Goal: Task Accomplishment & Management: Complete application form

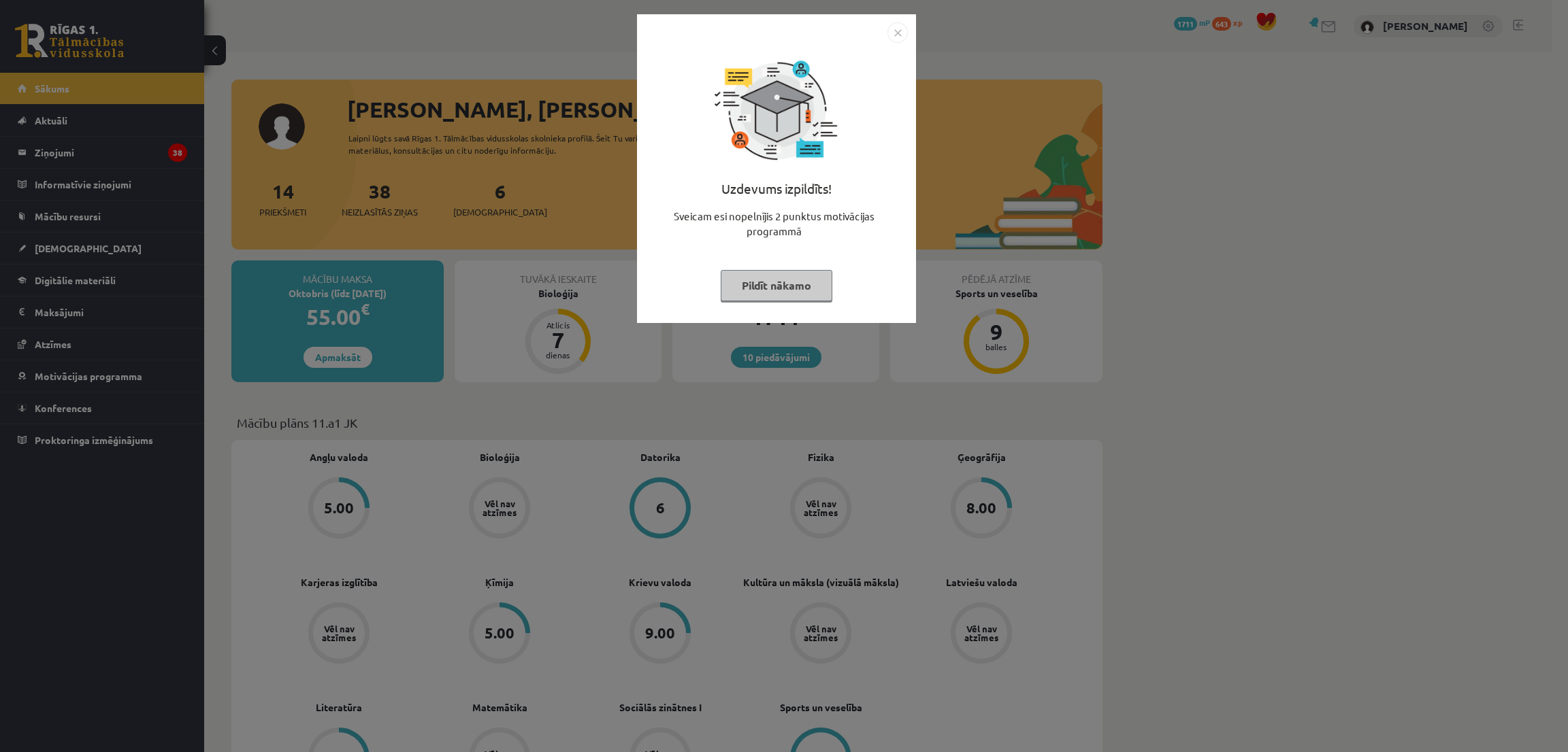
click at [804, 287] on button "Pildīt nākamo" at bounding box center [776, 286] width 112 height 32
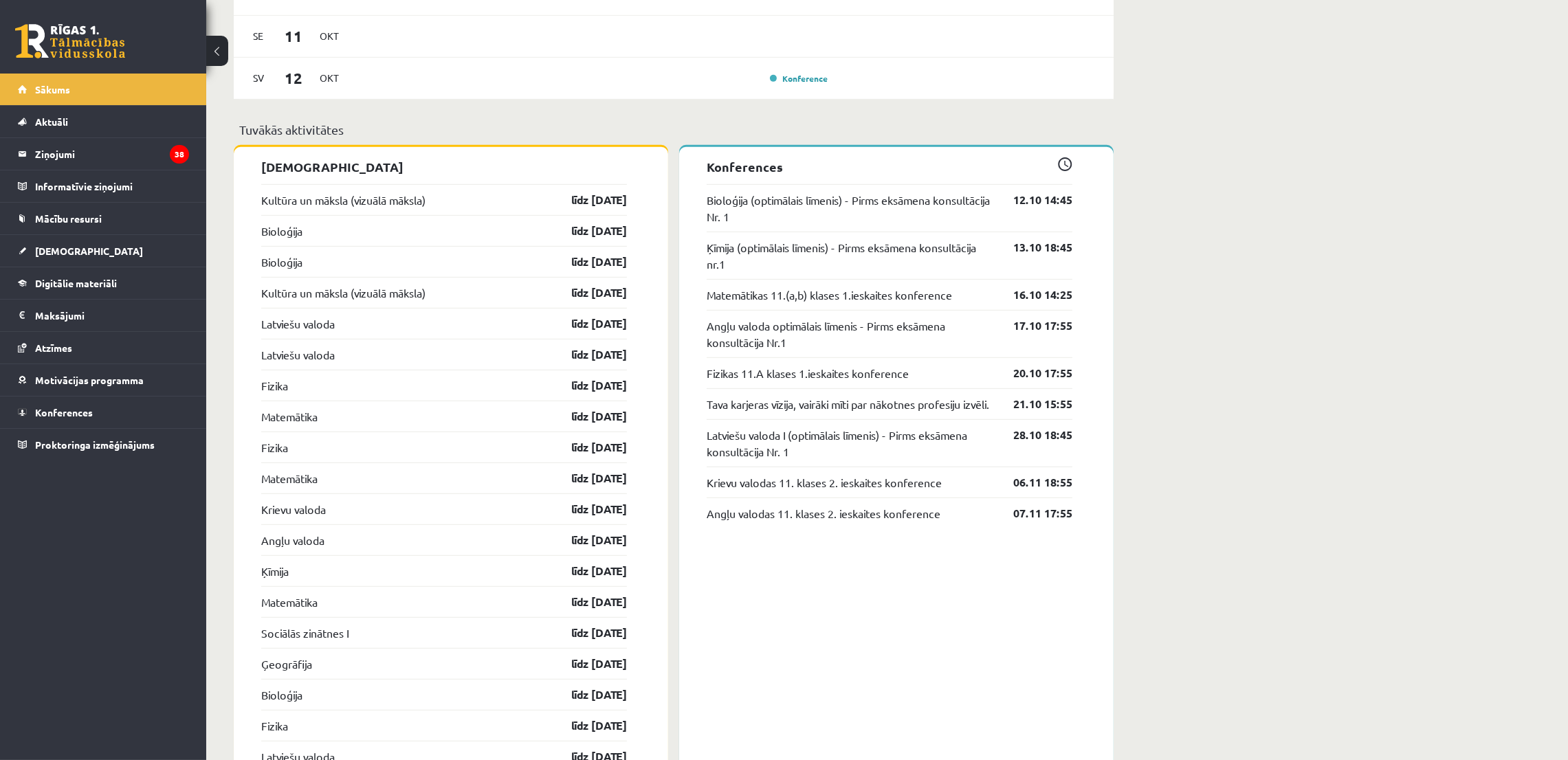
scroll to position [1134, 0]
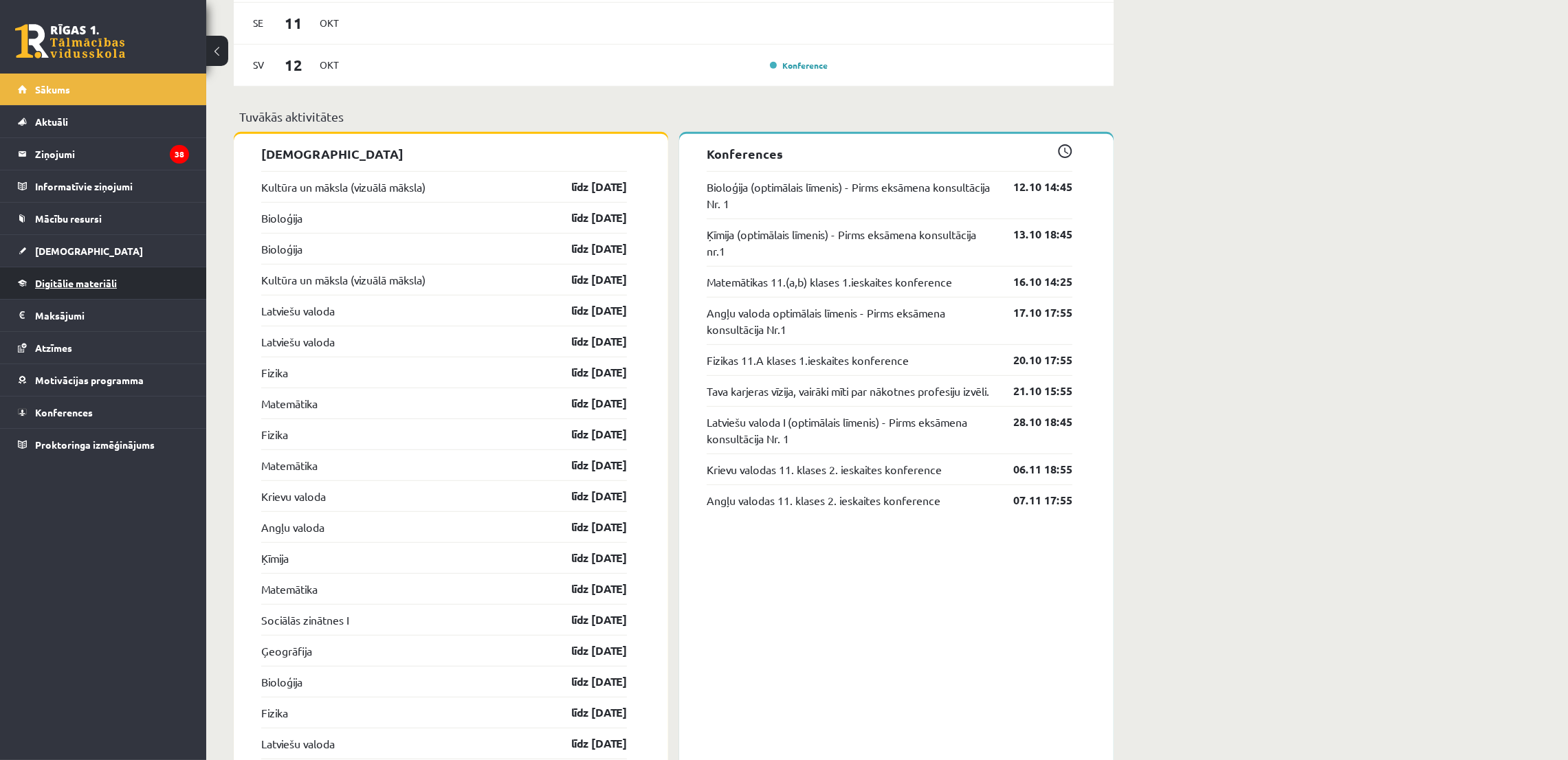
click at [106, 282] on span "Digitālie materiāli" at bounding box center [76, 283] width 82 height 12
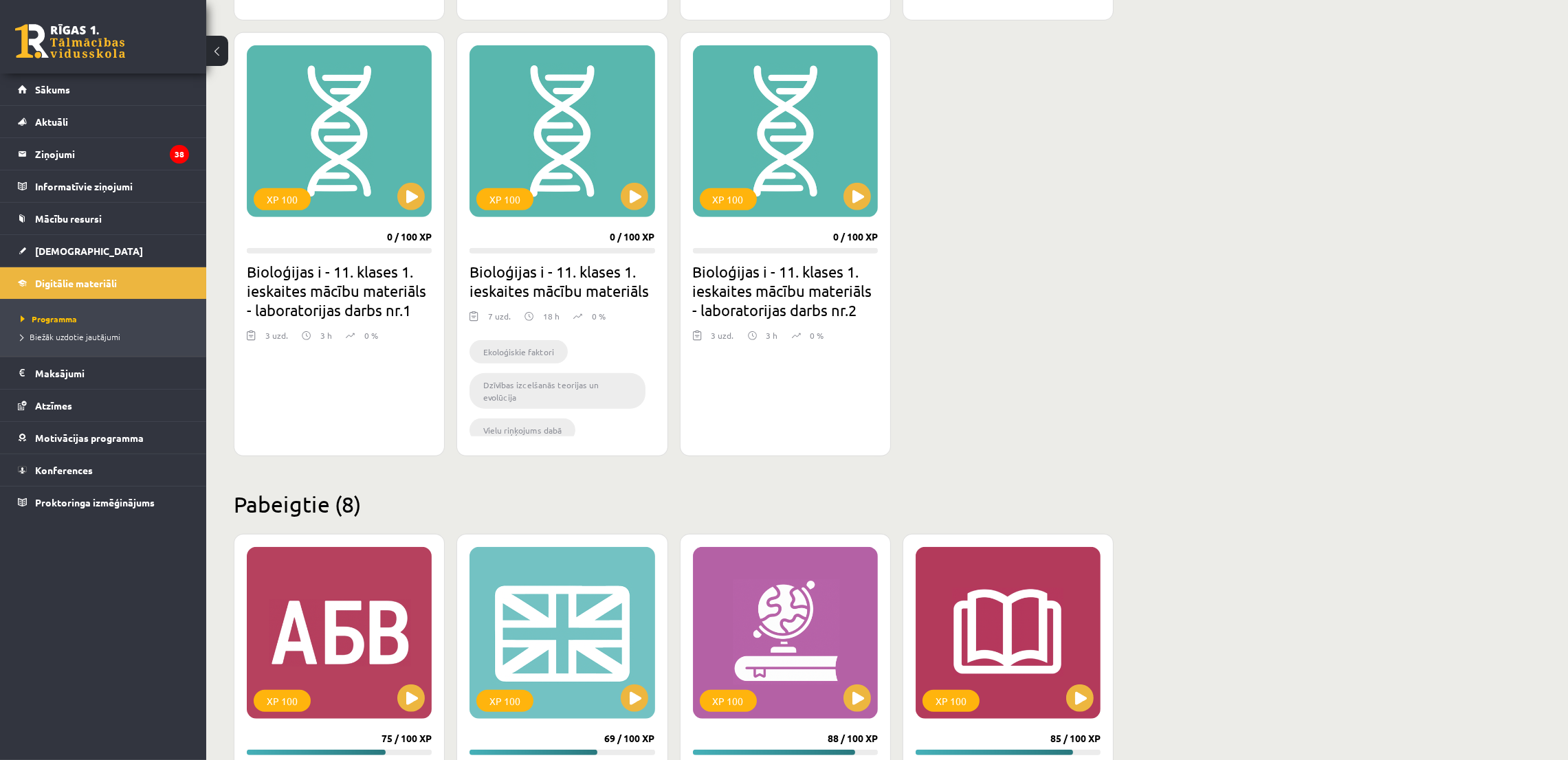
scroll to position [1218, 0]
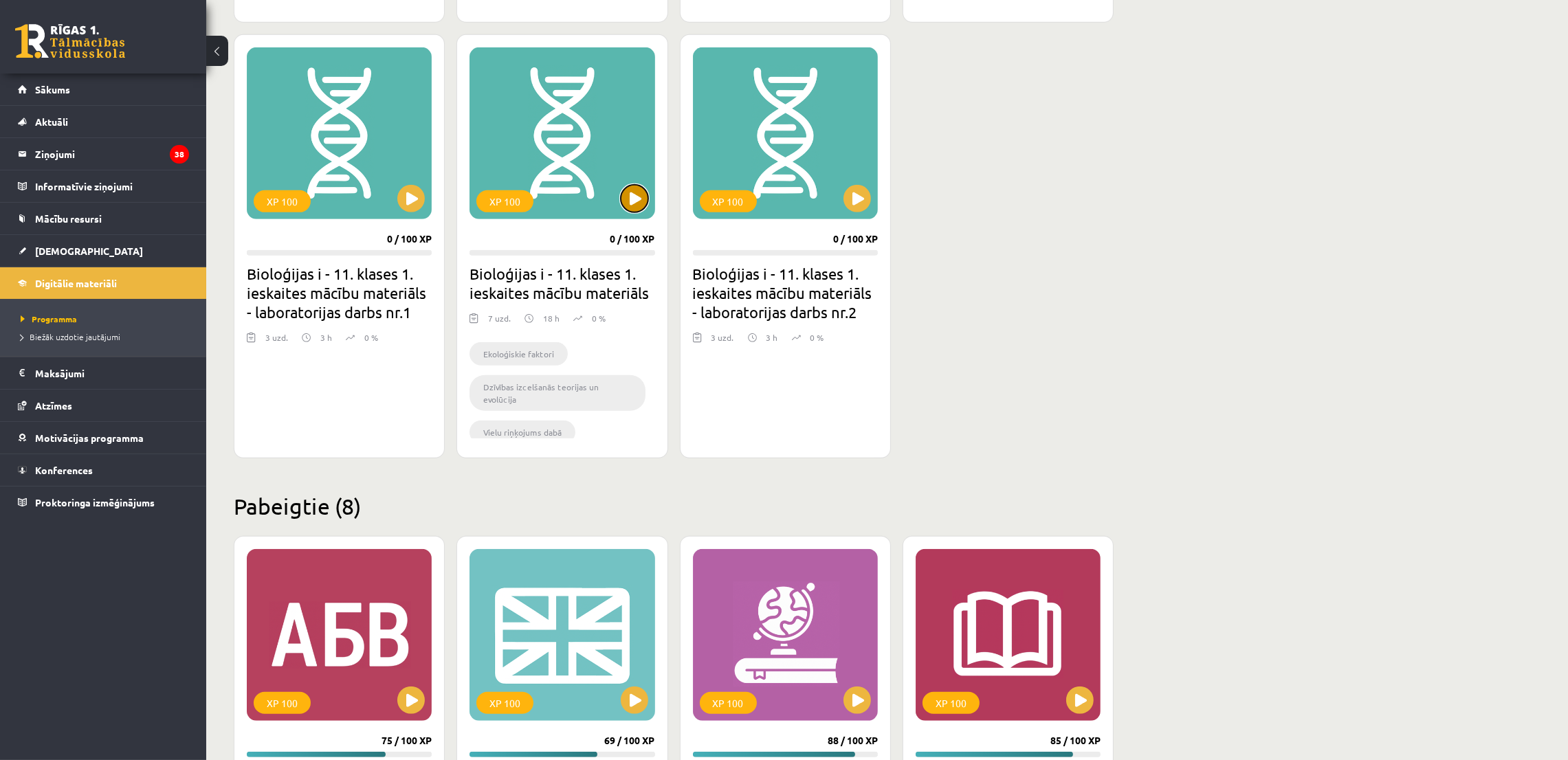
click at [631, 208] on button at bounding box center [634, 199] width 28 height 28
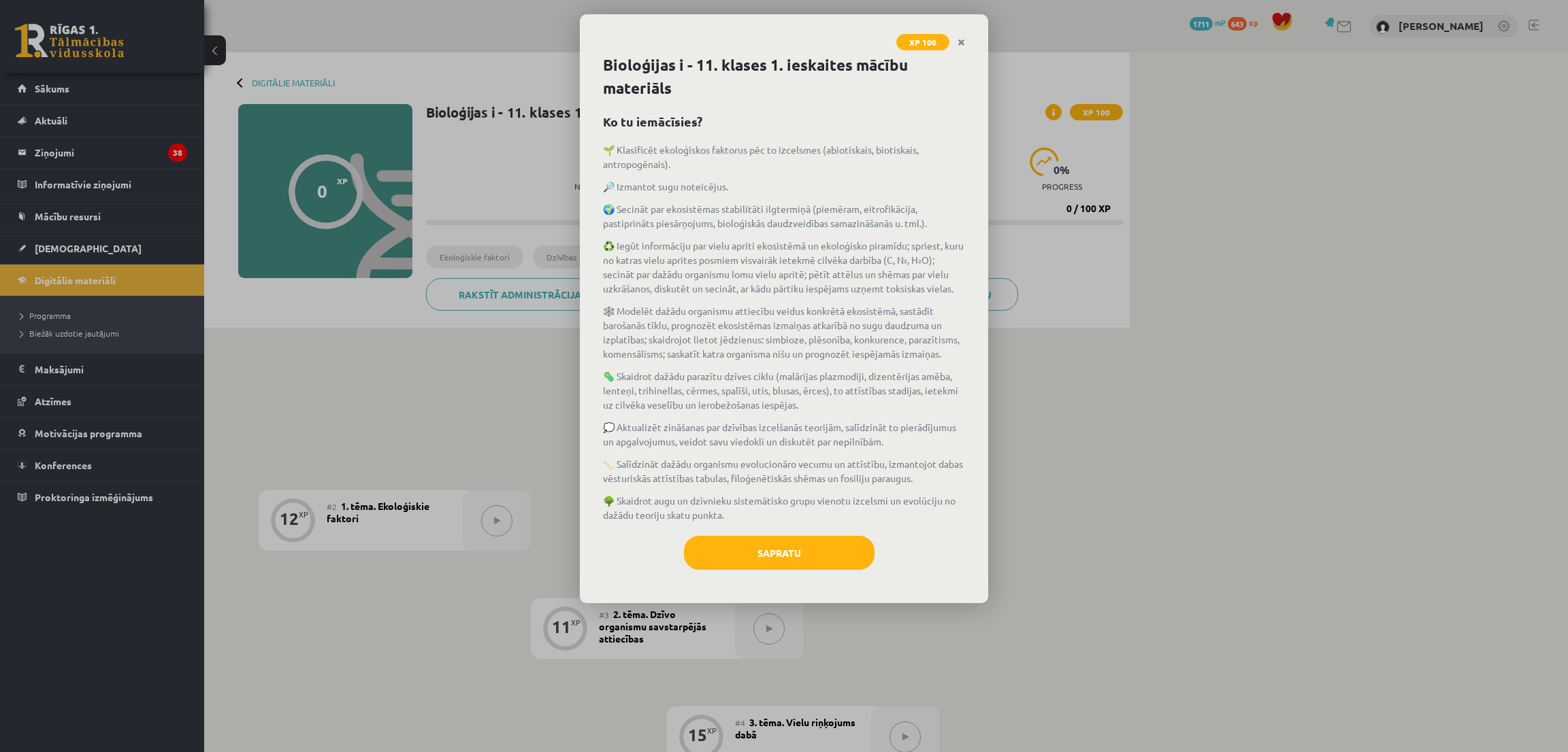
drag, startPoint x: 787, startPoint y: 579, endPoint x: 791, endPoint y: 573, distance: 7.2
click at [789, 579] on div "Sapratu" at bounding box center [784, 558] width 362 height 44
click at [782, 547] on button "Sapratu" at bounding box center [779, 553] width 190 height 34
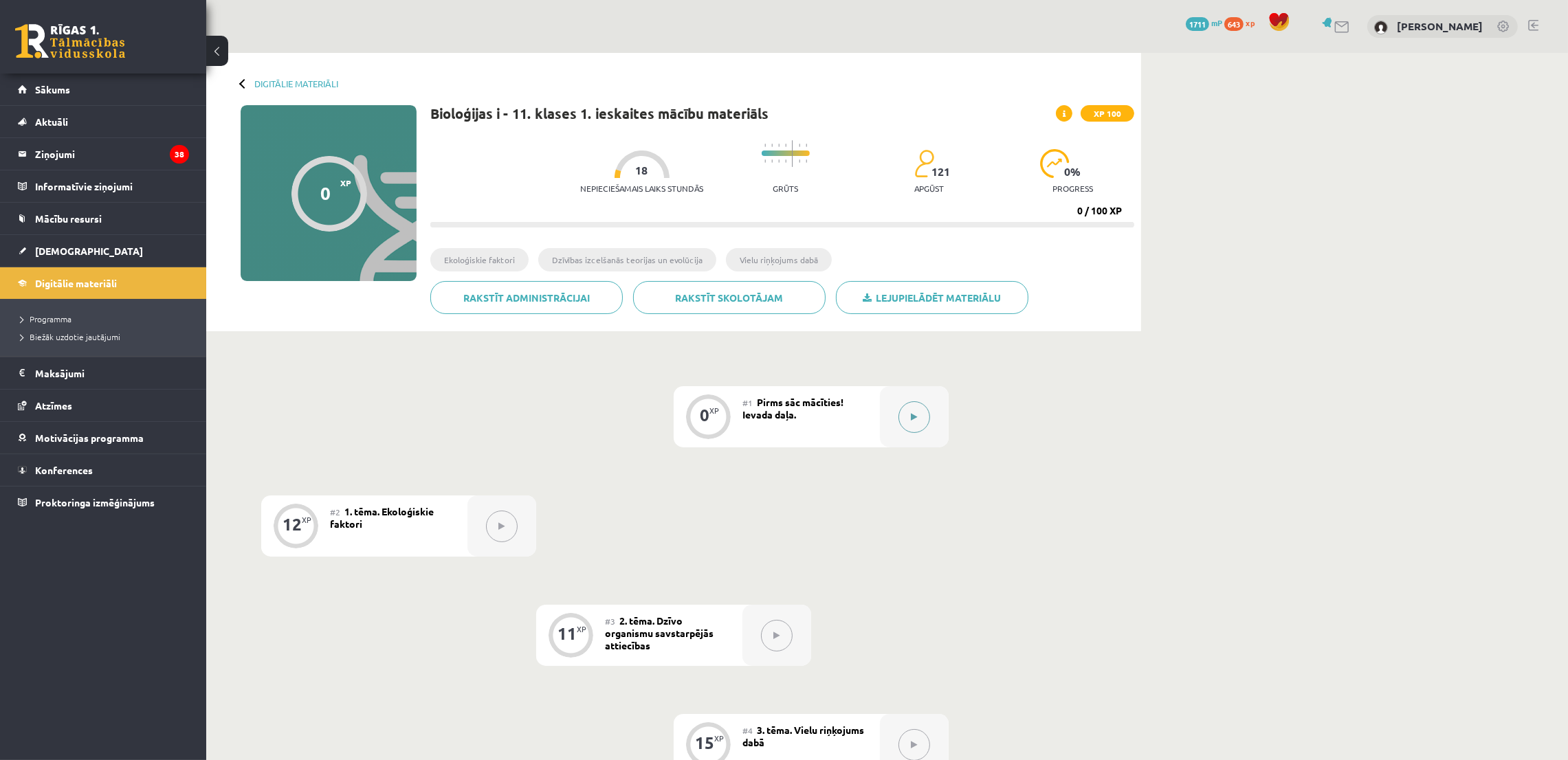
click at [901, 414] on button at bounding box center [914, 417] width 32 height 32
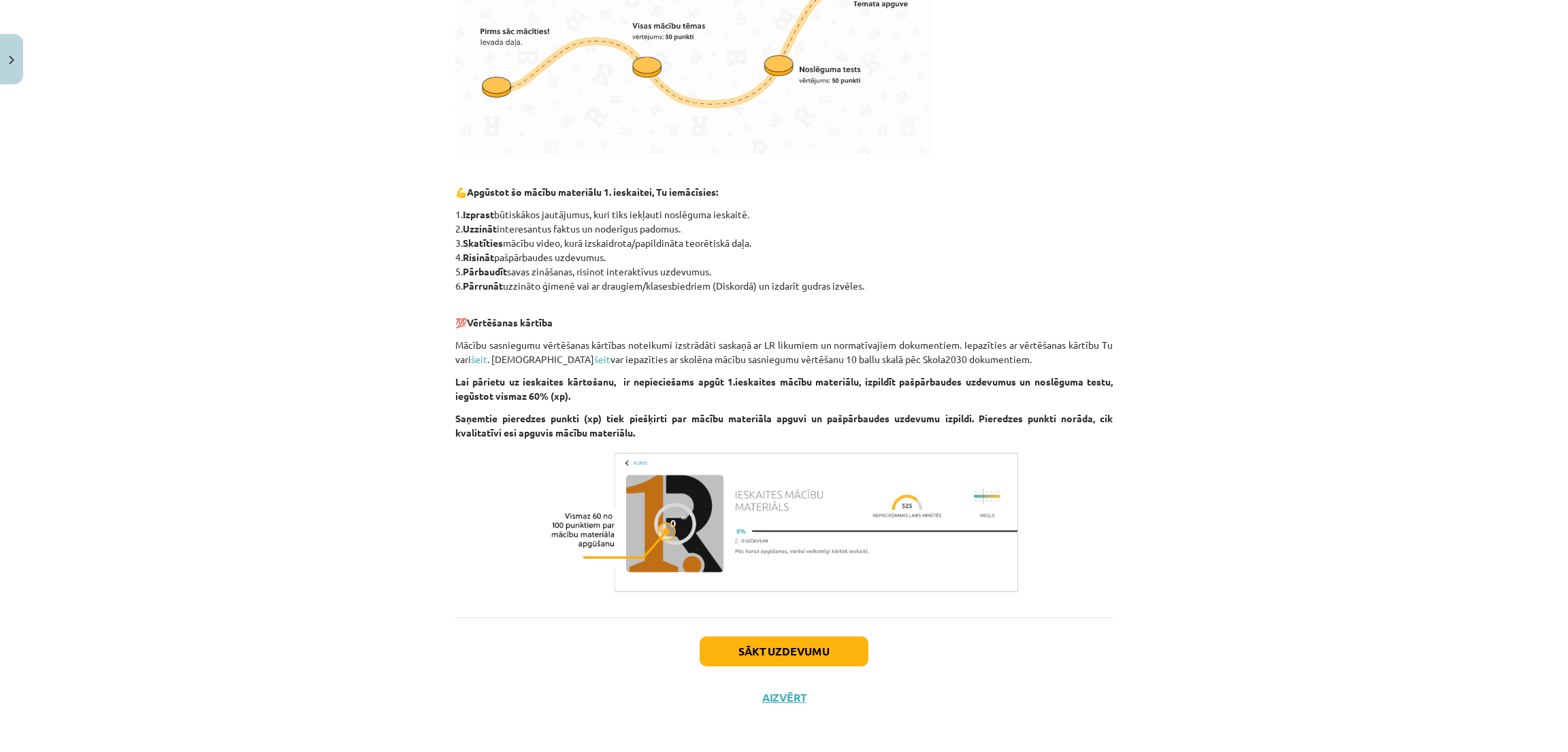
scroll to position [819, 0]
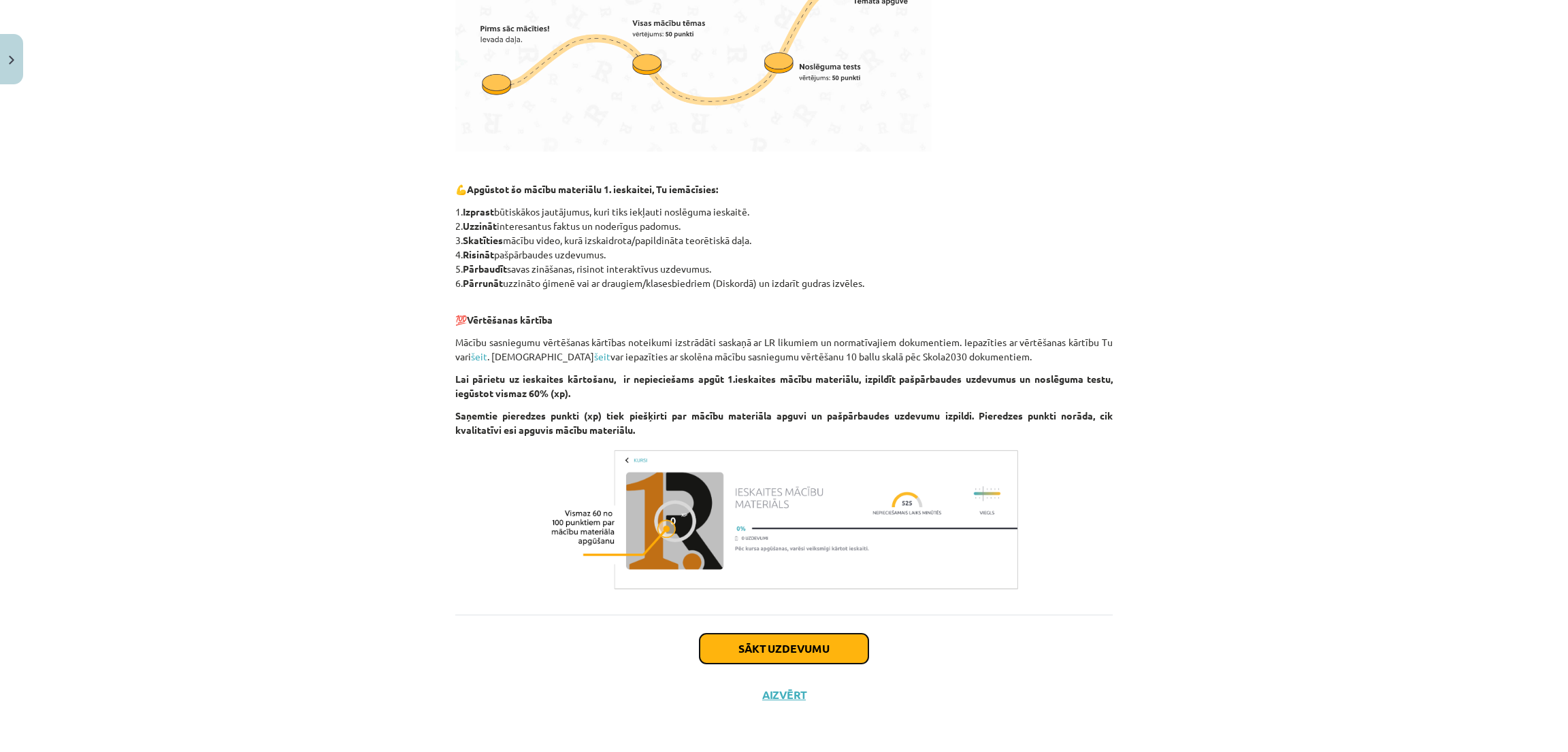
click at [791, 662] on button "Sākt uzdevumu" at bounding box center [784, 649] width 169 height 30
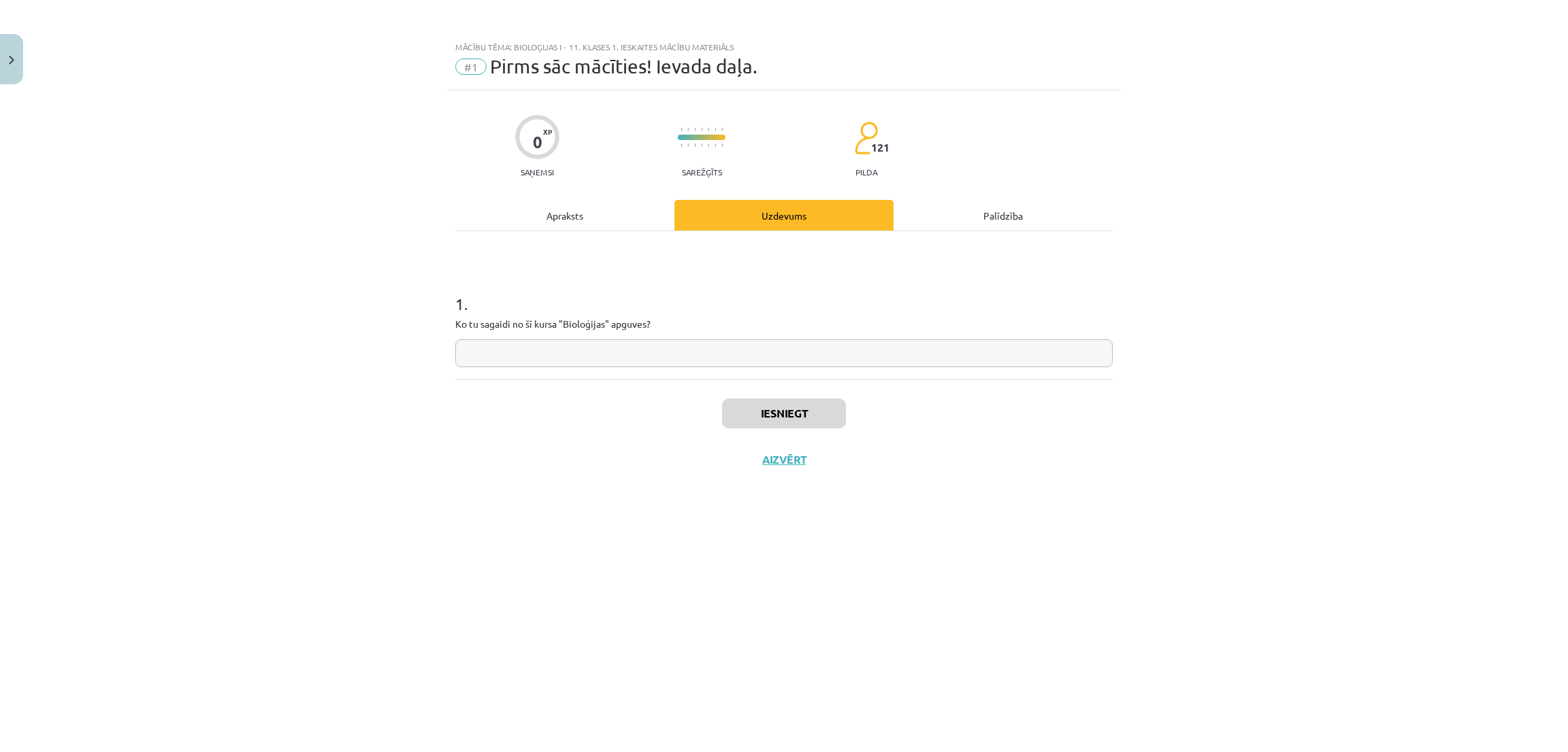
scroll to position [0, 0]
click at [497, 357] on input "text" at bounding box center [784, 353] width 658 height 28
type input "**********"
click at [804, 404] on button "Iesniegt" at bounding box center [783, 414] width 124 height 30
click at [836, 471] on icon at bounding box center [839, 469] width 6 height 9
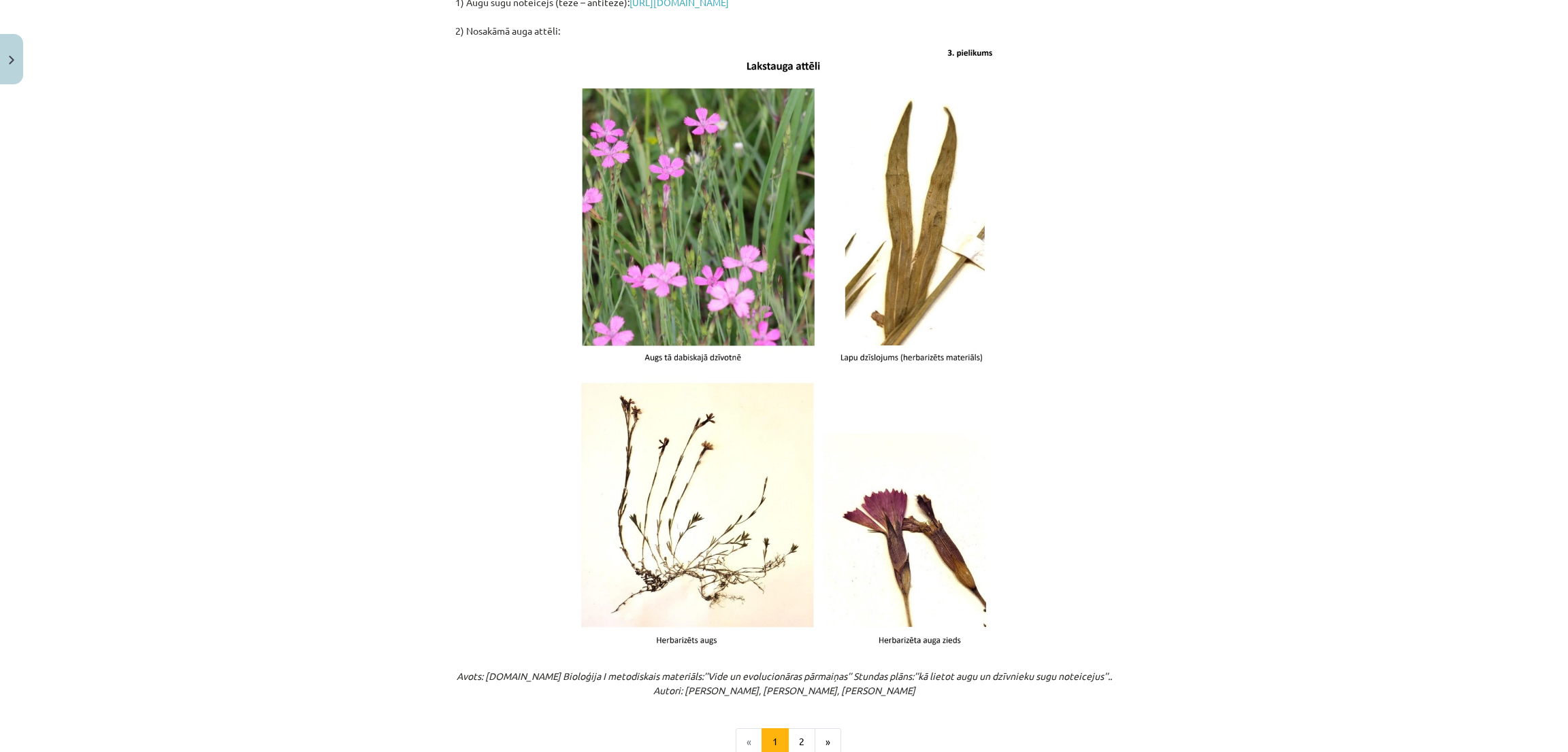
scroll to position [1326, 0]
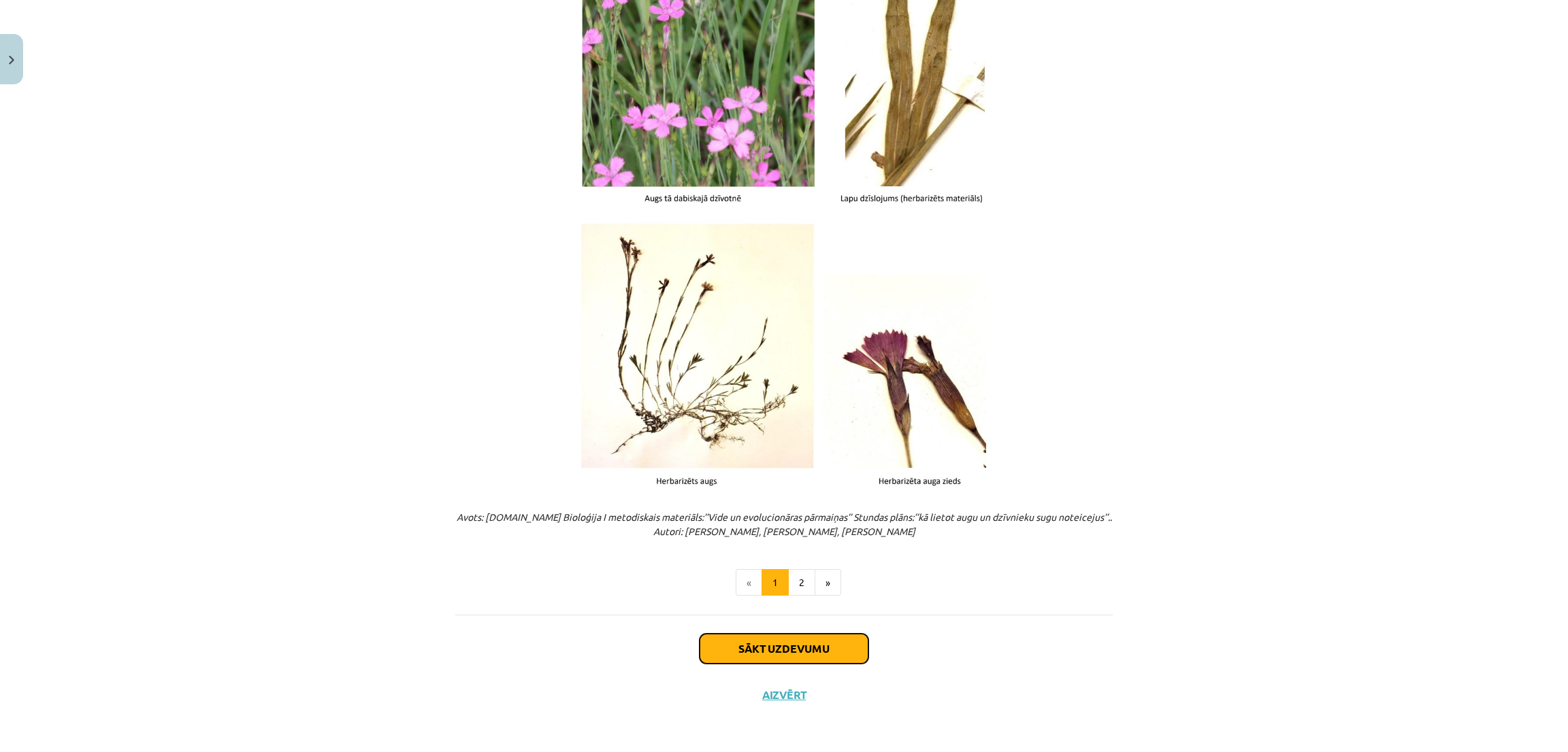
click at [712, 645] on button "Sākt uzdevumu" at bounding box center [784, 649] width 169 height 30
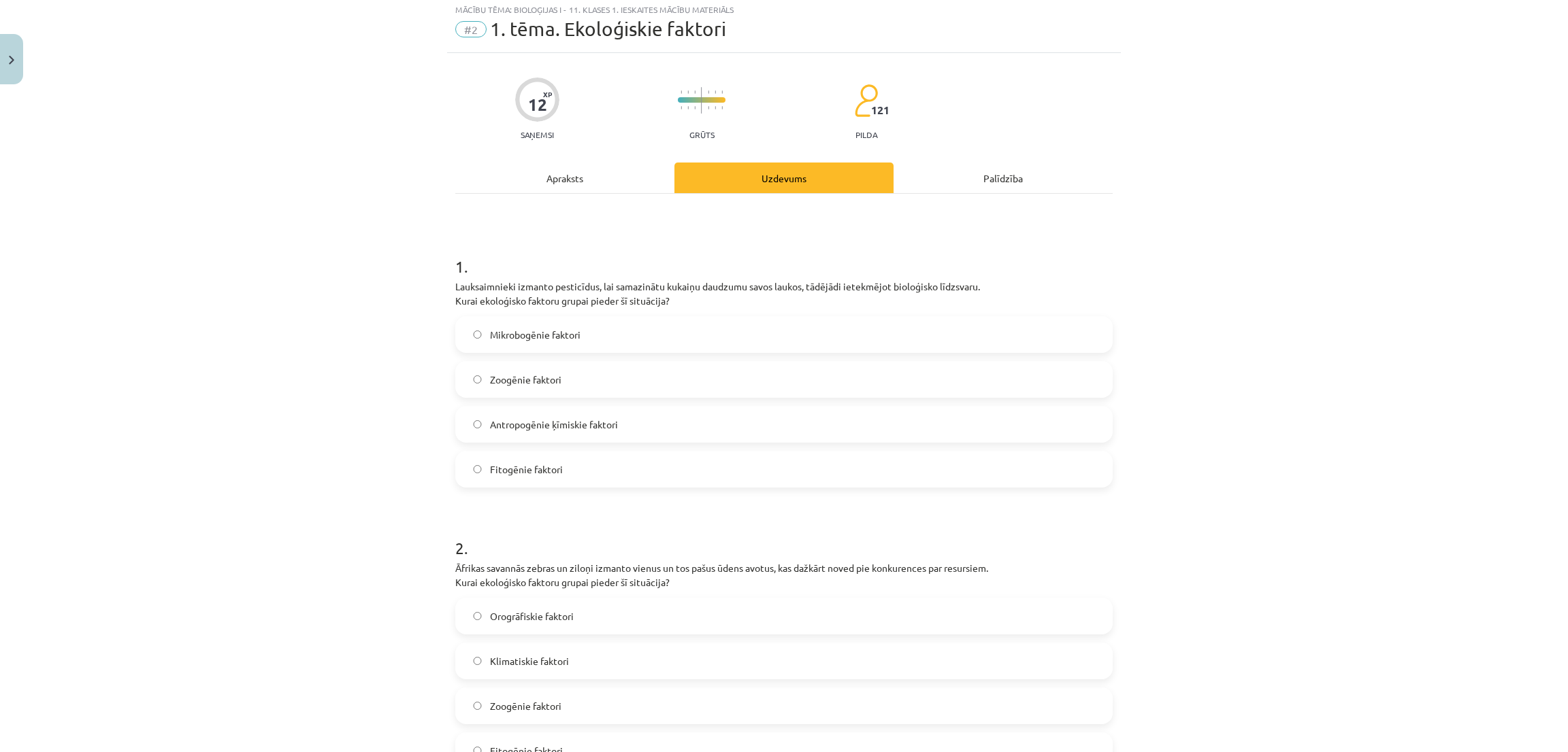
scroll to position [34, 0]
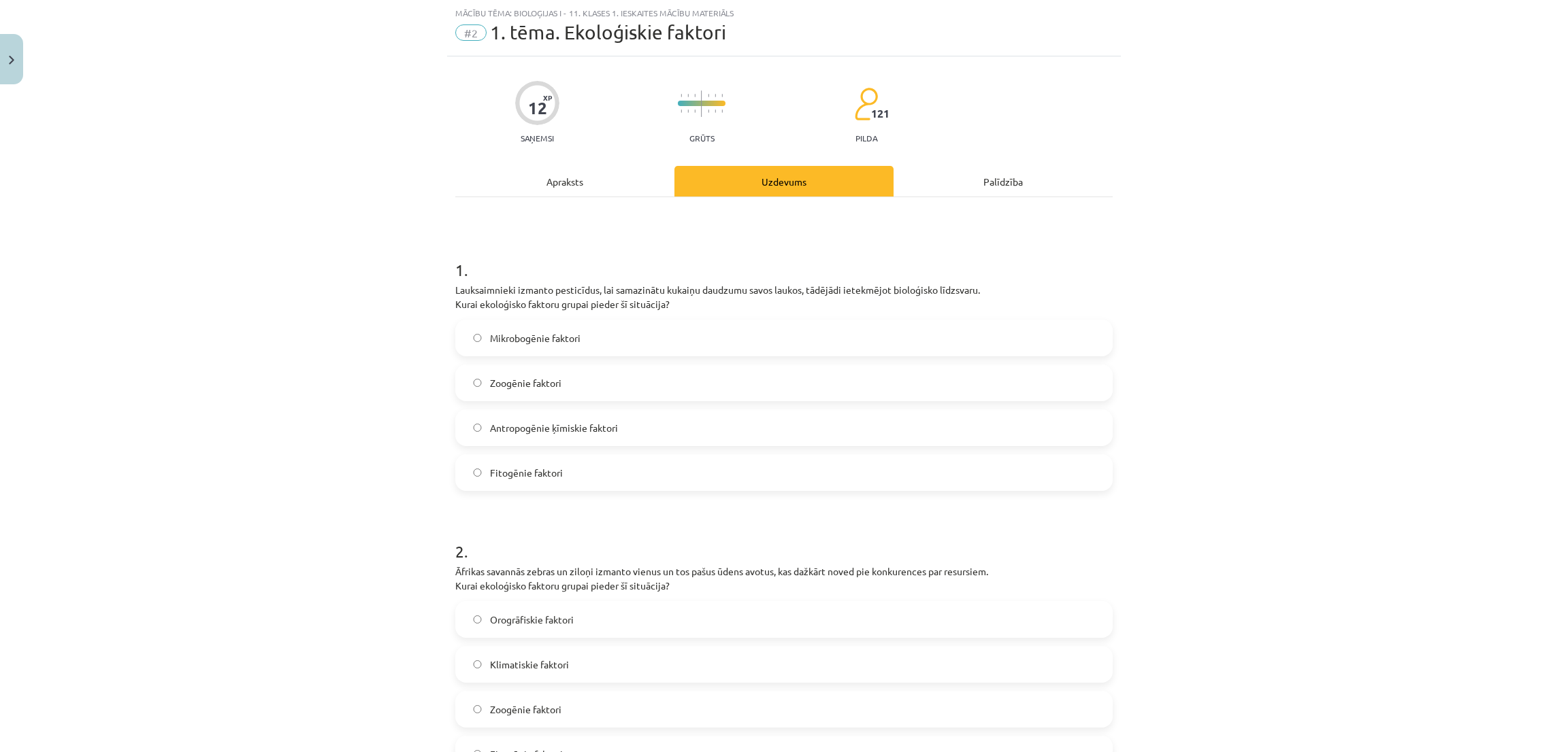
click at [1310, 196] on div "Mācību tēma: Bioloģijas i - 11. klases 1. ieskaites mācību materiāls #2 1. tēma…" at bounding box center [784, 376] width 1568 height 752
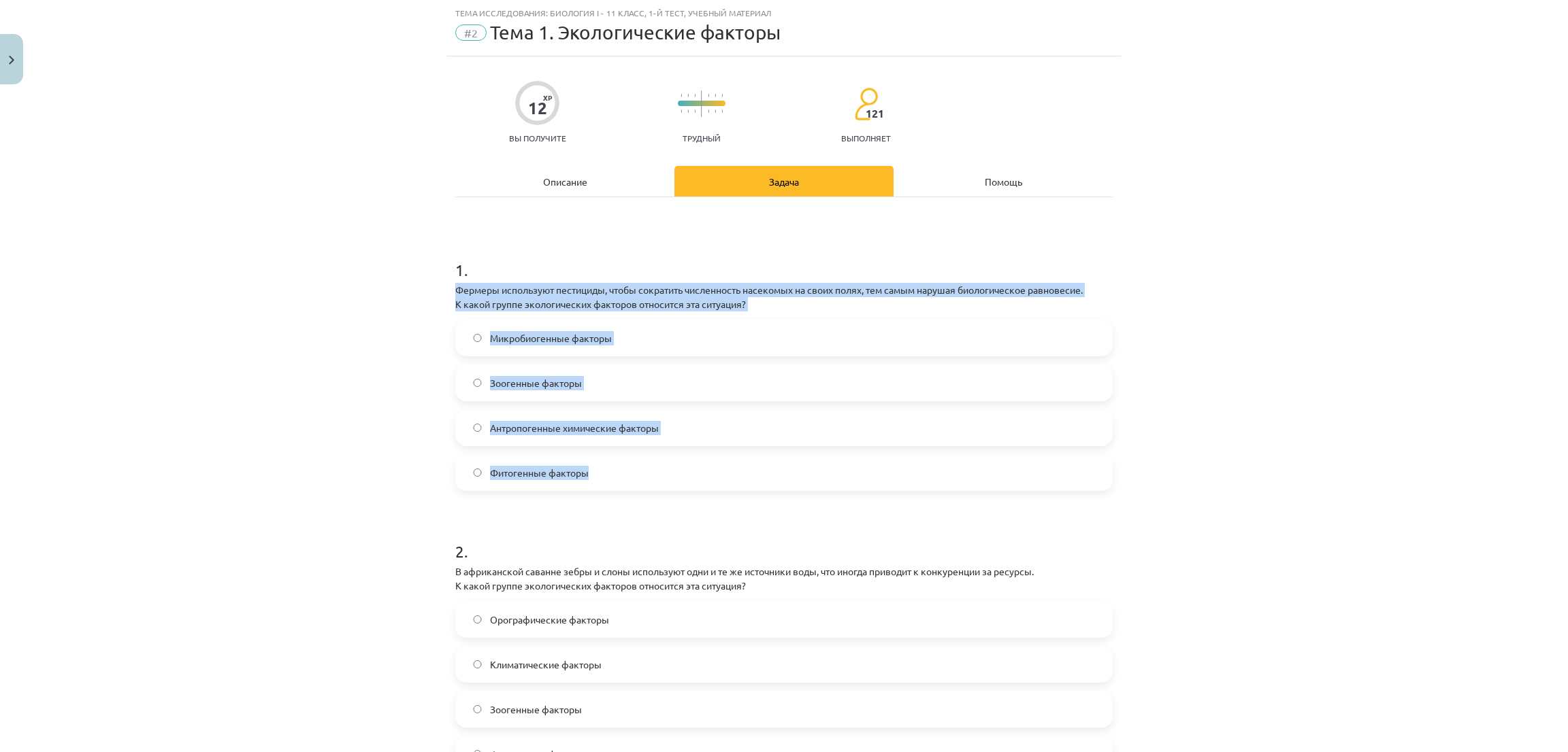
drag, startPoint x: 444, startPoint y: 287, endPoint x: 729, endPoint y: 469, distance: 338.2
click at [729, 469] on div "12 XP Вы получите Трудный 121 выполняет Описание Задача Помощь 1 . Фермеры испо…" at bounding box center [784, 758] width 674 height 1403
copy div "Фермеры используют пестициды, чтобы сократить численность насекомых на своих по…"
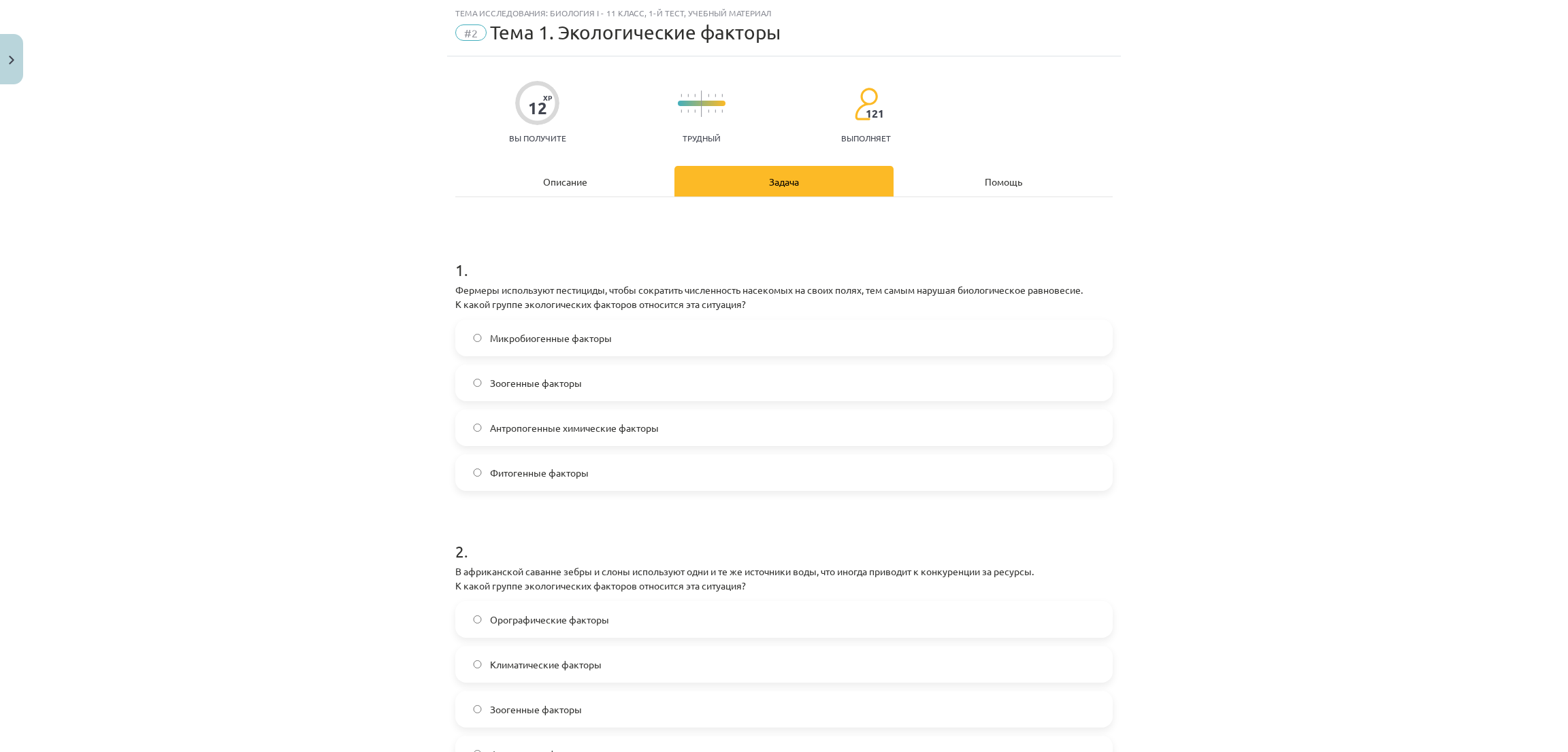
click at [227, 169] on div "Тема исследования: Биология I - 11 класс, 1-й тест, учебный материал #2 Тема 1.…" at bounding box center [784, 376] width 1568 height 752
click at [467, 459] on label "Фитогенные факторы" at bounding box center [783, 473] width 654 height 34
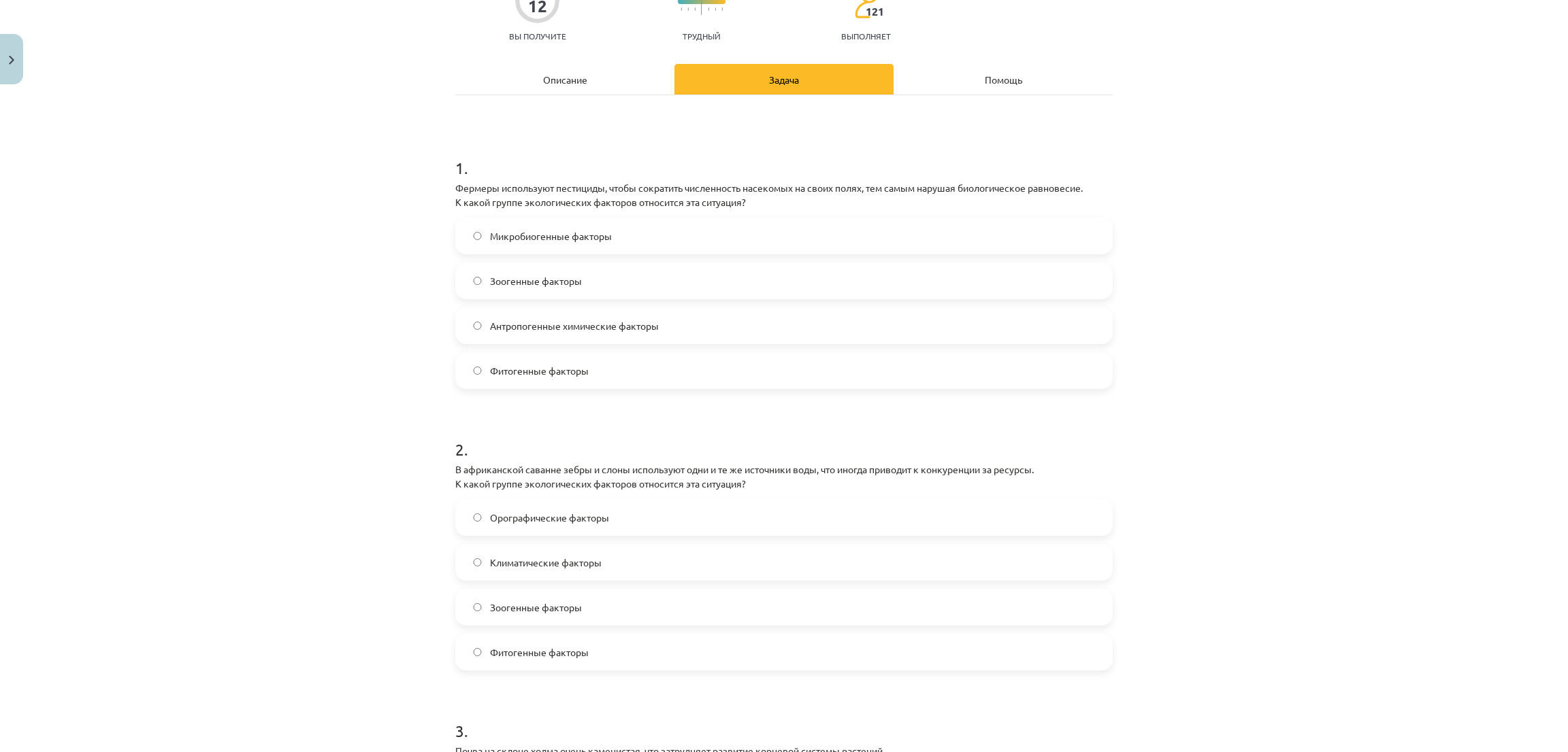
scroll to position [340, 0]
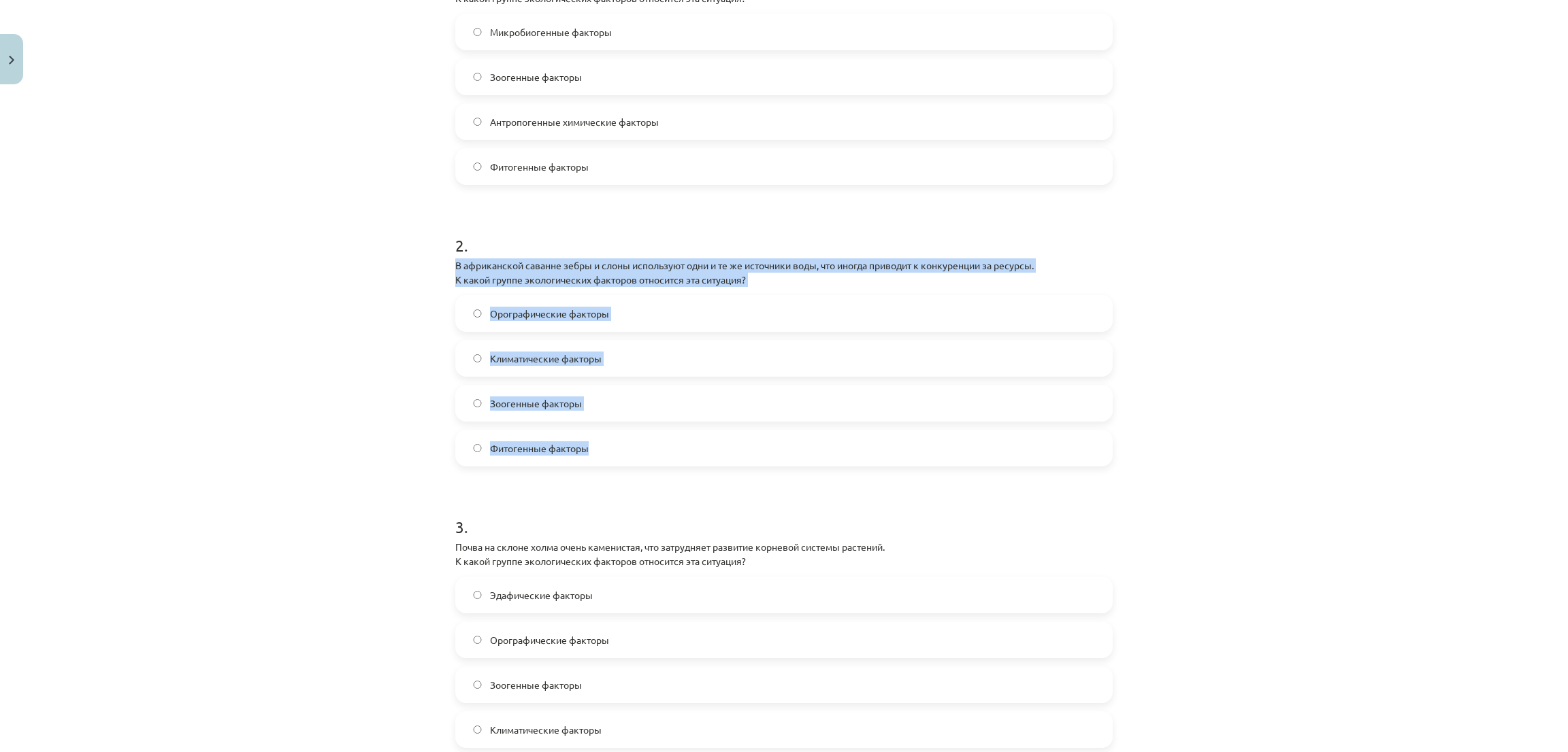
drag, startPoint x: 449, startPoint y: 265, endPoint x: 611, endPoint y: 458, distance: 252.0
click at [611, 458] on div "2 . В африканской саванне зебры и слоны используют одни и те же источники воды,…" at bounding box center [784, 339] width 658 height 254
copy div "В африканской саванне зебры и слоны используют одни и те же источники воды, что…"
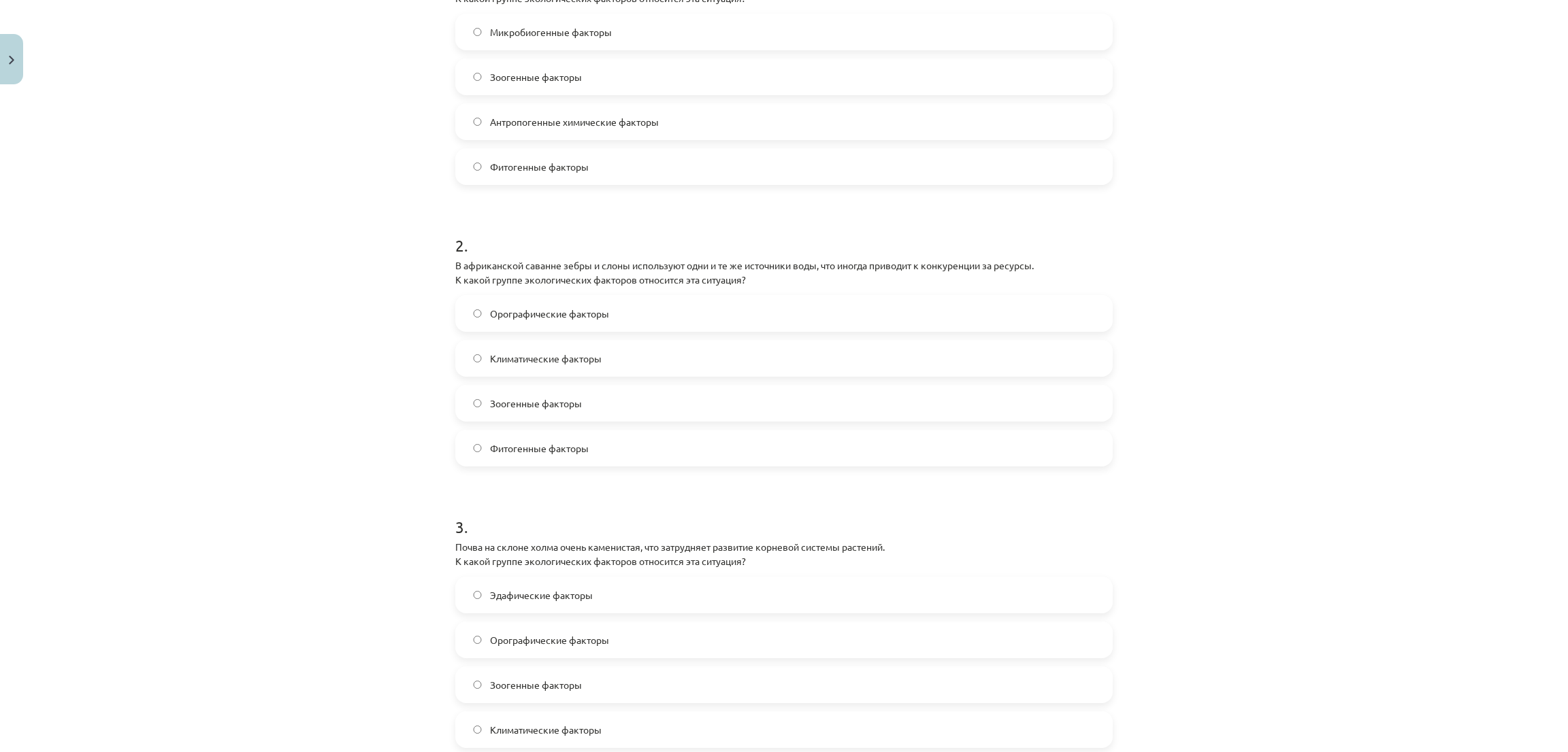
drag, startPoint x: 332, startPoint y: 191, endPoint x: 318, endPoint y: 198, distance: 15.7
click at [321, 194] on div "Тема исследования: Биология I - 11 класс, 1-й тест, учебный материал #2 Тема 1.…" at bounding box center [784, 376] width 1568 height 752
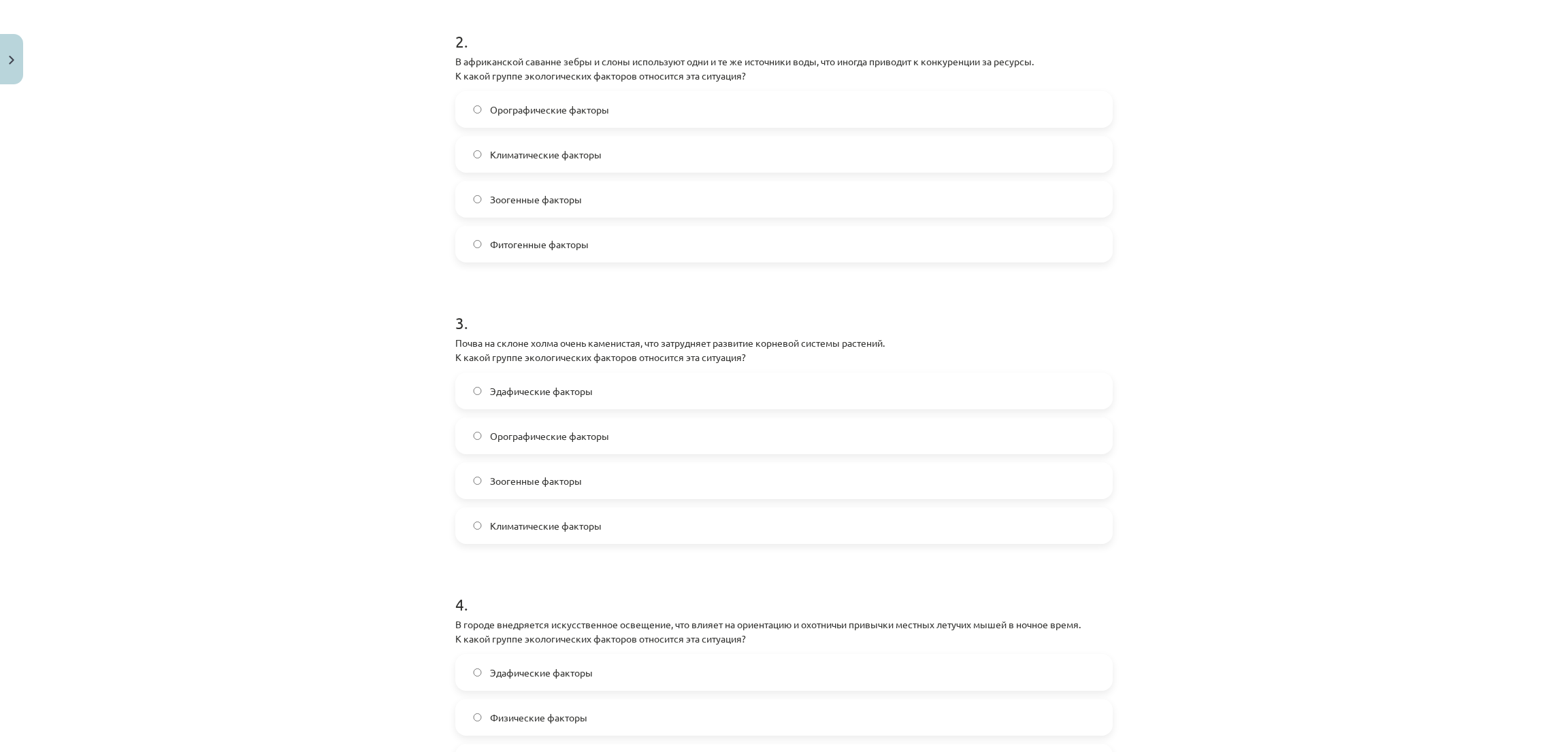
scroll to position [646, 0]
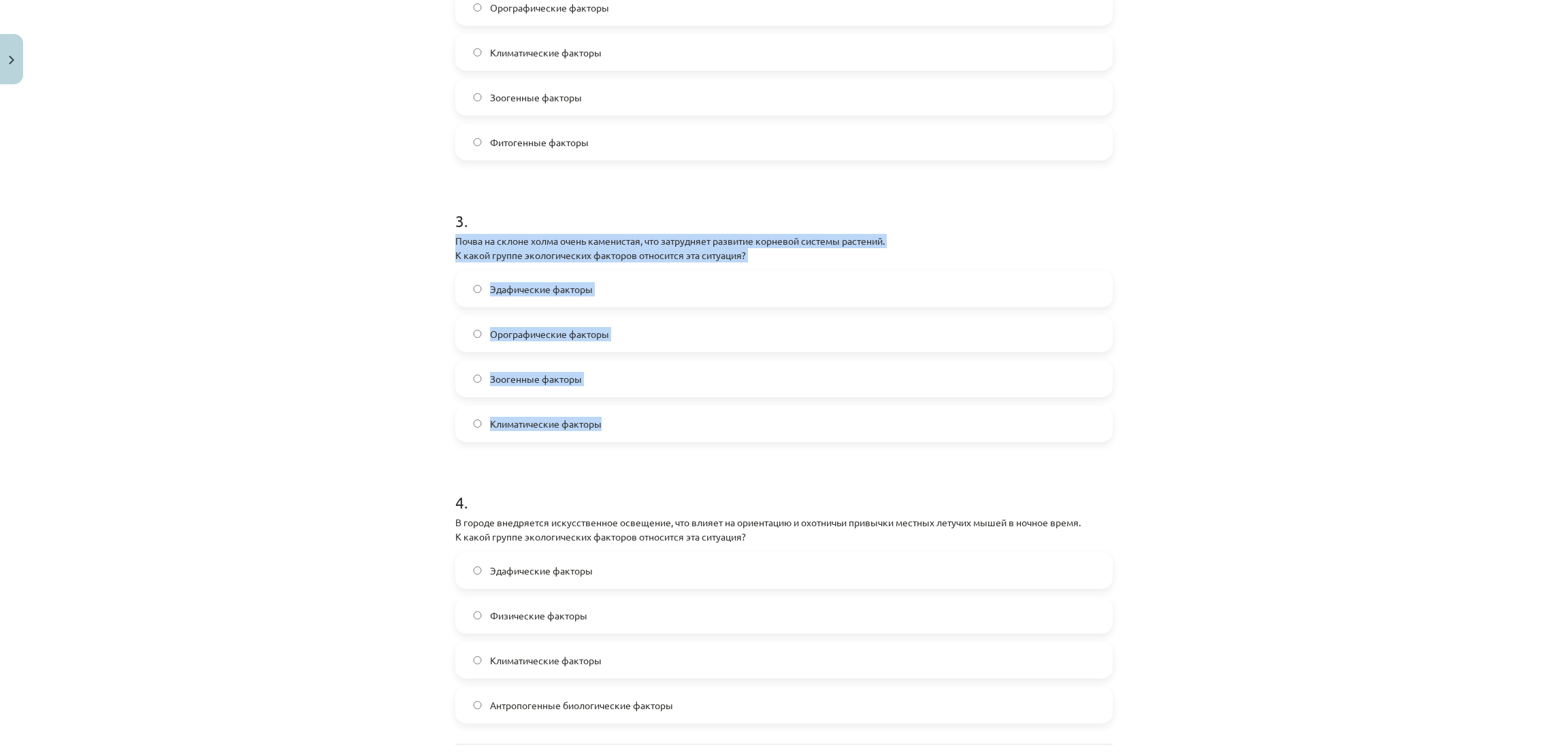
drag, startPoint x: 443, startPoint y: 240, endPoint x: 618, endPoint y: 422, distance: 252.5
click at [618, 422] on div "12 XP Вы получите Трудный 121 выполняет Описание Задача Помощь 1 . Фермеры испо…" at bounding box center [784, 146] width 674 height 1403
copy div "Почва на склоне холма очень каменистая, что затрудняет развитие корневой систем…"
click at [198, 277] on div "Тема исследования: Биология I - 11 класс, 1-й тест, учебный материал #2 Тема 1.…" at bounding box center [784, 376] width 1568 height 752
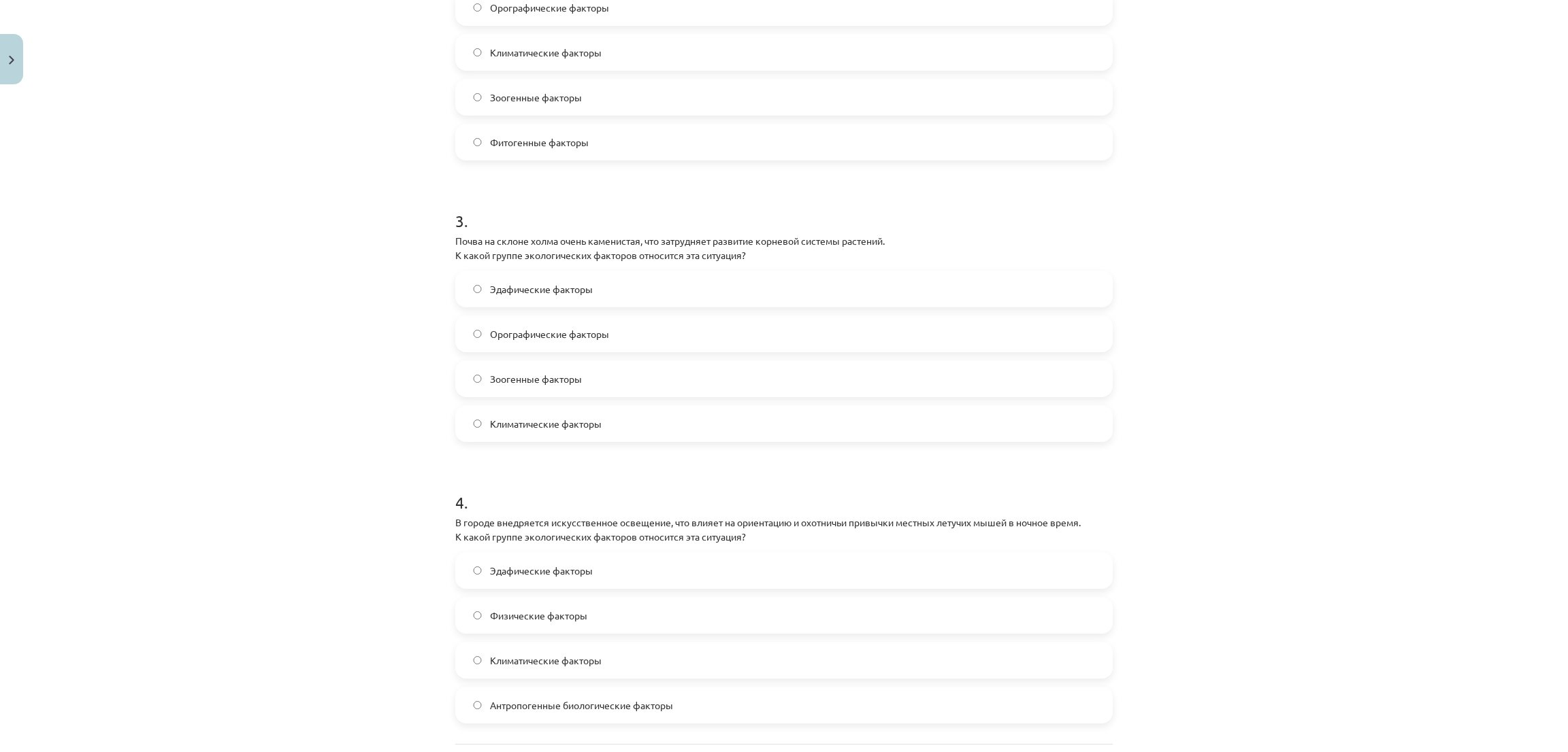
click at [548, 285] on font "Эдафические факторы" at bounding box center [541, 289] width 102 height 12
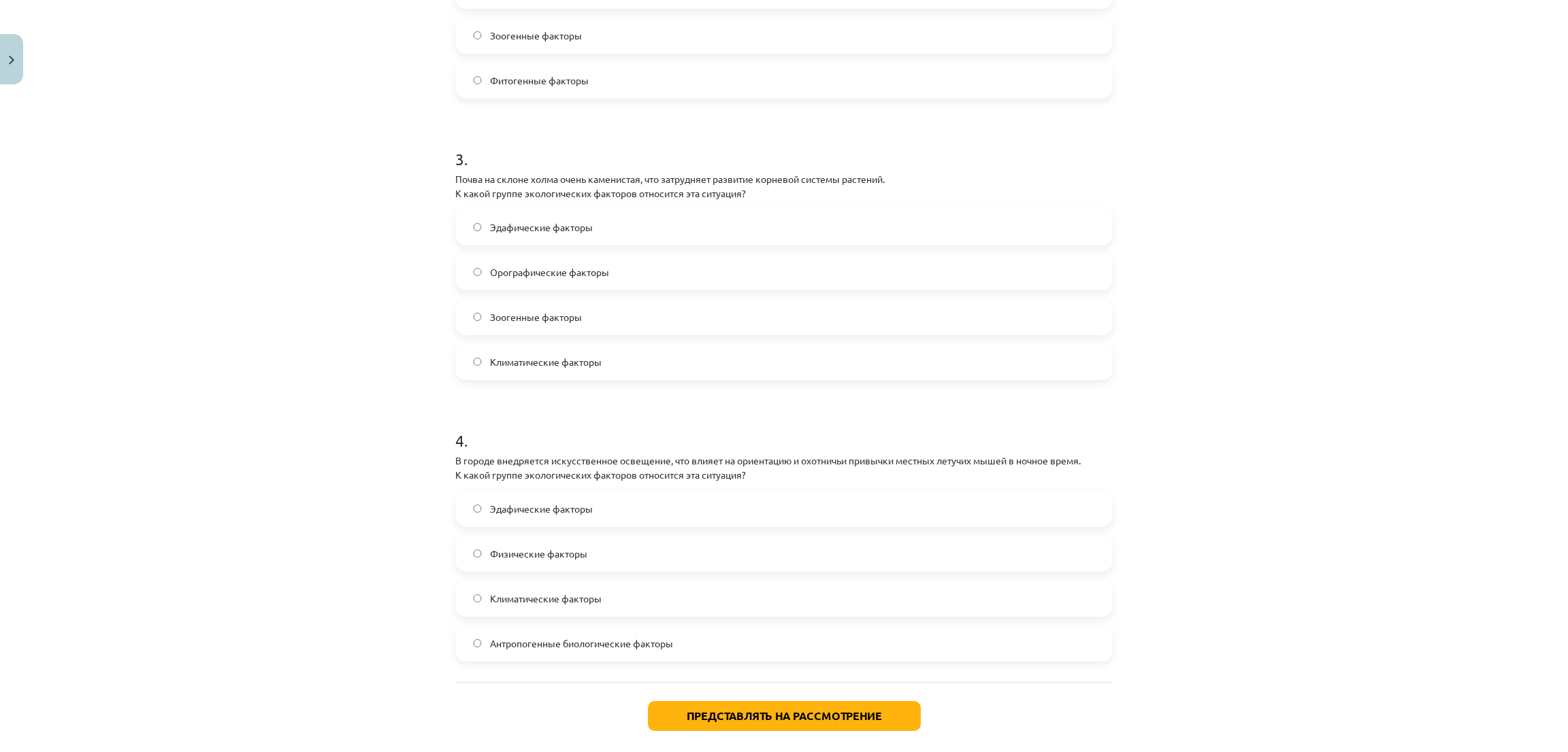
scroll to position [775, 0]
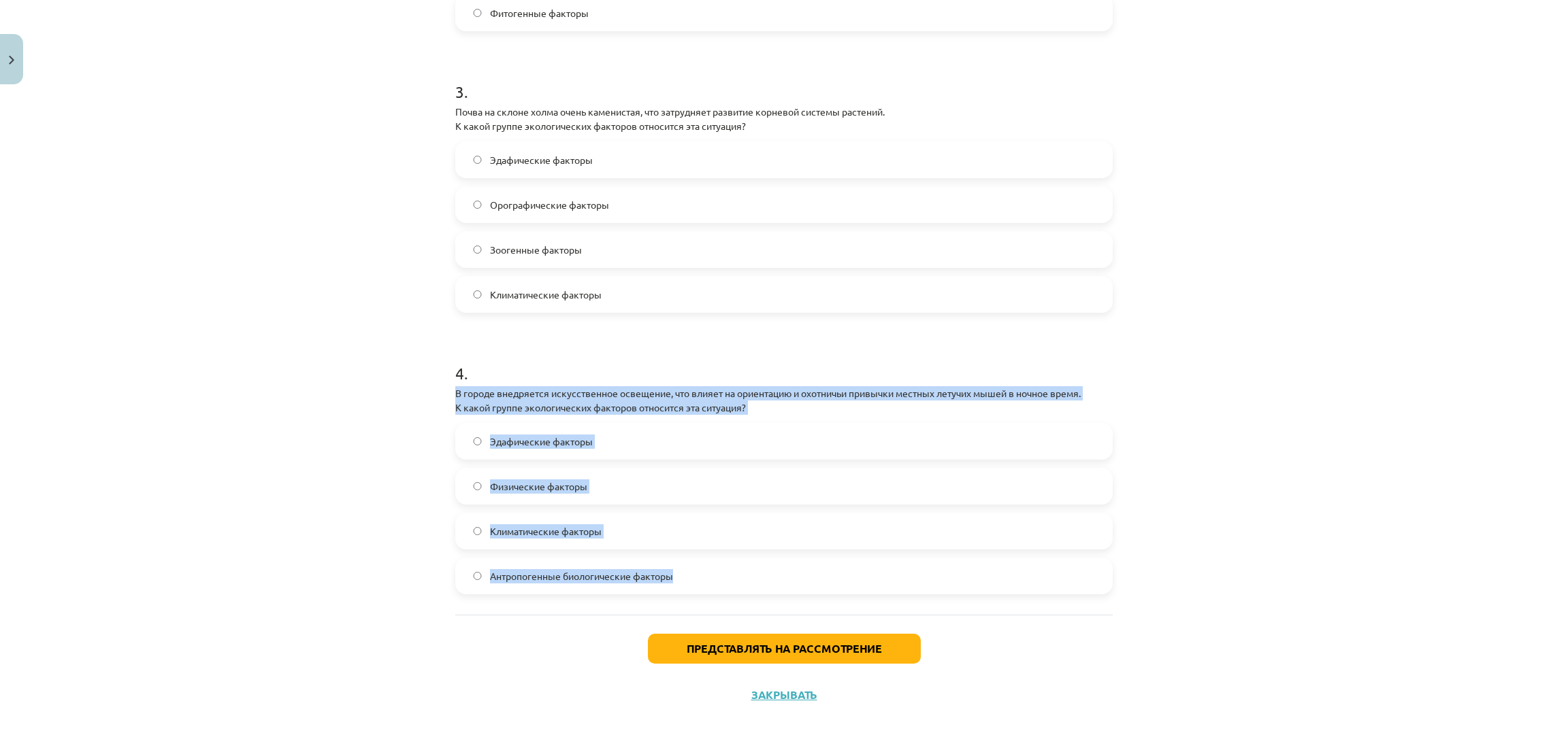
drag, startPoint x: 443, startPoint y: 392, endPoint x: 634, endPoint y: 483, distance: 211.6
click at [696, 601] on div "12 XP Вы получите Трудный 121 выполняет Описание Задача Помощь 1 . Фермеры испо…" at bounding box center [784, 17] width 674 height 1403
copy div "В городе внедряется искусственное освещение, что влияет на ориентацию и охотнич…"
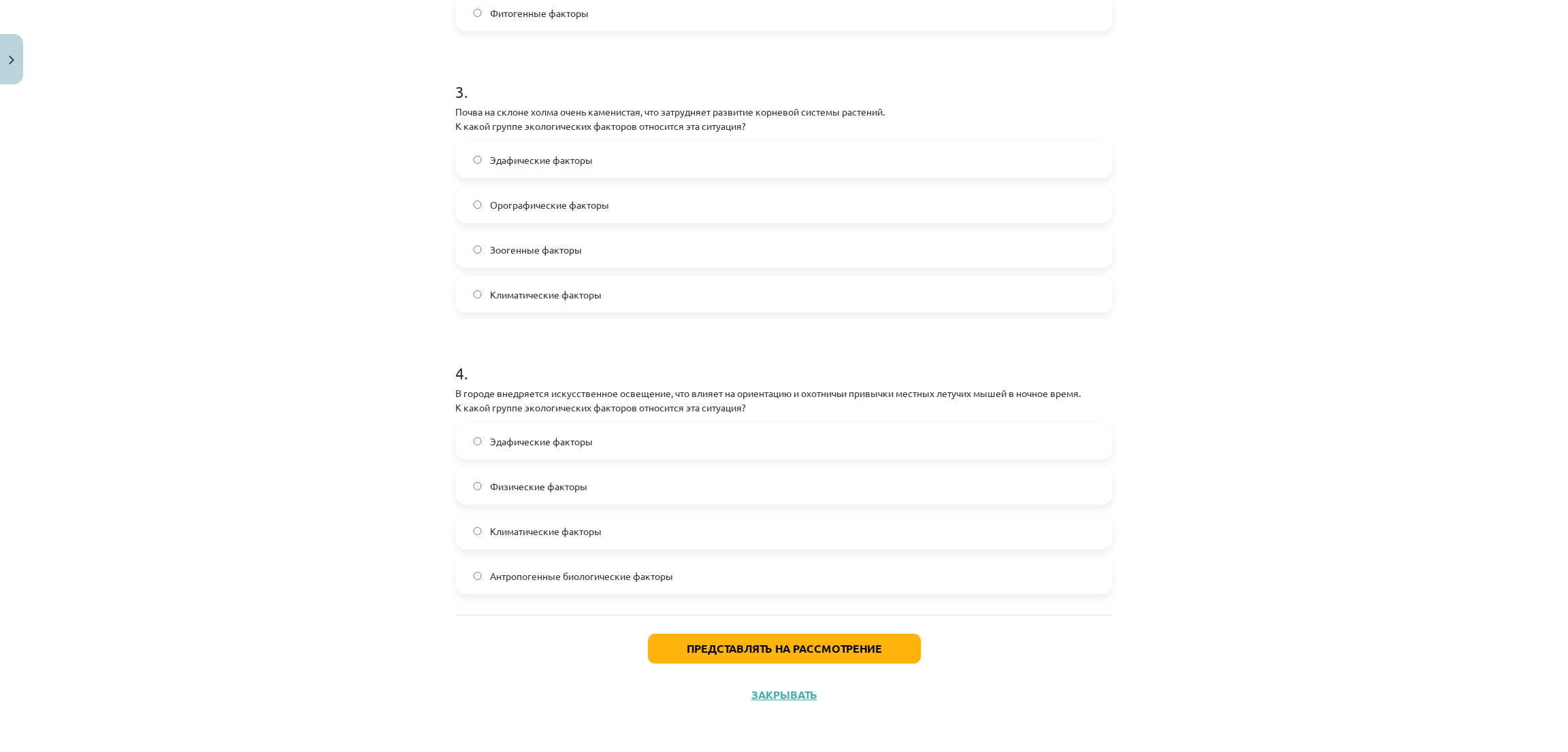
click at [278, 369] on div "Тема исследования: Биология I - 11 класс, 1-й тест, учебный материал #2 Тема 1.…" at bounding box center [784, 376] width 1568 height 752
click at [717, 655] on button "Представлять на рассмотрение" at bounding box center [784, 649] width 273 height 30
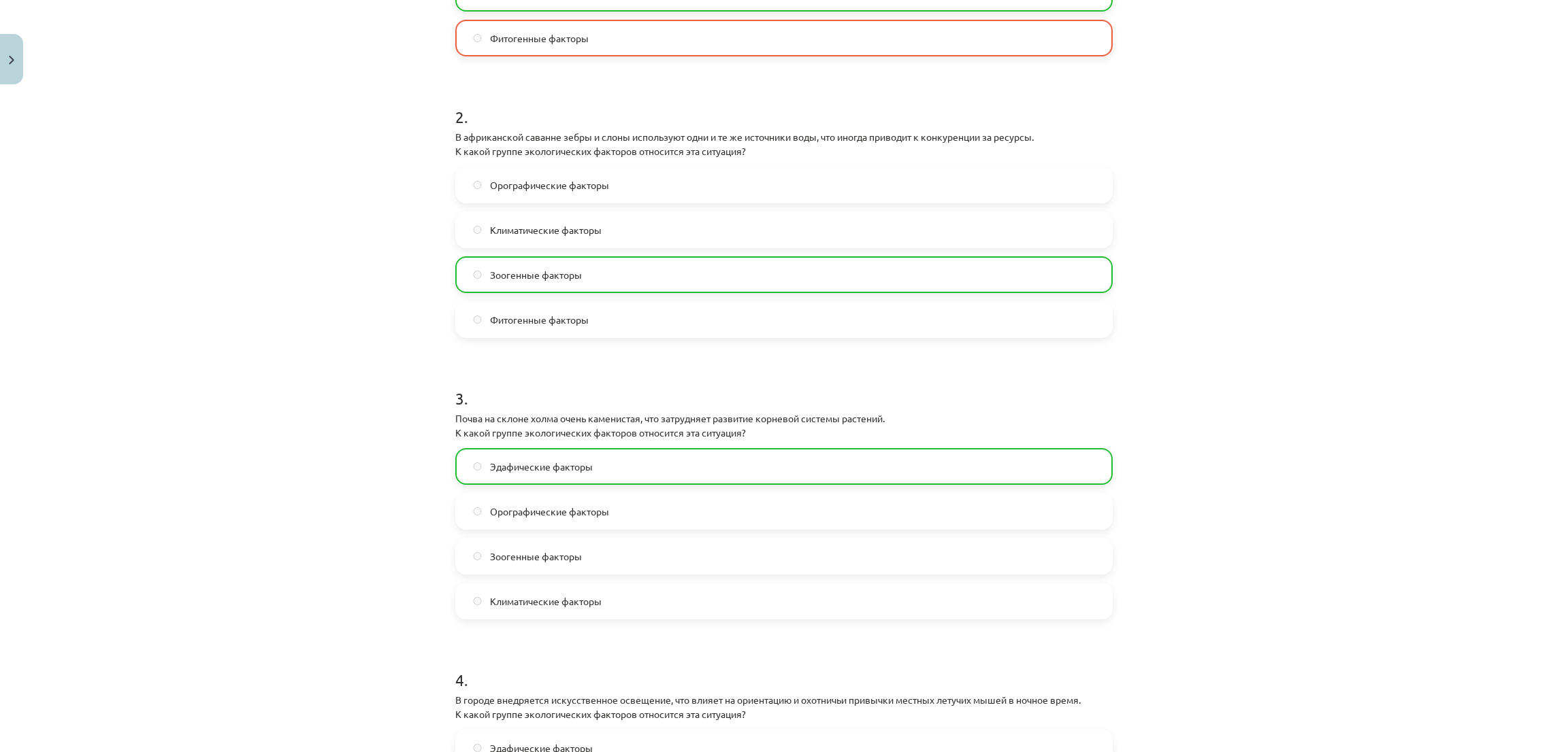
scroll to position [0, 0]
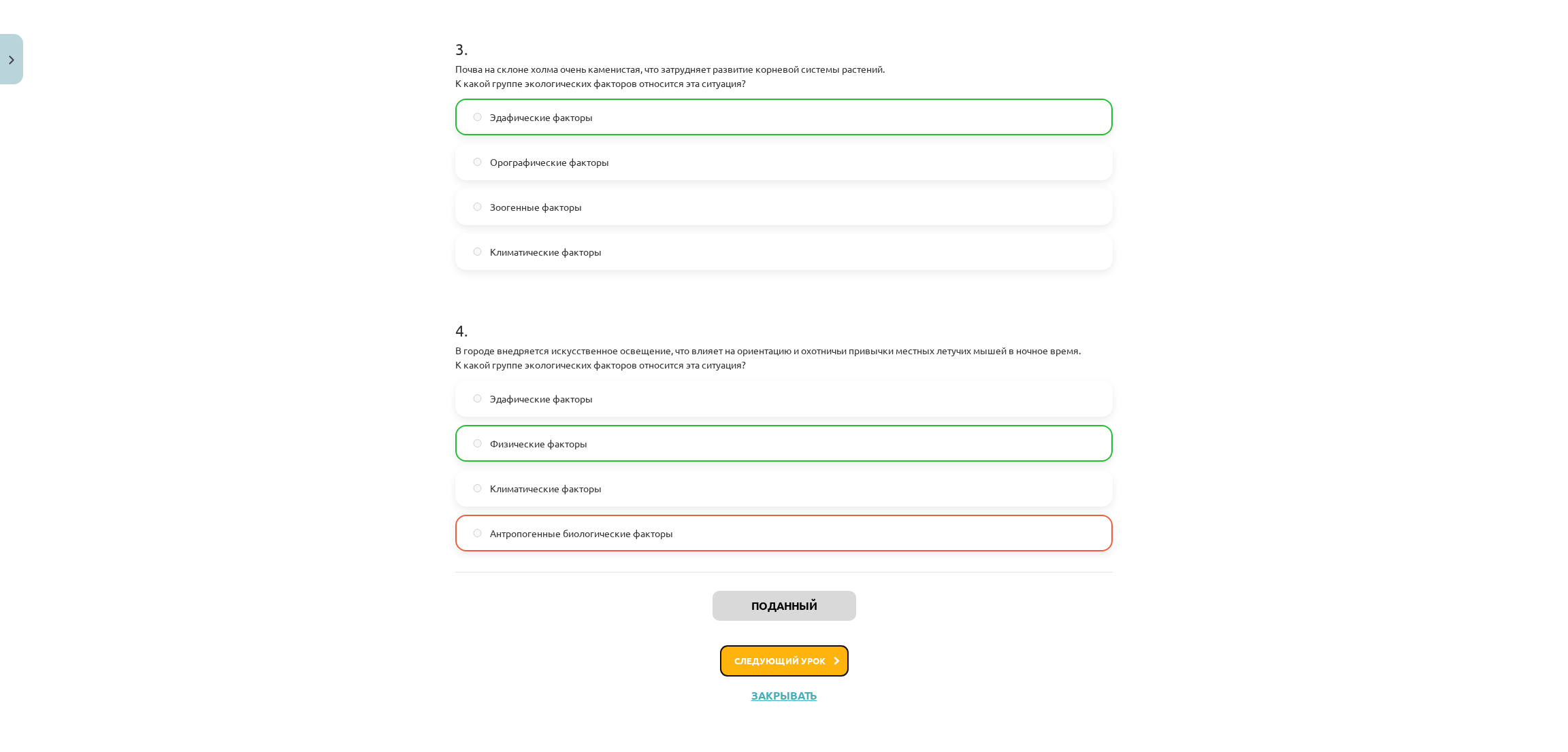
click at [740, 662] on font "Следующий урок" at bounding box center [780, 661] width 91 height 12
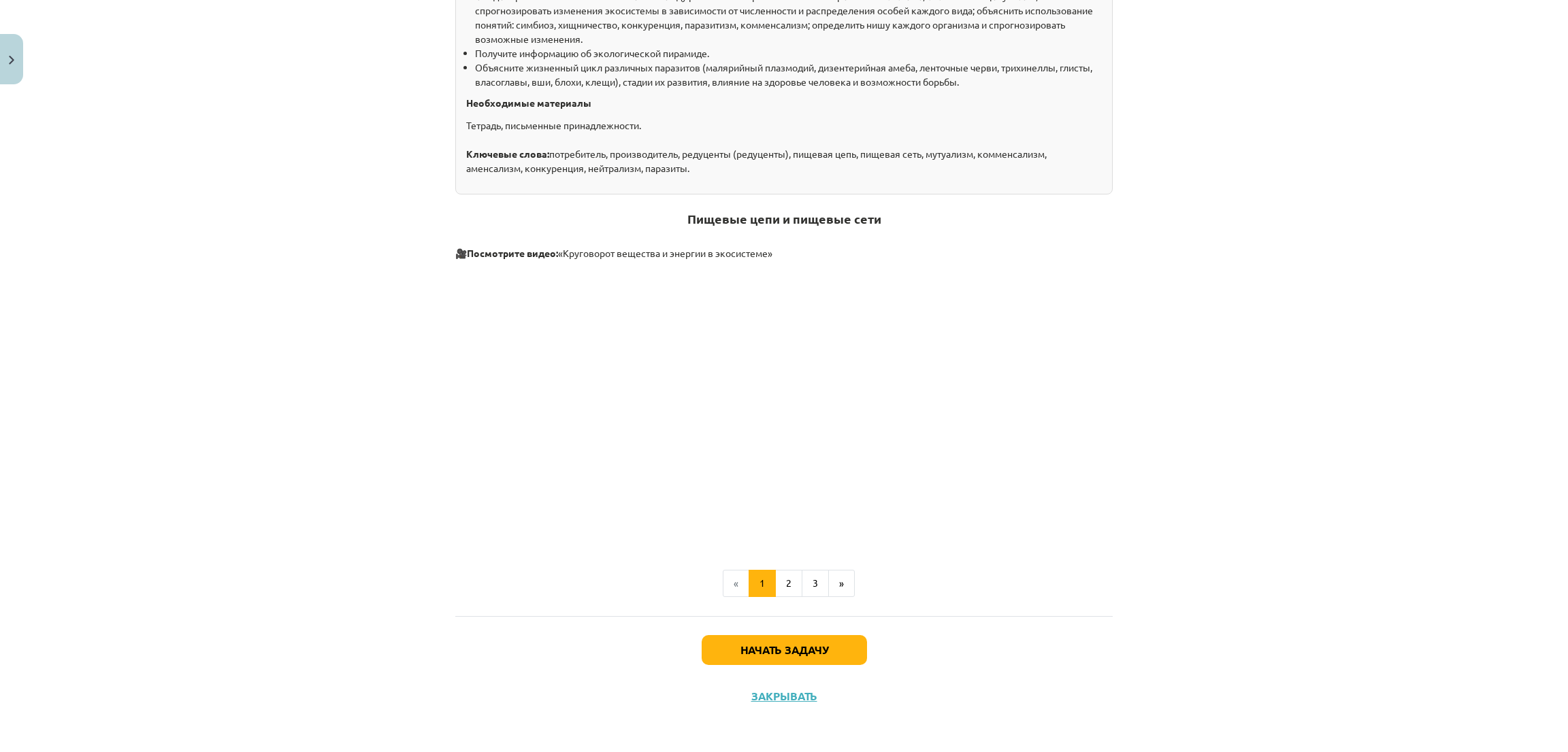
scroll to position [365, 0]
click at [722, 661] on button "Начать задачу" at bounding box center [785, 649] width 166 height 30
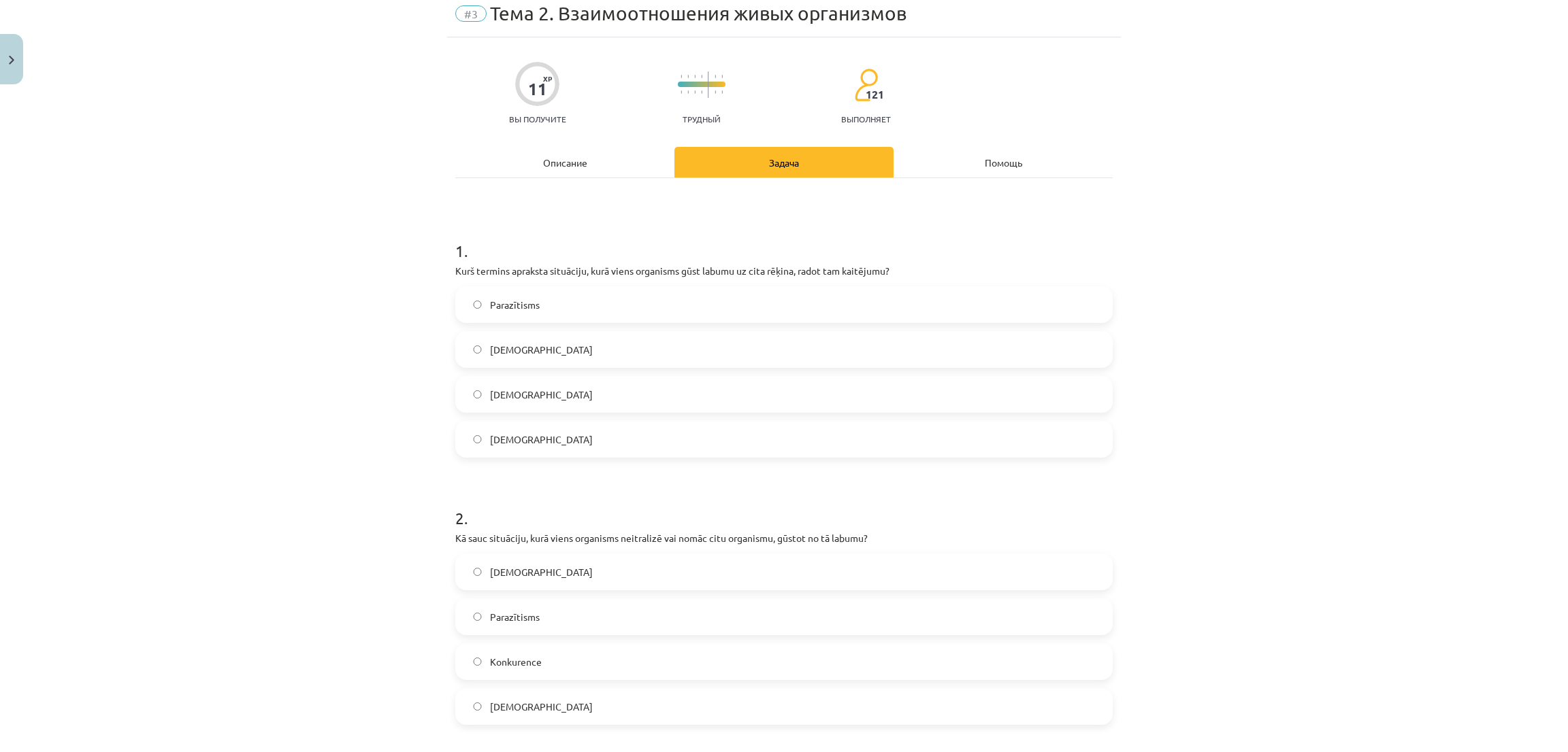
scroll to position [34, 0]
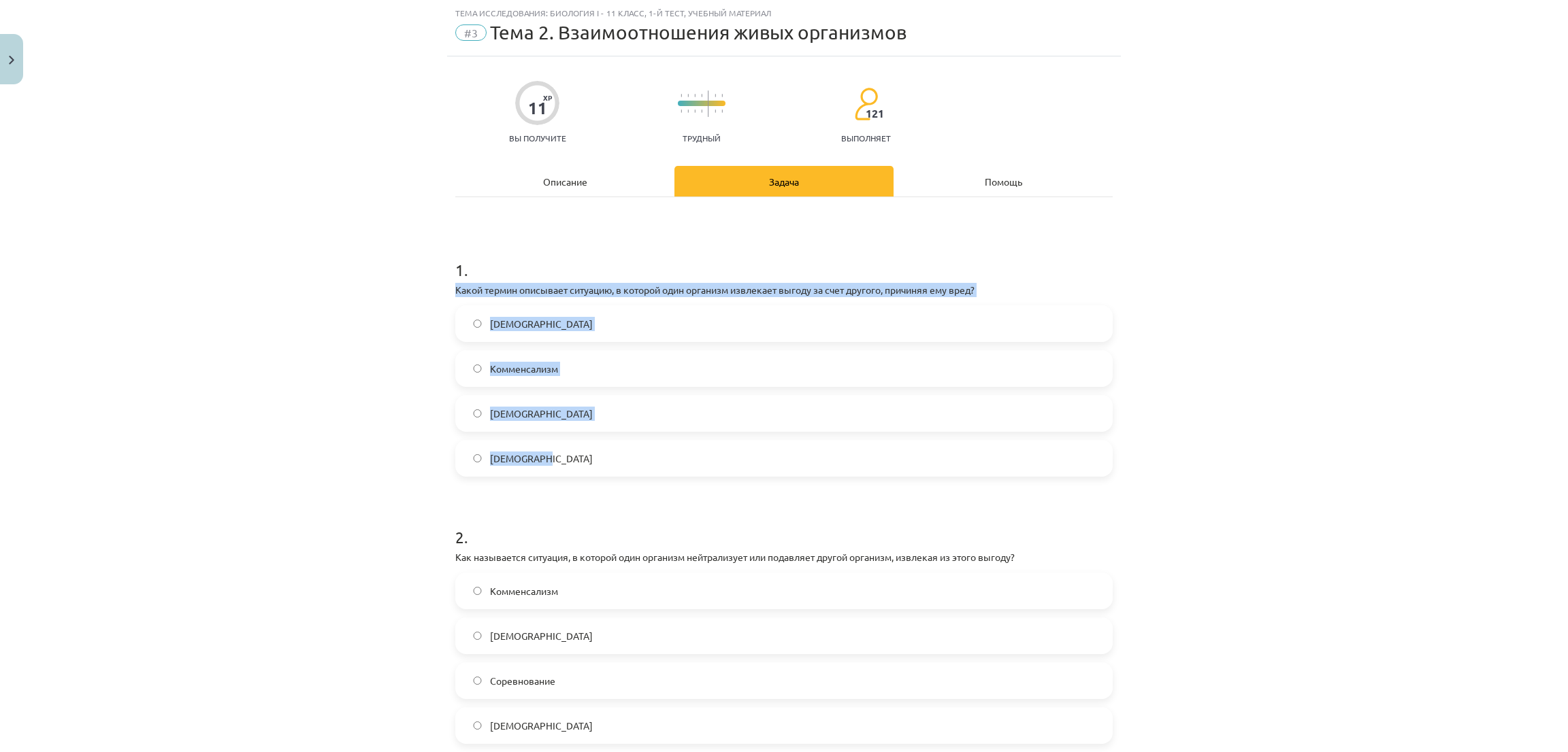
drag, startPoint x: 439, startPoint y: 287, endPoint x: 627, endPoint y: 466, distance: 259.6
copy div "Какой термин описывает ситуацию, в которой один организм извлекает выгоду за сч…"
click at [334, 326] on div "Тема исследования: Биология I - 11 класс, 1-й тест, учебный материал #3 Тема 2.…" at bounding box center [784, 376] width 1568 height 752
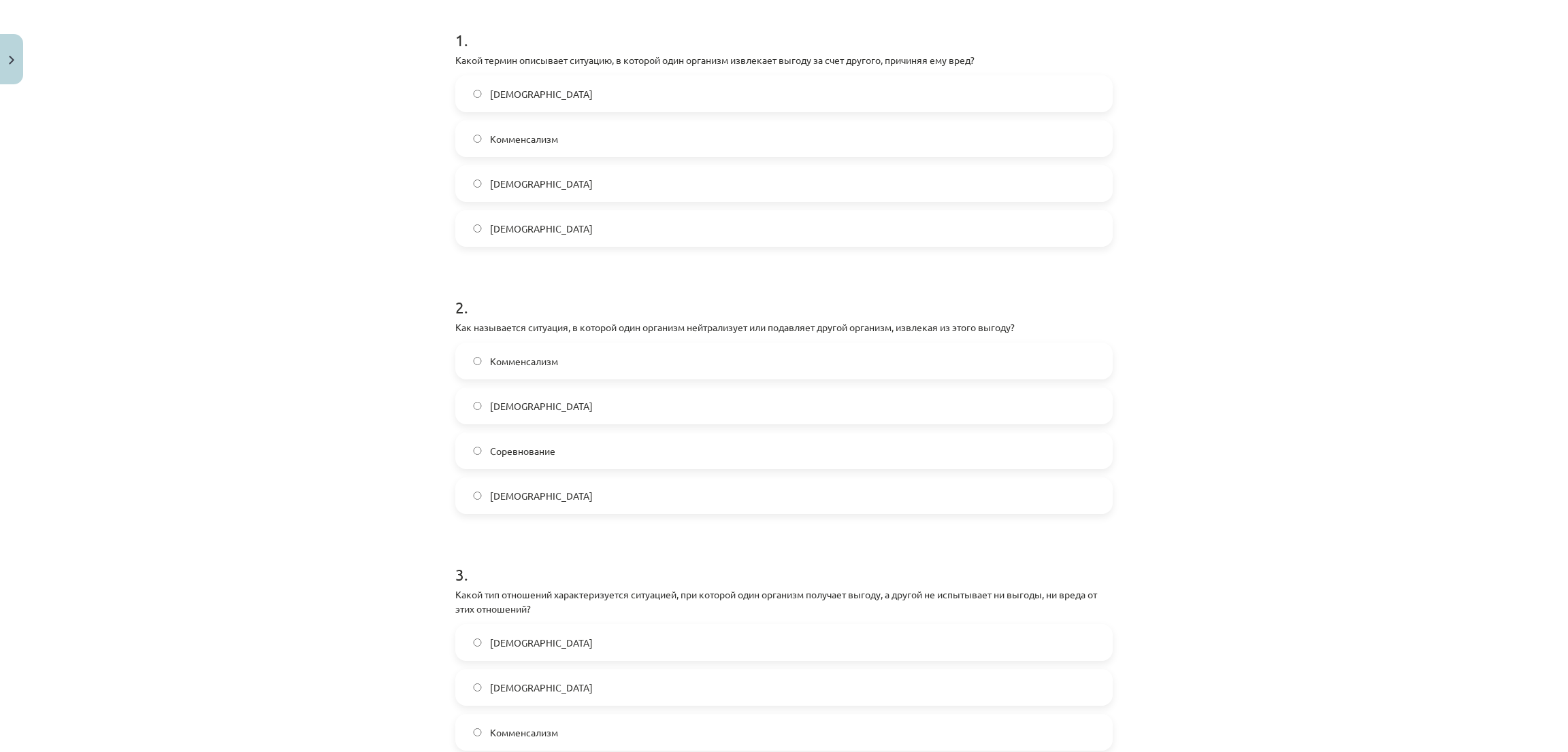
scroll to position [340, 0]
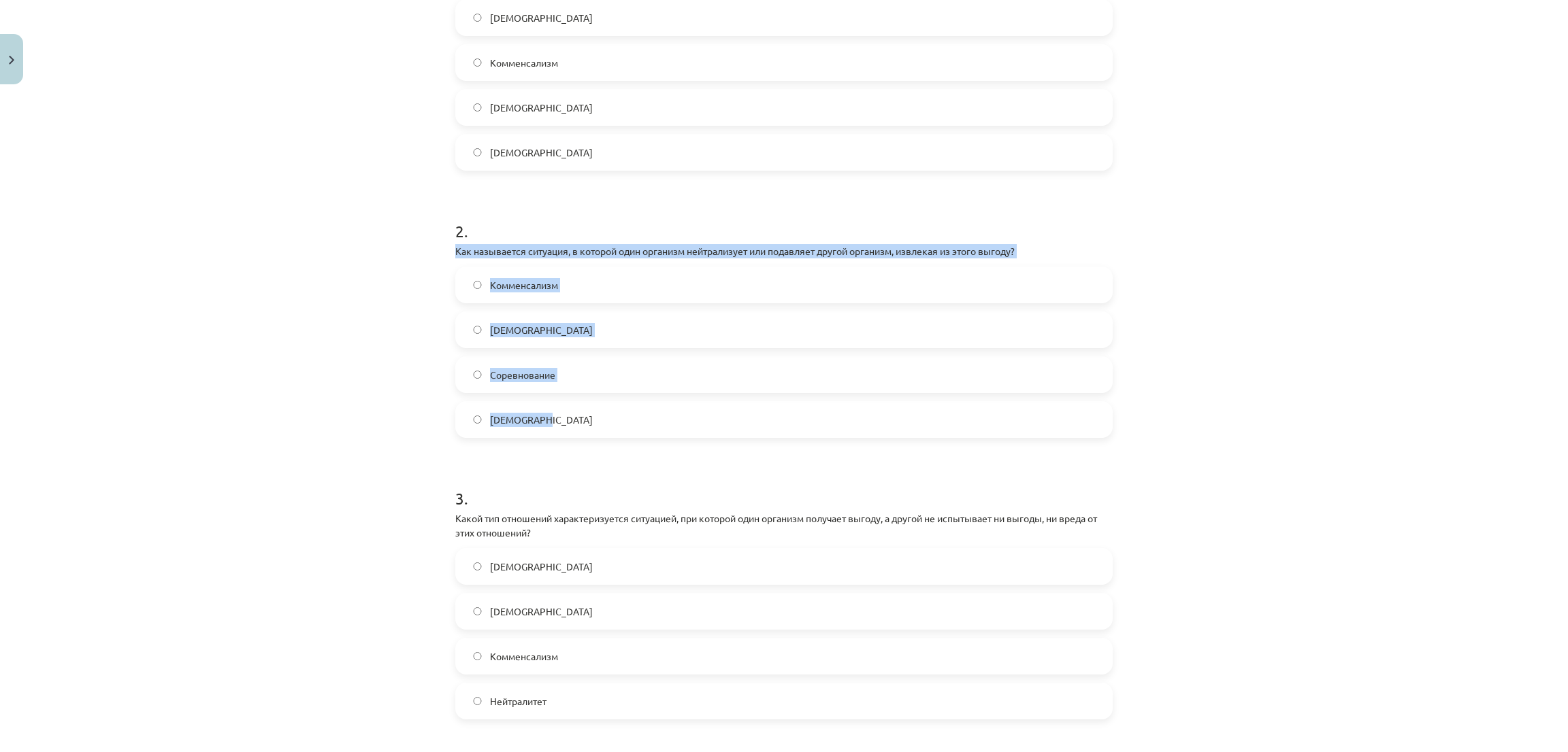
drag, startPoint x: 443, startPoint y: 248, endPoint x: 566, endPoint y: 402, distance: 197.1
copy div "Как называется ситуация, в которой один организм нейтрализует или подавляет дру…"
click at [364, 376] on div "Тема исследования: Биология I - 11 класс, 1-й тест, учебный материал #3 Тема 2.…" at bounding box center [784, 376] width 1568 height 752
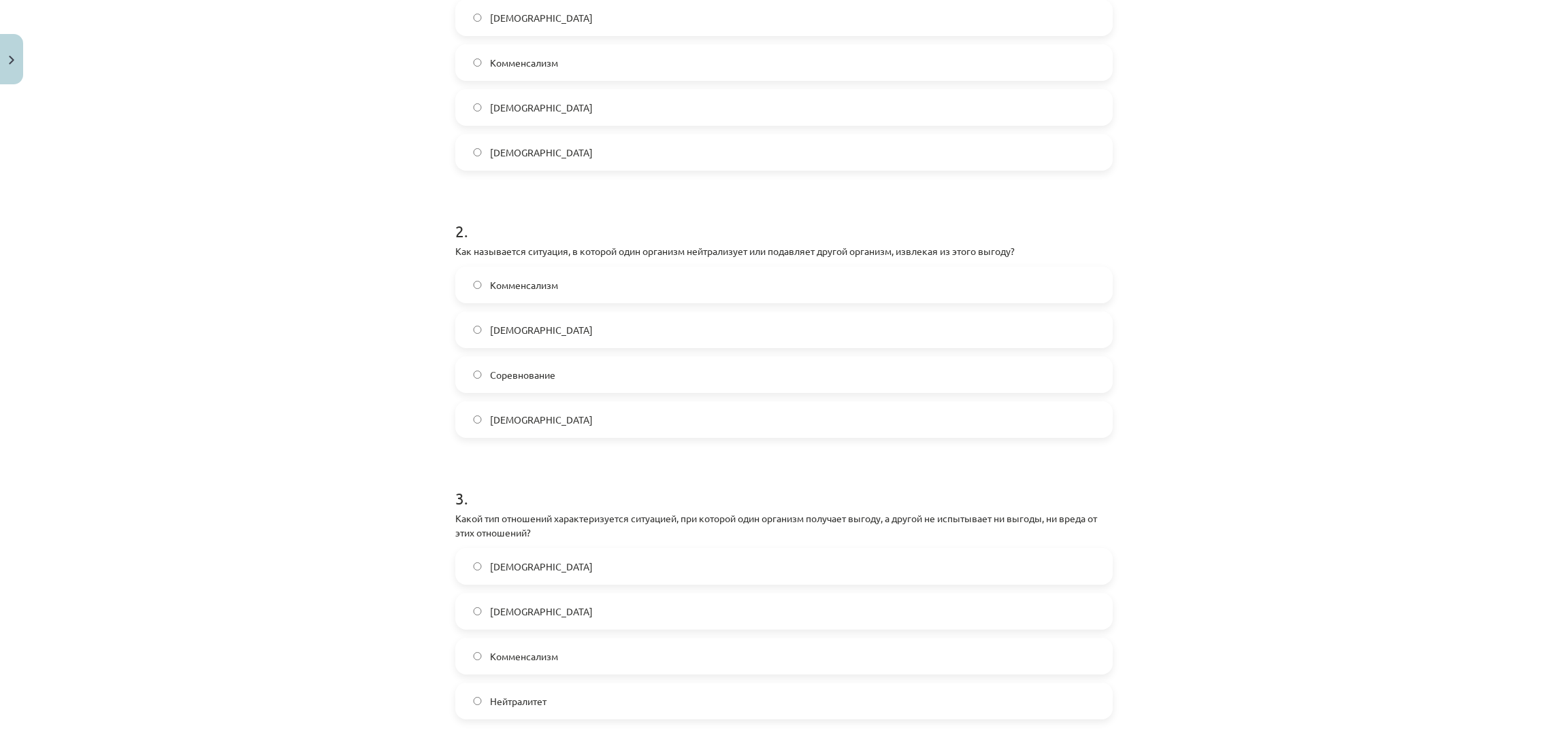
click at [479, 315] on label "Паразитизм" at bounding box center [783, 330] width 654 height 34
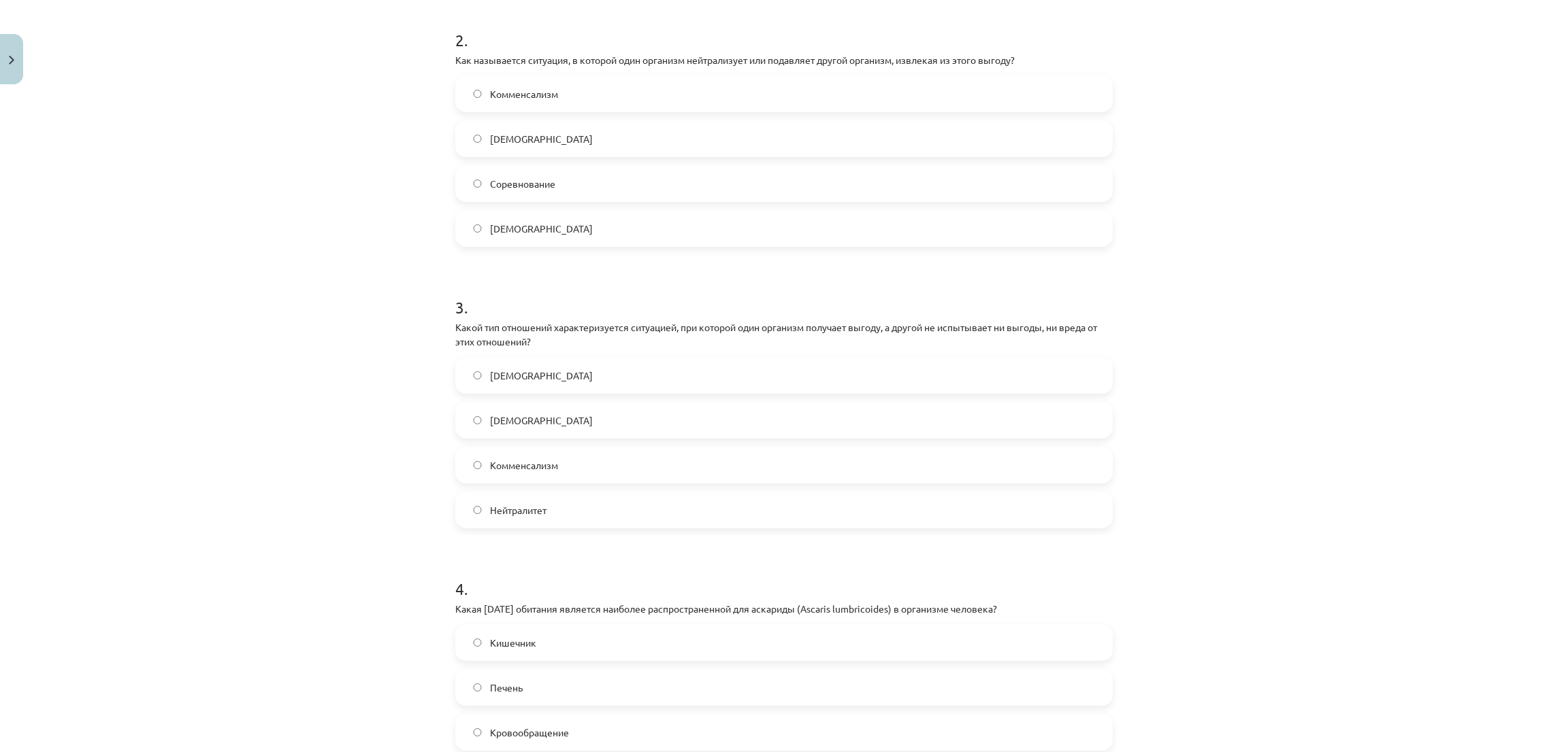
scroll to position [544, 0]
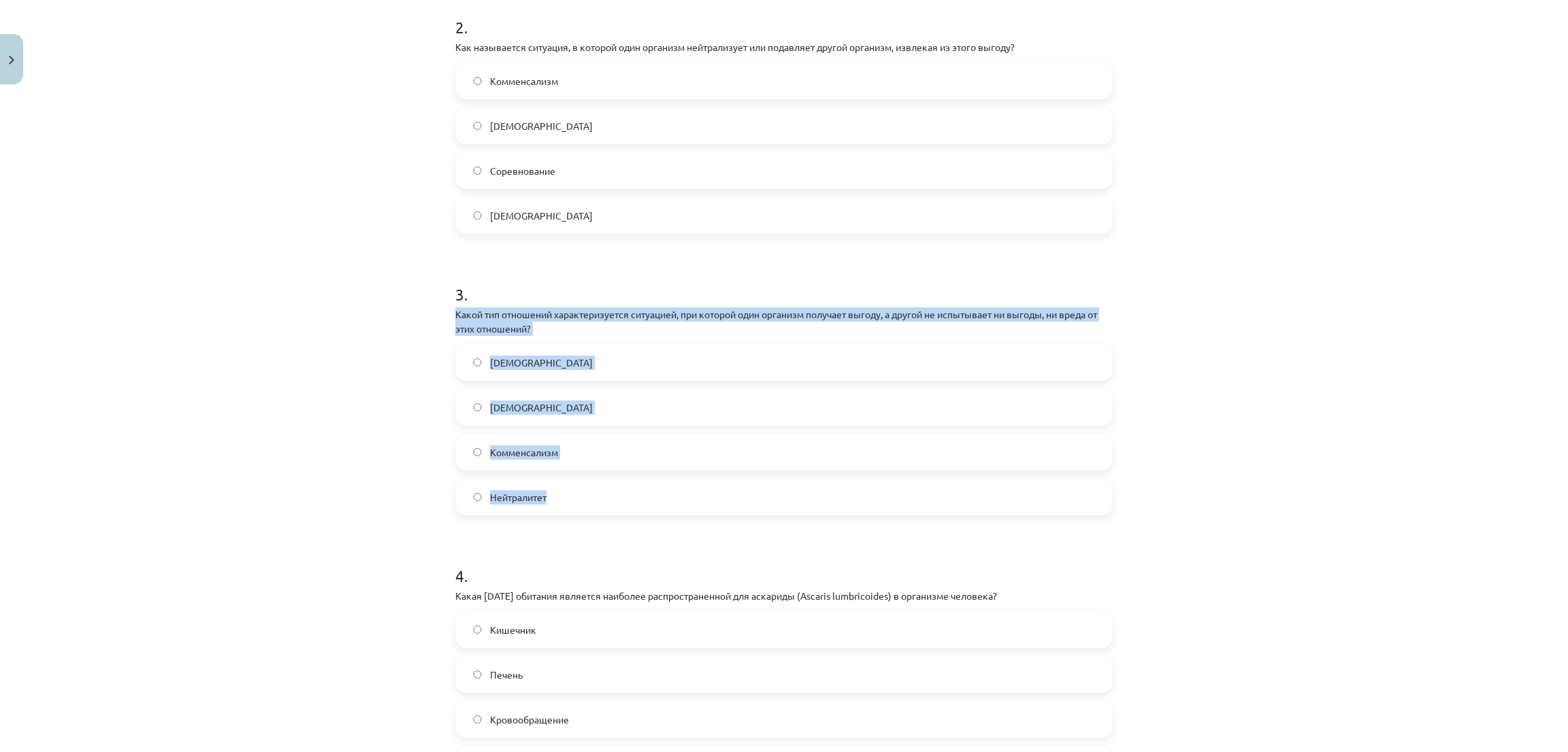
drag, startPoint x: 442, startPoint y: 315, endPoint x: 602, endPoint y: 494, distance: 240.1
copy div "Какой тип отношений характеризуется ситуацией, при которой один организм получа…"
click at [303, 321] on div "Тема исследования: Биология I - 11 класс, 1-й тест, учебный материал #3 Тема 2.…" at bounding box center [784, 376] width 1568 height 752
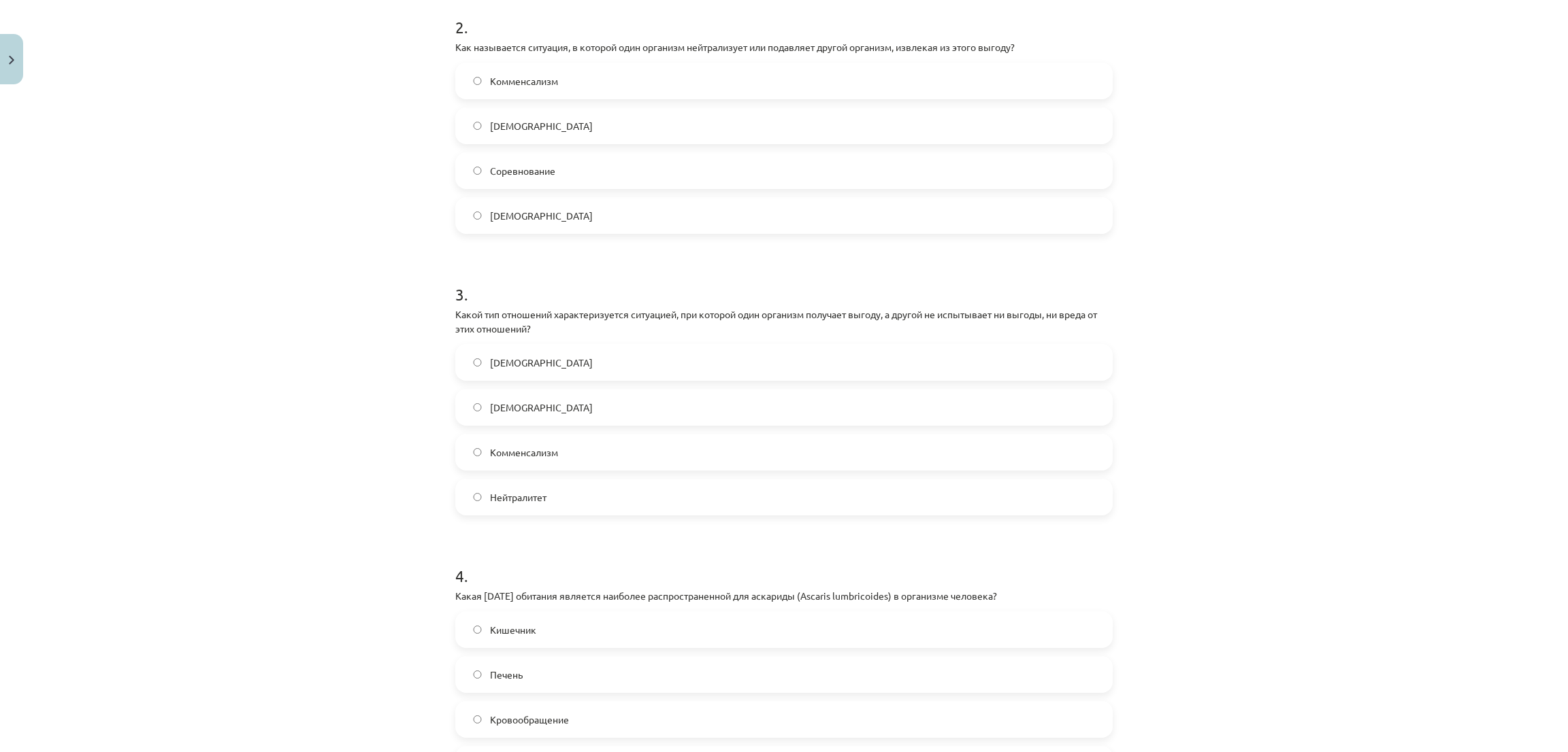
click at [502, 454] on font "Комменсализм" at bounding box center [524, 452] width 68 height 12
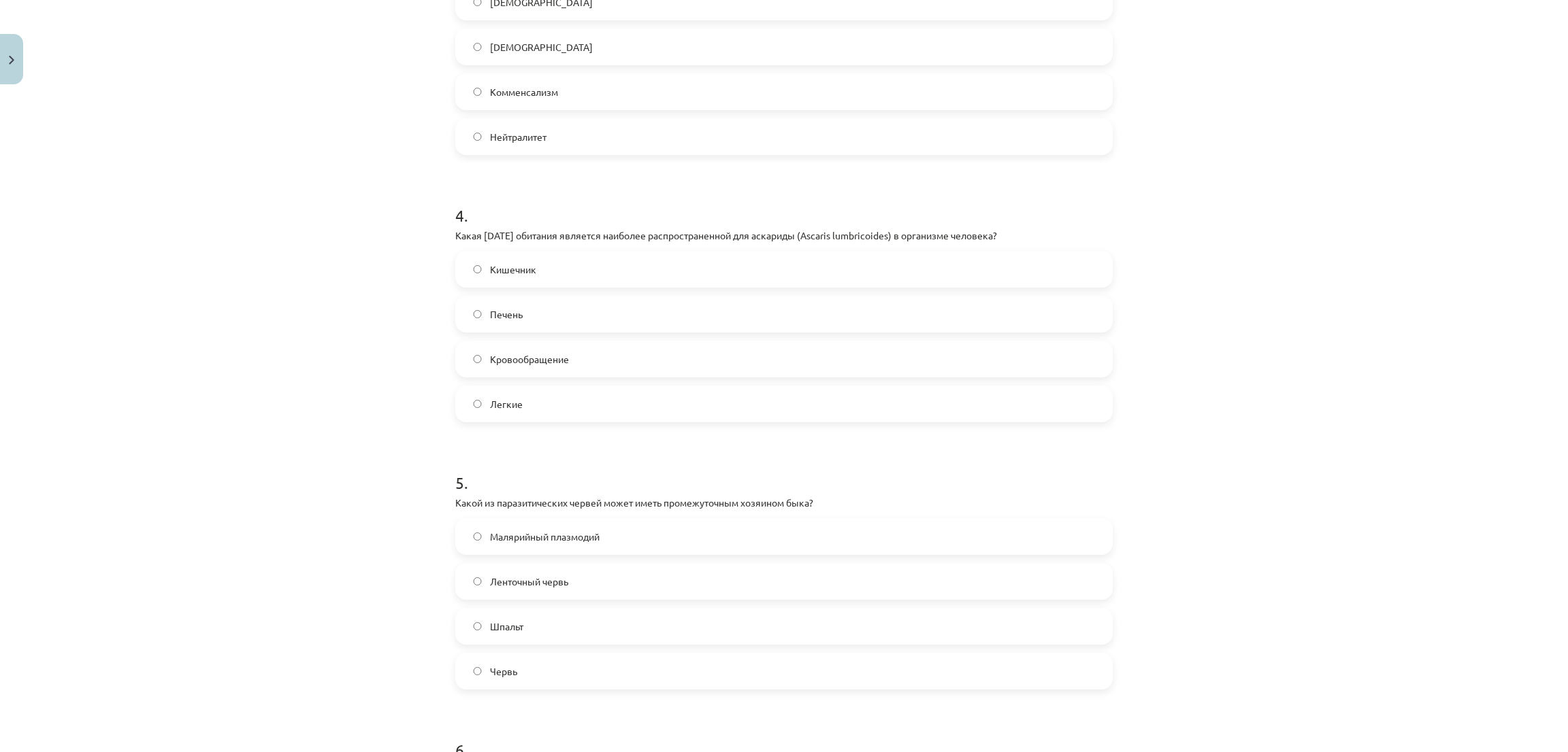
scroll to position [1055, 0]
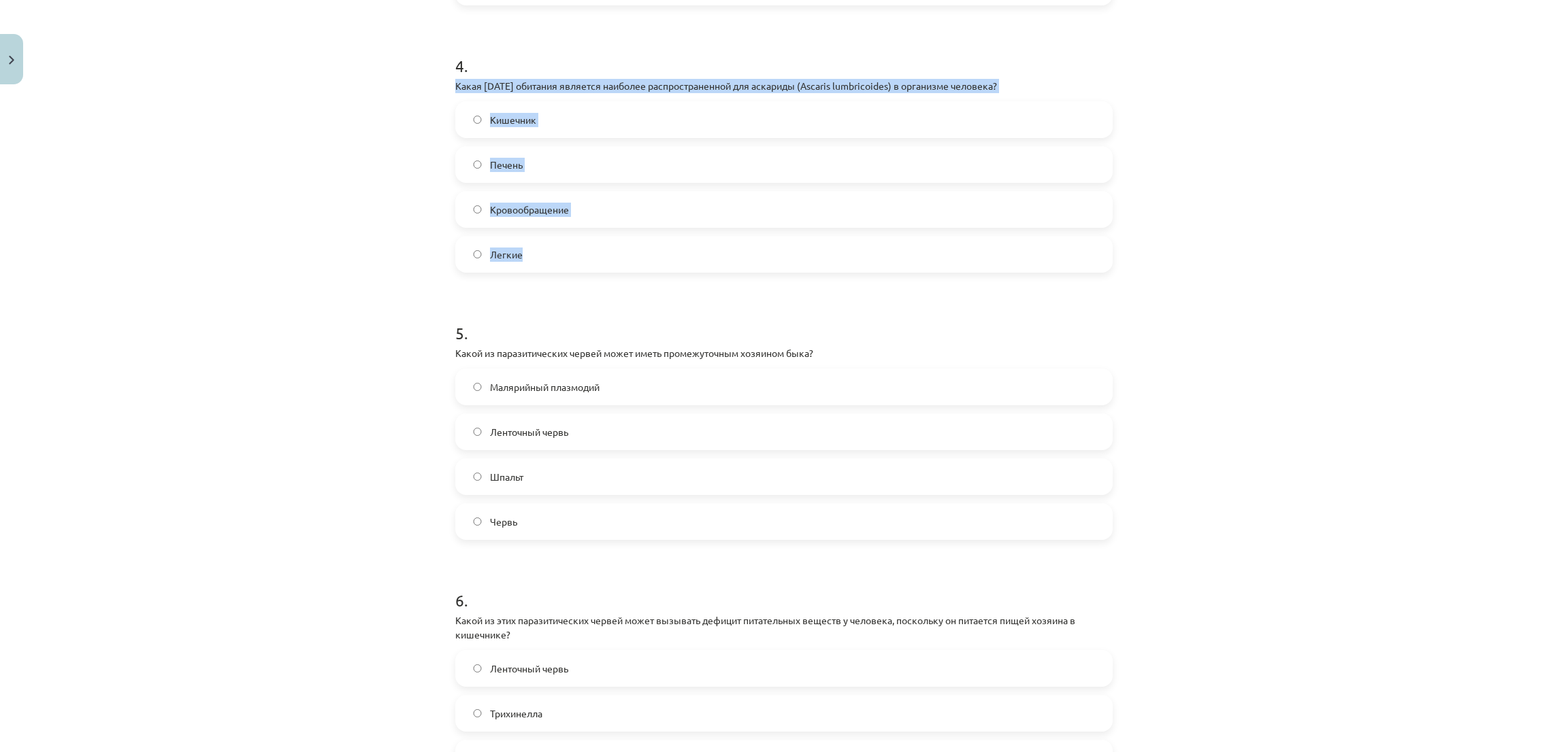
drag, startPoint x: 449, startPoint y: 86, endPoint x: 611, endPoint y: 247, distance: 228.4
click at [611, 247] on div "11 XP Вы получите Трудный 121 выполняет Описание Задача Помощь 1 . Какой термин…" at bounding box center [784, 526] width 674 height 2979
copy div "Какая среда обитания является наиболее распространенной для аскариды (Ascaris l…"
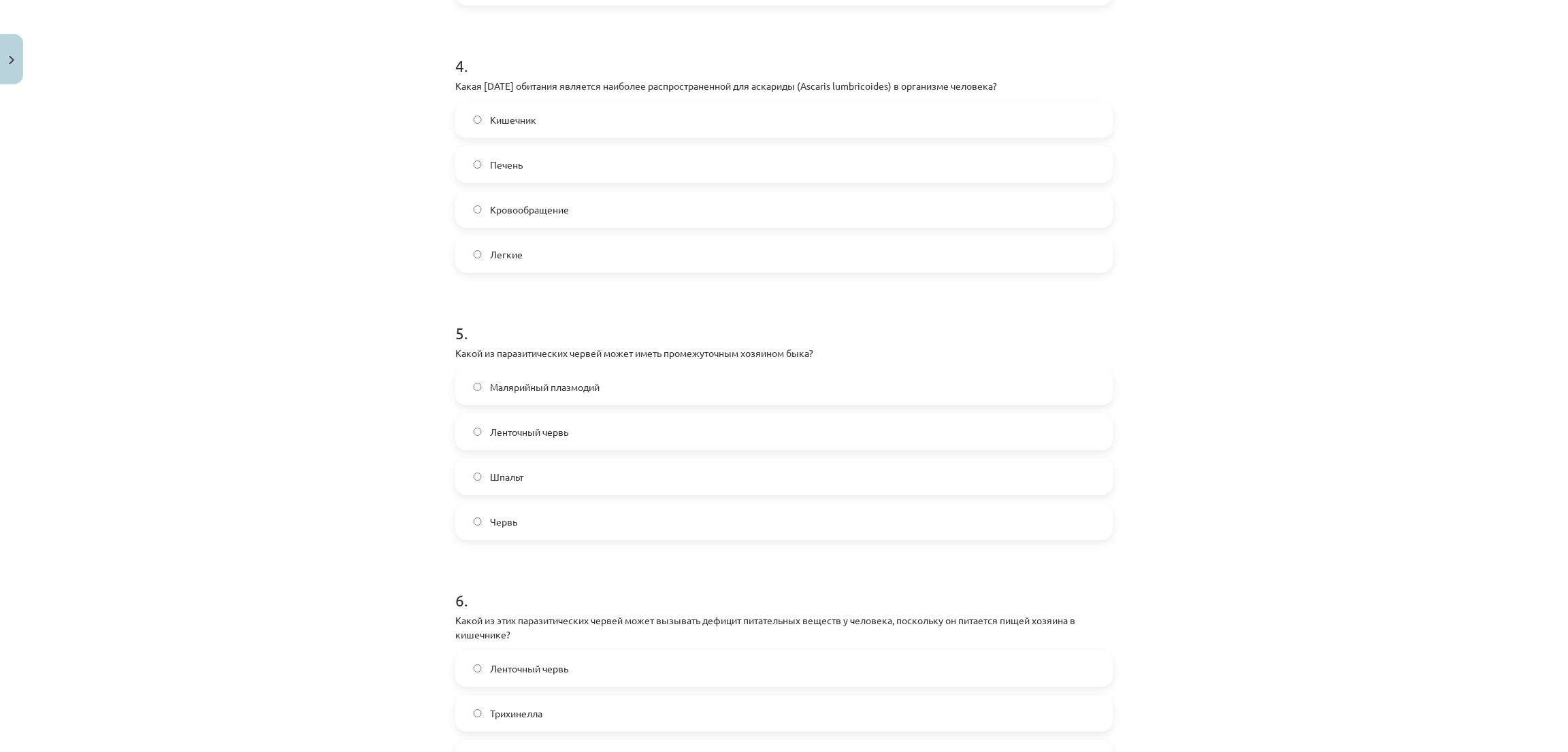
click at [263, 315] on div "Тема исследования: Биология I - 11 класс, 1-й тест, учебный материал #3 Тема 2.…" at bounding box center [784, 376] width 1568 height 752
click at [517, 123] on font "Кишечник" at bounding box center [513, 119] width 46 height 12
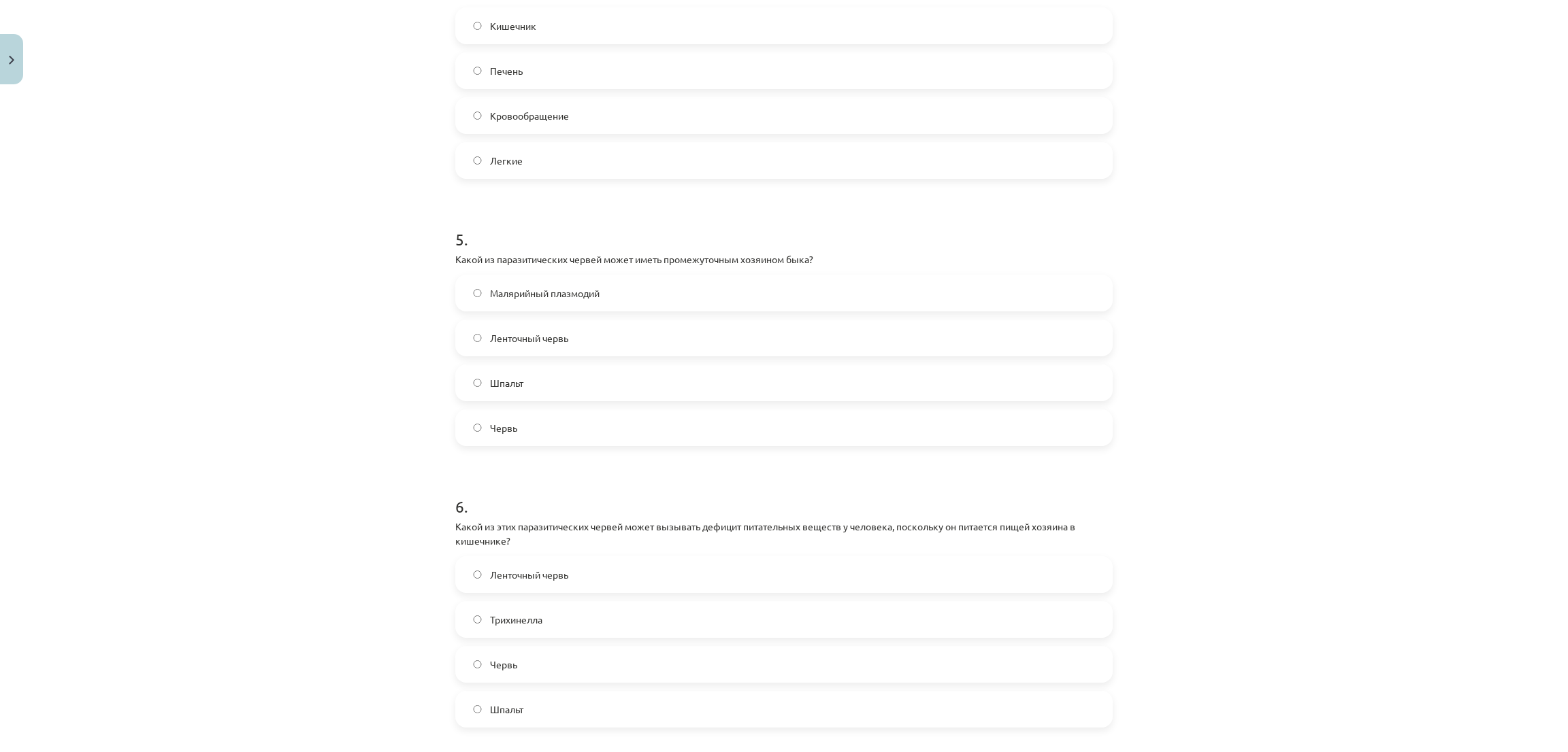
scroll to position [1258, 0]
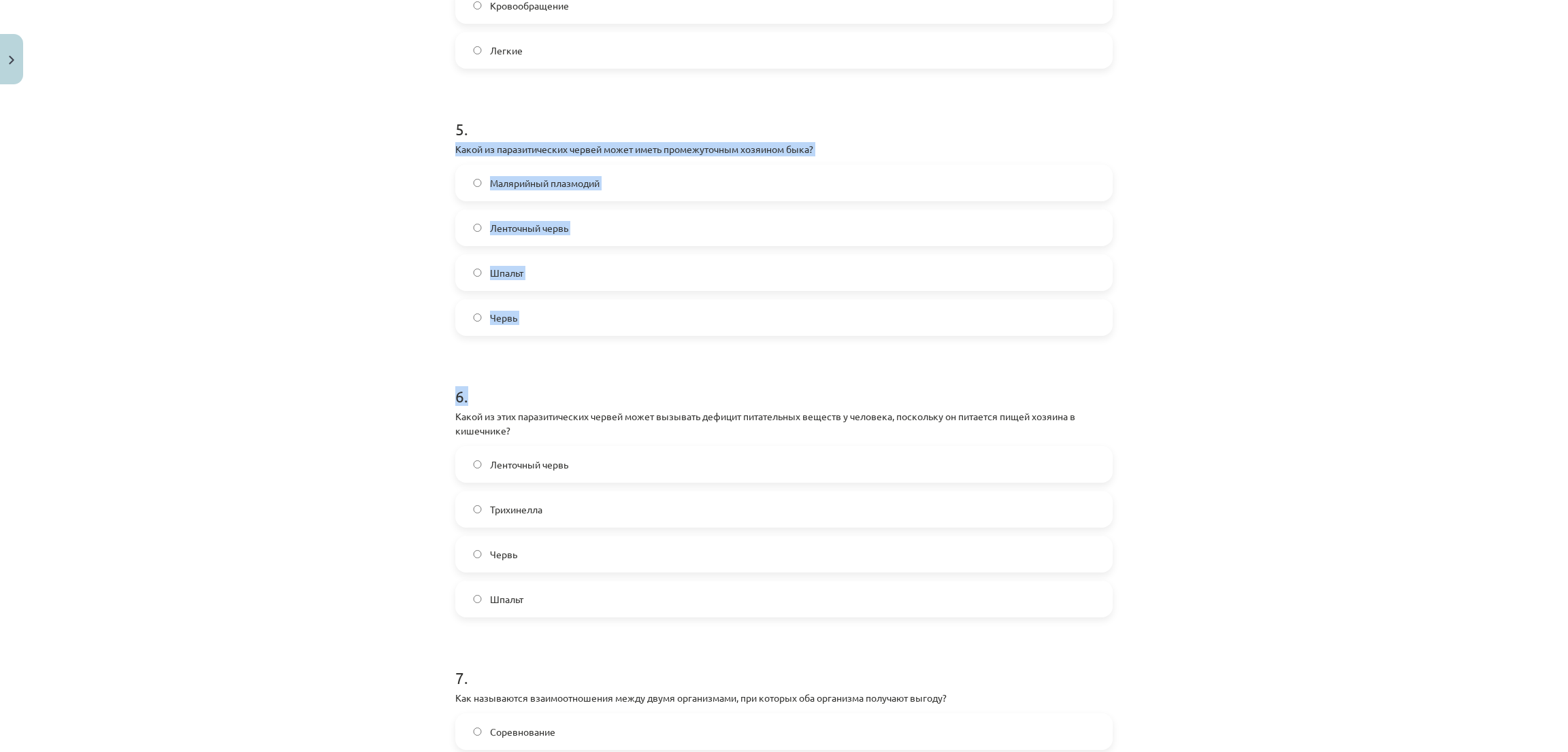
drag, startPoint x: 440, startPoint y: 148, endPoint x: 611, endPoint y: 360, distance: 272.4
click at [611, 360] on div "11 XP Вы получите Трудный 121 выполняет Описание Задача Помощь 1 . Какой термин…" at bounding box center [784, 321] width 674 height 2979
click at [305, 233] on div "Тема исследования: Биология I - 11 класс, 1-й тест, учебный материал #3 Тема 2.…" at bounding box center [784, 376] width 1568 height 752
drag, startPoint x: 444, startPoint y: 151, endPoint x: 579, endPoint y: 306, distance: 205.5
click at [579, 306] on div "11 XP Вы получите Трудный 121 выполняет Описание Задача Помощь 1 . Какой термин…" at bounding box center [784, 321] width 674 height 2979
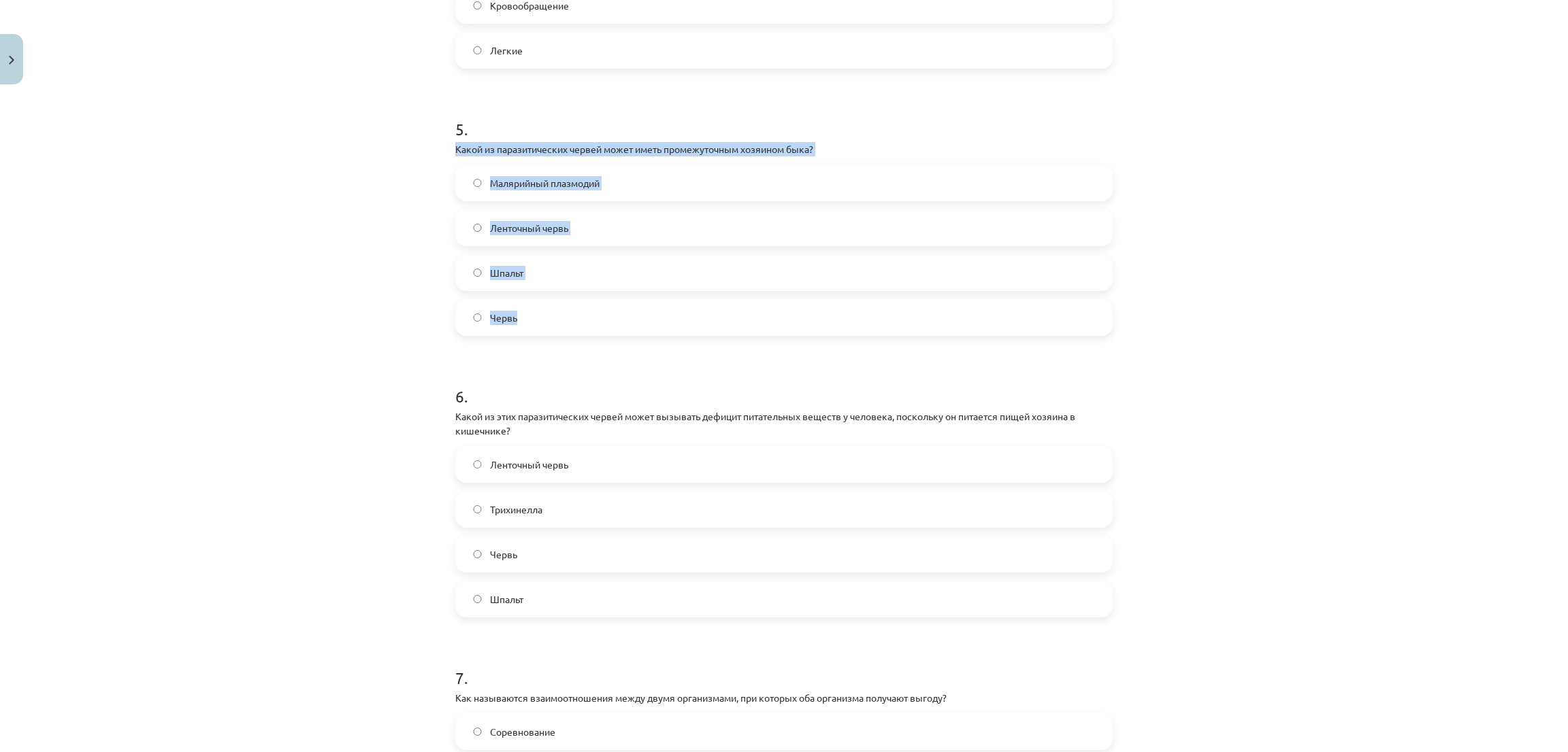
copy div "Какой из паразитических червей может иметь промежуточным хозяином быка? Малярий…"
click at [291, 150] on div "Тема исследования: Биология I - 11 класс, 1-й тест, учебный материал #3 Тема 2.…" at bounding box center [784, 376] width 1568 height 752
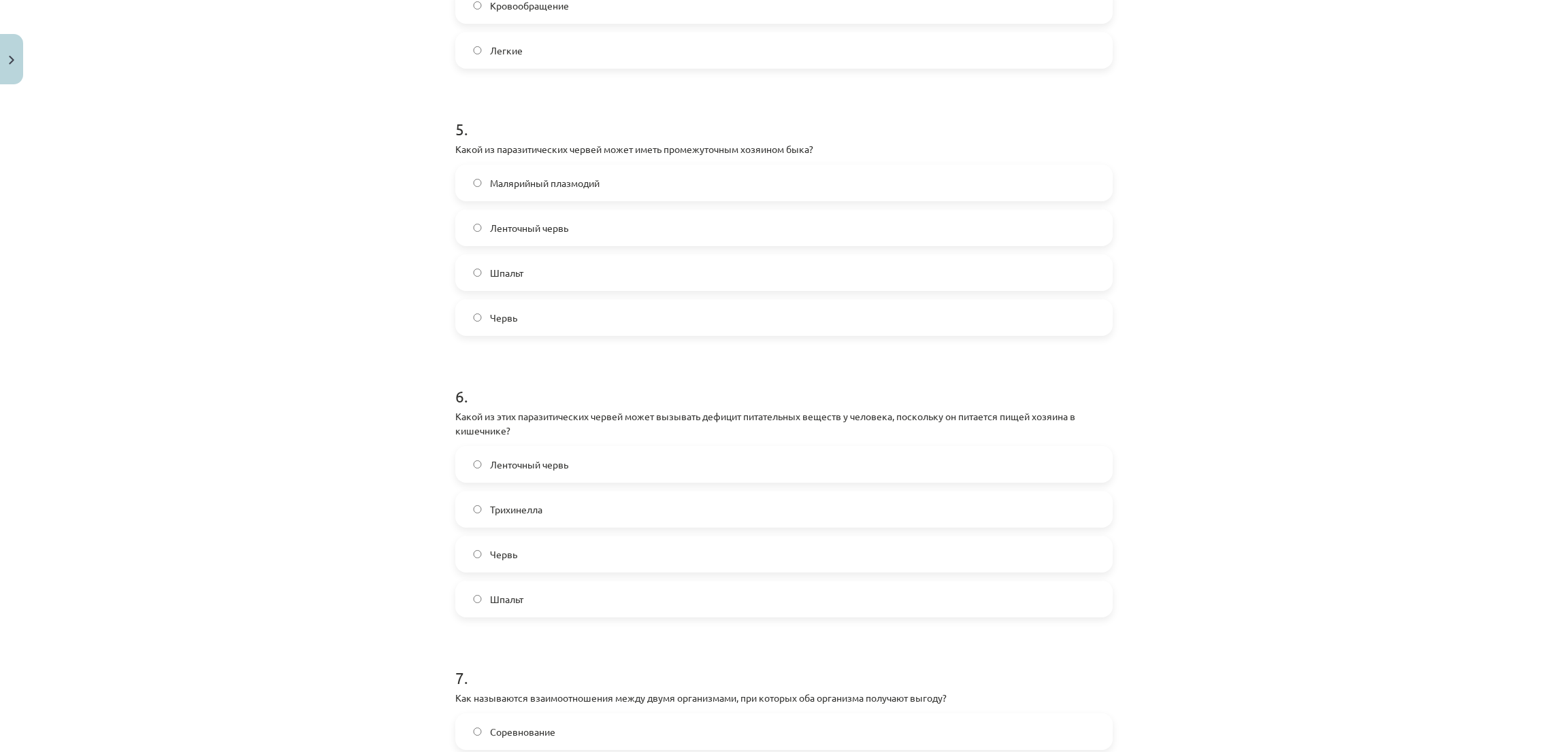
click at [471, 234] on label "Ленточный червь" at bounding box center [783, 228] width 654 height 34
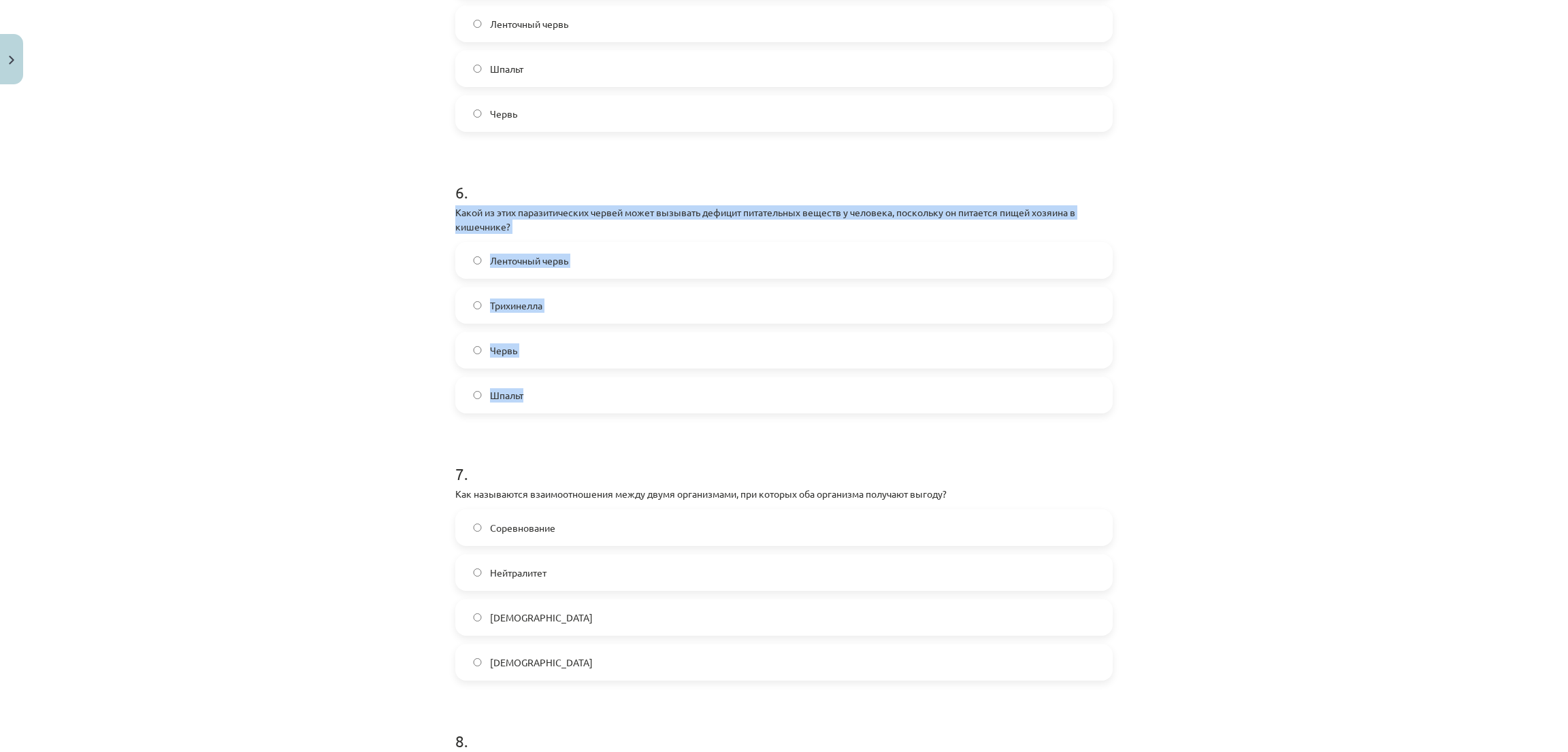
drag, startPoint x: 436, startPoint y: 204, endPoint x: 529, endPoint y: 387, distance: 205.3
click at [529, 387] on div "Тема исследования: Биология I - 11 класс, 1-й тест, учебный материал #3 Тема 2.…" at bounding box center [784, 376] width 1568 height 752
copy div "Какой из этих паразитических червей может вызывать дефицит питательных веществ …"
click at [194, 234] on div "Тема исследования: Биология I - 11 класс, 1-й тест, учебный материал #3 Тема 2.…" at bounding box center [784, 376] width 1568 height 752
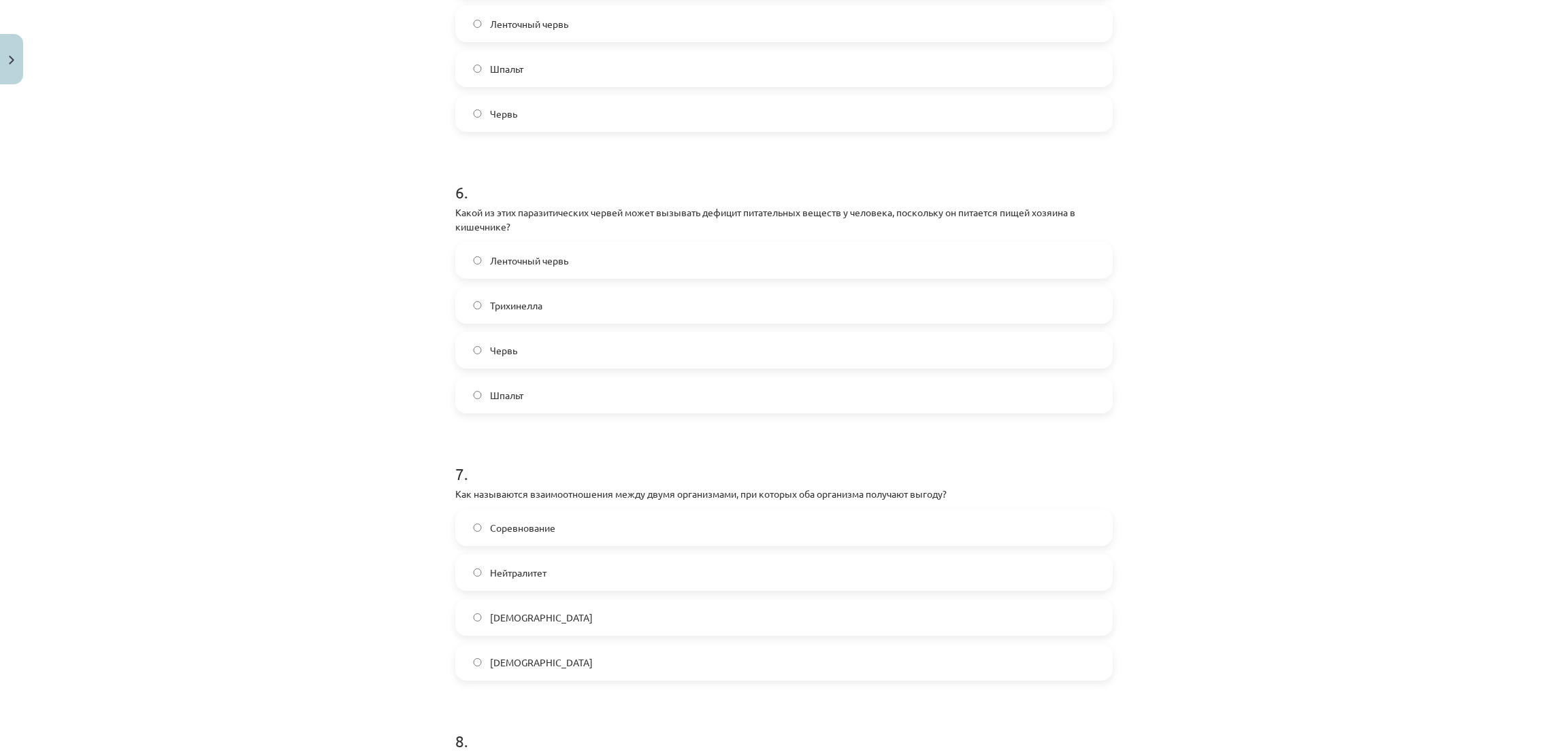
click at [550, 261] on font "Ленточный червь" at bounding box center [529, 260] width 78 height 12
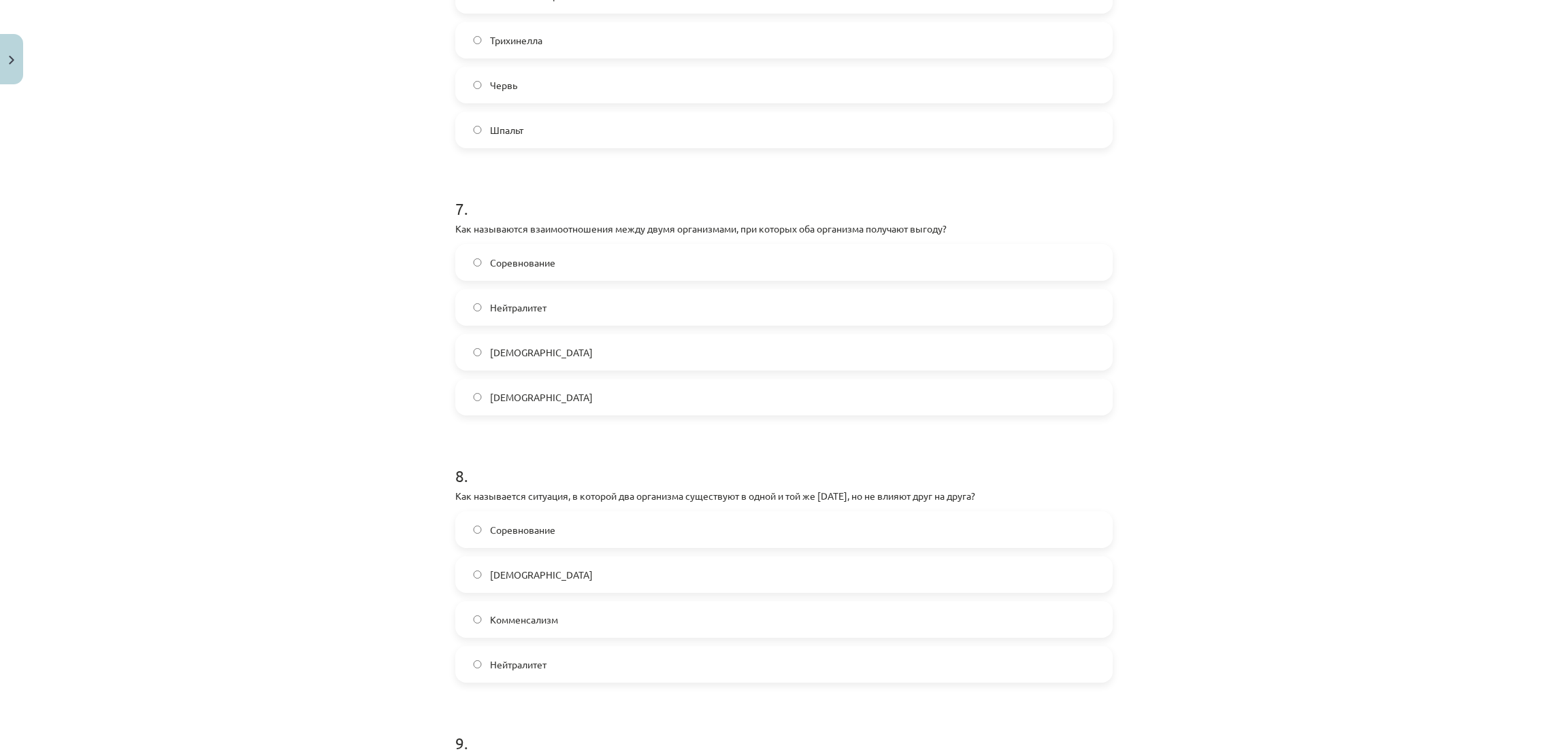
scroll to position [1768, 0]
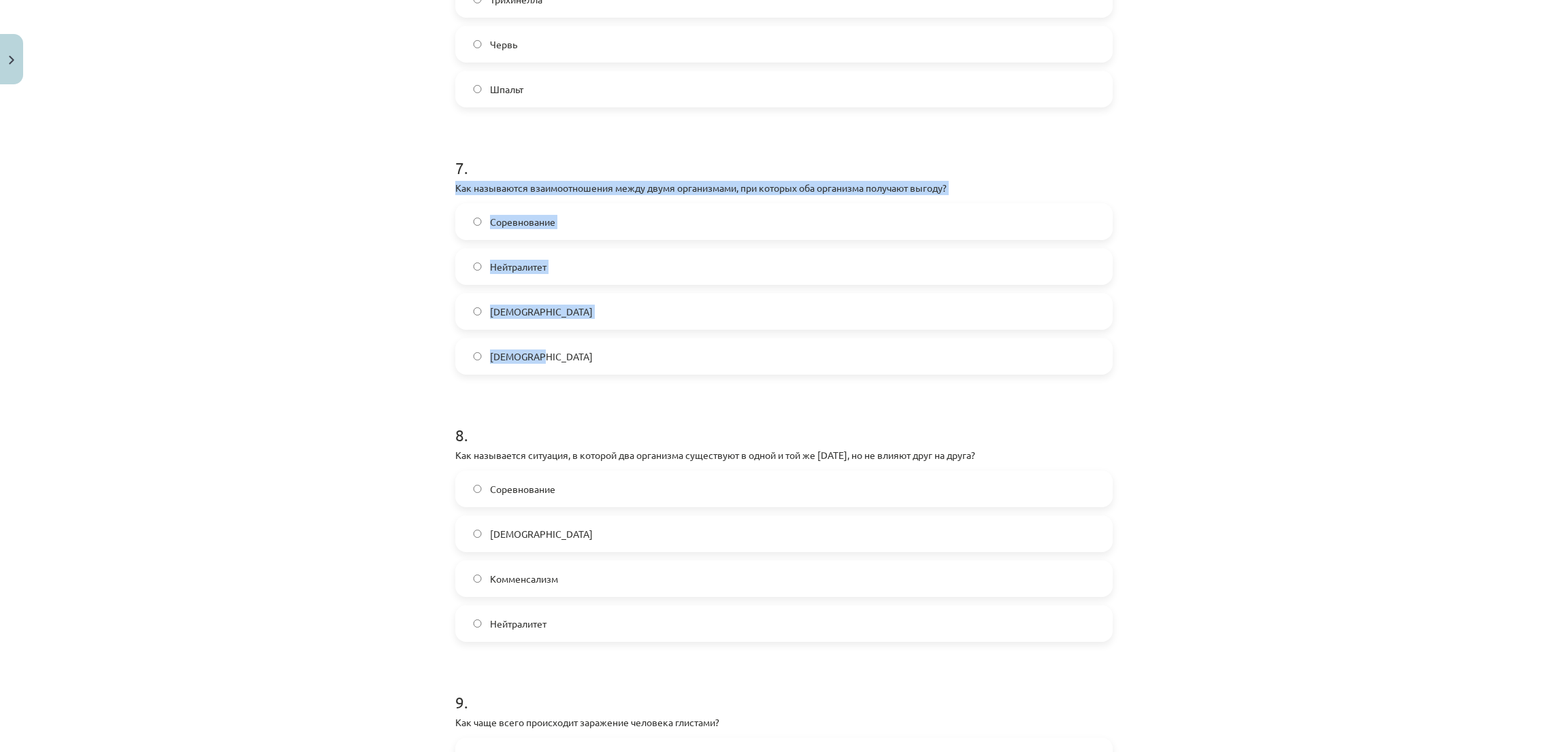
drag, startPoint x: 440, startPoint y: 181, endPoint x: 557, endPoint y: 352, distance: 207.2
click at [291, 181] on div "Тема исследования: Биология I - 11 класс, 1-й тест, учебный материал #3 Тема 2.…" at bounding box center [784, 376] width 1568 height 752
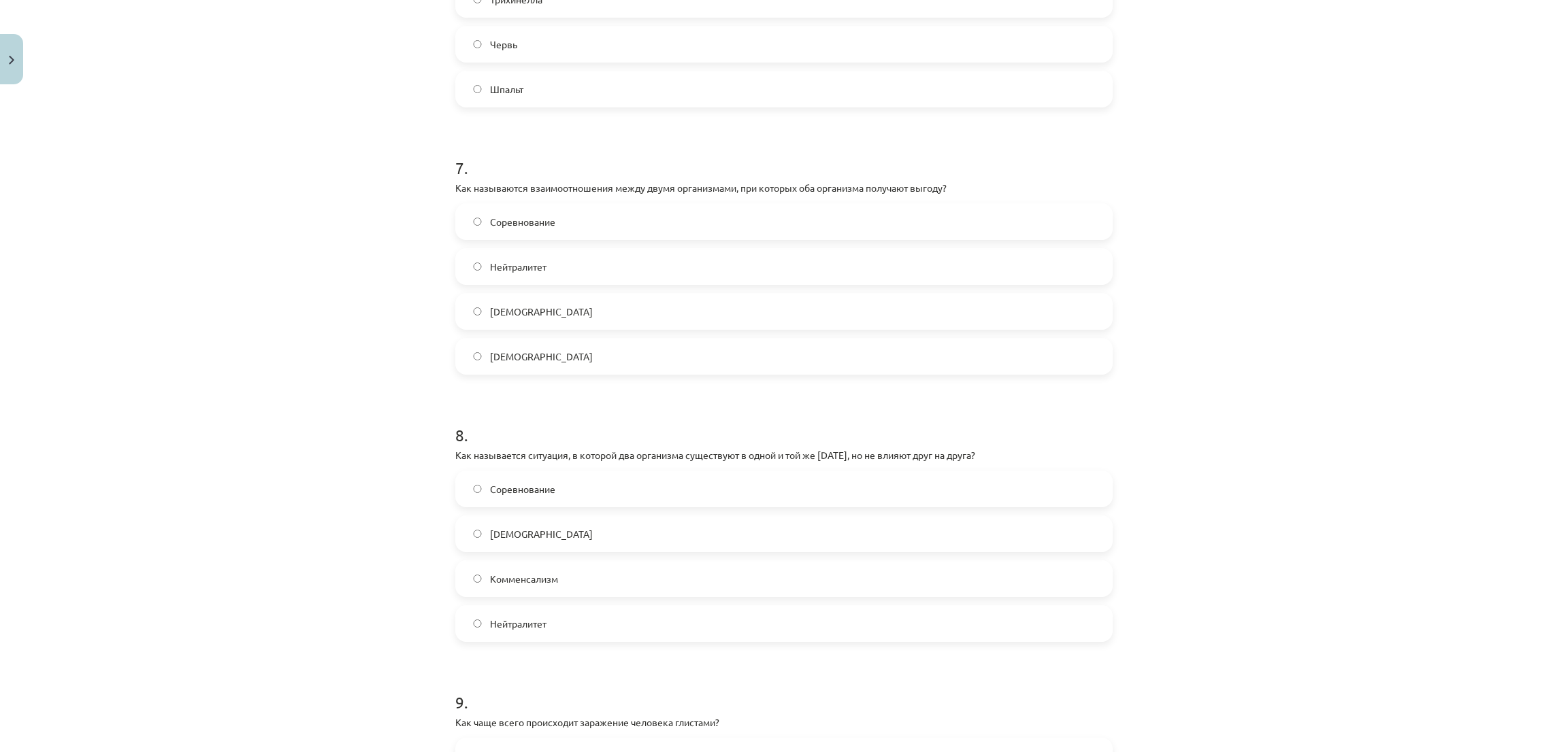
click at [503, 363] on span "Мутуализм" at bounding box center [541, 356] width 102 height 14
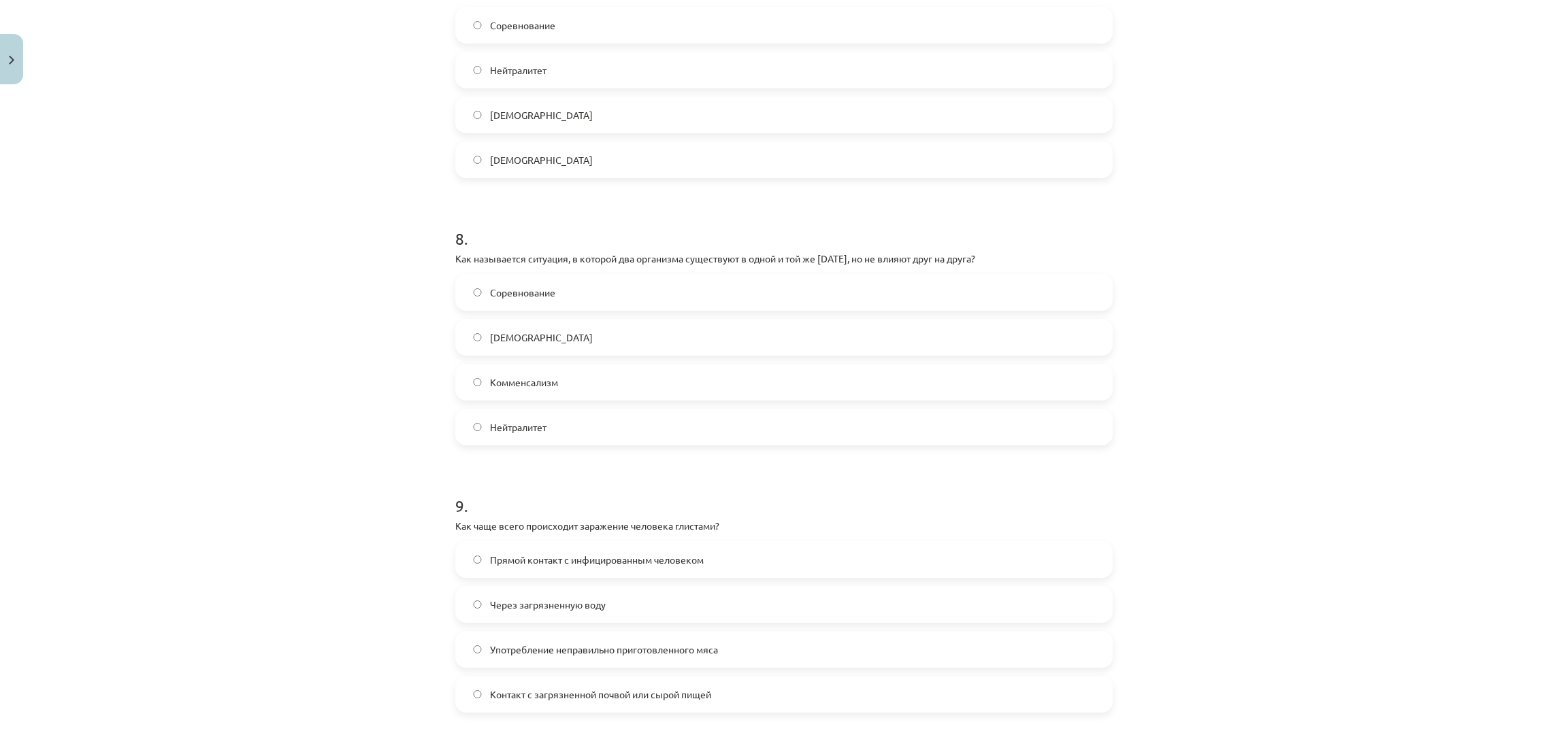
scroll to position [2074, 0]
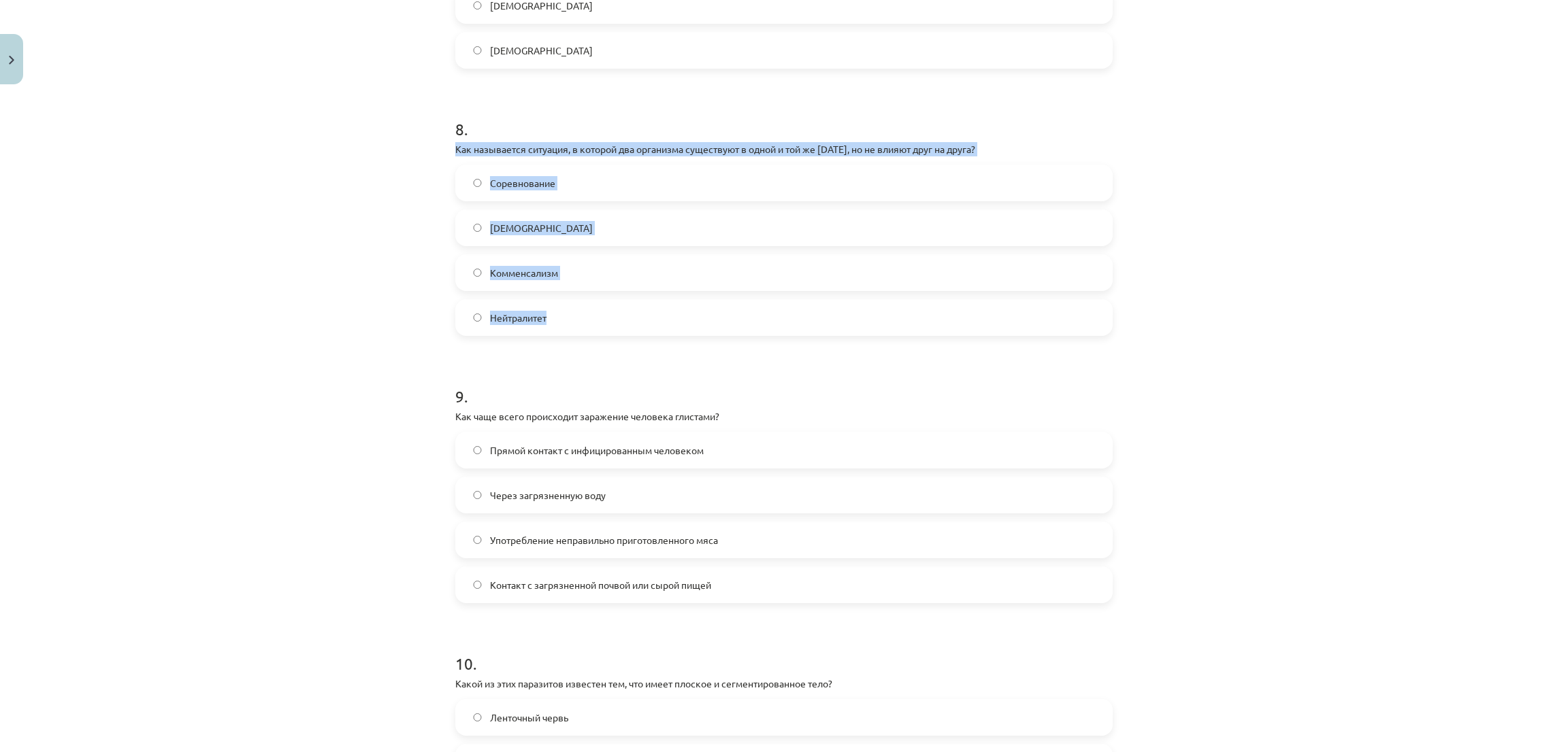
drag, startPoint x: 435, startPoint y: 145, endPoint x: 590, endPoint y: 176, distance: 158.1
click at [603, 322] on div "Тема исследования: Биология I - 11 класс, 1-й тест, учебный материал #3 Тема 2.…" at bounding box center [784, 376] width 1568 height 752
click at [377, 268] on div "Тема исследования: Биология I - 11 класс, 1-й тест, учебный материал #3 Тема 2.…" at bounding box center [784, 376] width 1568 height 752
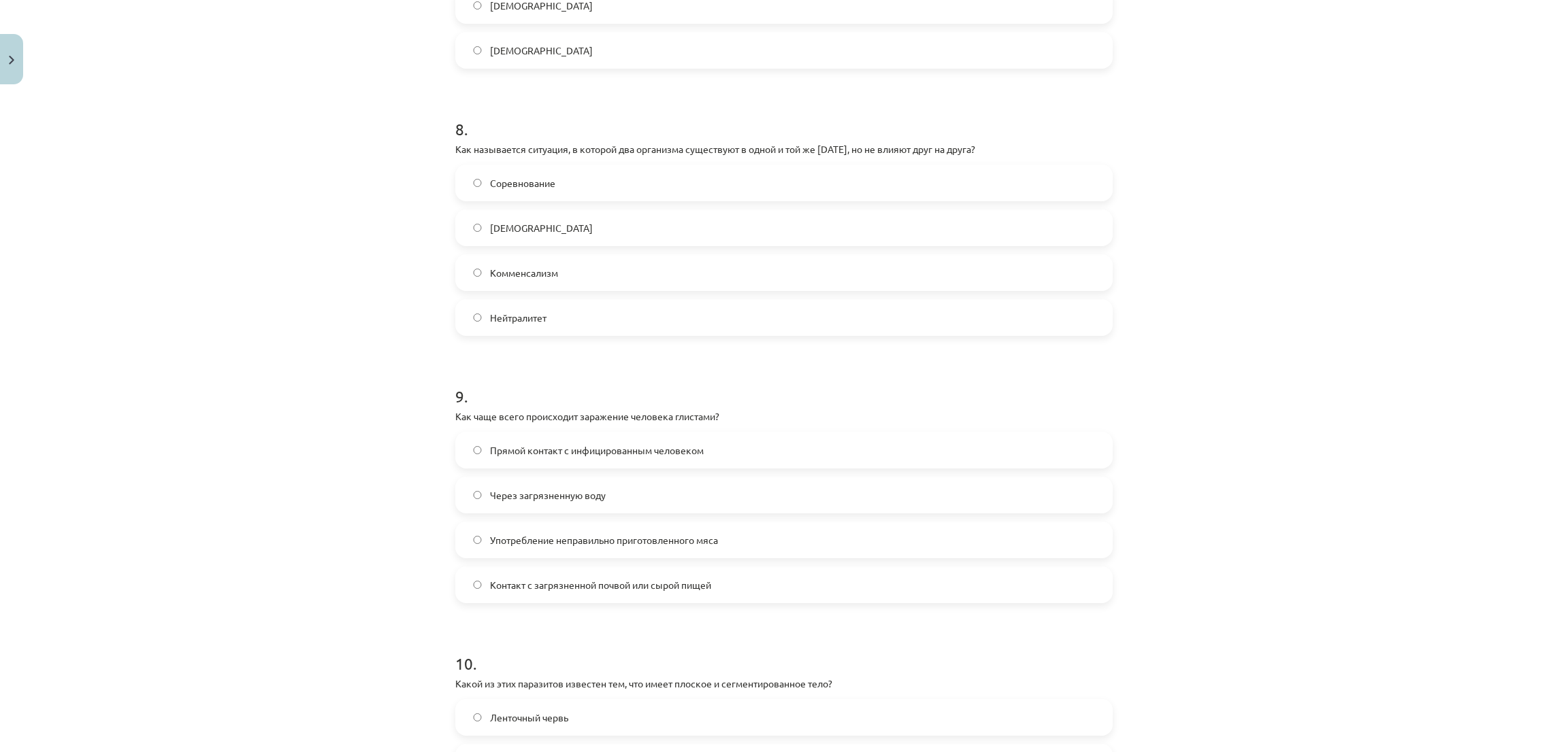
click at [472, 327] on label "Нейтралитет" at bounding box center [783, 318] width 654 height 34
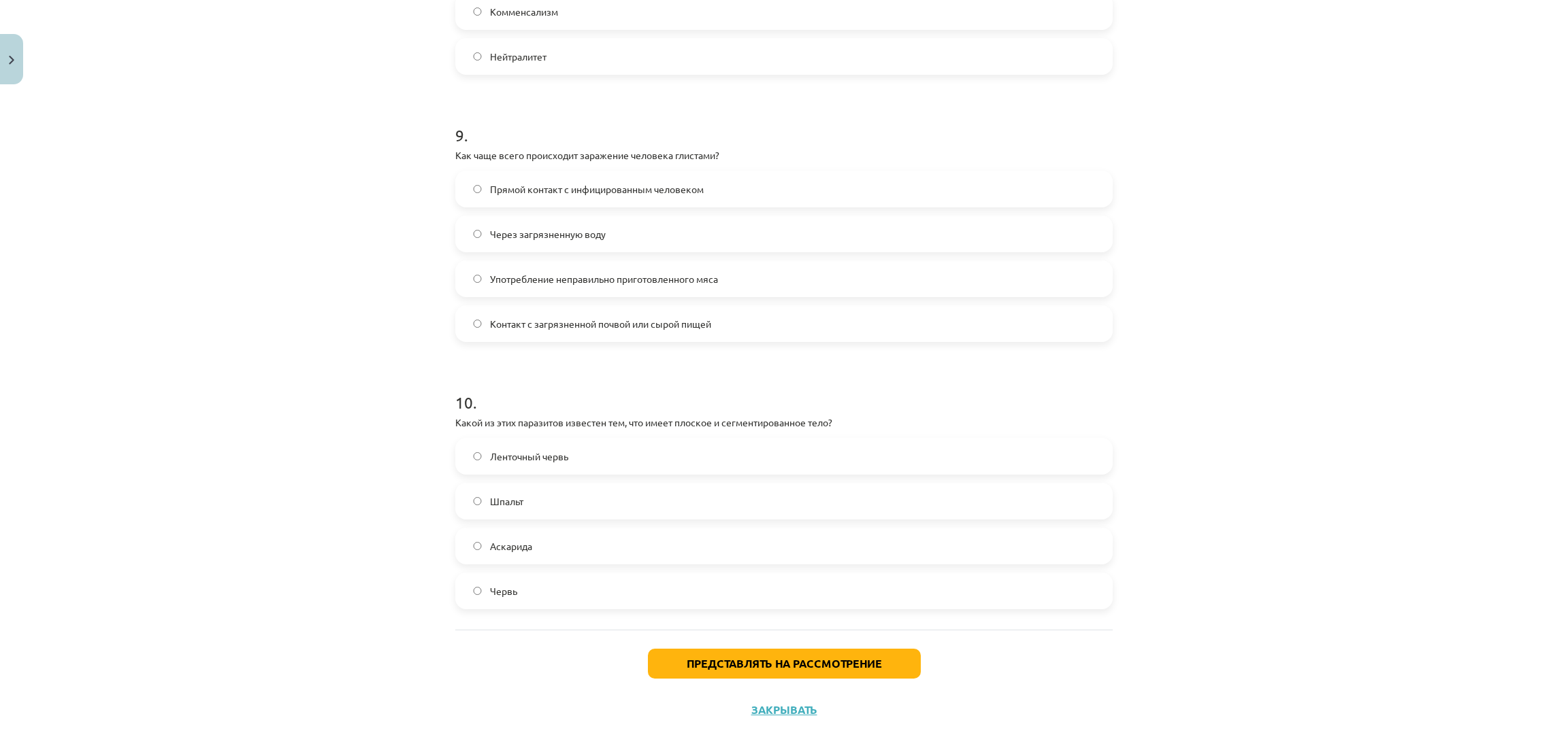
scroll to position [2350, 0]
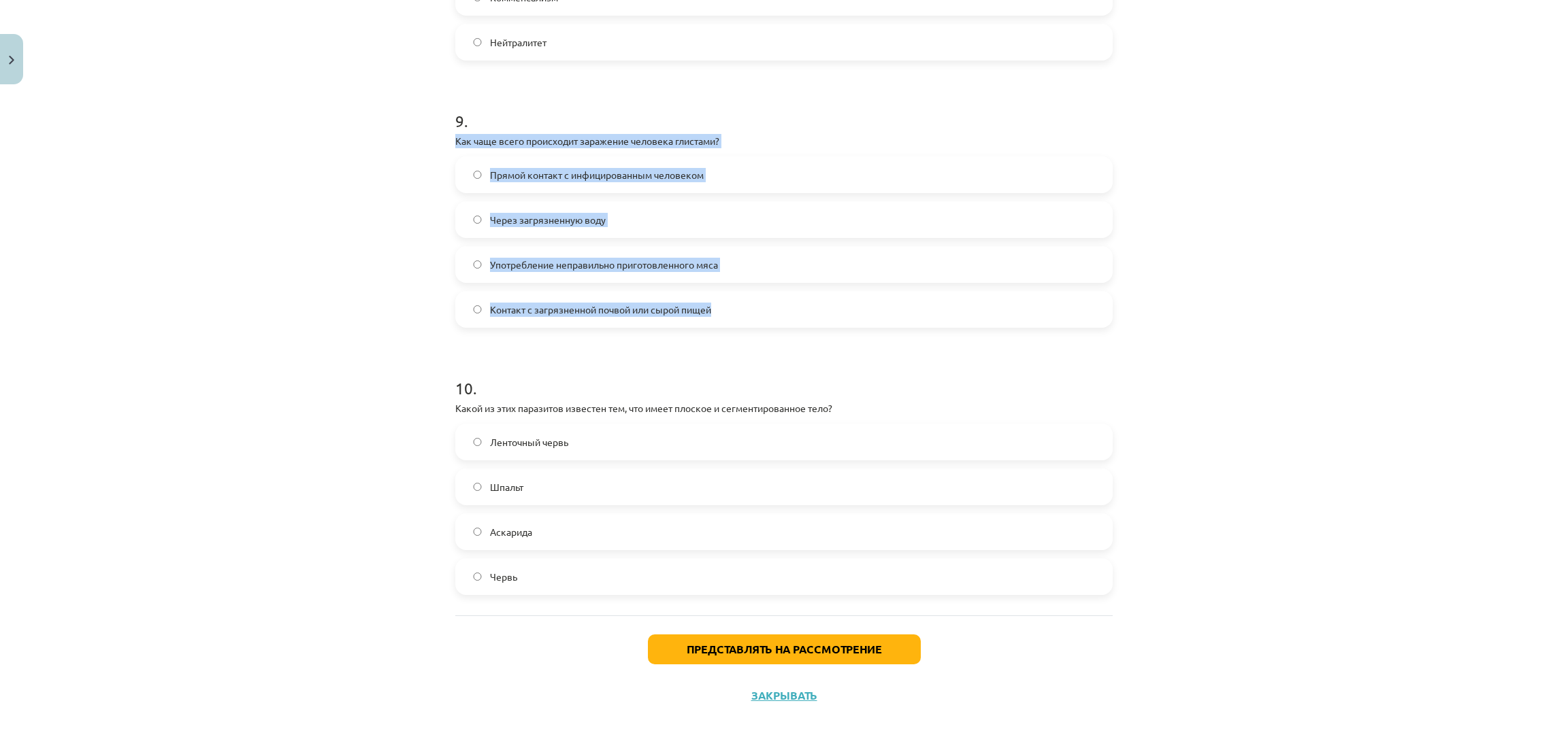
drag, startPoint x: 443, startPoint y: 140, endPoint x: 721, endPoint y: 292, distance: 316.8
click at [229, 163] on div "Тема исследования: Биология I - 11 класс, 1-й тест, учебный материал #3 Тема 2.…" at bounding box center [784, 376] width 1568 height 752
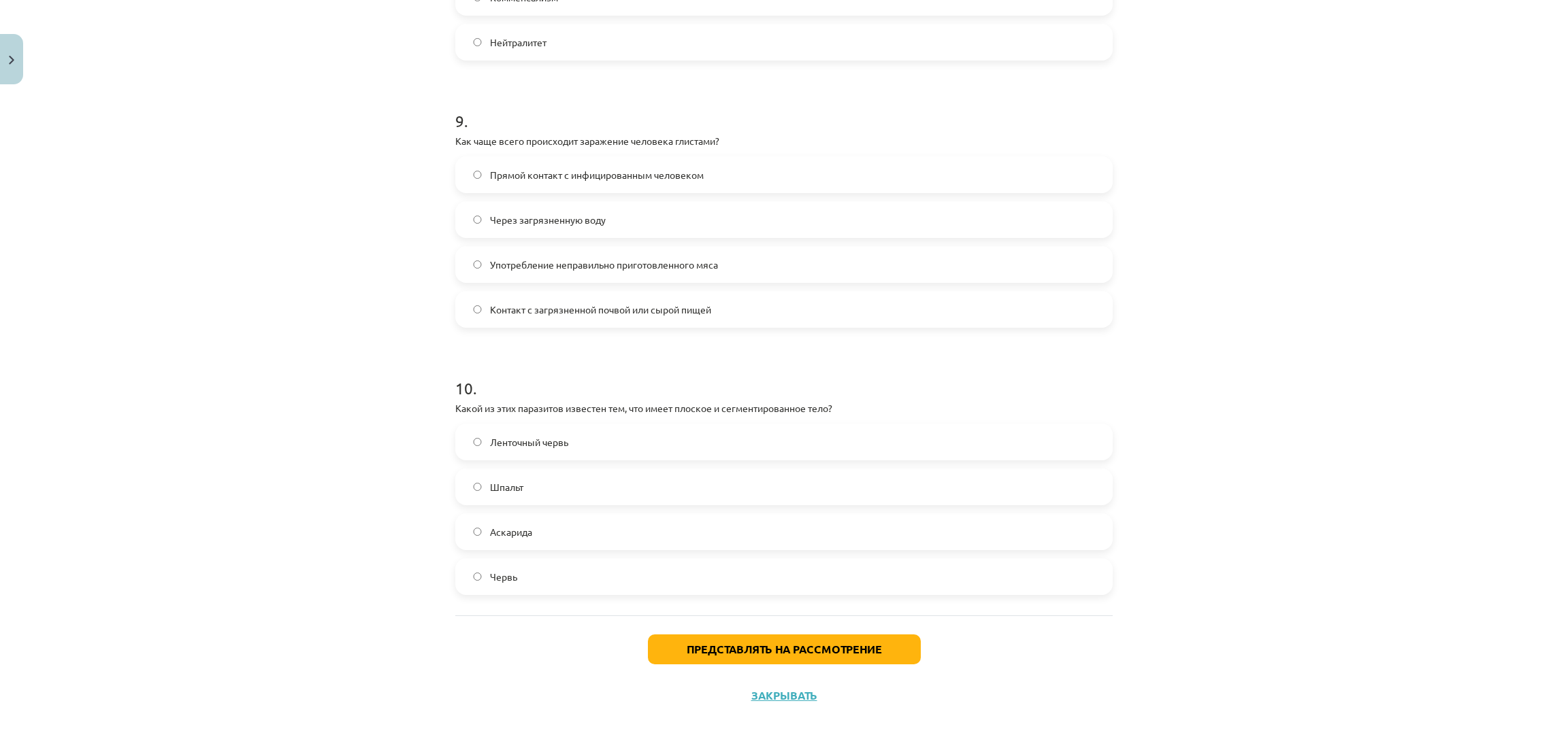
click at [493, 208] on label "Через загрязненную воду" at bounding box center [783, 220] width 654 height 34
drag, startPoint x: 446, startPoint y: 404, endPoint x: 553, endPoint y: 561, distance: 190.0
click at [279, 307] on div "Тема исследования: Биология I - 11 класс, 1-й тест, учебный материал #3 Тема 2.…" at bounding box center [784, 376] width 1568 height 752
click at [474, 436] on label "Ленточный червь" at bounding box center [783, 443] width 654 height 34
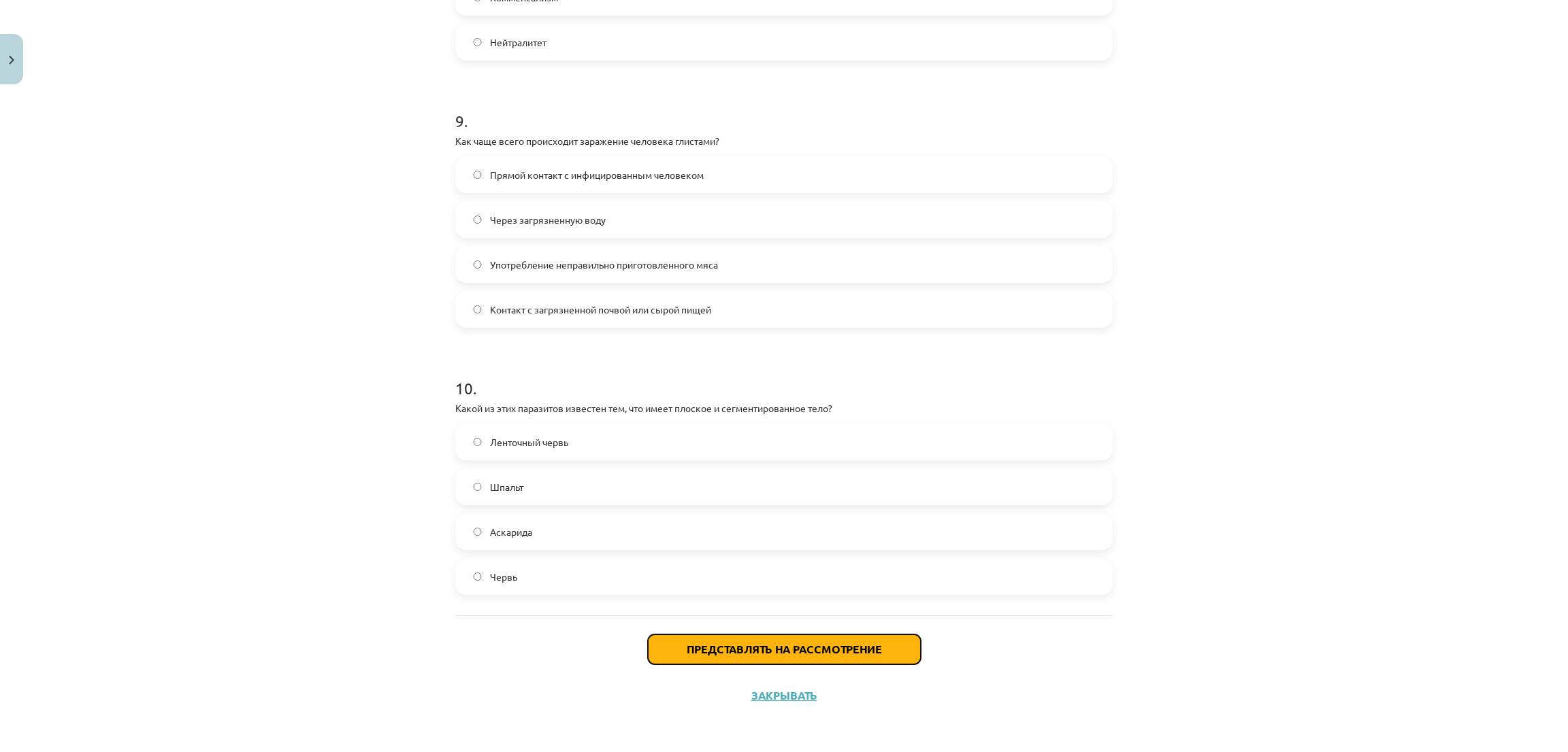
click at [669, 651] on button "Представлять на рассмотрение" at bounding box center [784, 649] width 273 height 30
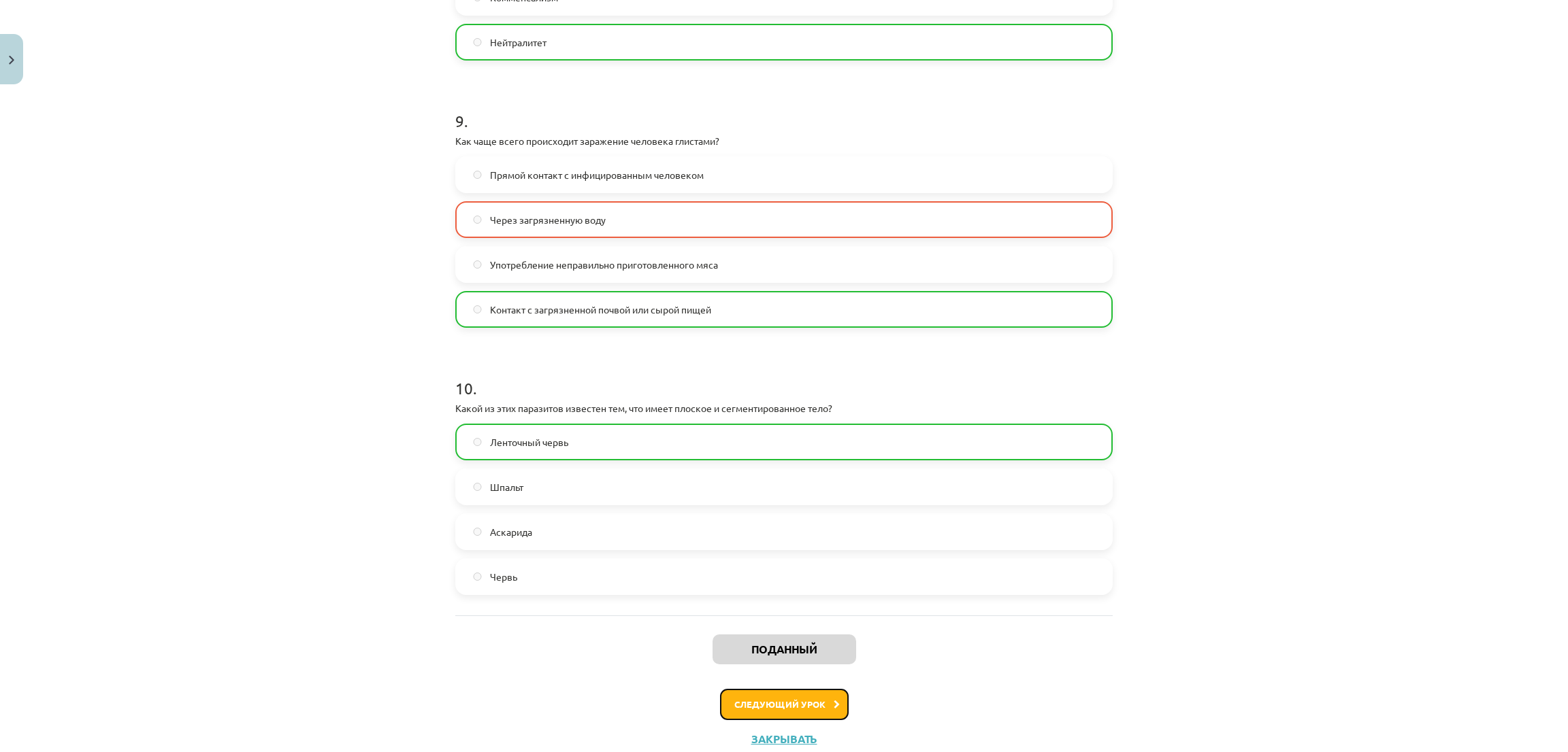
click at [735, 698] on font "Следующий урок" at bounding box center [780, 704] width 91 height 12
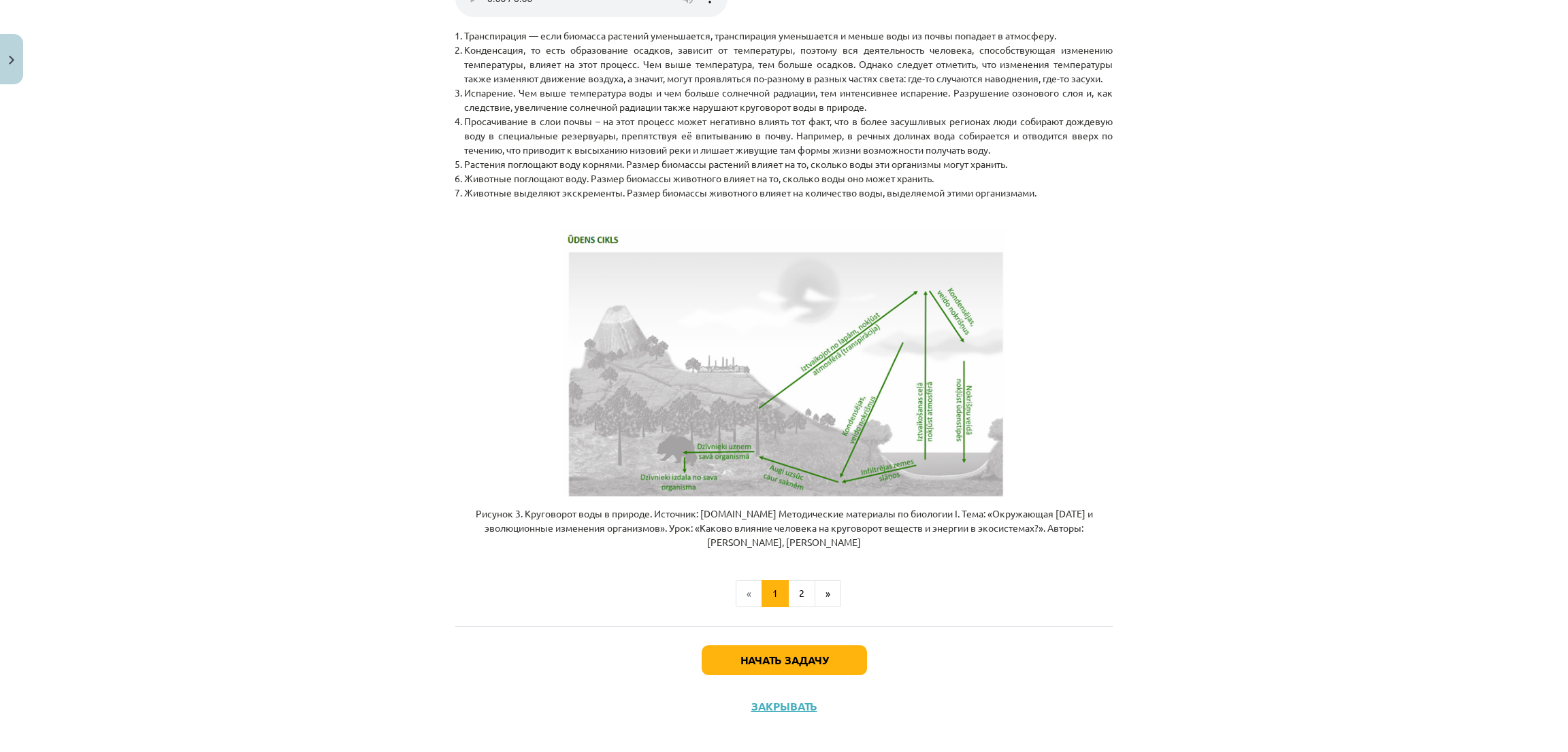
scroll to position [2756, 0]
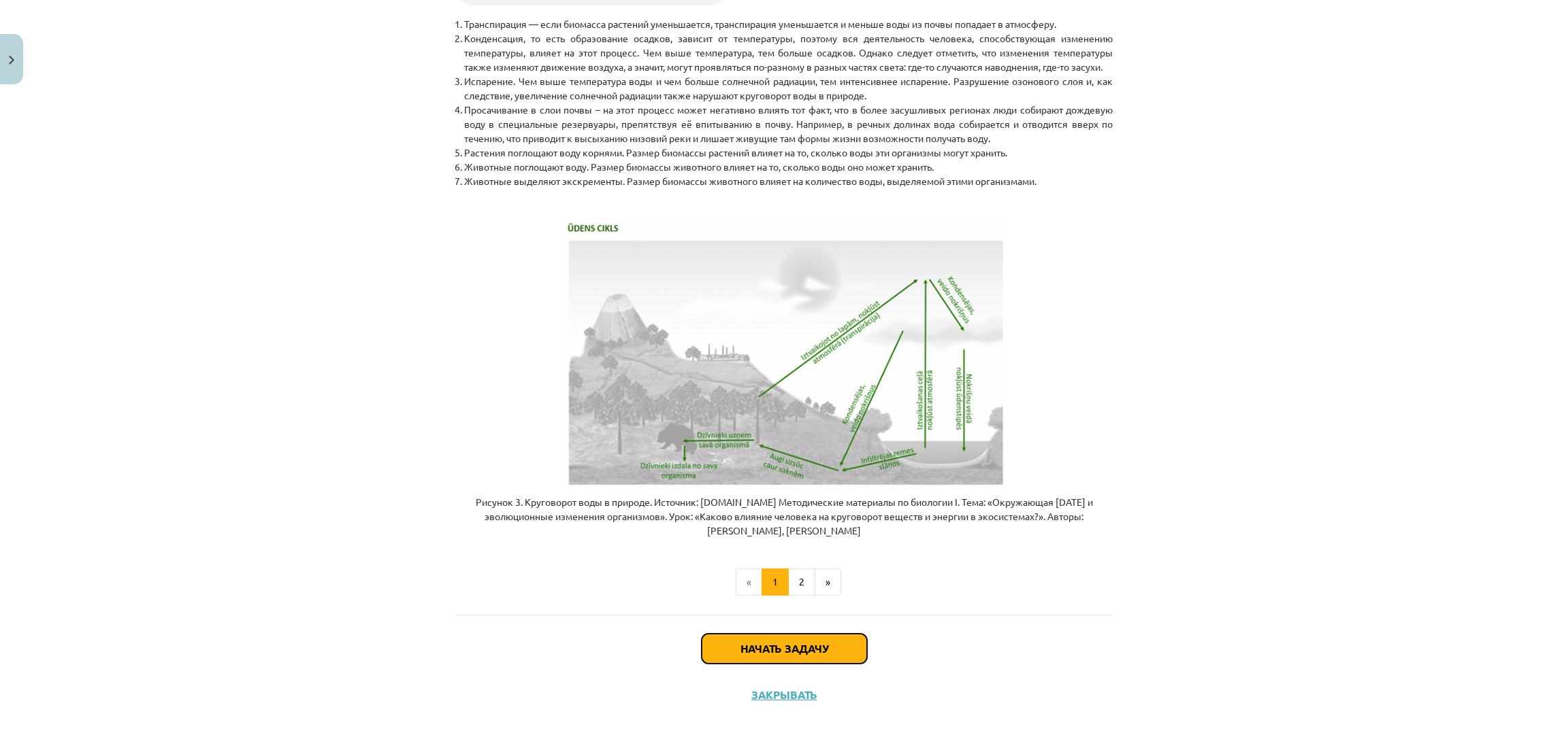
click at [725, 658] on button "Начать задачу" at bounding box center [785, 649] width 166 height 30
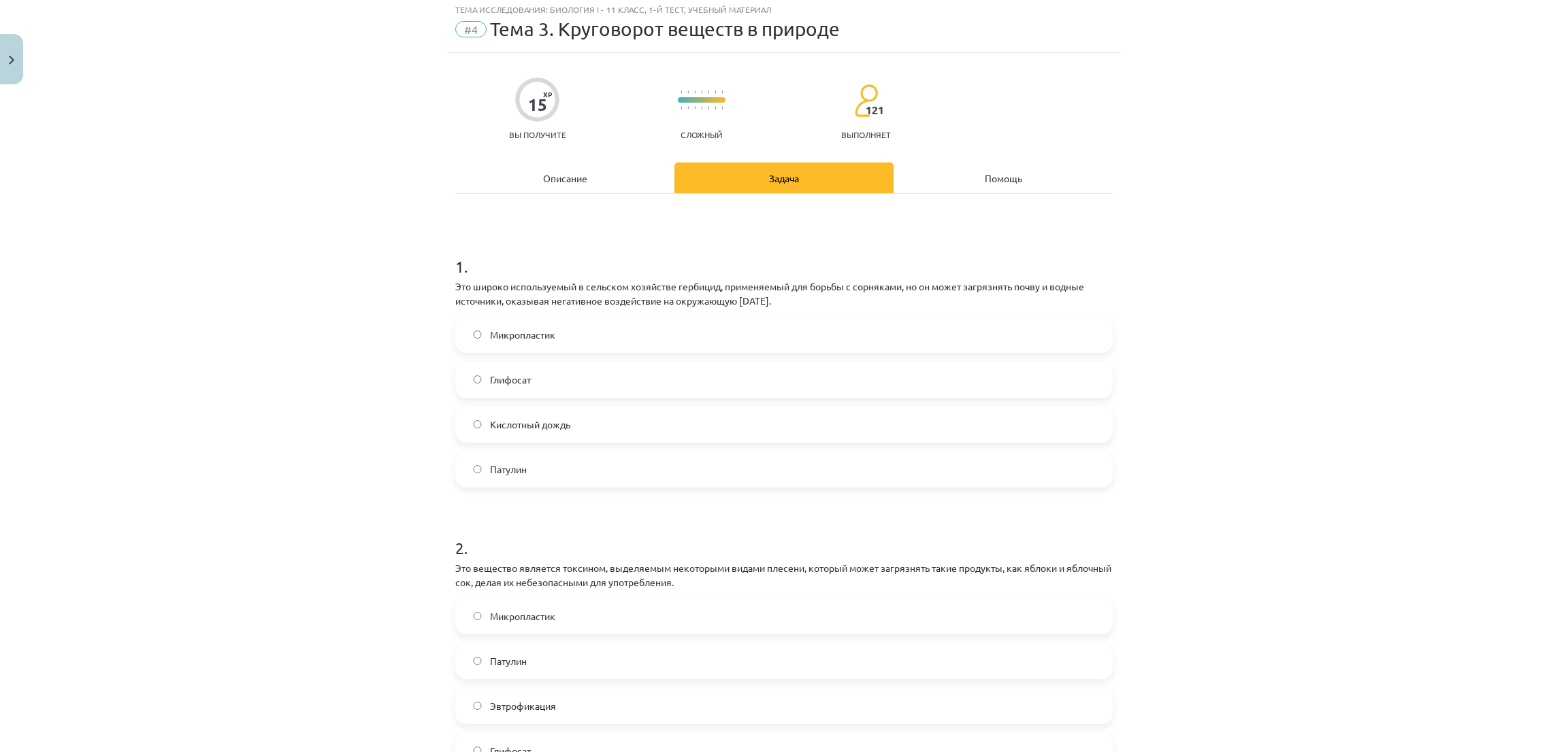
scroll to position [34, 0]
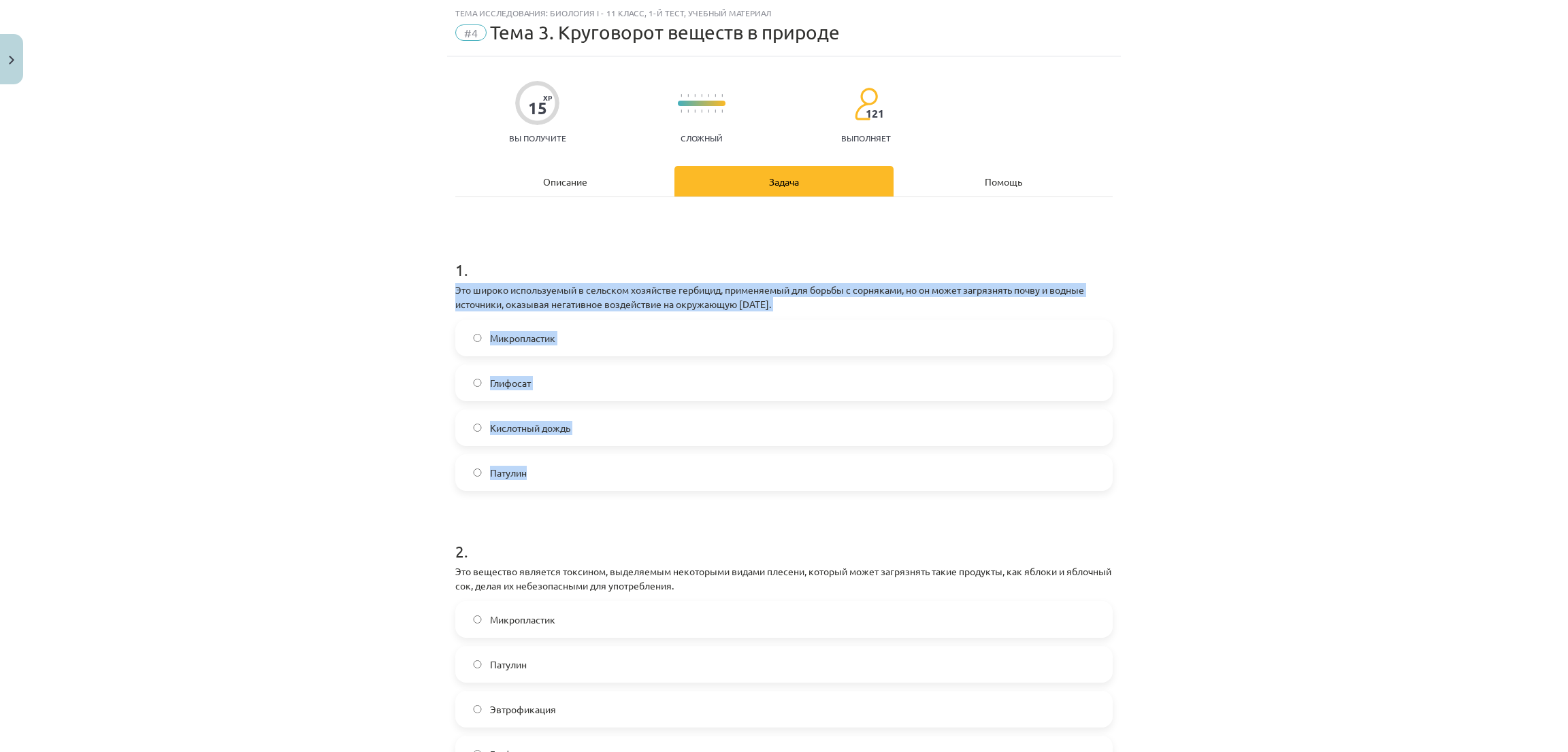
drag, startPoint x: 443, startPoint y: 289, endPoint x: 602, endPoint y: 458, distance: 232.0
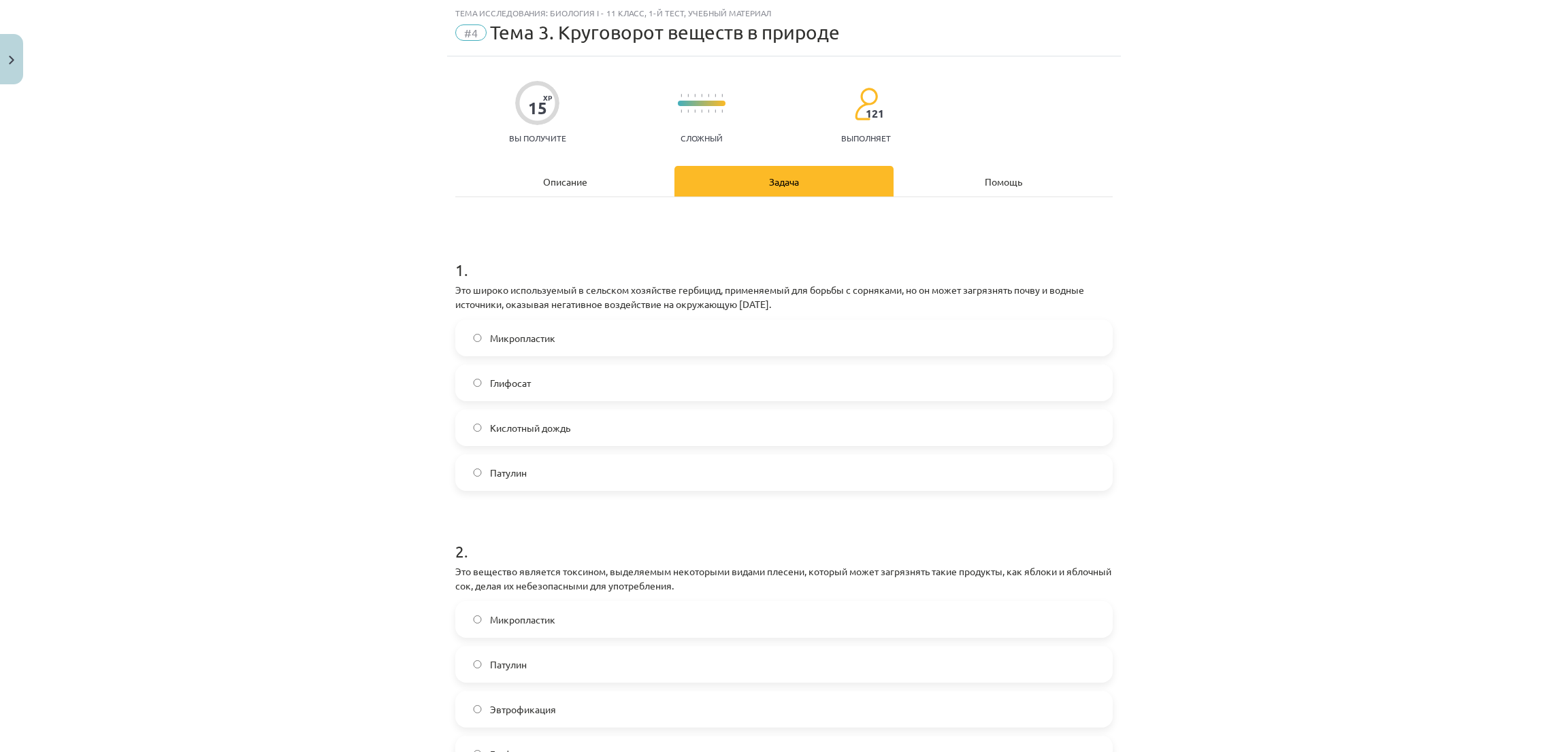
click at [267, 207] on div "Тема исследования: Биология I - 11 класс, 1-й тест, учебный материал #4 Тема 3.…" at bounding box center [784, 376] width 1568 height 752
click at [476, 387] on label "Глифосат" at bounding box center [783, 383] width 654 height 34
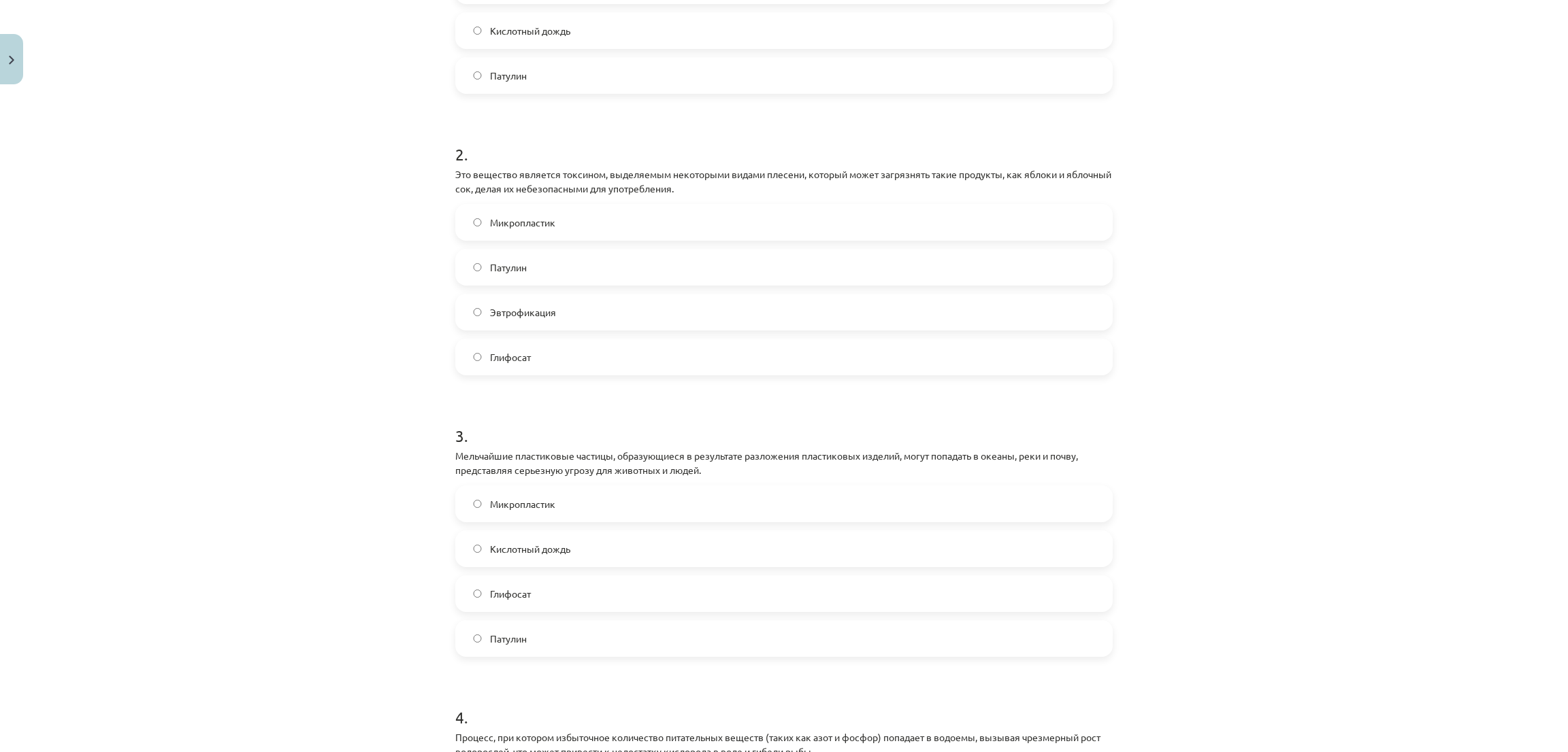
scroll to position [443, 0]
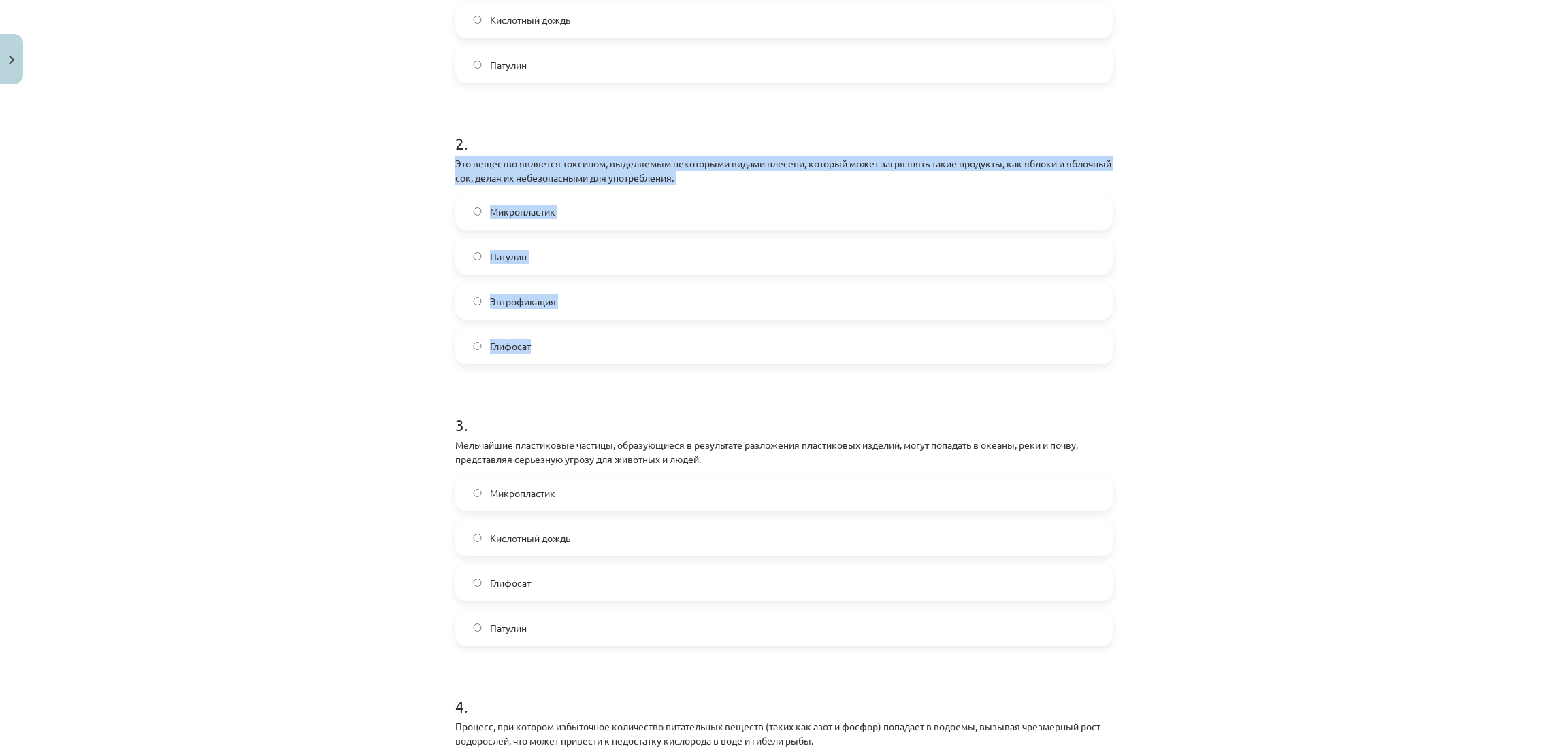
drag, startPoint x: 436, startPoint y: 159, endPoint x: 583, endPoint y: 362, distance: 250.6
click at [583, 362] on div "Тема исследования: Биология I - 11 класс, 1-й тест, учебный материал #4 Тема 3.…" at bounding box center [784, 376] width 1568 height 752
click at [281, 185] on div "Тема исследования: Биология I - 11 класс, 1-й тест, учебный материал #4 Тема 3.…" at bounding box center [784, 376] width 1568 height 752
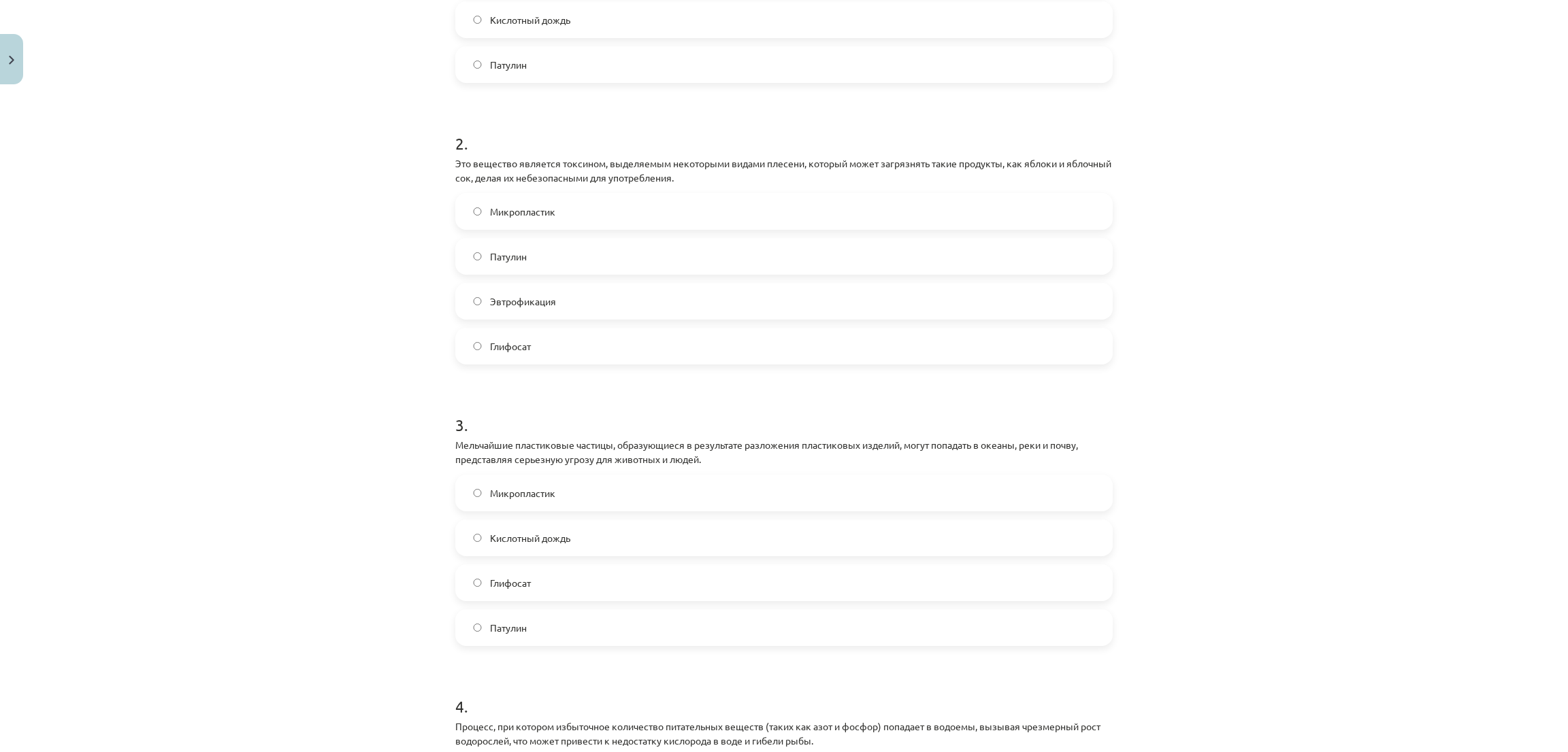
click at [456, 254] on label "Патулин" at bounding box center [783, 257] width 654 height 34
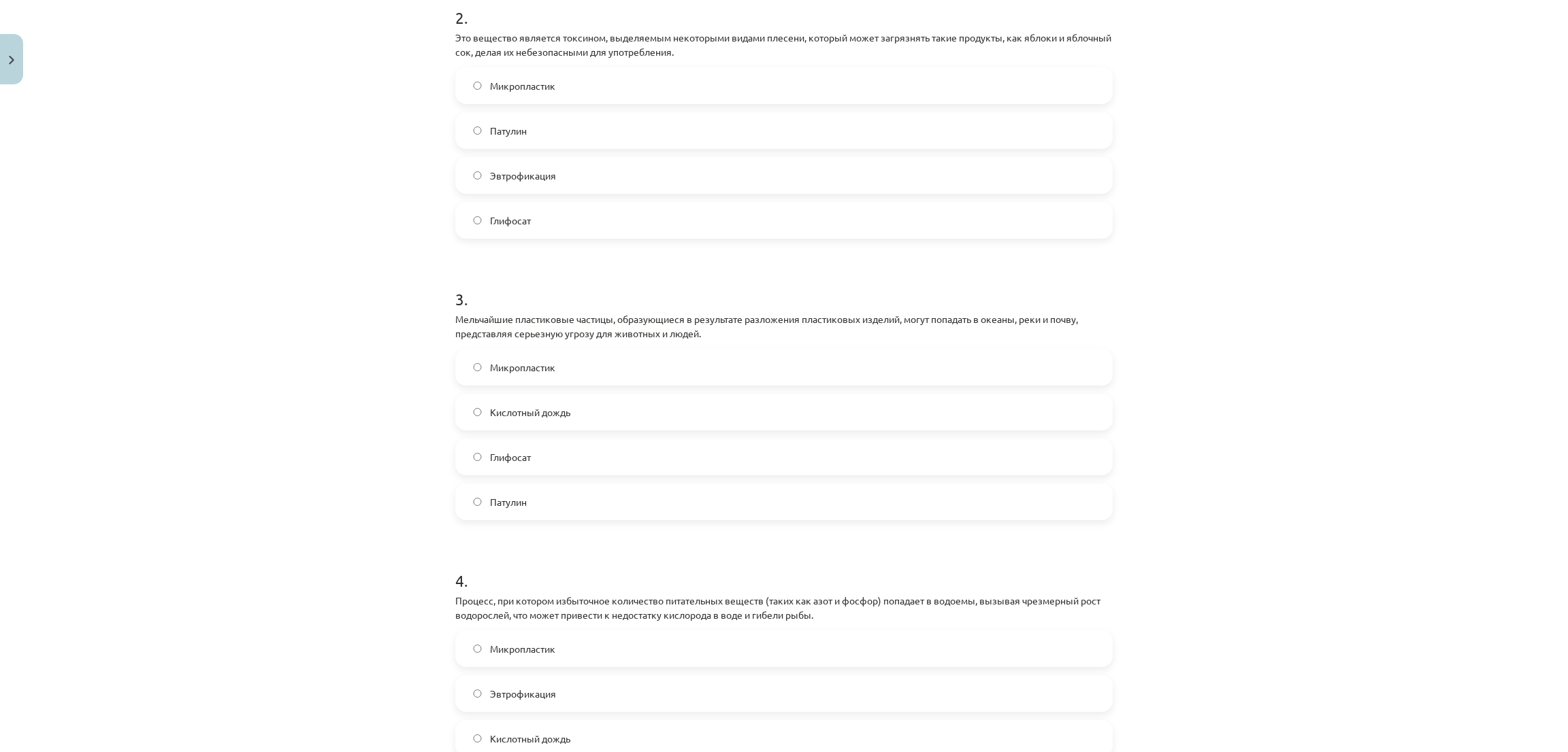
scroll to position [749, 0]
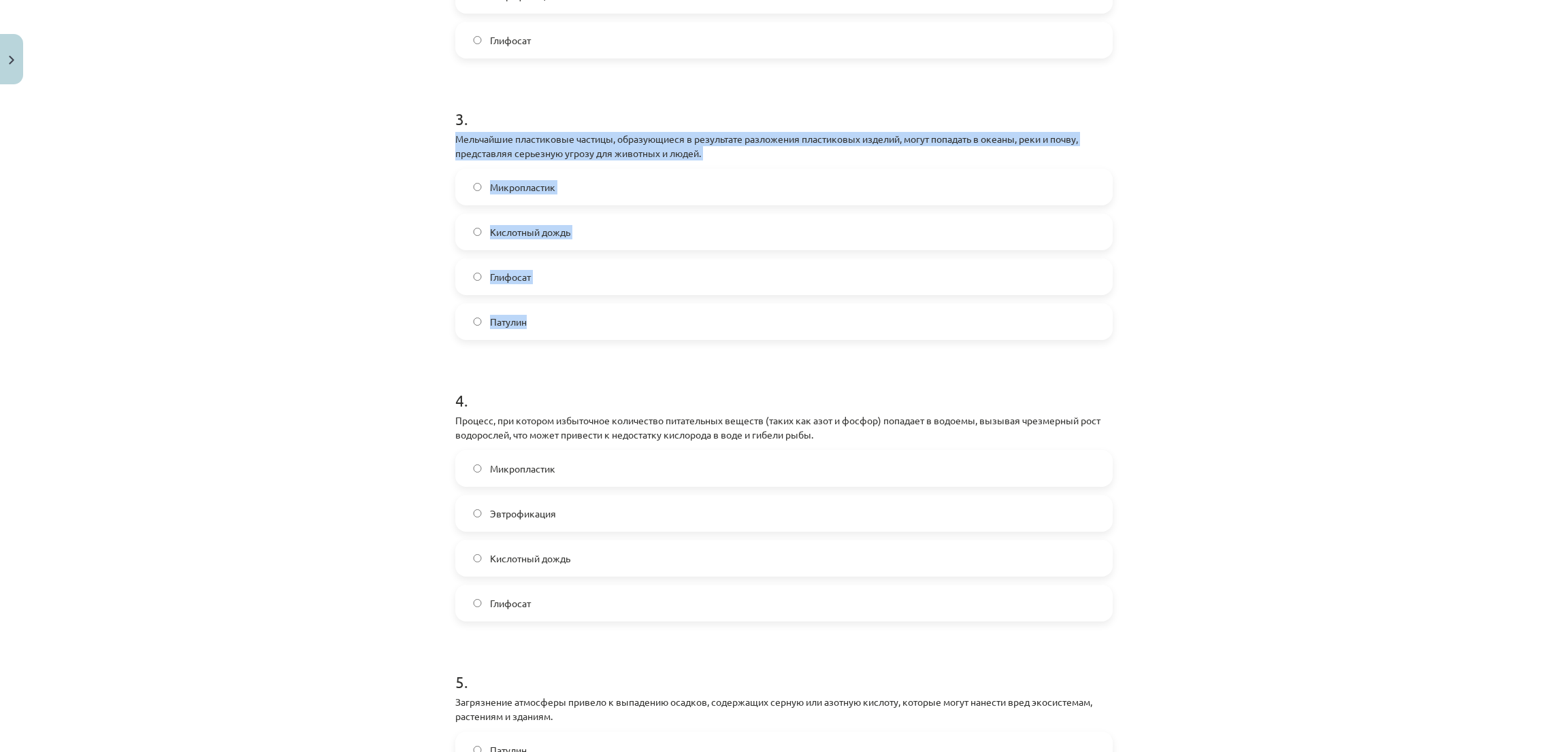
drag, startPoint x: 444, startPoint y: 135, endPoint x: 584, endPoint y: 318, distance: 230.4
click at [584, 318] on div "15 XP Вы получите Сложный 121 выполняет Описание Задача Помощь 1 . Это широко и…" at bounding box center [784, 185] width 674 height 1685
click at [268, 210] on div "Тема исследования: Биология I - 11 класс, 1-й тест, учебный материал #4 Тема 3.…" at bounding box center [784, 376] width 1568 height 752
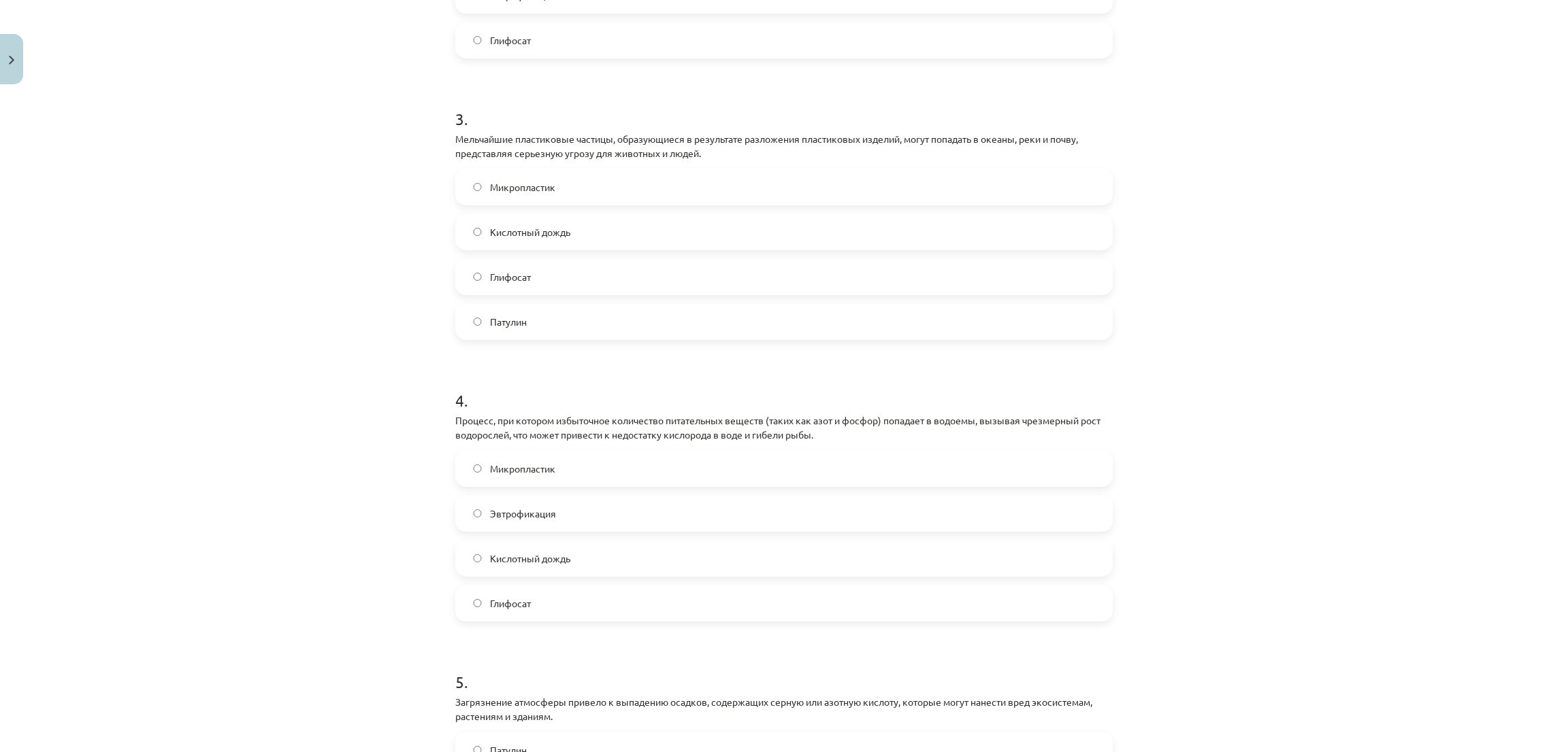
click at [490, 166] on div "3 . Мельчайшие пластиковые частицы, образующиеся в результате разложения пласти…" at bounding box center [784, 213] width 658 height 254
click at [490, 194] on span "Микропластик" at bounding box center [522, 187] width 66 height 14
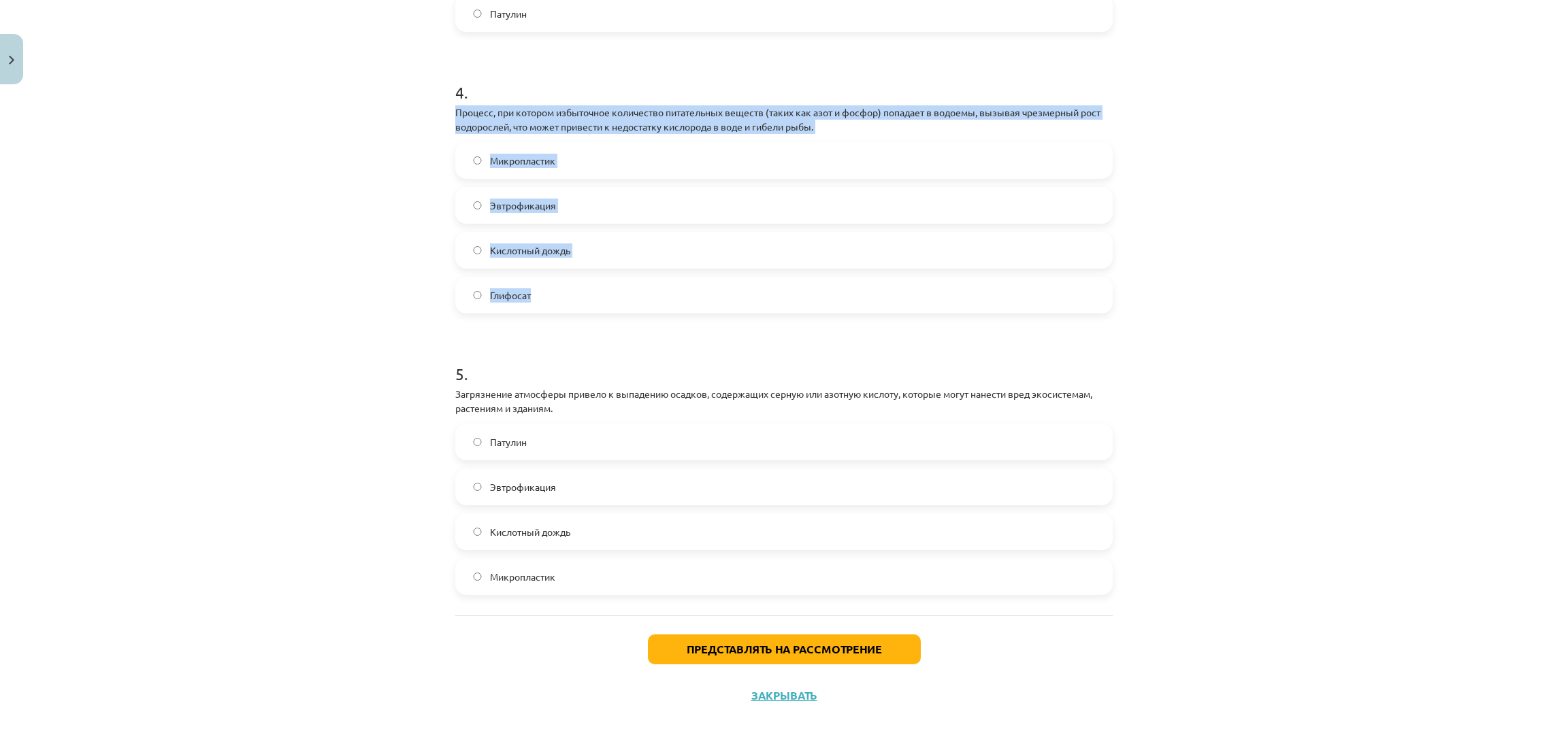
drag, startPoint x: 439, startPoint y: 112, endPoint x: 566, endPoint y: 294, distance: 221.9
click at [235, 163] on div "Тема исследования: Биология I - 11 класс, 1-й тест, учебный материал #4 Тема 3.…" at bounding box center [784, 376] width 1568 height 752
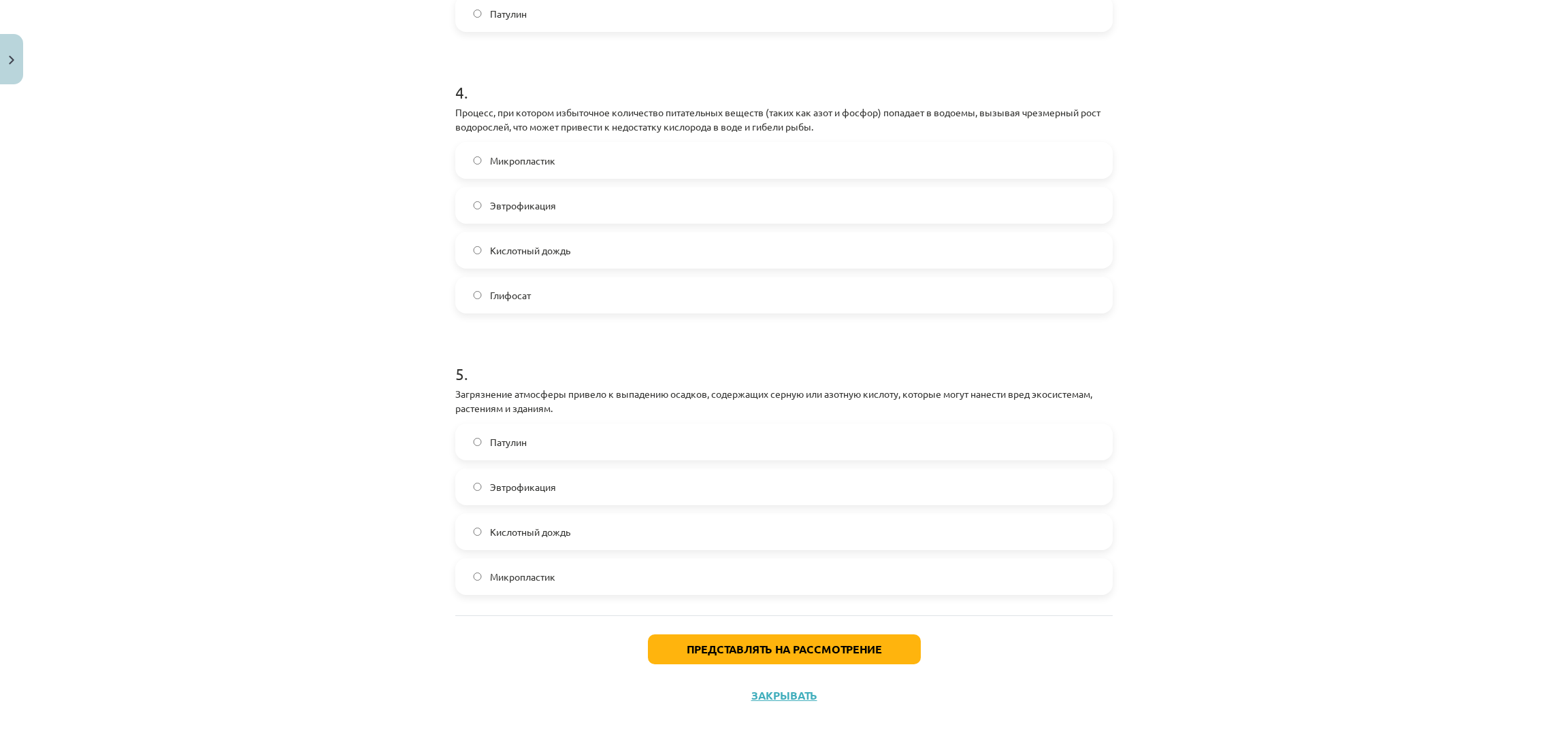
click at [505, 201] on font "Эвтрофикация" at bounding box center [522, 205] width 66 height 12
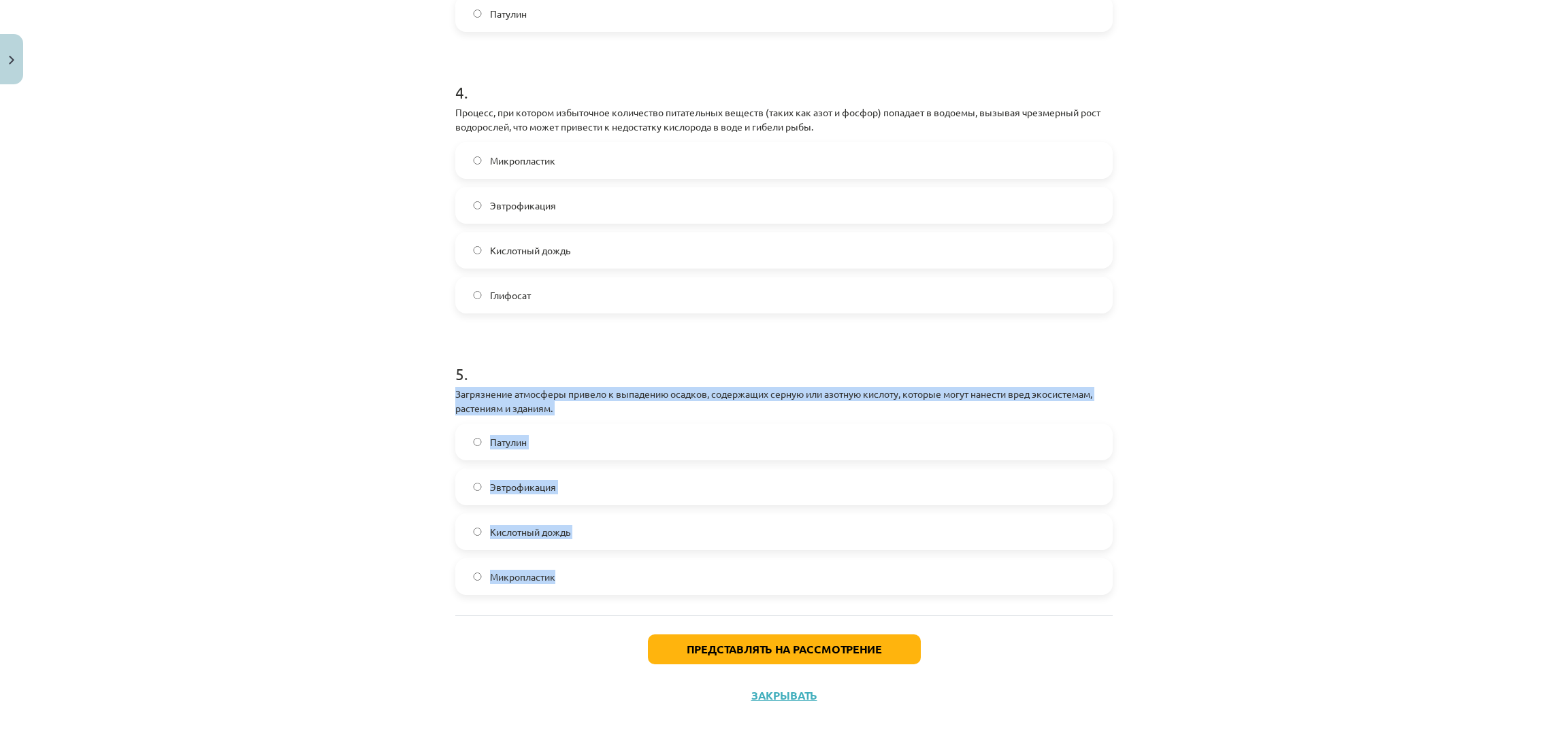
drag, startPoint x: 439, startPoint y: 389, endPoint x: 573, endPoint y: 567, distance: 222.8
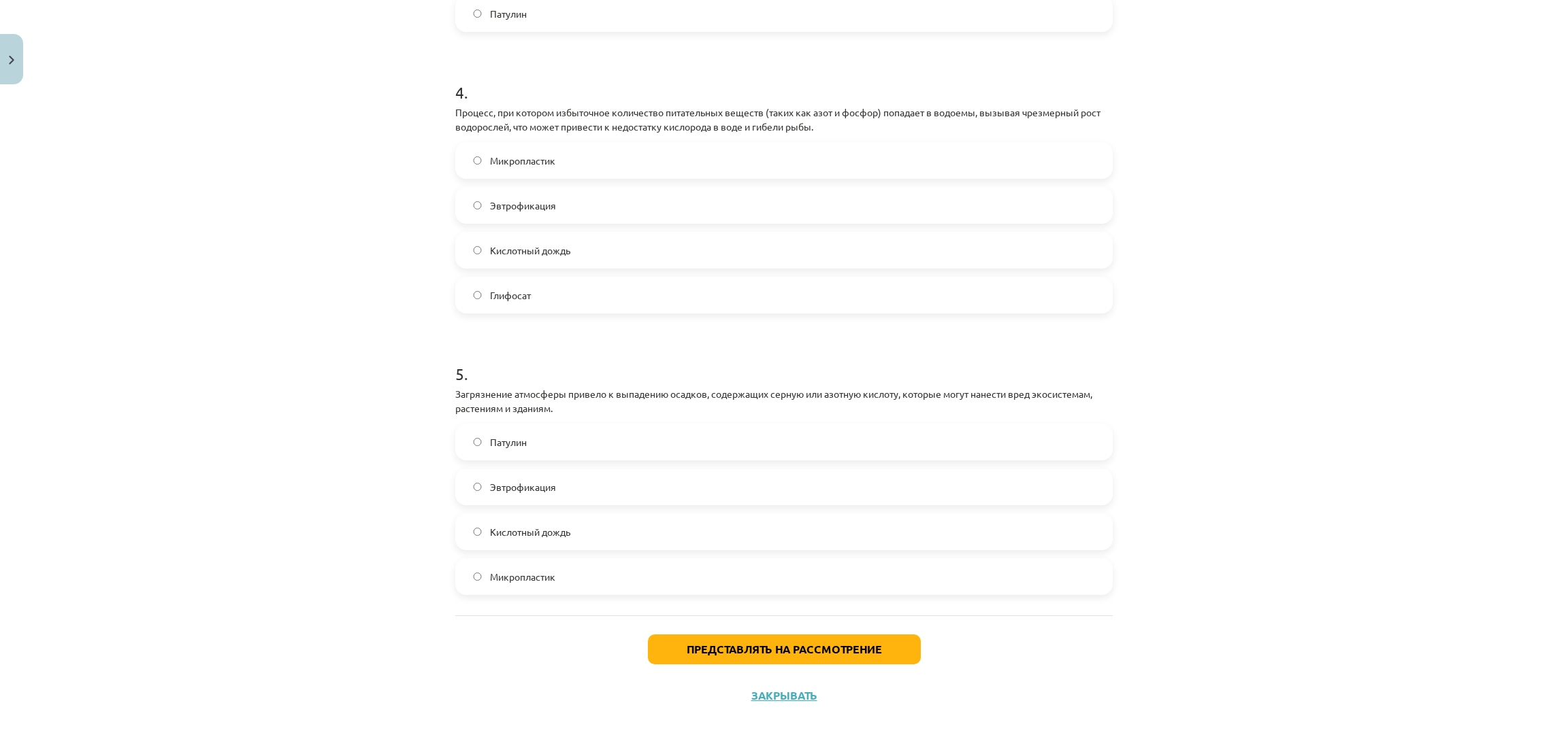
click at [297, 294] on div "Тема исследования: Биология I - 11 класс, 1-й тест, учебный материал #4 Тема 3.…" at bounding box center [784, 376] width 1568 height 752
click at [490, 529] on font "Кислотный дождь" at bounding box center [530, 532] width 80 height 12
click at [760, 671] on div "Представлять на рассмотрение Закрывать" at bounding box center [784, 663] width 658 height 95
click at [752, 645] on font "Представлять на рассмотрение" at bounding box center [784, 649] width 195 height 14
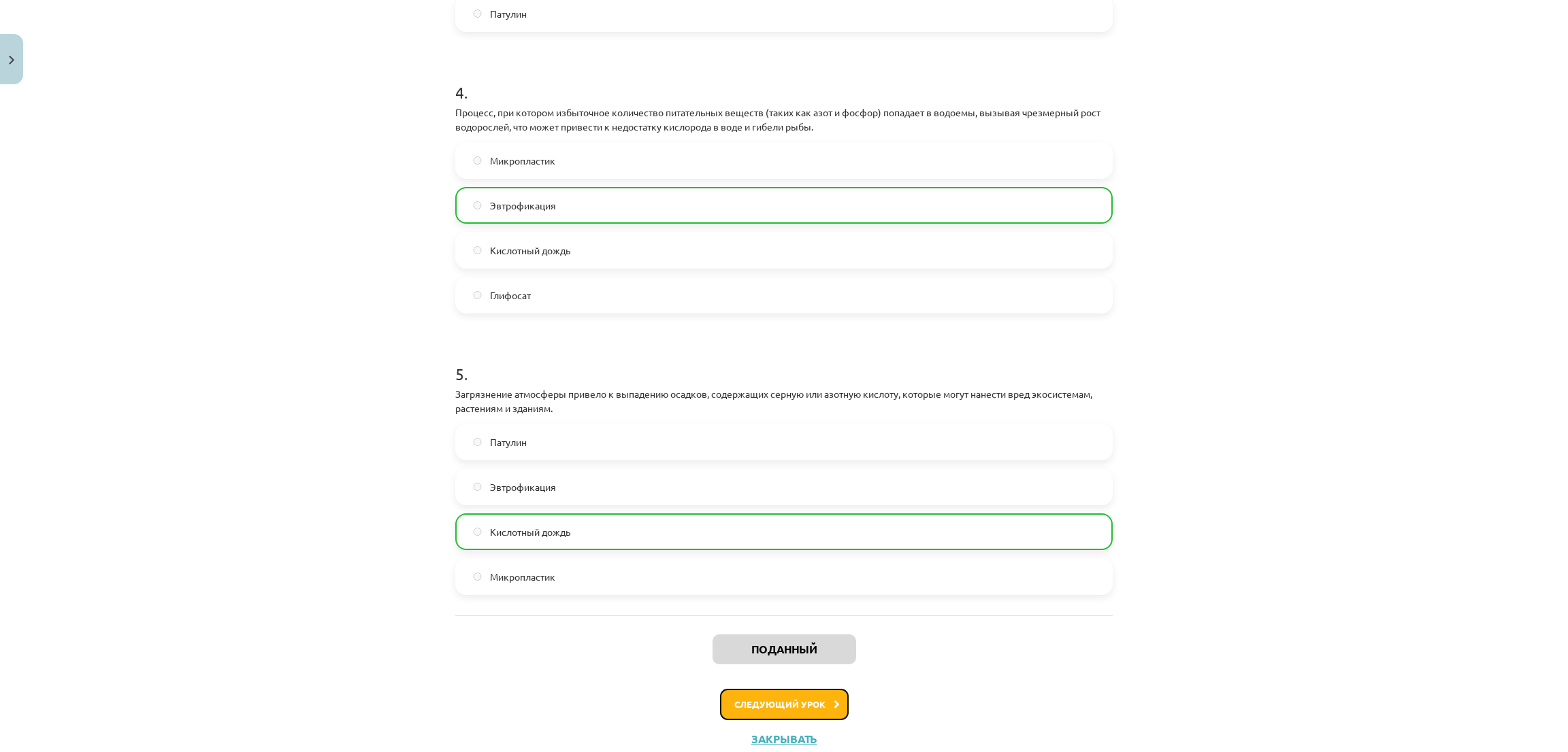
click at [763, 693] on button "Следующий урок" at bounding box center [784, 704] width 129 height 32
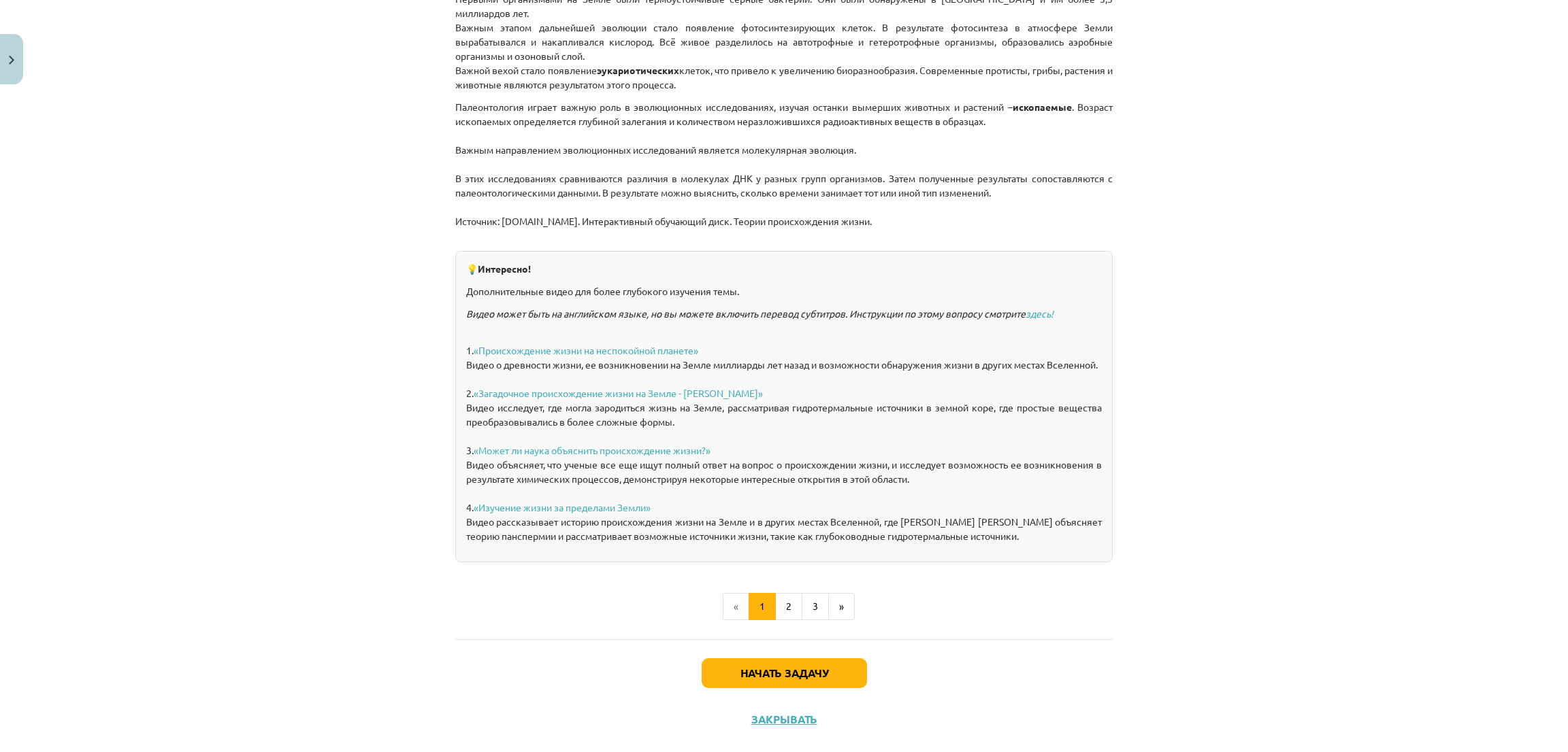
scroll to position [835, 0]
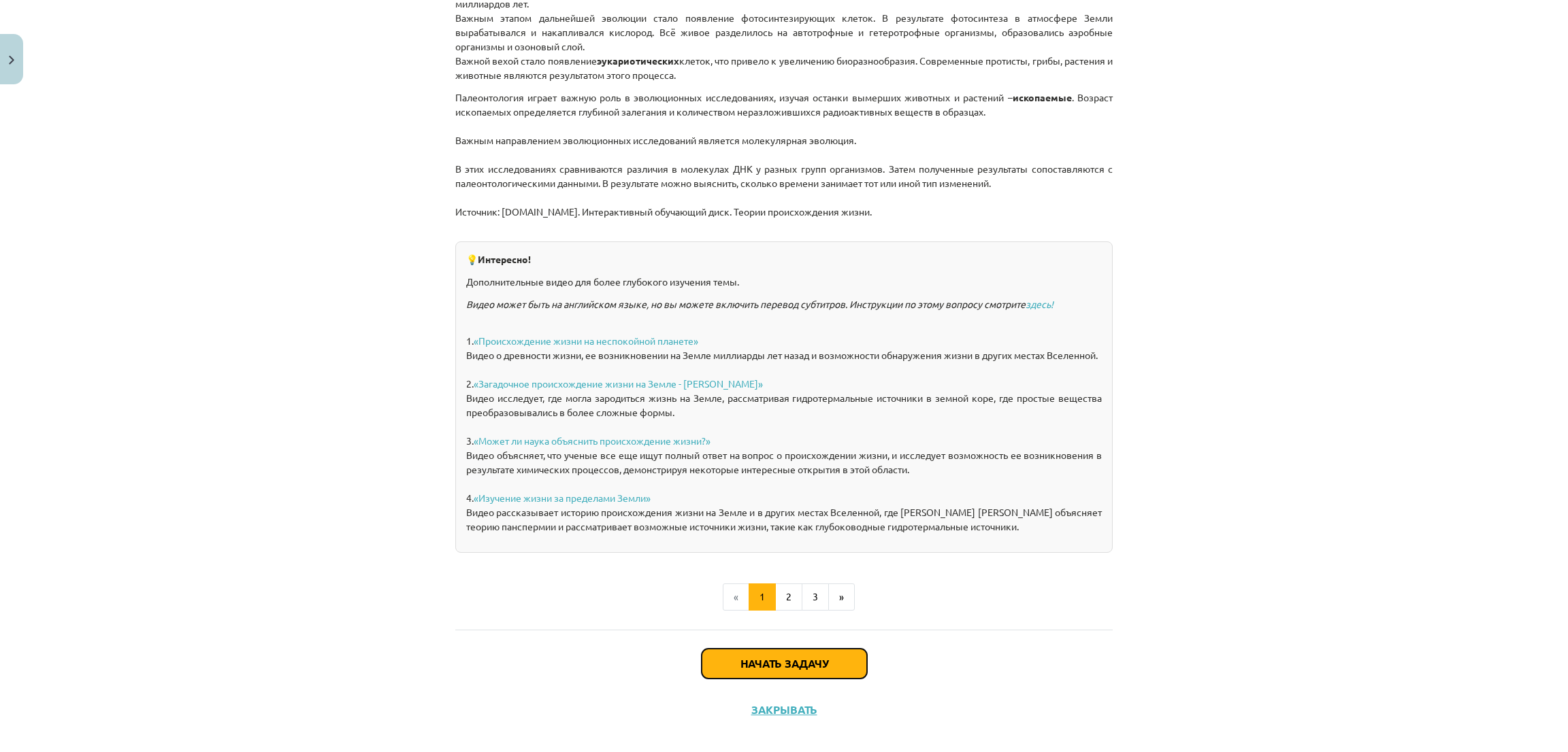
click at [726, 649] on button "Начать задачу" at bounding box center [785, 663] width 166 height 30
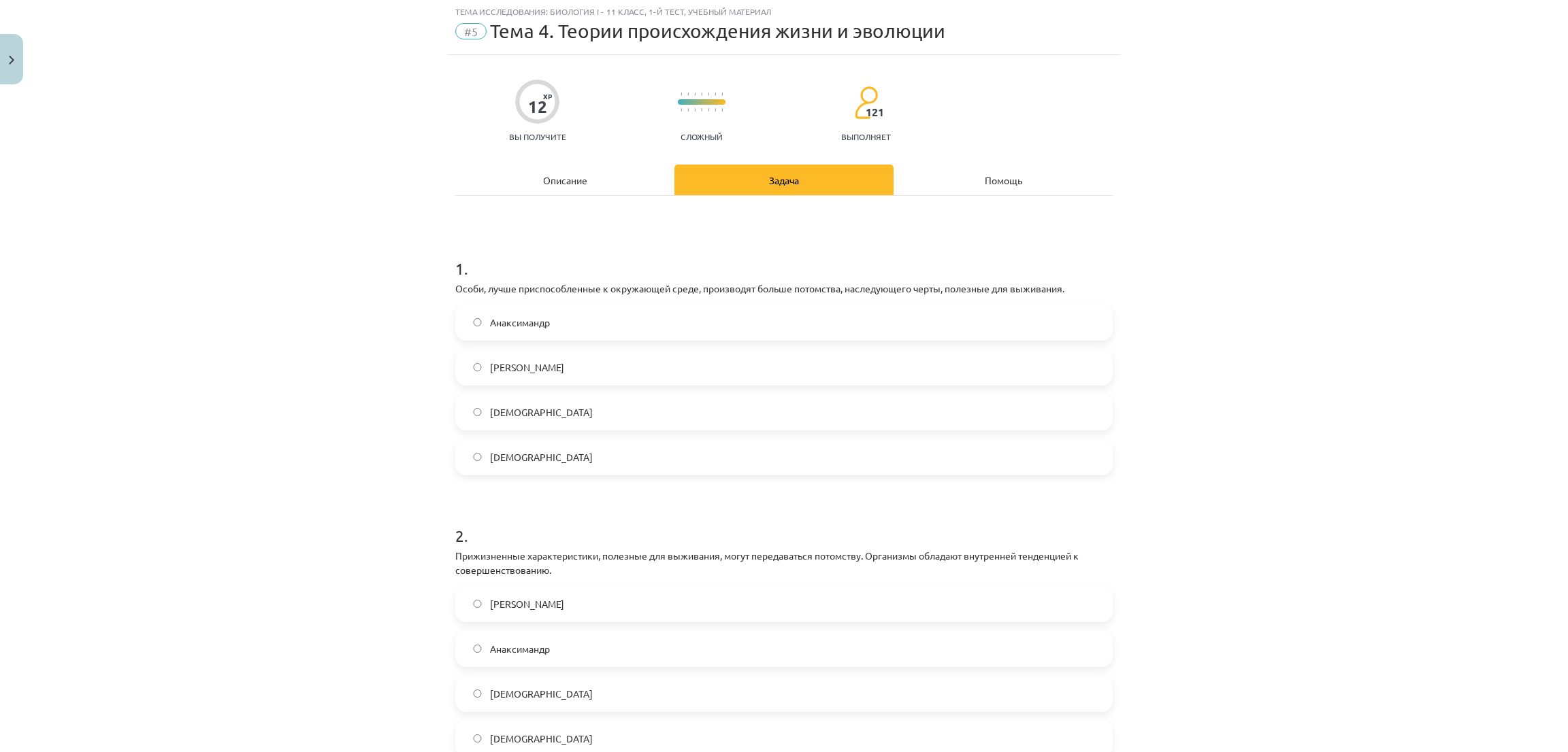
scroll to position [34, 0]
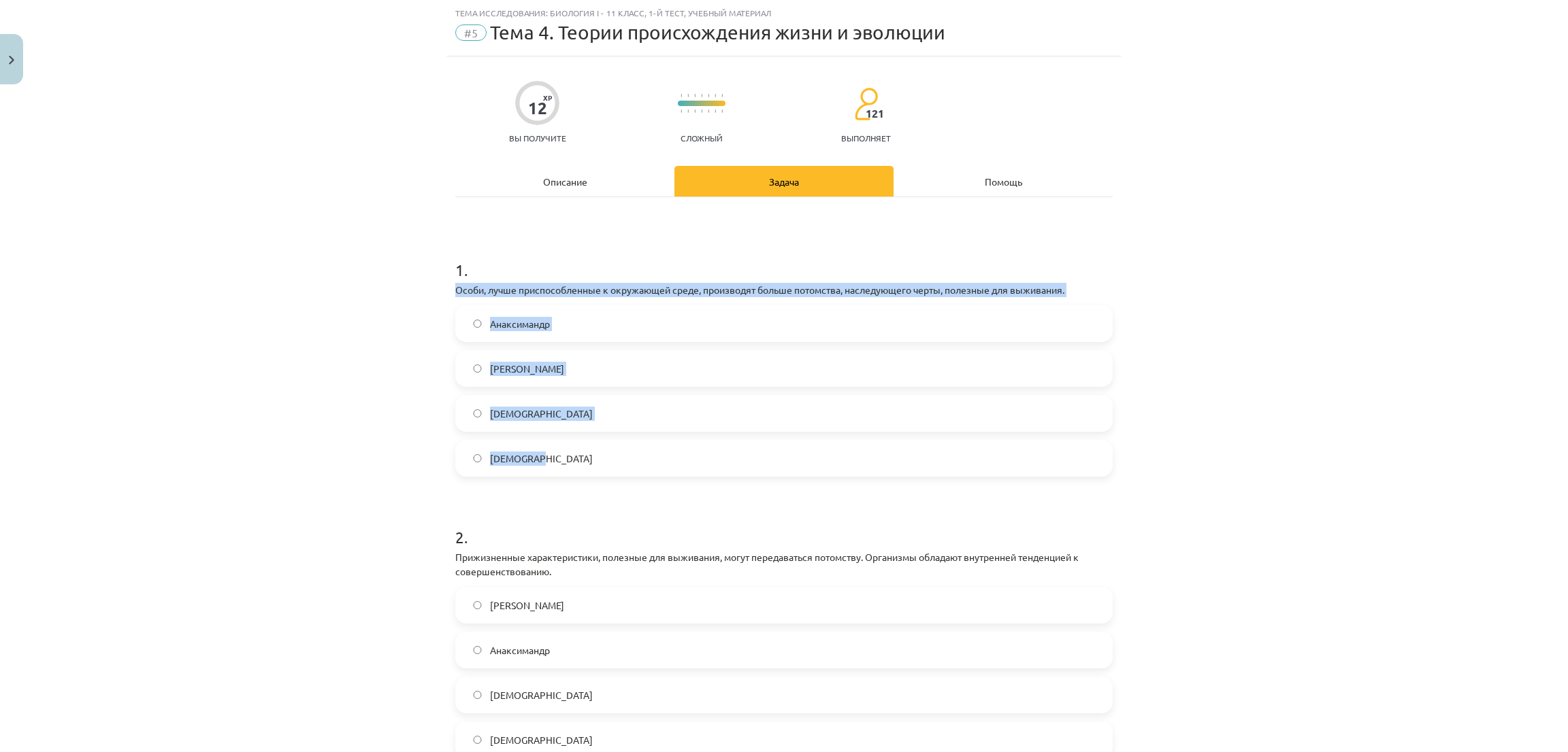
drag, startPoint x: 446, startPoint y: 287, endPoint x: 577, endPoint y: 449, distance: 208.3
click at [577, 454] on div "12 XP Вы получите Сложный 121 выполняет Описание Задача Помощь 1 . Особи, лучше…" at bounding box center [784, 610] width 674 height 1108
click at [281, 341] on div "Тема исследования: Биология I - 11 класс, 1-й тест, учебный материал #5 Тема 4.…" at bounding box center [784, 376] width 1568 height 752
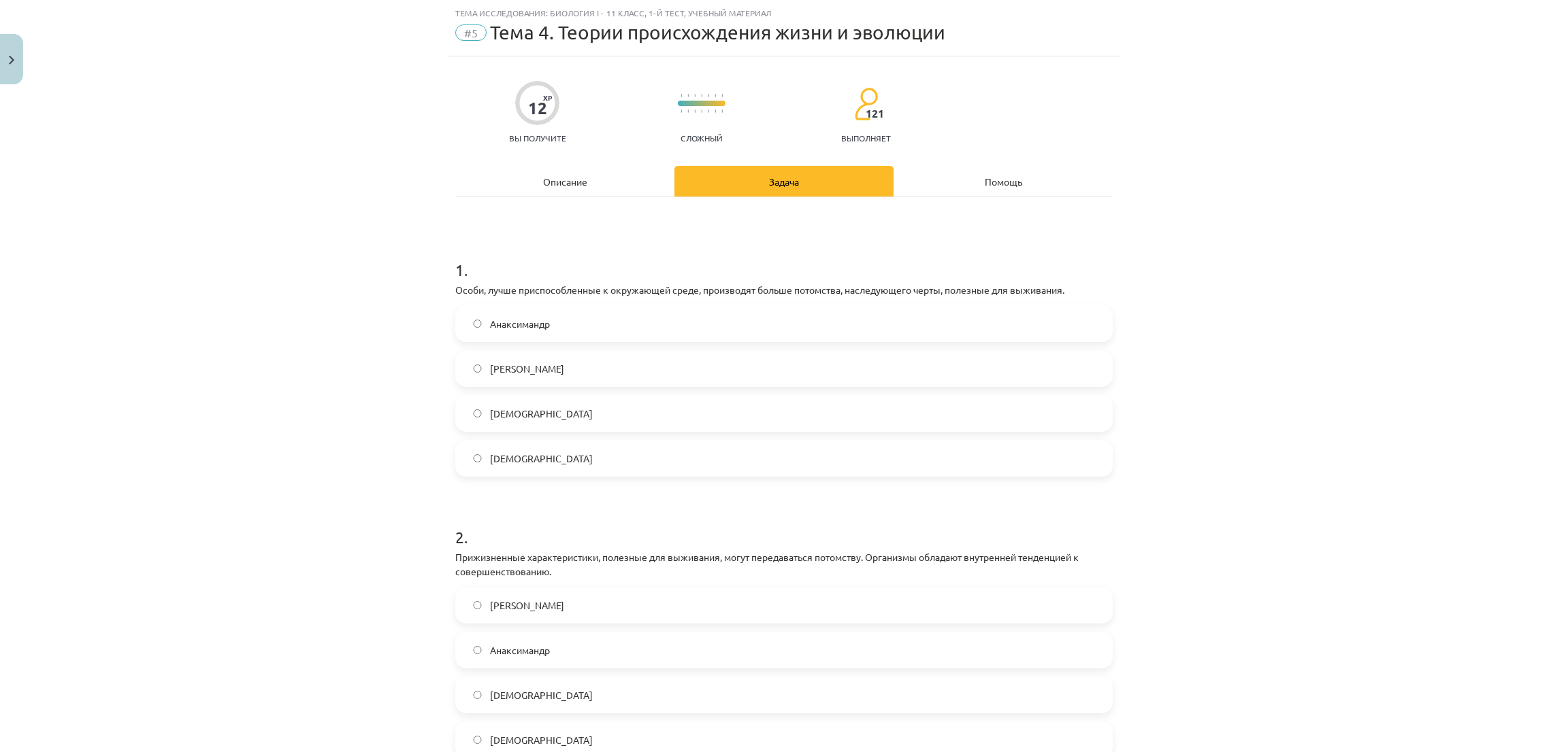
click at [456, 415] on label "дарвинизм" at bounding box center [783, 414] width 654 height 34
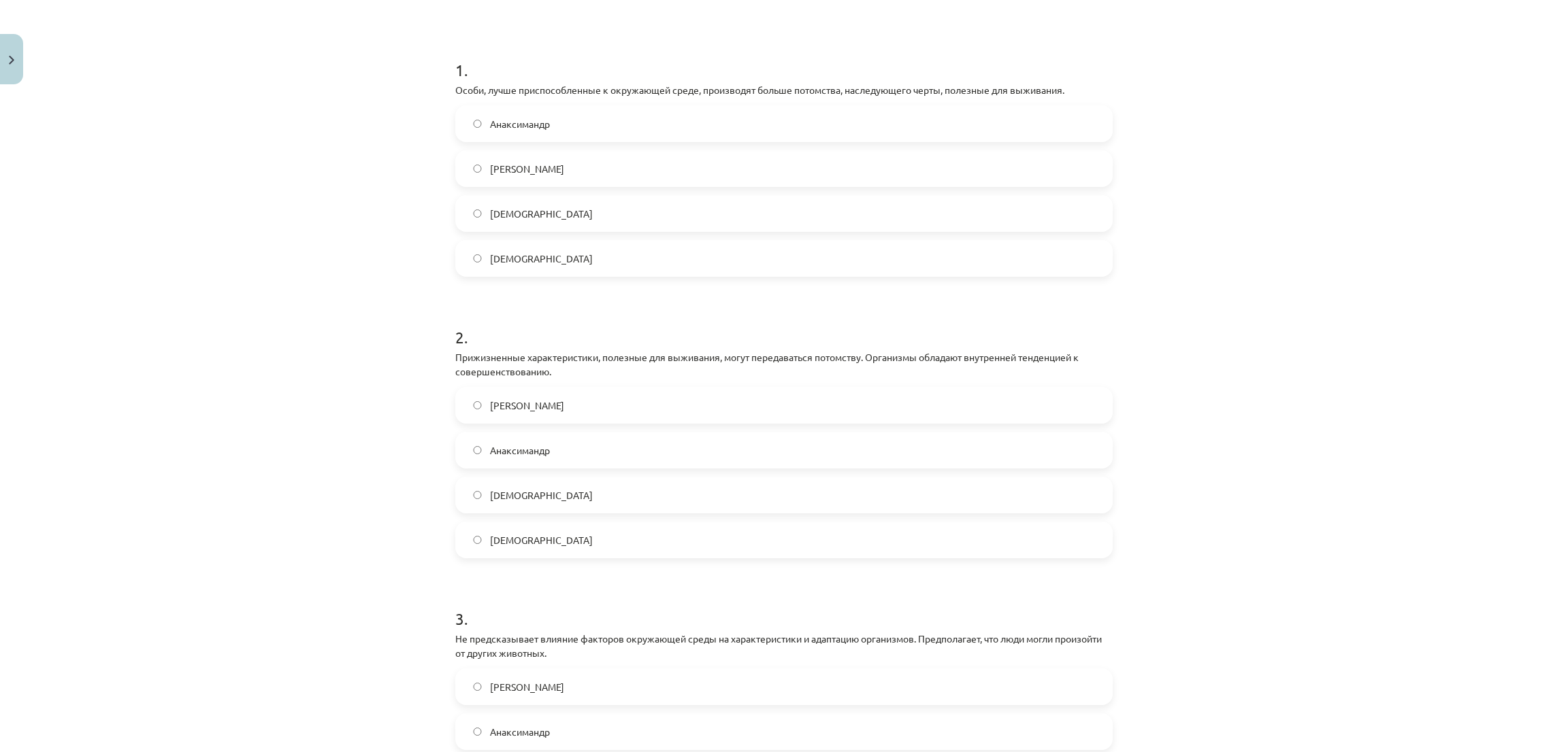
scroll to position [238, 0]
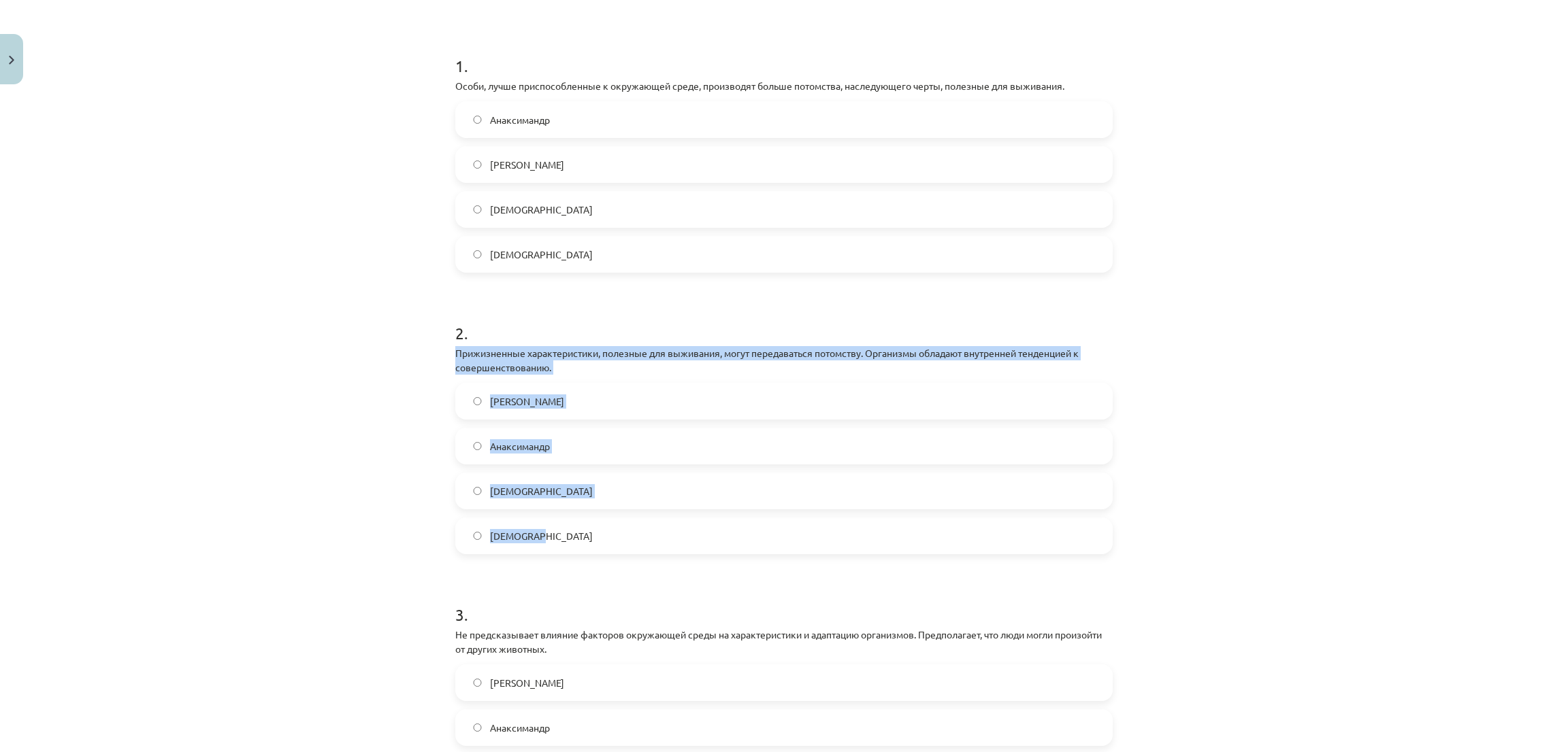
drag, startPoint x: 443, startPoint y: 351, endPoint x: 578, endPoint y: 531, distance: 225.0
click at [578, 531] on div "12 XP Вы получите Сложный 121 выполняет Описание Задача Помощь 1 . Особи, лучше…" at bounding box center [784, 406] width 674 height 1108
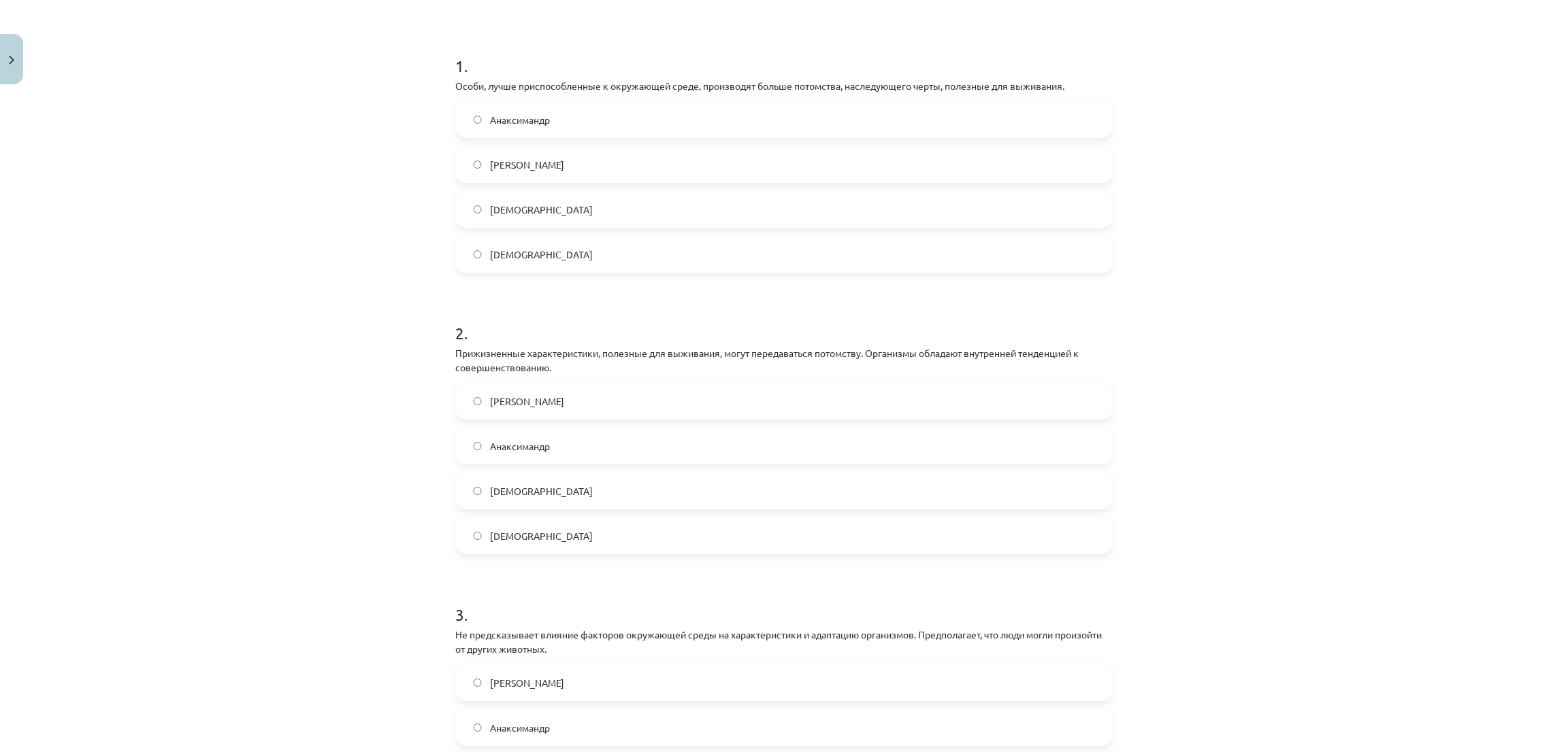
click at [269, 287] on div "Тема исследования: Биология I - 11 класс, 1-й тест, учебный материал #5 Тема 4.…" at bounding box center [784, 376] width 1568 height 752
click at [456, 540] on label "ламаркизм" at bounding box center [783, 536] width 654 height 34
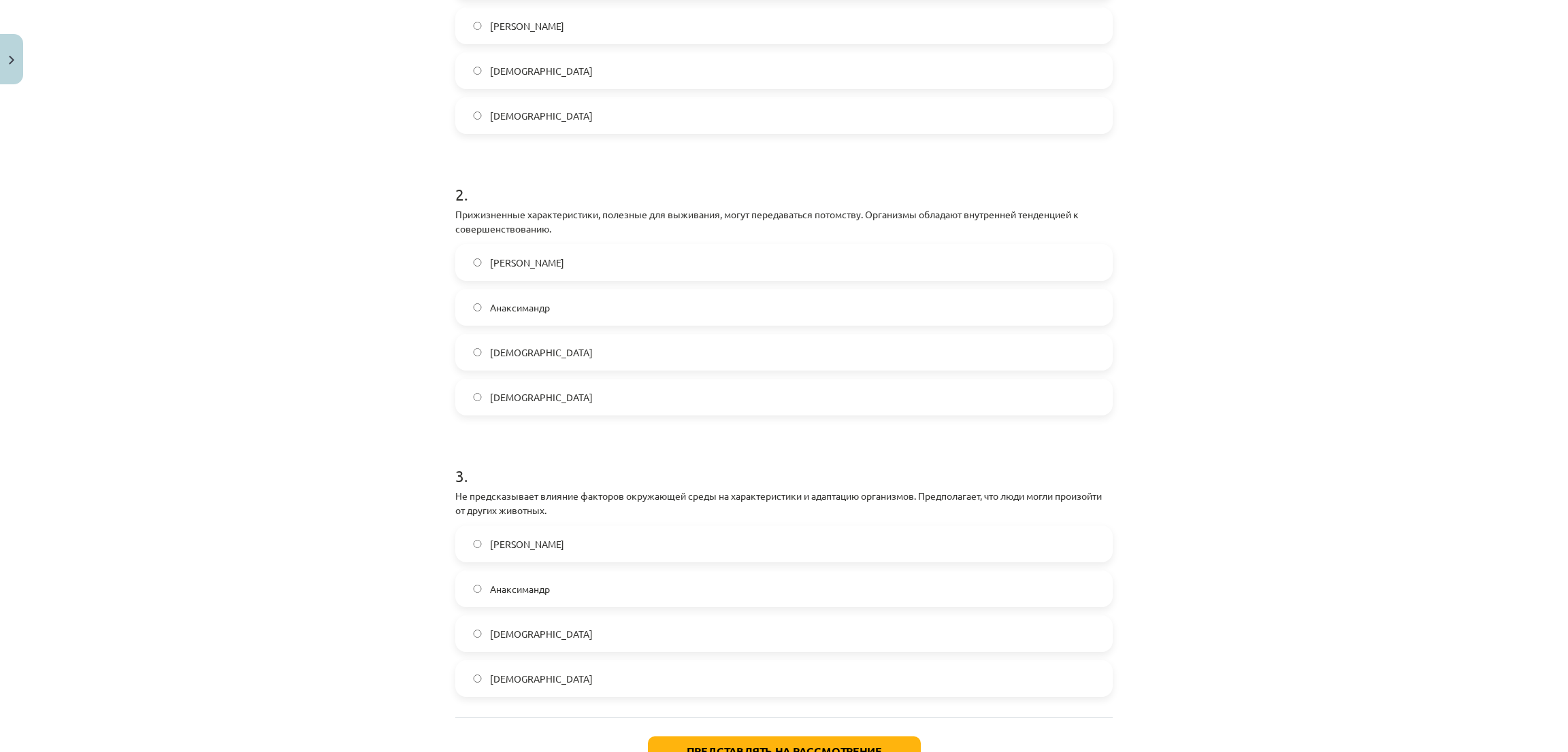
scroll to position [479, 0]
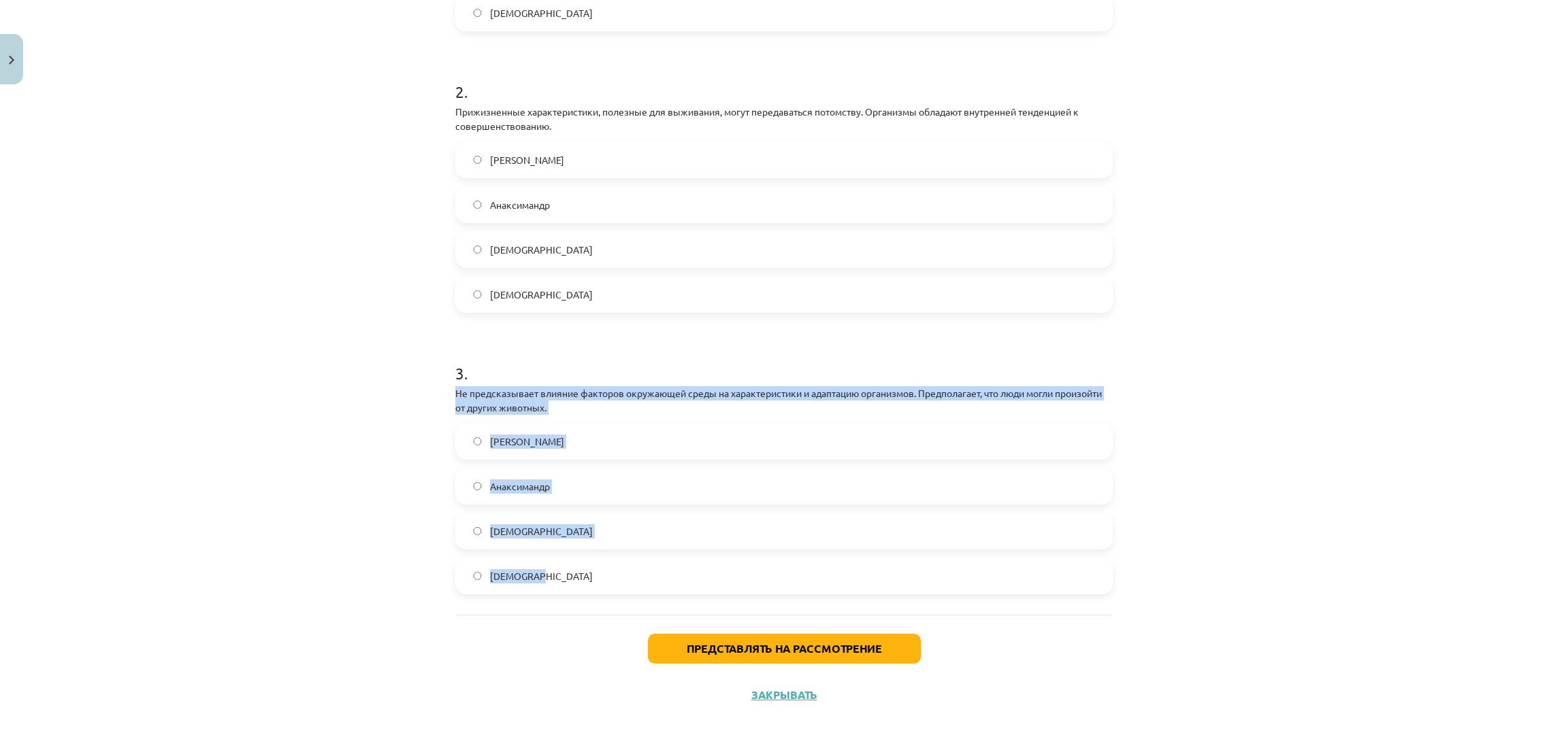
drag, startPoint x: 439, startPoint y: 394, endPoint x: 597, endPoint y: 559, distance: 228.4
click at [597, 559] on div "12 XP Вы получите Сложный 121 выполняет Описание Задача Помощь 1 . Особи, лучше…" at bounding box center [784, 165] width 674 height 1108
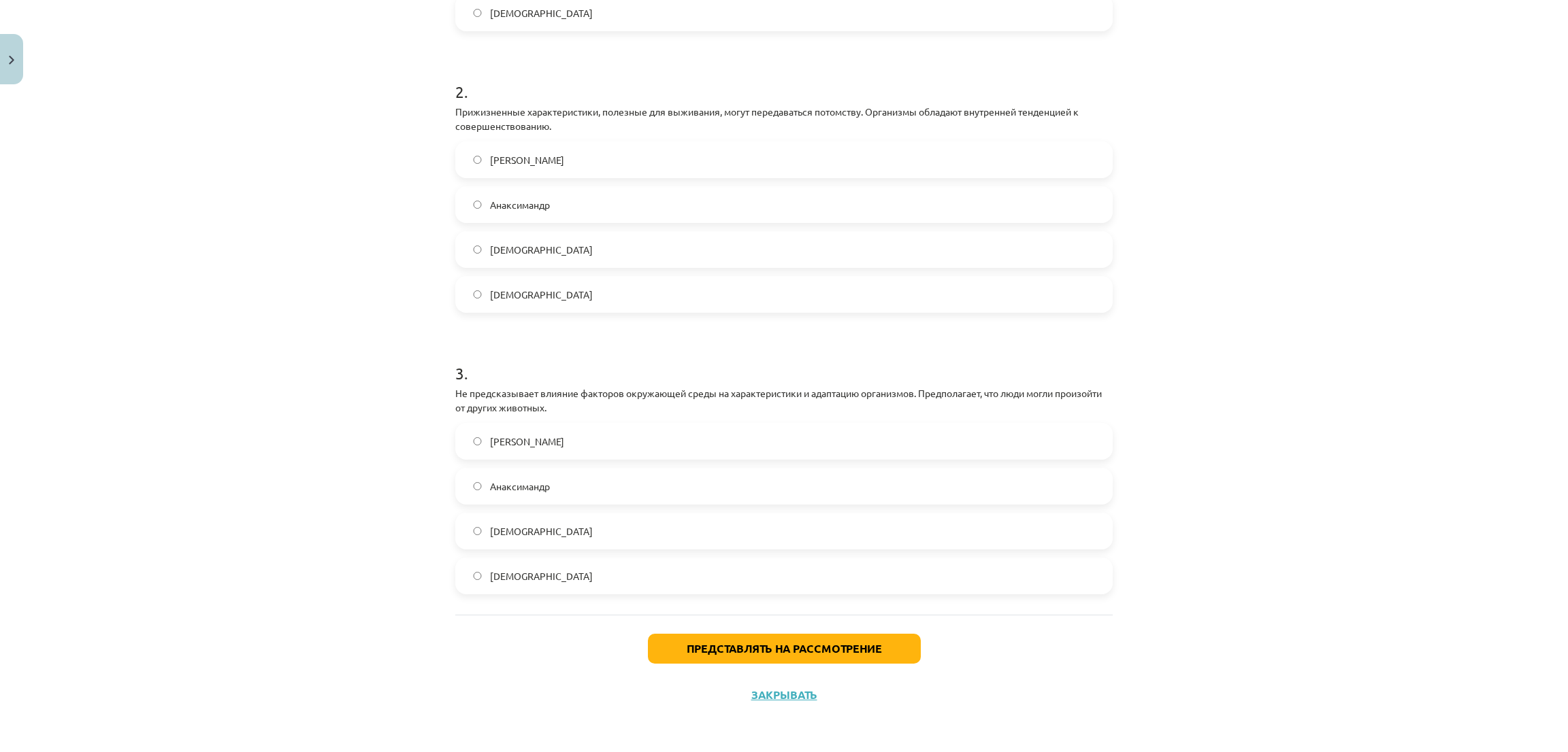
click at [351, 331] on div "Тема исследования: Биология I - 11 класс, 1-й тест, учебный материал #5 Тема 4.…" at bounding box center [784, 376] width 1568 height 752
click at [479, 526] on label "дарвинизм" at bounding box center [783, 531] width 654 height 34
click at [729, 640] on button "Представлять на рассмотрение" at bounding box center [784, 649] width 273 height 30
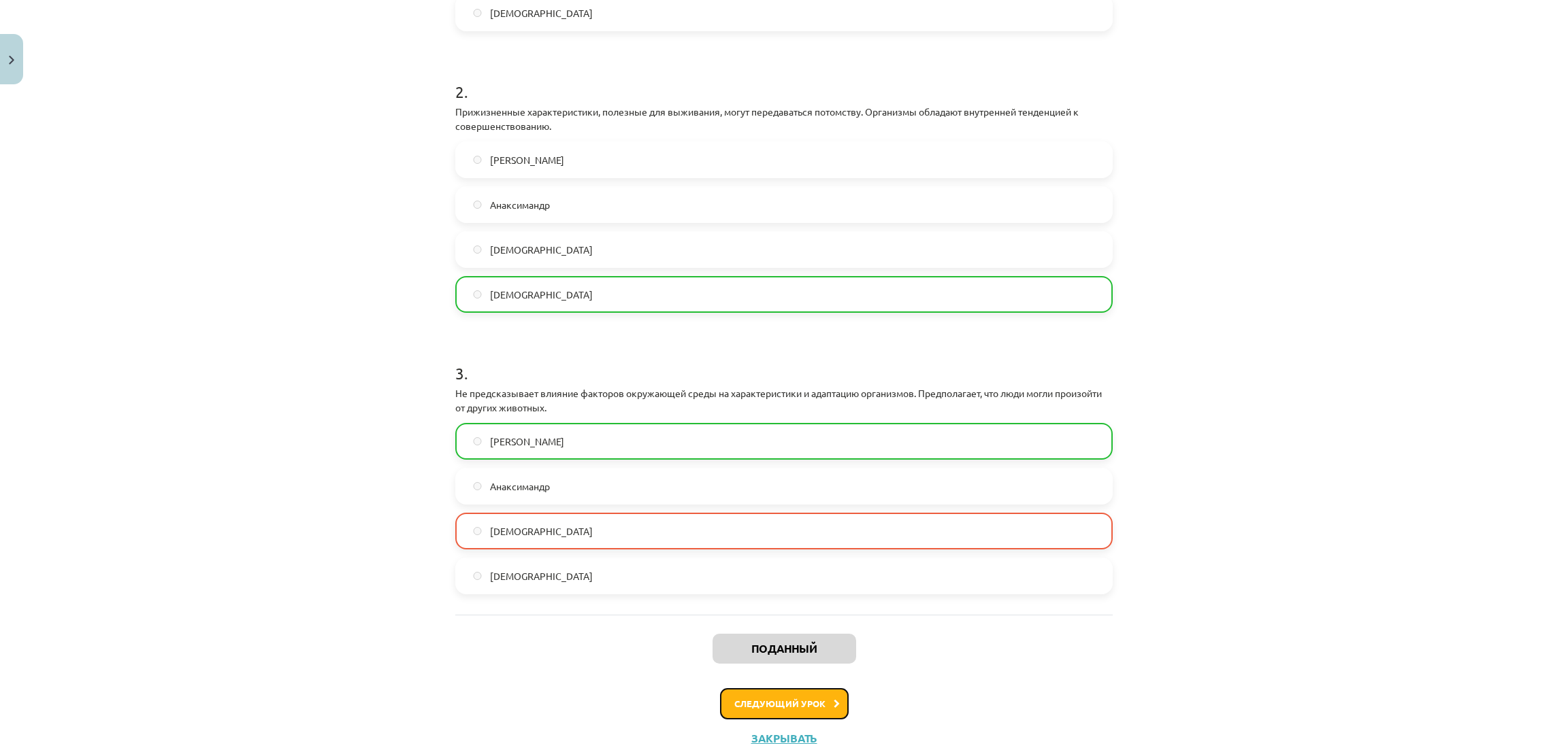
click at [751, 709] on button "Следующий урок" at bounding box center [784, 703] width 129 height 32
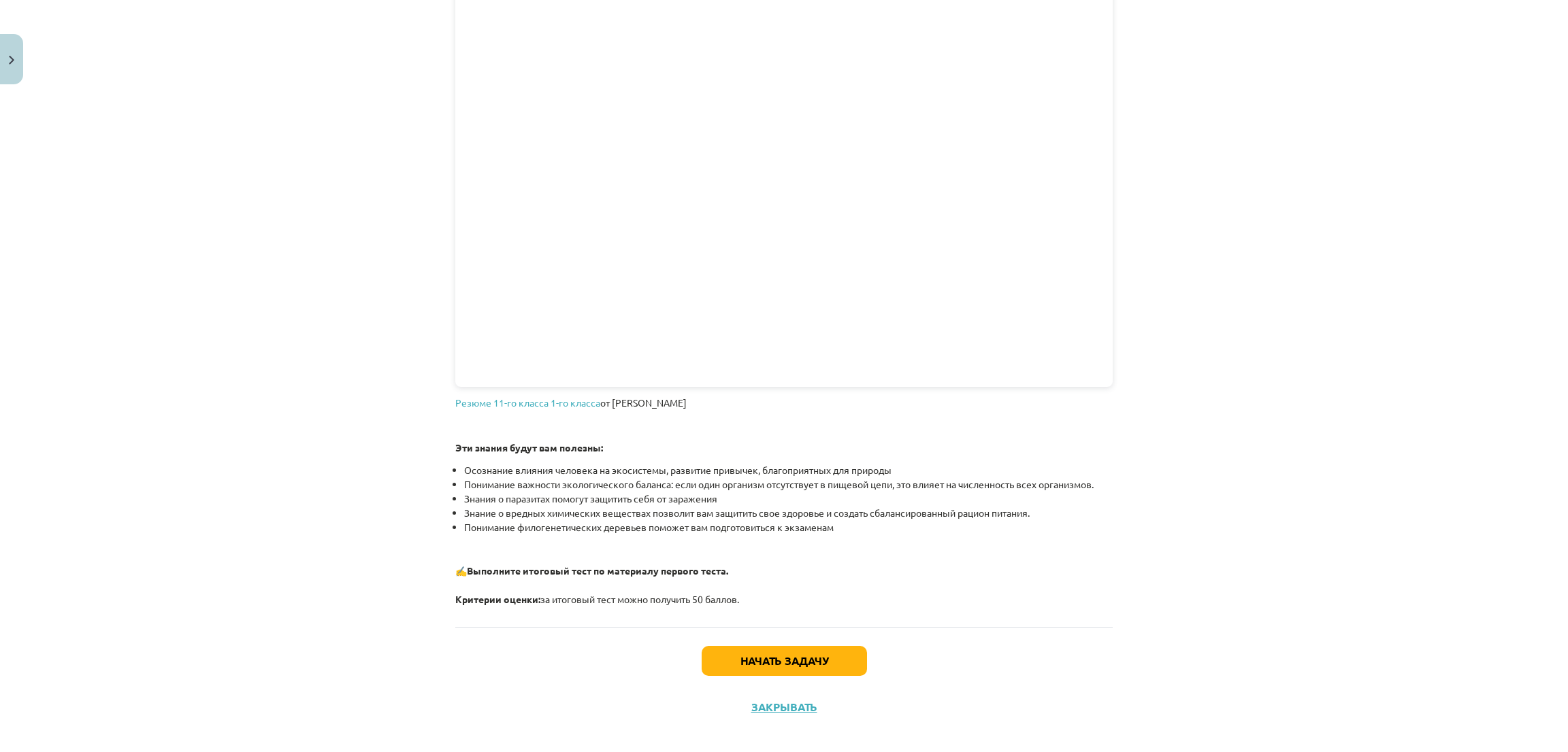
scroll to position [1357, 0]
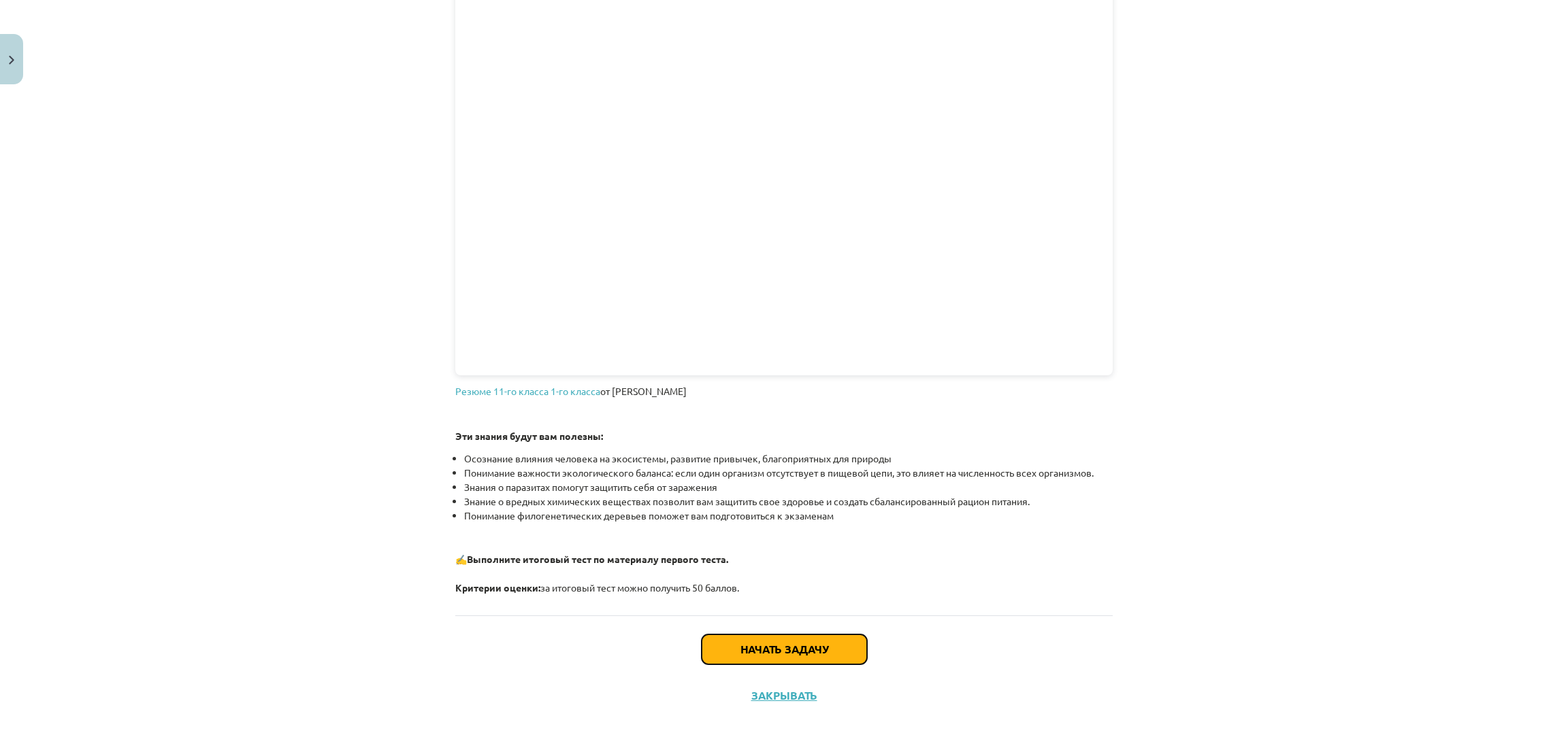
click at [827, 657] on button "Начать задачу" at bounding box center [785, 649] width 166 height 30
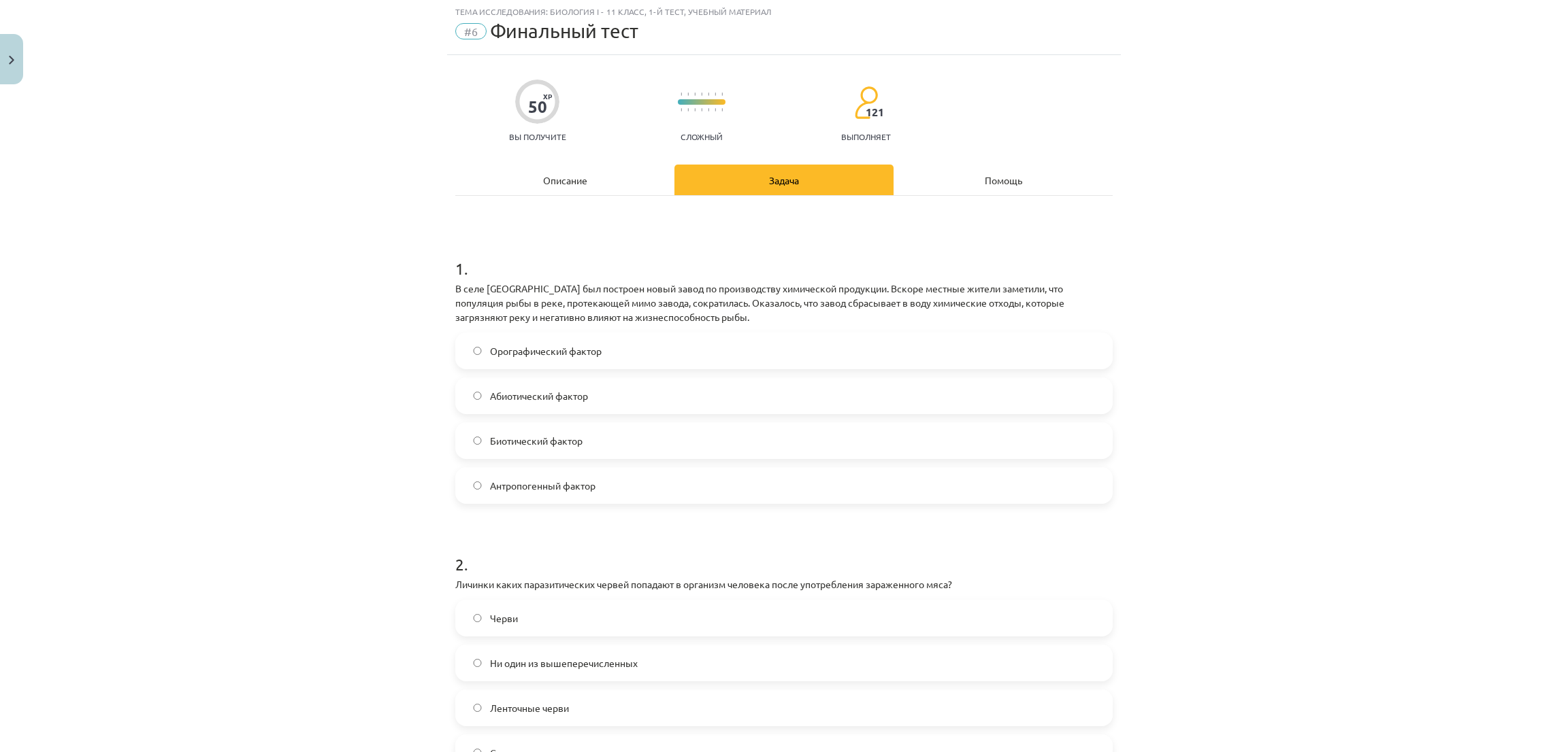
scroll to position [34, 0]
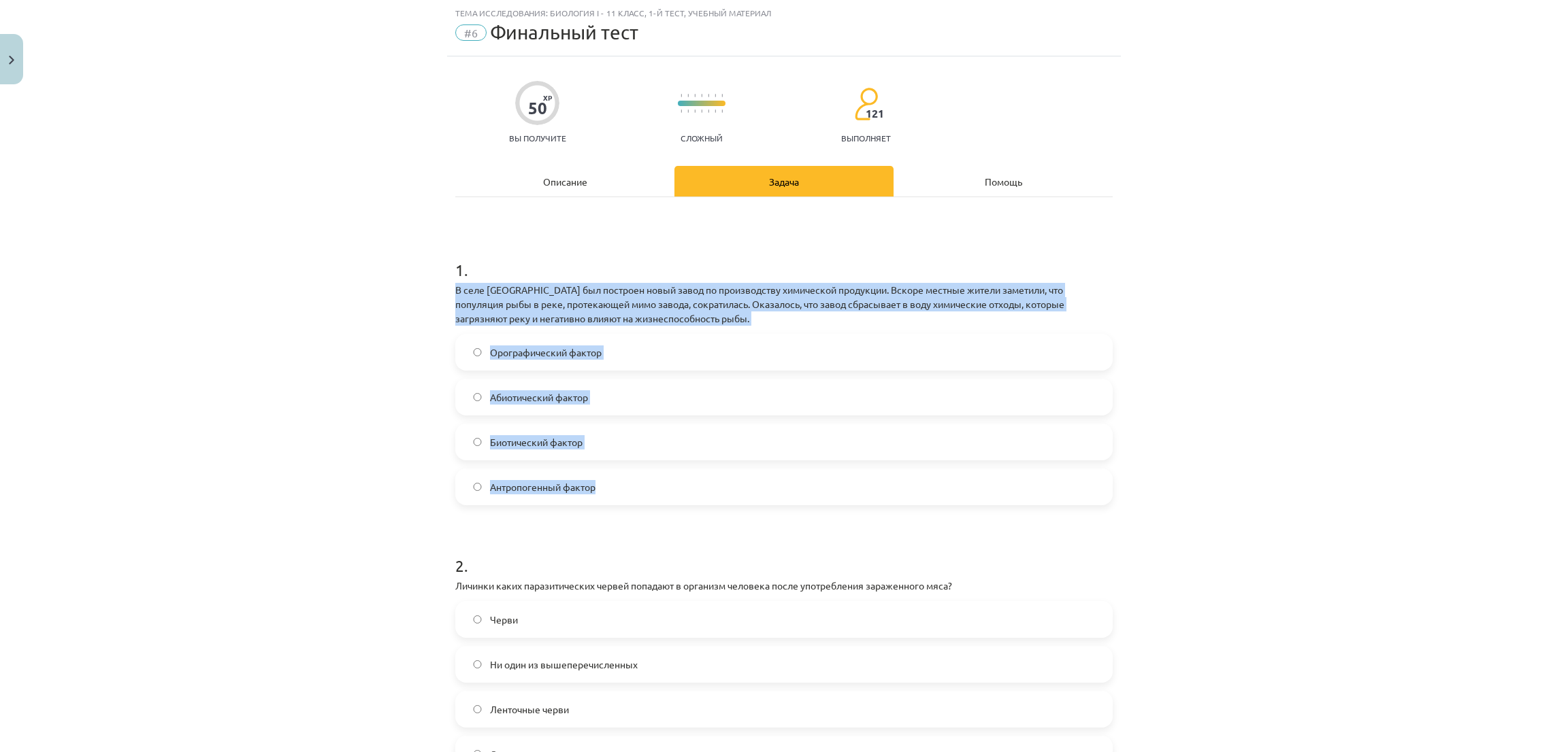
drag, startPoint x: 436, startPoint y: 291, endPoint x: 688, endPoint y: 472, distance: 310.3
click at [688, 472] on div "Тема исследования: Биология I - 11 класс, 1-й тест, учебный материал #6 Финальн…" at bounding box center [784, 376] width 1568 height 752
click at [370, 339] on div "Тема исследования: Биология I - 11 класс, 1-й тест, учебный материал #6 Финальн…" at bounding box center [784, 376] width 1568 height 752
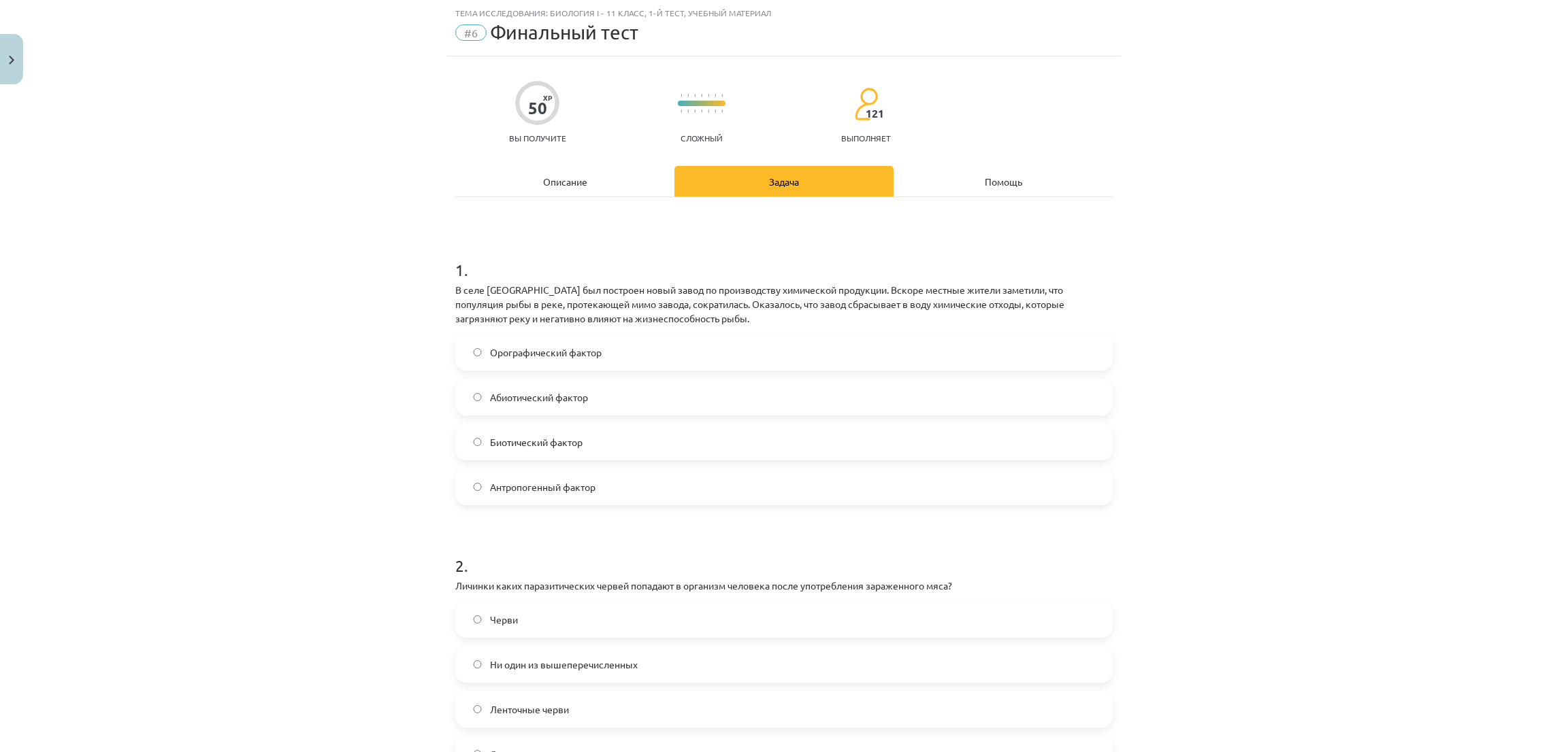
click at [489, 470] on label "Антропогенный фактор" at bounding box center [783, 487] width 654 height 34
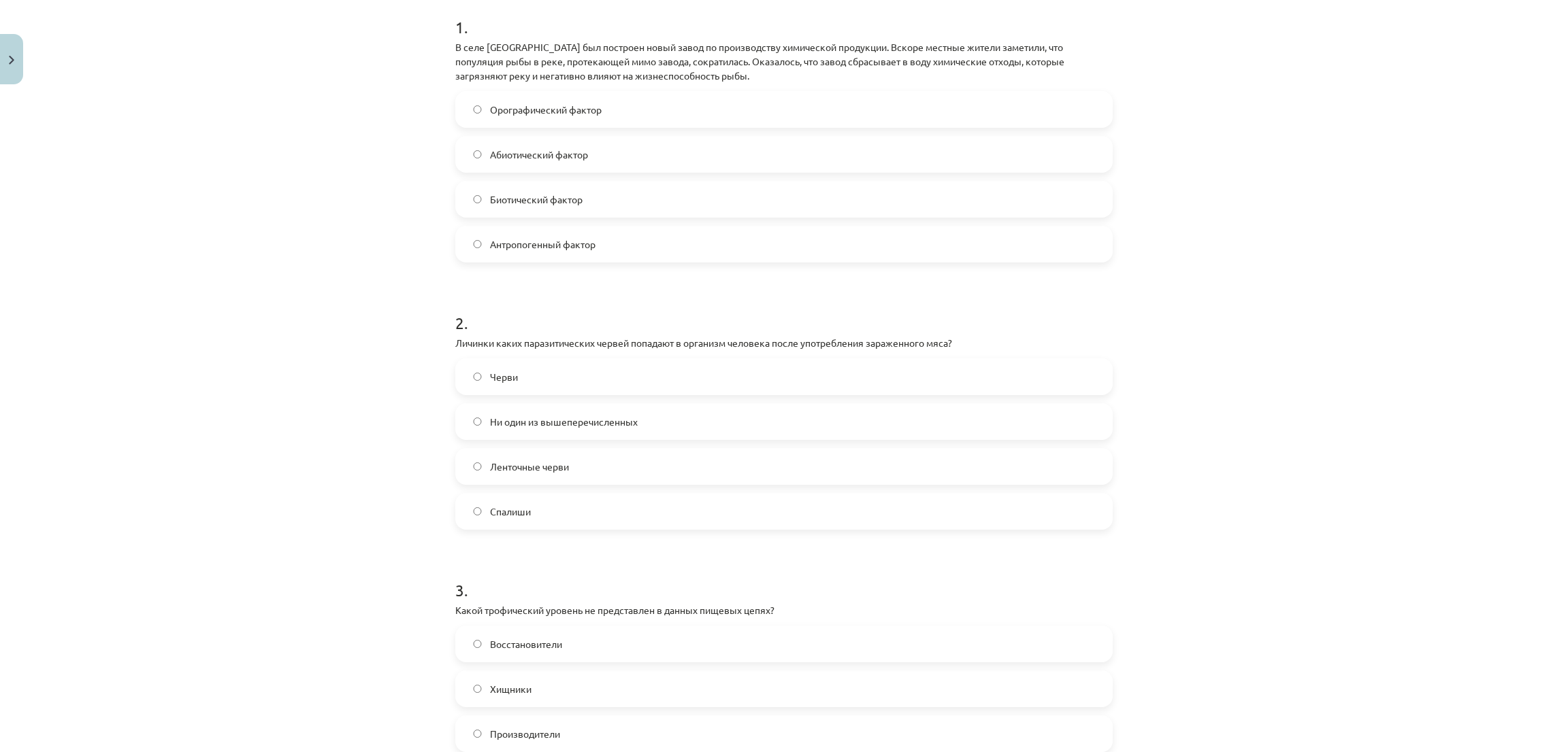
scroll to position [340, 0]
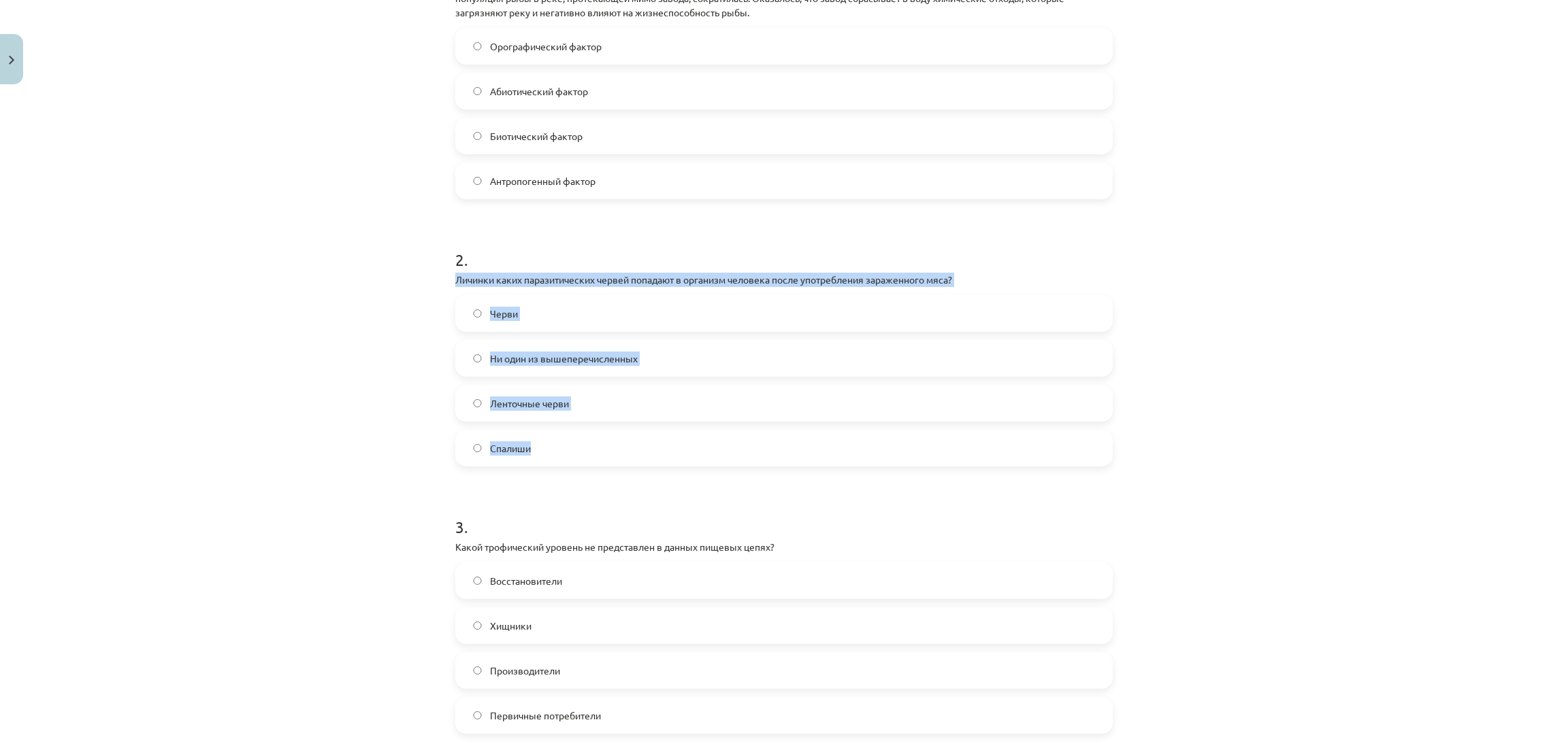
drag, startPoint x: 439, startPoint y: 275, endPoint x: 590, endPoint y: 446, distance: 228.1
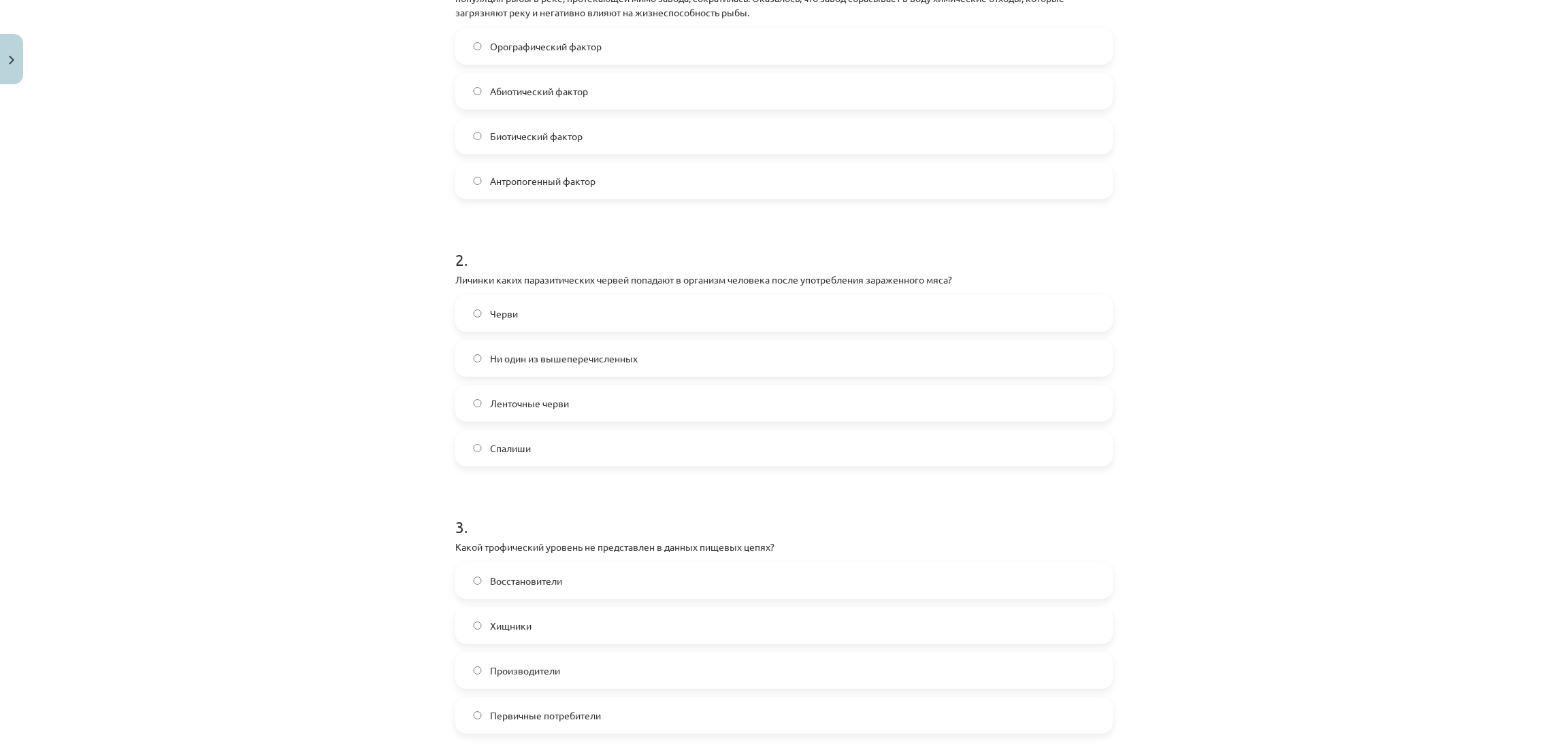
click at [234, 217] on div "Тема исследования: Биология I - 11 класс, 1-й тест, учебный материал #6 Финальн…" at bounding box center [784, 376] width 1568 height 752
click at [473, 418] on label "Ленточные черви" at bounding box center [783, 403] width 654 height 34
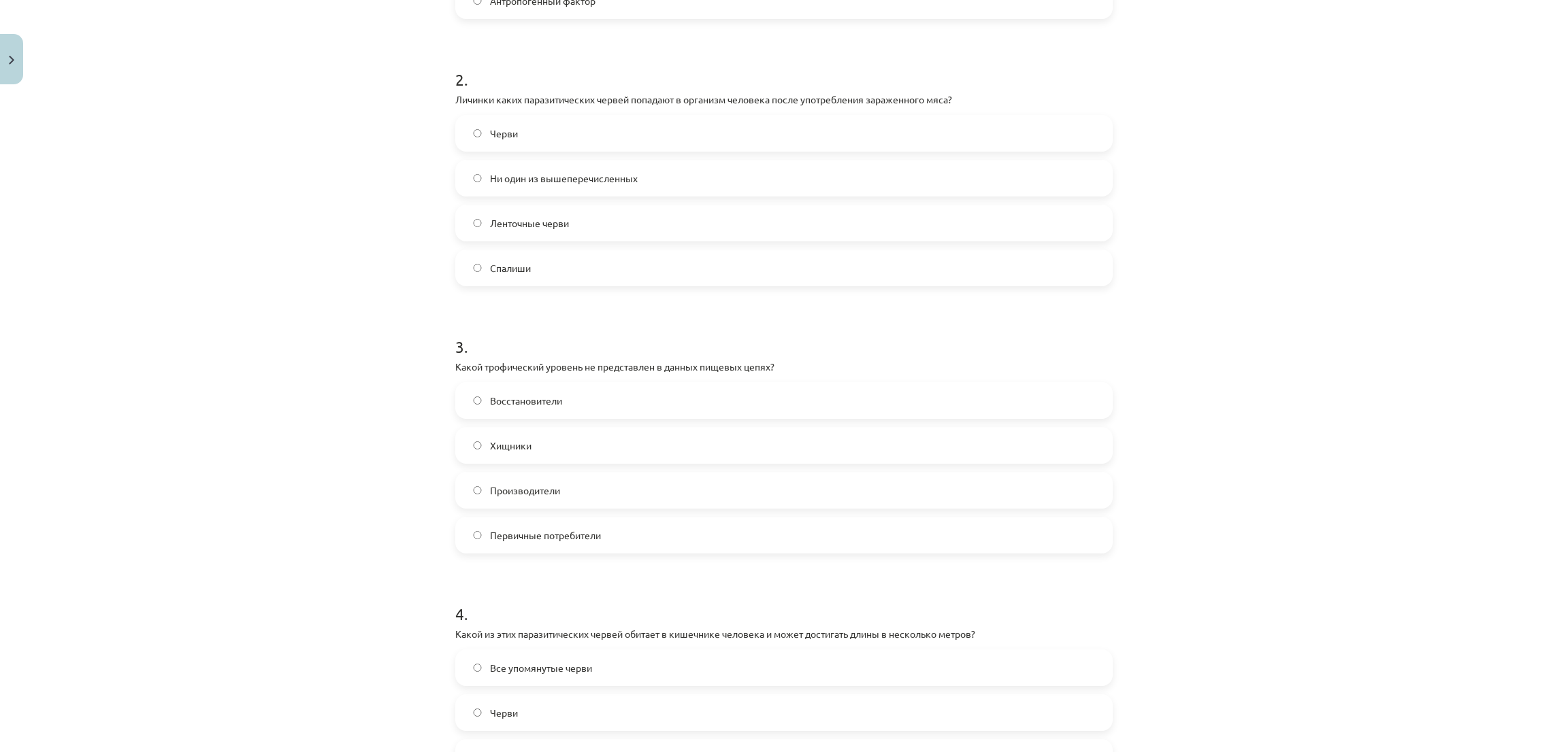
scroll to position [544, 0]
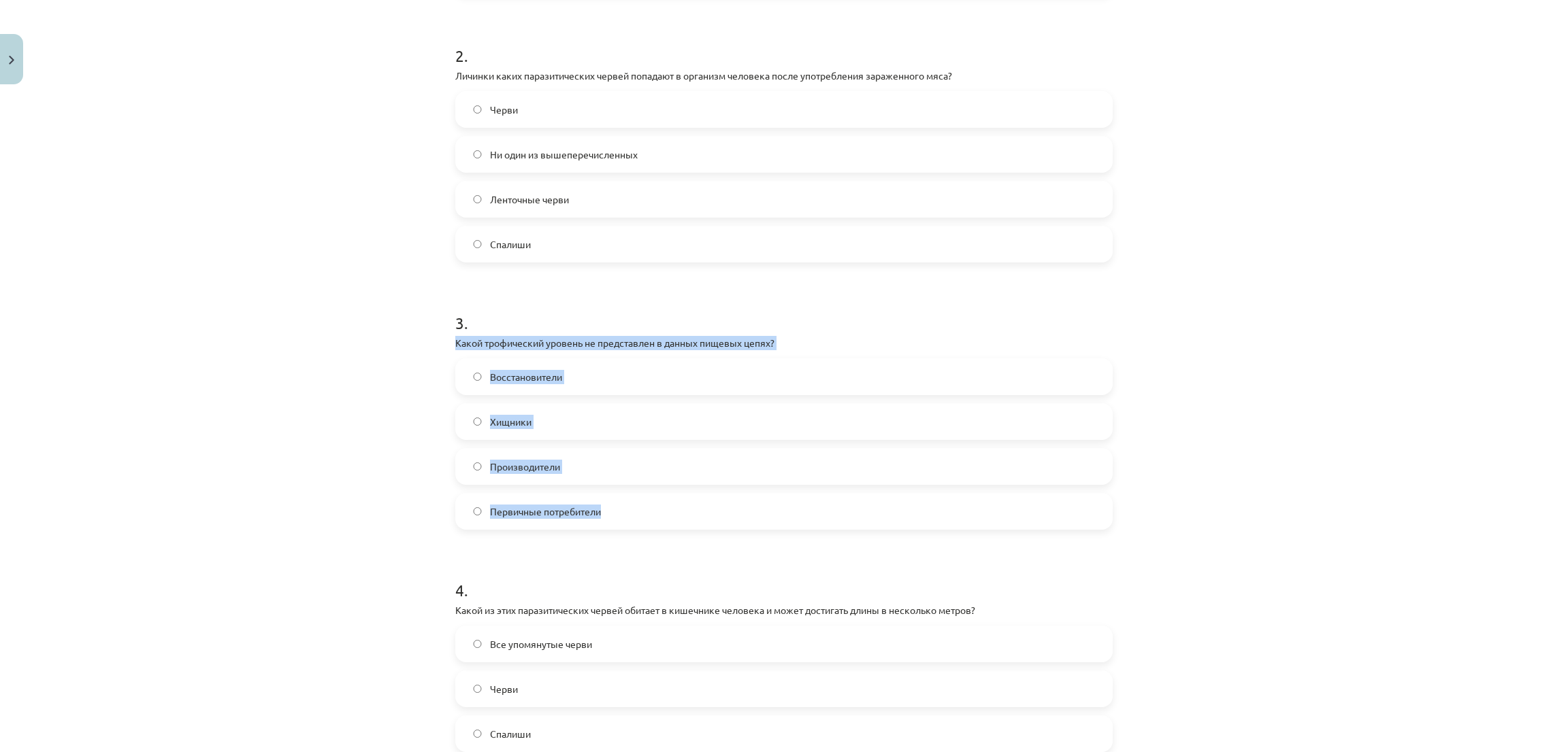
drag, startPoint x: 448, startPoint y: 343, endPoint x: 651, endPoint y: 524, distance: 272.0
click at [651, 524] on div "3 . Какой трофический уровень не представлен в данных пищевых цепях? Восстанови…" at bounding box center [784, 410] width 658 height 240
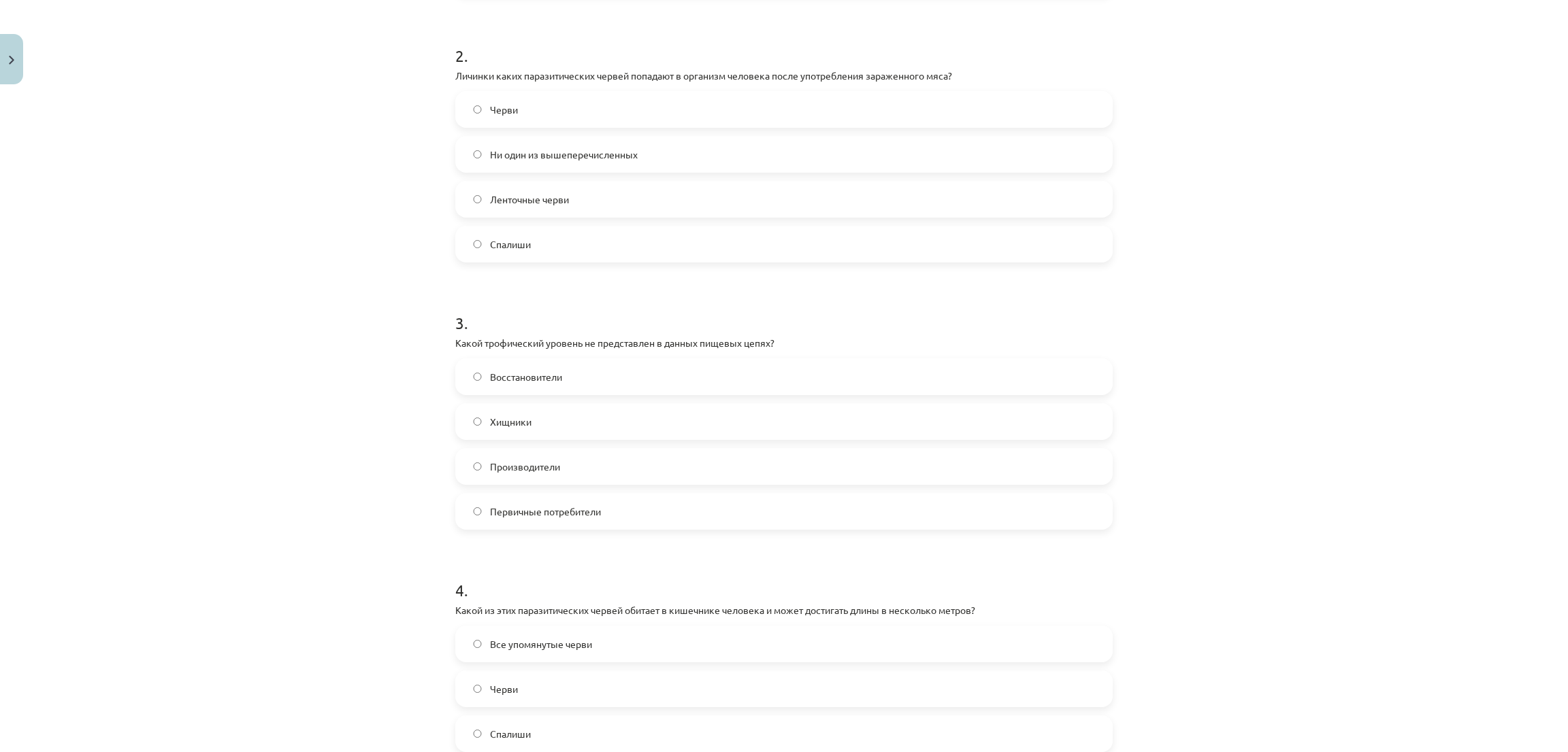
click at [264, 254] on div "Тема исследования: Биология I - 11 класс, 1-й тест, учебный материал #6 Финальн…" at bounding box center [784, 376] width 1568 height 752
click at [605, 500] on label "Первичные потребители" at bounding box center [783, 512] width 654 height 34
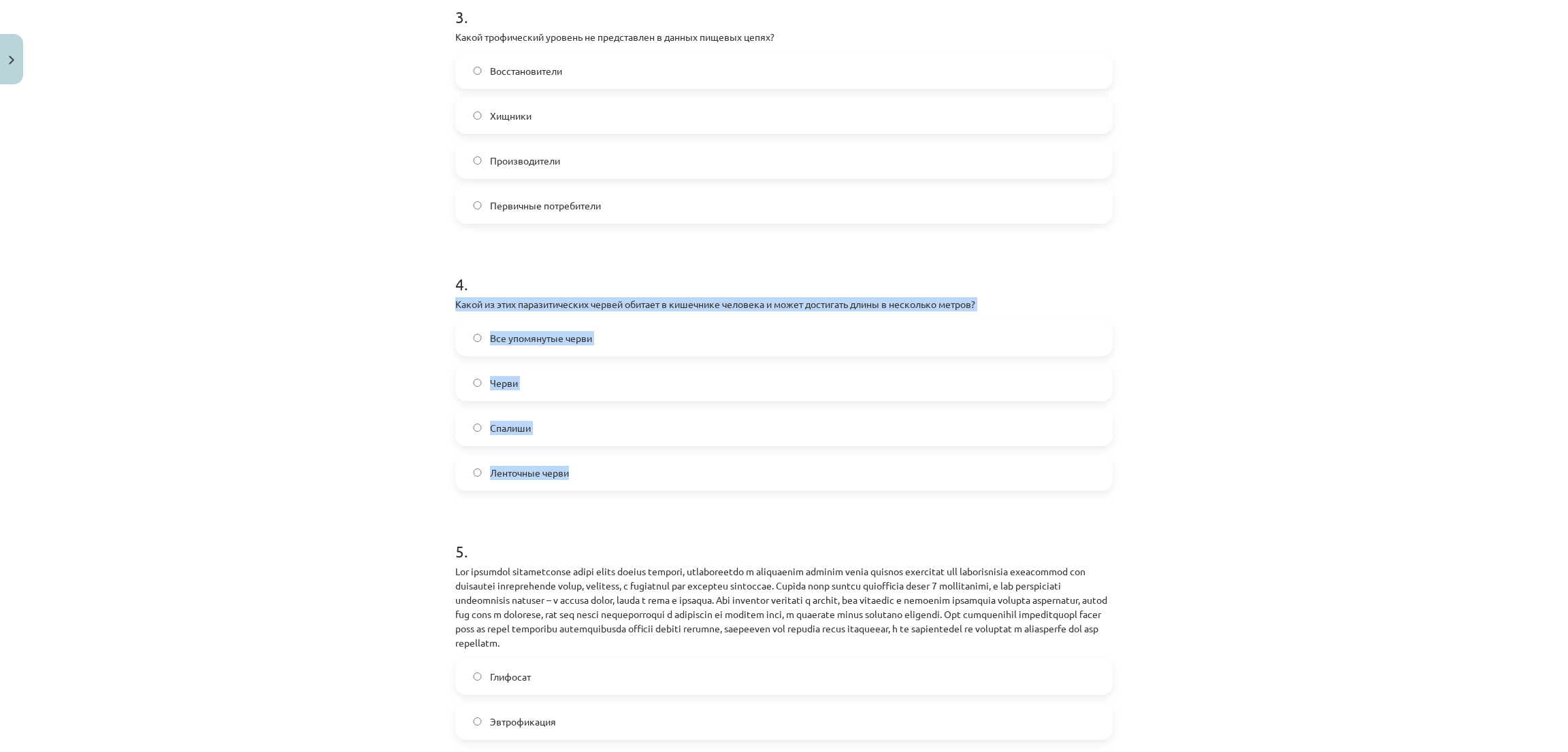
drag, startPoint x: 438, startPoint y: 298, endPoint x: 607, endPoint y: 473, distance: 243.3
click at [607, 473] on div "Тема исследования: Биология I - 11 класс, 1-й тест, учебный материал #6 Финальн…" at bounding box center [784, 376] width 1568 height 752
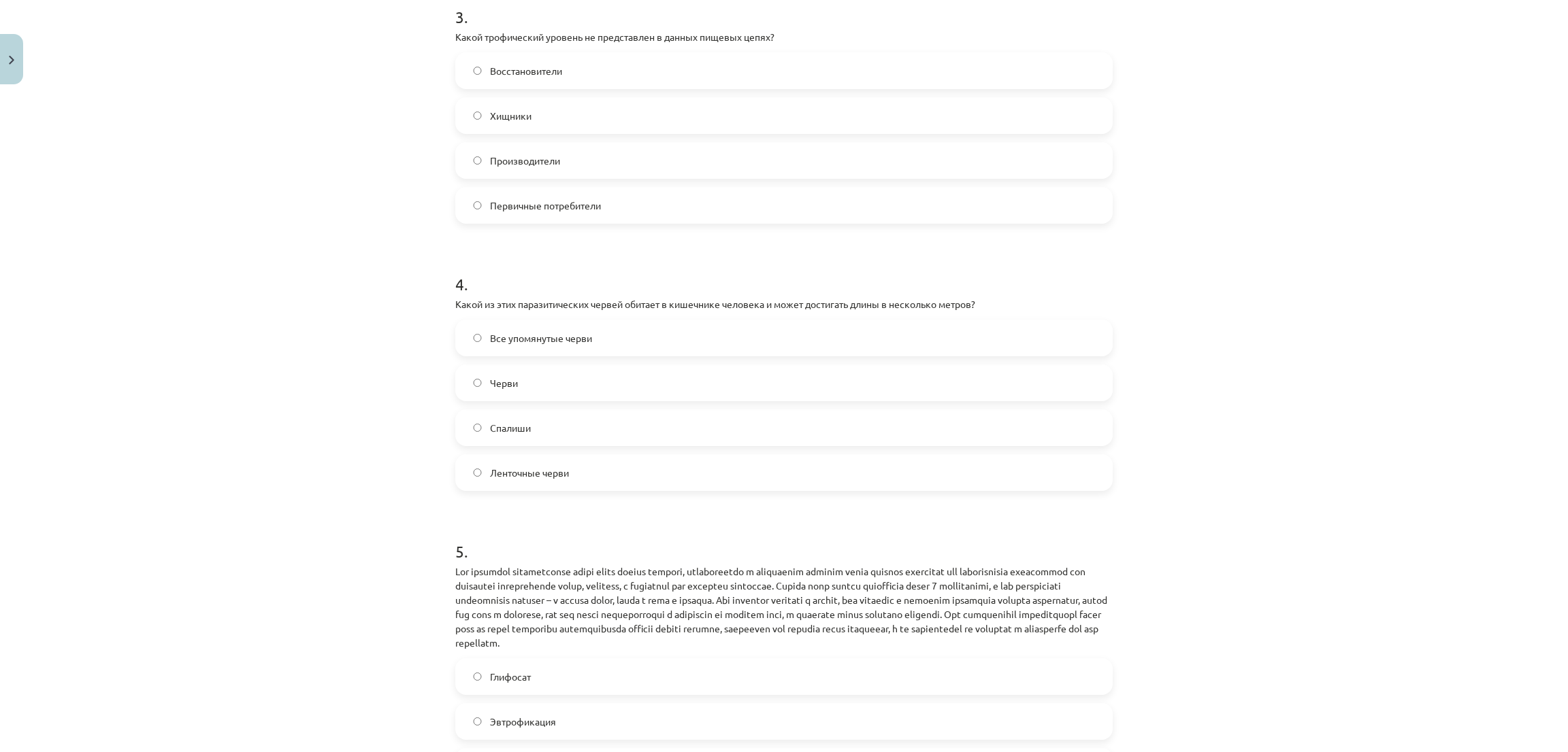
click at [224, 261] on div "Тема исследования: Биология I - 11 класс, 1-й тест, учебный материал #6 Финальн…" at bounding box center [784, 376] width 1568 height 752
click at [486, 463] on label "Ленточные черви" at bounding box center [783, 473] width 654 height 34
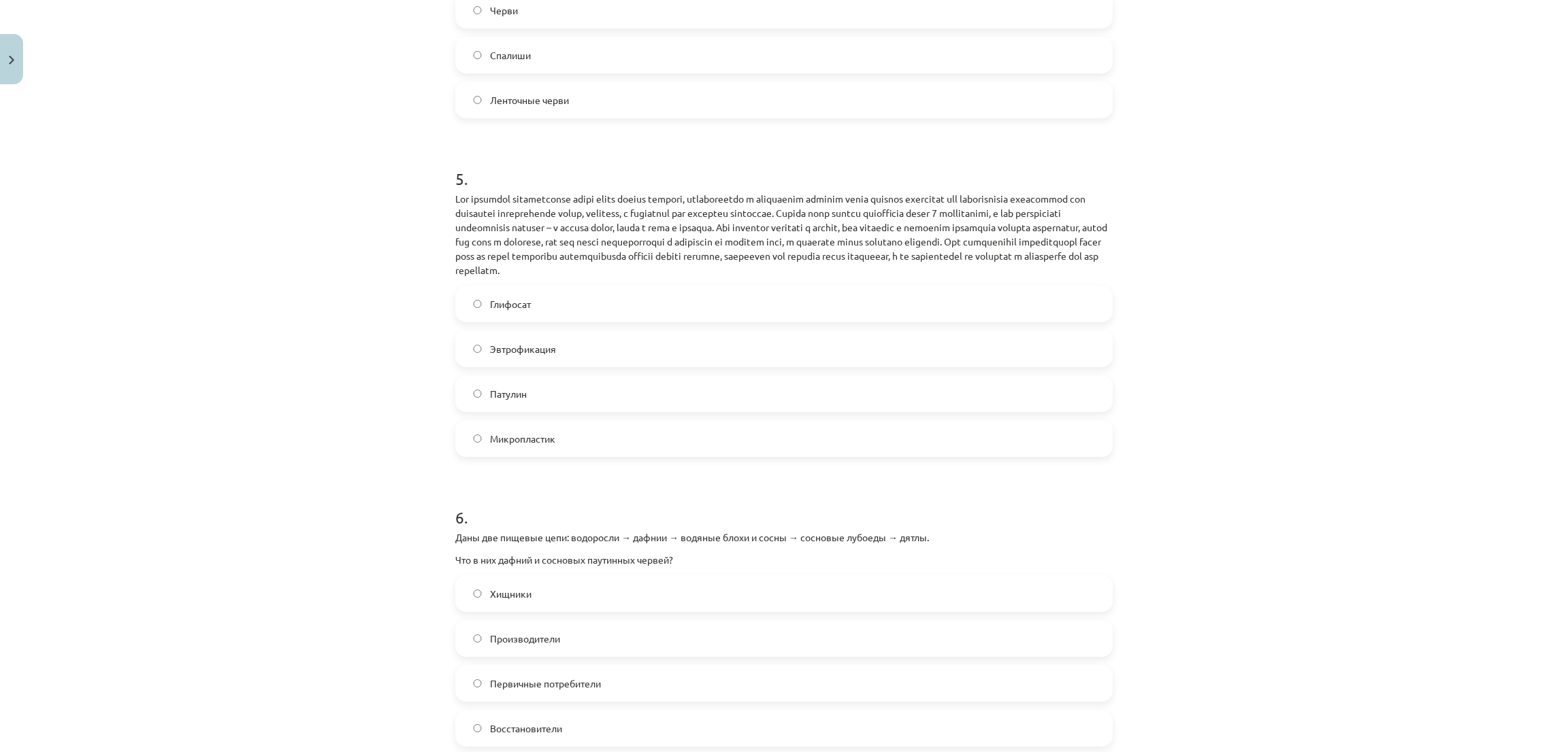
scroll to position [1258, 0]
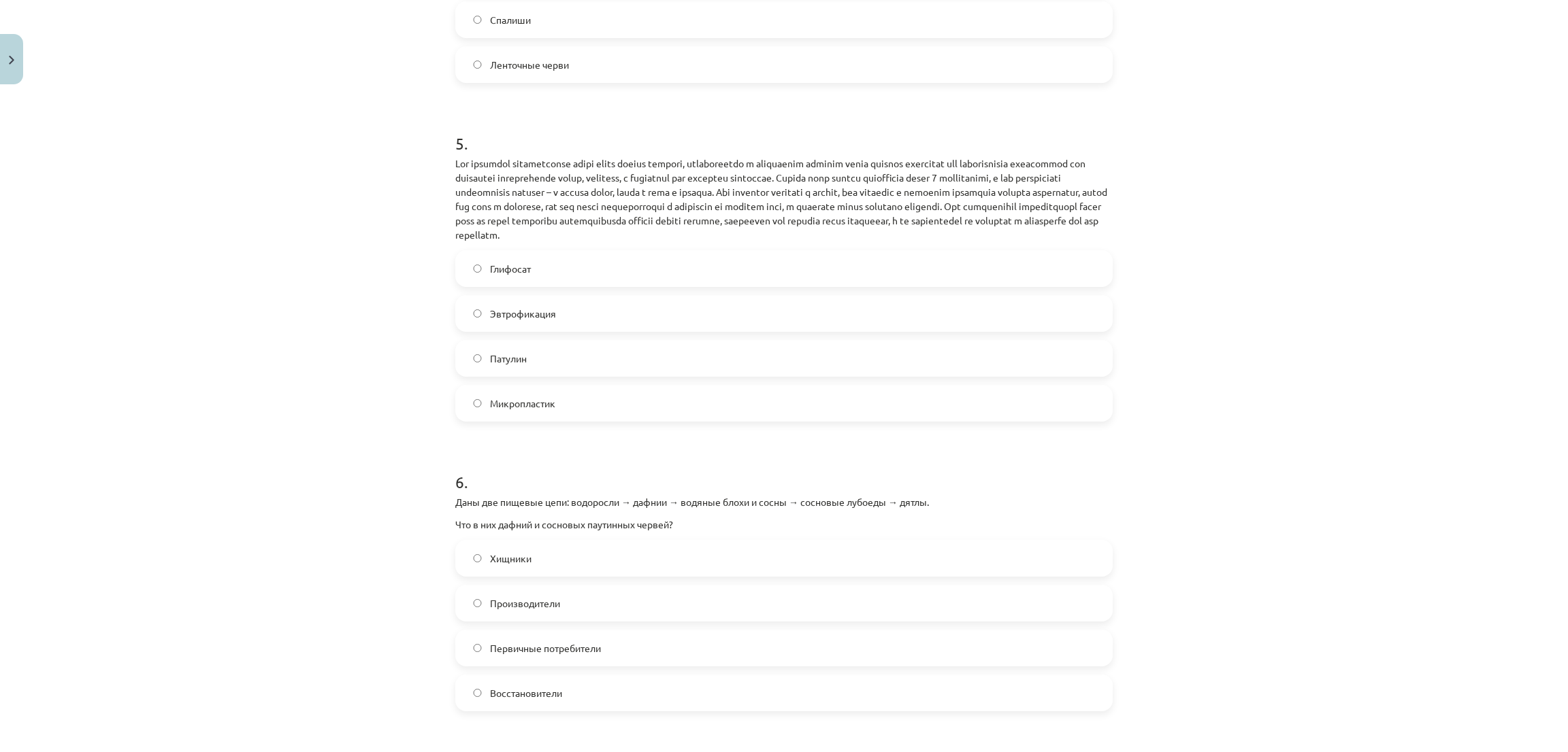
click at [507, 341] on label "Патулин" at bounding box center [783, 358] width 654 height 34
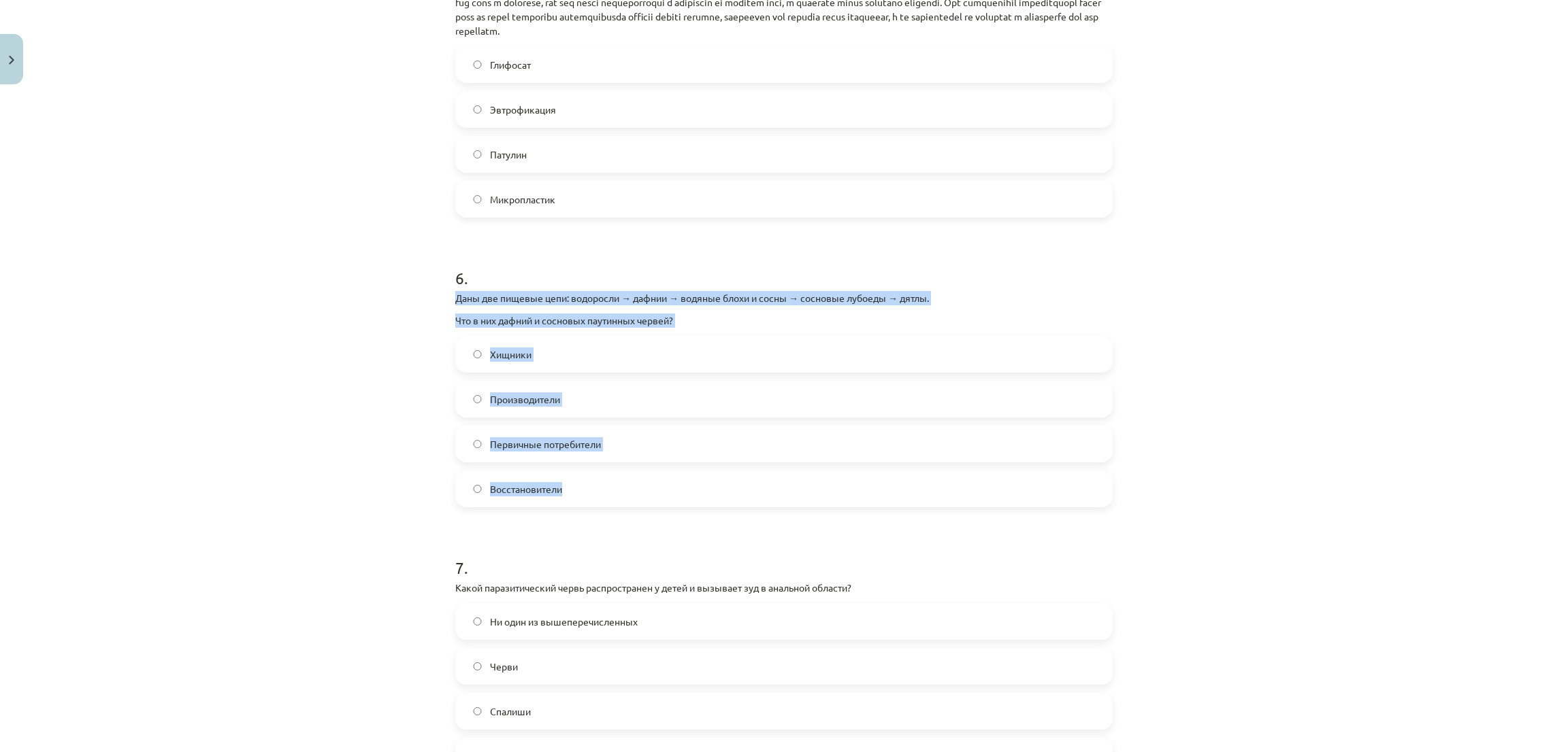
drag, startPoint x: 436, startPoint y: 294, endPoint x: 619, endPoint y: 506, distance: 280.1
click at [619, 506] on div "Тема исследования: Биология I - 11 класс, 1-й тест, учебный материал #6 Финальн…" at bounding box center [784, 376] width 1568 height 752
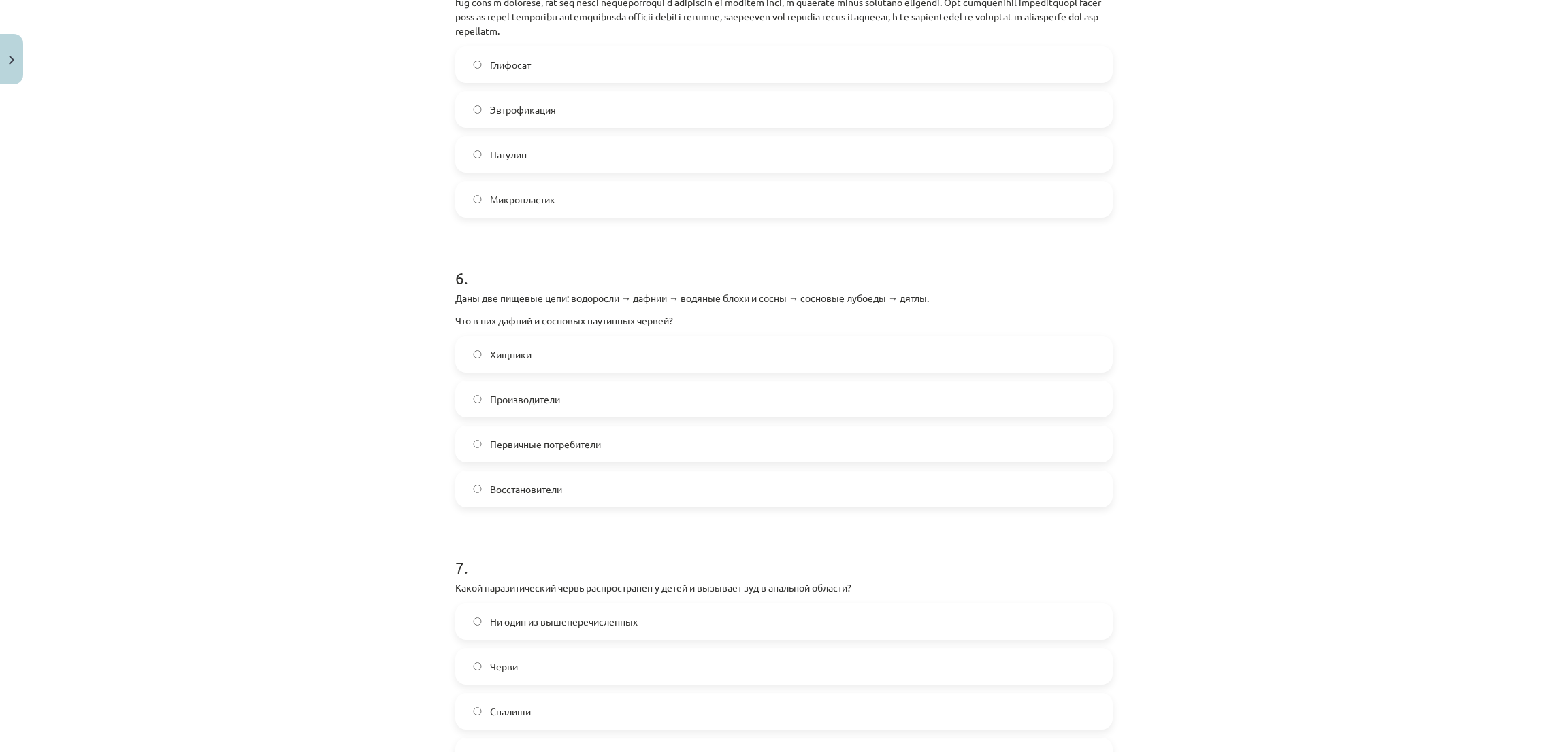
click at [161, 234] on div "Тема исследования: Биология I - 11 класс, 1-й тест, учебный материал #6 Финальн…" at bounding box center [784, 376] width 1568 height 752
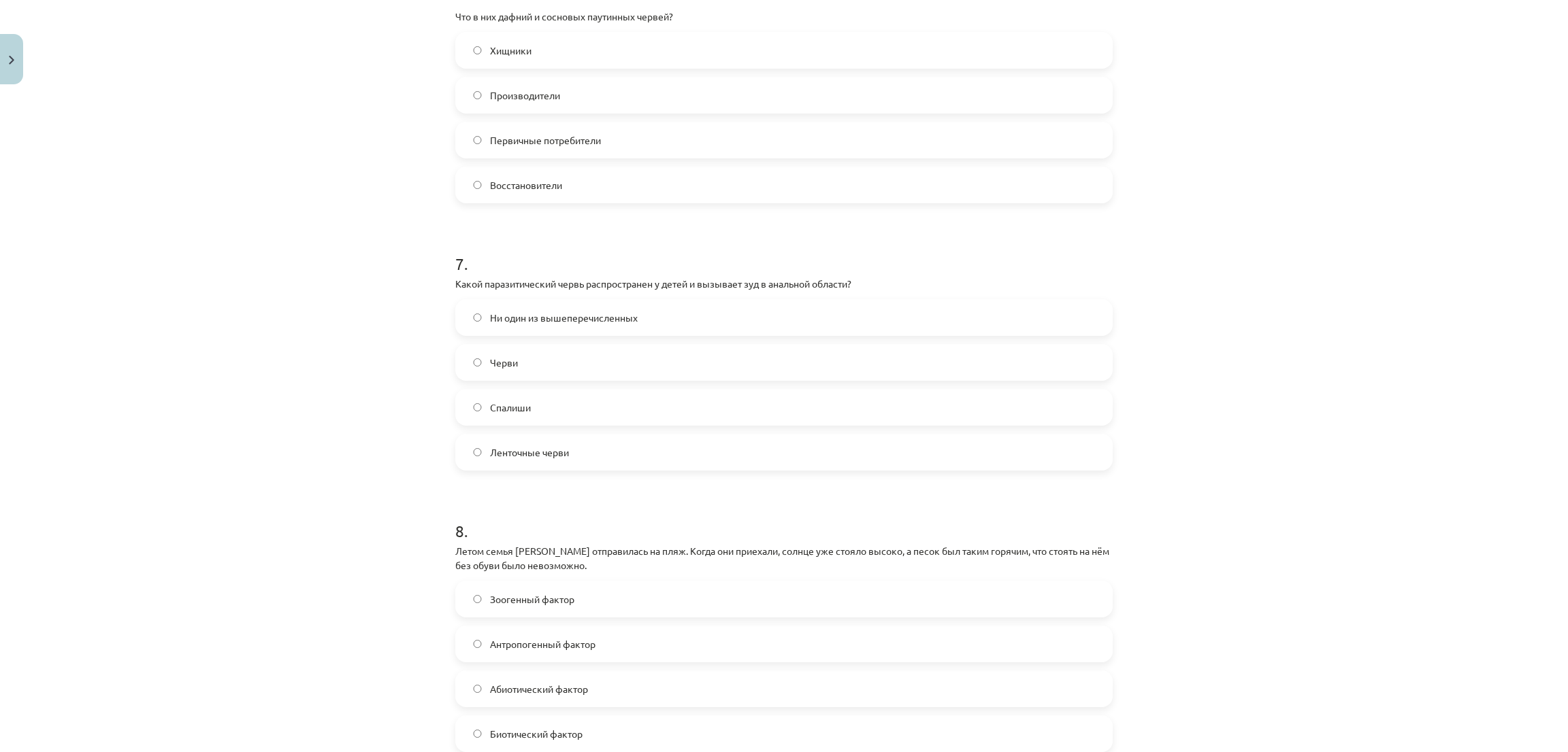
scroll to position [1768, 0]
click at [462, 323] on label "Ни один из вышеперечисленных" at bounding box center [783, 315] width 654 height 34
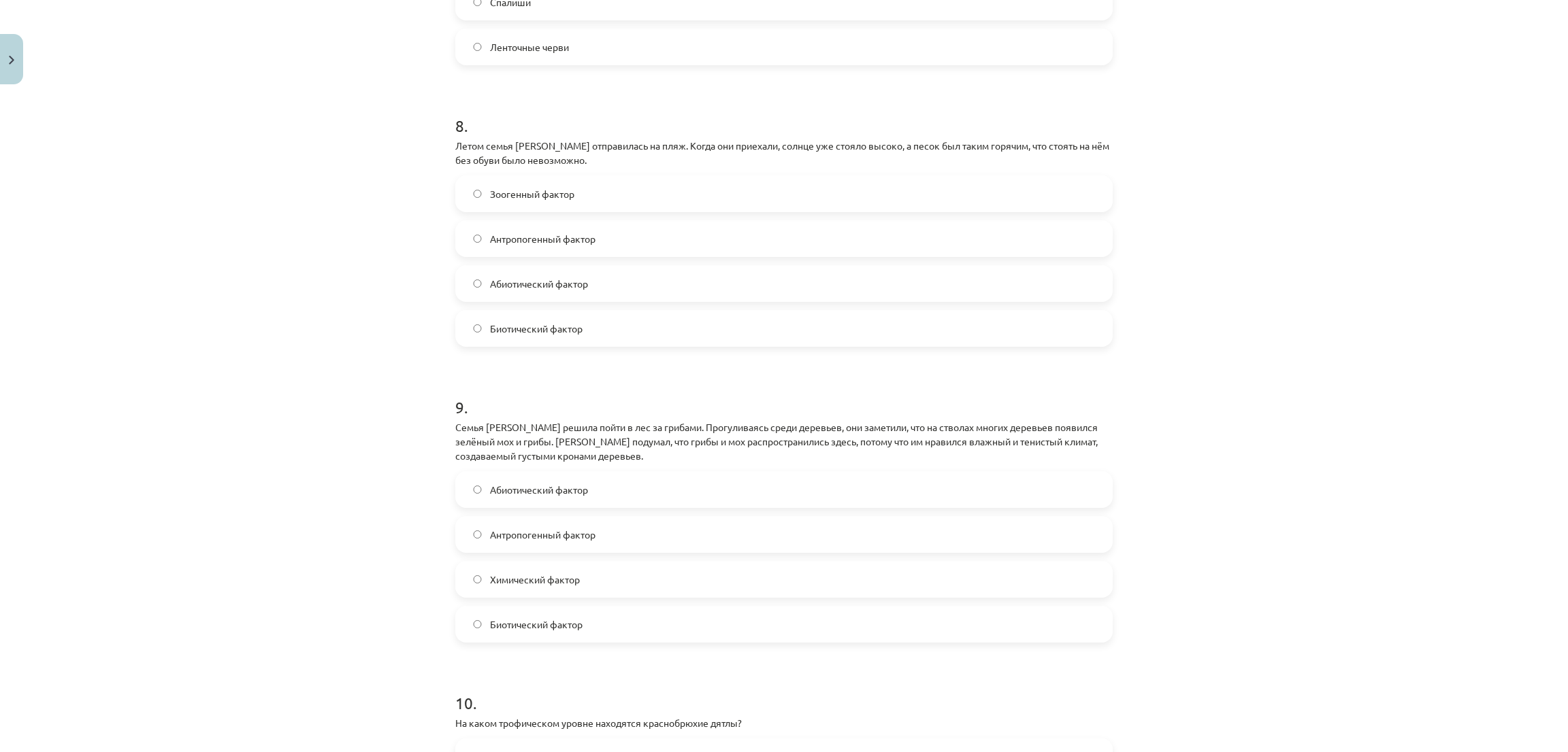
scroll to position [2177, 0]
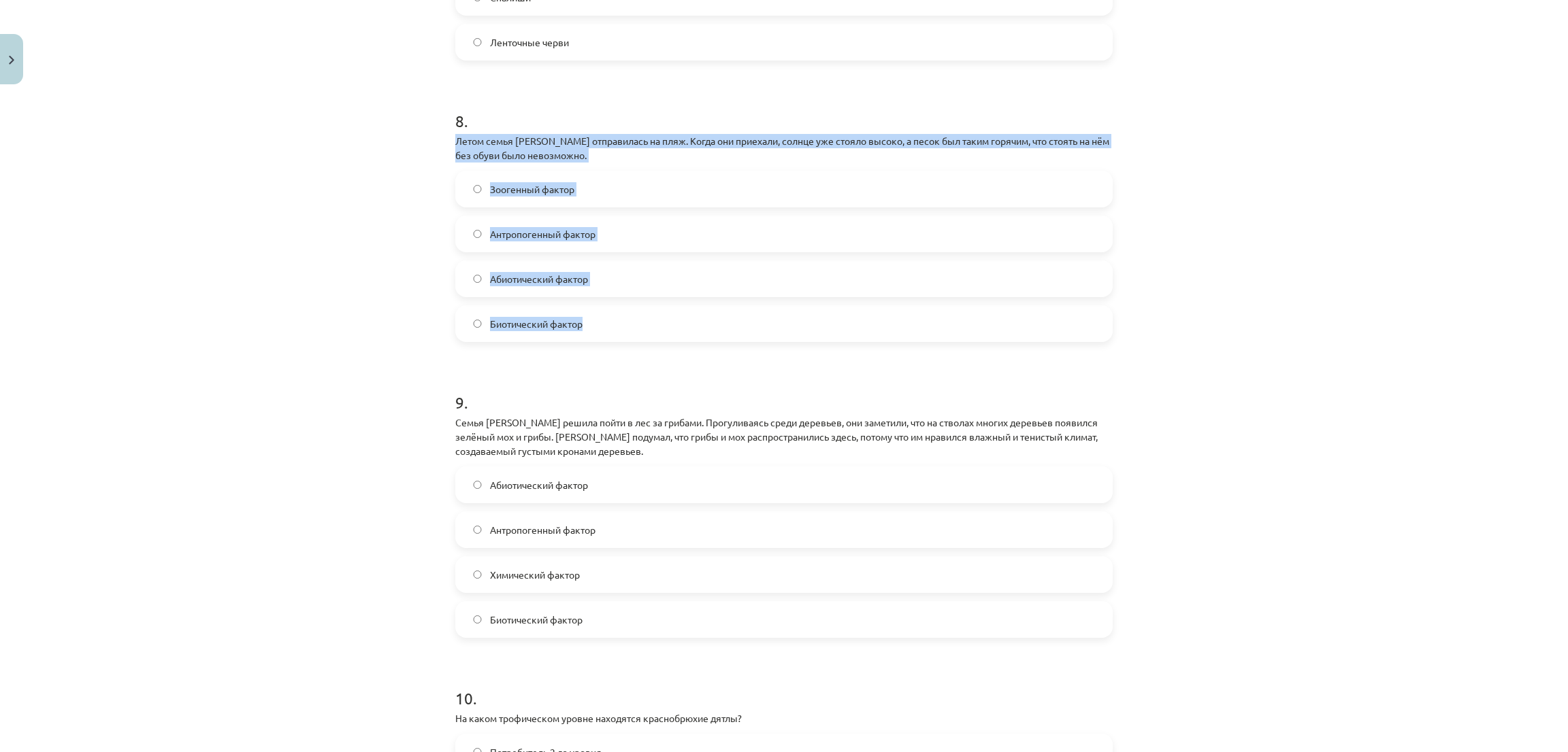
drag, startPoint x: 443, startPoint y: 136, endPoint x: 611, endPoint y: 338, distance: 262.7
click at [335, 279] on div "Тема исследования: Биология I - 11 класс, 1-й тест, учебный материал #6 Финальн…" at bounding box center [784, 376] width 1568 height 752
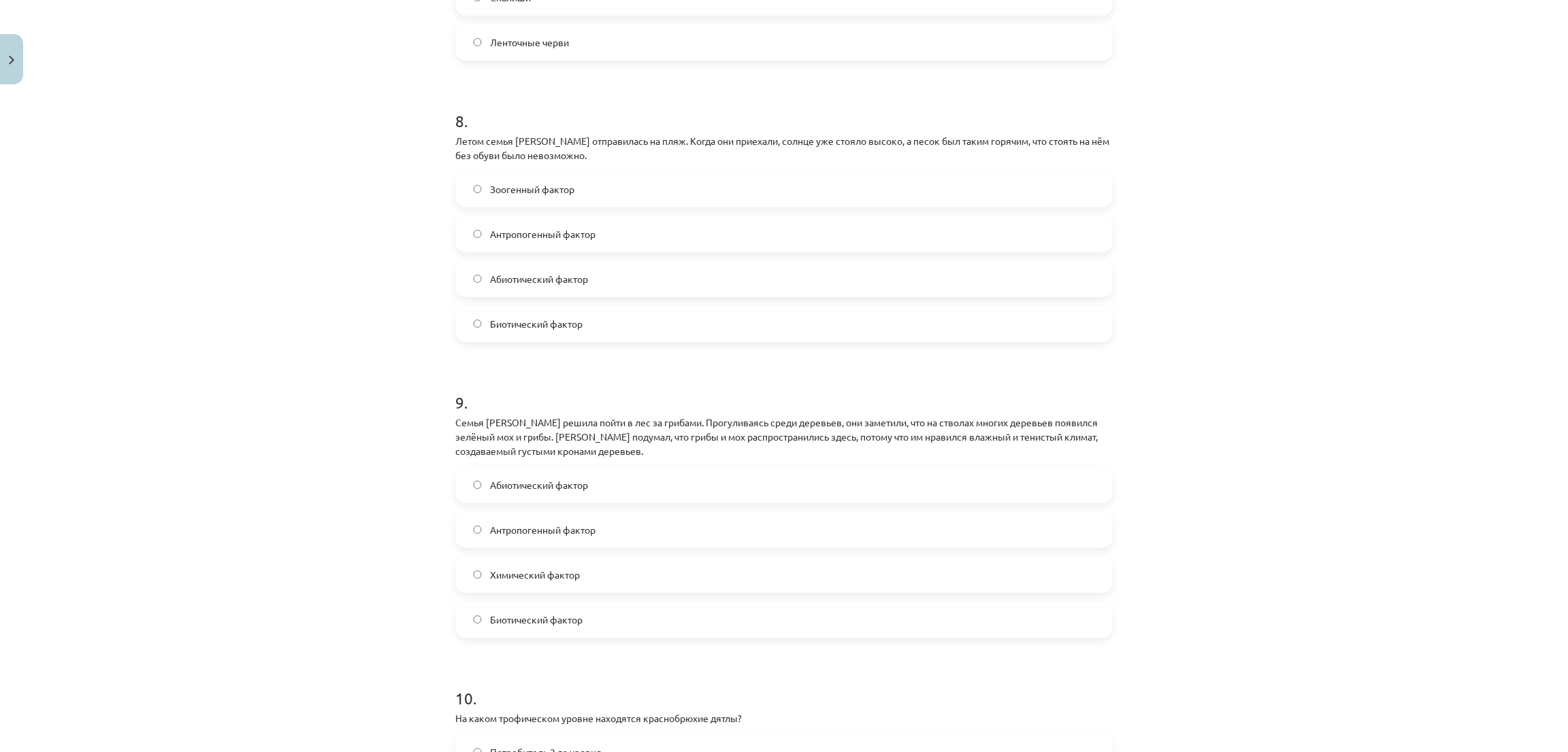
scroll to position [2279, 0]
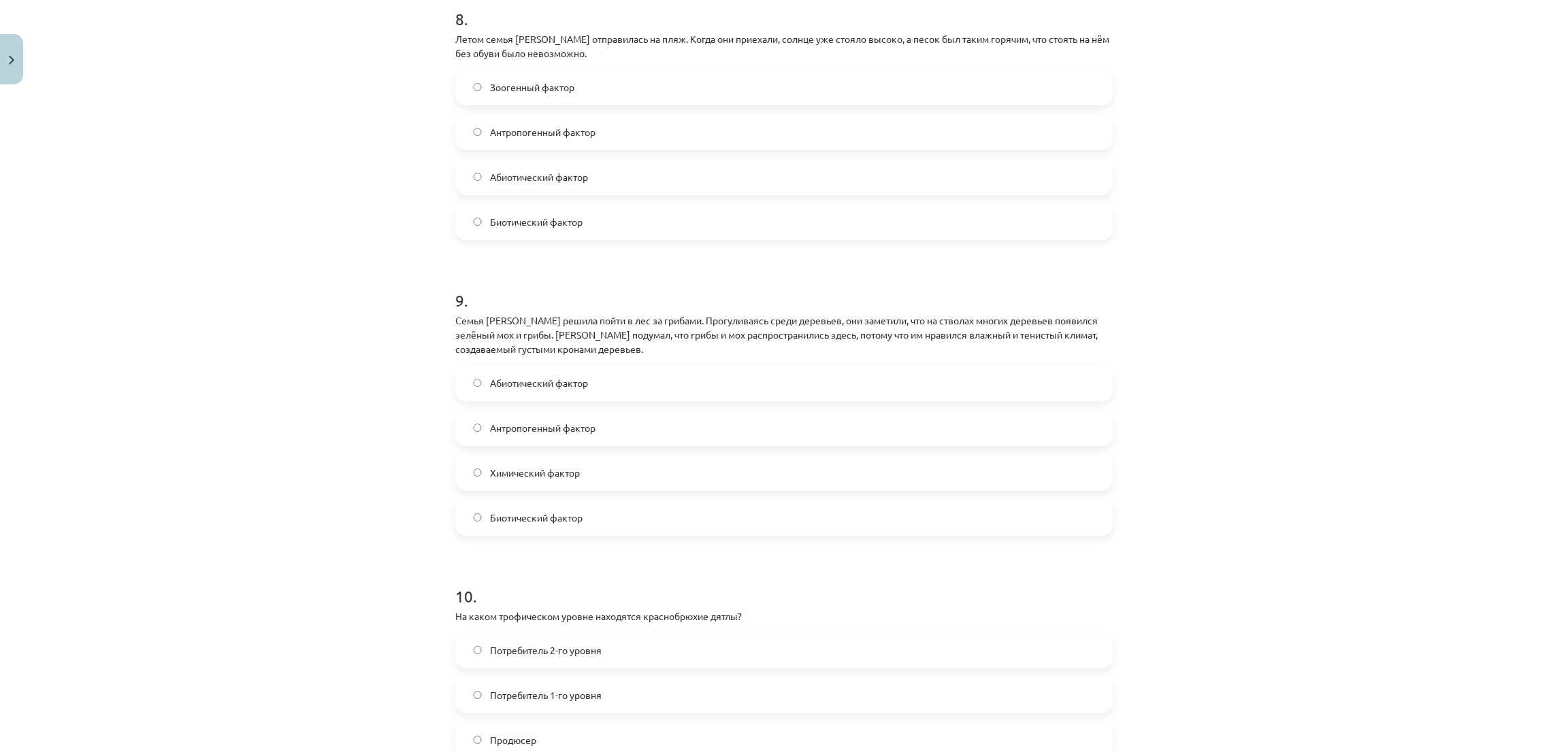
click at [554, 184] on label "Абиотический фактор" at bounding box center [783, 176] width 654 height 34
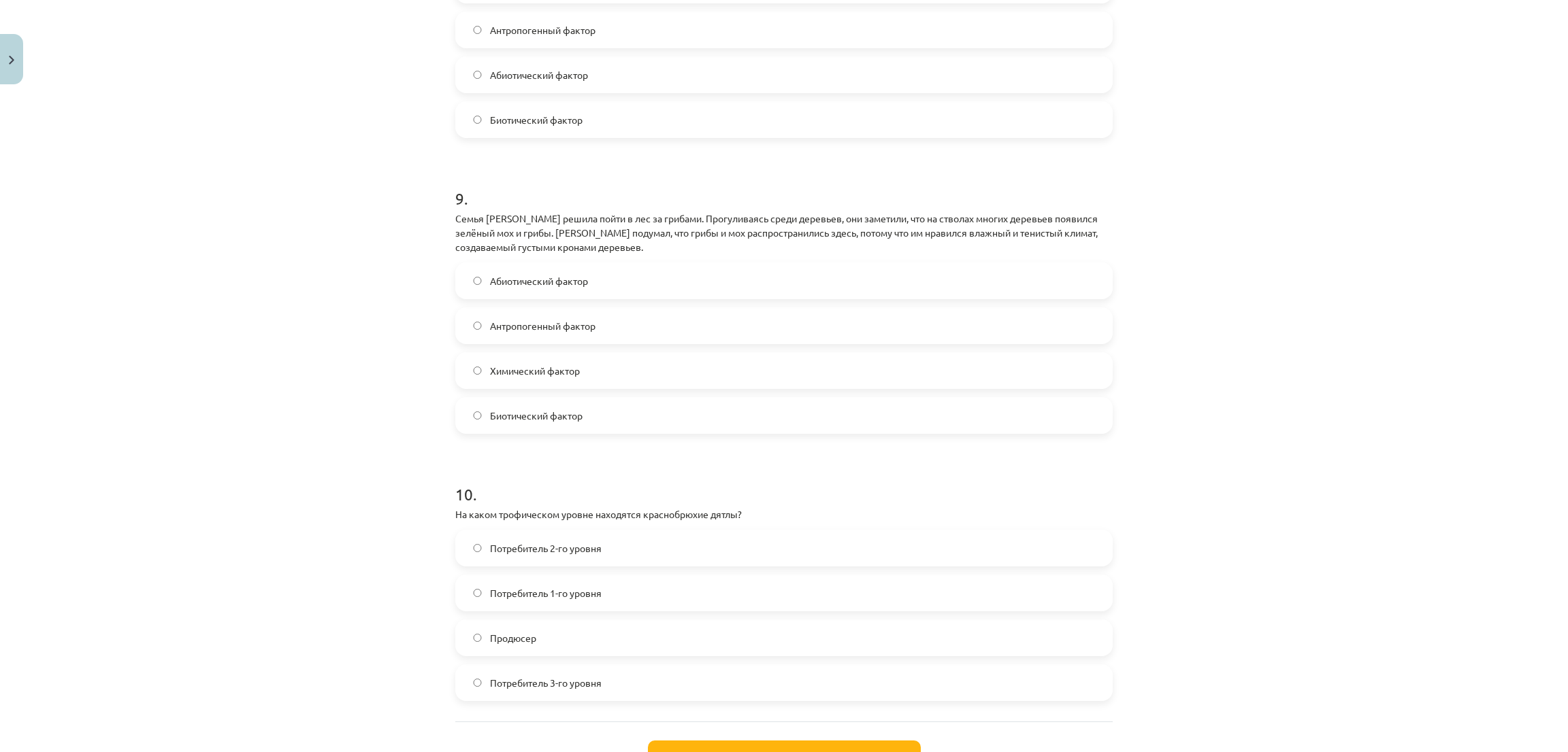
click at [575, 286] on font "Абиотический фактор" at bounding box center [538, 281] width 98 height 12
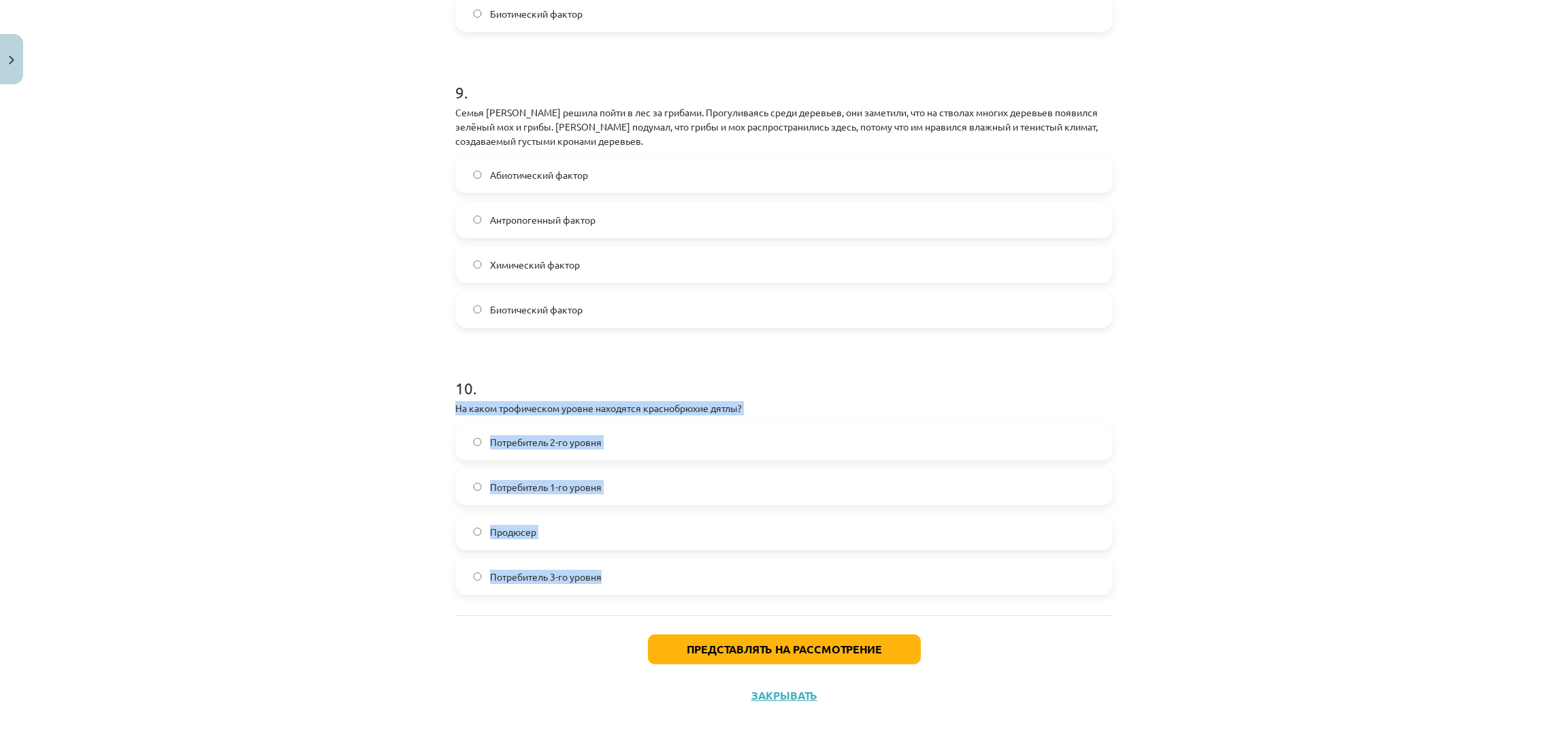
drag, startPoint x: 442, startPoint y: 405, endPoint x: 632, endPoint y: 567, distance: 249.7
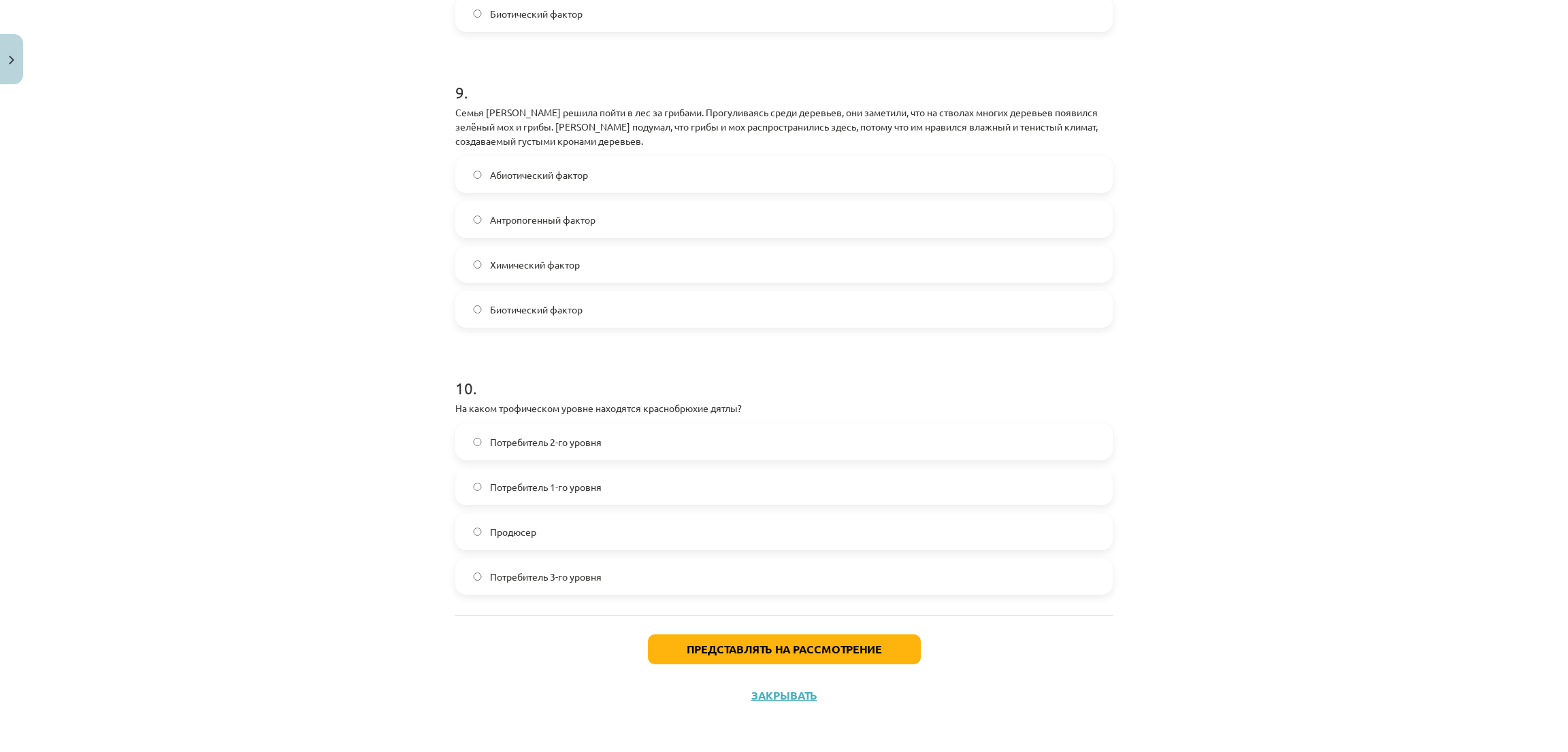
click at [357, 287] on div "Тема исследования: Биология I - 11 класс, 1-й тест, учебный материал #6 Финальн…" at bounding box center [784, 376] width 1568 height 752
click at [497, 572] on font "Потребитель 3-го уровня" at bounding box center [545, 576] width 112 height 12
click at [769, 641] on button "Представлять на рассмотрение" at bounding box center [784, 649] width 273 height 30
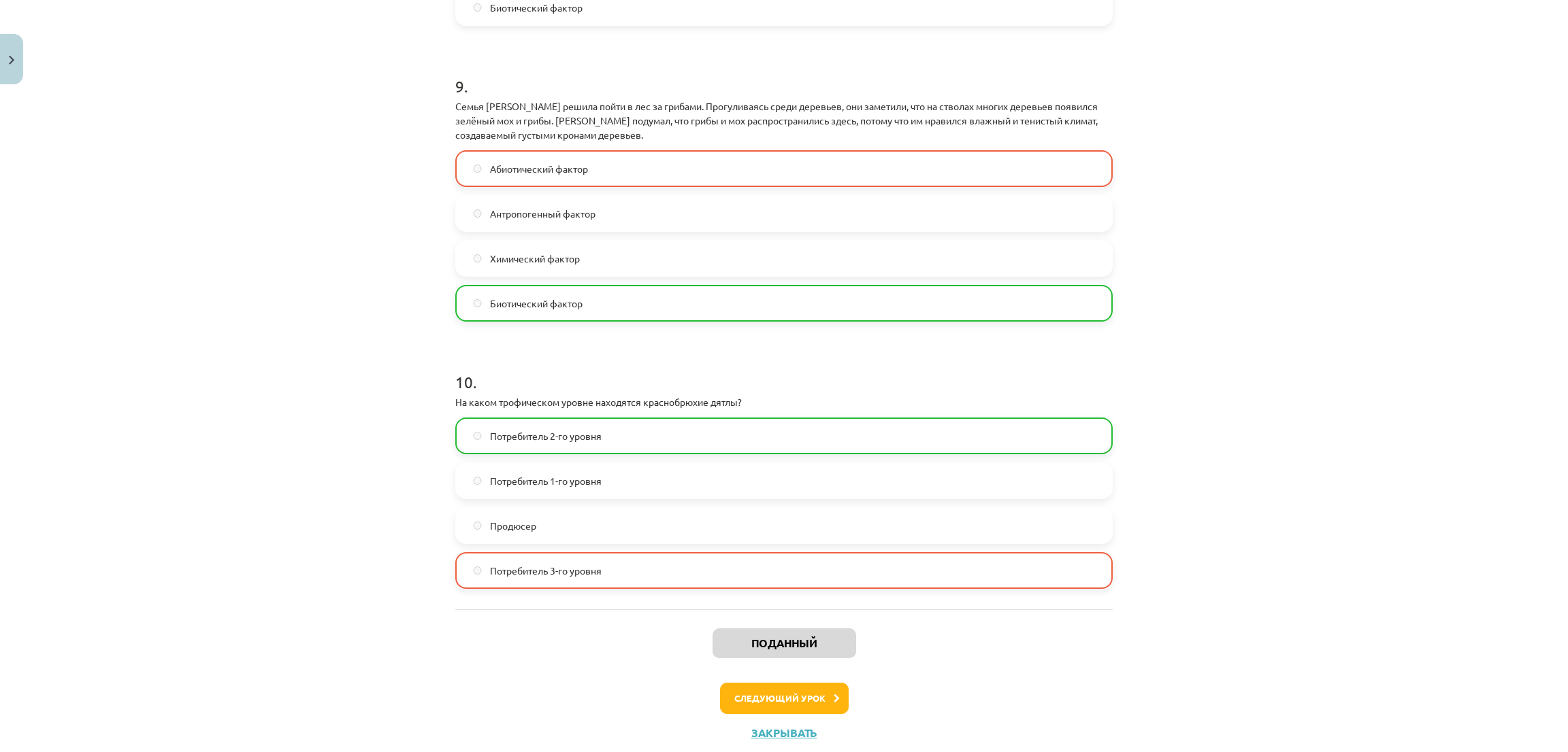
scroll to position [2531, 0]
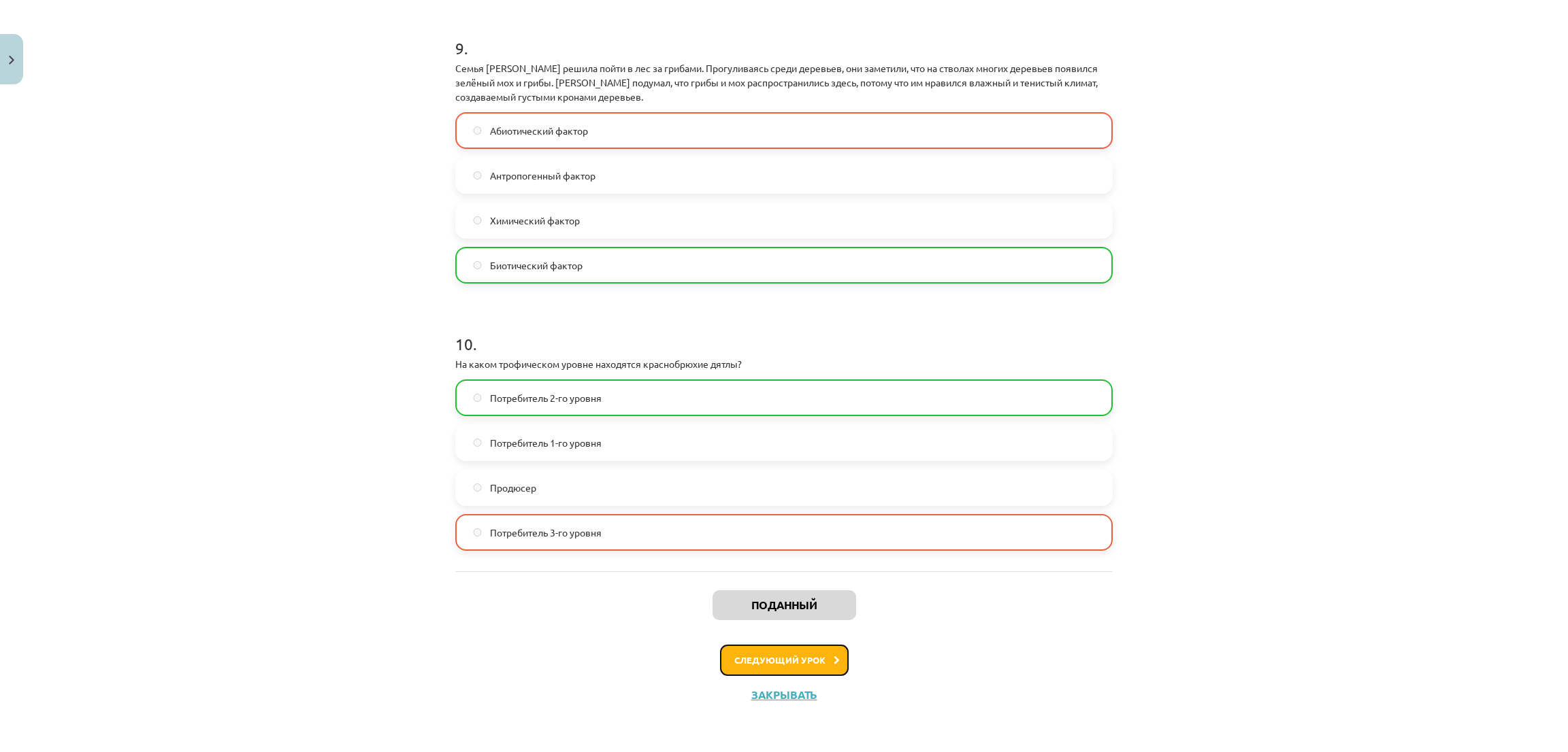
click at [764, 649] on button "Следующий урок" at bounding box center [784, 660] width 129 height 32
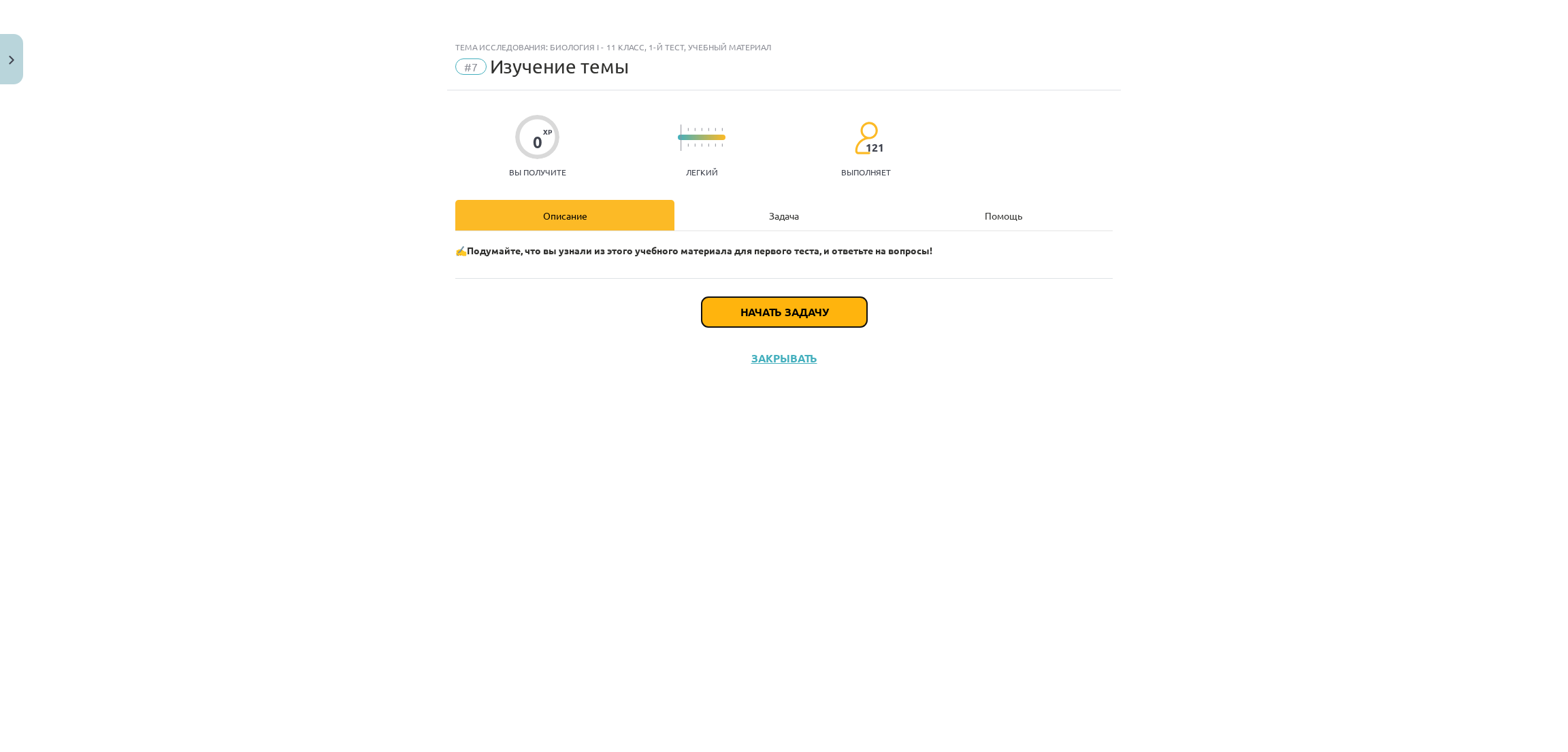
click at [773, 322] on button "Начать задачу" at bounding box center [785, 312] width 166 height 30
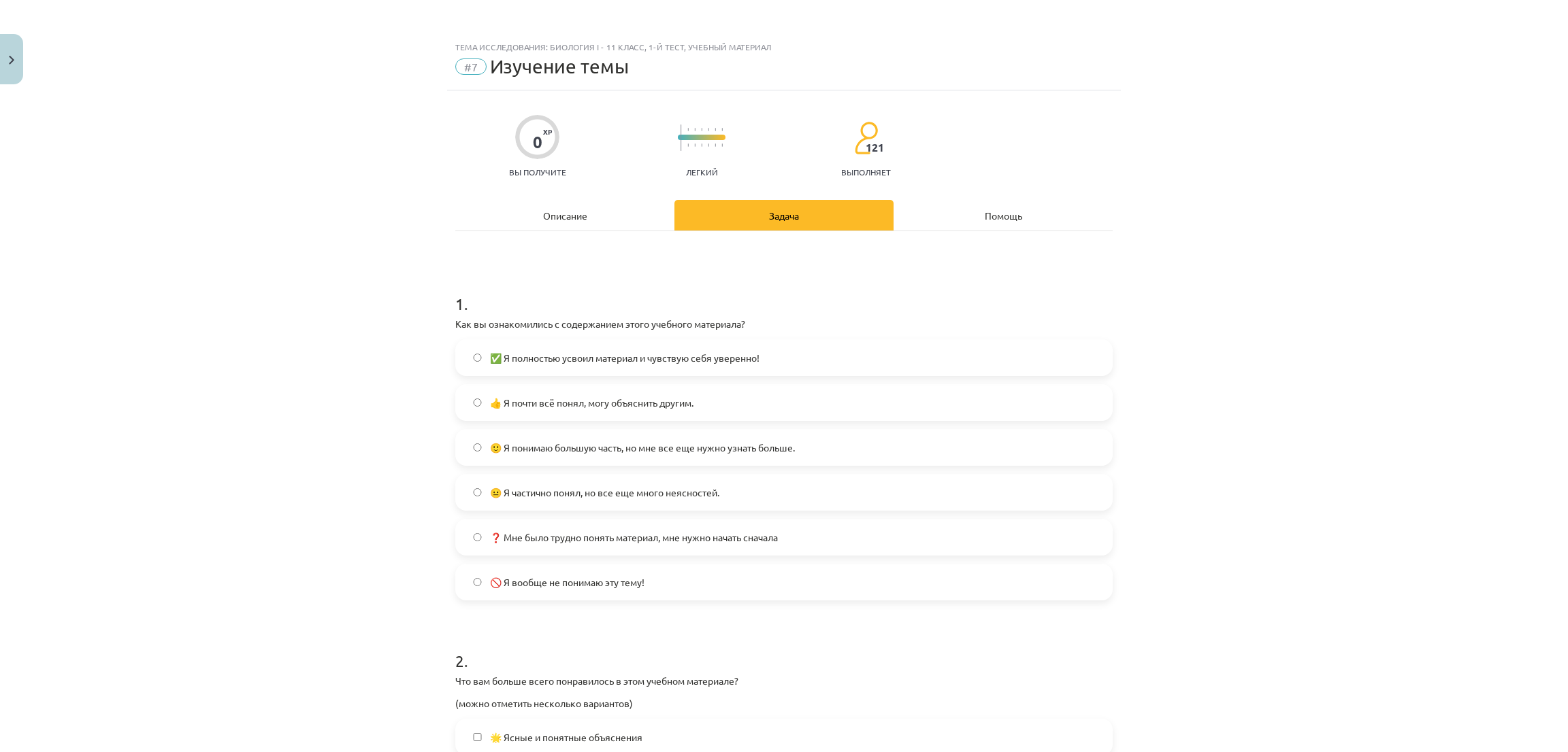
click at [456, 479] on label "😐 Я частично понял, но все еще много неясностей." at bounding box center [783, 493] width 654 height 34
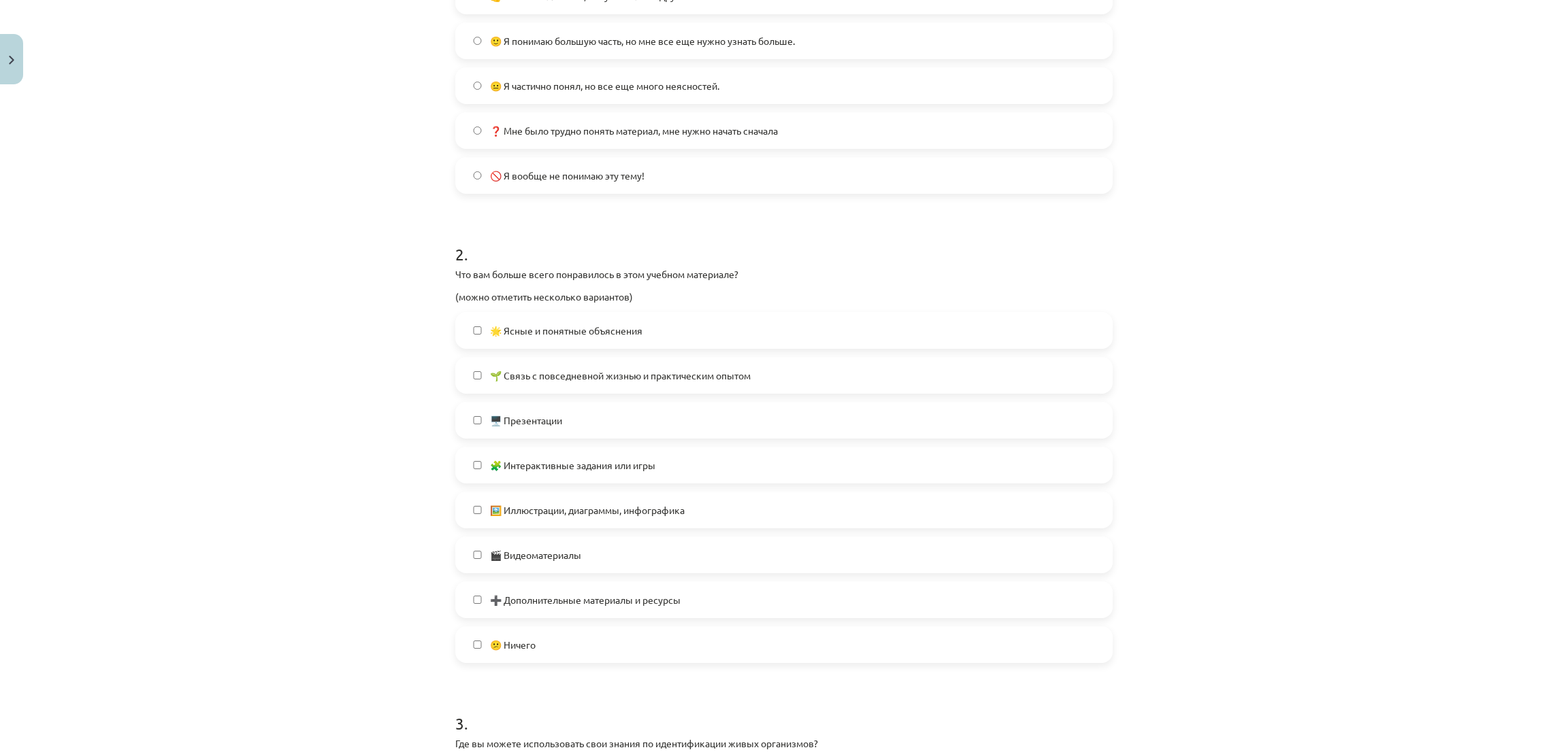
scroll to position [408, 0]
click at [591, 418] on label "🖥️ Презентации" at bounding box center [783, 419] width 654 height 34
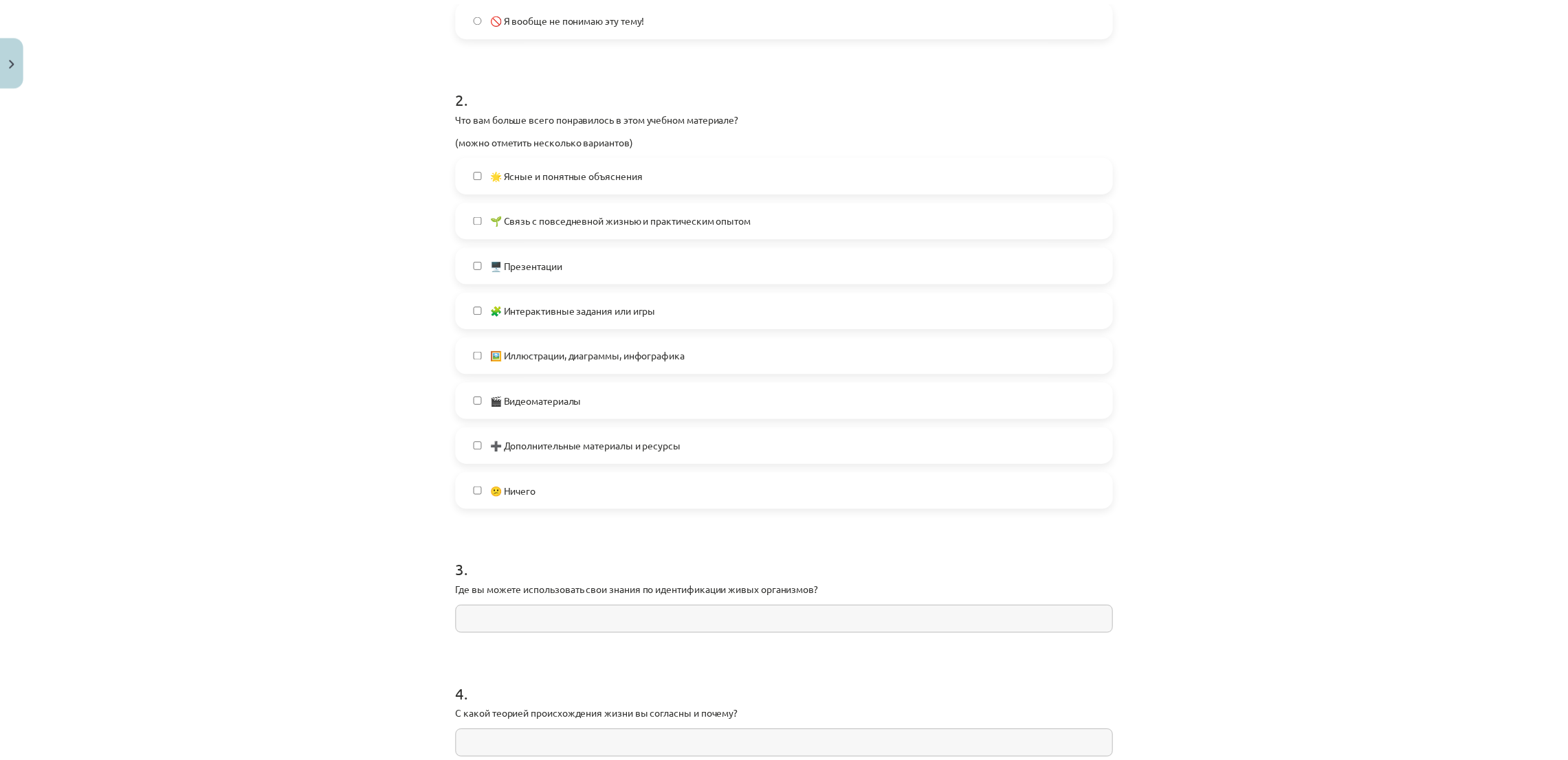
scroll to position [722, 0]
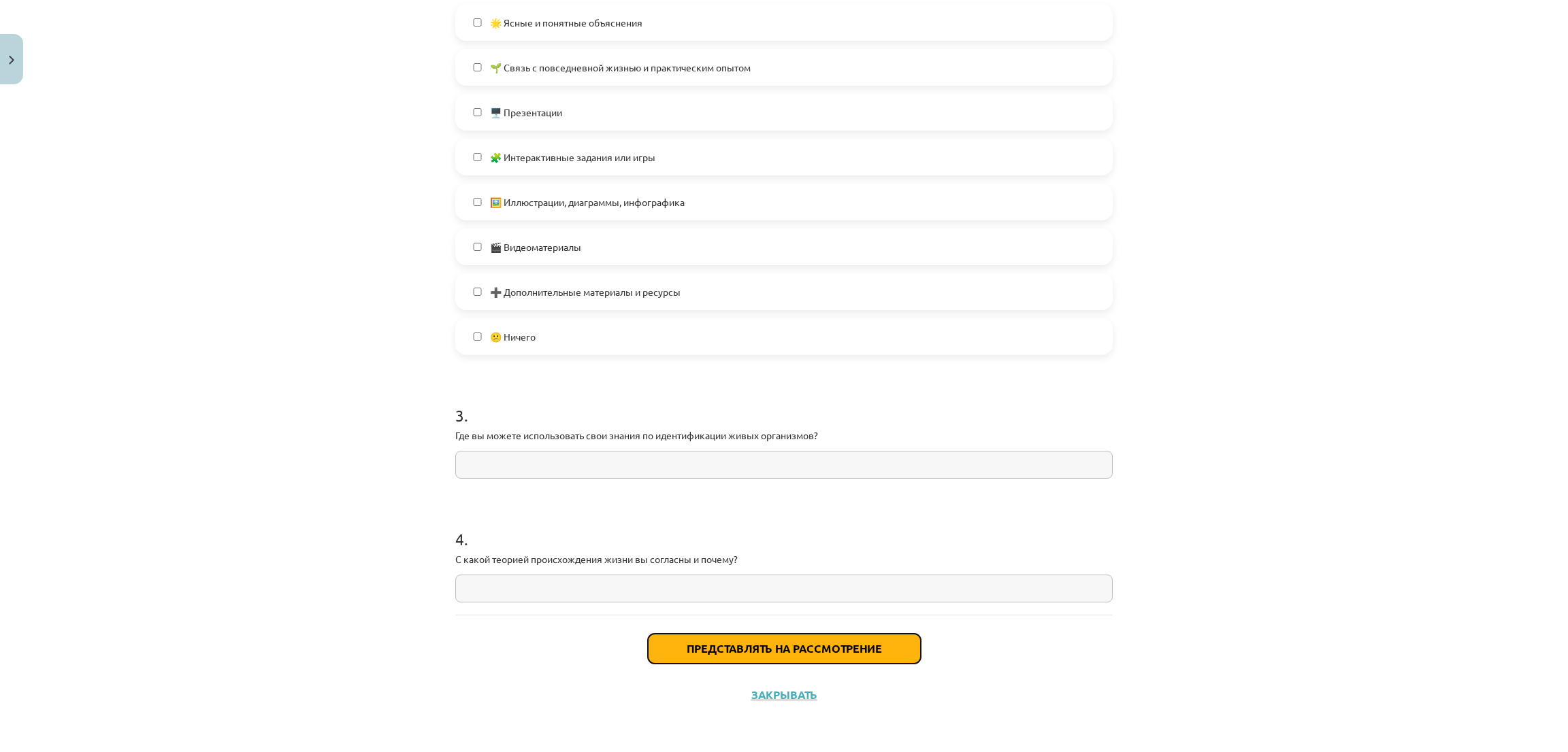
click at [802, 634] on button "Представлять на рассмотрение" at bounding box center [784, 649] width 273 height 30
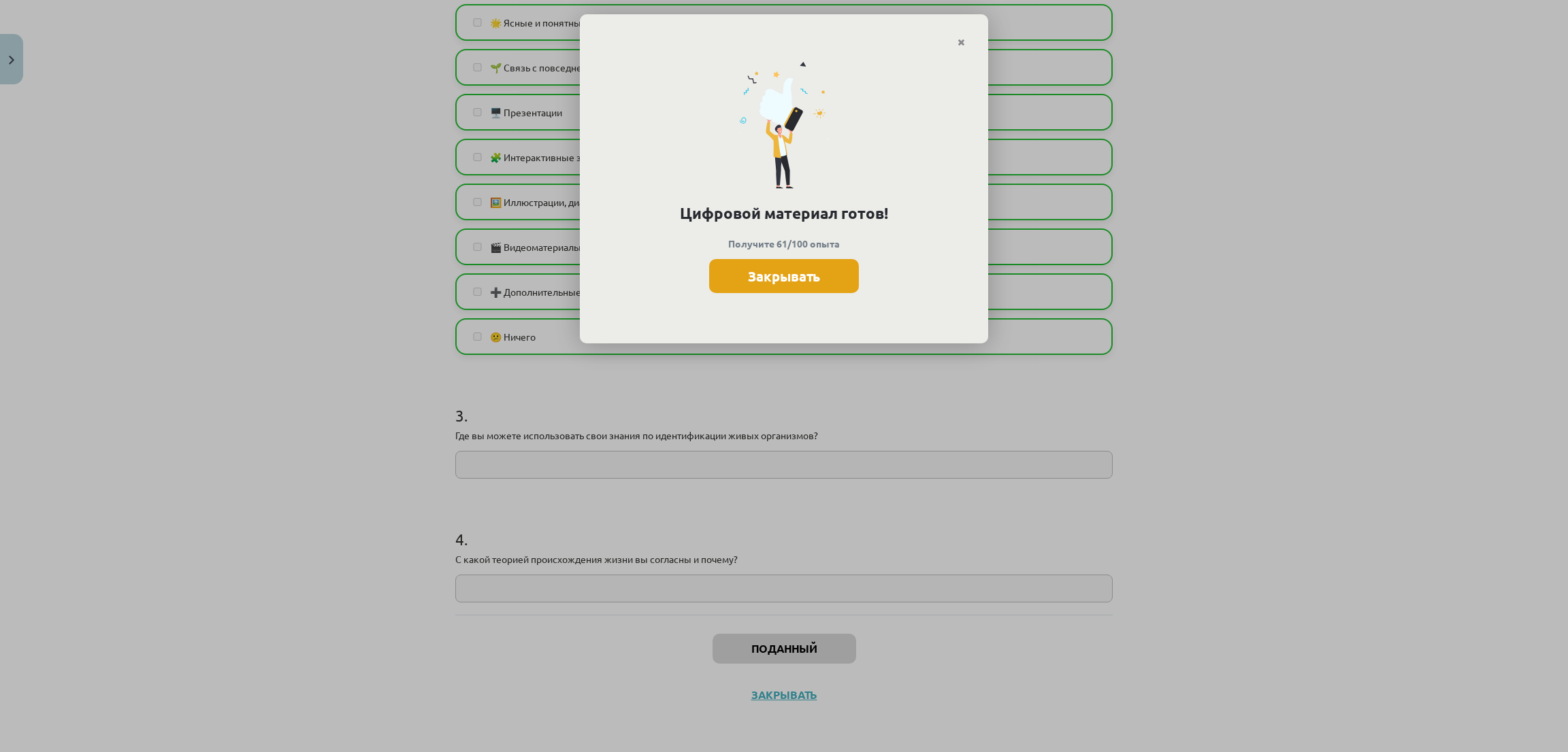
click at [779, 280] on font "Закрывать" at bounding box center [784, 276] width 73 height 18
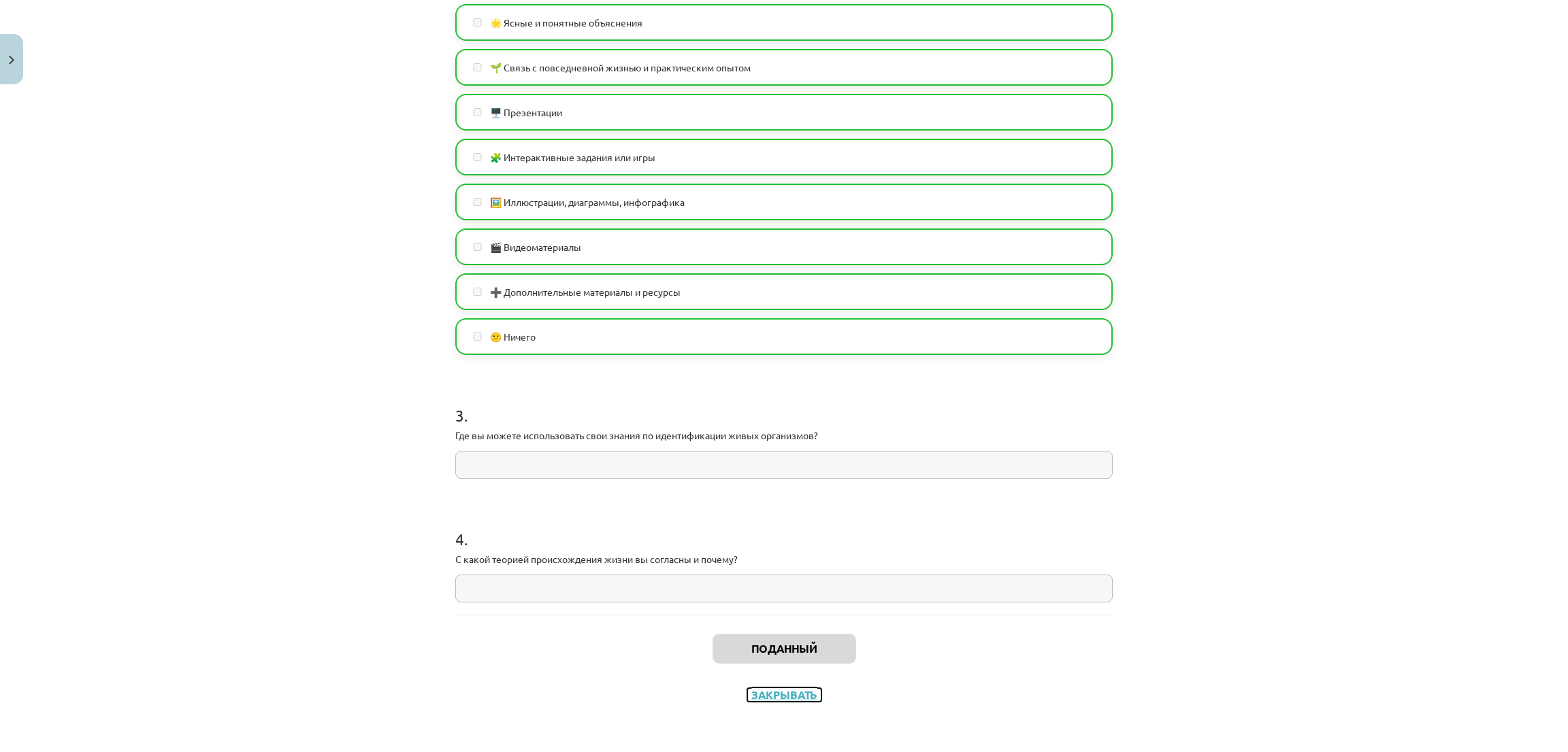
click at [776, 696] on font "Закрывать" at bounding box center [784, 695] width 66 height 14
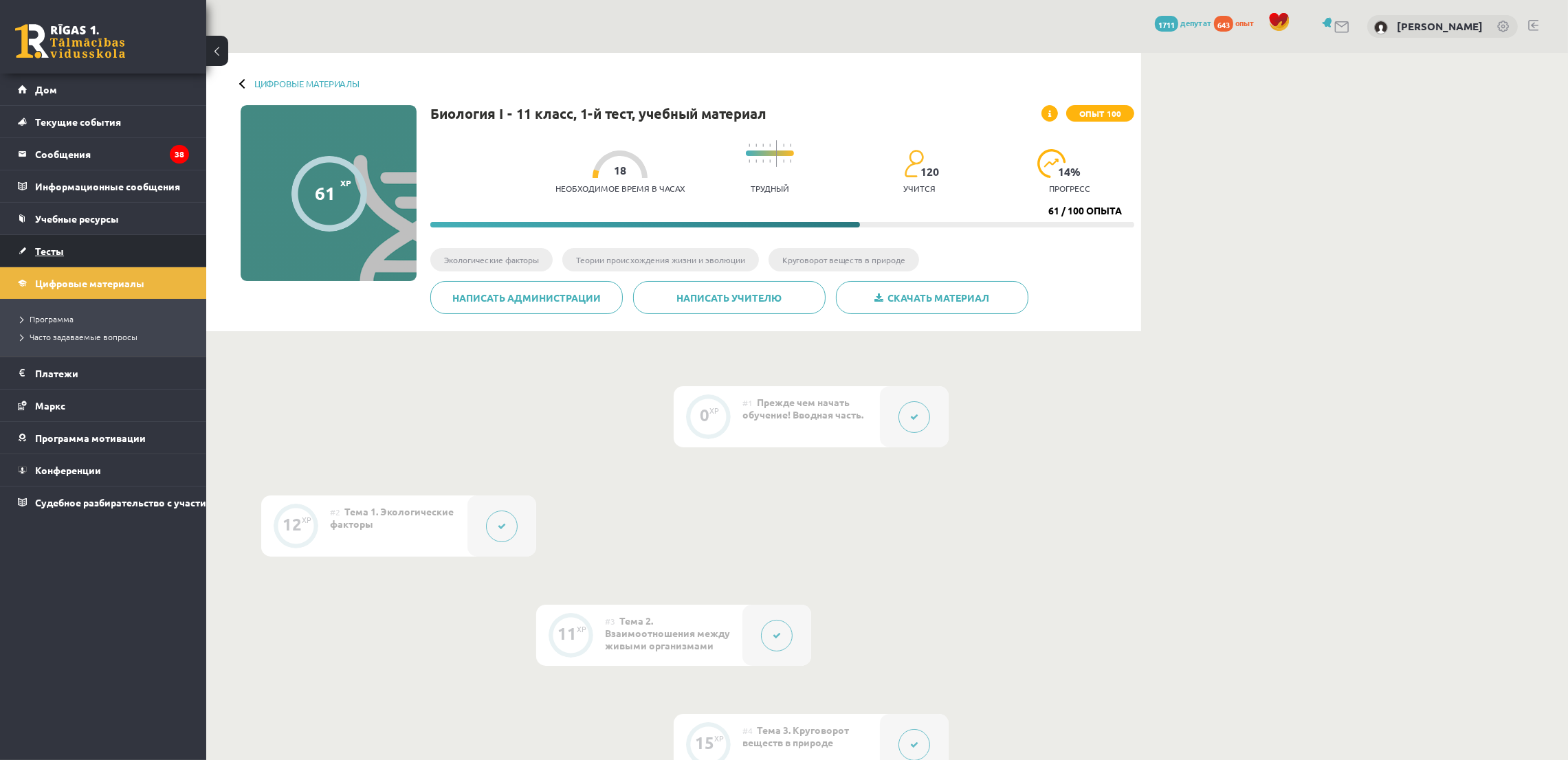
click at [35, 250] on font "Тесты" at bounding box center [50, 251] width 29 height 12
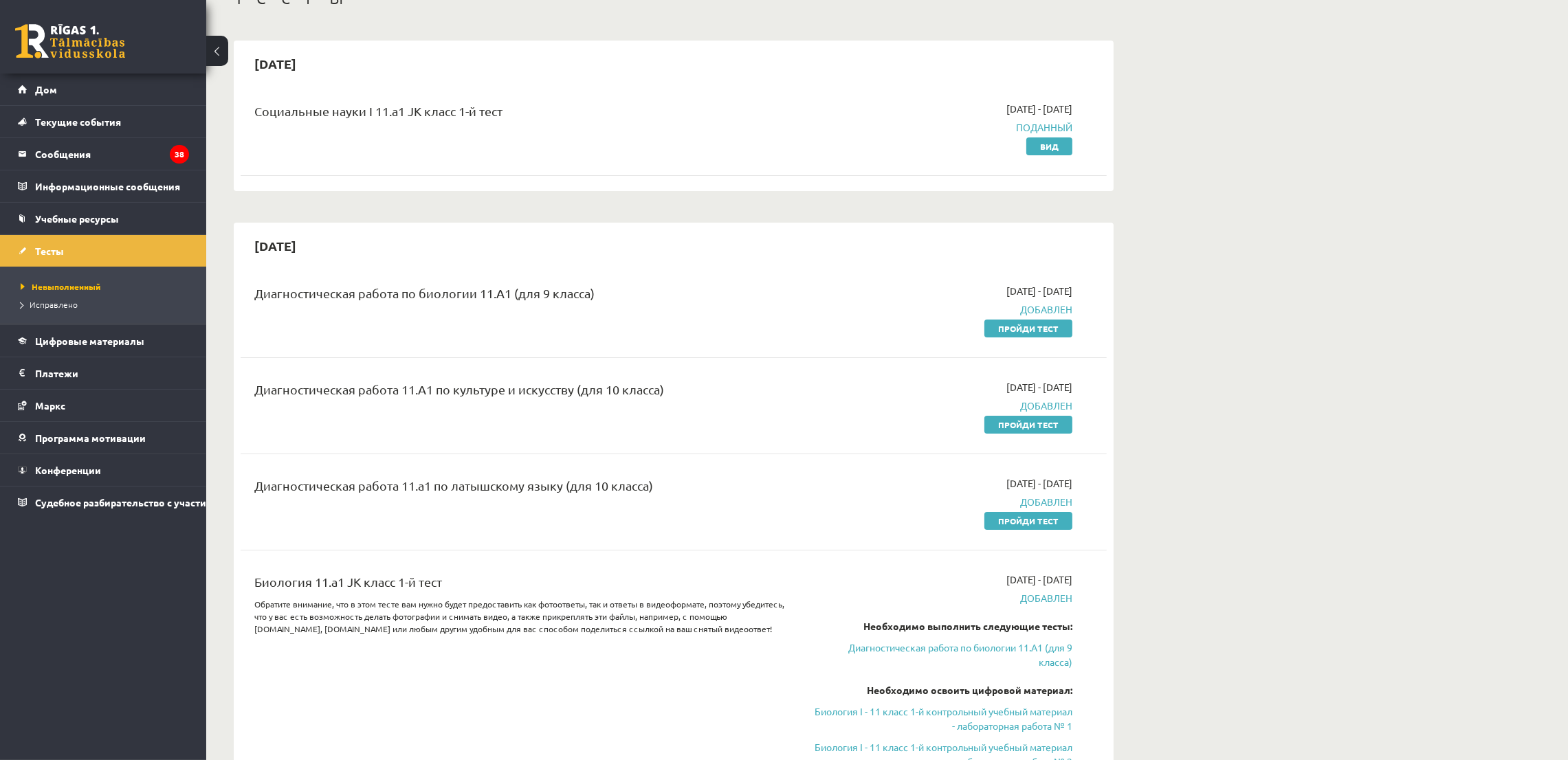
scroll to position [206, 0]
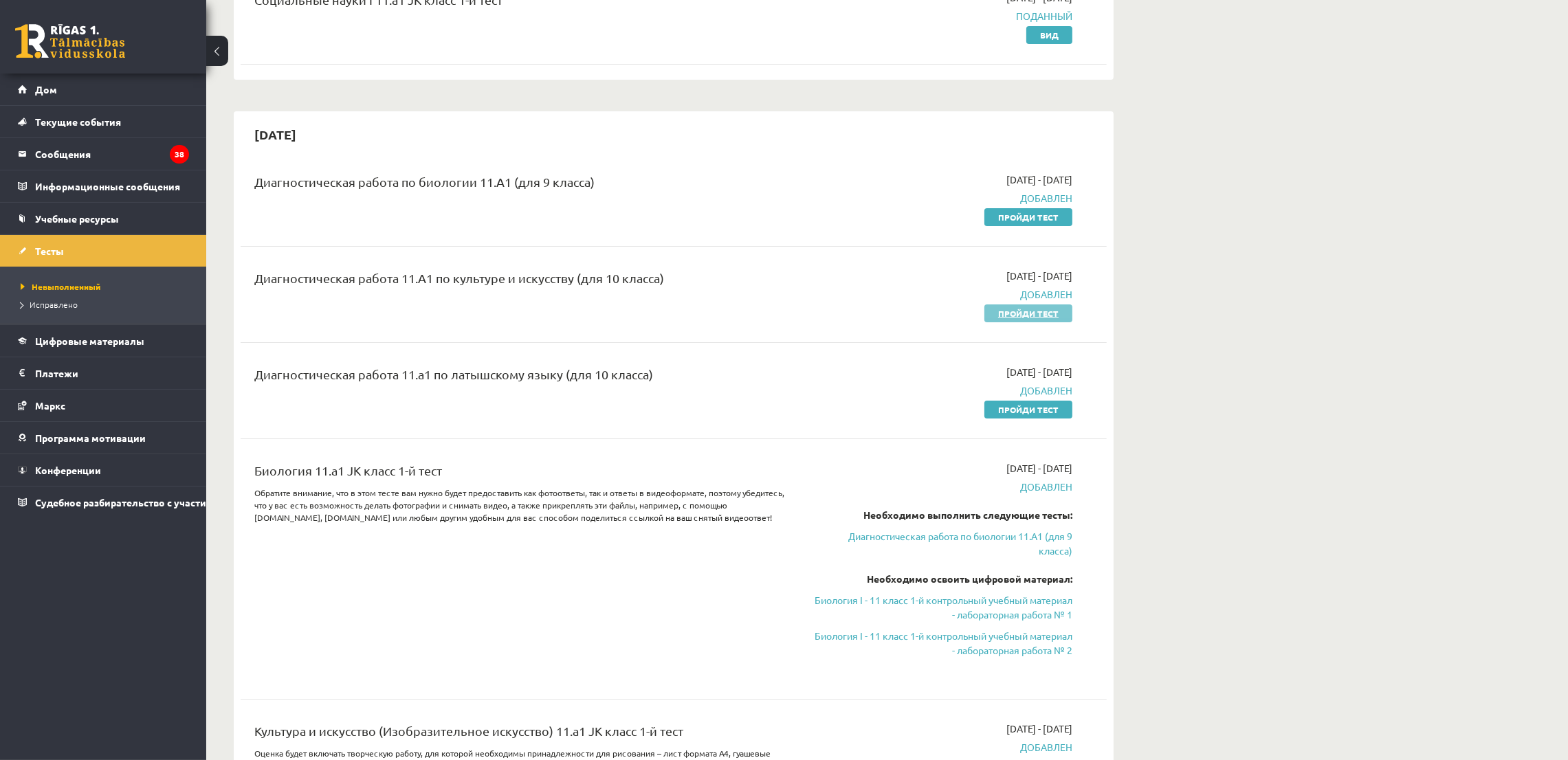
click at [1061, 313] on link "Пройди тест" at bounding box center [1028, 313] width 88 height 18
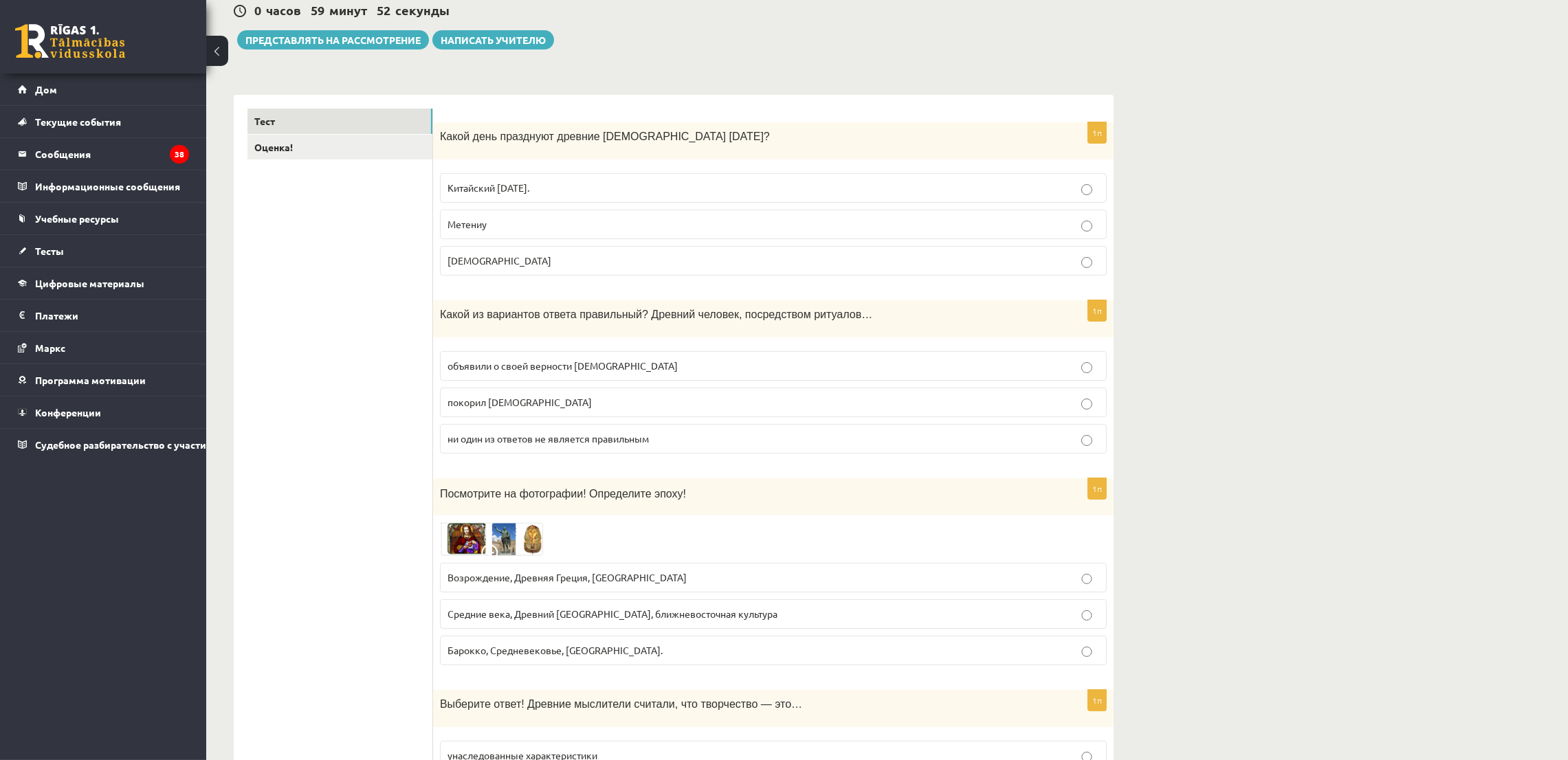
scroll to position [206, 0]
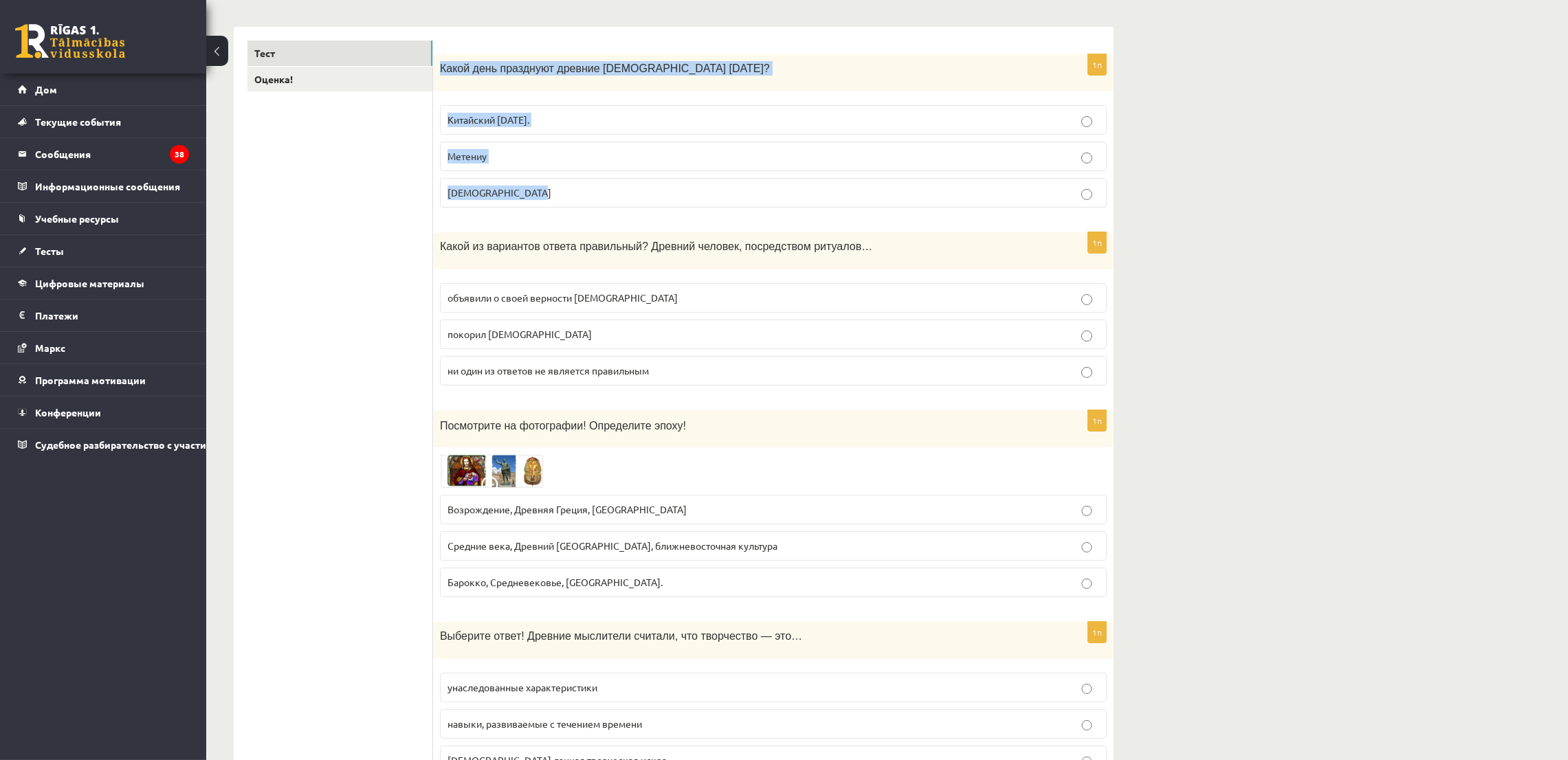
drag, startPoint x: 439, startPoint y: 70, endPoint x: 600, endPoint y: 187, distance: 199.0
click at [600, 187] on div "1п Какой день празднуют древние [DEMOGRAPHIC_DATA] [DATE]? Китайский [DATE]. [G…" at bounding box center [774, 136] width 681 height 165
copy div "Какой день празднуют древние [DEMOGRAPHIC_DATA] [DATE]? Китайский [DATE]. Метен…"
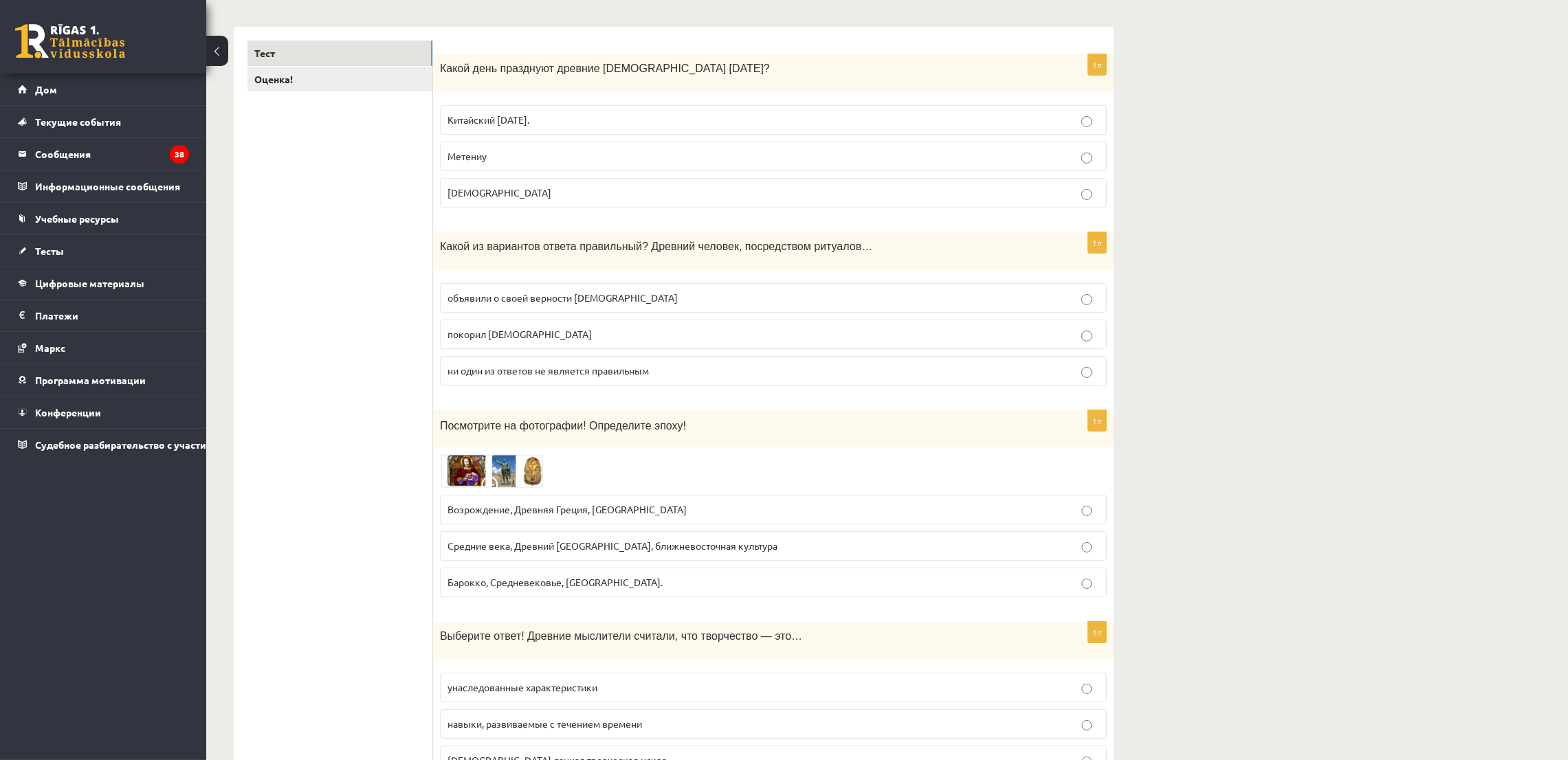
click at [510, 140] on fieldset "Китайский Новый год. Метениу Сретение Господне" at bounding box center [774, 155] width 667 height 114
click at [522, 146] on label "Метениу" at bounding box center [774, 156] width 667 height 29
click at [505, 282] on fieldset "объявили о своей верности богам покорил богов ни один из ответов не является пр…" at bounding box center [774, 333] width 667 height 114
click at [518, 301] on font "объявили о своей верности богам" at bounding box center [562, 297] width 230 height 12
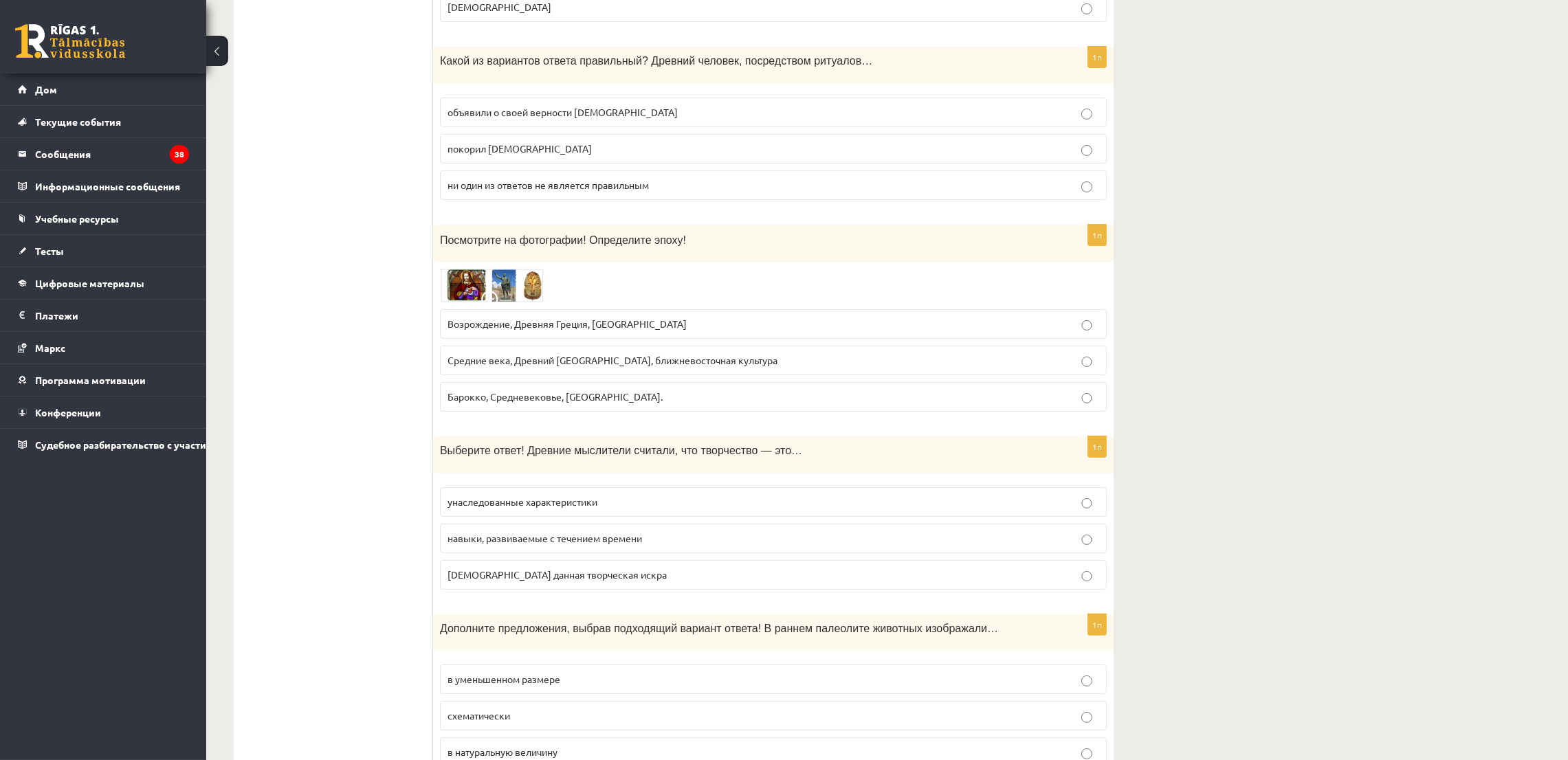
scroll to position [413, 0]
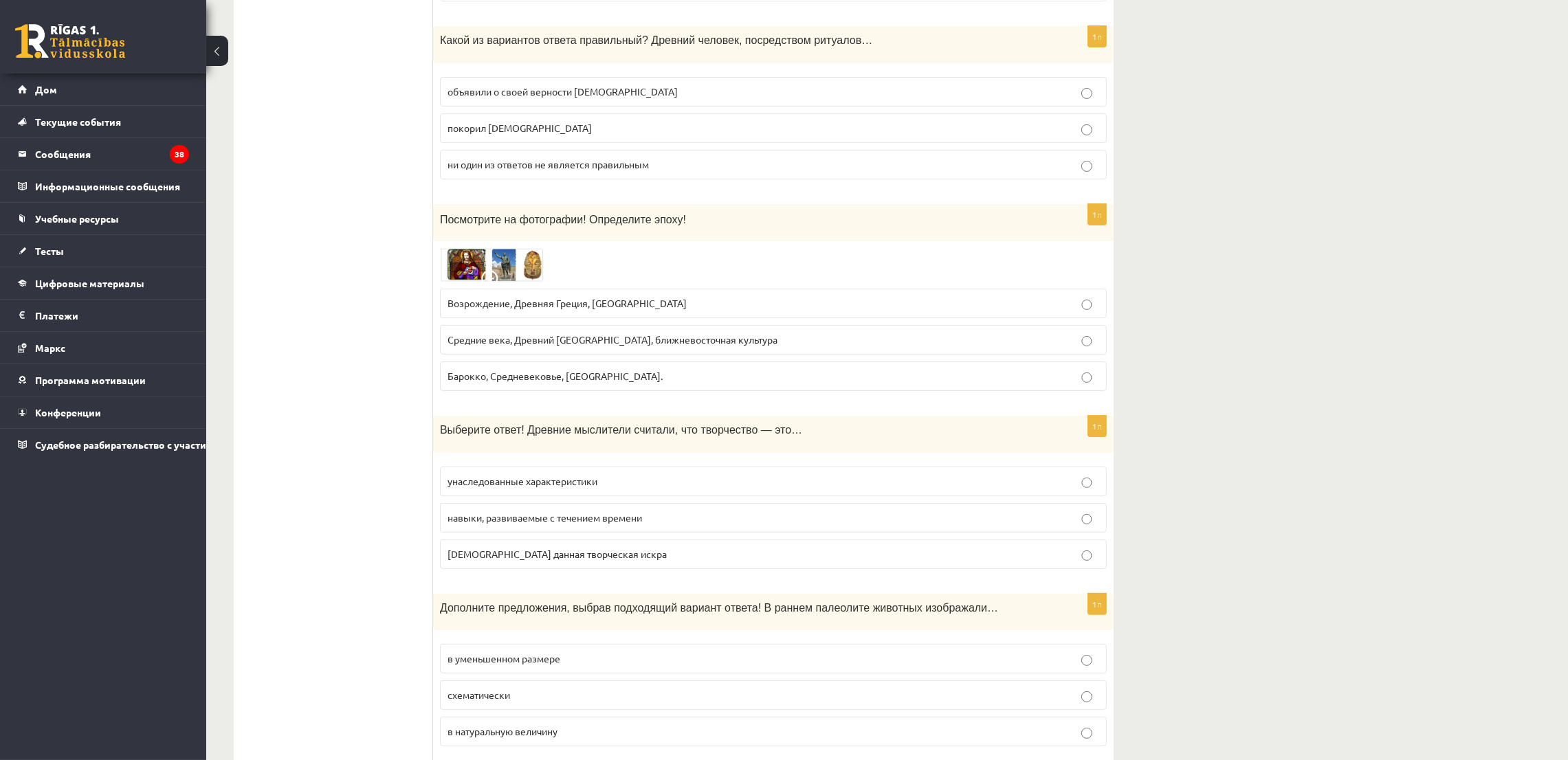
click at [489, 266] on img at bounding box center [492, 265] width 103 height 33
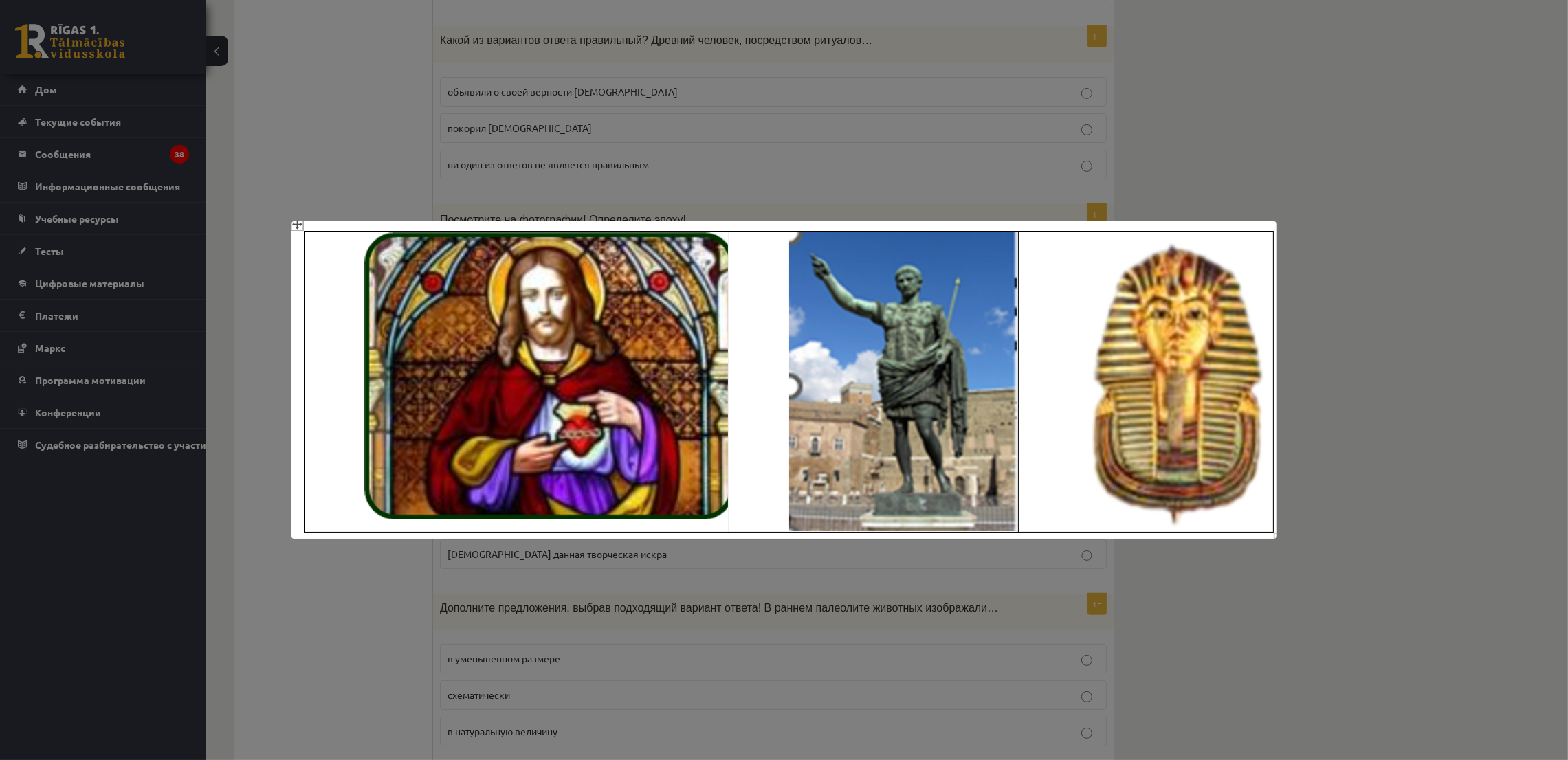
click at [1288, 121] on div at bounding box center [784, 380] width 1568 height 760
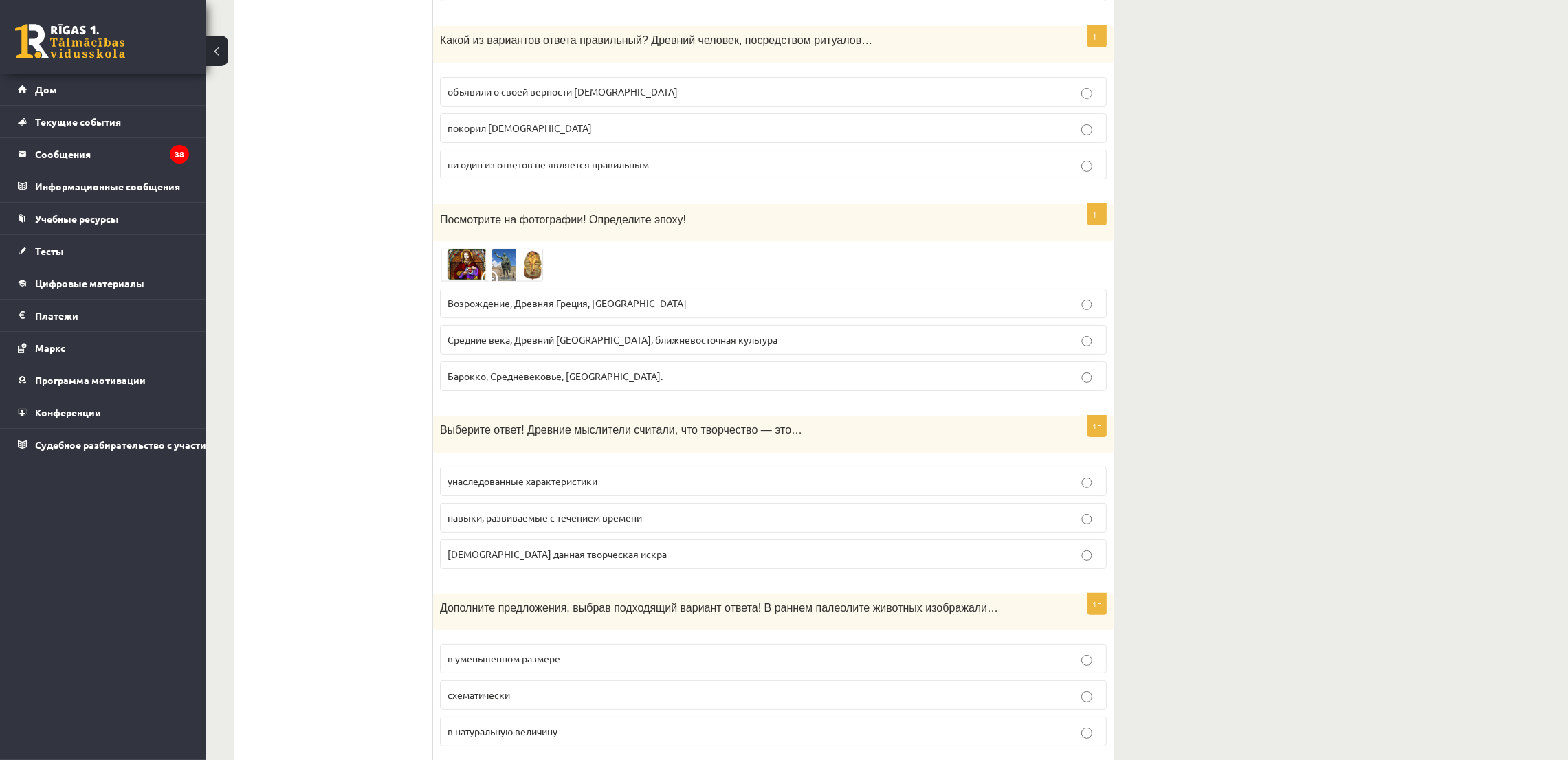
click at [532, 256] on img at bounding box center [492, 265] width 103 height 33
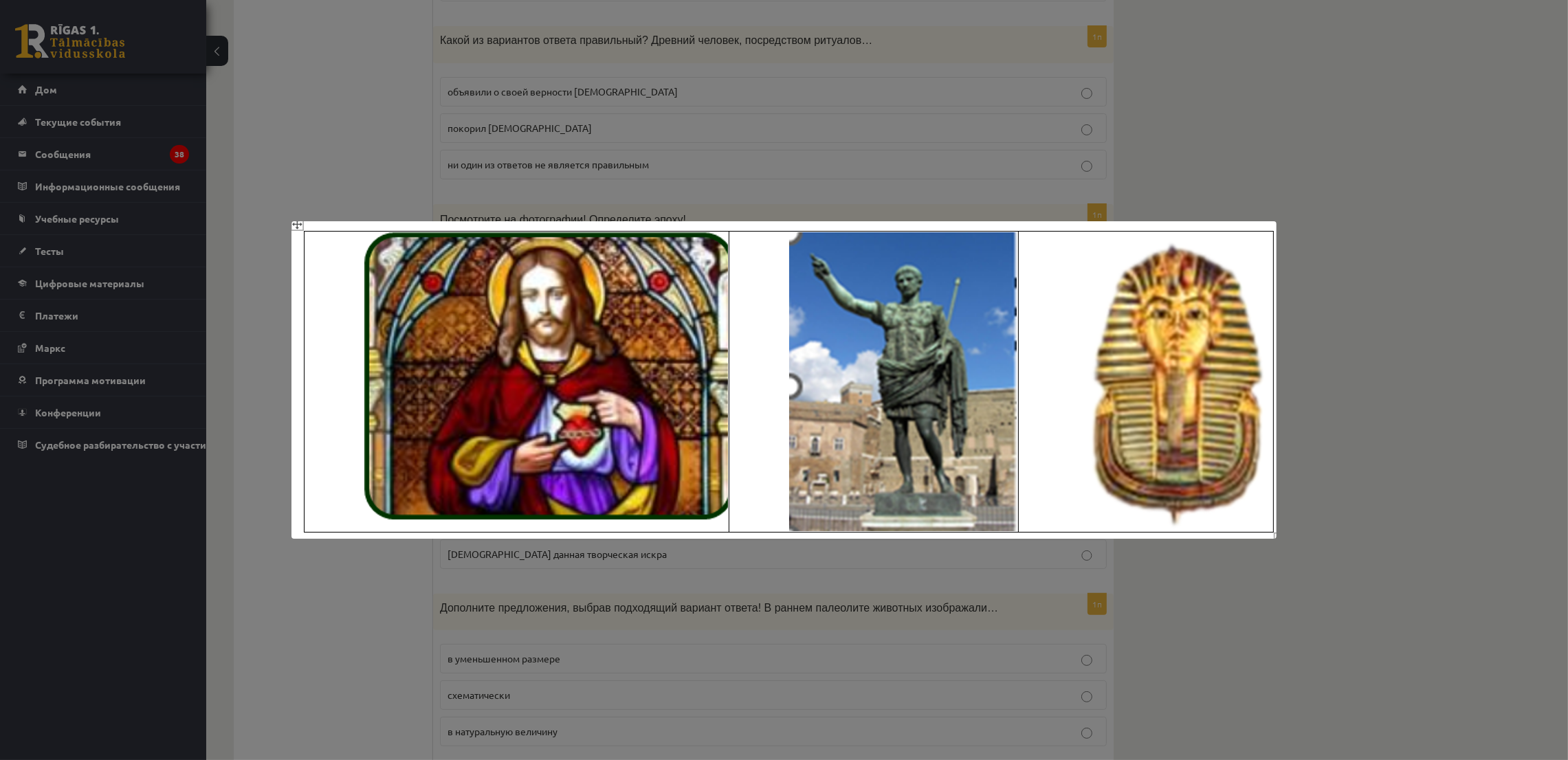
click at [779, 128] on div at bounding box center [784, 380] width 1568 height 760
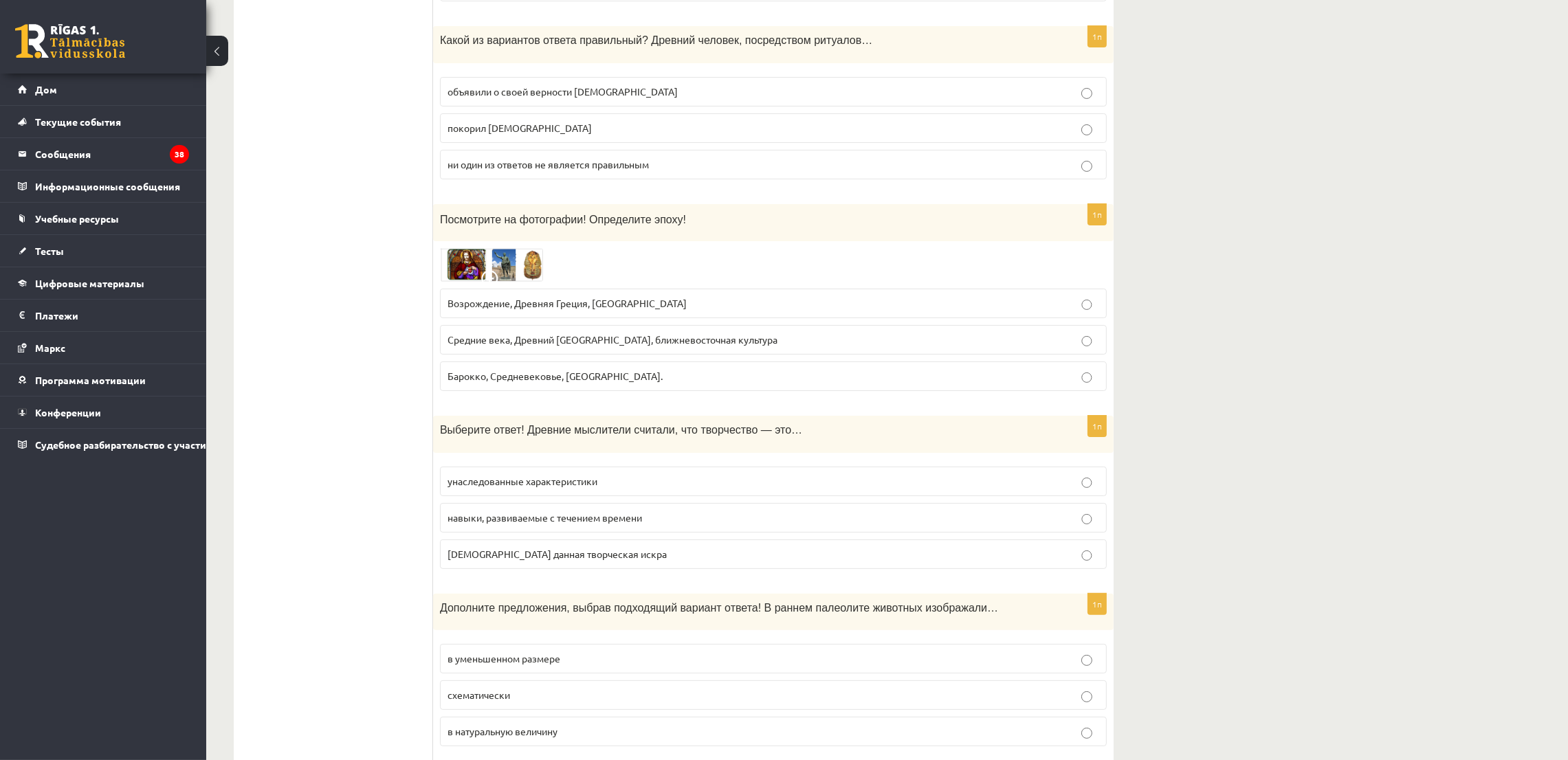
click at [735, 295] on label "Возрождение, Древняя Греция, Египет" at bounding box center [774, 303] width 667 height 29
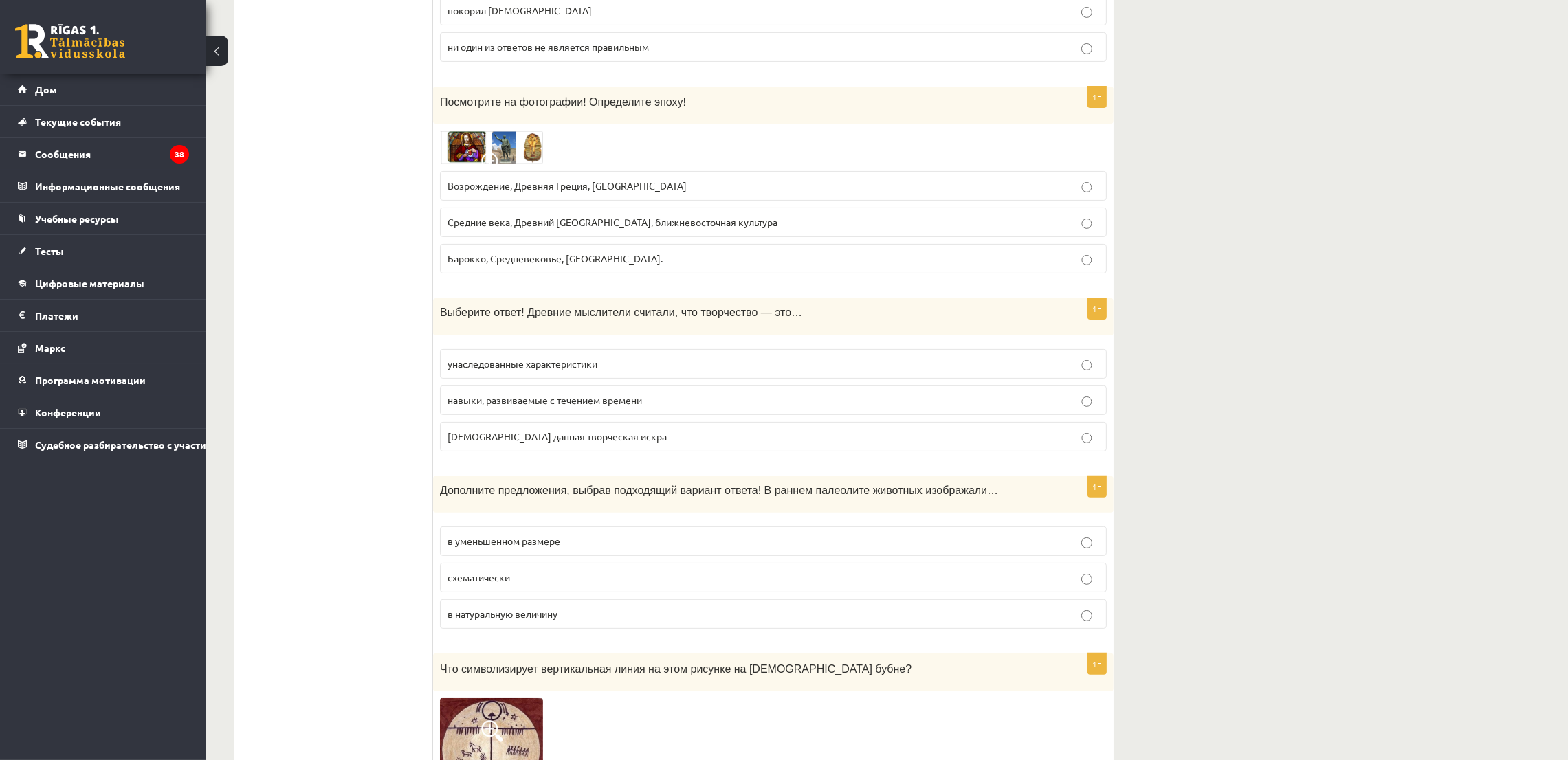
scroll to position [618, 0]
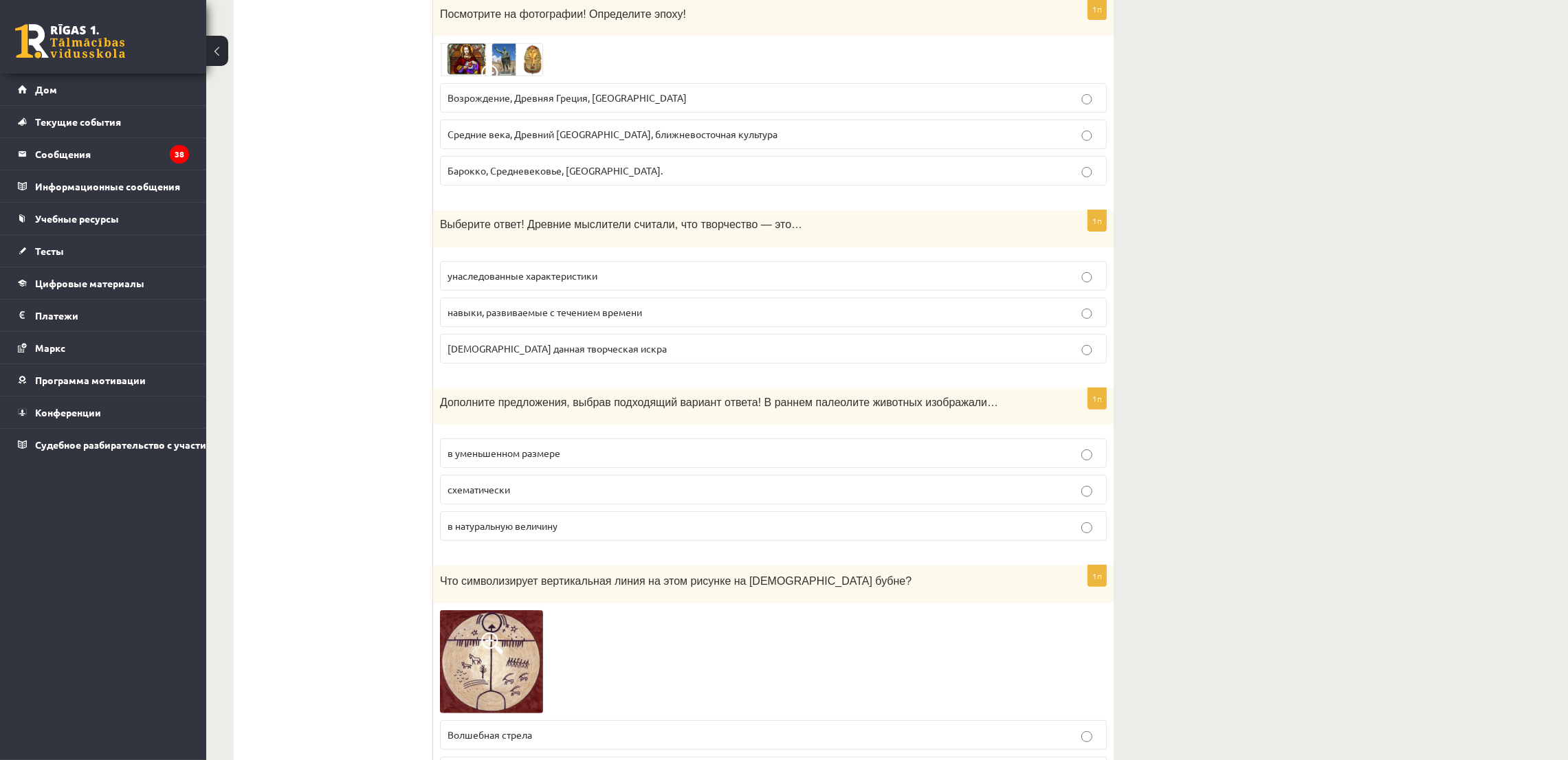
click at [589, 355] on font "Богом данная творческая искра" at bounding box center [557, 348] width 219 height 12
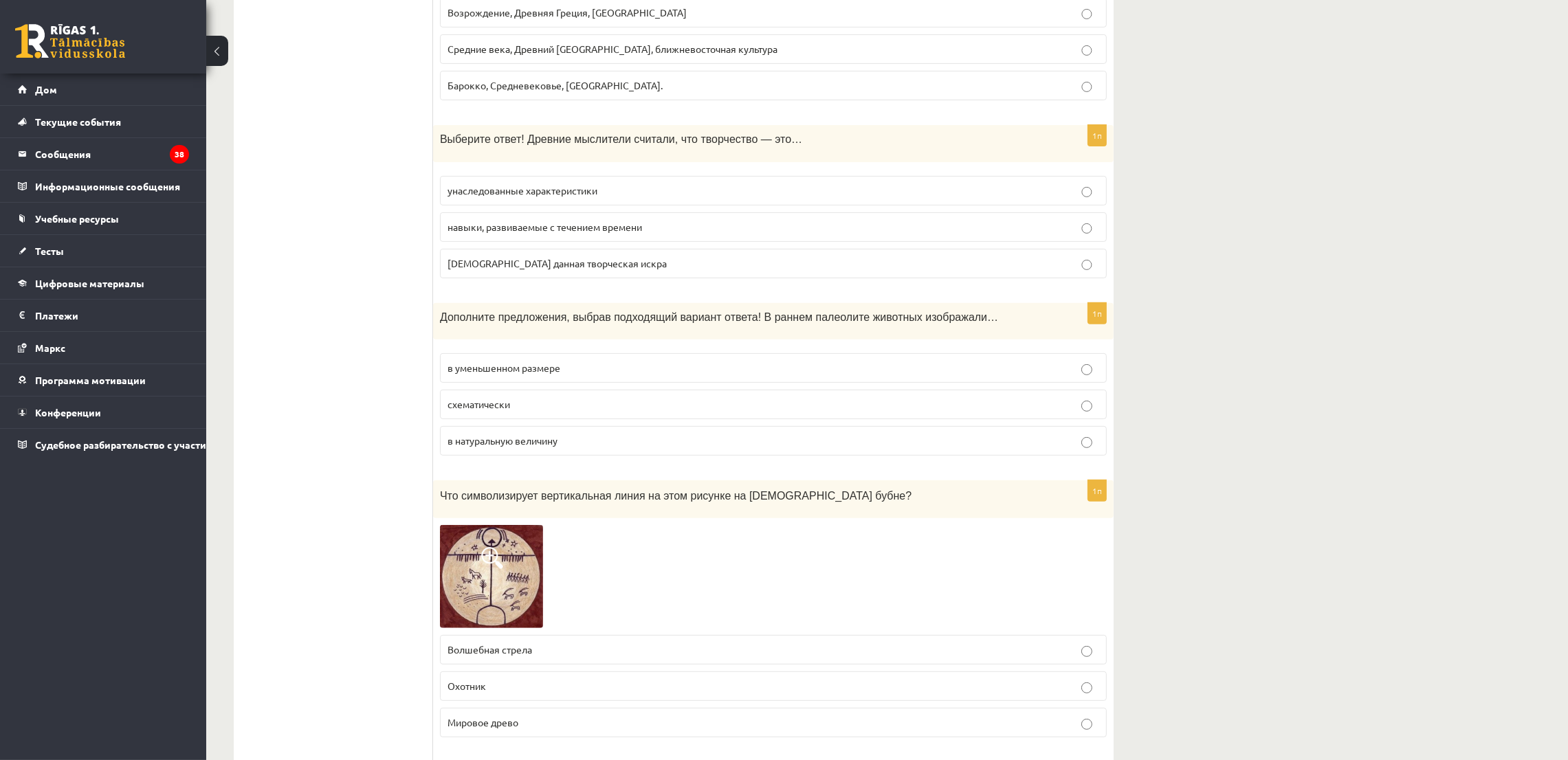
scroll to position [825, 0]
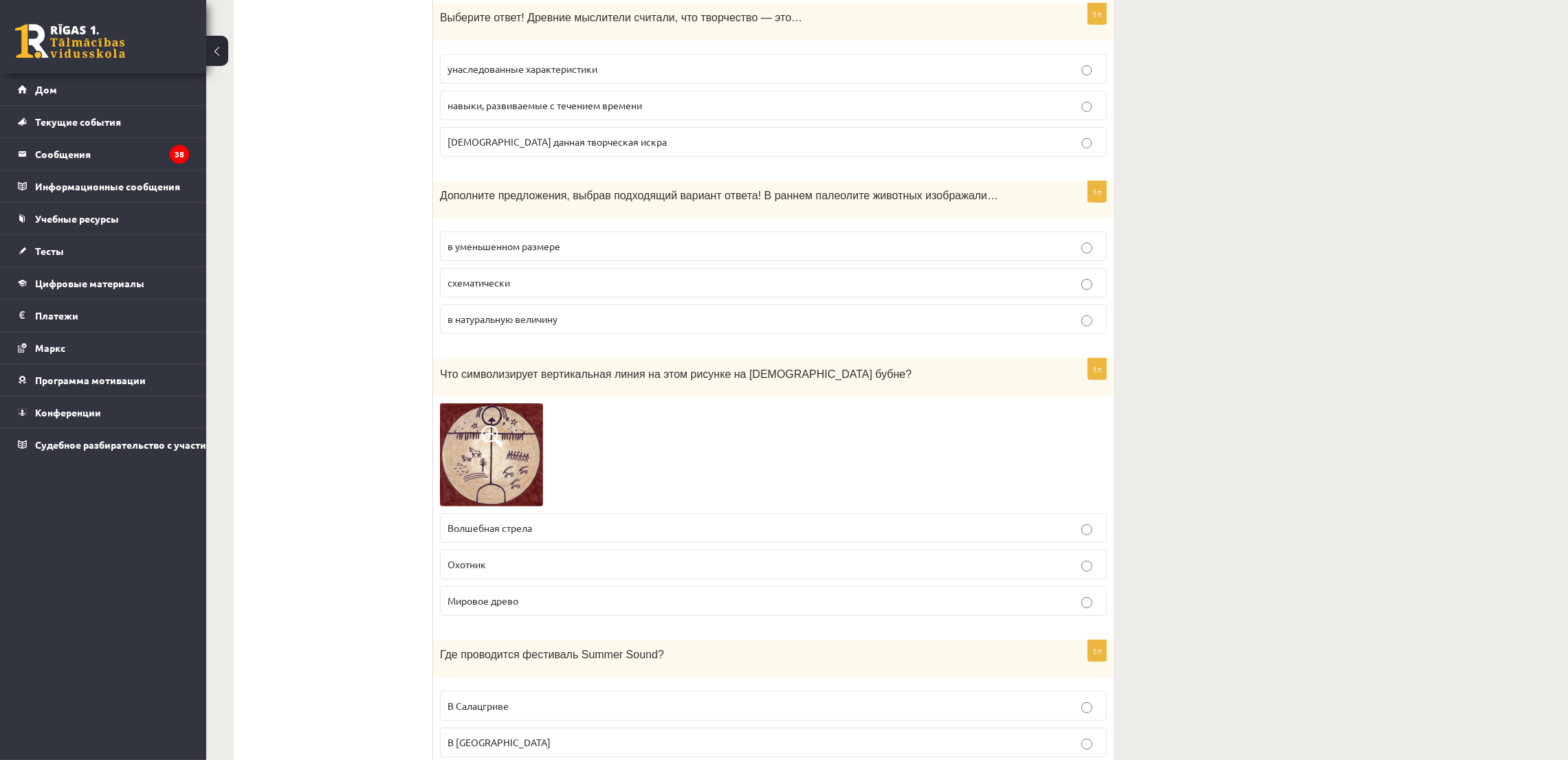
click at [534, 287] on p "схематически" at bounding box center [773, 283] width 651 height 15
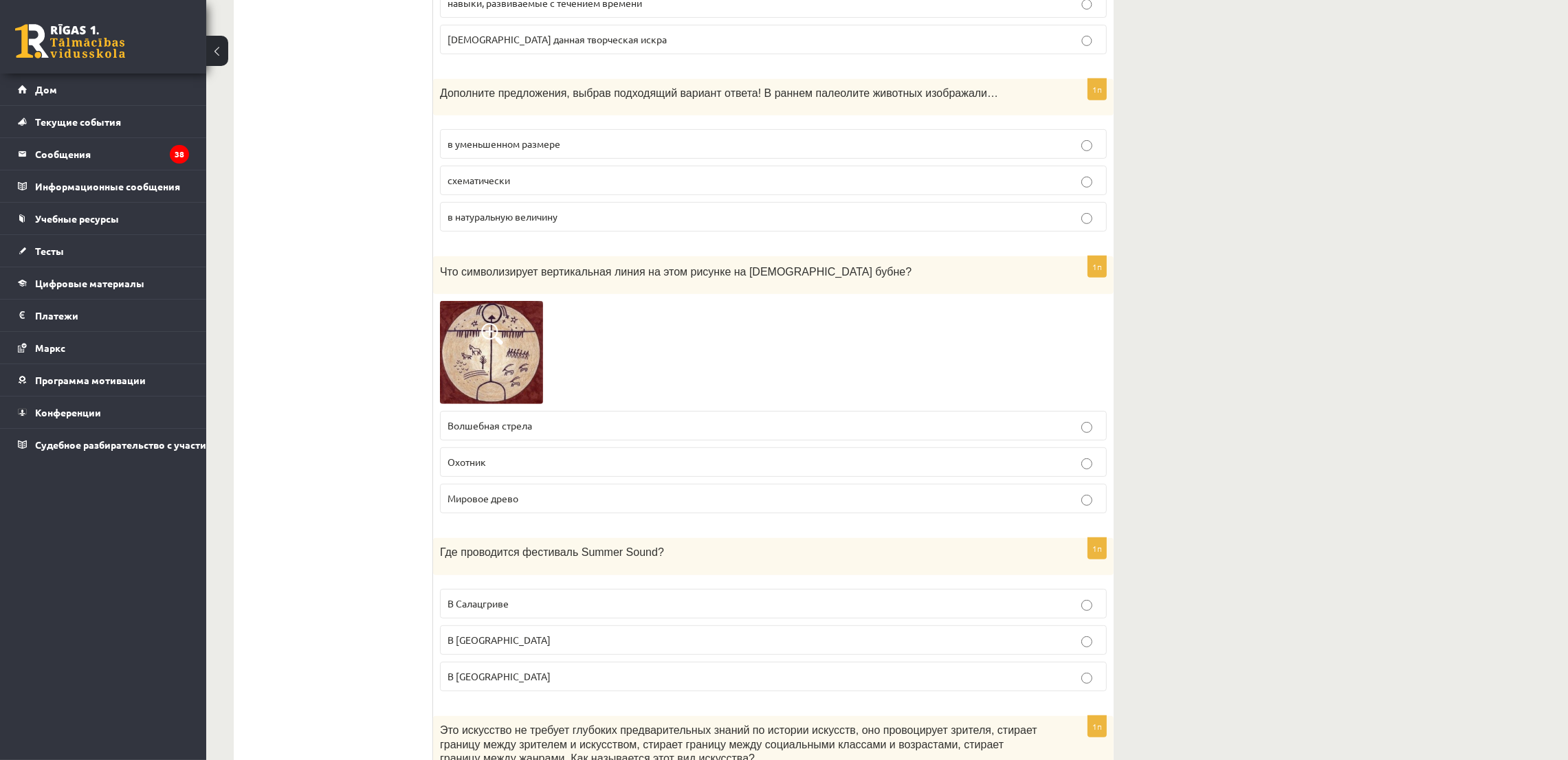
click at [518, 355] on img at bounding box center [492, 352] width 103 height 103
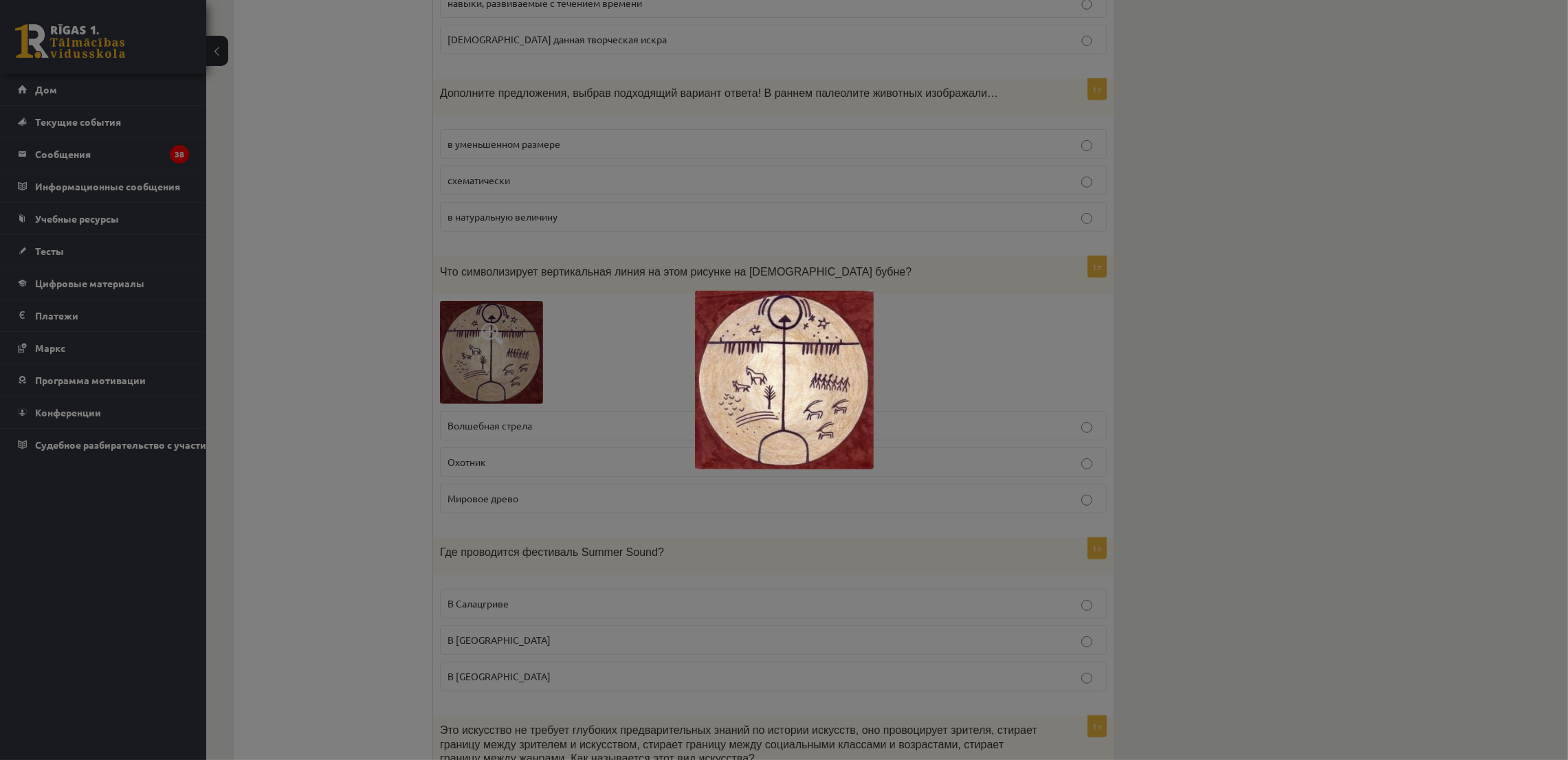
click at [383, 244] on div at bounding box center [784, 380] width 1568 height 760
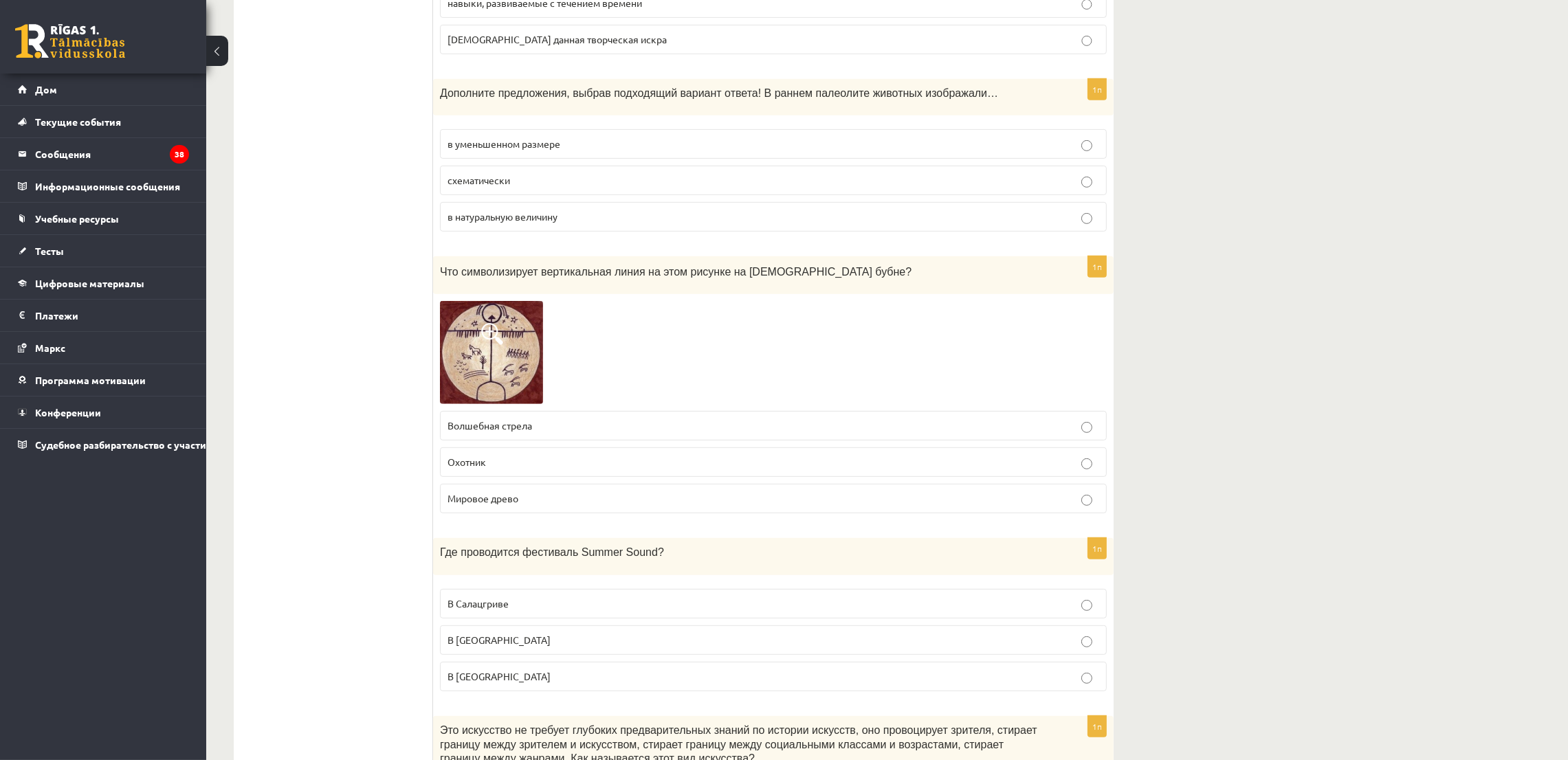
click at [515, 490] on label "Мировое древо" at bounding box center [774, 499] width 667 height 29
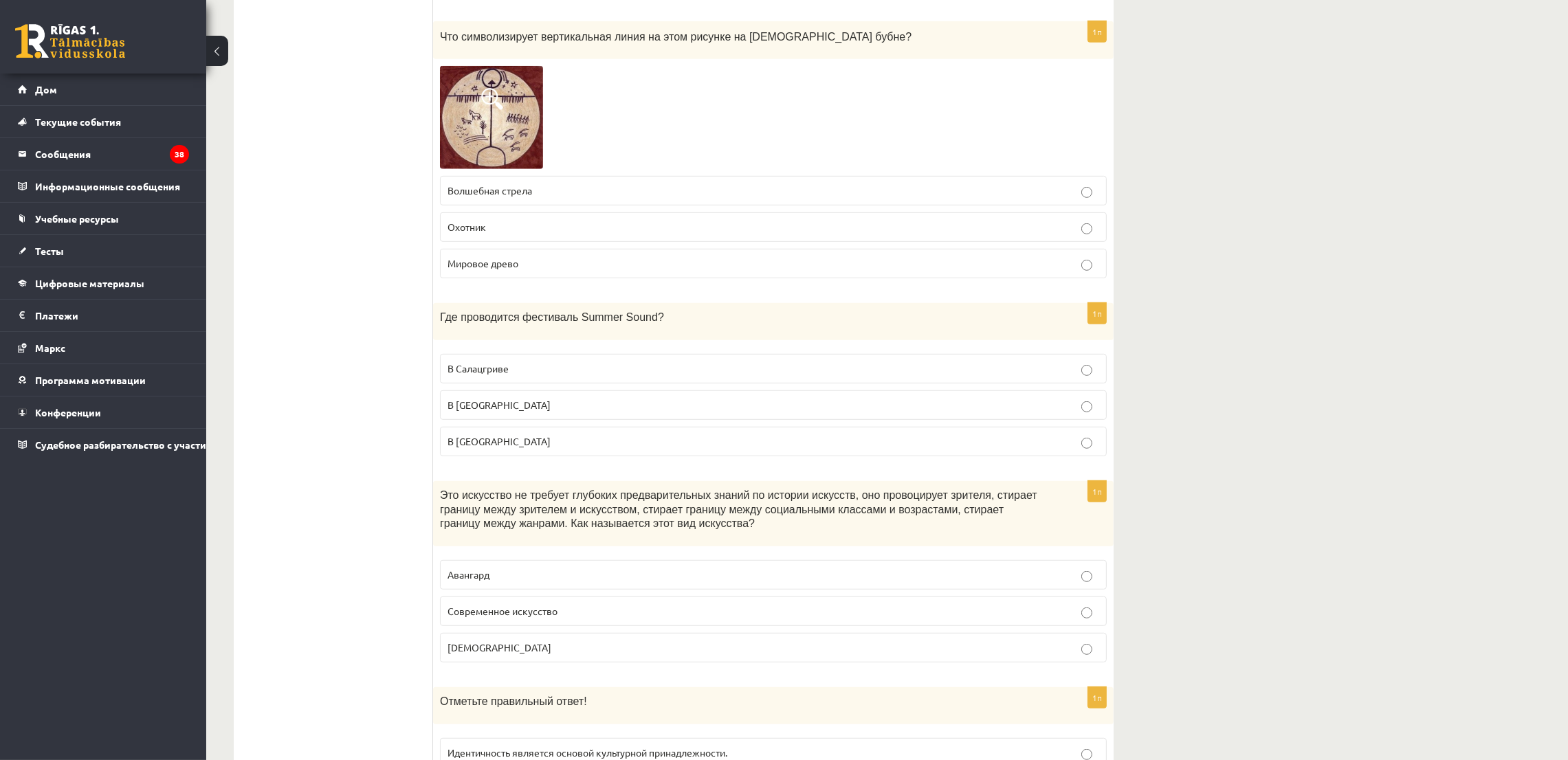
scroll to position [1237, 0]
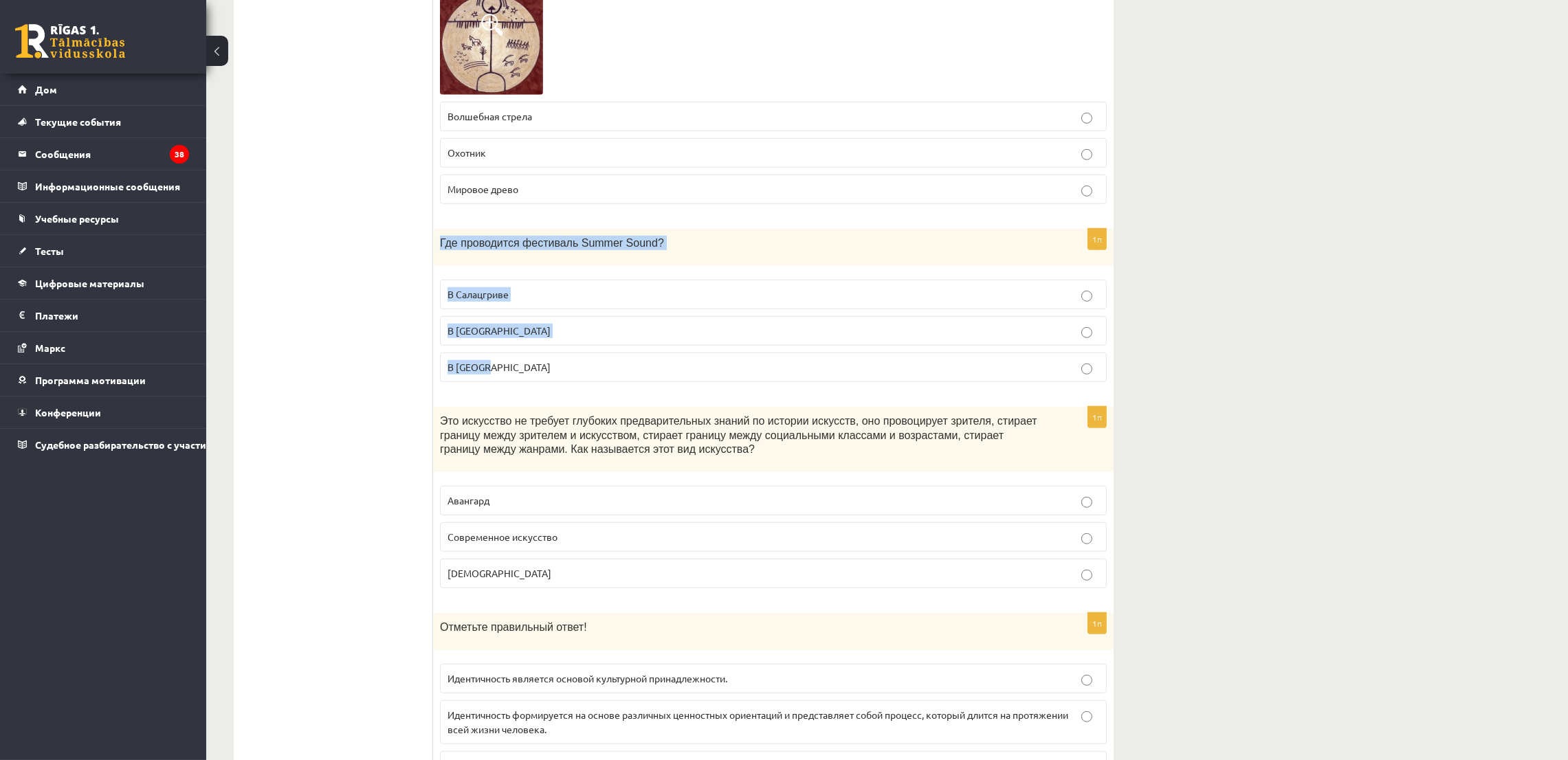
drag, startPoint x: 437, startPoint y: 237, endPoint x: 529, endPoint y: 383, distance: 172.6
click at [529, 383] on div "1п Где проводится фестиваль Summer Sound? В Салацгриве В Таллинне В Лиепае" at bounding box center [774, 311] width 681 height 165
copy div "Где проводится фестиваль Summer Sound? В Салацгриве В Таллинне В Лиепае"
click at [485, 369] on font "В Лиепае" at bounding box center [499, 367] width 103 height 12
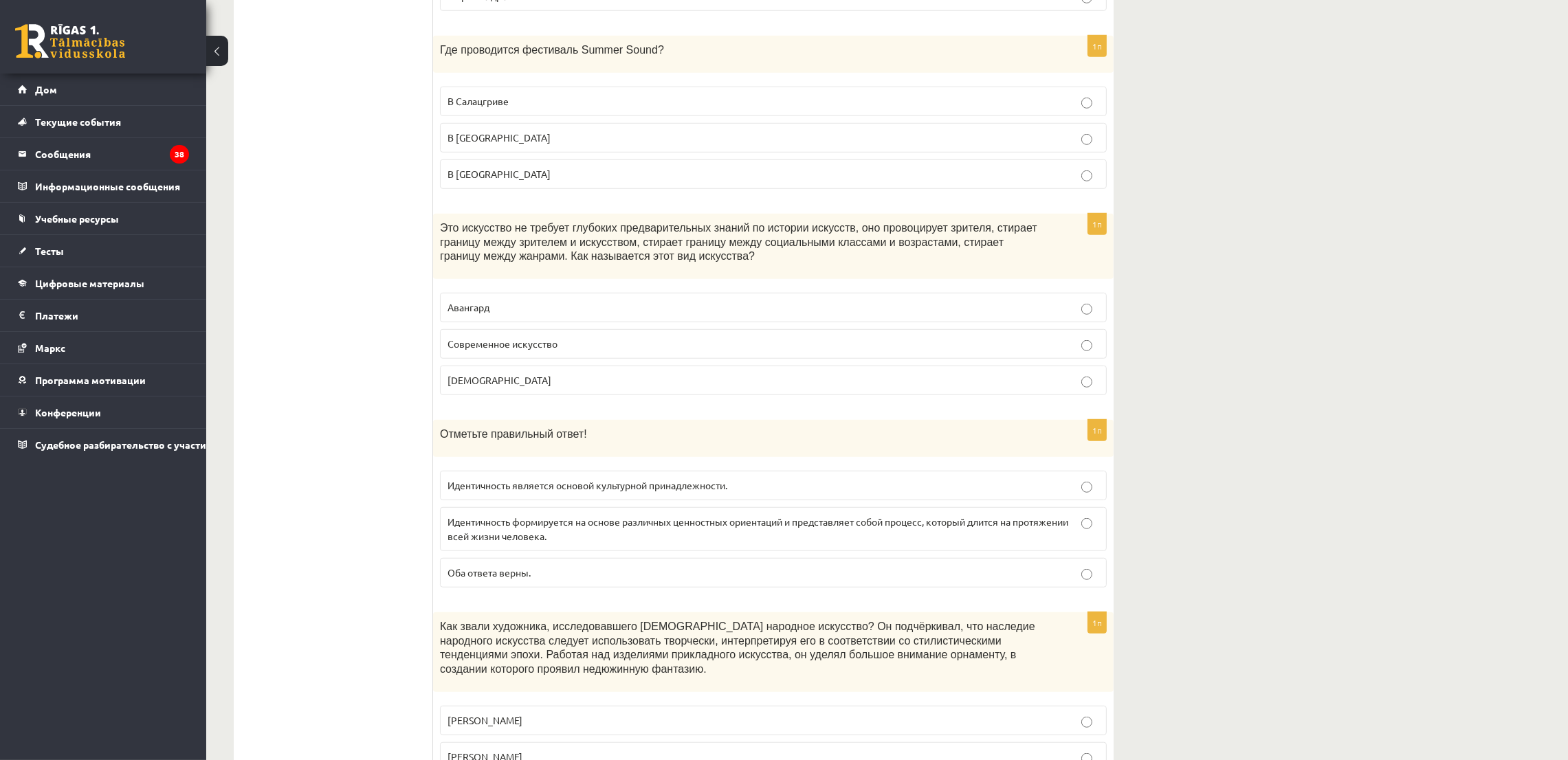
scroll to position [1443, 0]
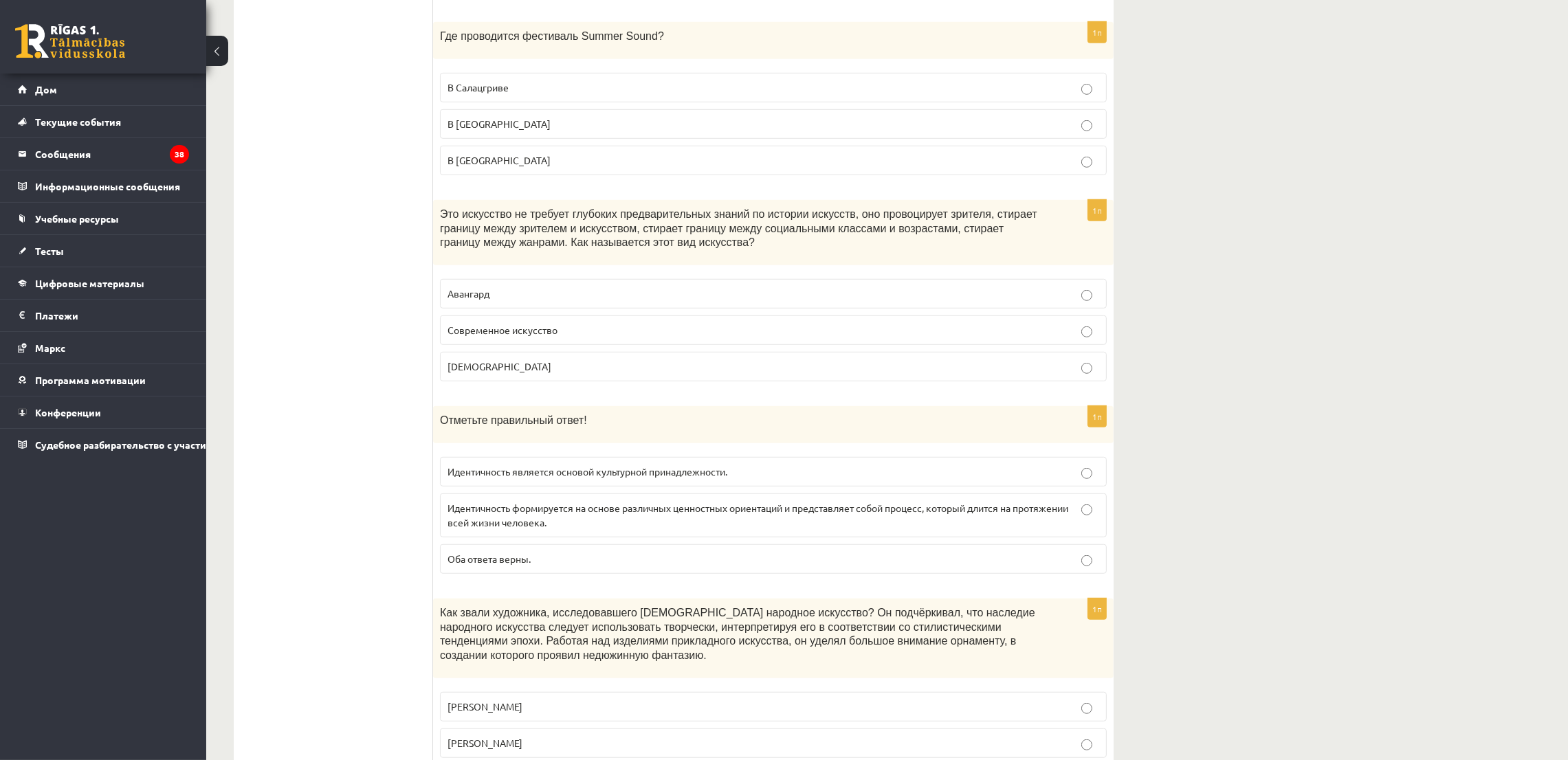
click at [495, 336] on font "Современное искусство" at bounding box center [502, 330] width 110 height 12
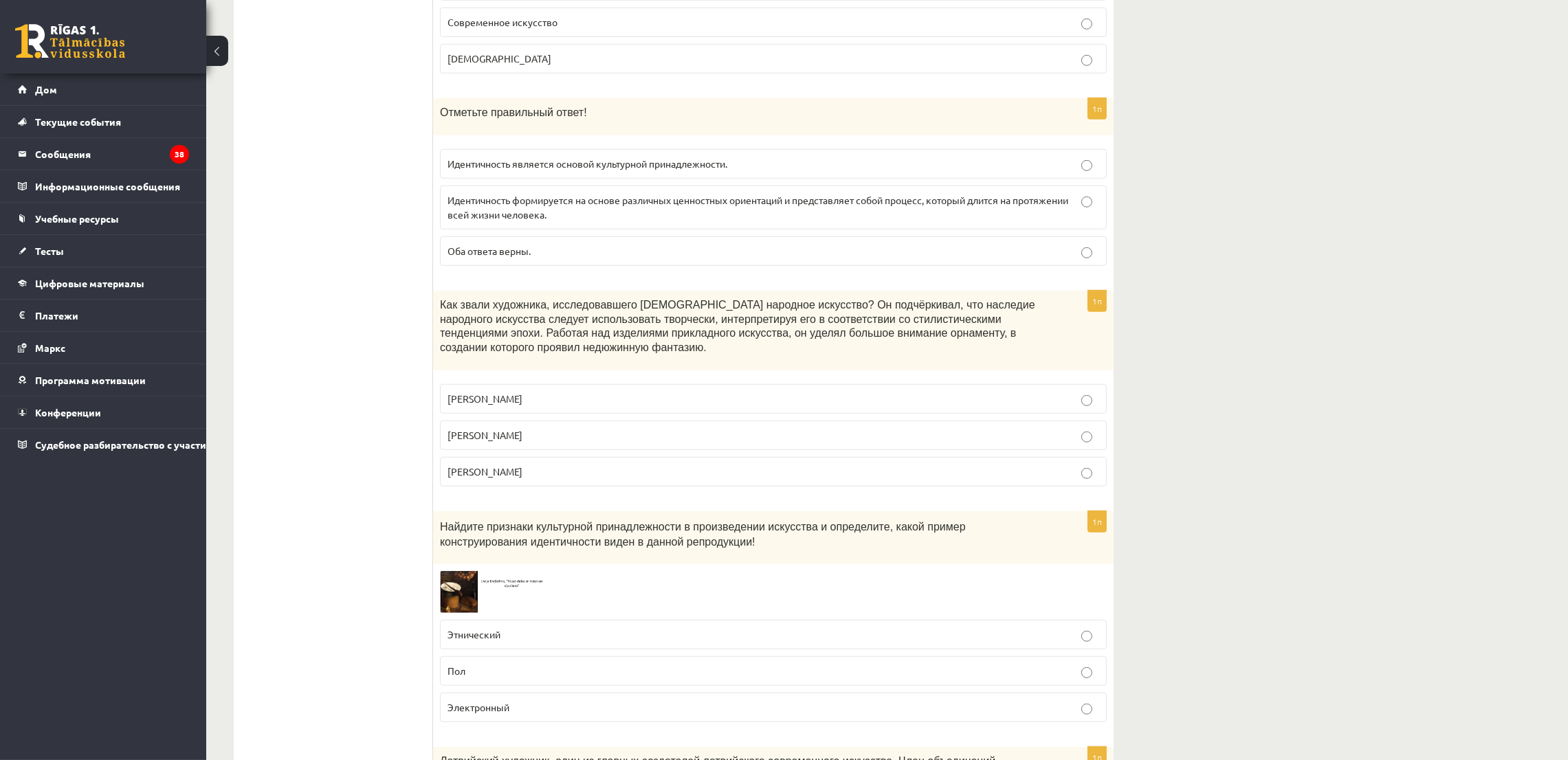
scroll to position [1753, 0]
click at [488, 219] on font "Идентичность формируется на основе различных ценностных ориентаций и представля…" at bounding box center [757, 205] width 620 height 27
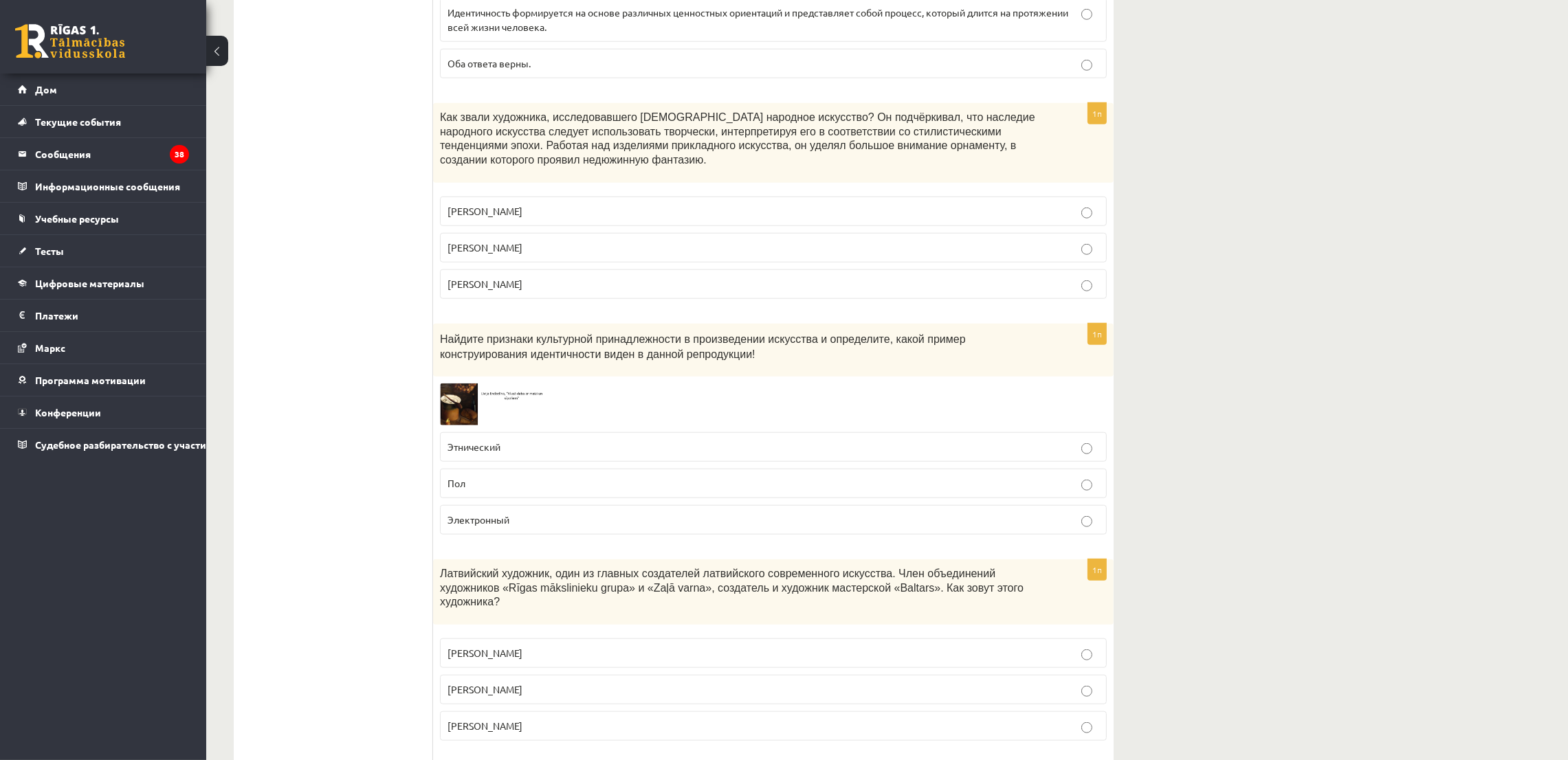
scroll to position [1959, 0]
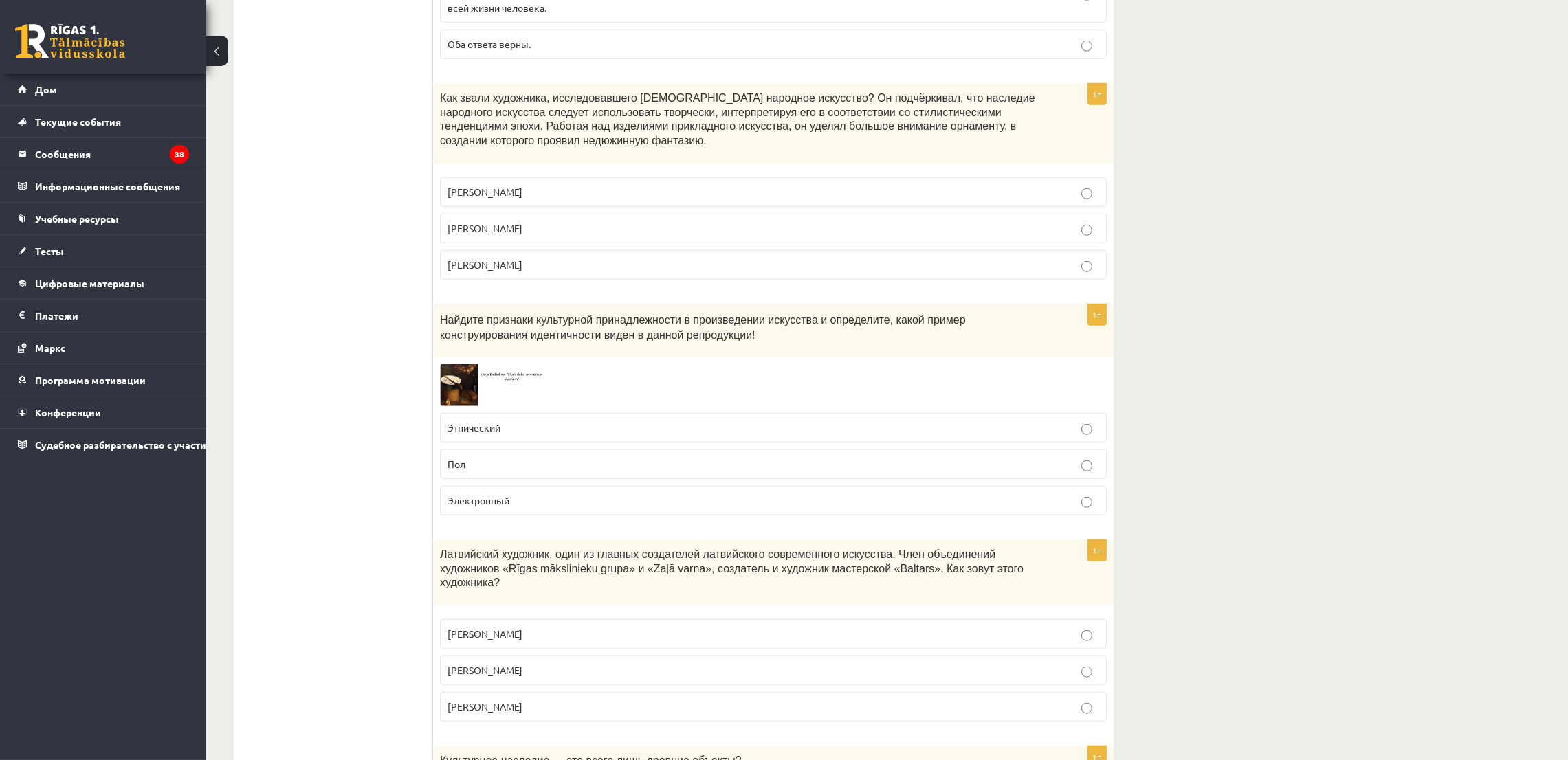
click at [467, 265] on label "Ричард Заринс" at bounding box center [774, 265] width 667 height 29
click at [467, 179] on fieldset "Ансис Цирулис Юлиус Мадерниекс Ричард Заринс" at bounding box center [774, 227] width 667 height 114
click at [468, 191] on label "Ансис Цирулис" at bounding box center [774, 192] width 667 height 29
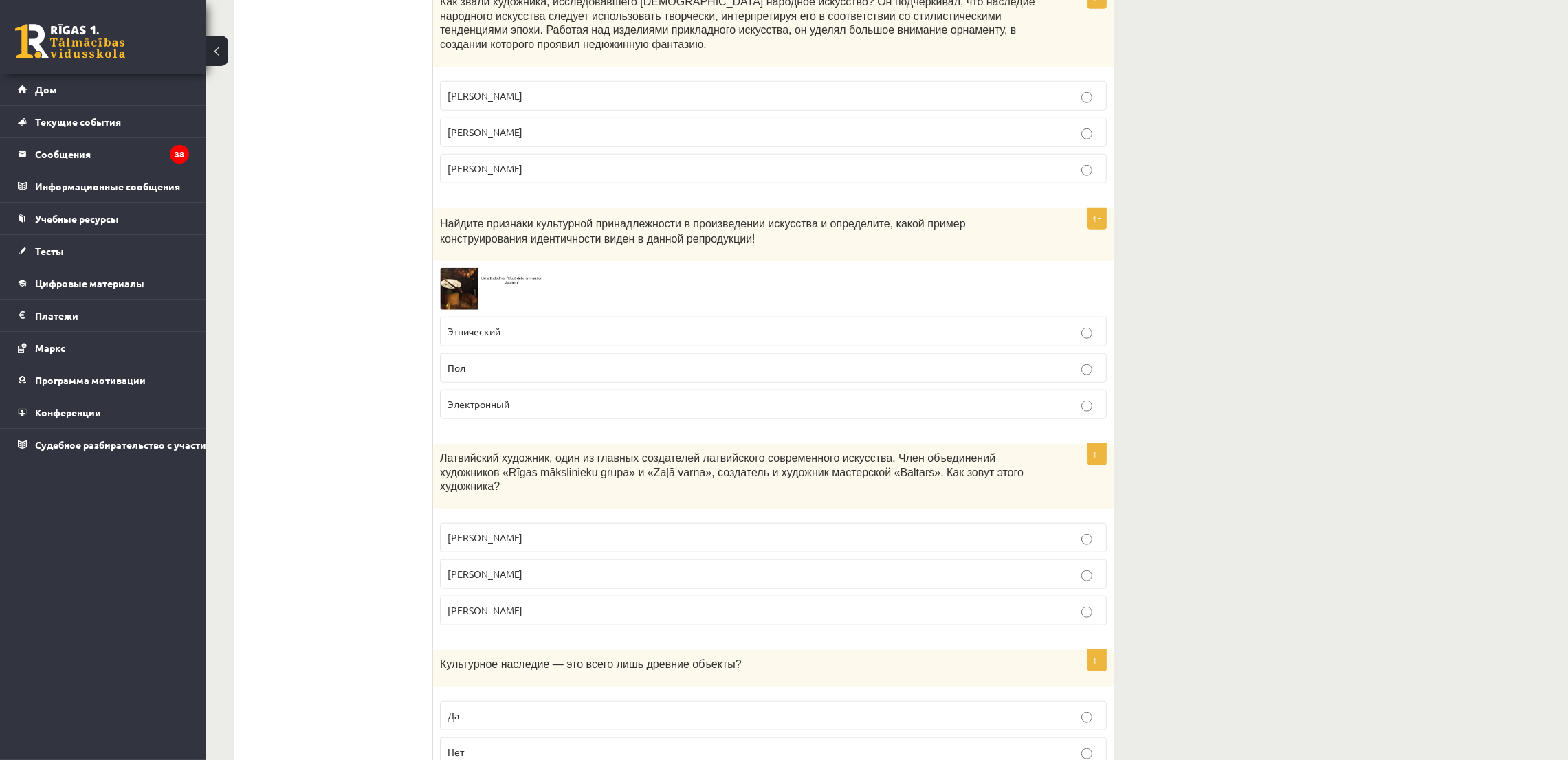
scroll to position [2165, 0]
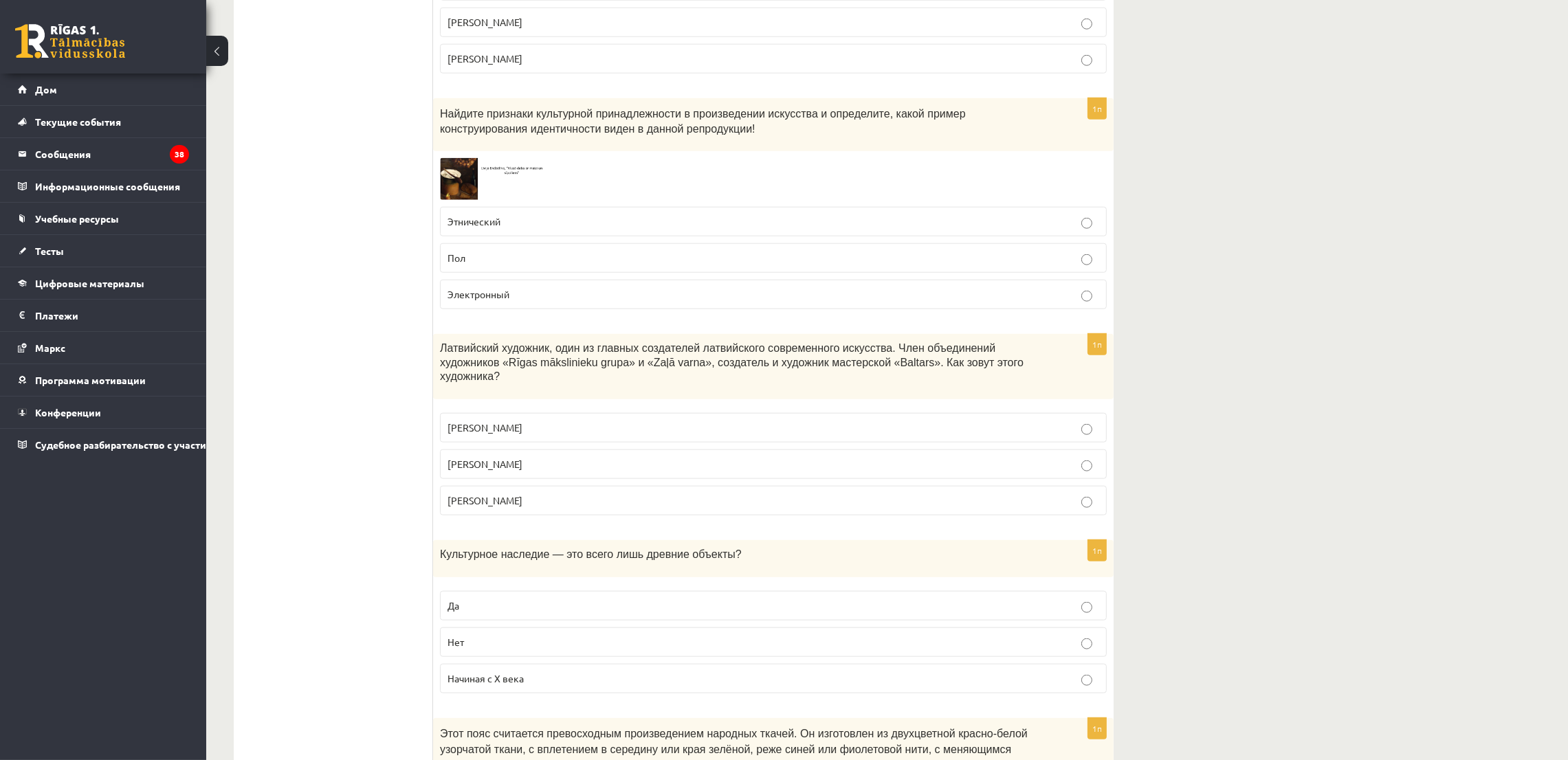
click at [447, 182] on img at bounding box center [492, 178] width 103 height 42
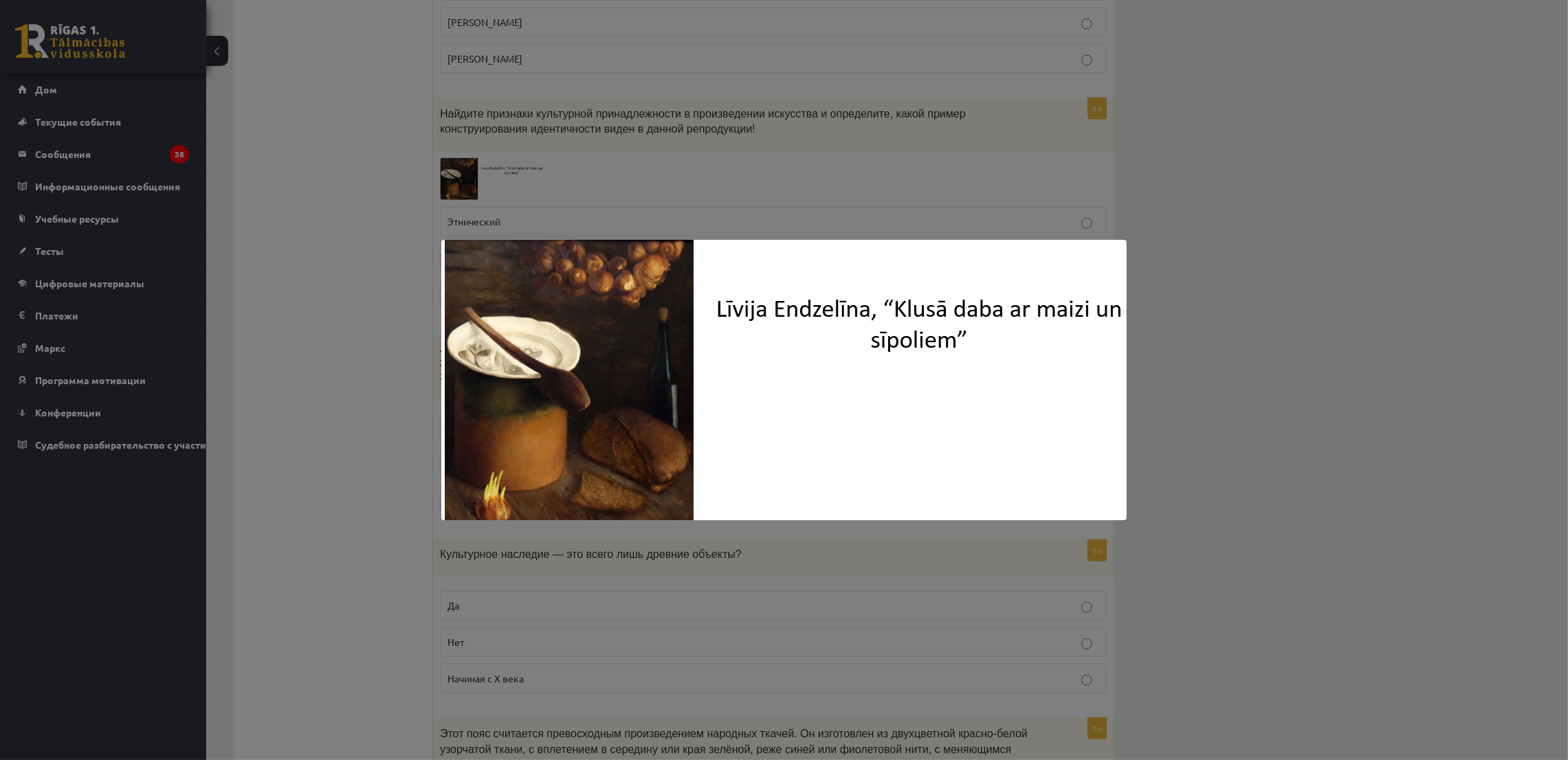
click at [457, 166] on div at bounding box center [784, 380] width 1568 height 760
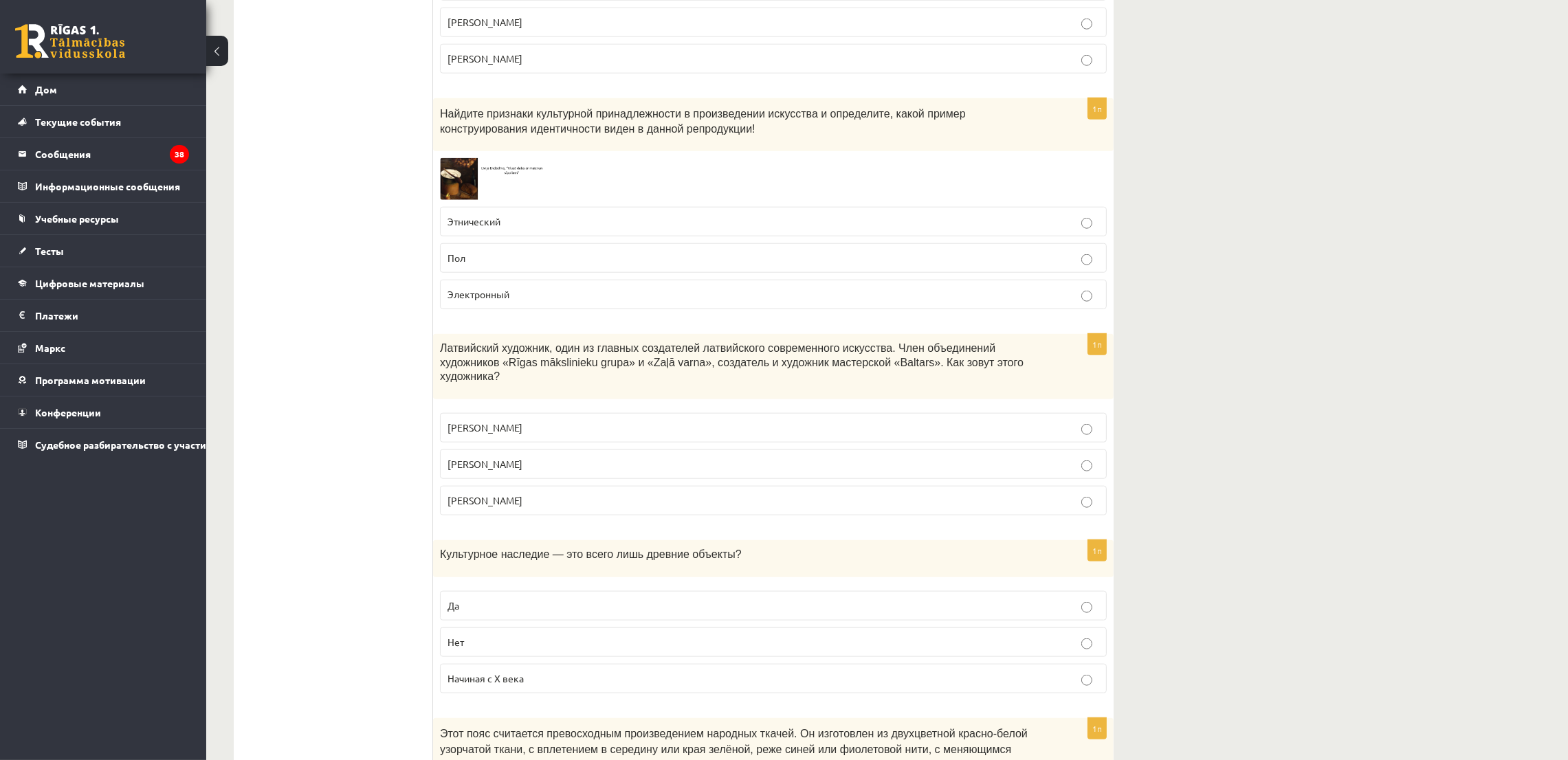
click at [483, 302] on p "Электронный" at bounding box center [773, 294] width 651 height 15
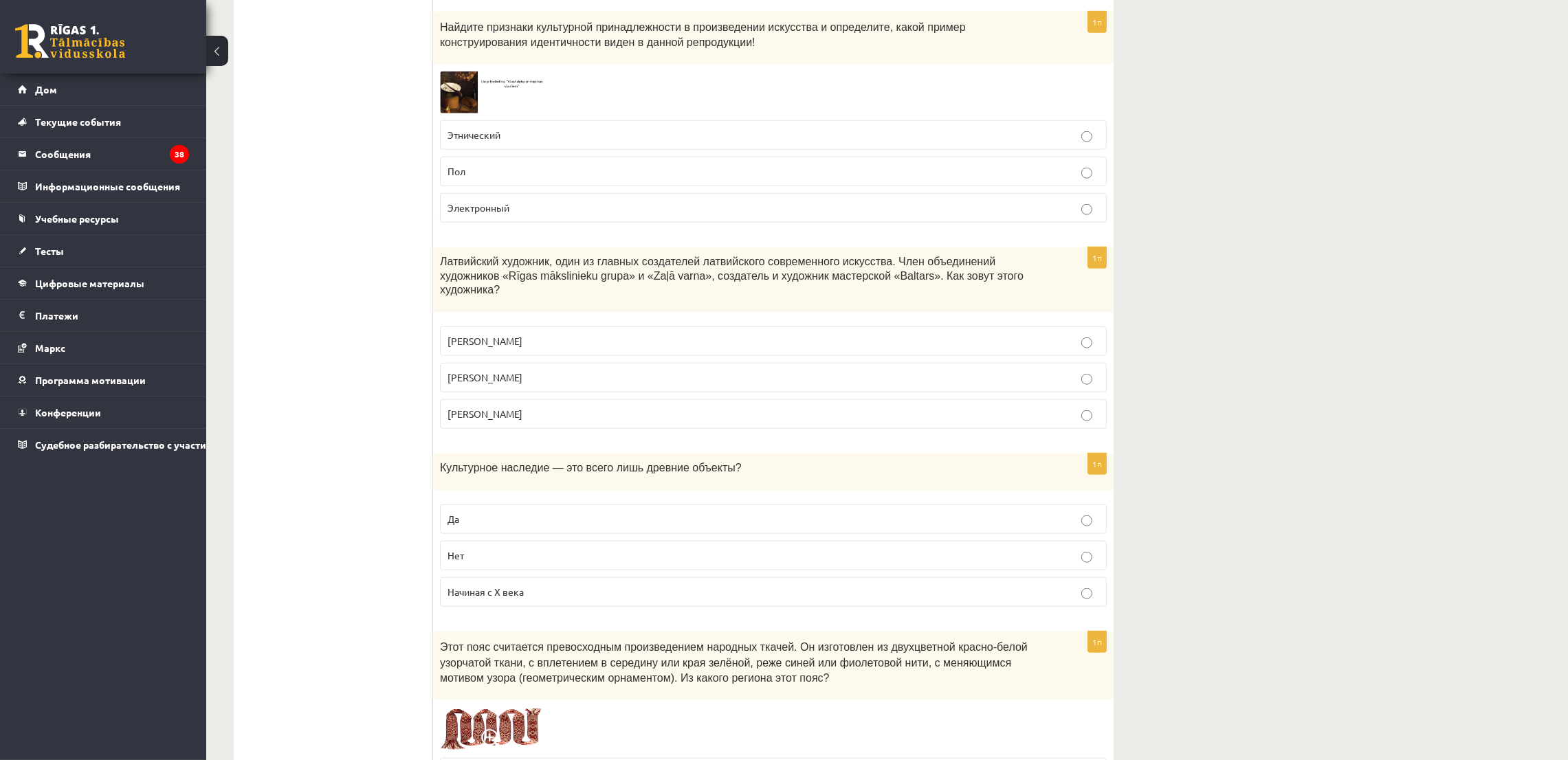
scroll to position [2371, 0]
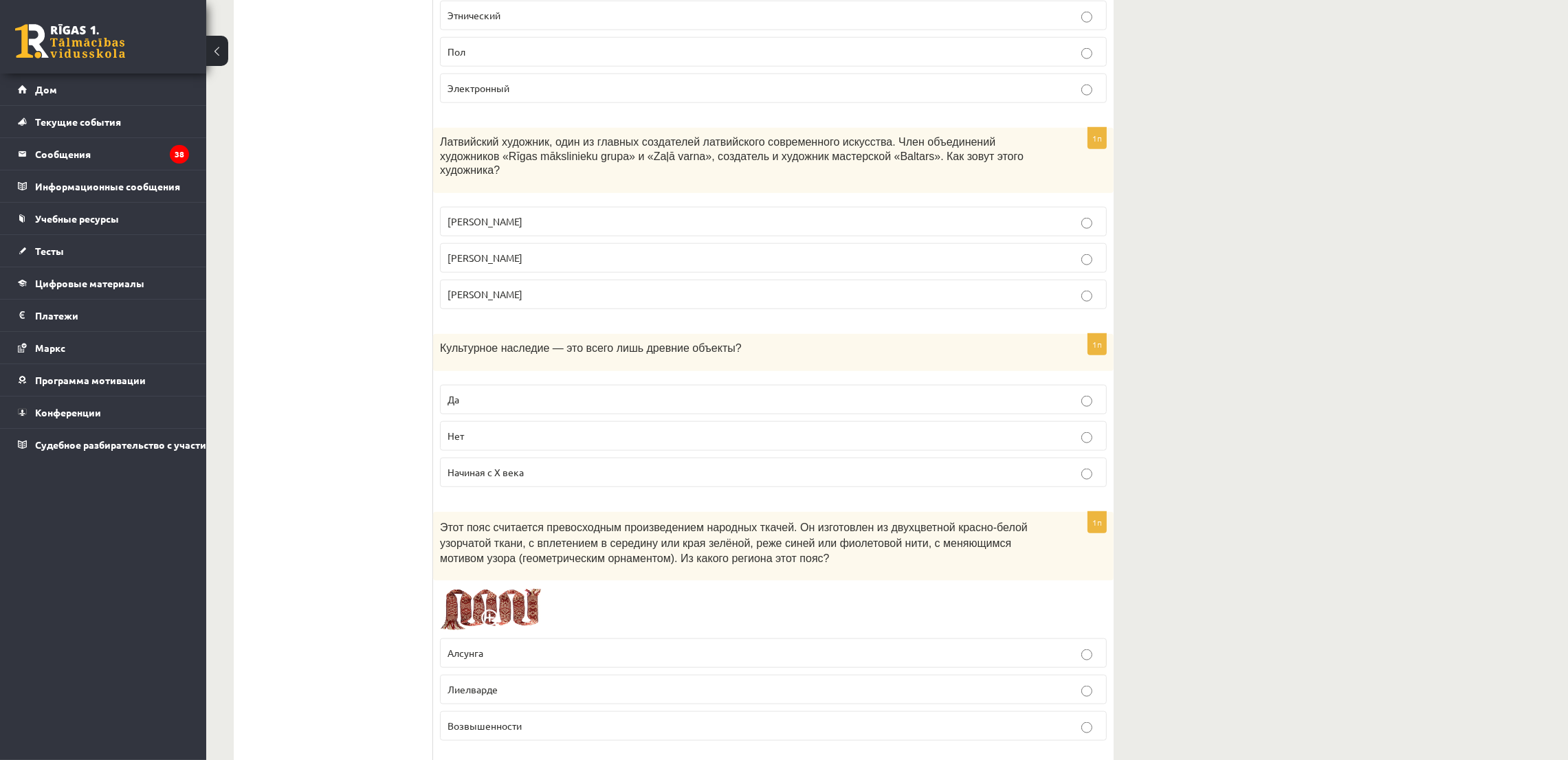
click at [468, 54] on p "Пол" at bounding box center [773, 52] width 651 height 15
drag, startPoint x: 436, startPoint y: 144, endPoint x: 576, endPoint y: 270, distance: 188.4
click at [576, 281] on div "1п Латвийский художник, один из главных создателей латвийского современного иск…" at bounding box center [774, 223] width 681 height 192
copy div "Латвийский художник, один из главных создателей латвийского современного искусс…"
drag, startPoint x: 374, startPoint y: 189, endPoint x: 386, endPoint y: 195, distance: 13.4
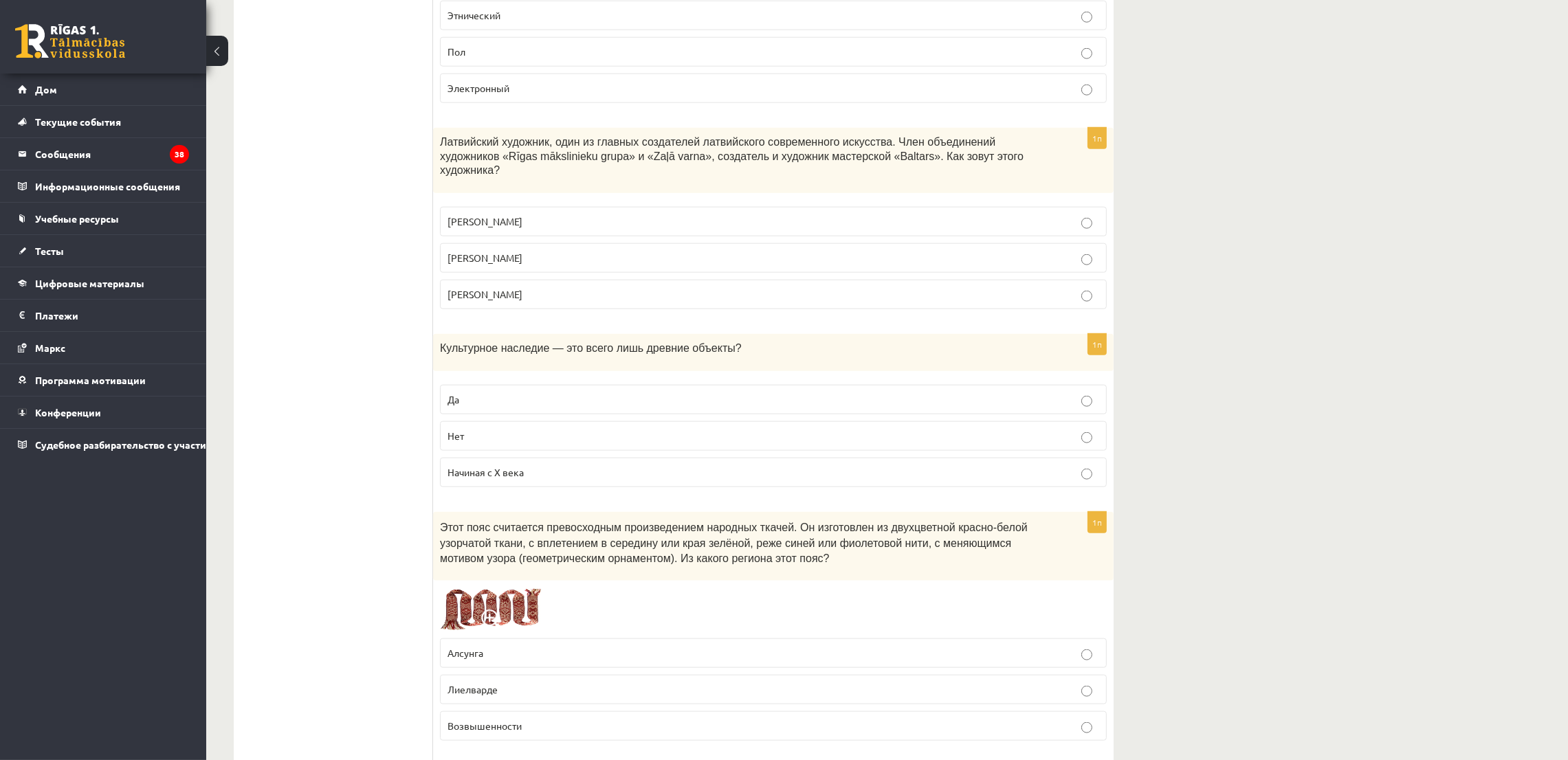
click at [510, 207] on label "Александра Бельцова" at bounding box center [774, 221] width 667 height 29
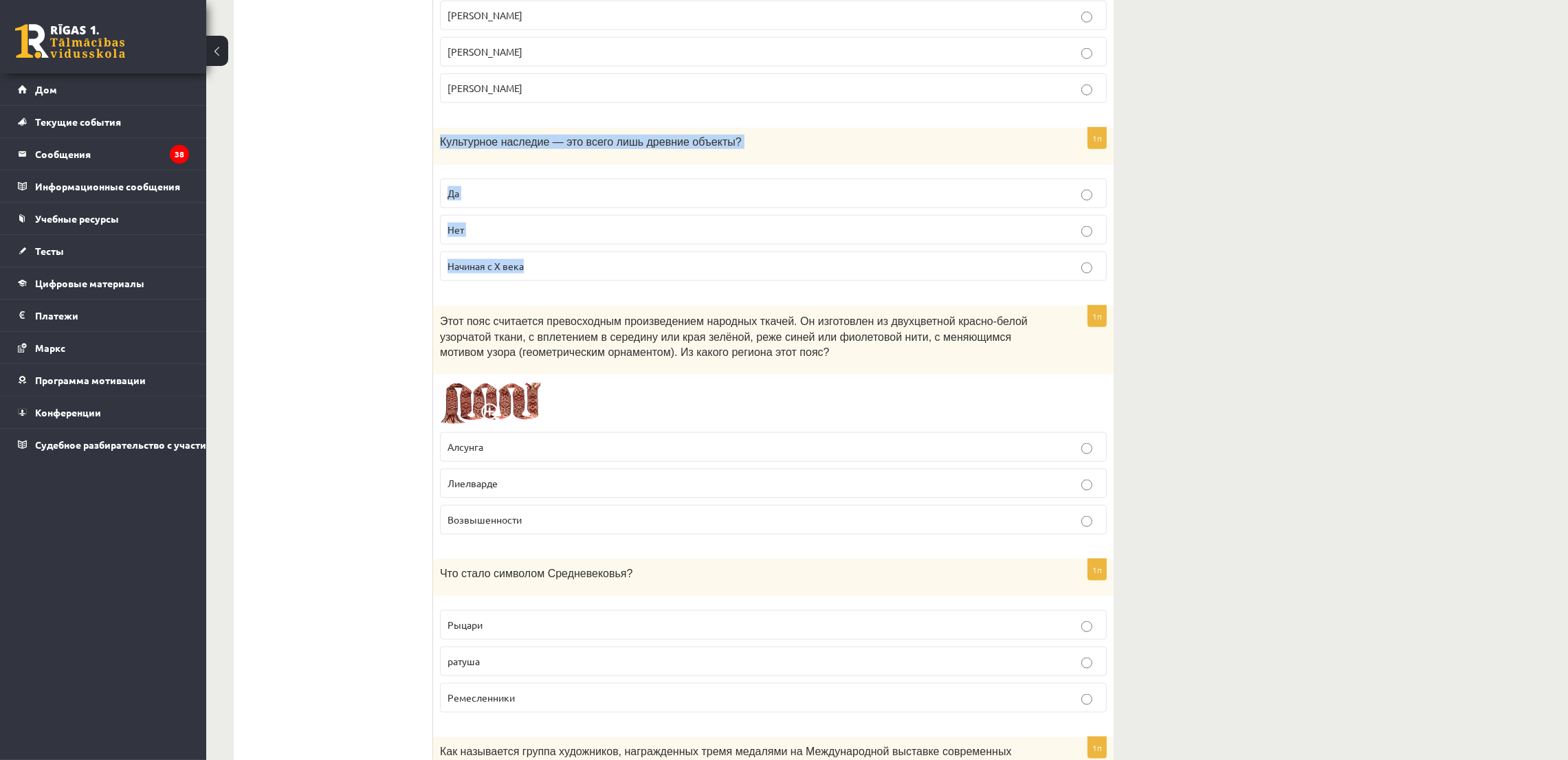
drag, startPoint x: 434, startPoint y: 137, endPoint x: 564, endPoint y: 248, distance: 170.9
click at [564, 248] on div "1п Культурное наследие — это всего лишь древние объекты? Да Нет Начиная с X века" at bounding box center [774, 209] width 681 height 165
copy div "Культурное наследие — это всего лишь древние объекты? Да Нет Начиная с X века"
click at [308, 136] on ul "Тест Оценка!" at bounding box center [339, 612] width 185 height 5885
click at [479, 232] on p "Нет" at bounding box center [773, 229] width 651 height 15
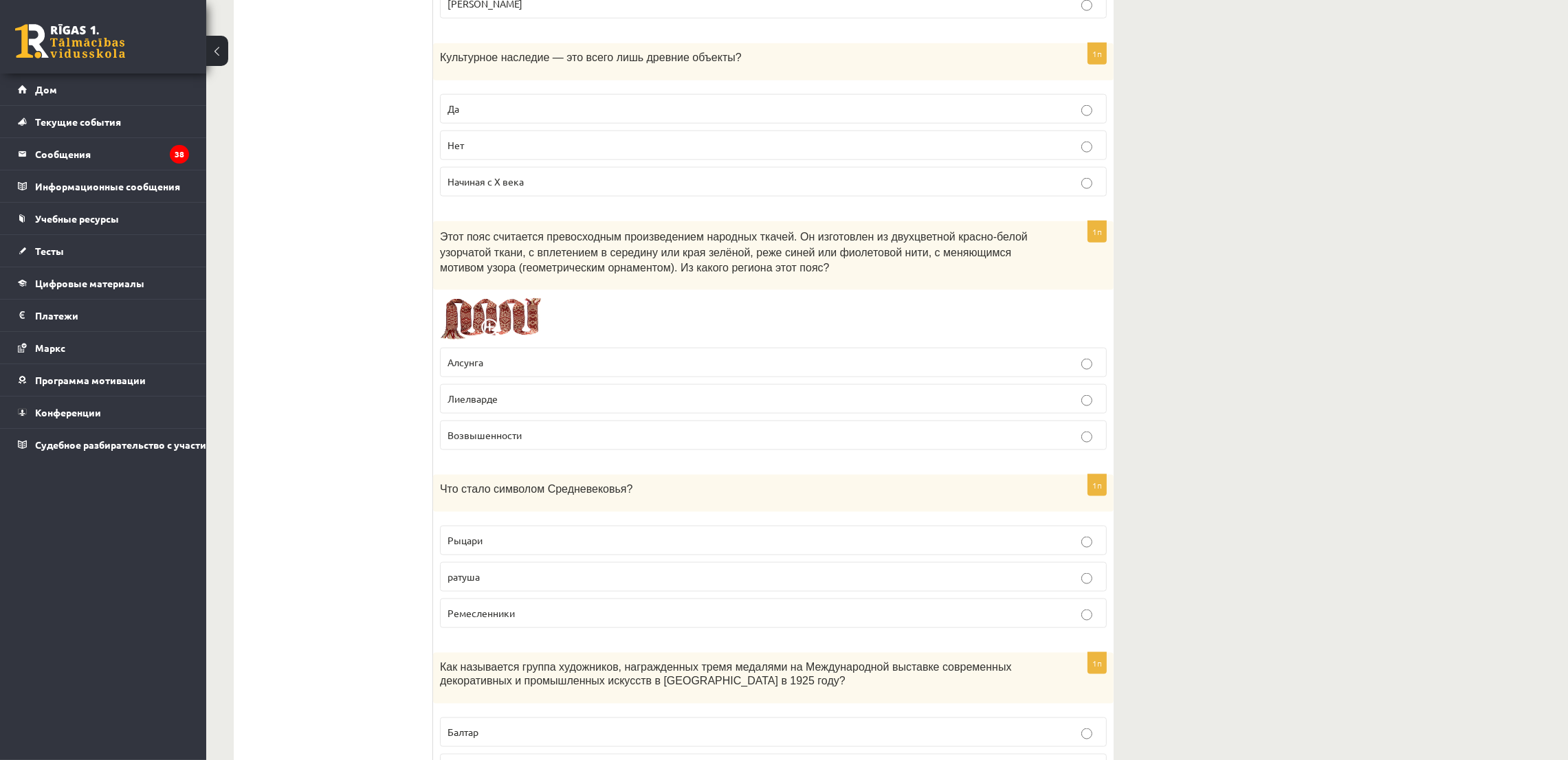
scroll to position [2783, 0]
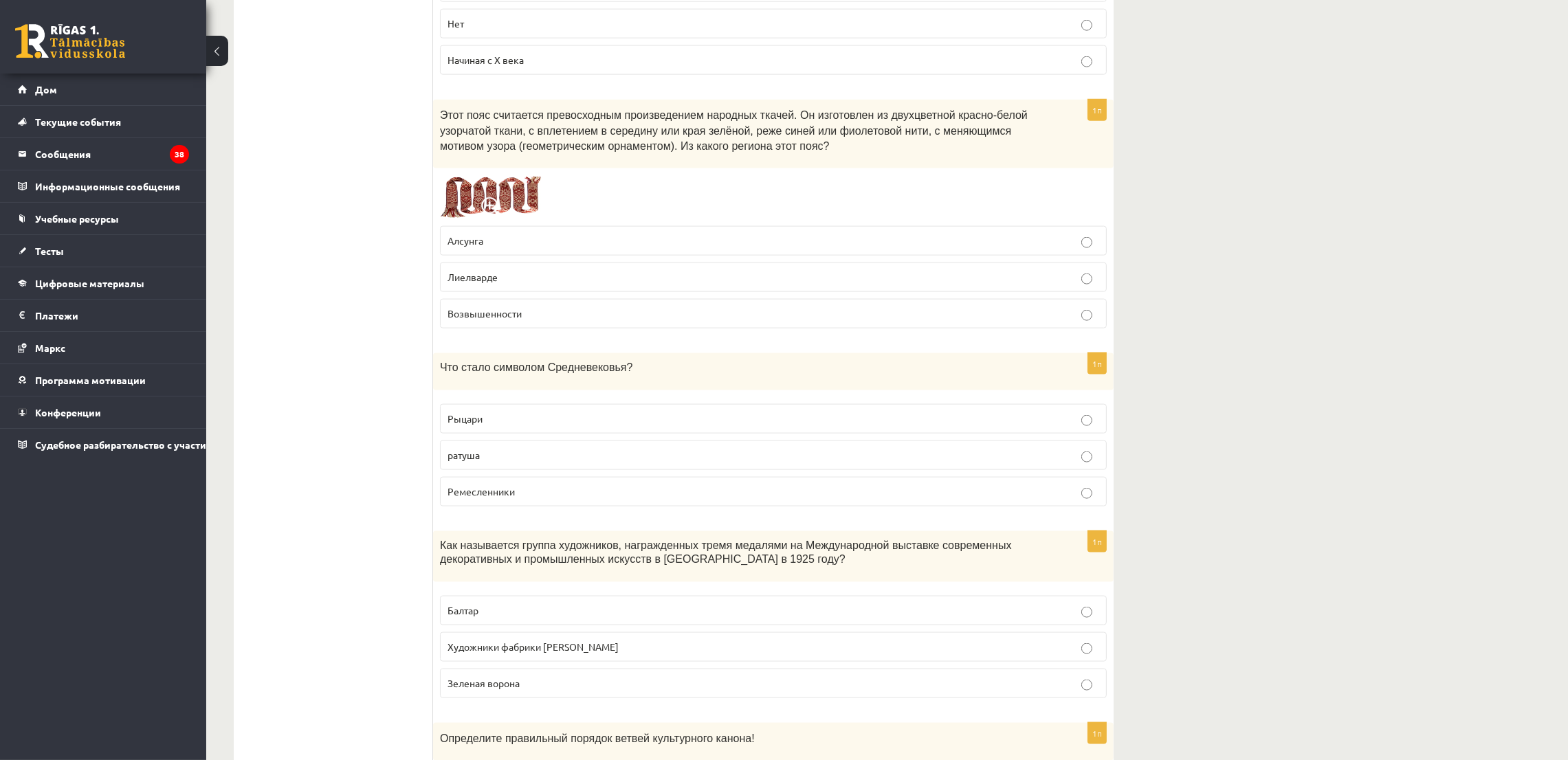
click at [481, 188] on img at bounding box center [492, 196] width 103 height 44
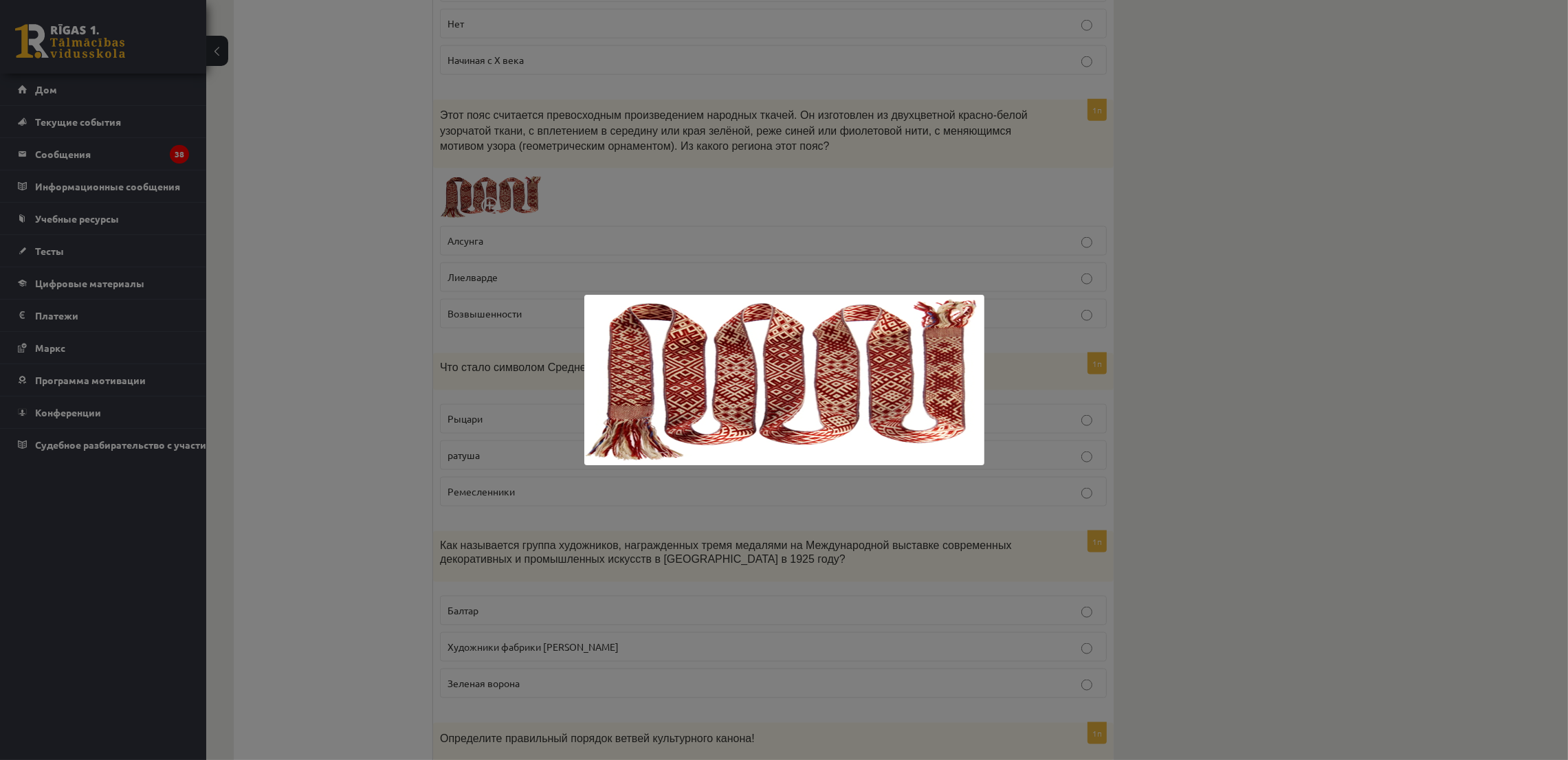
click at [638, 188] on div at bounding box center [784, 380] width 1568 height 760
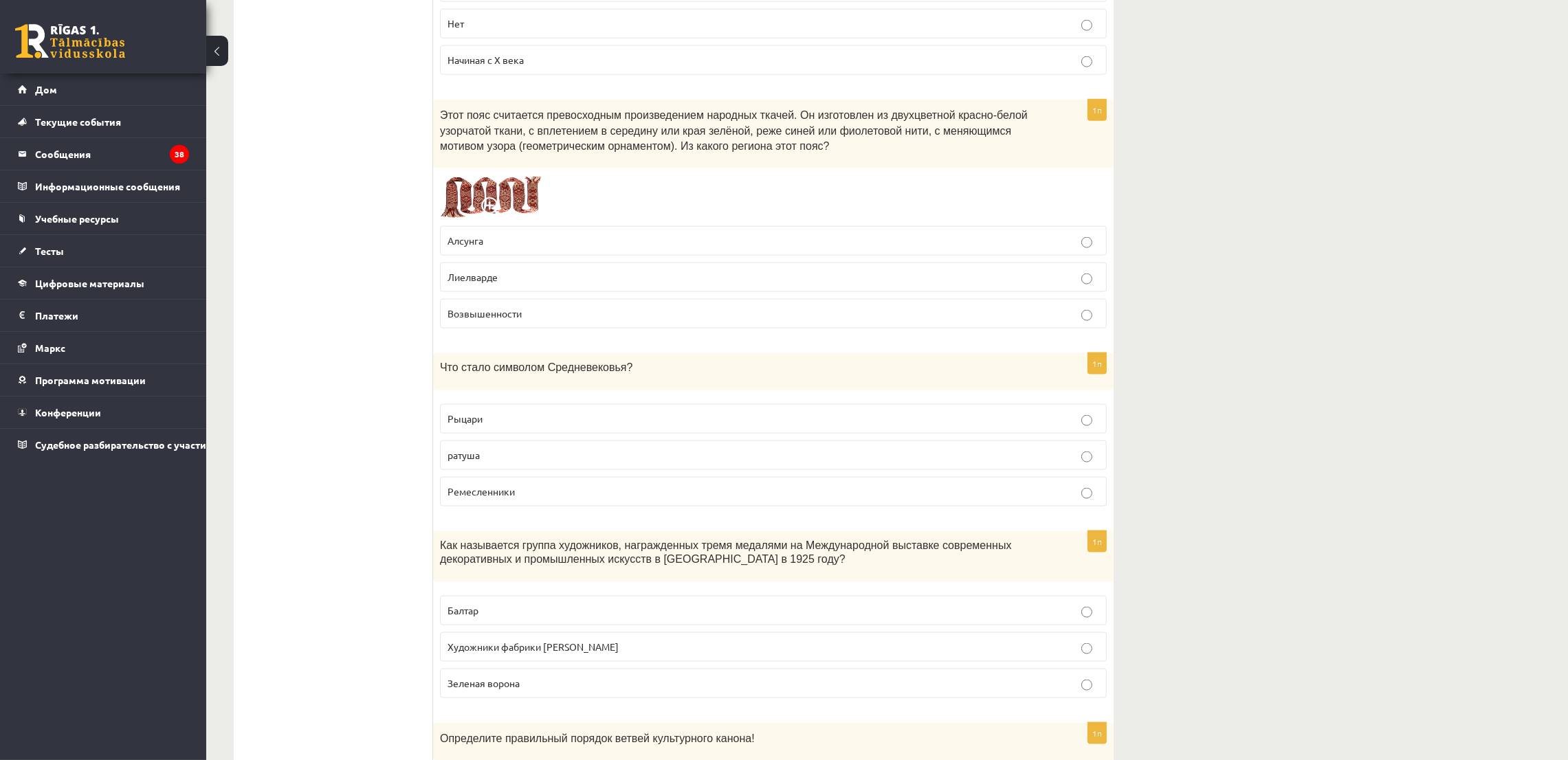
click at [600, 265] on label "Лиелварде" at bounding box center [774, 277] width 667 height 29
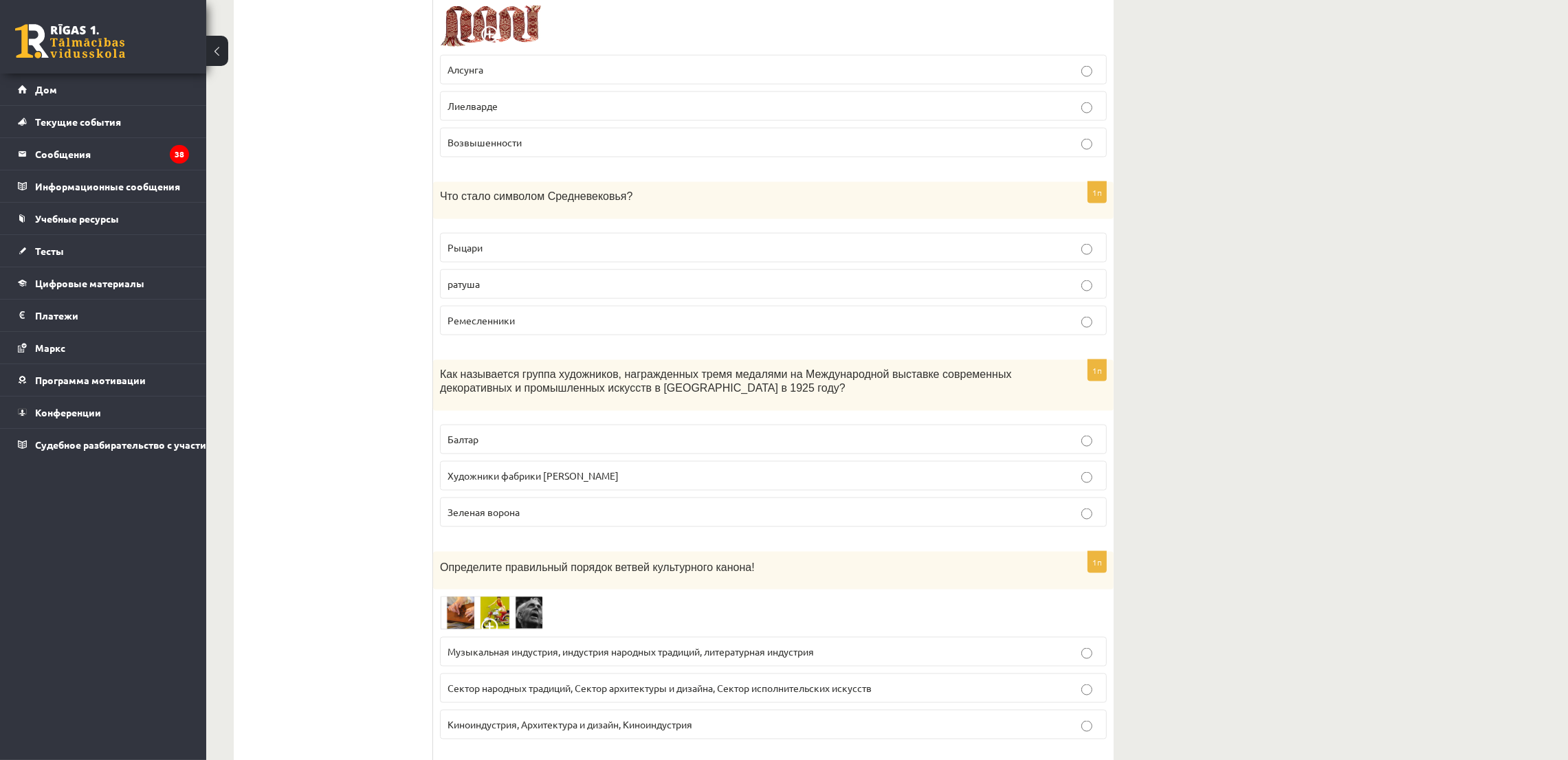
scroll to position [2990, 0]
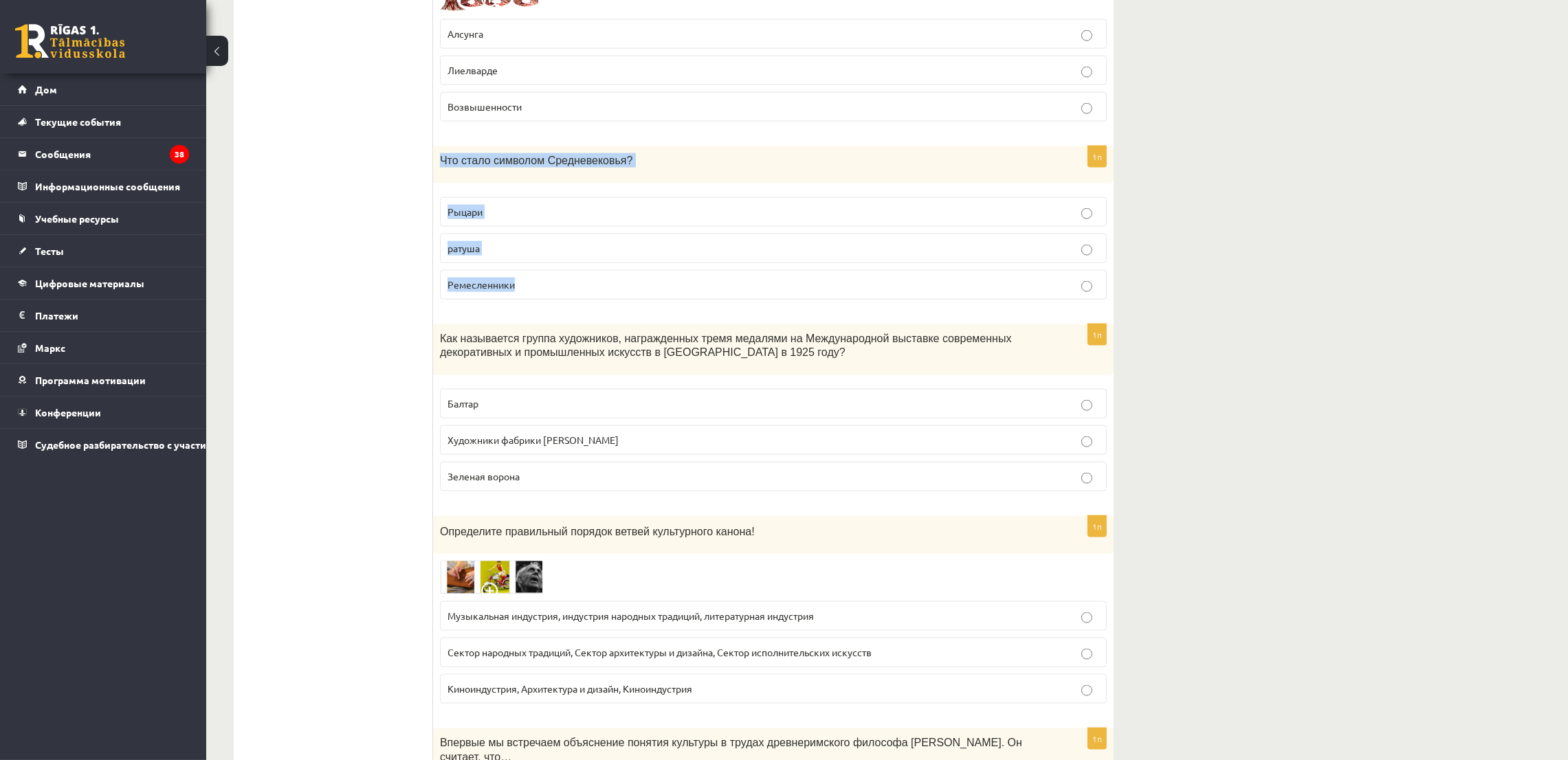
drag, startPoint x: 432, startPoint y: 154, endPoint x: 568, endPoint y: 274, distance: 181.4
click at [568, 274] on div "1п Что стало символом Средневековья? Рыцари ратуша Ремесленники" at bounding box center [774, 228] width 681 height 165
copy div "Что стало символом Средневековья? Рыцари ратуша Ремесленники"
click at [308, 142] on ul "Тест Оценка!" at bounding box center [339, 199] width 185 height 5885
click at [488, 205] on p "Рыцари" at bounding box center [773, 212] width 651 height 15
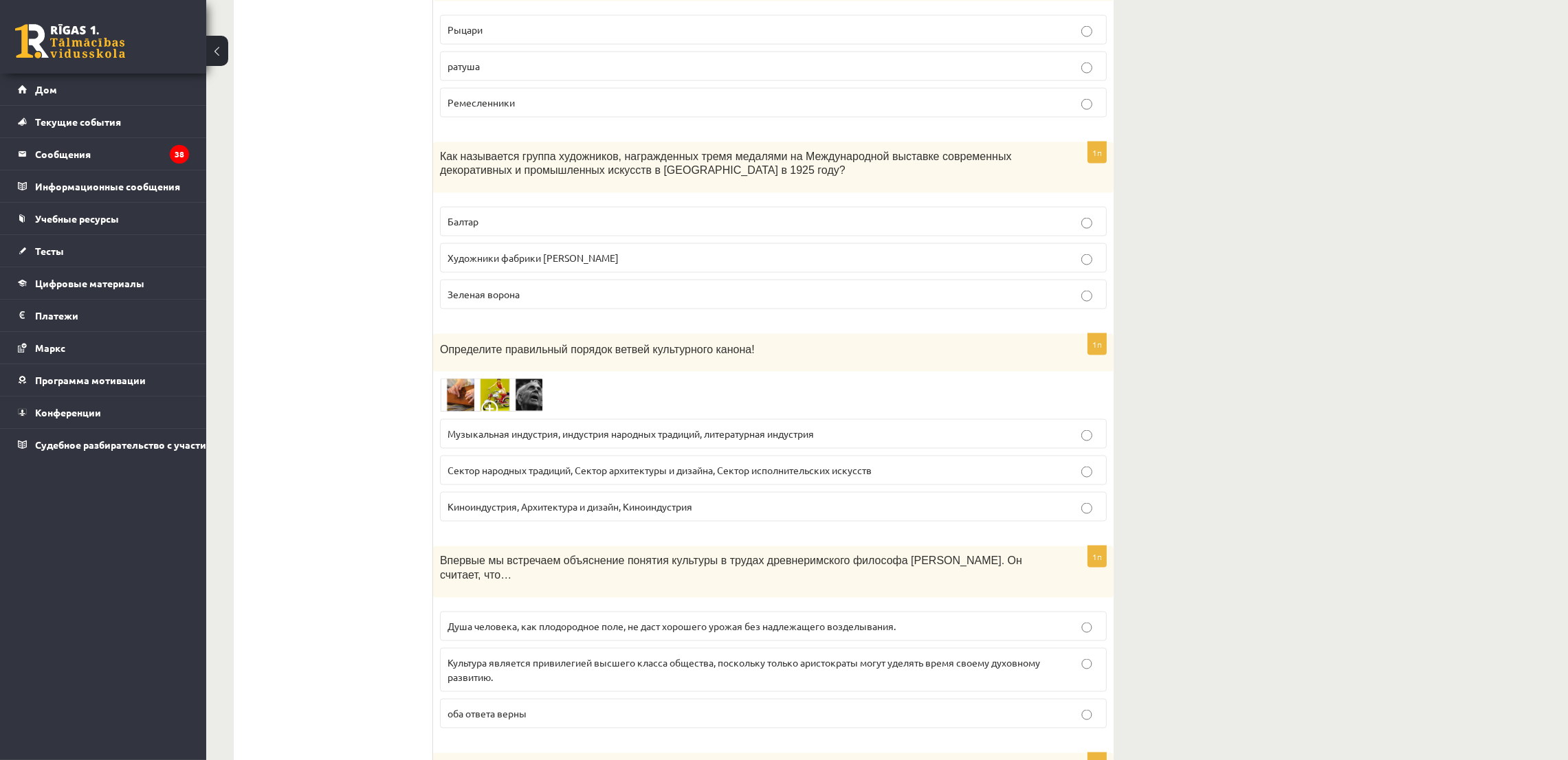
scroll to position [3197, 0]
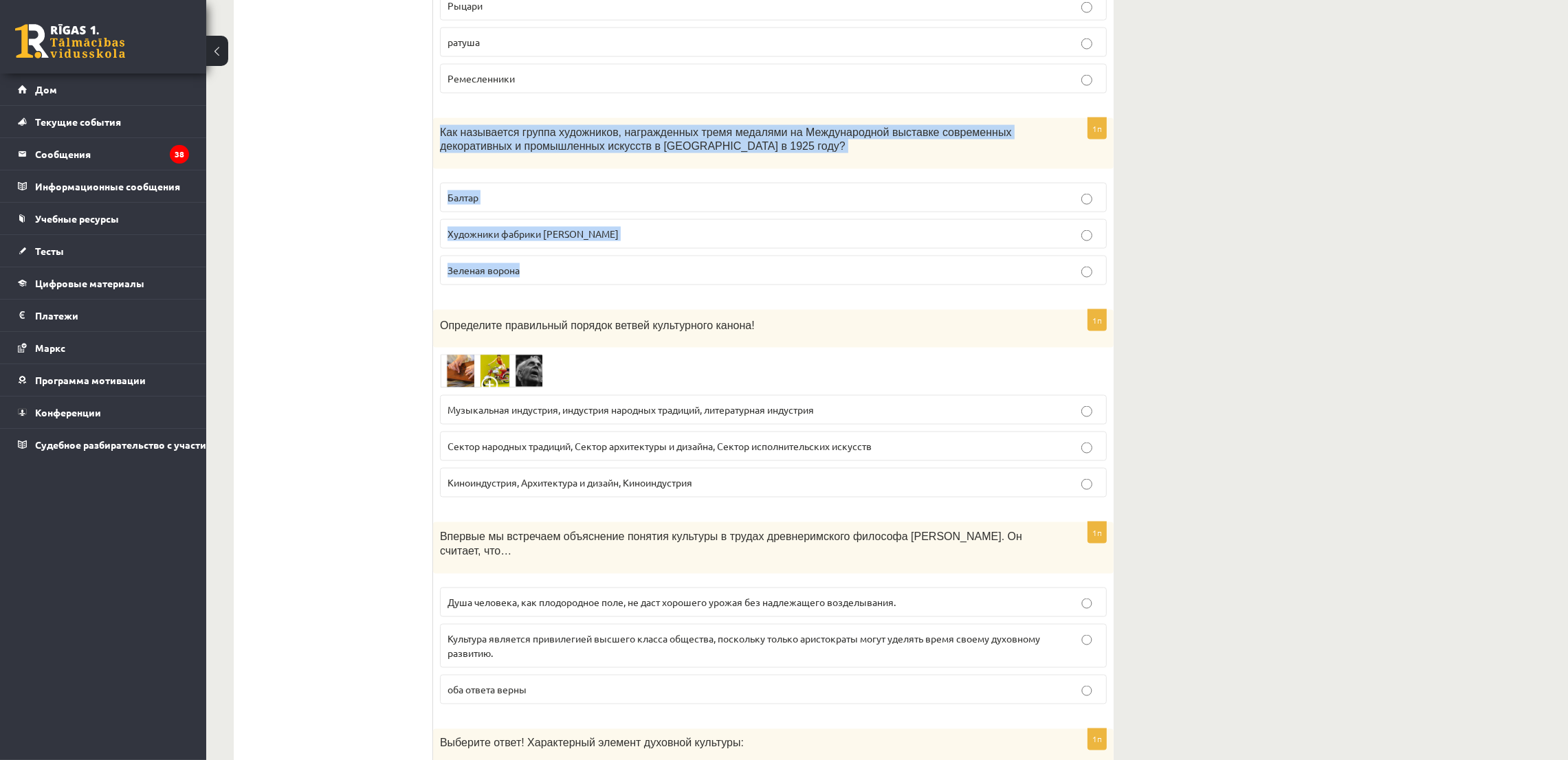
drag, startPoint x: 432, startPoint y: 126, endPoint x: 552, endPoint y: 271, distance: 188.2
click at [552, 271] on div "1п Как называется группа художников, награжденных тремя медалями на Международн…" at bounding box center [774, 207] width 681 height 178
copy div "Как называется группа художников, награжденных тремя медалями на Международной …"
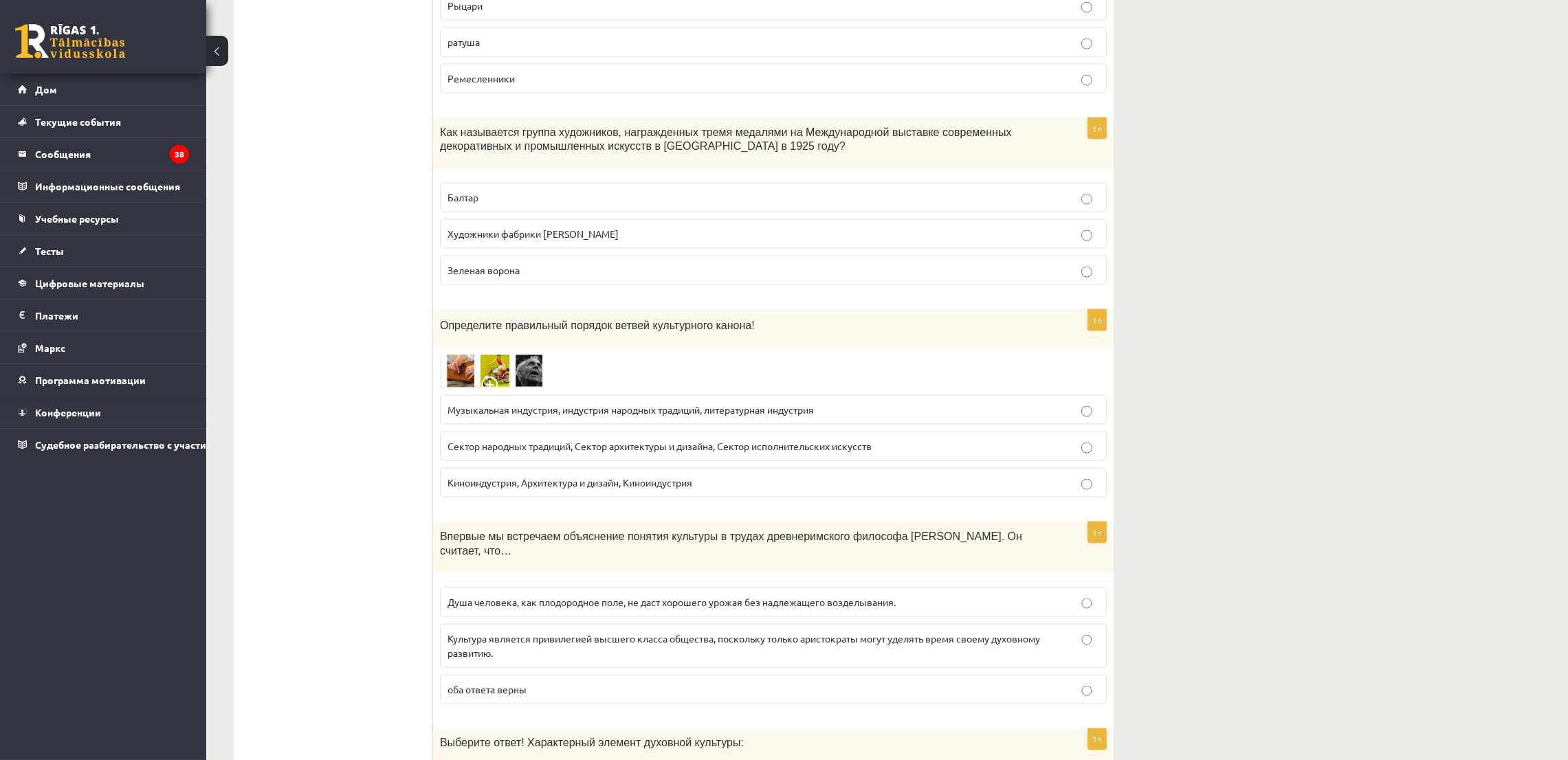
click at [580, 233] on font "Художники фабрики Кузнецова" at bounding box center [532, 234] width 171 height 12
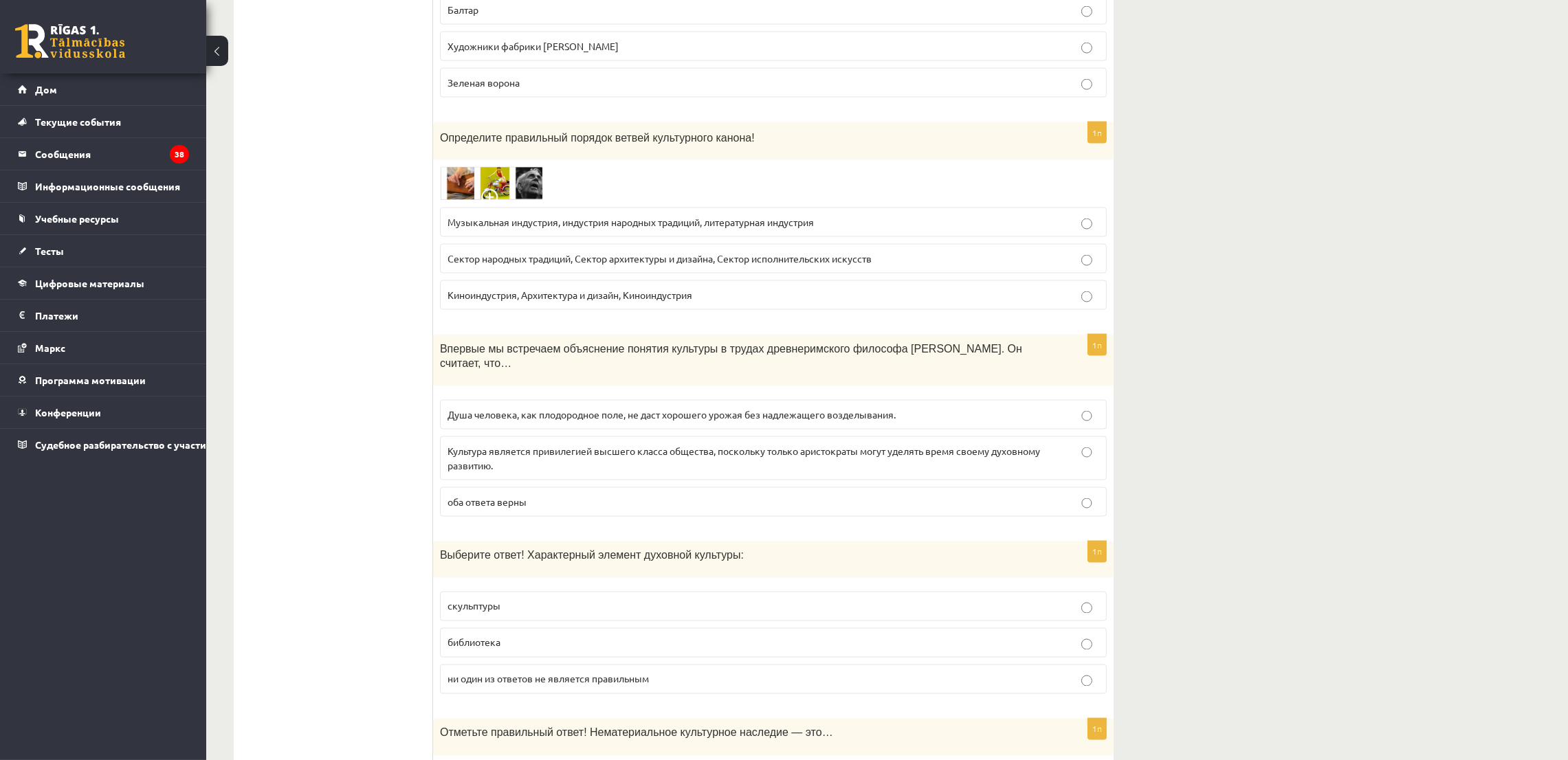
scroll to position [3403, 0]
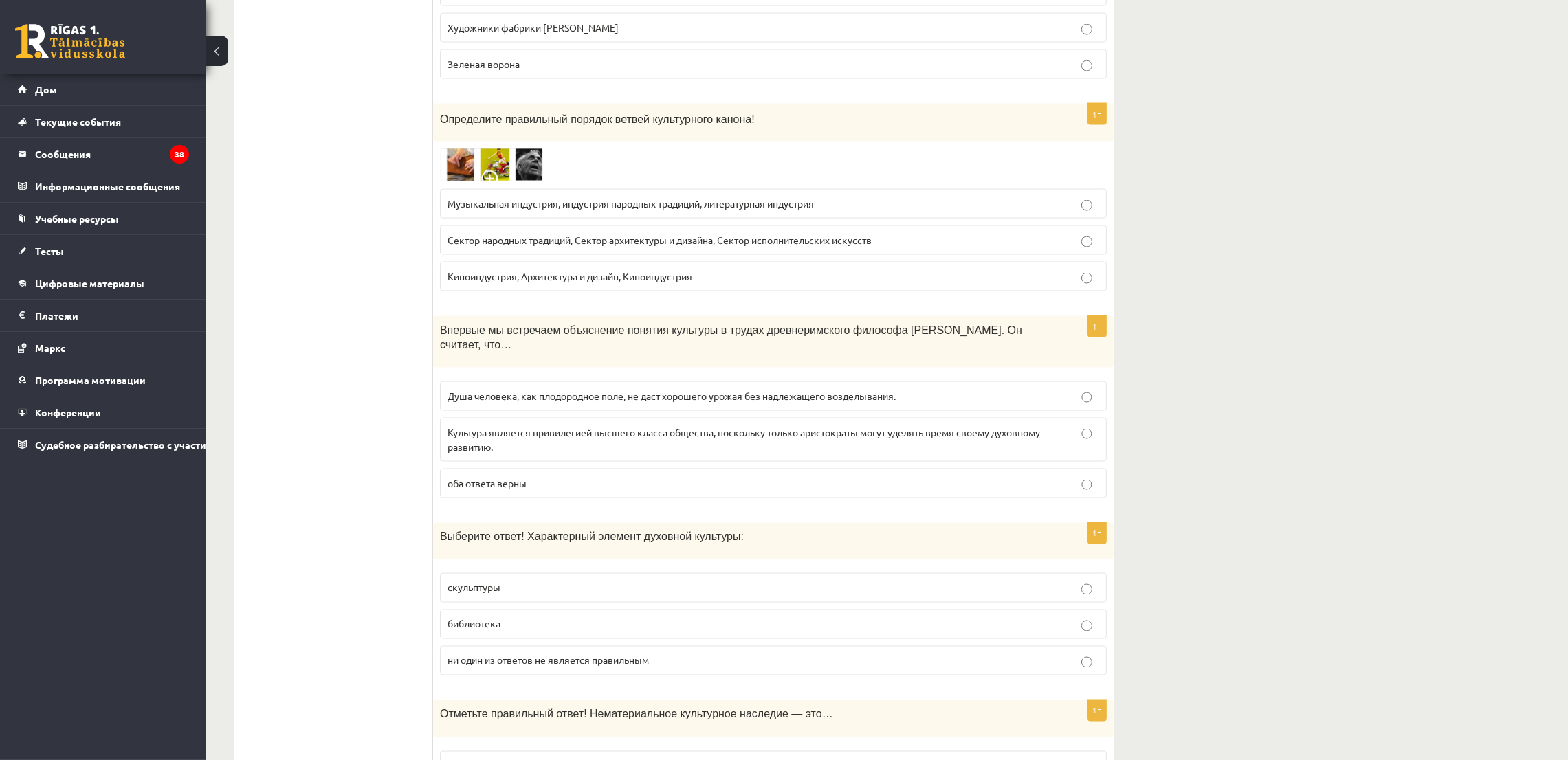
click at [500, 169] on img at bounding box center [492, 165] width 103 height 34
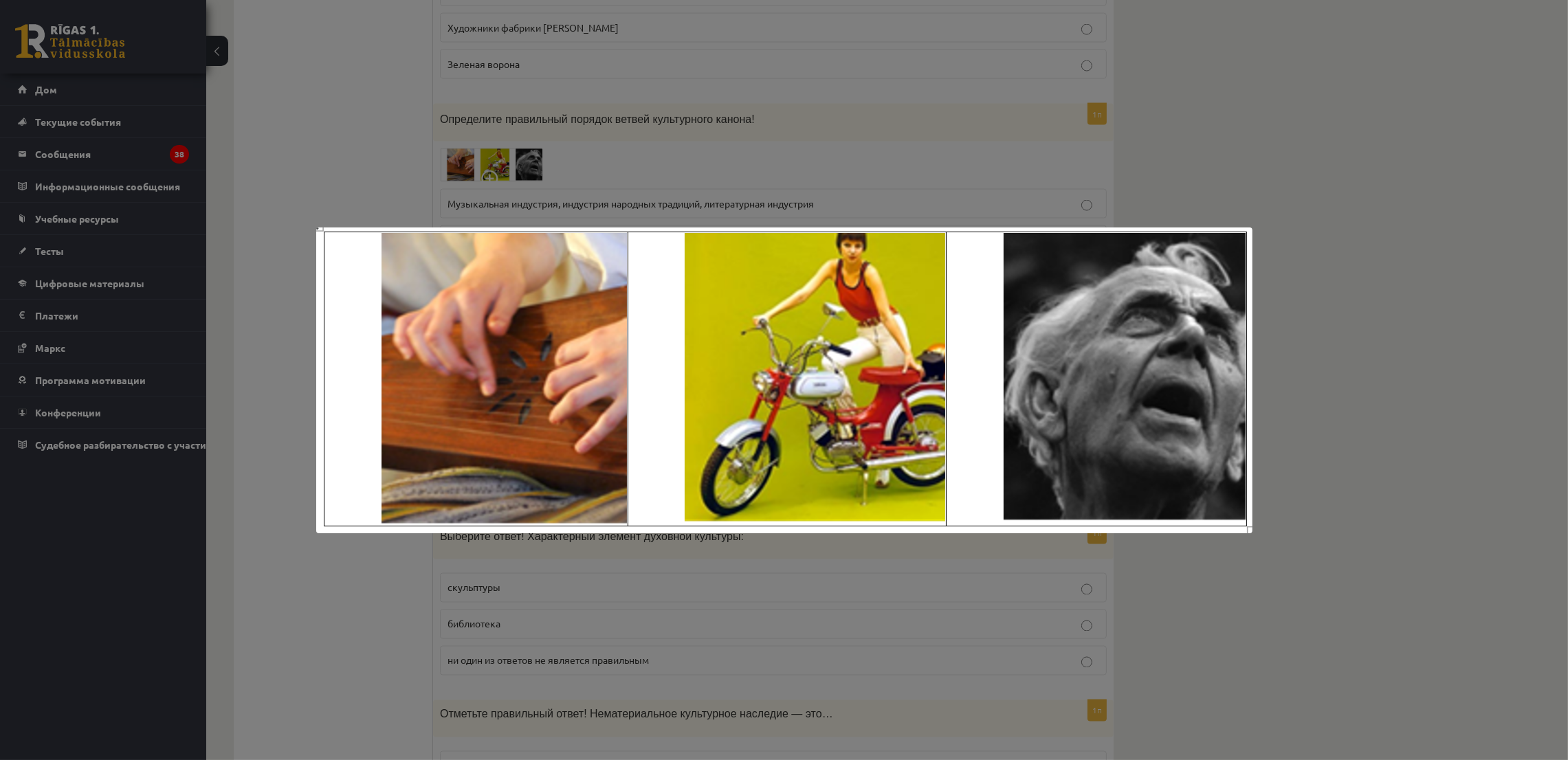
click at [818, 142] on div at bounding box center [784, 380] width 1568 height 760
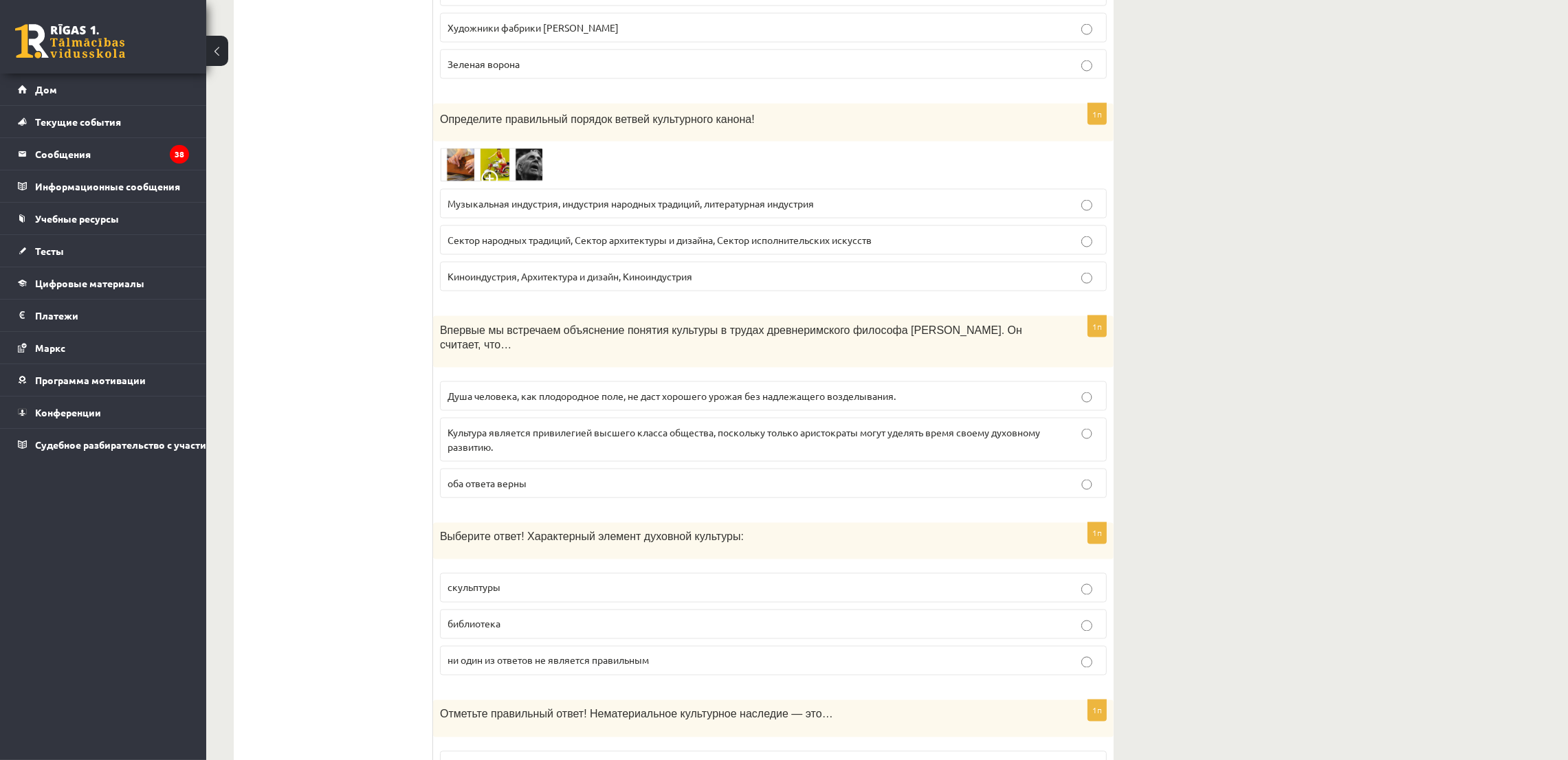
click at [625, 199] on font "Музыкальная индустрия, индустрия народных традиций, литературная индустрия" at bounding box center [630, 203] width 366 height 12
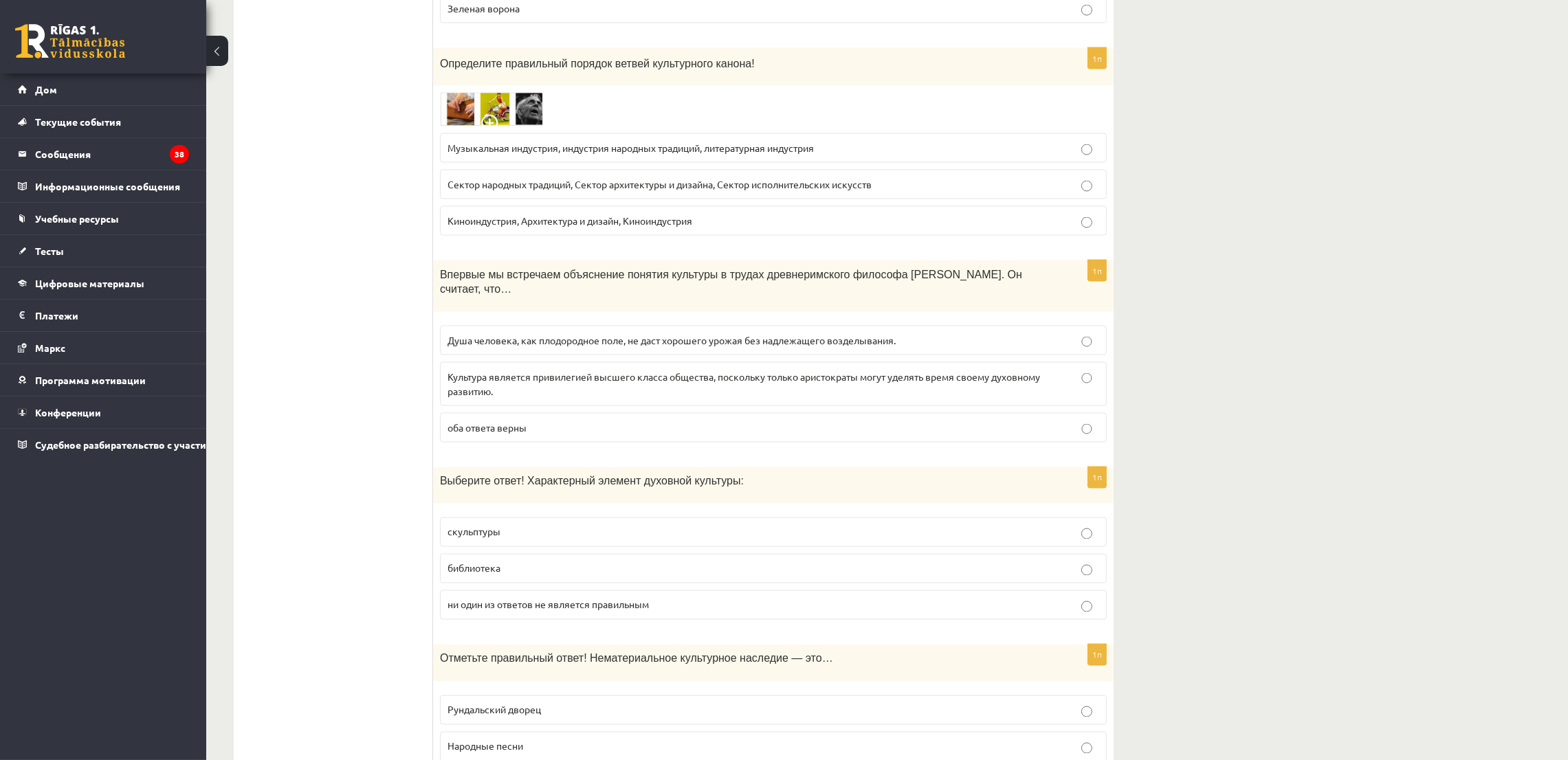
scroll to position [3506, 0]
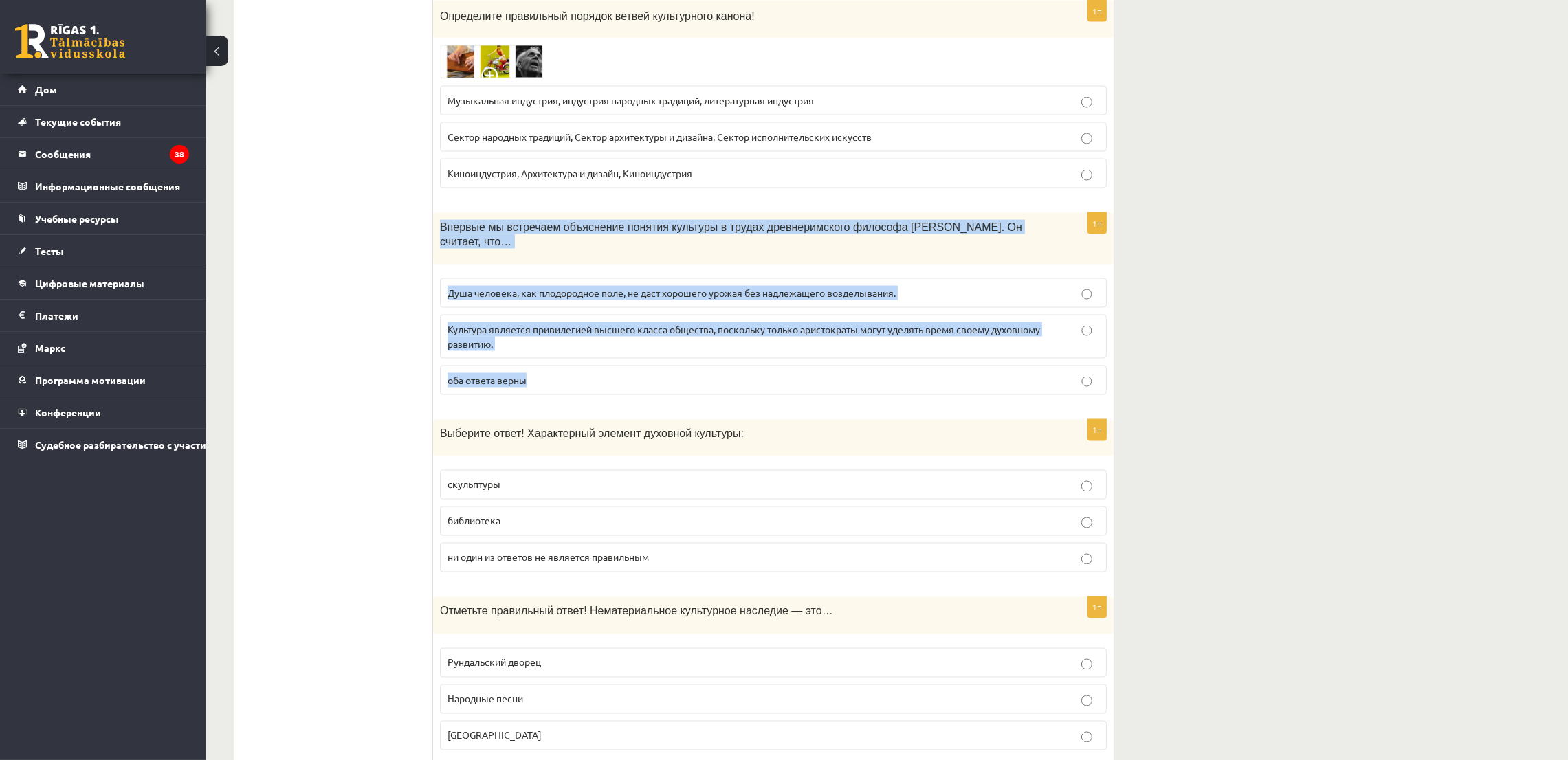
drag, startPoint x: 439, startPoint y: 227, endPoint x: 563, endPoint y: 362, distance: 183.3
click at [563, 362] on div "1п Впервые мы встречаем объяснение понятия культуры в трудах древнеримского фил…" at bounding box center [774, 309] width 681 height 193
copy div "Впервые мы встречаем объяснение понятия культуры в трудах древнеримского филосо…"
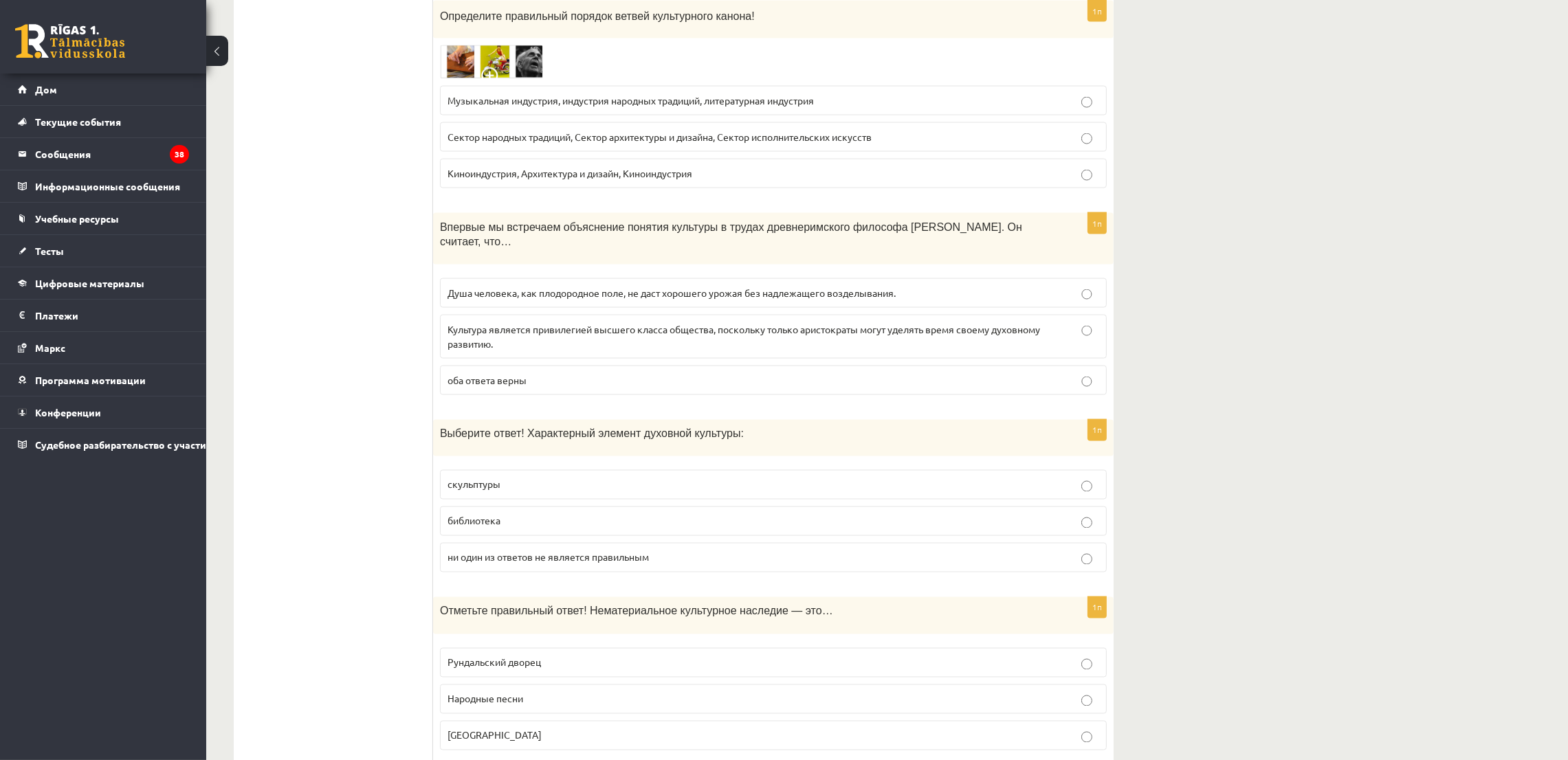
click at [481, 287] on font "Душа человека, как плодородное поле, не даст хорошего урожая без надлежащего во…" at bounding box center [671, 293] width 448 height 12
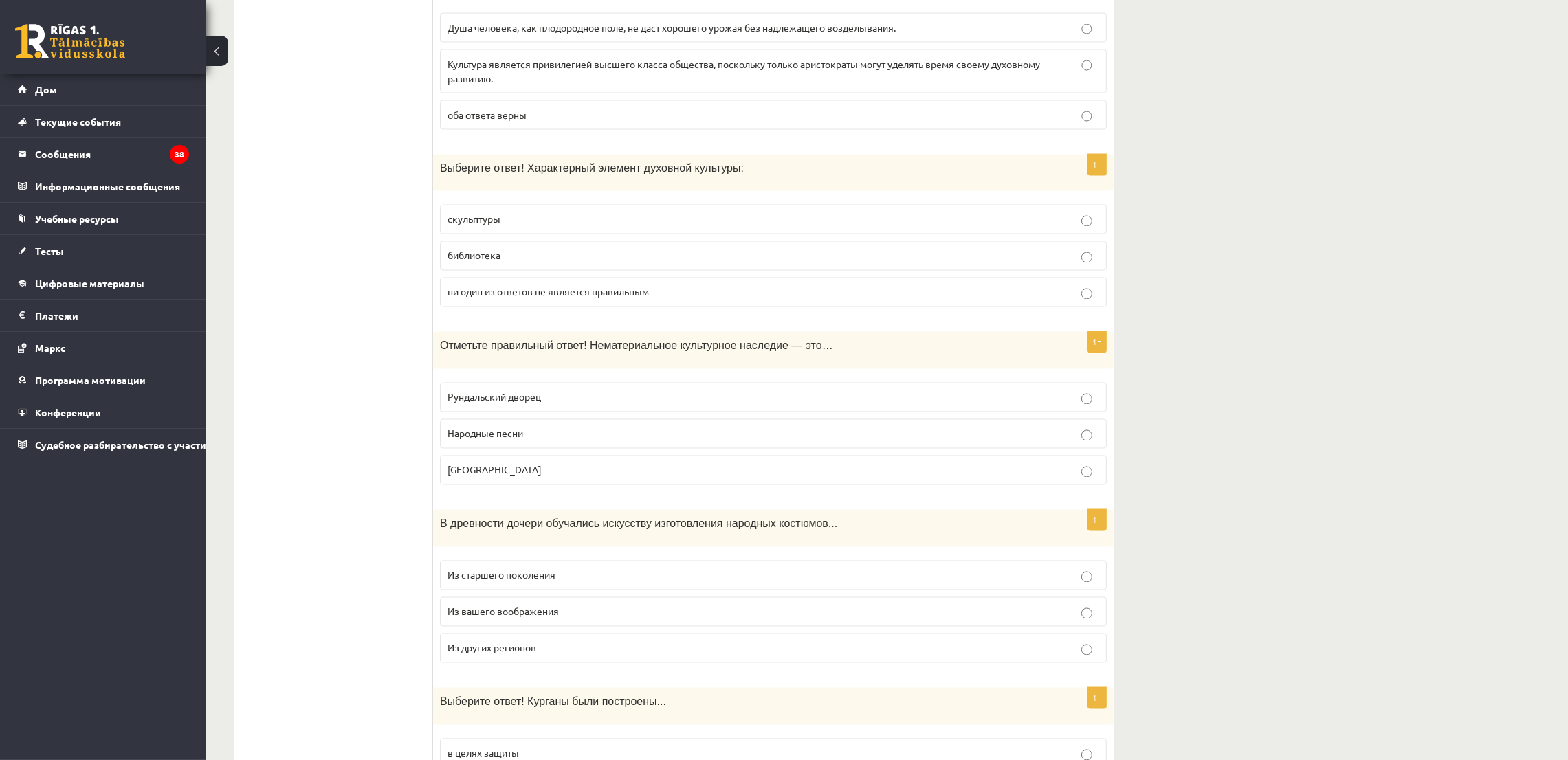
scroll to position [3815, 0]
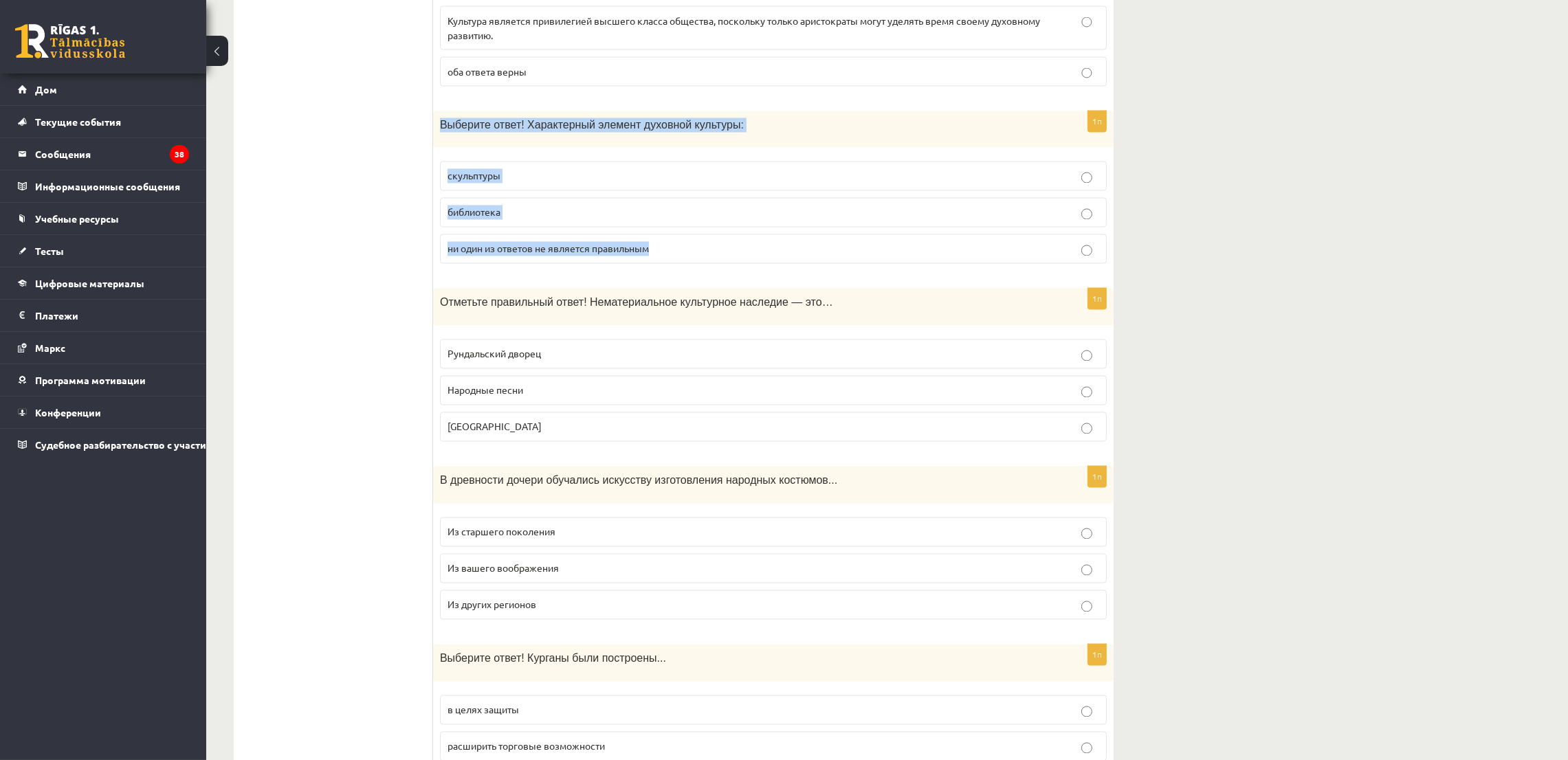
drag, startPoint x: 436, startPoint y: 110, endPoint x: 696, endPoint y: 234, distance: 288.1
click at [696, 234] on div "1п Выберите ответ! Характерный элемент духовной культуры: скульптуры библиотека…" at bounding box center [774, 193] width 681 height 165
copy div "Выберите ответ! Характерный элемент духовной культуры: скульптуры библиотека ни…"
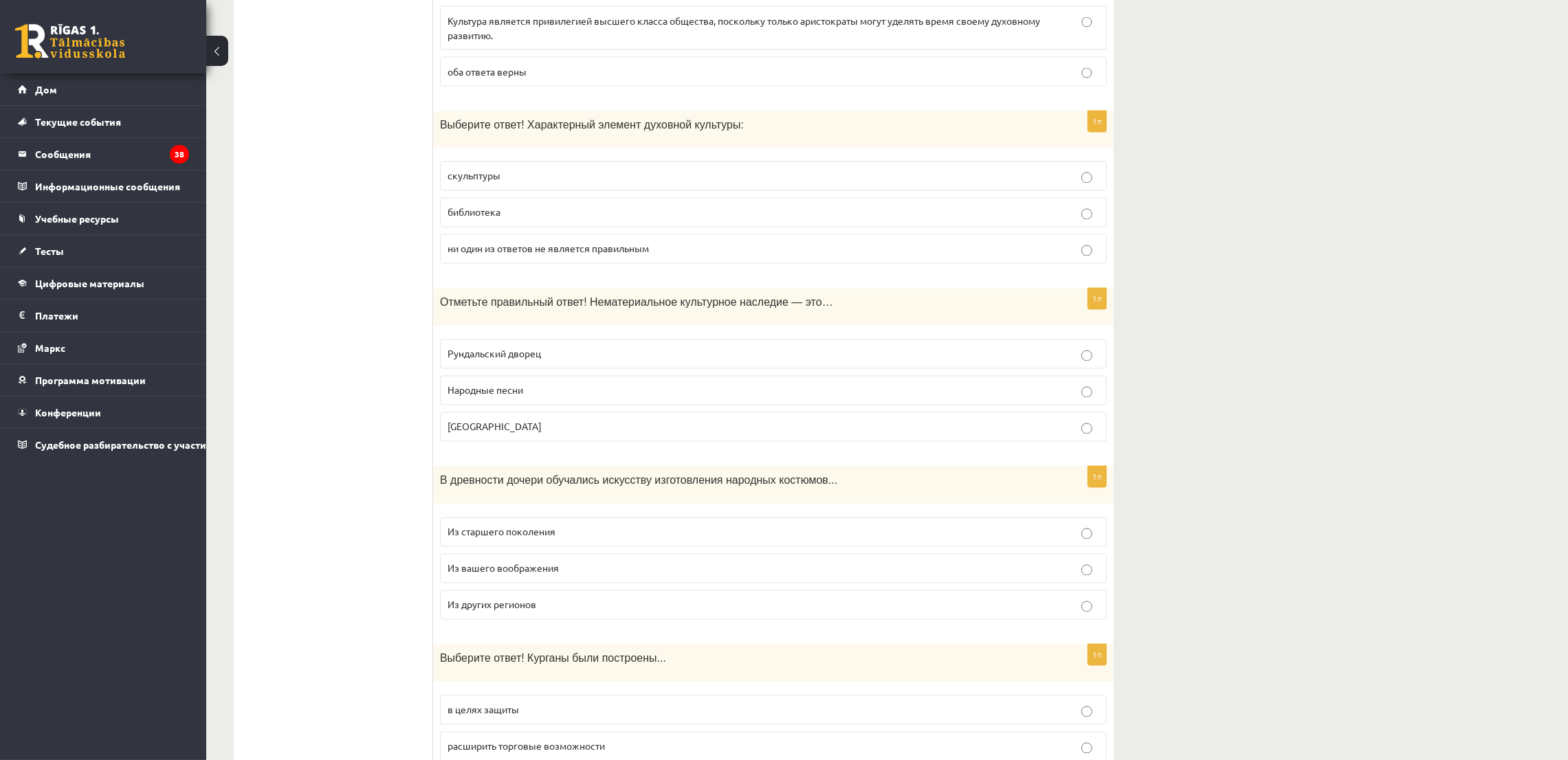
click at [461, 170] on font "скульптуры" at bounding box center [473, 176] width 53 height 12
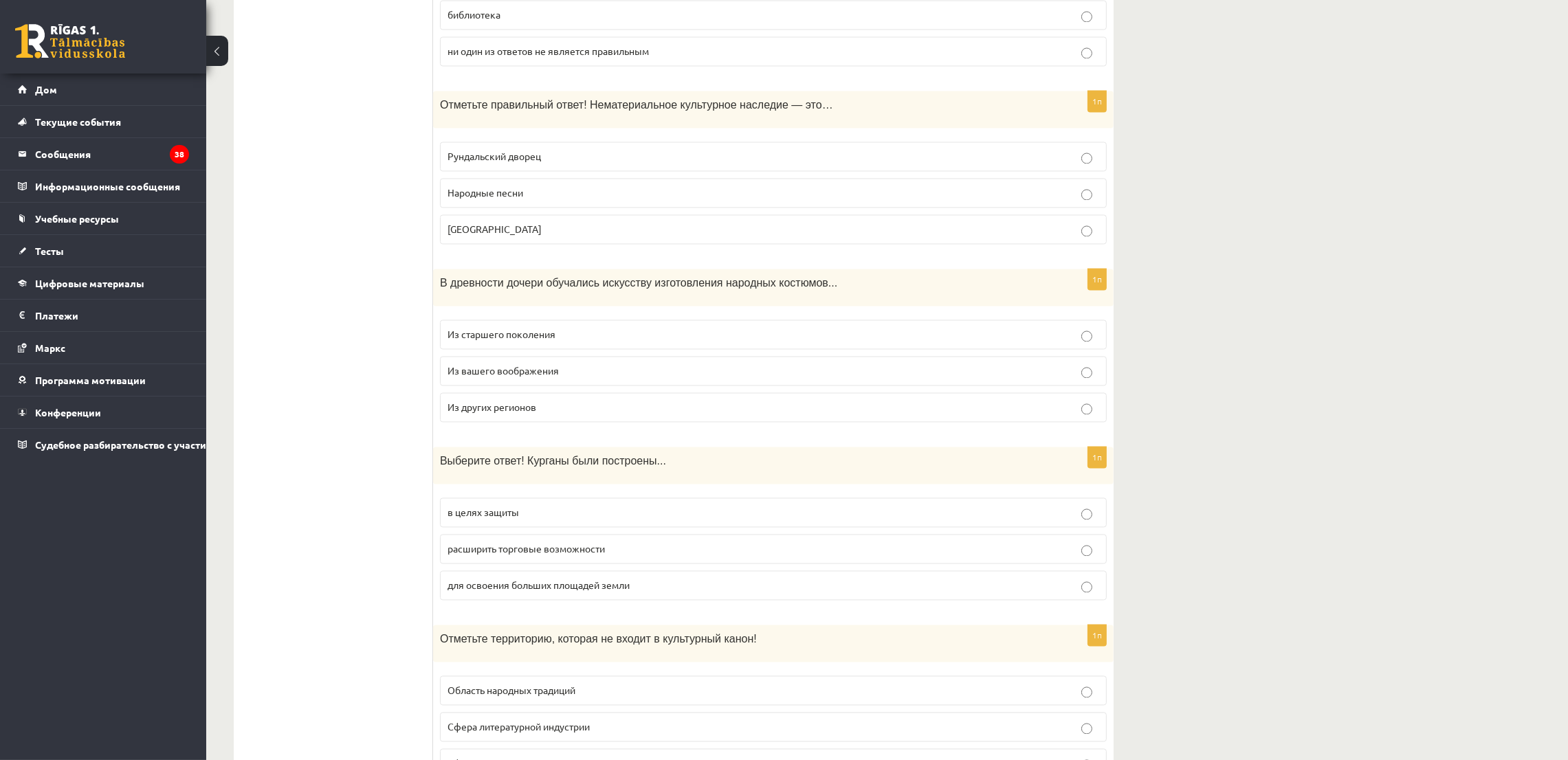
scroll to position [4021, 0]
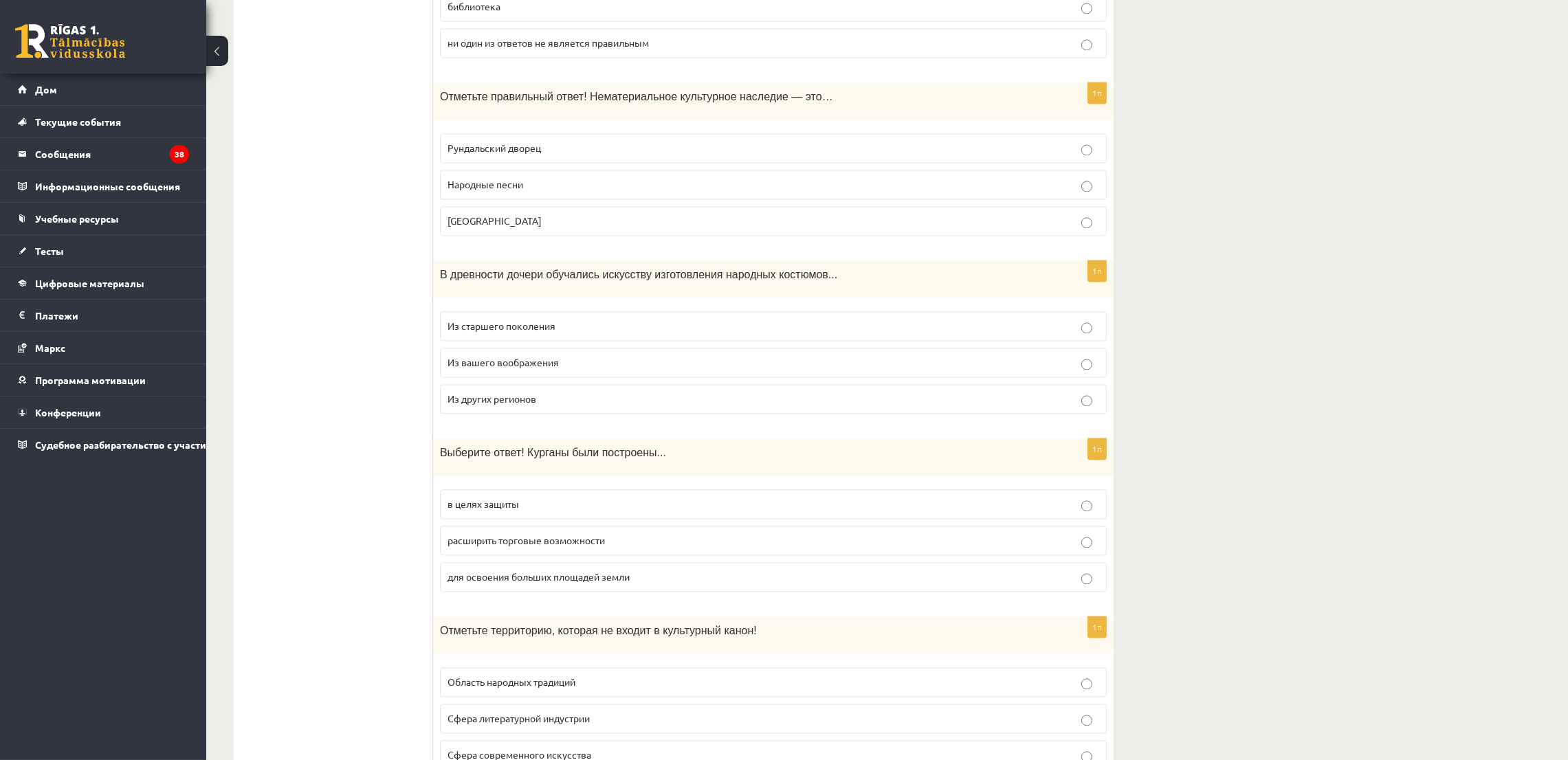
drag, startPoint x: 435, startPoint y: 82, endPoint x: 585, endPoint y: 202, distance: 192.1
click at [585, 202] on div "1п Отметьте правильный ответ! Нематериальное культурное наследие — это… Рундаль…" at bounding box center [774, 165] width 681 height 165
copy div "Отметьте правильный ответ! Нематериальное культурное наследие — это… Рундальски…"
click at [513, 141] on font "Рундальский дворец" at bounding box center [494, 147] width 93 height 12
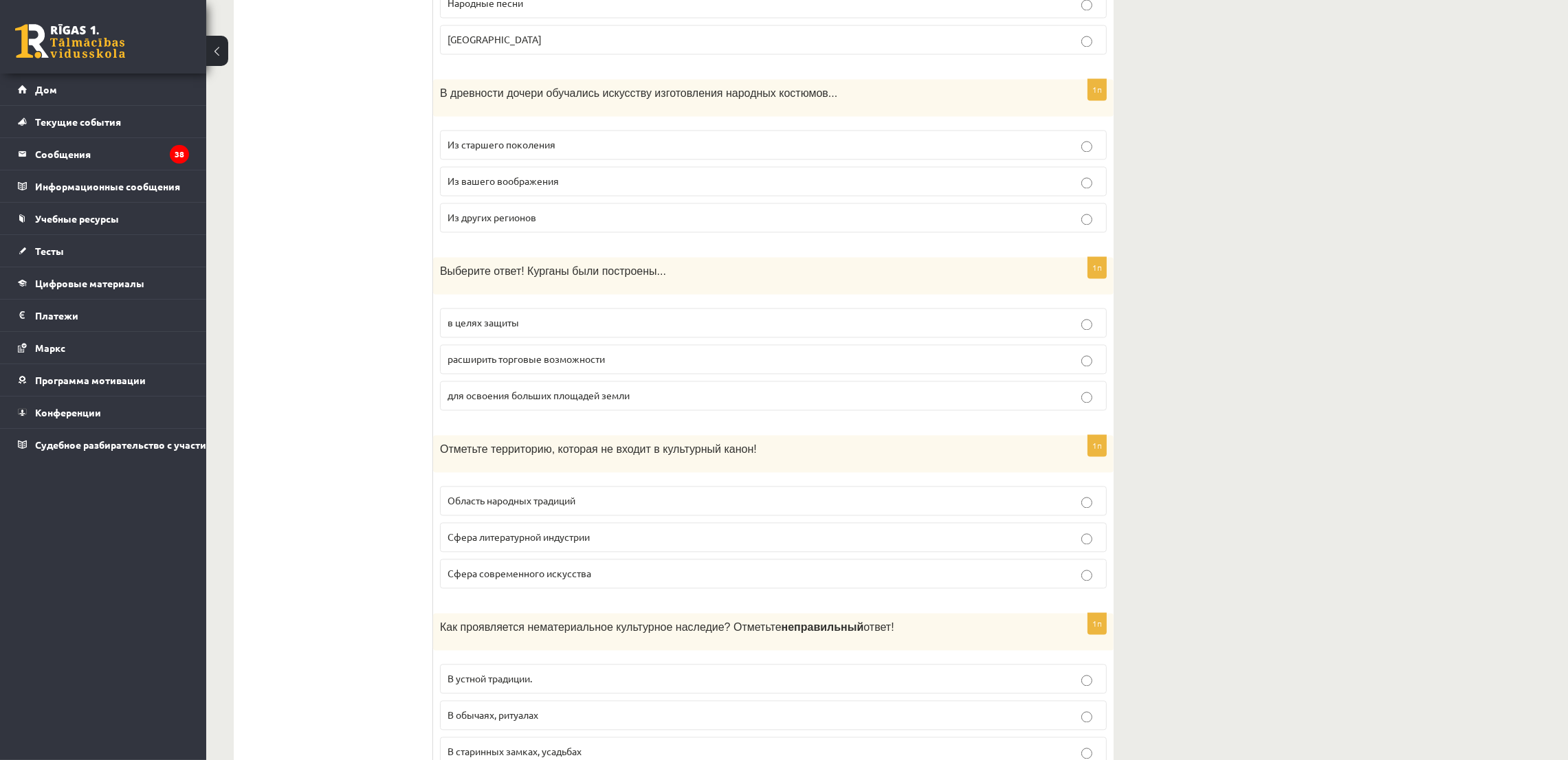
scroll to position [4227, 0]
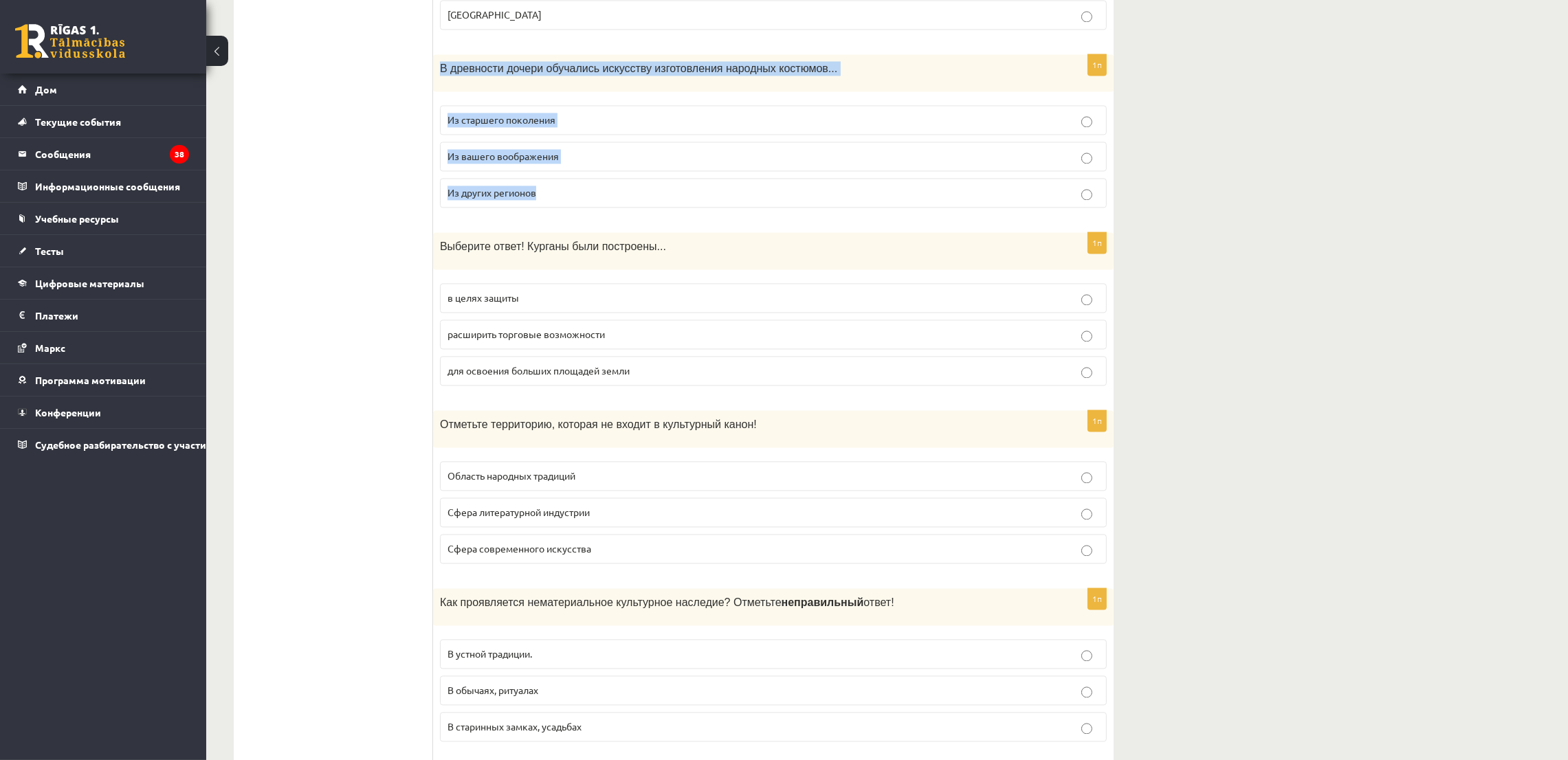
drag, startPoint x: 438, startPoint y: 58, endPoint x: 558, endPoint y: 175, distance: 167.6
click at [558, 175] on div "1п В древности дочери обучались искусству изготовления народных костюмов... Из …" at bounding box center [774, 136] width 681 height 165
copy div "В древности дочери обучались искусству изготовления народных костюмов... Из ста…"
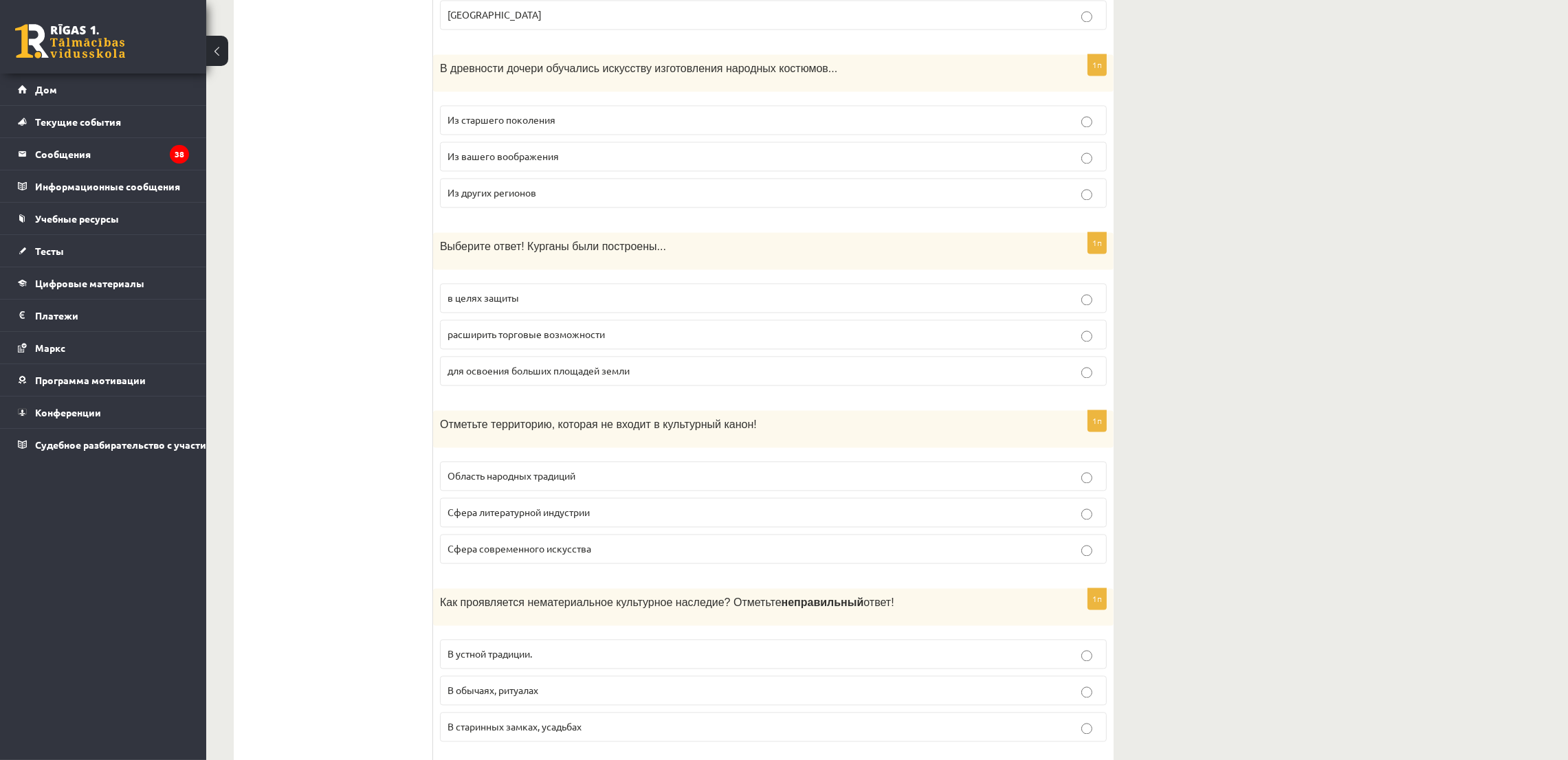
click at [472, 105] on label "Из старшего поколения" at bounding box center [774, 120] width 667 height 29
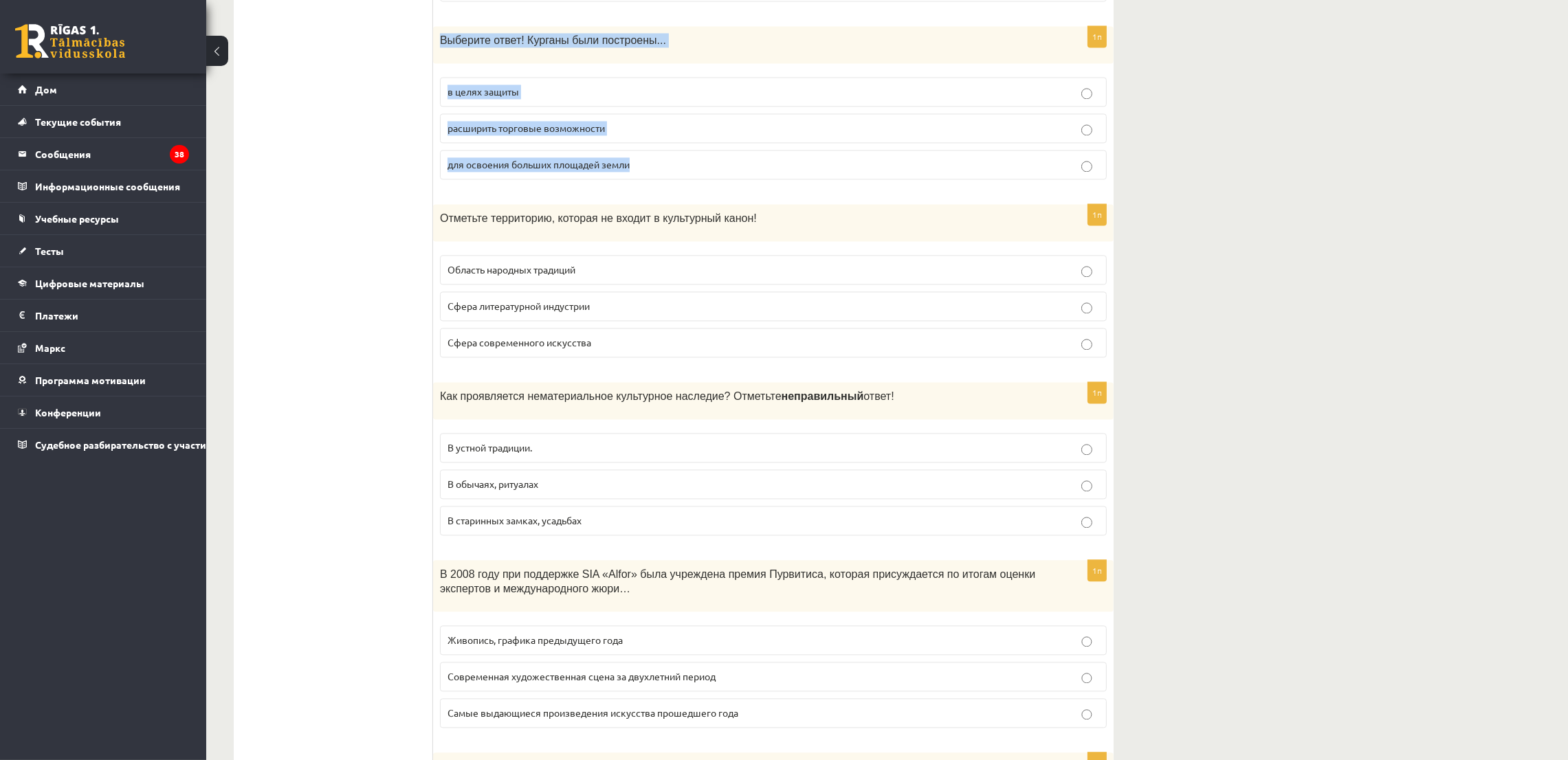
drag, startPoint x: 435, startPoint y: 19, endPoint x: 666, endPoint y: 153, distance: 267.1
click at [670, 158] on div "1п Выберите ответ! Курганы были построены... в целях защиты расширить торговые …" at bounding box center [774, 108] width 681 height 165
click at [491, 165] on label "для освоения больших площадей земли" at bounding box center [774, 165] width 667 height 29
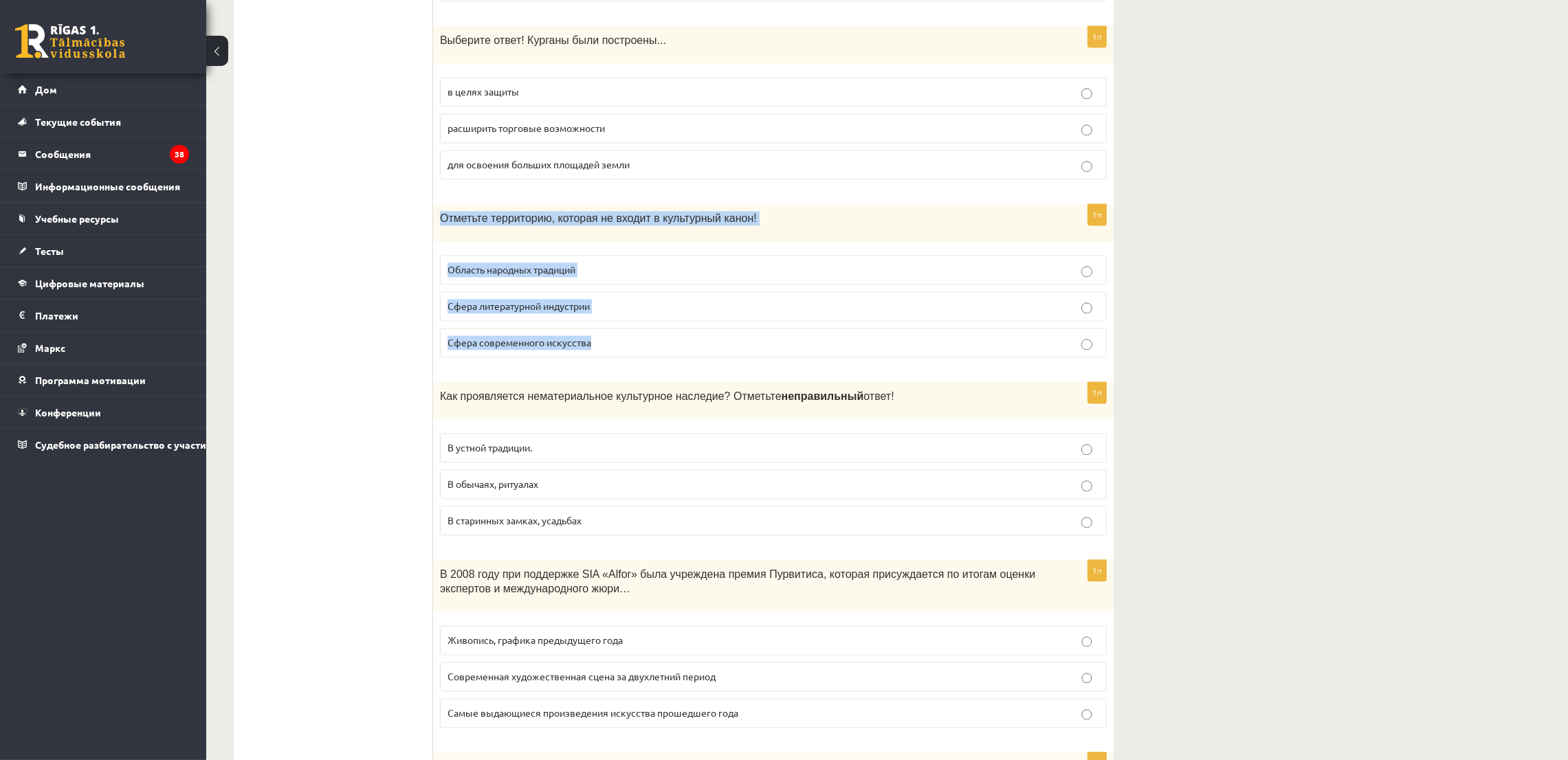
drag, startPoint x: 437, startPoint y: 209, endPoint x: 712, endPoint y: 340, distance: 304.6
click at [712, 340] on div "1п Отметьте территорию, которая не входит в культурный канон! Область народных …" at bounding box center [774, 286] width 681 height 165
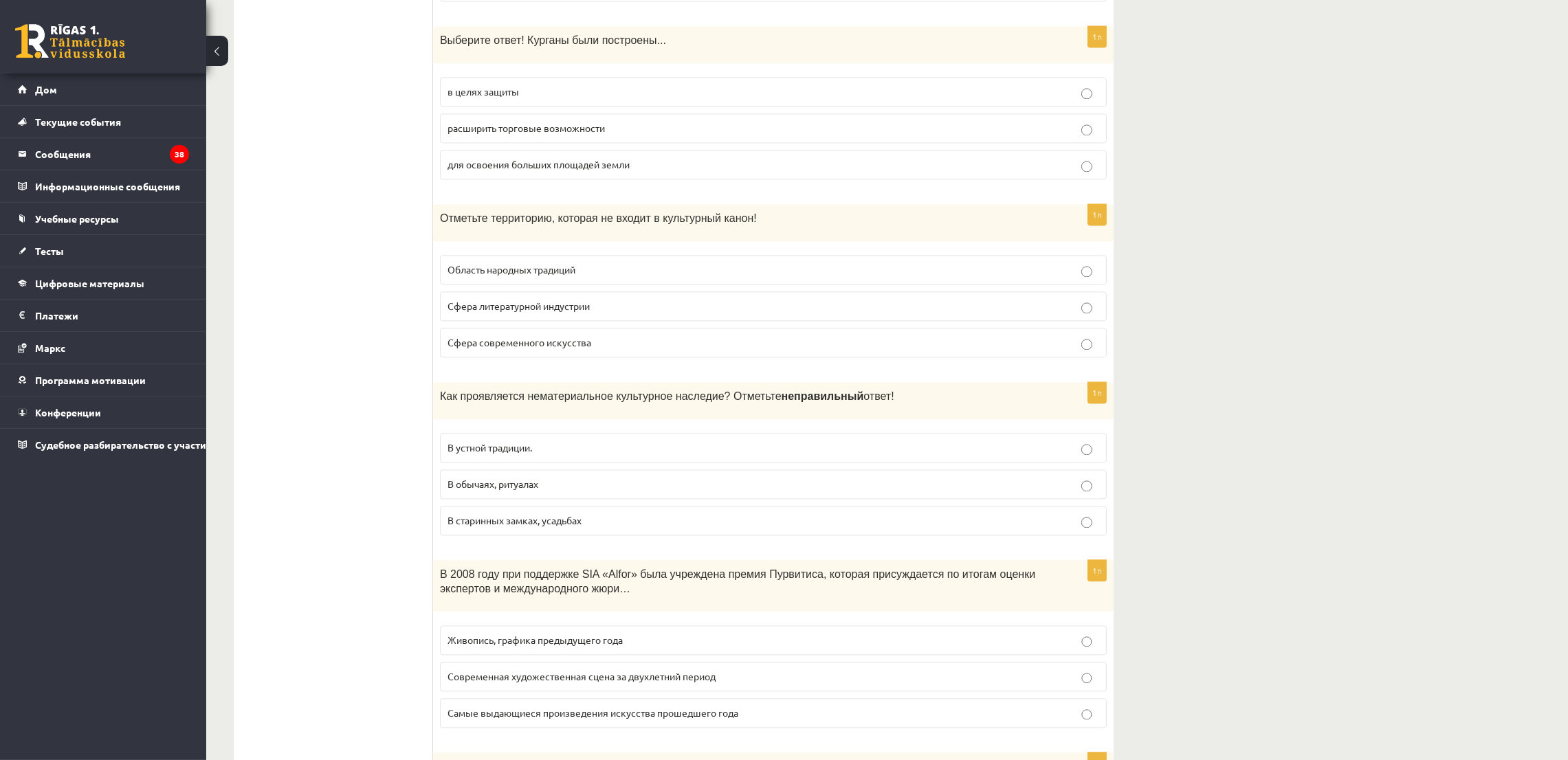
click at [480, 300] on font "Сфера литературной индустрии" at bounding box center [518, 306] width 142 height 12
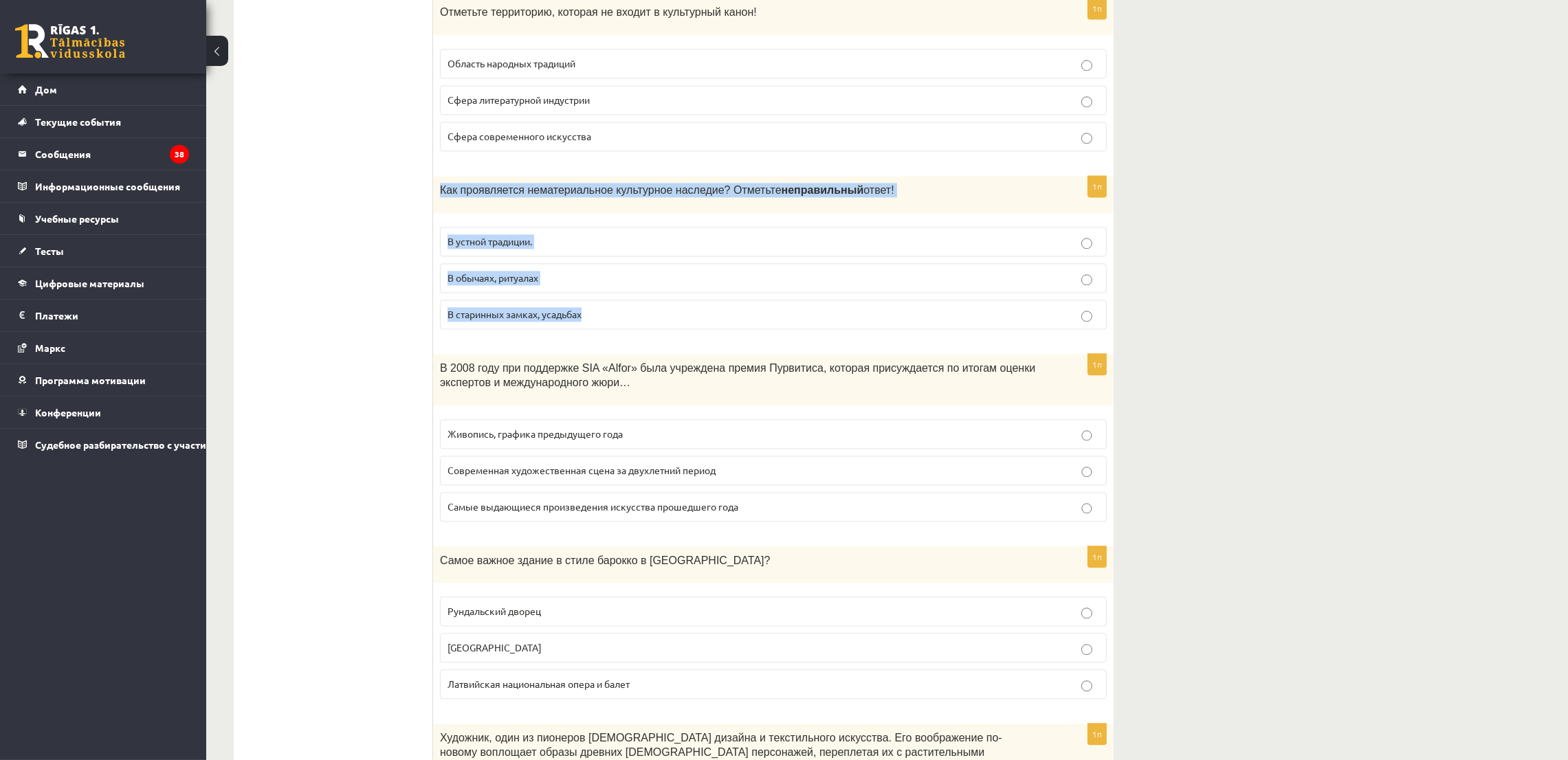
drag, startPoint x: 435, startPoint y: 171, endPoint x: 612, endPoint y: 318, distance: 230.1
click at [612, 318] on div "1п Как проявляется нематериальное культурное наследие? Отметьте неправильный от…" at bounding box center [774, 258] width 681 height 165
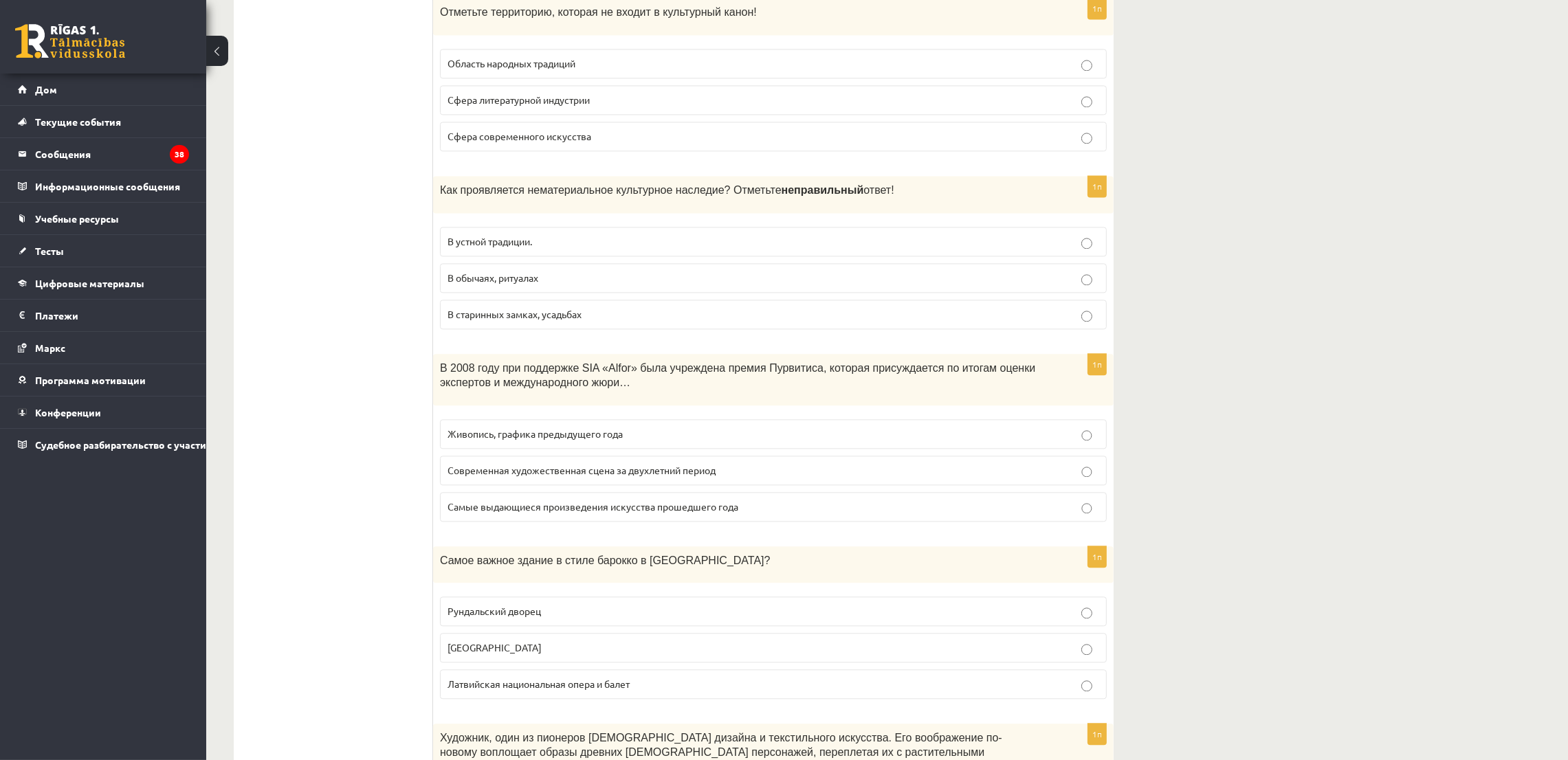
click at [526, 300] on label "В старинных замках, усадьбах" at bounding box center [774, 315] width 667 height 29
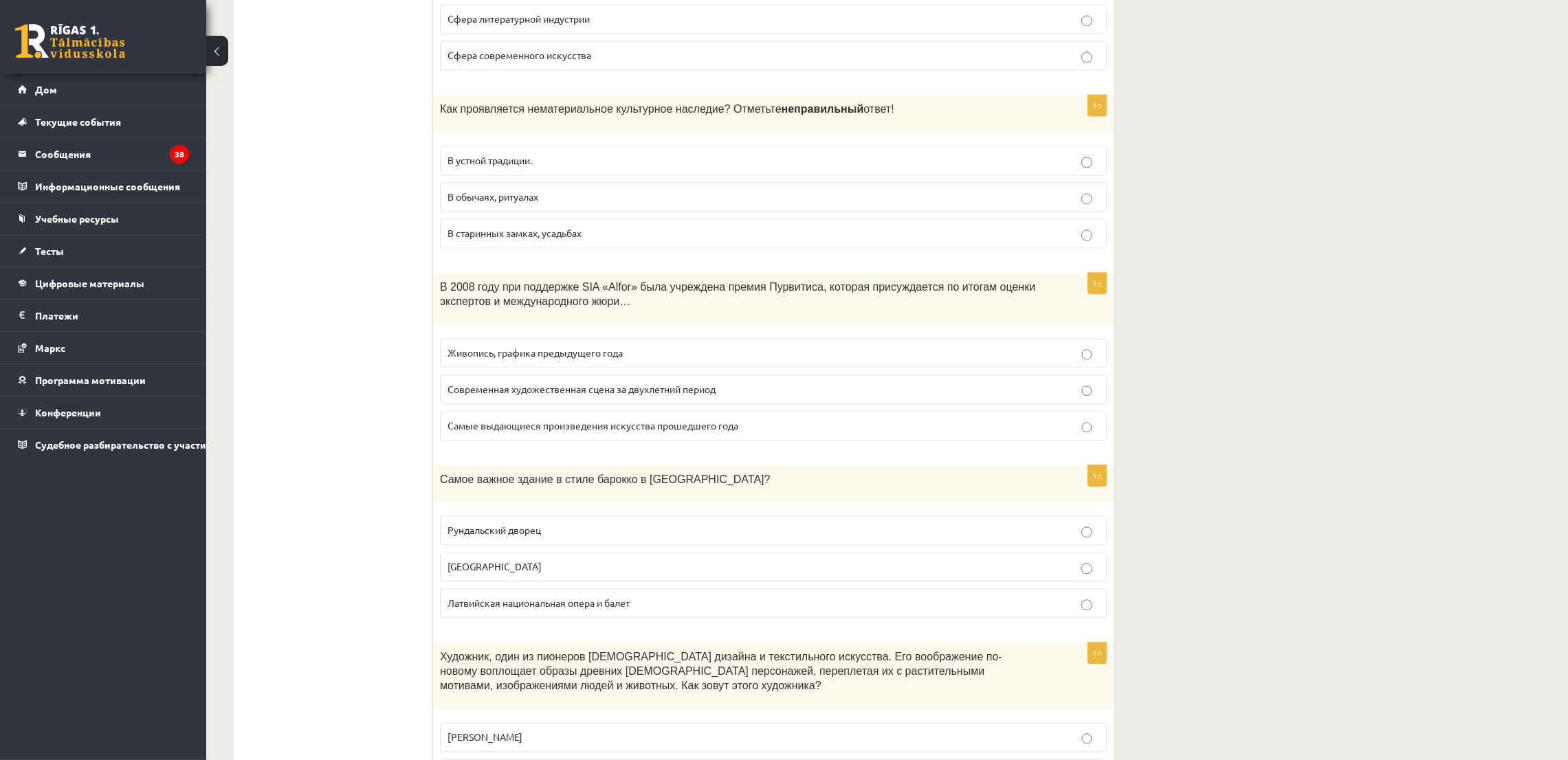
scroll to position [4743, 0]
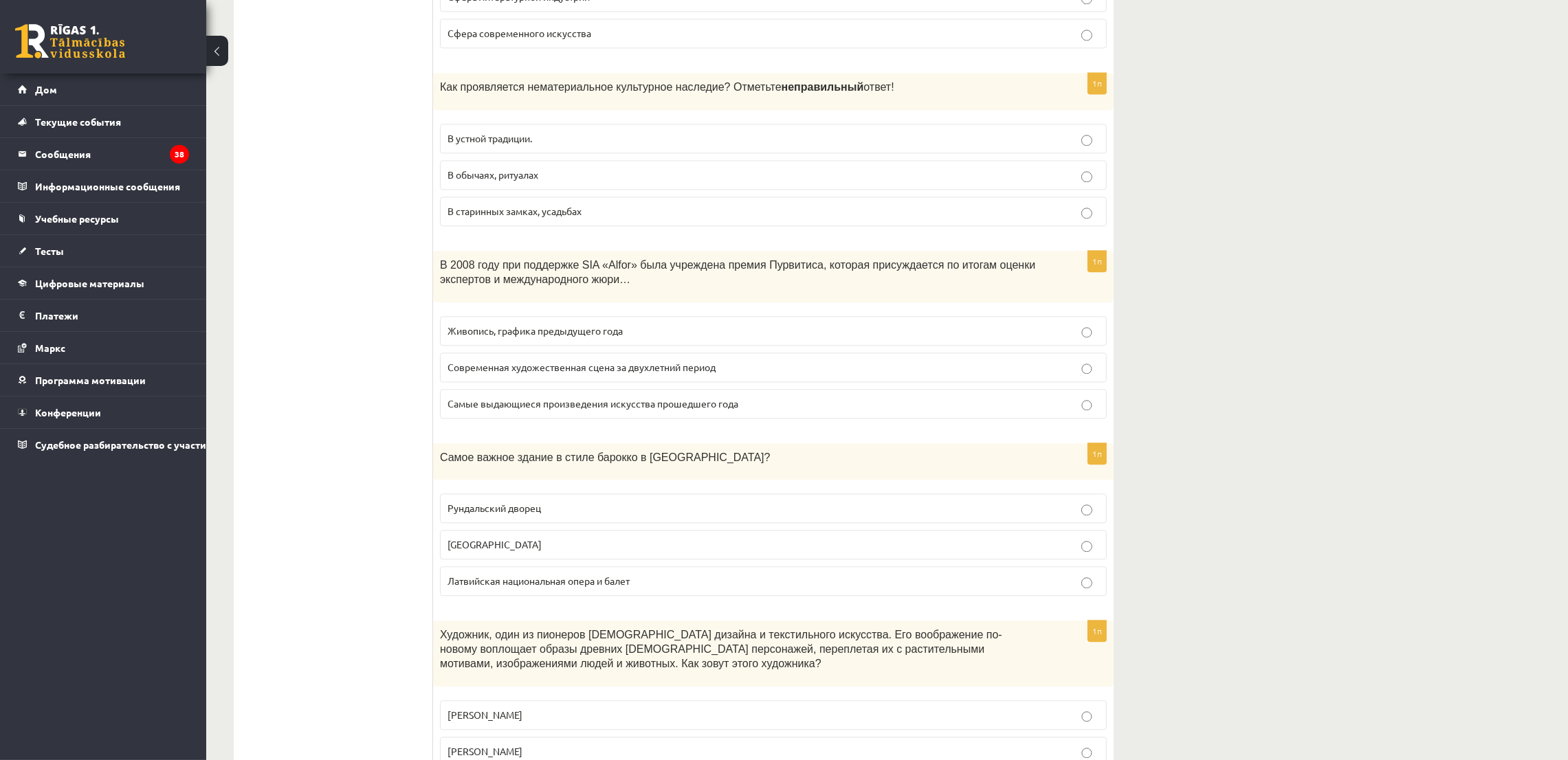
drag, startPoint x: 428, startPoint y: 251, endPoint x: 612, endPoint y: 342, distance: 205.3
drag, startPoint x: 426, startPoint y: 268, endPoint x: 444, endPoint y: 240, distance: 33.3
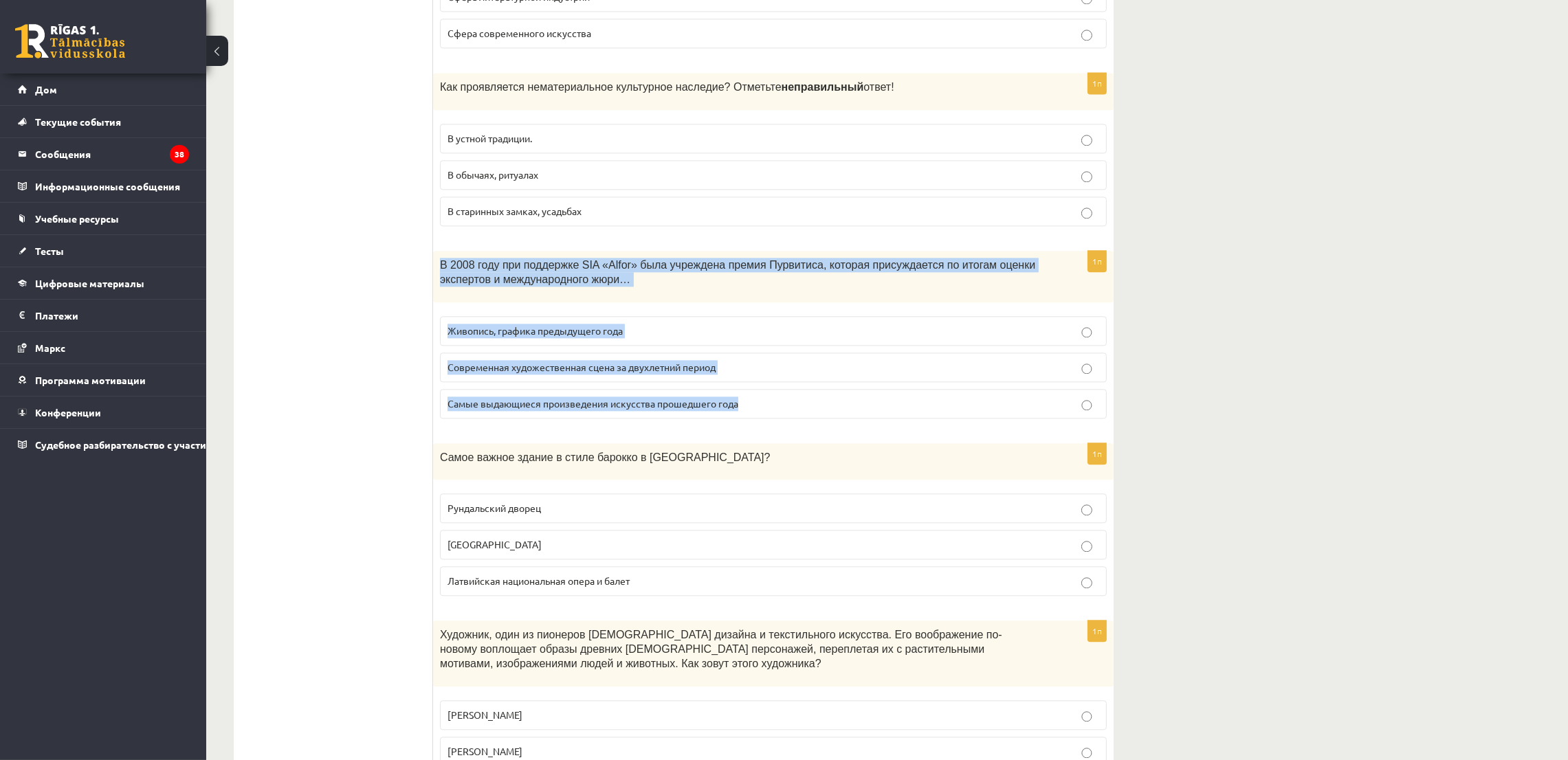
drag, startPoint x: 439, startPoint y: 258, endPoint x: 752, endPoint y: 405, distance: 345.8
click at [752, 405] on div "1п В 2008 году при поддержке SIA «Alfor» была учреждена премия Пурвитиса, котор…" at bounding box center [774, 340] width 681 height 178
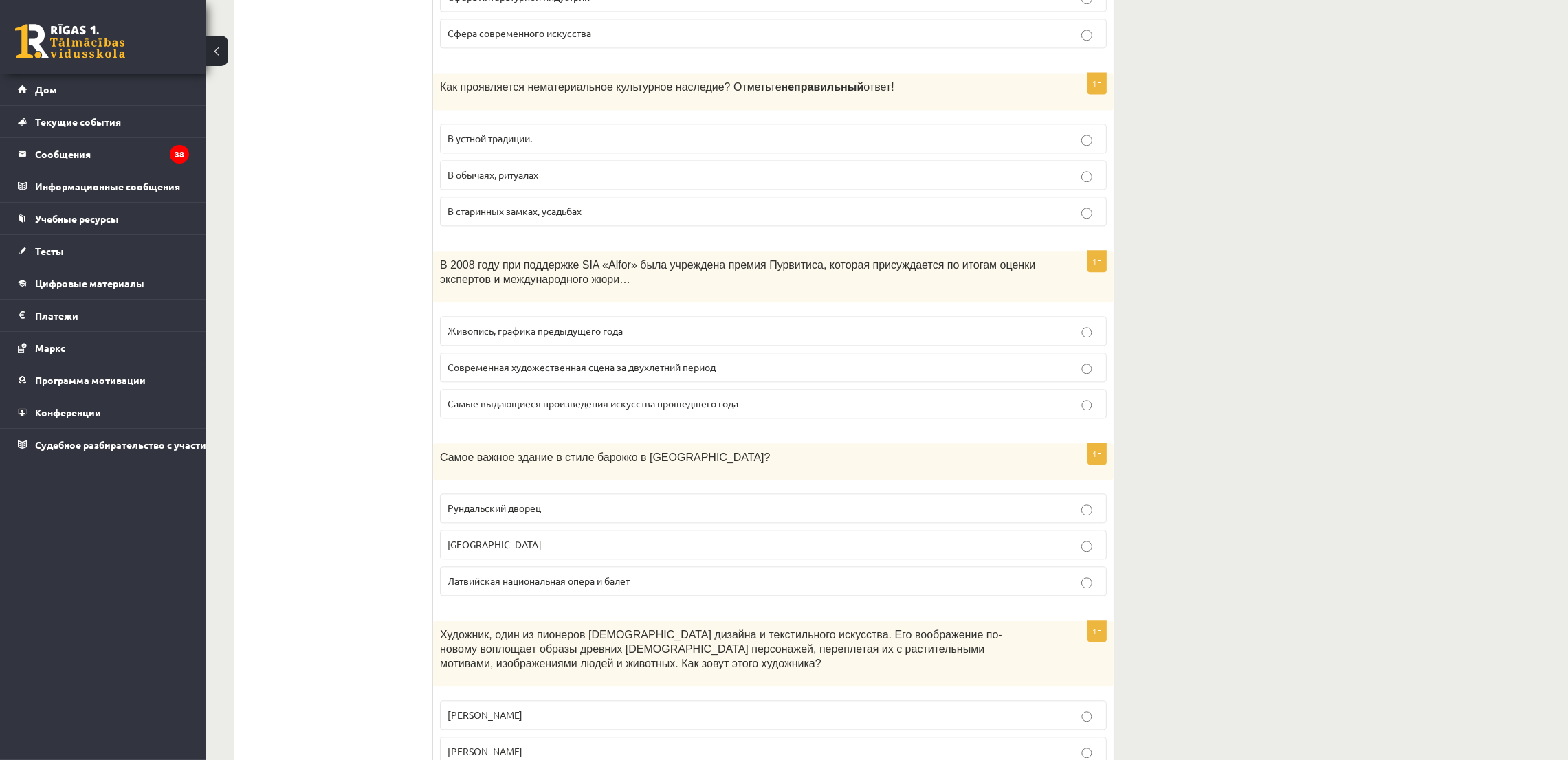
click at [447, 325] on font "Живопись, графика предыдущего года" at bounding box center [534, 331] width 175 height 12
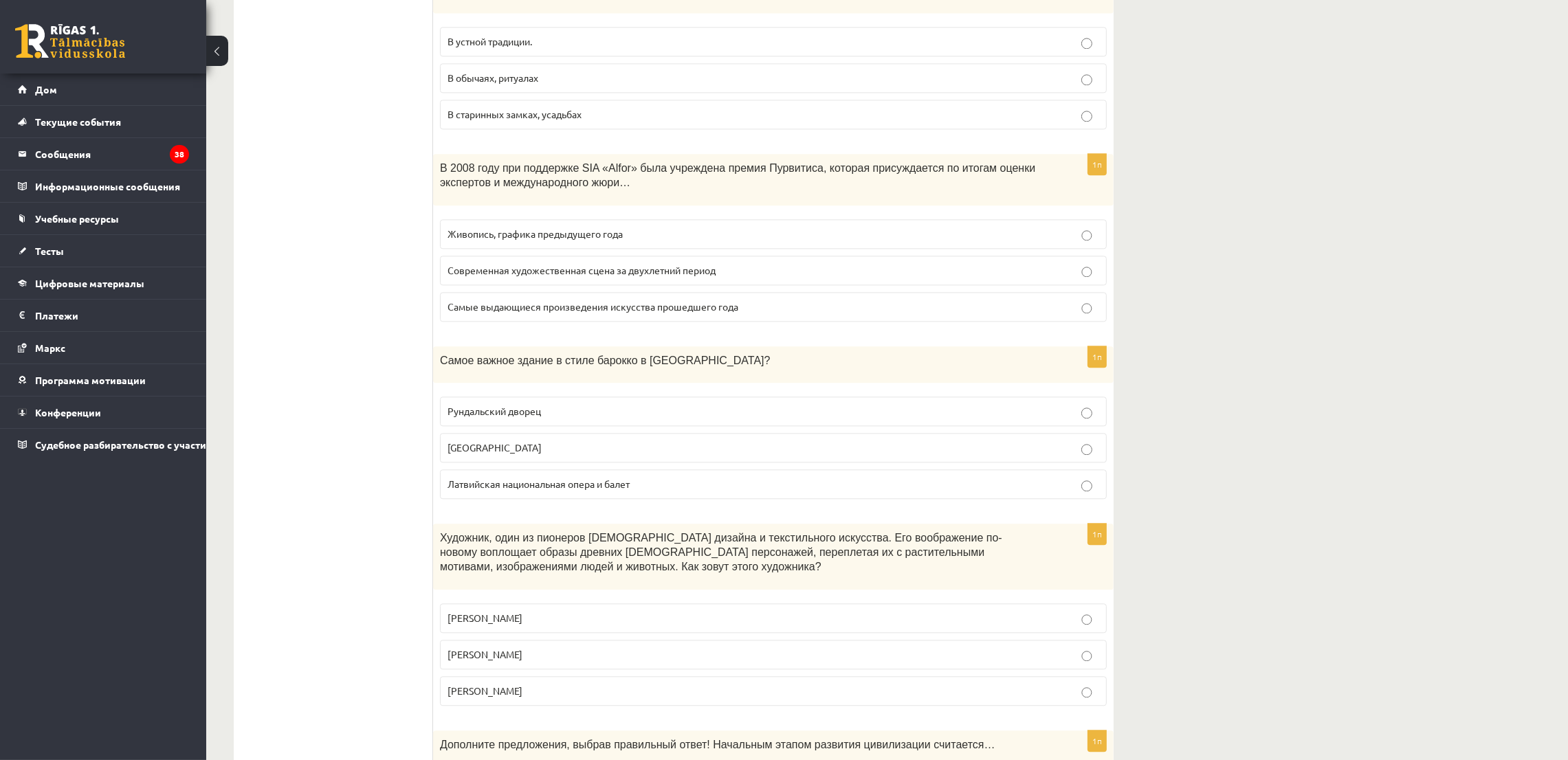
scroll to position [4949, 0]
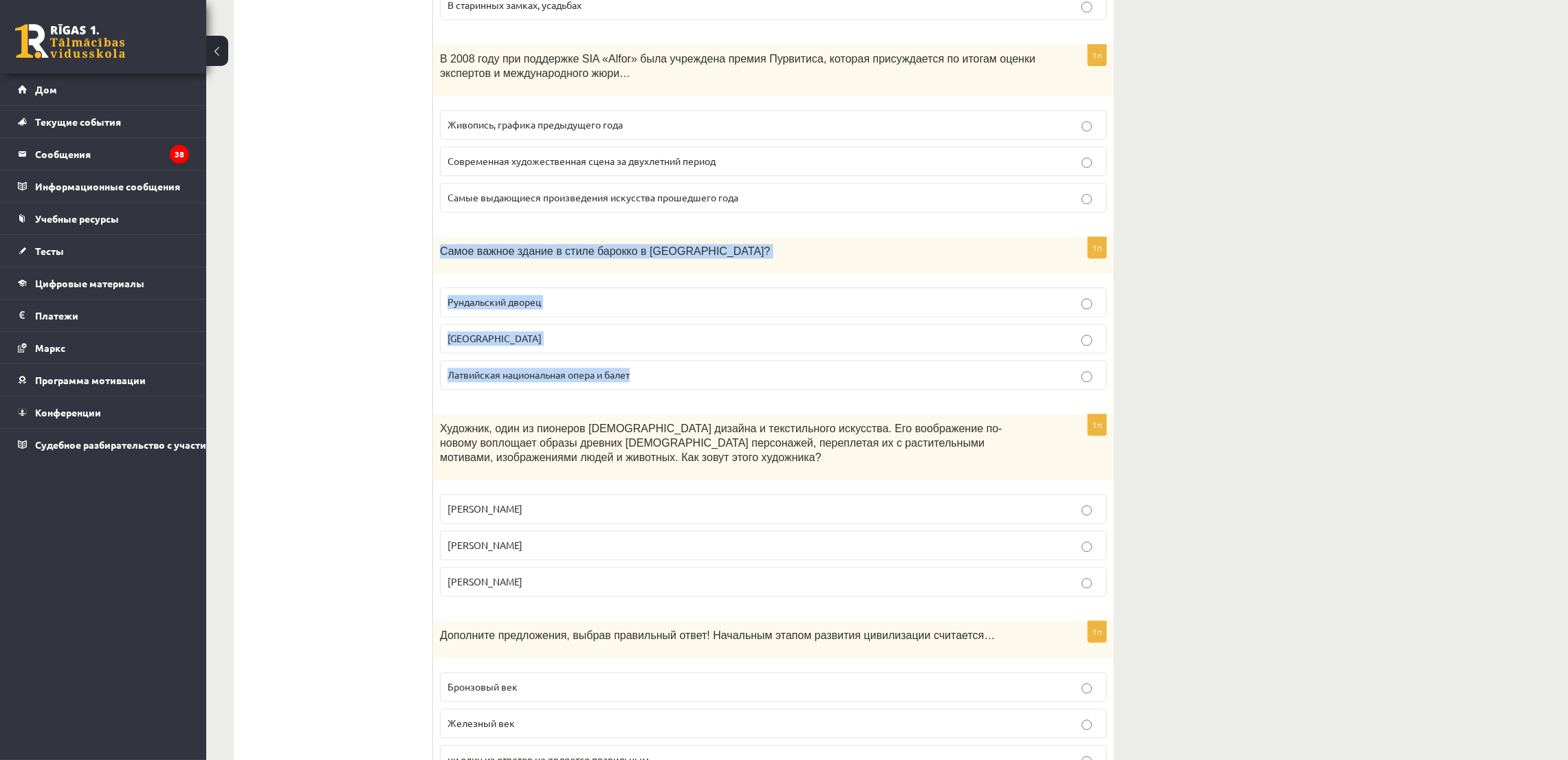
drag, startPoint x: 439, startPoint y: 240, endPoint x: 649, endPoint y: 354, distance: 238.9
click at [649, 354] on div "1п Самое важное здание в стиле барокко в Латвии? Рундальский дворец Национальны…" at bounding box center [774, 319] width 681 height 165
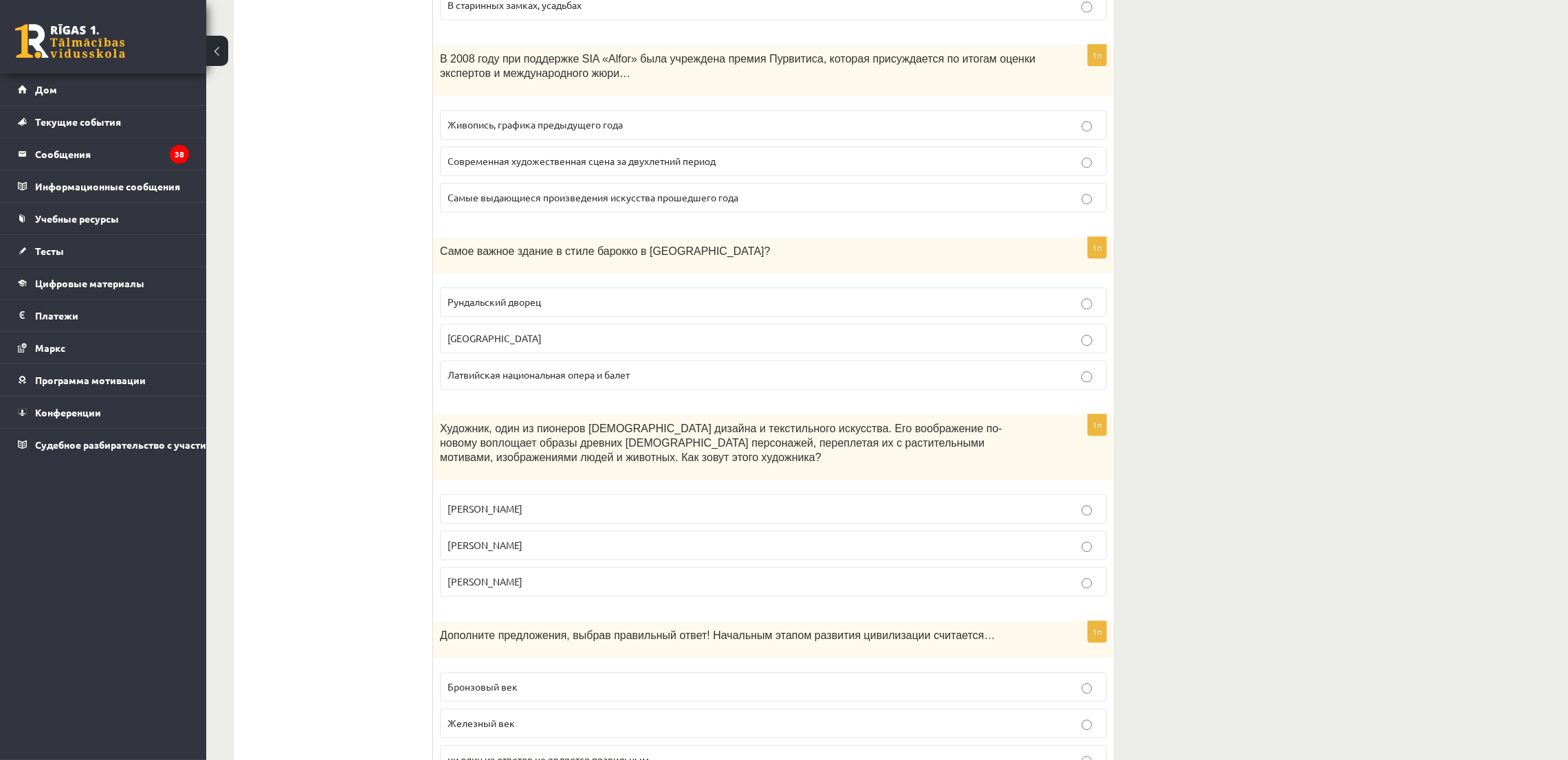
click at [584, 295] on p "Рундальский дворец" at bounding box center [773, 302] width 651 height 15
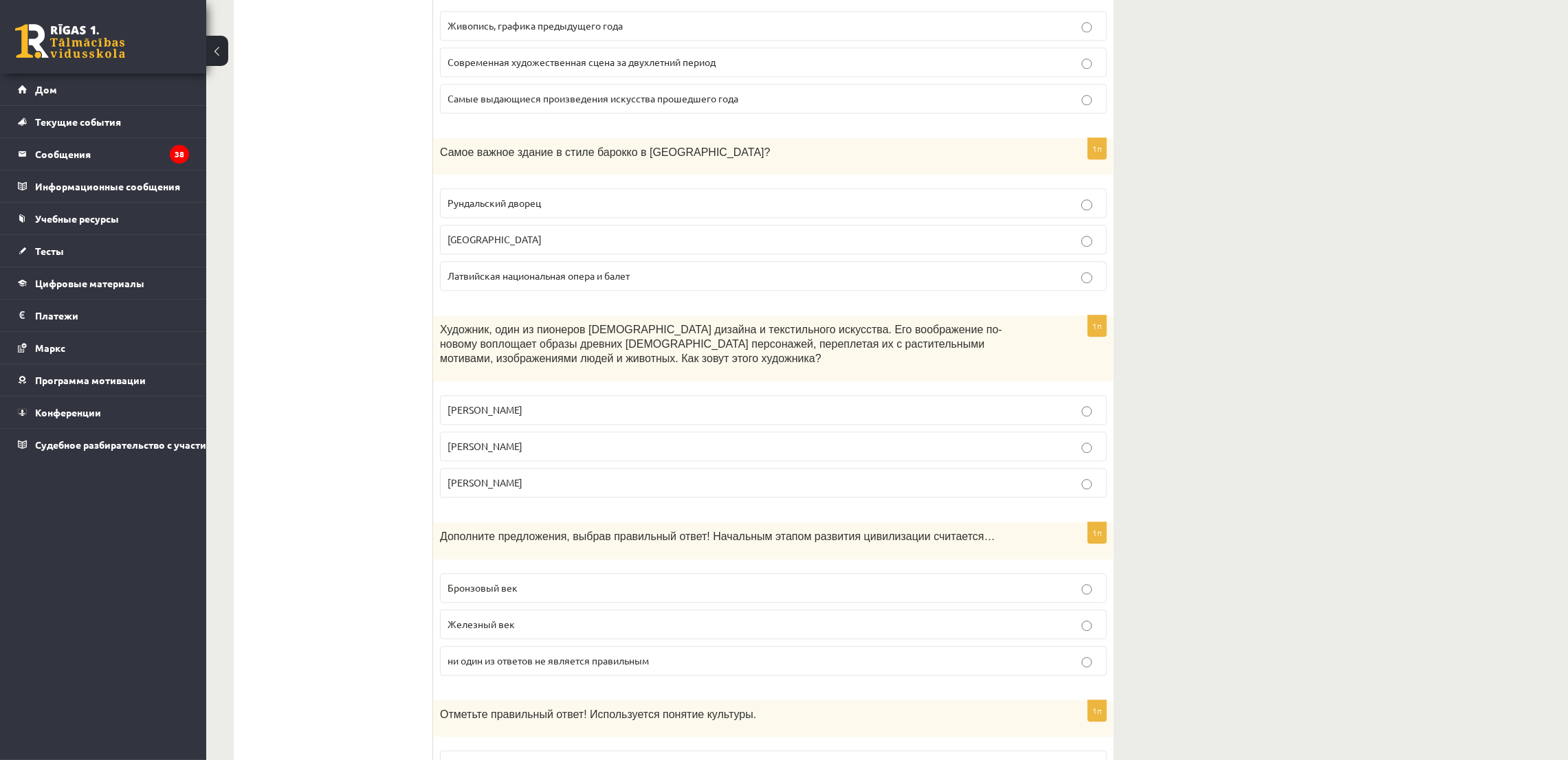
scroll to position [5155, 0]
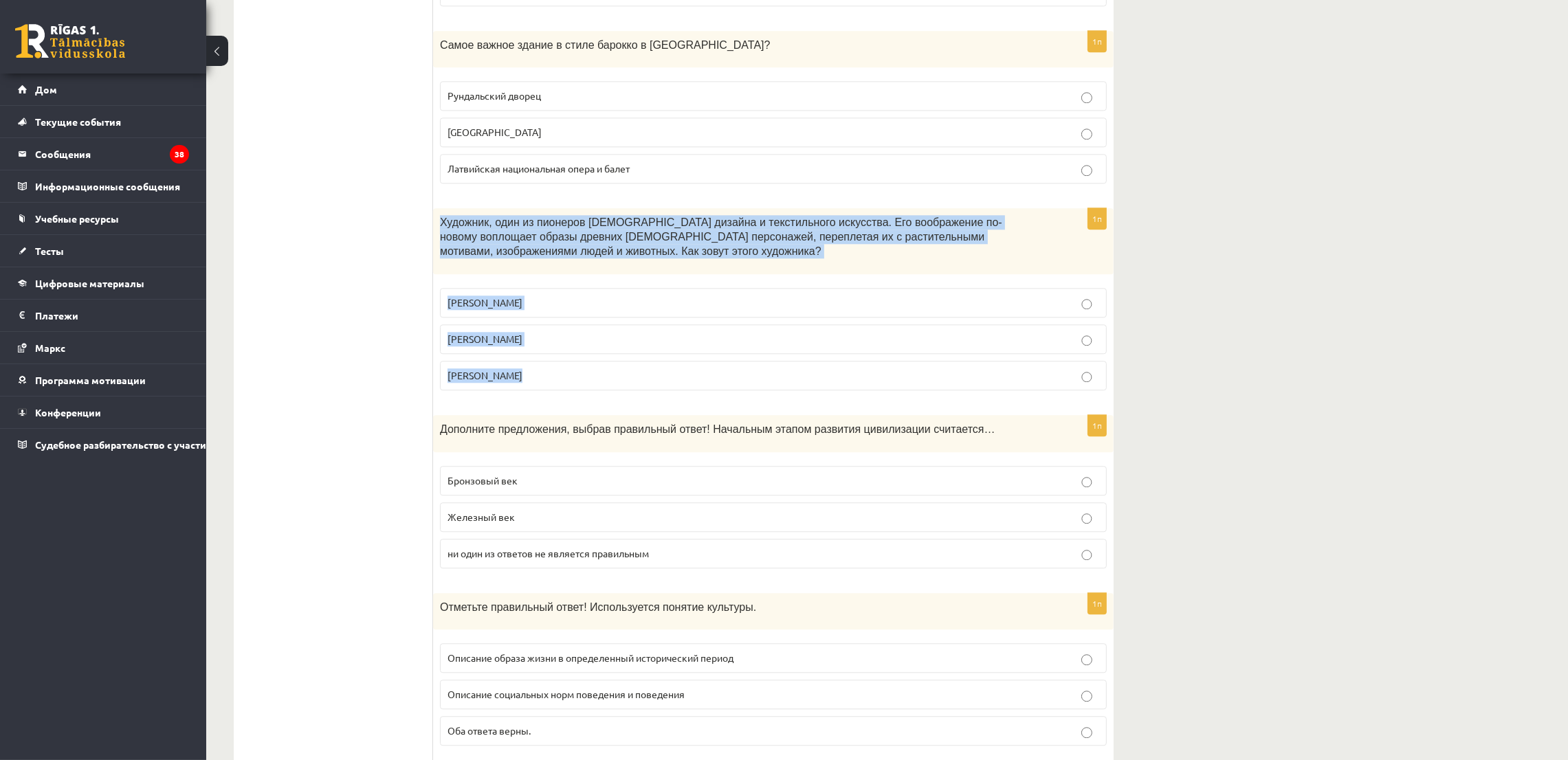
drag, startPoint x: 437, startPoint y: 215, endPoint x: 541, endPoint y: 381, distance: 195.9
click at [541, 381] on div "1п Художник, один из пионеров латышского дизайна и текстильного искусства. Его …" at bounding box center [774, 304] width 681 height 192
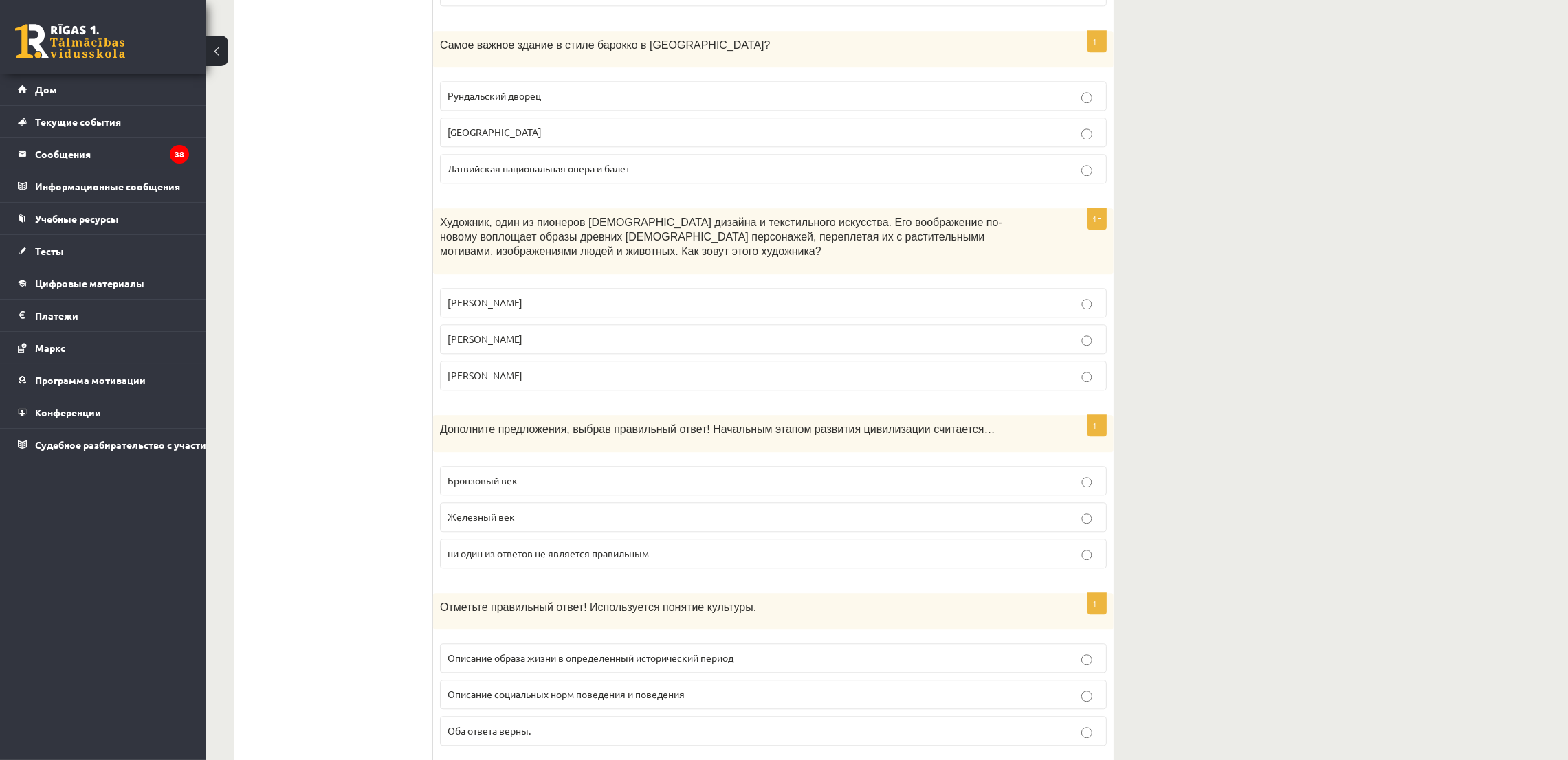
click at [461, 335] on font "Никлавс Струнке" at bounding box center [484, 339] width 75 height 12
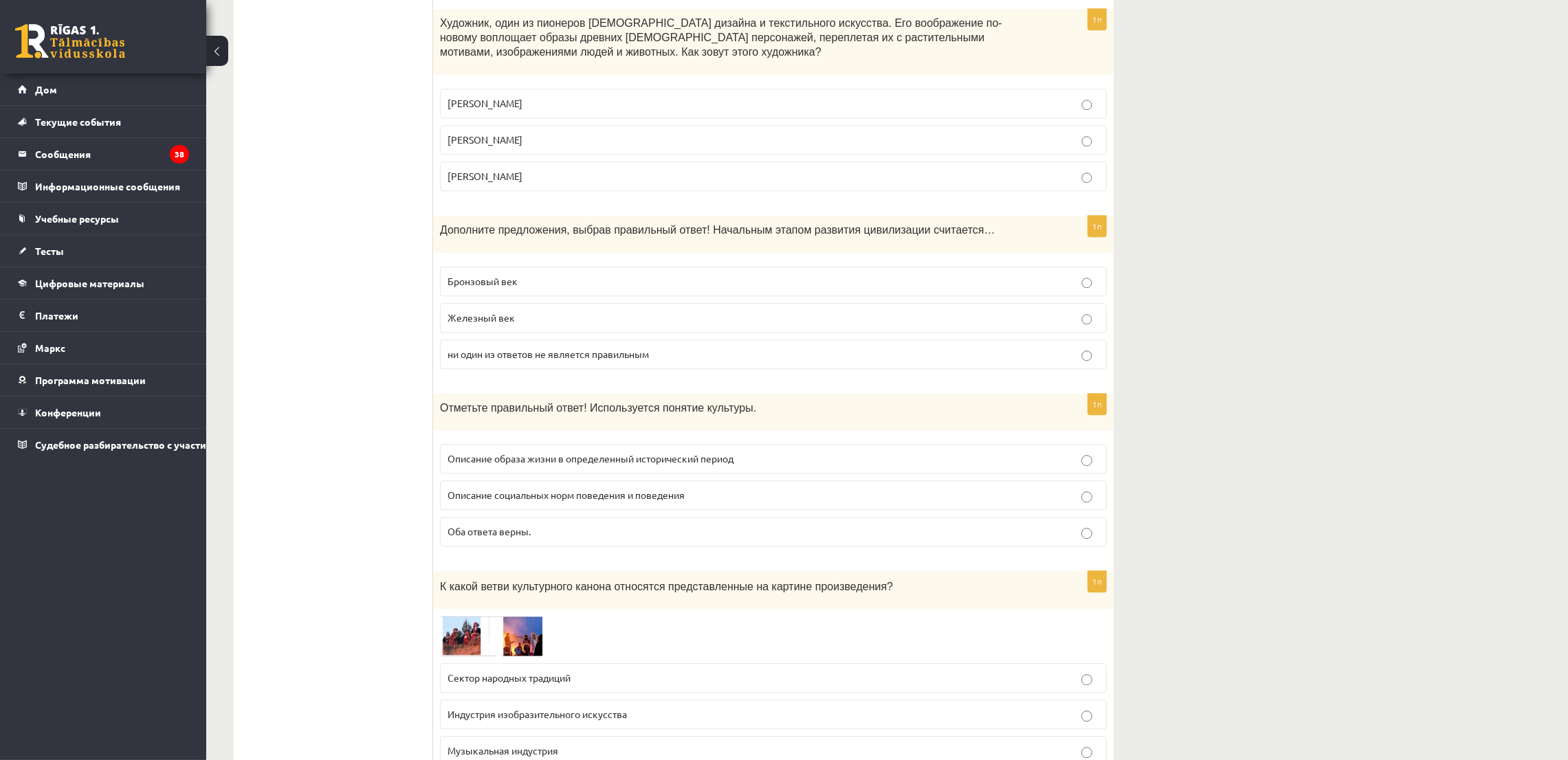
scroll to position [5361, 0]
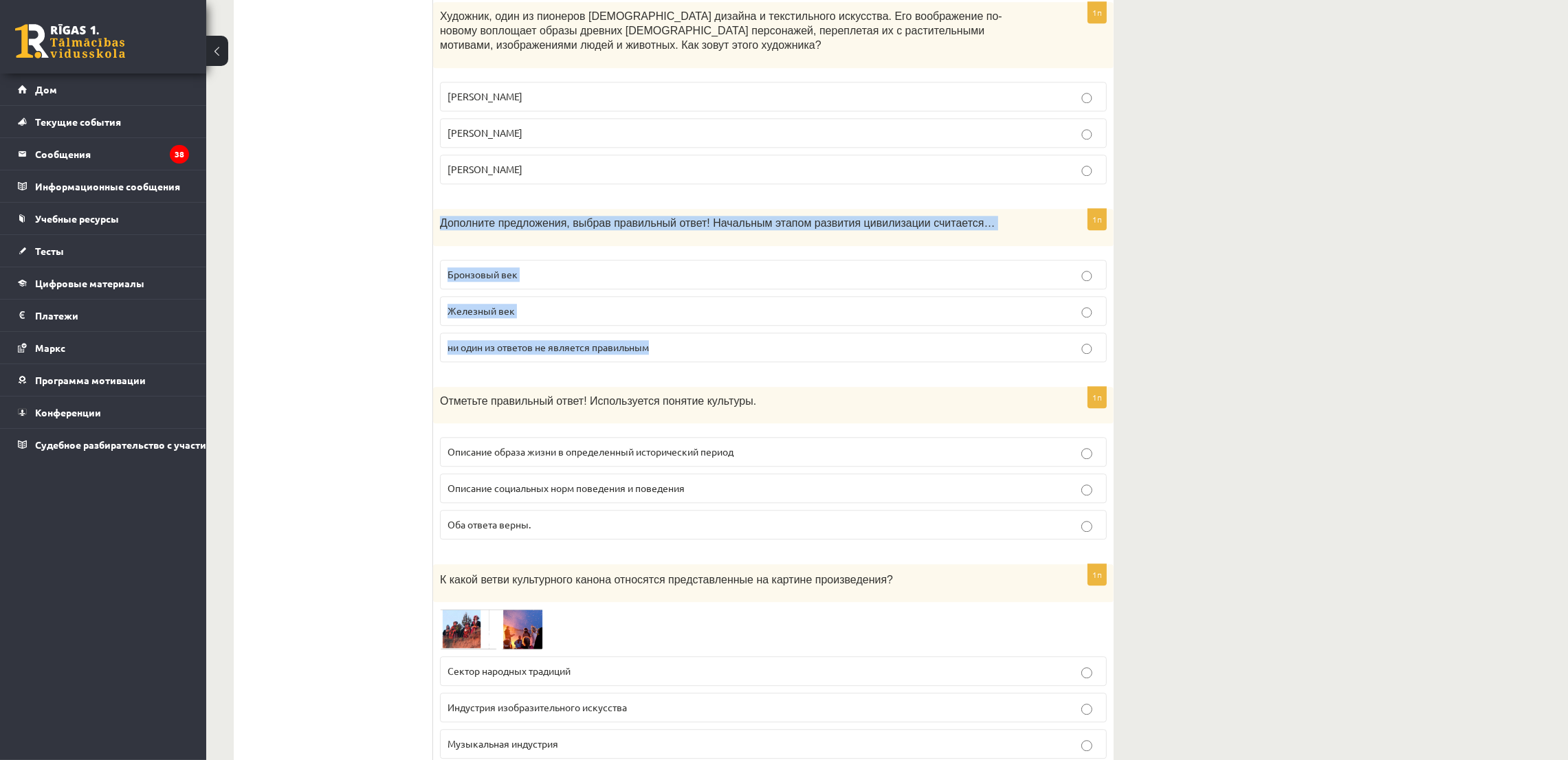
drag, startPoint x: 434, startPoint y: 214, endPoint x: 709, endPoint y: 360, distance: 311.4
click at [709, 360] on div "1п Дополните предложения, выбрав правильный ответ! Начальным этапом развития ци…" at bounding box center [774, 291] width 681 height 165
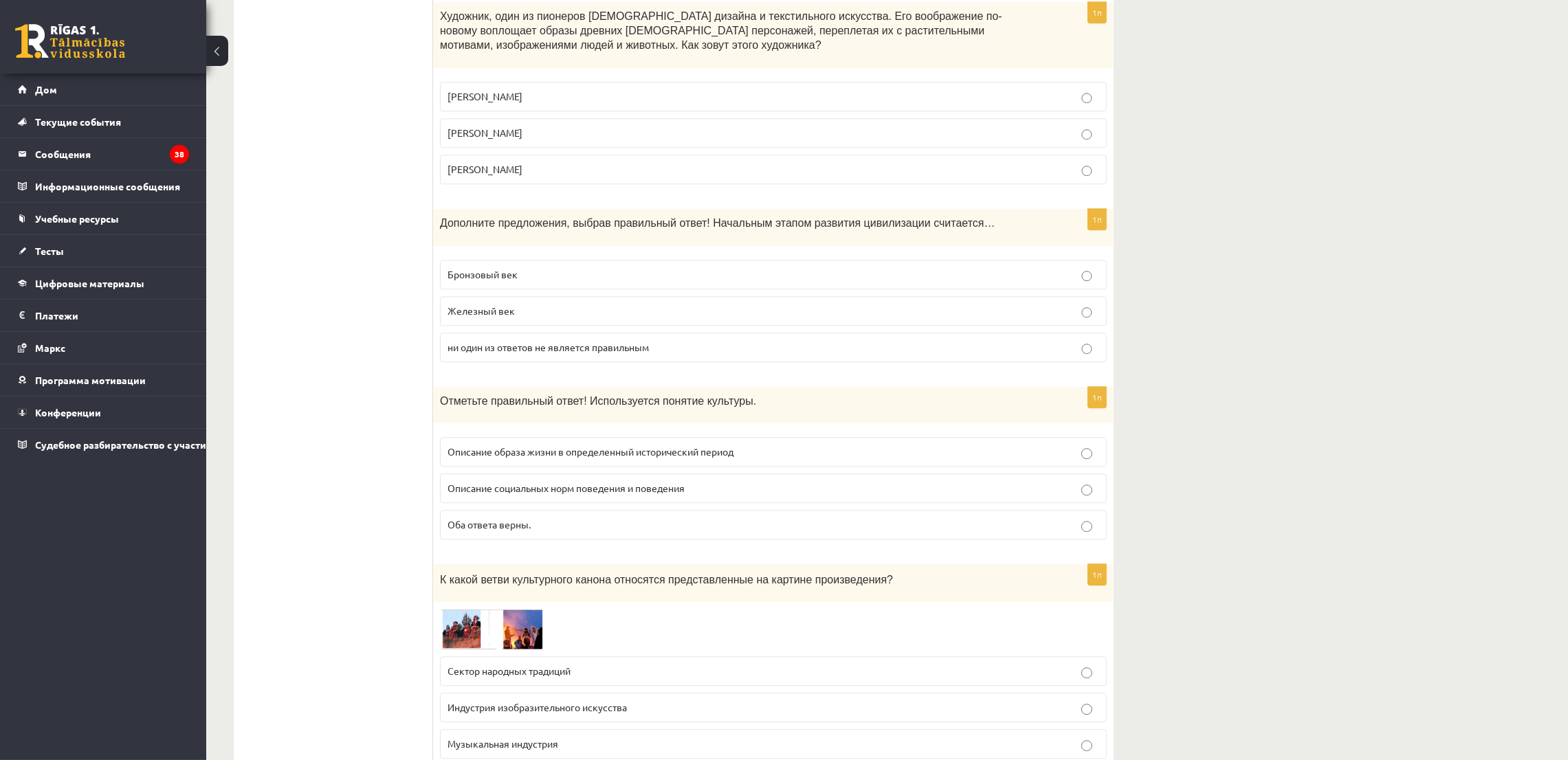
drag, startPoint x: 333, startPoint y: 219, endPoint x: 443, endPoint y: 287, distance: 129.3
click at [463, 311] on font "Железный век" at bounding box center [481, 310] width 67 height 12
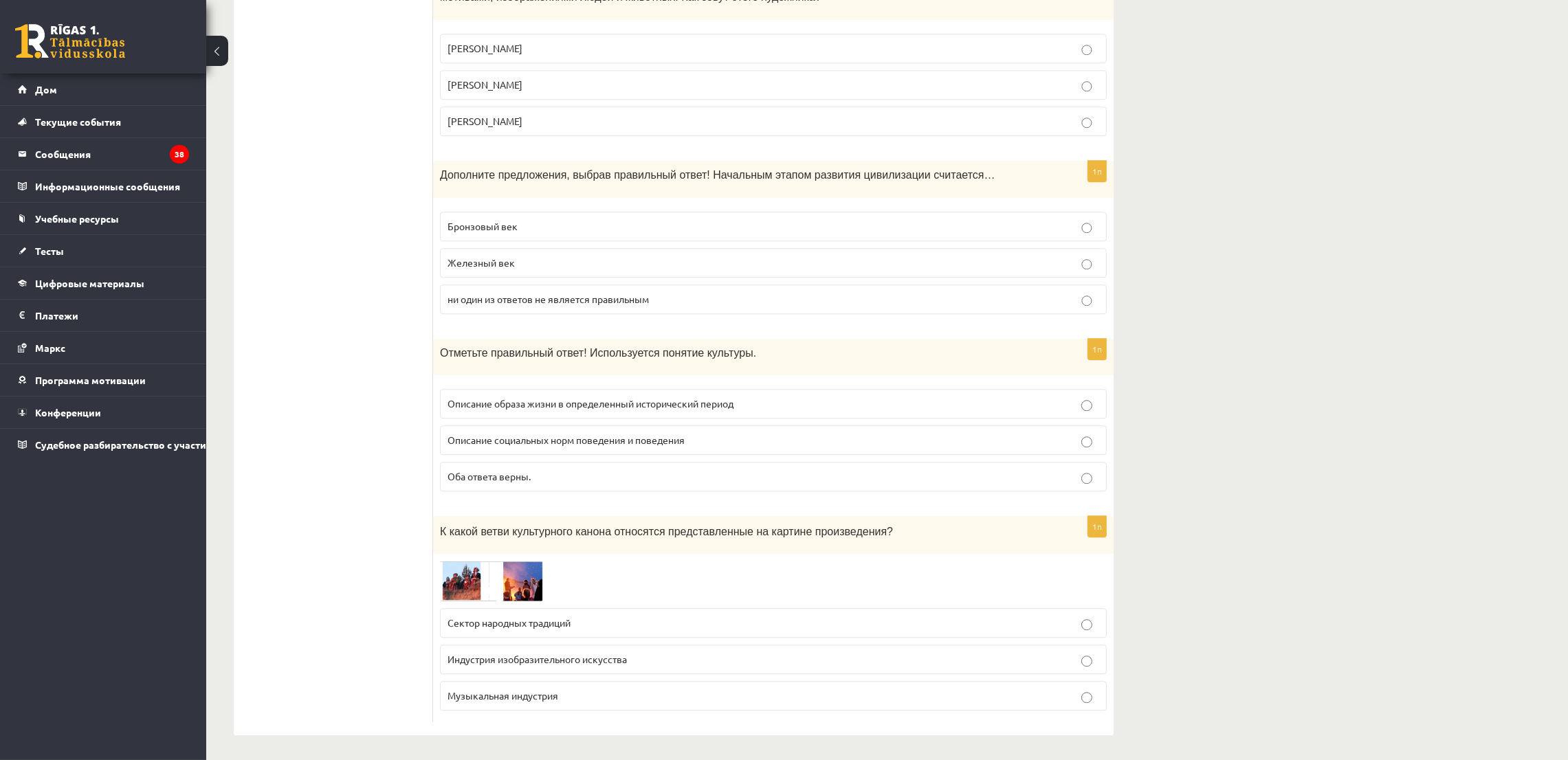
scroll to position [5410, 0]
drag, startPoint x: 426, startPoint y: 343, endPoint x: 568, endPoint y: 470, distance: 190.5
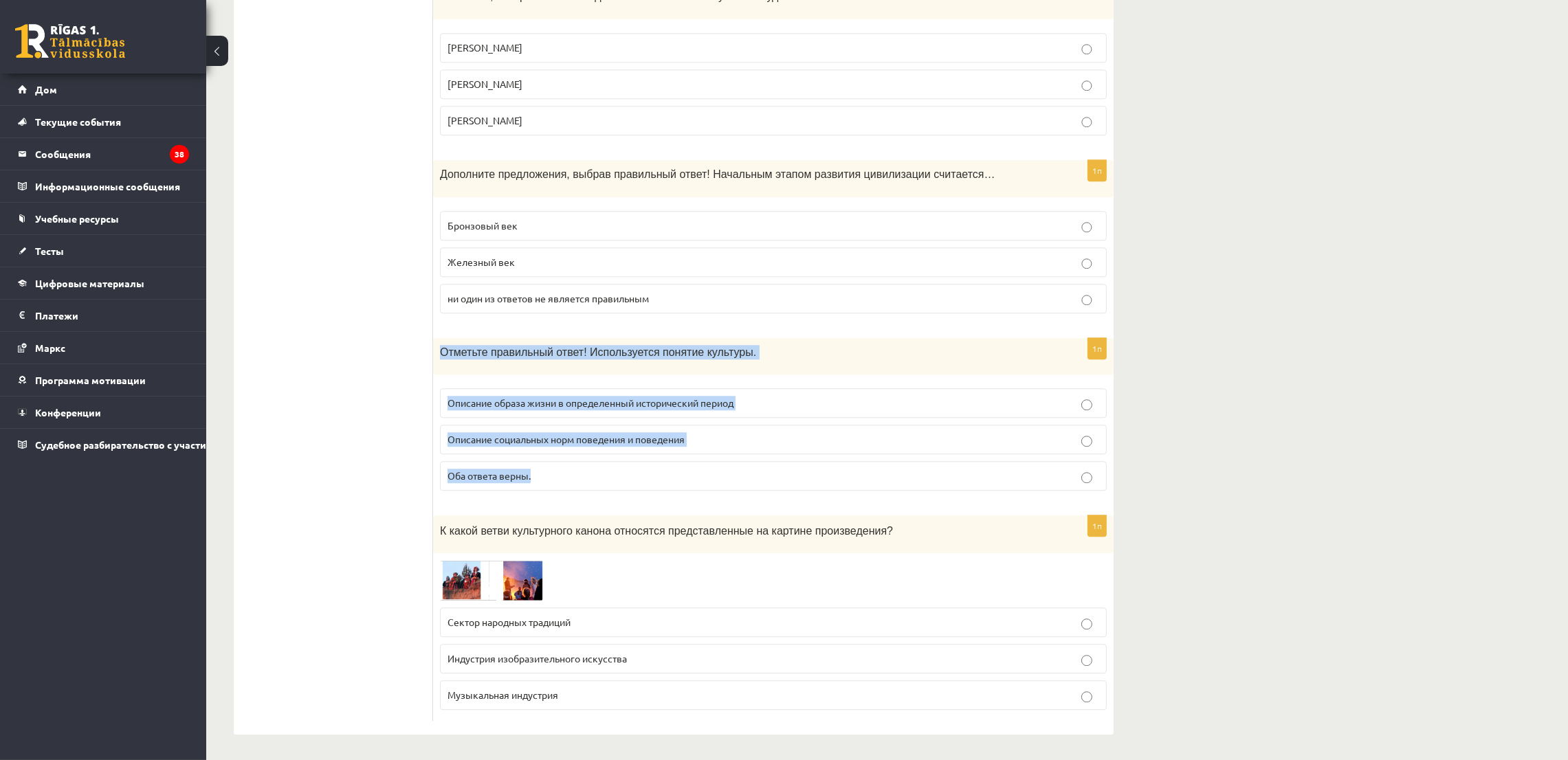
drag, startPoint x: 435, startPoint y: 343, endPoint x: 558, endPoint y: 477, distance: 181.9
click at [557, 481] on div "1п Отметьте правильный ответ! Используется понятие культуры. Описание образа жи…" at bounding box center [774, 420] width 681 height 165
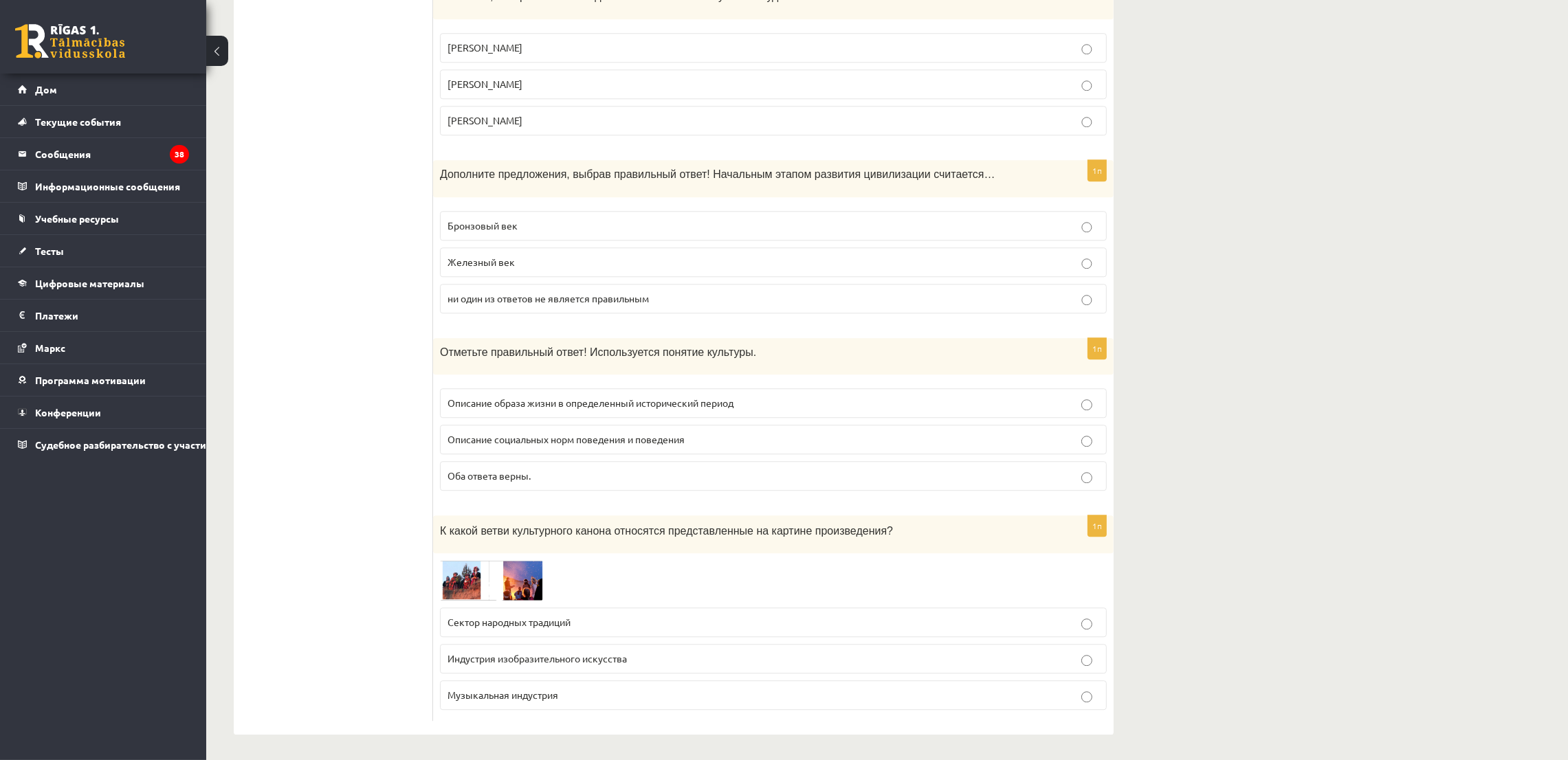
click at [474, 478] on p "Оба ответа верны." at bounding box center [773, 476] width 651 height 15
click at [472, 587] on img at bounding box center [492, 580] width 103 height 40
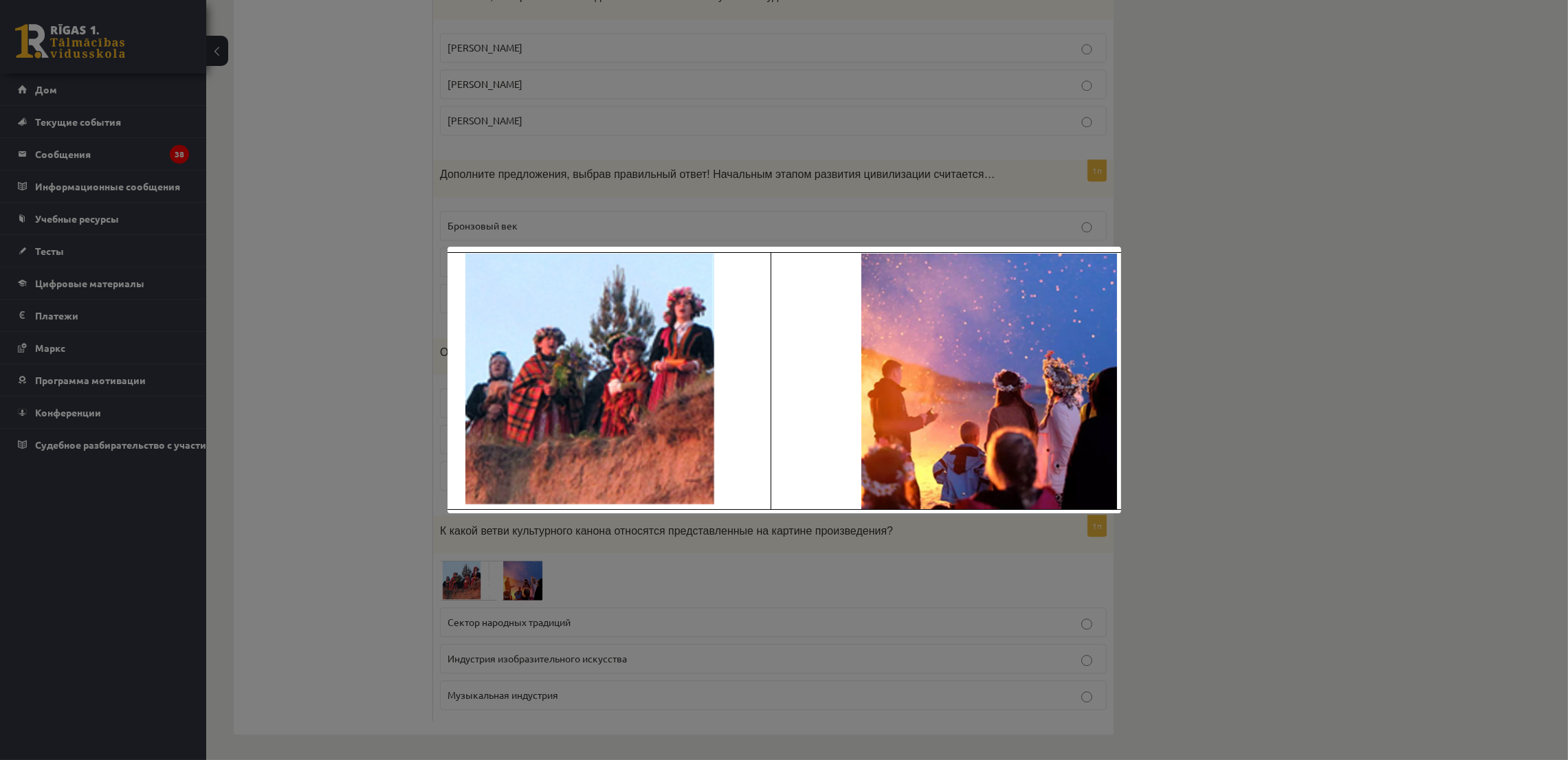
click at [369, 564] on div at bounding box center [784, 380] width 1568 height 760
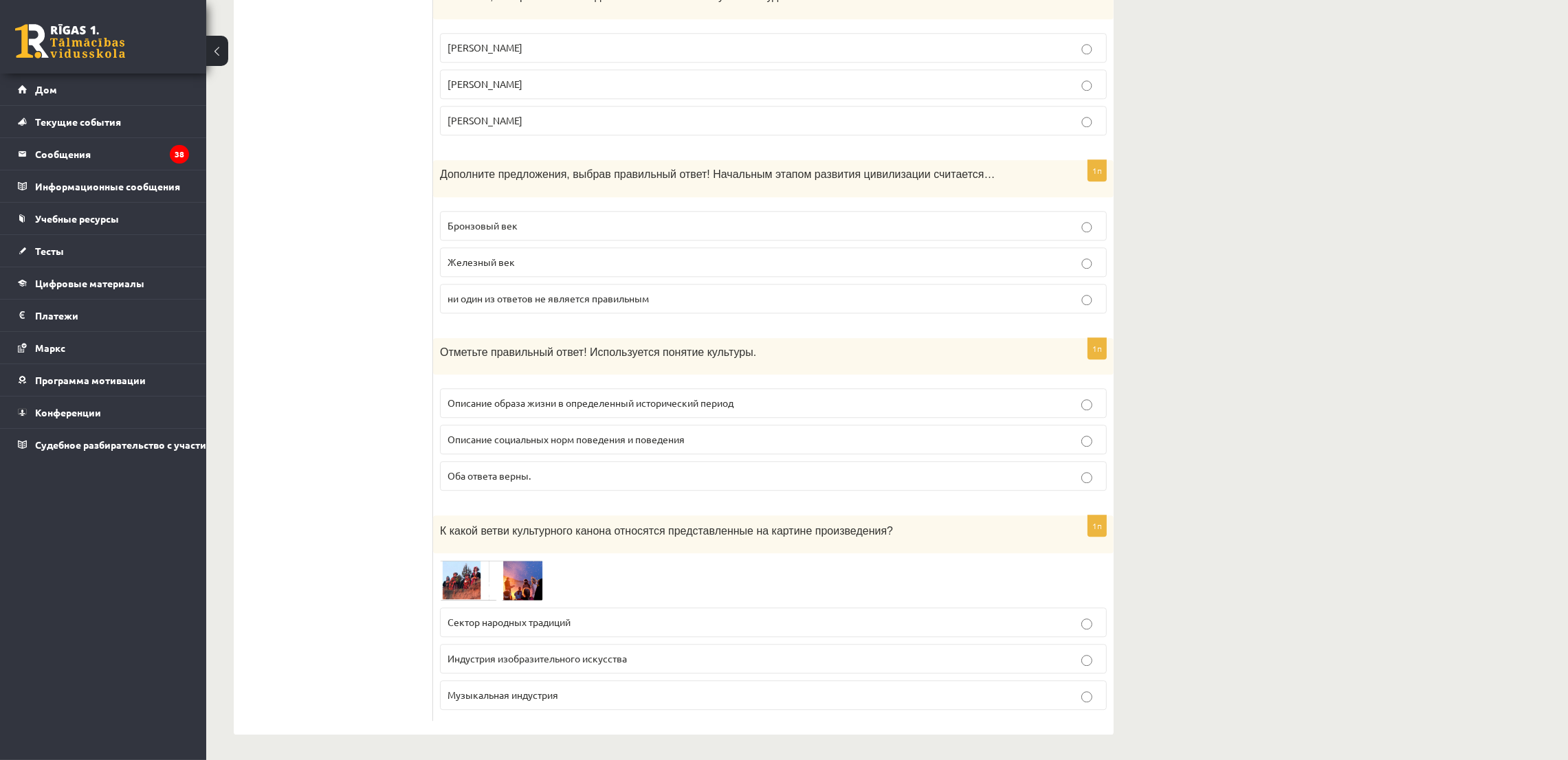
click at [533, 651] on p "Индустрия изобразительного искусства" at bounding box center [773, 658] width 651 height 15
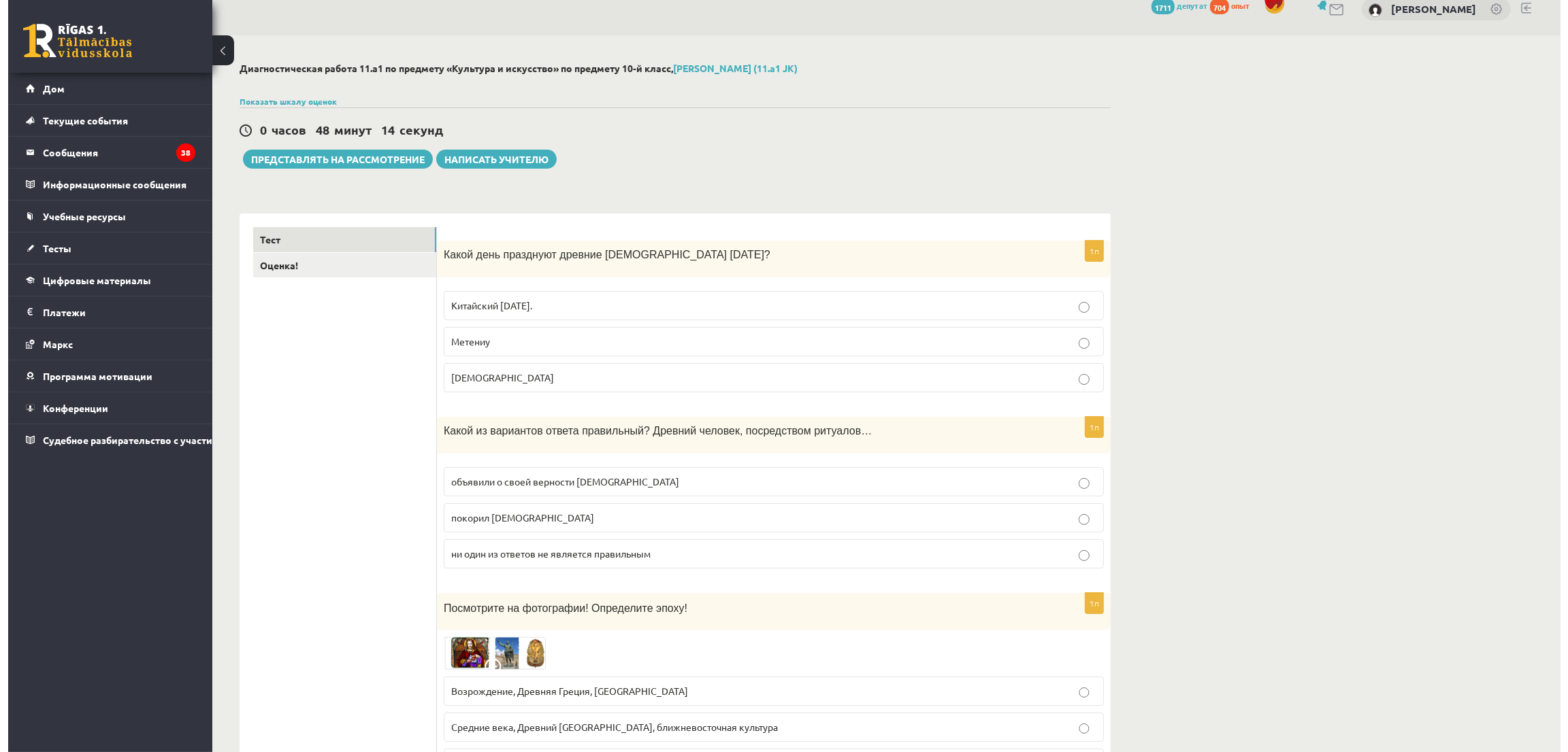
scroll to position [0, 0]
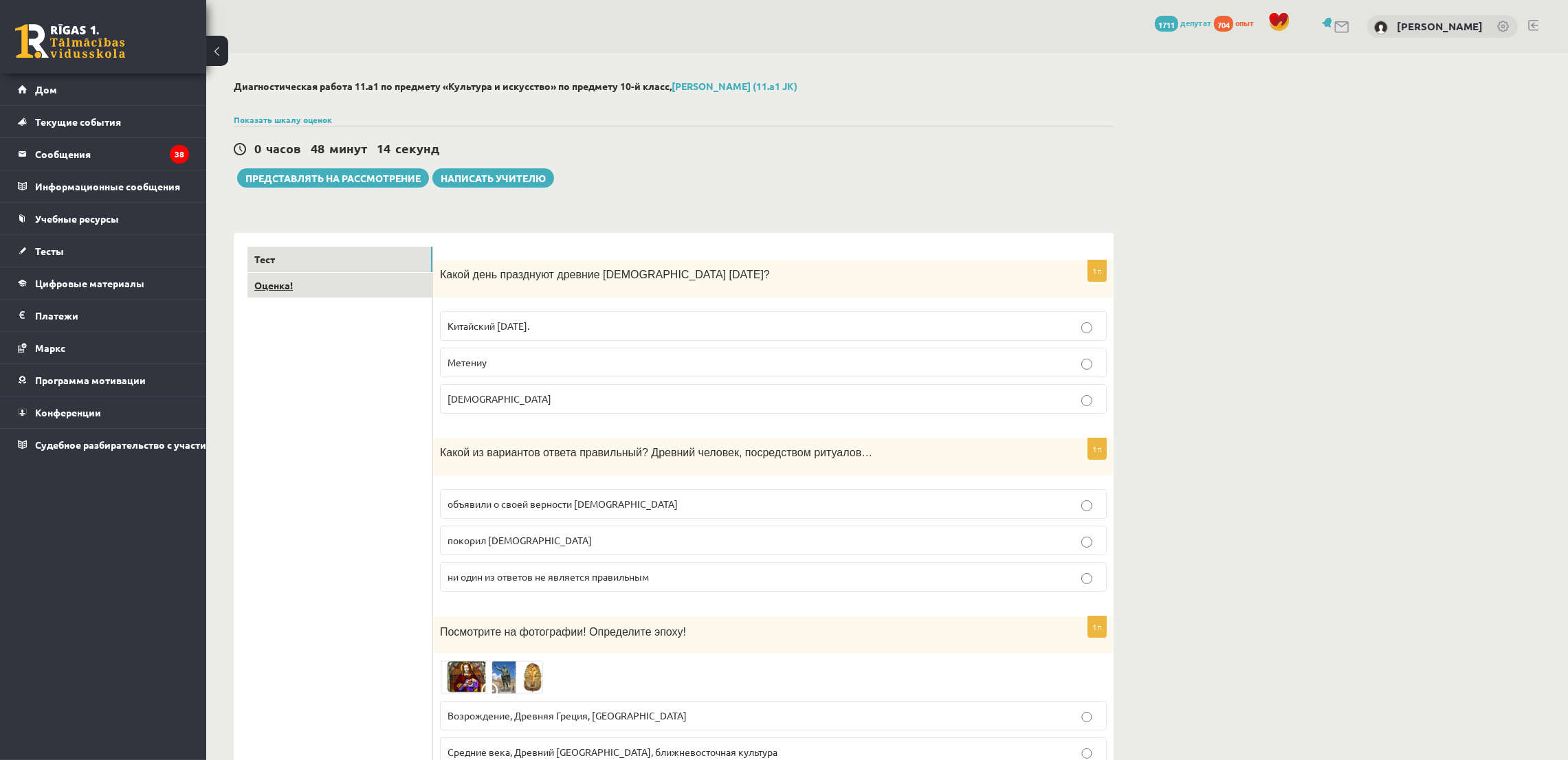
click at [302, 297] on link "Оценка!" at bounding box center [339, 286] width 185 height 26
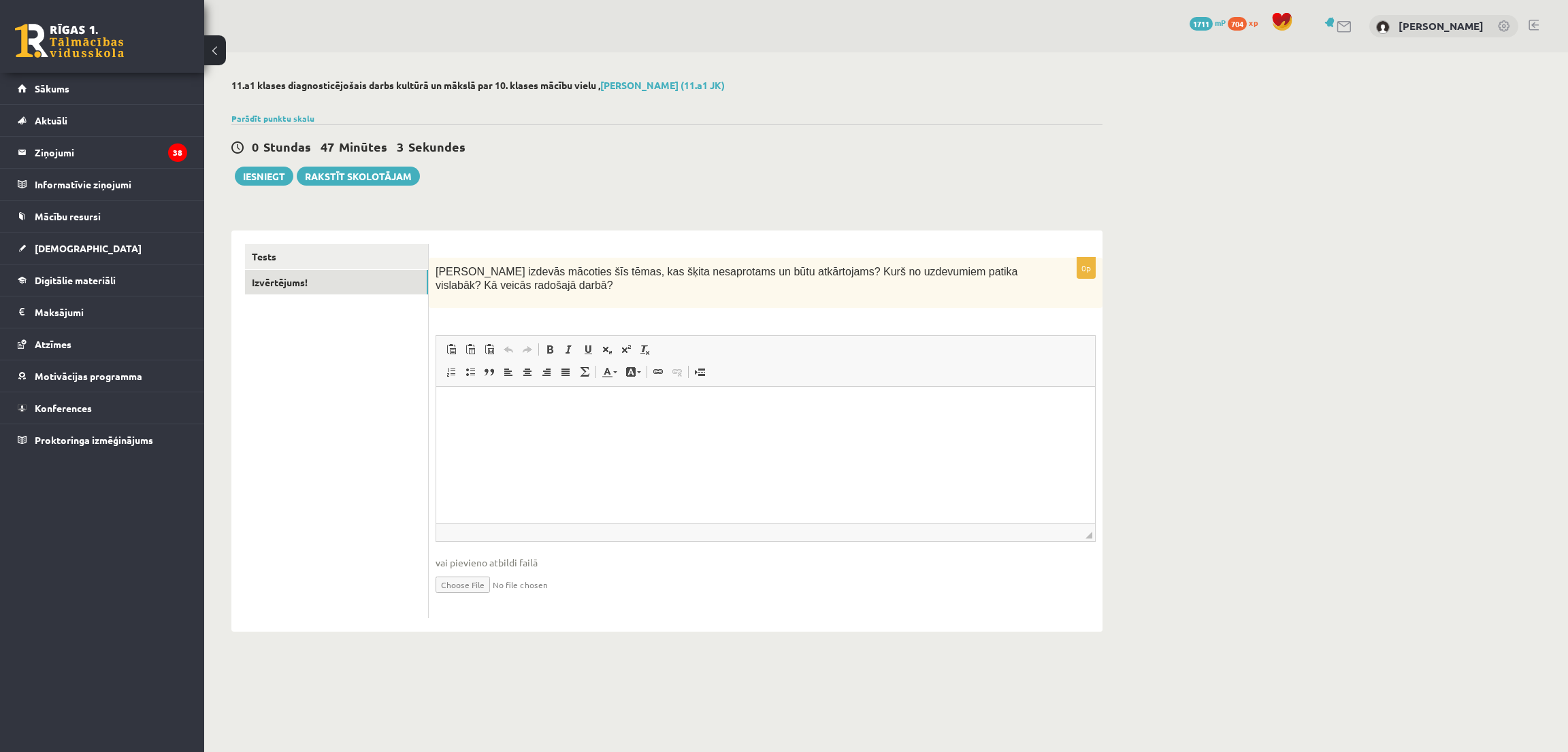
click at [1002, 379] on span "Editor toolbars Paste Keyboard shortcut Ctrl+V Paste as plain text Keyboard sho…" at bounding box center [765, 362] width 659 height 51
click at [1000, 405] on p "Editor, wiswyg-editor-user-answer-47433936085200" at bounding box center [765, 408] width 631 height 14
click at [236, 167] on div "Iesniegt Rakstīt skolotājam" at bounding box center [325, 176] width 189 height 19
click at [244, 171] on button "Iesniegt" at bounding box center [264, 176] width 59 height 19
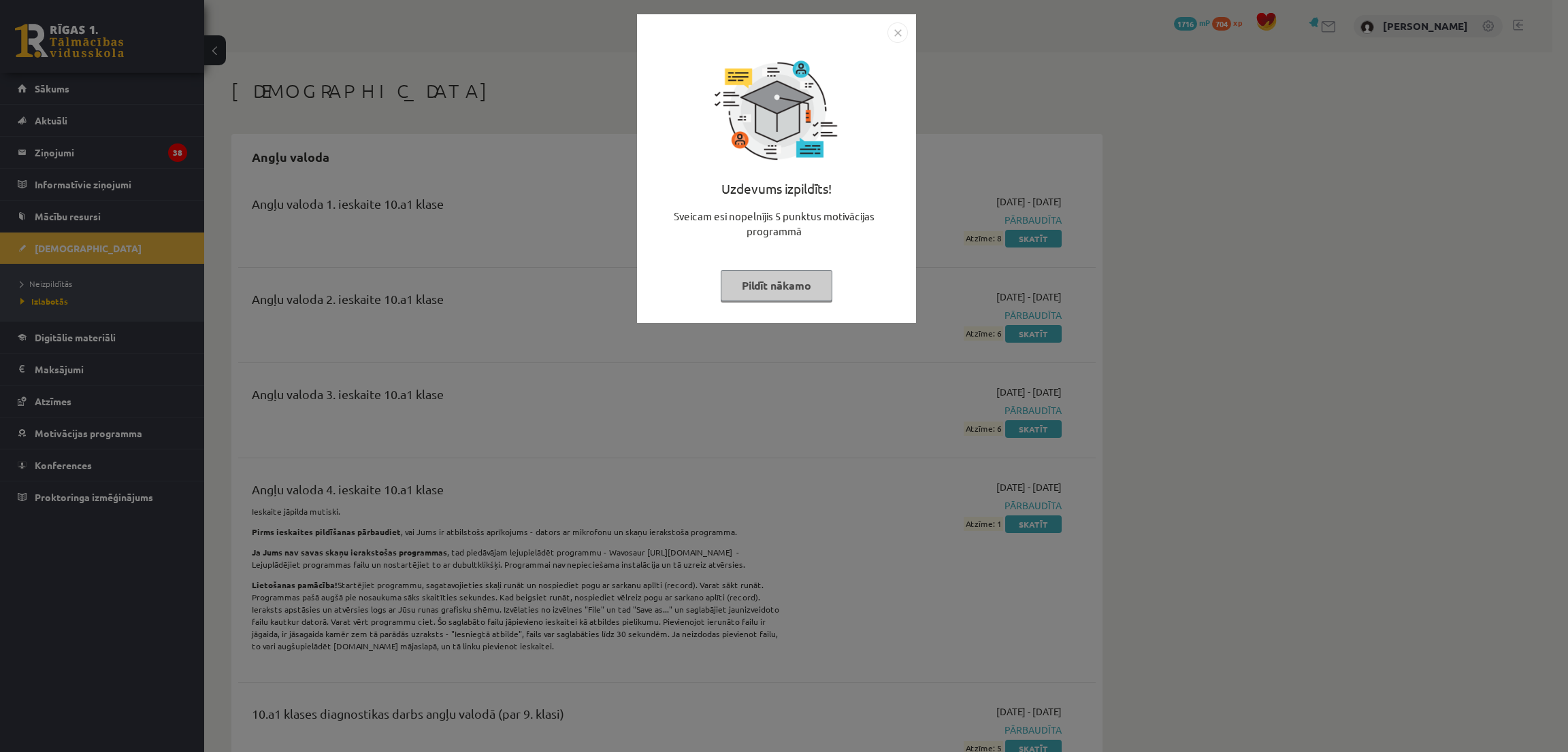
click at [816, 287] on button "Pildīt nākamo" at bounding box center [776, 286] width 112 height 32
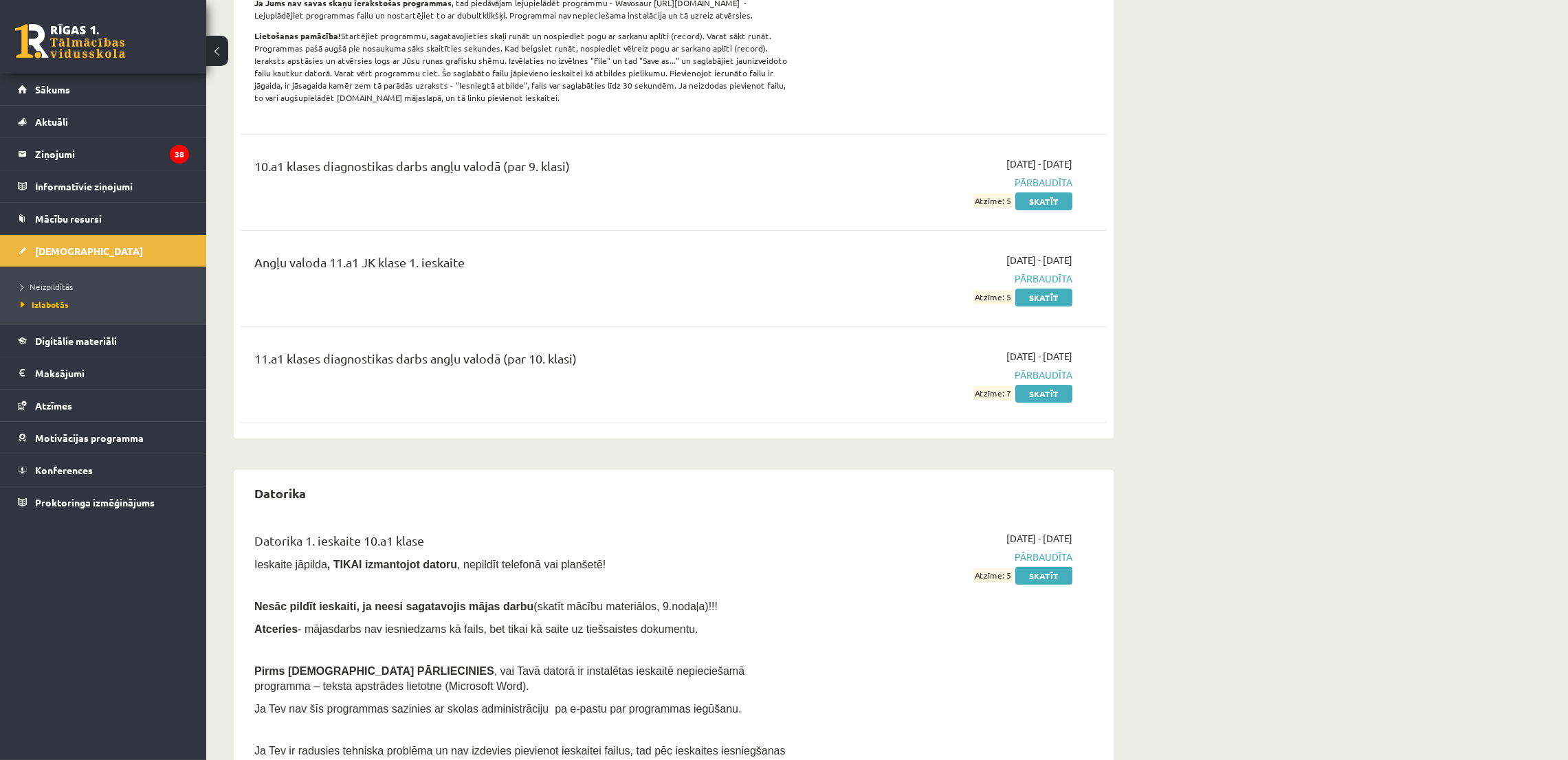
scroll to position [618, 0]
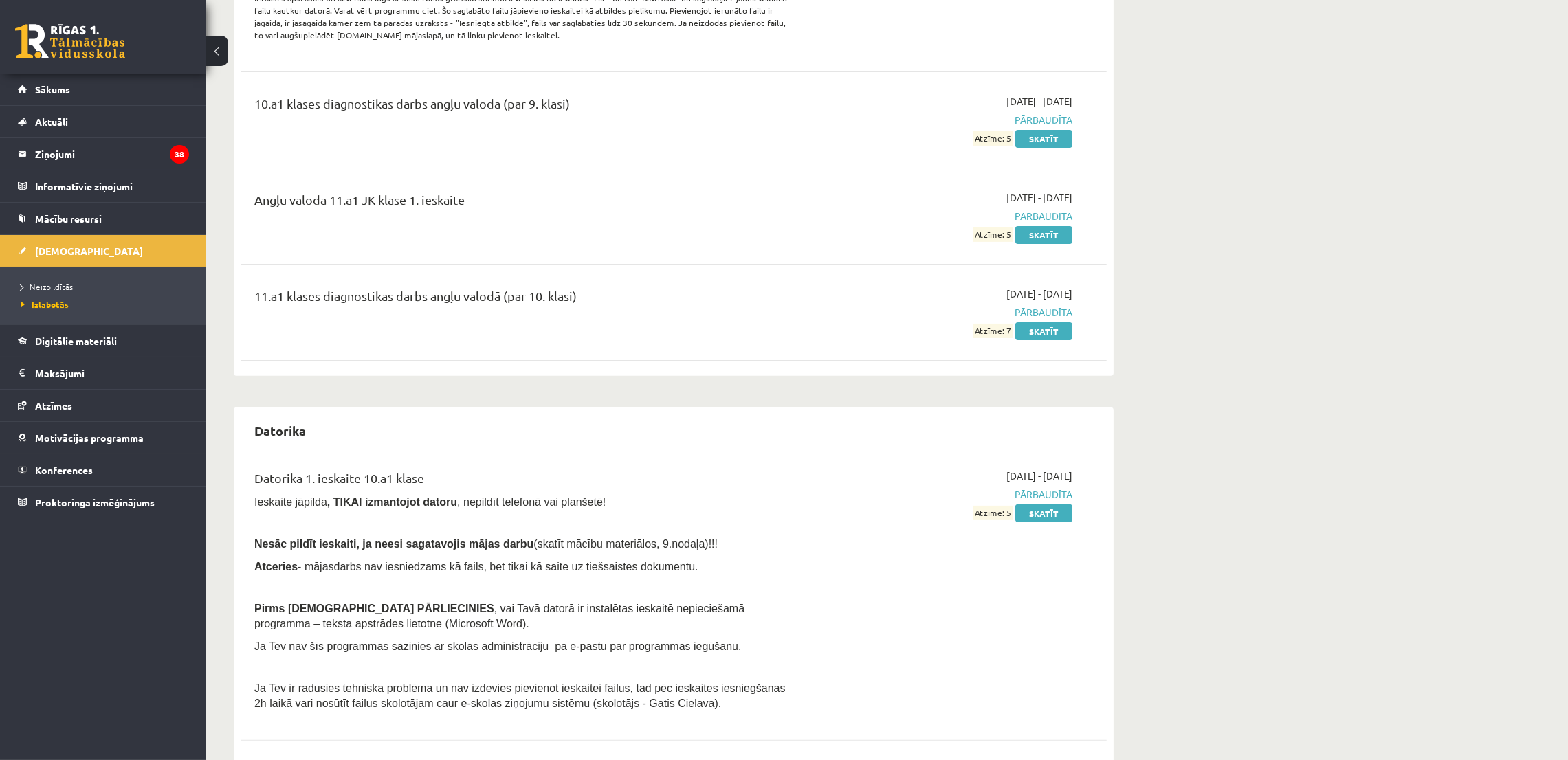
click at [59, 306] on span "Izlabotās" at bounding box center [45, 304] width 48 height 11
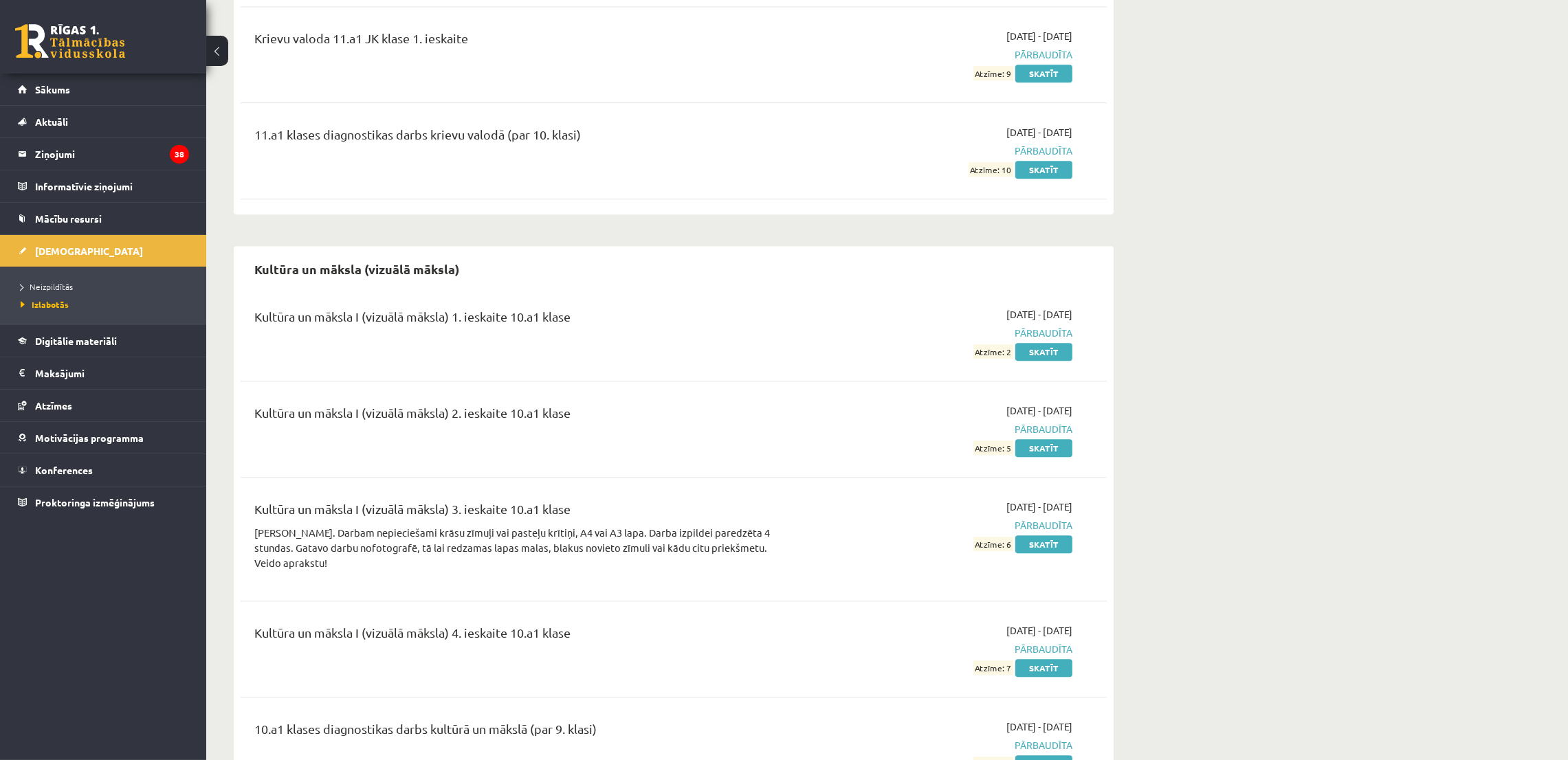
scroll to position [5155, 0]
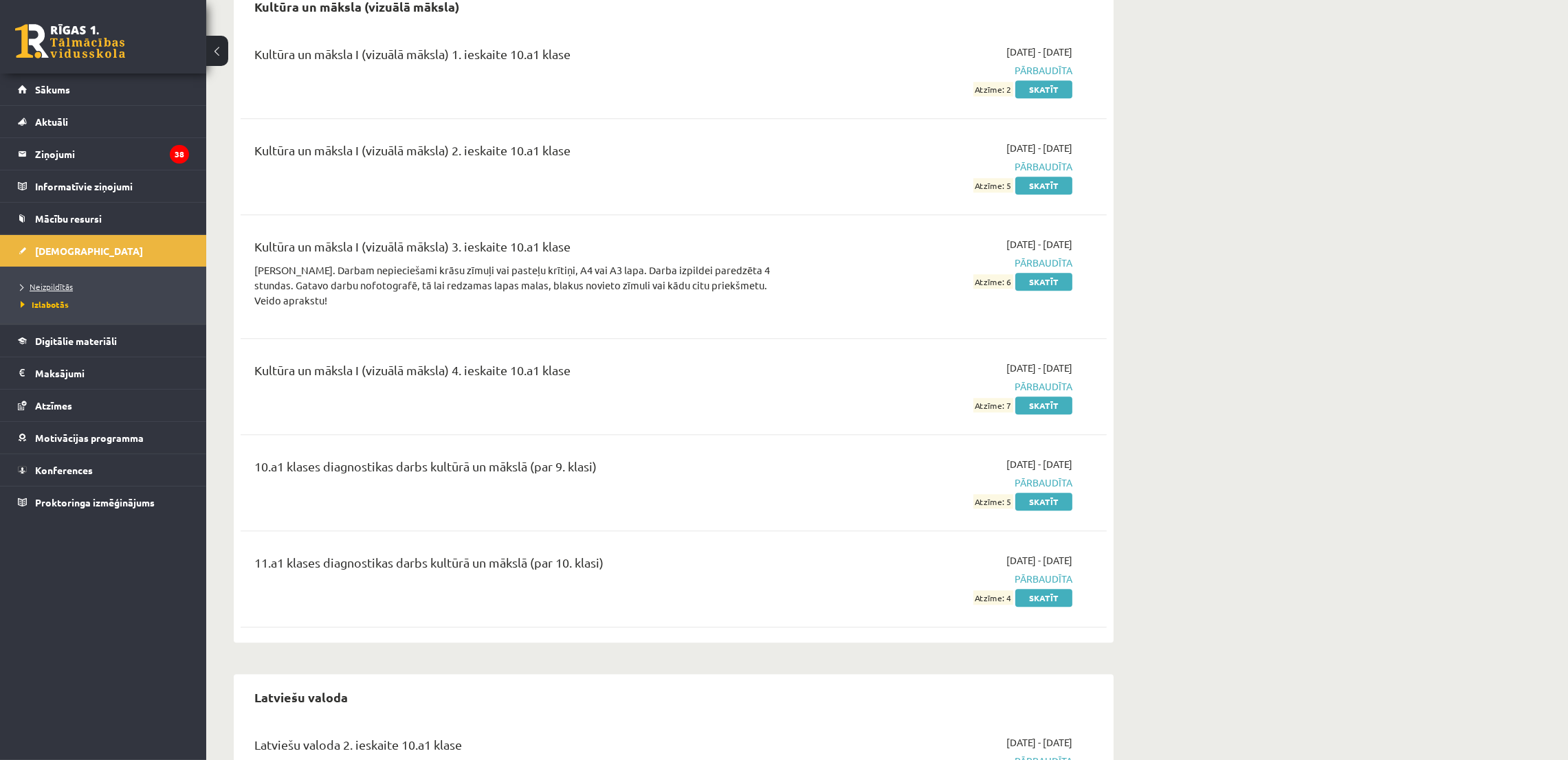
click at [55, 281] on link "Neizpildītās" at bounding box center [106, 286] width 171 height 12
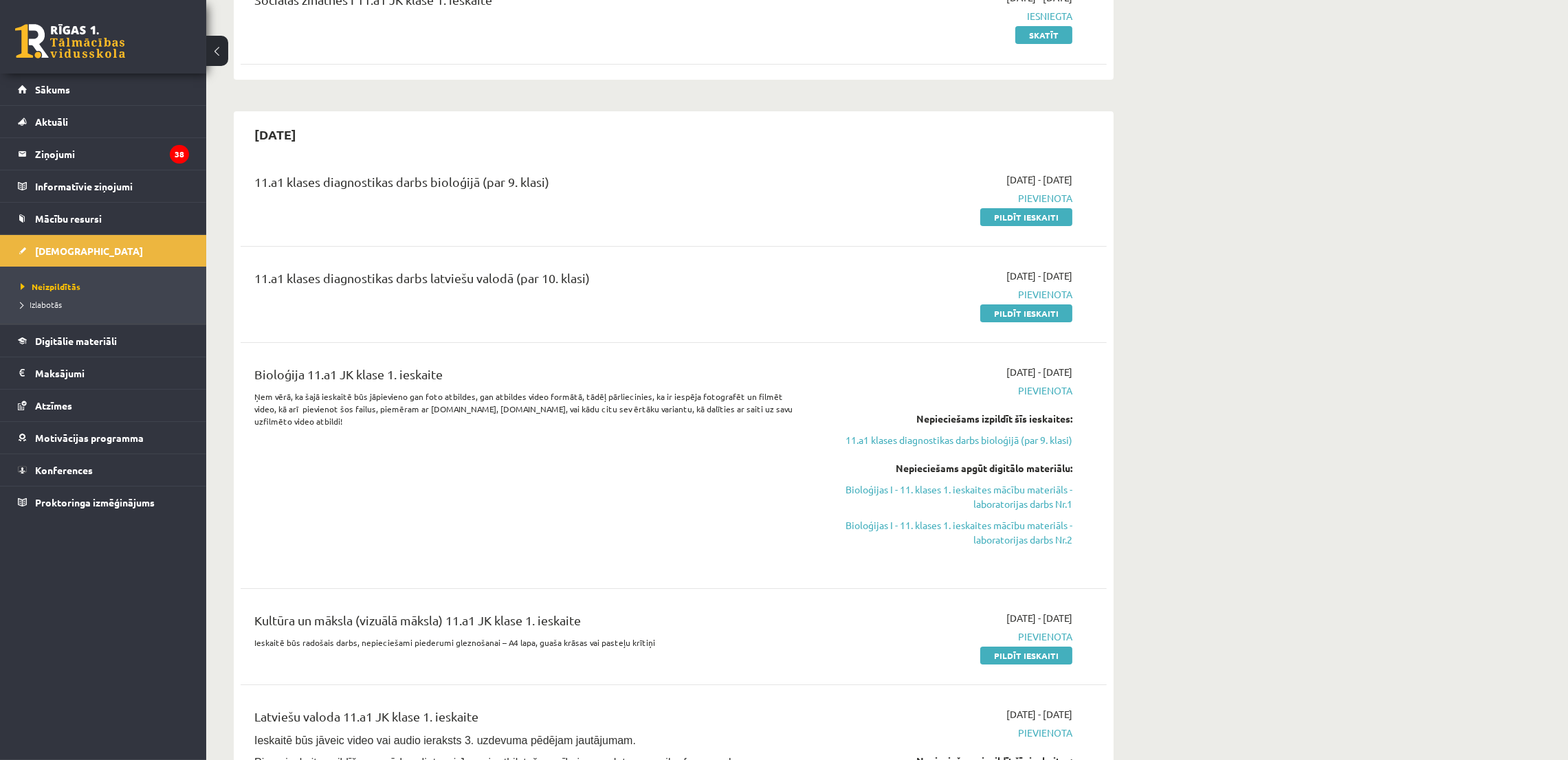
scroll to position [308, 0]
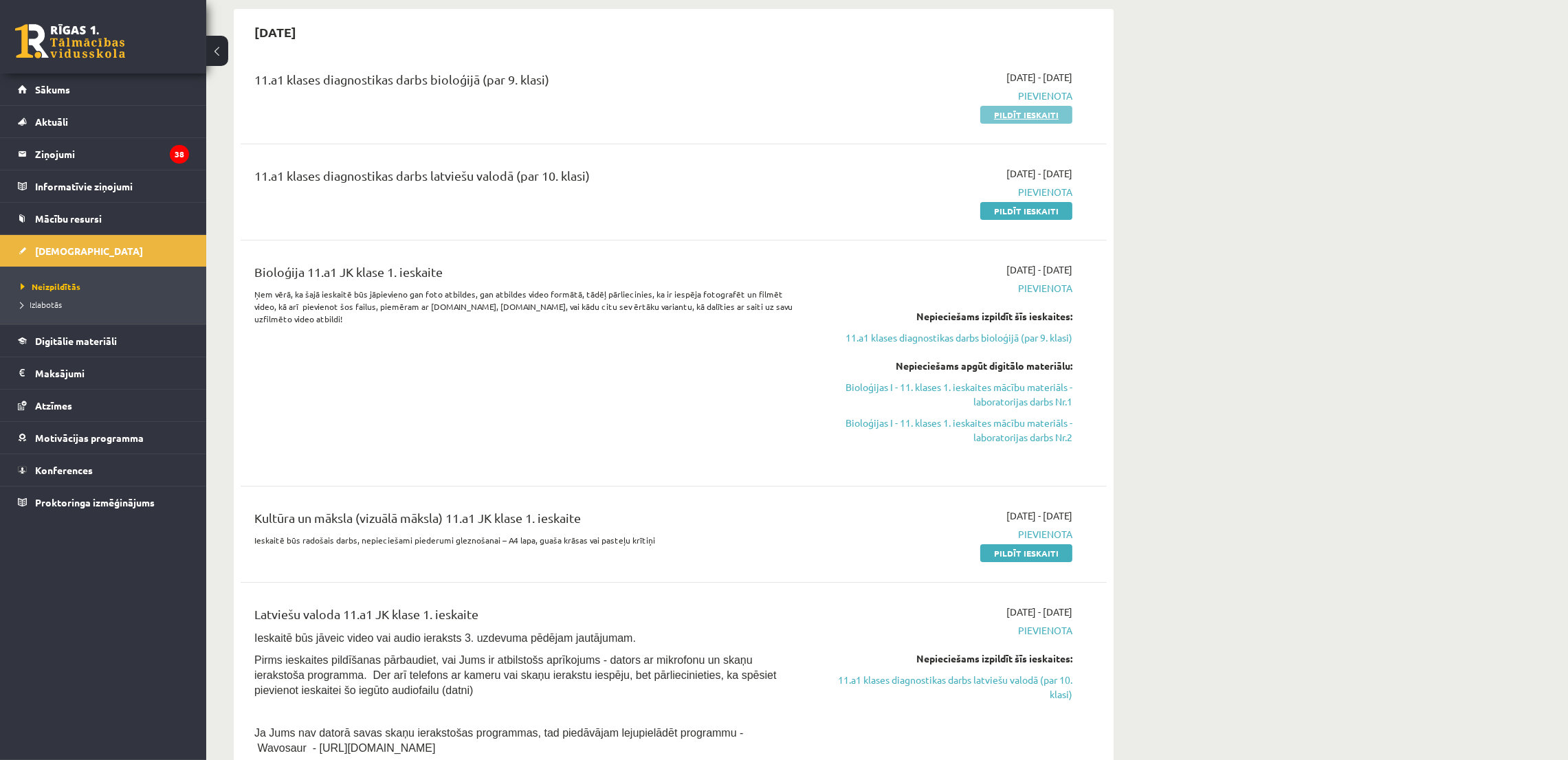
click at [1005, 117] on link "Pildīt ieskaiti" at bounding box center [1026, 115] width 92 height 18
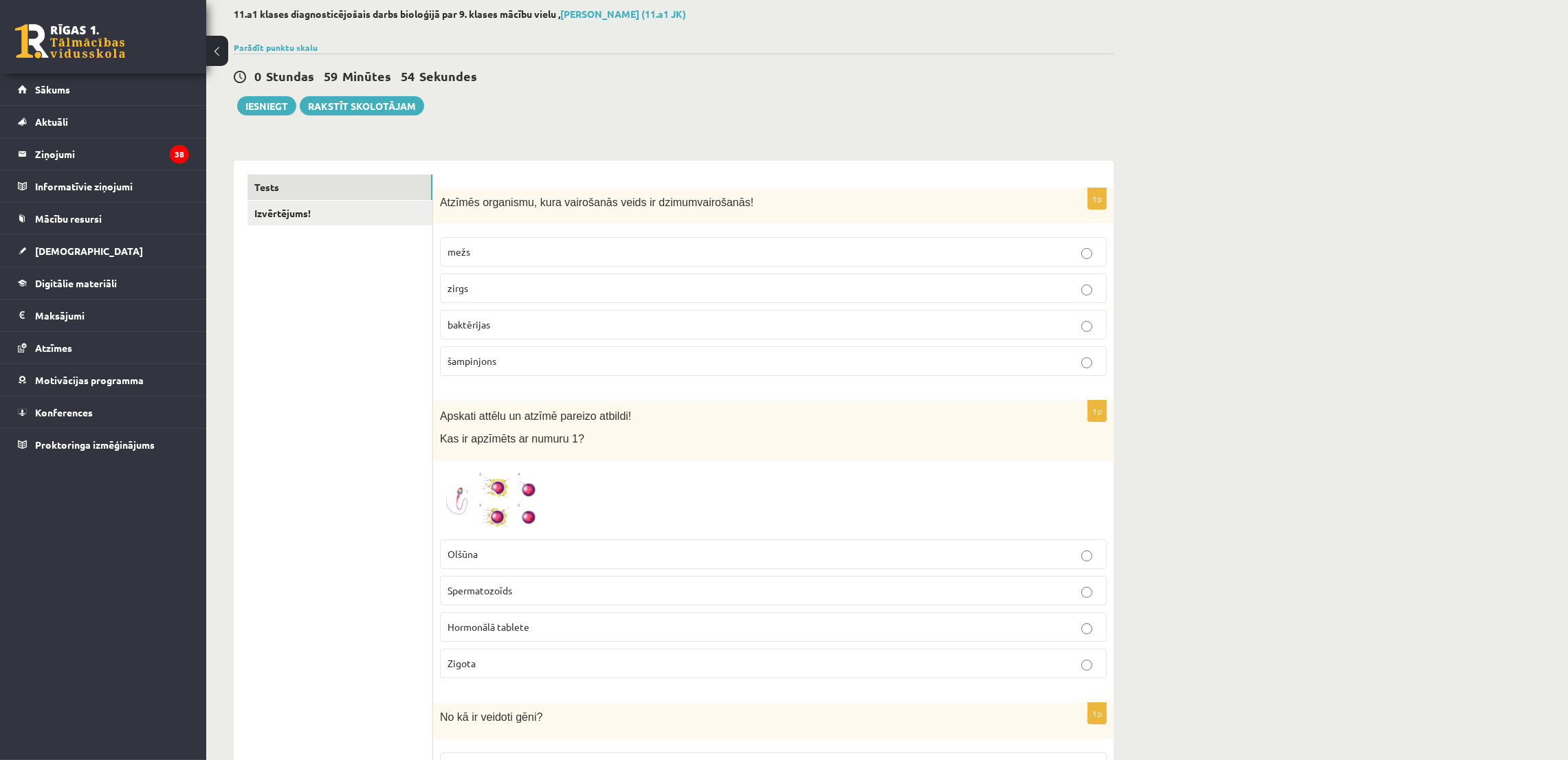
scroll to position [103, 0]
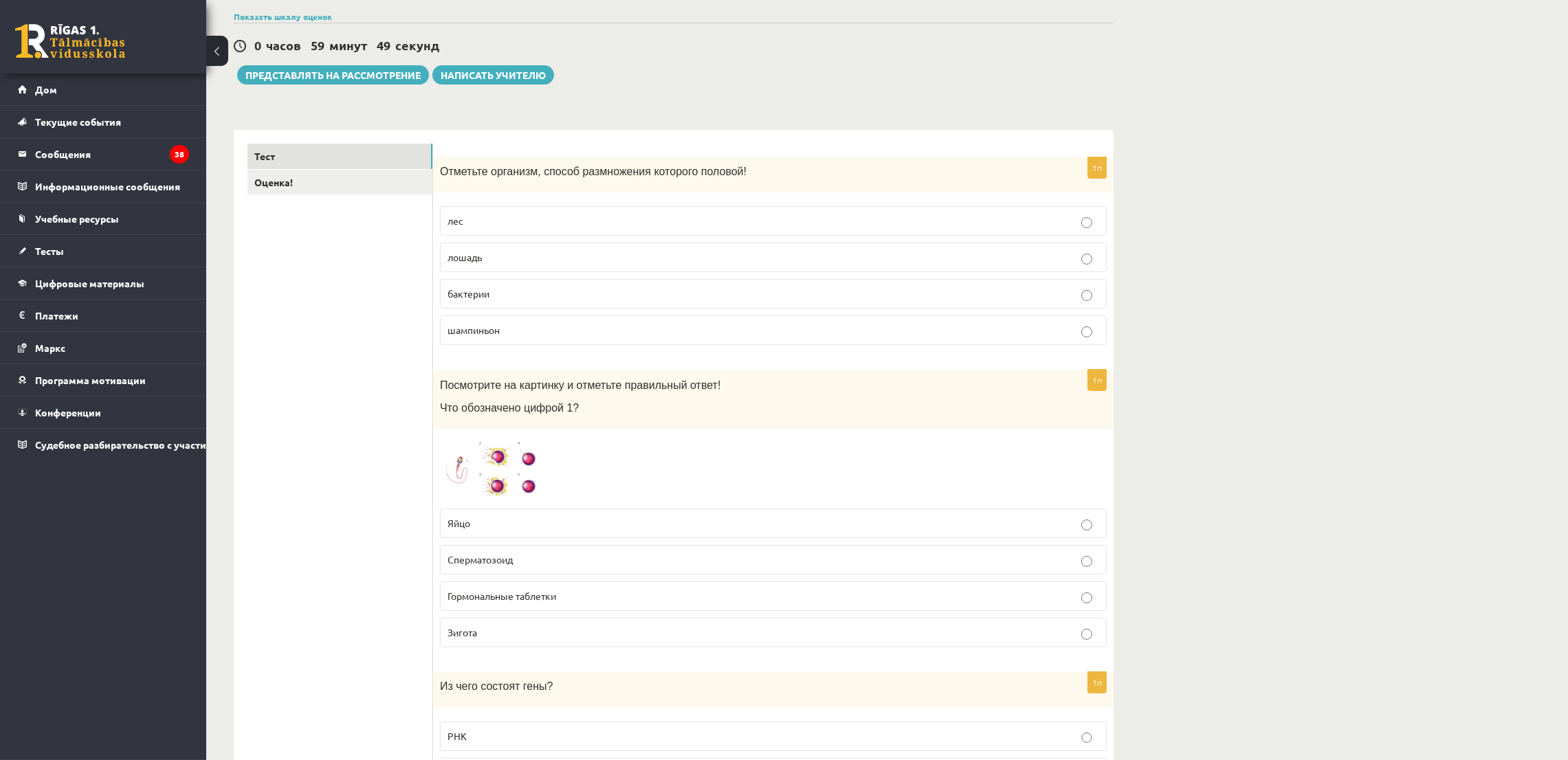
drag, startPoint x: 439, startPoint y: 171, endPoint x: 641, endPoint y: 230, distance: 210.4
click at [645, 332] on div "1п Отметьте организм, способ размножения которого половой! лес лошадь бактерии …" at bounding box center [774, 257] width 681 height 199
copy div "Отметьте организм, способ размножения которого половой! лес лошадь бактерии шам…"
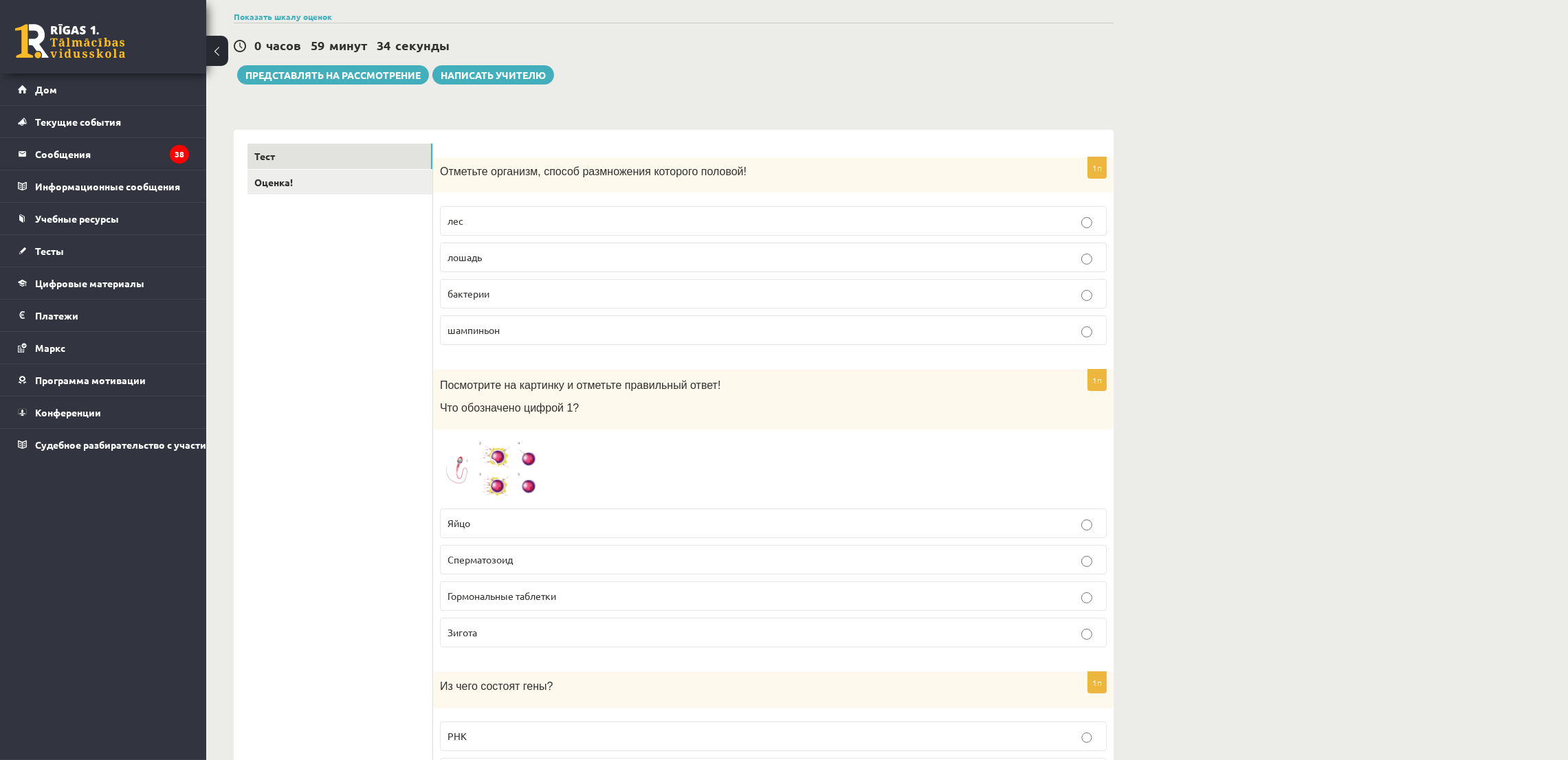
click at [489, 260] on p "лошадь" at bounding box center [773, 257] width 651 height 15
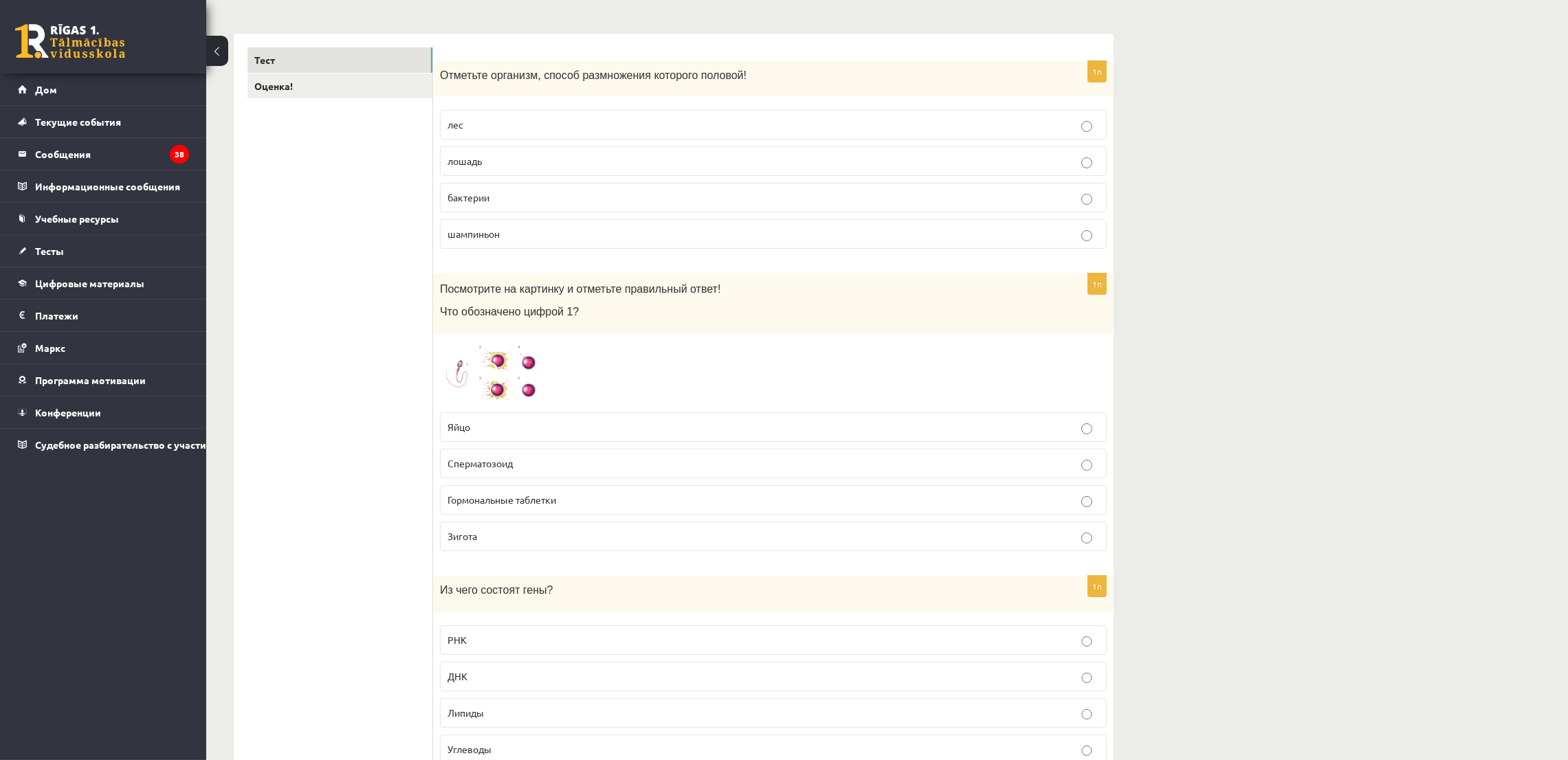
scroll to position [308, 0]
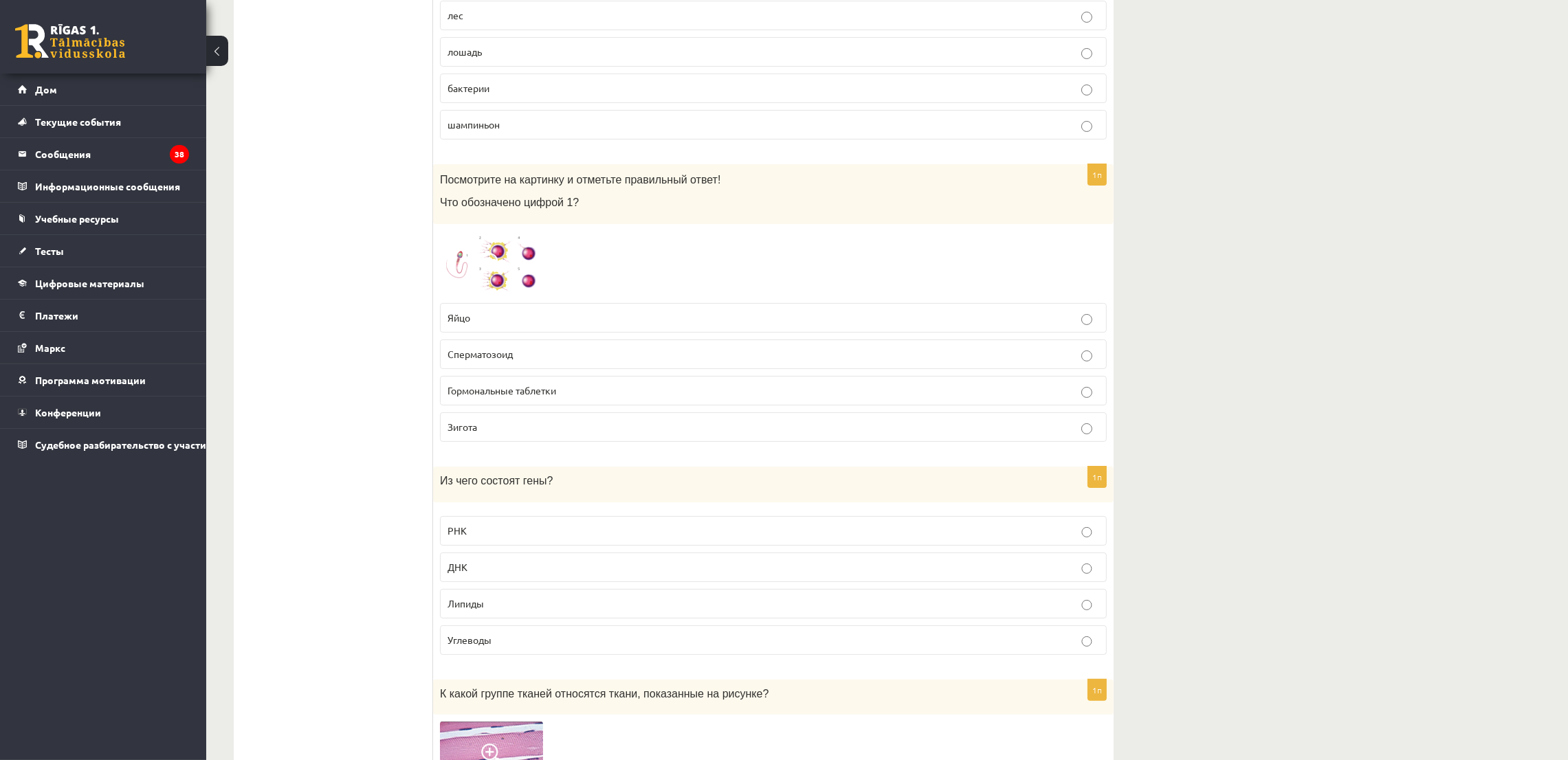
click at [501, 271] on span at bounding box center [492, 265] width 22 height 22
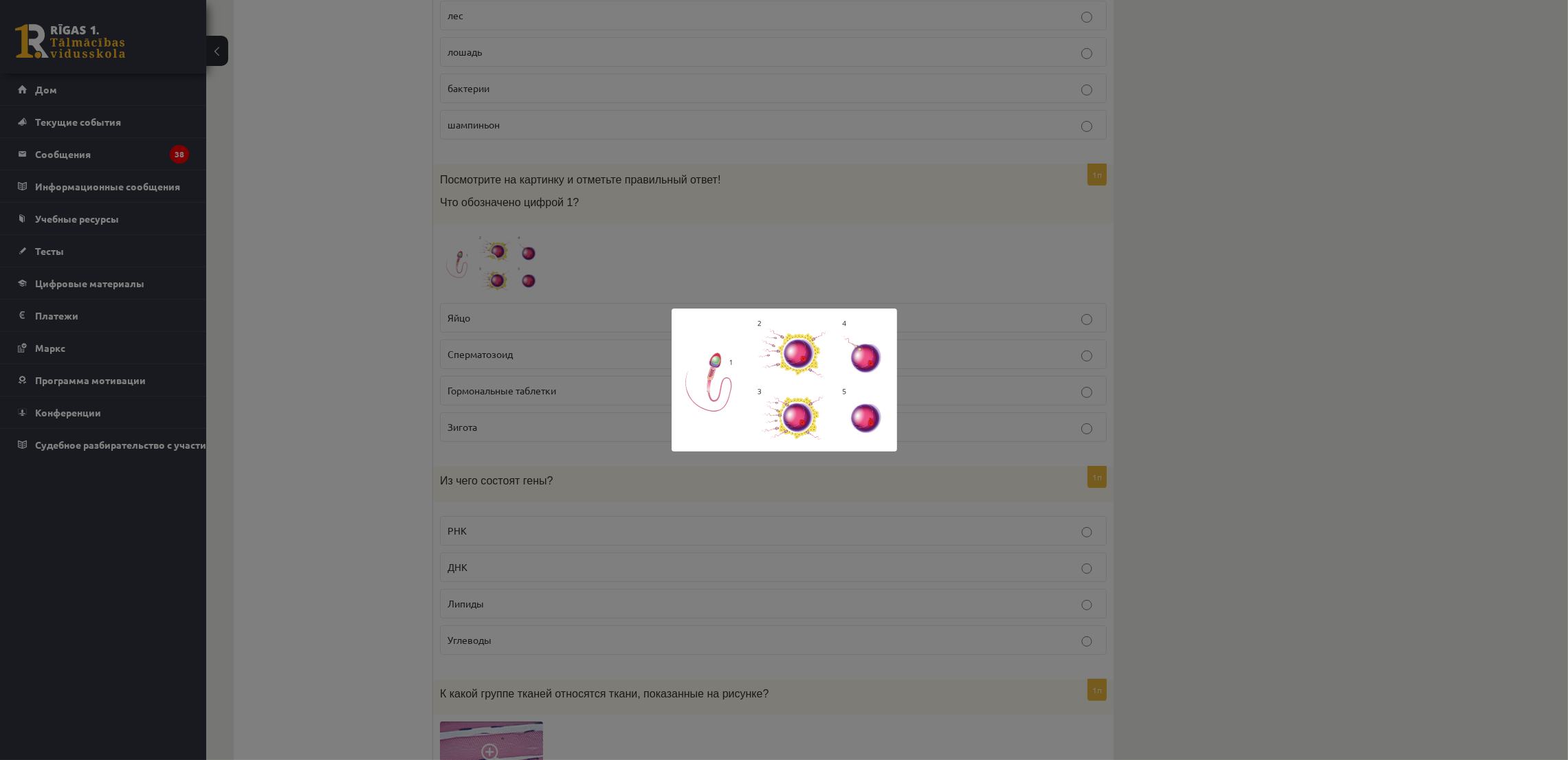
click at [418, 389] on div at bounding box center [784, 380] width 1568 height 760
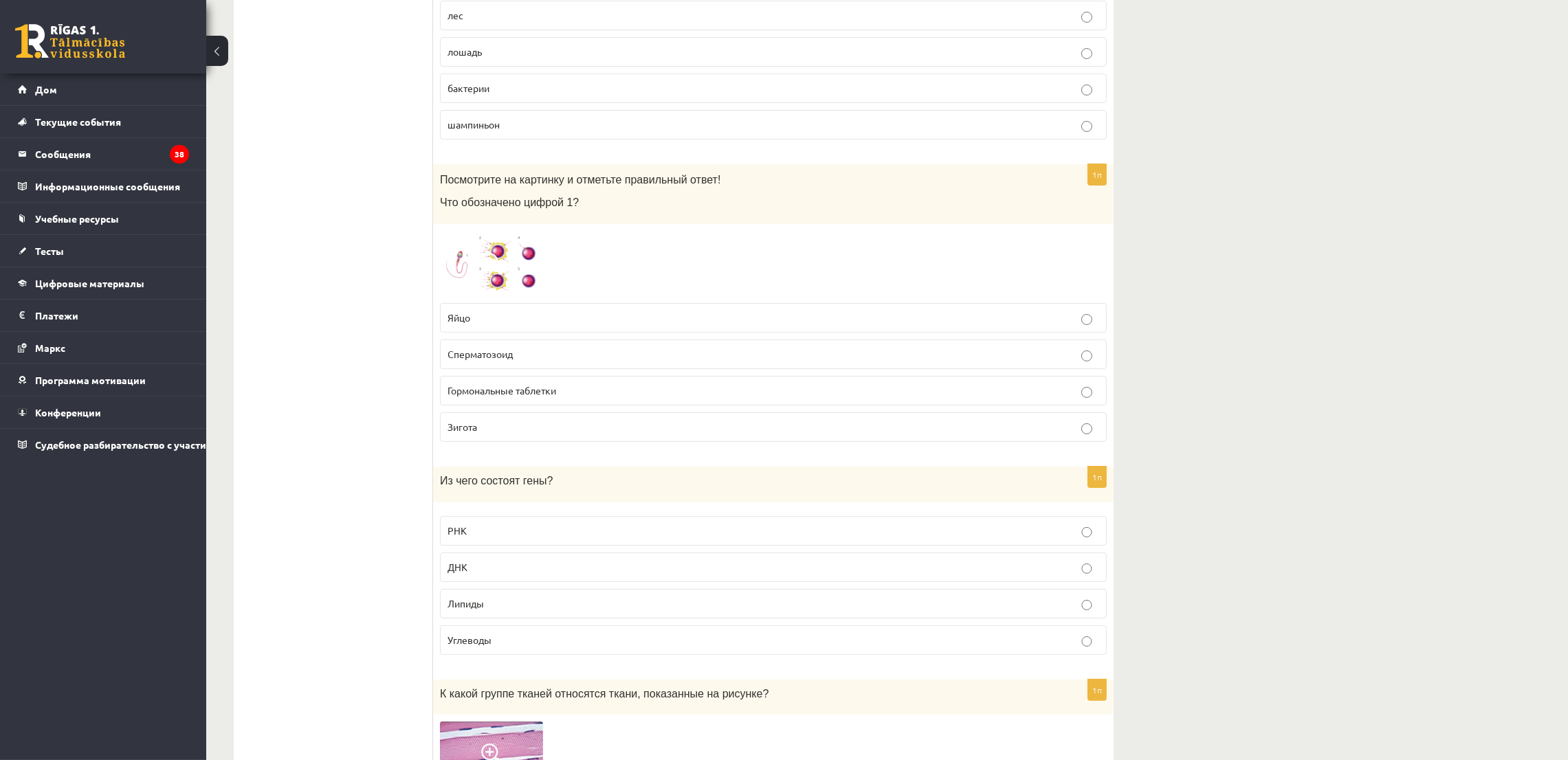
click at [564, 355] on p "Сперматозоид" at bounding box center [773, 354] width 651 height 15
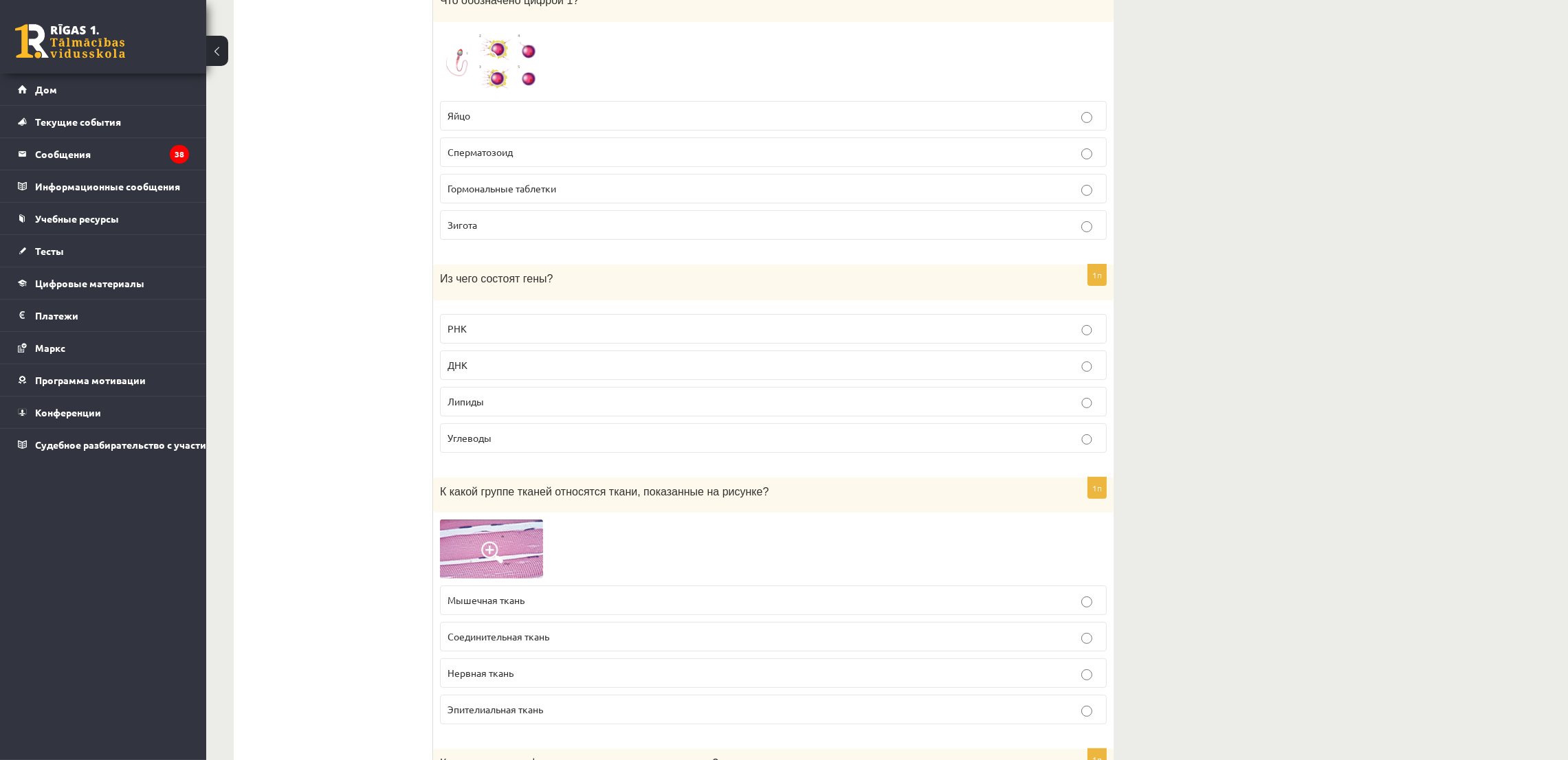
scroll to position [515, 0]
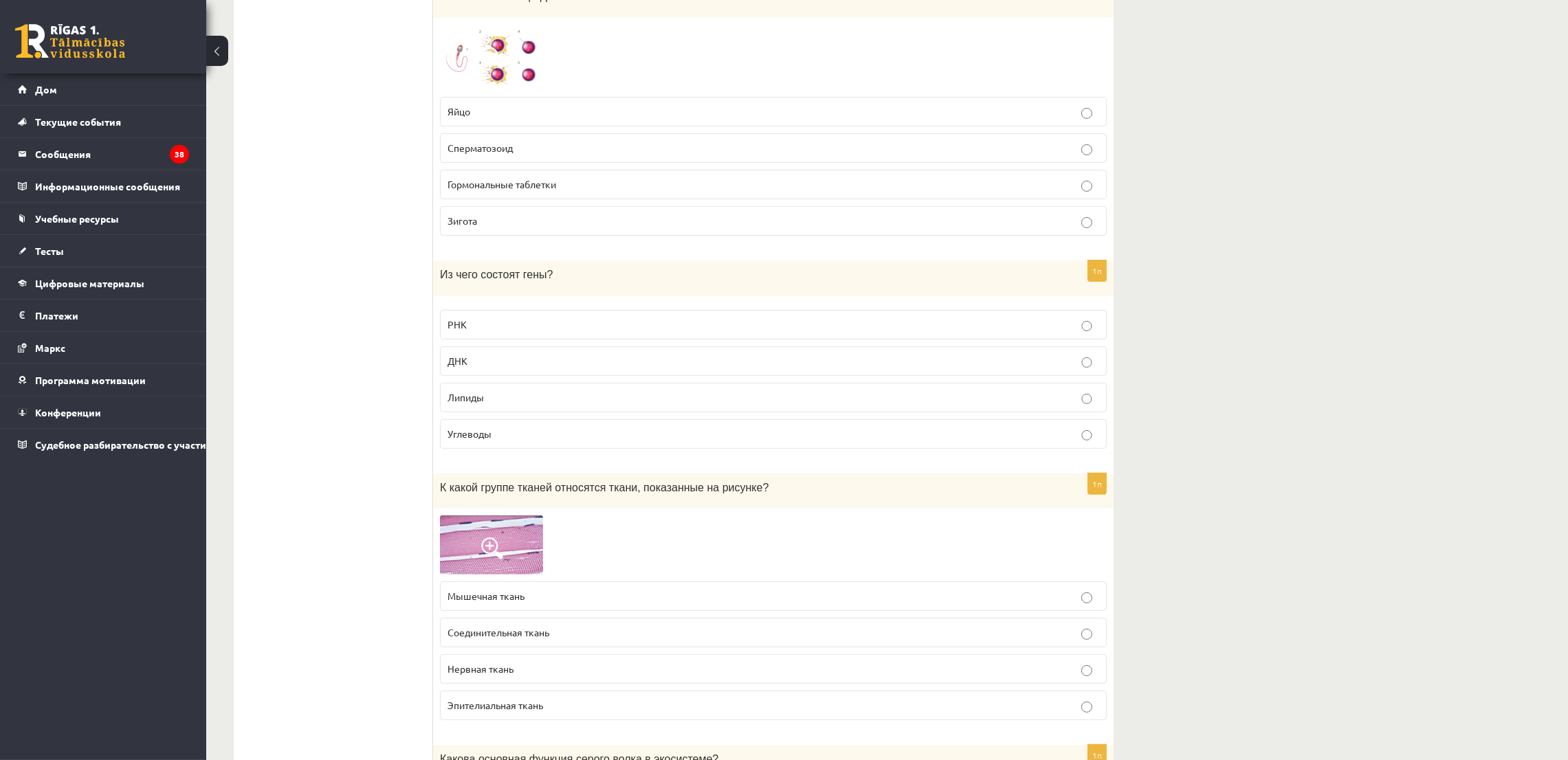
click at [443, 363] on label "ДНК" at bounding box center [774, 361] width 667 height 29
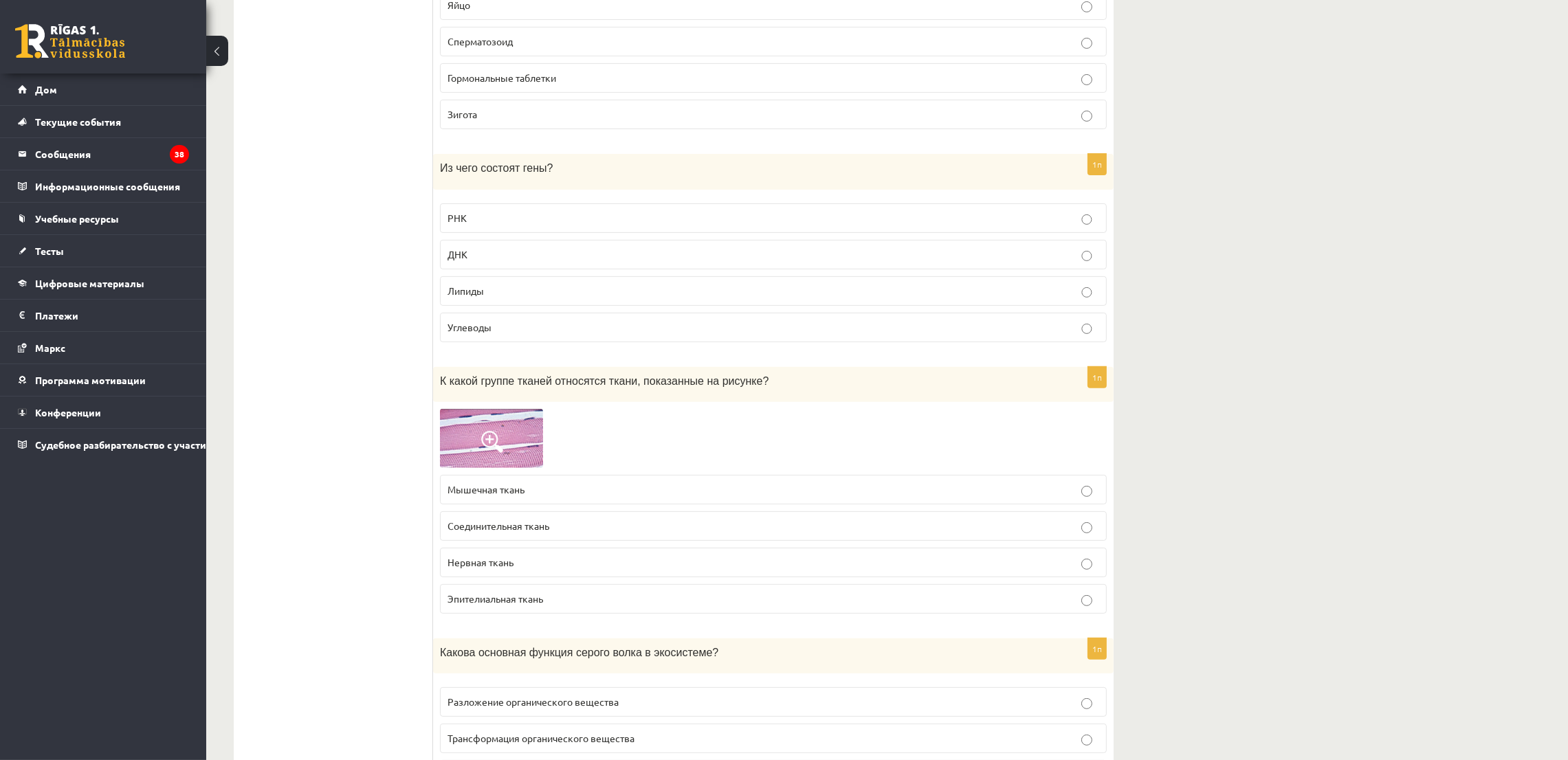
scroll to position [722, 0]
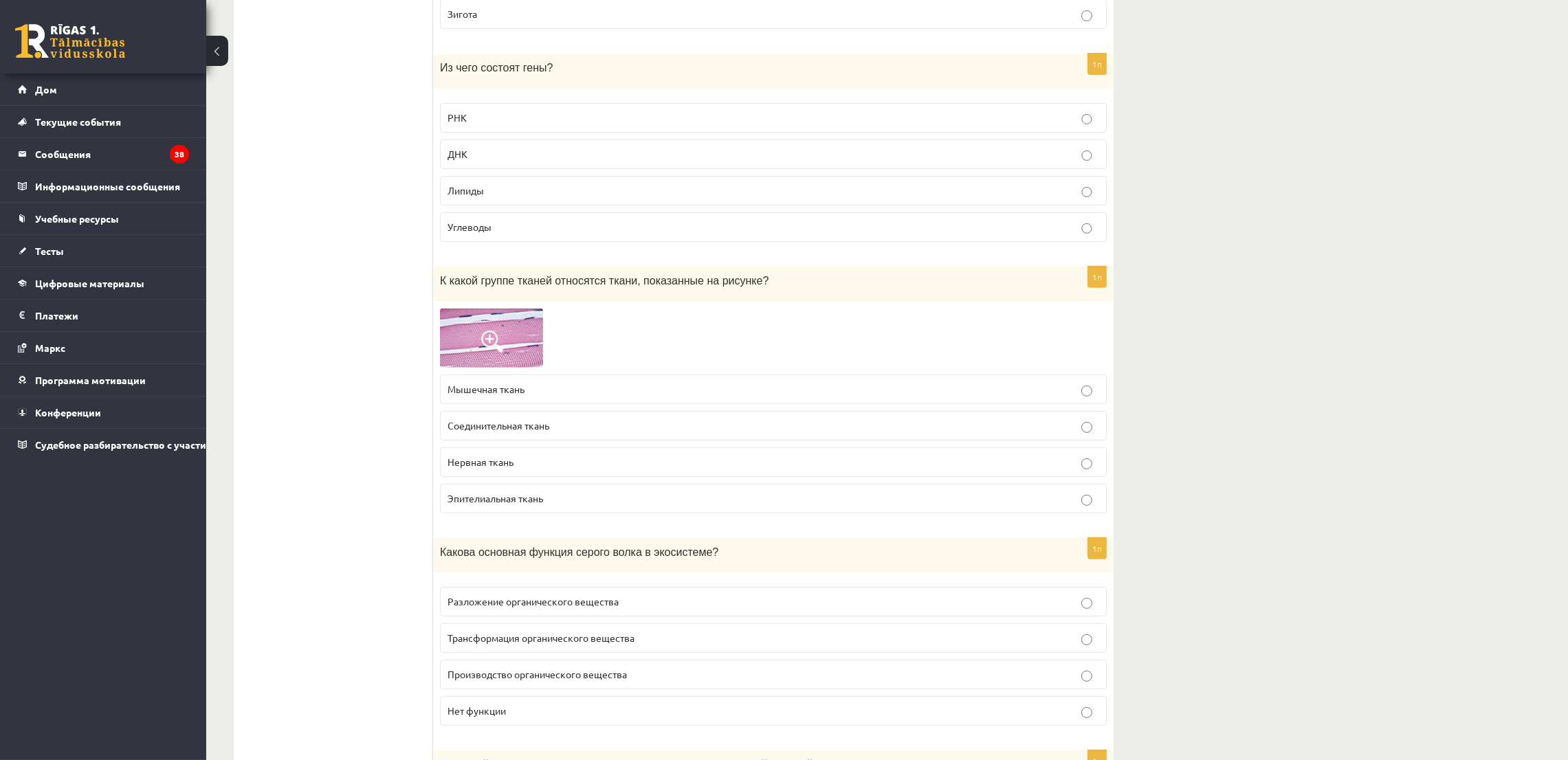
click at [488, 336] on span at bounding box center [492, 342] width 22 height 22
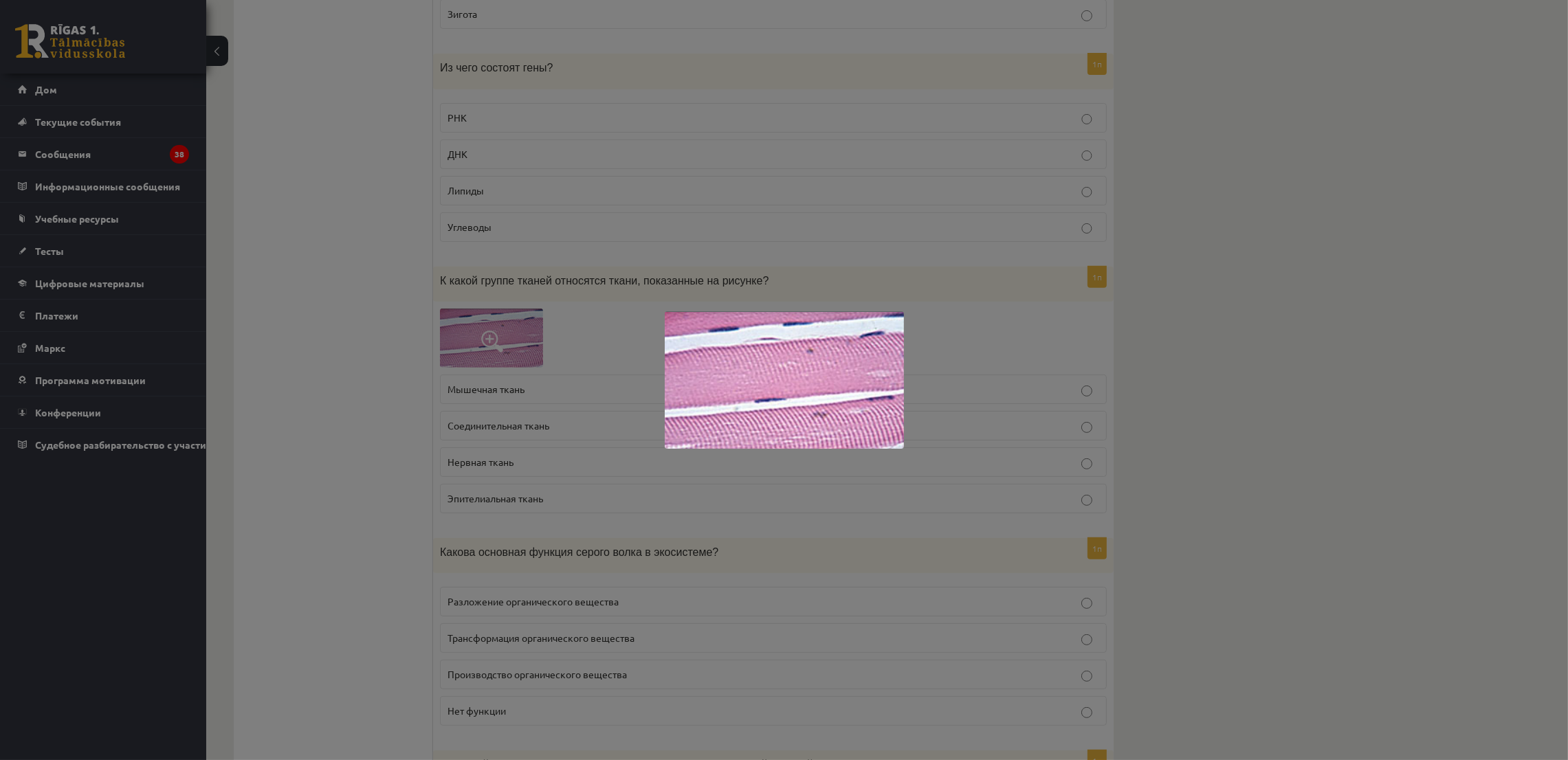
click at [559, 465] on div at bounding box center [784, 380] width 1568 height 760
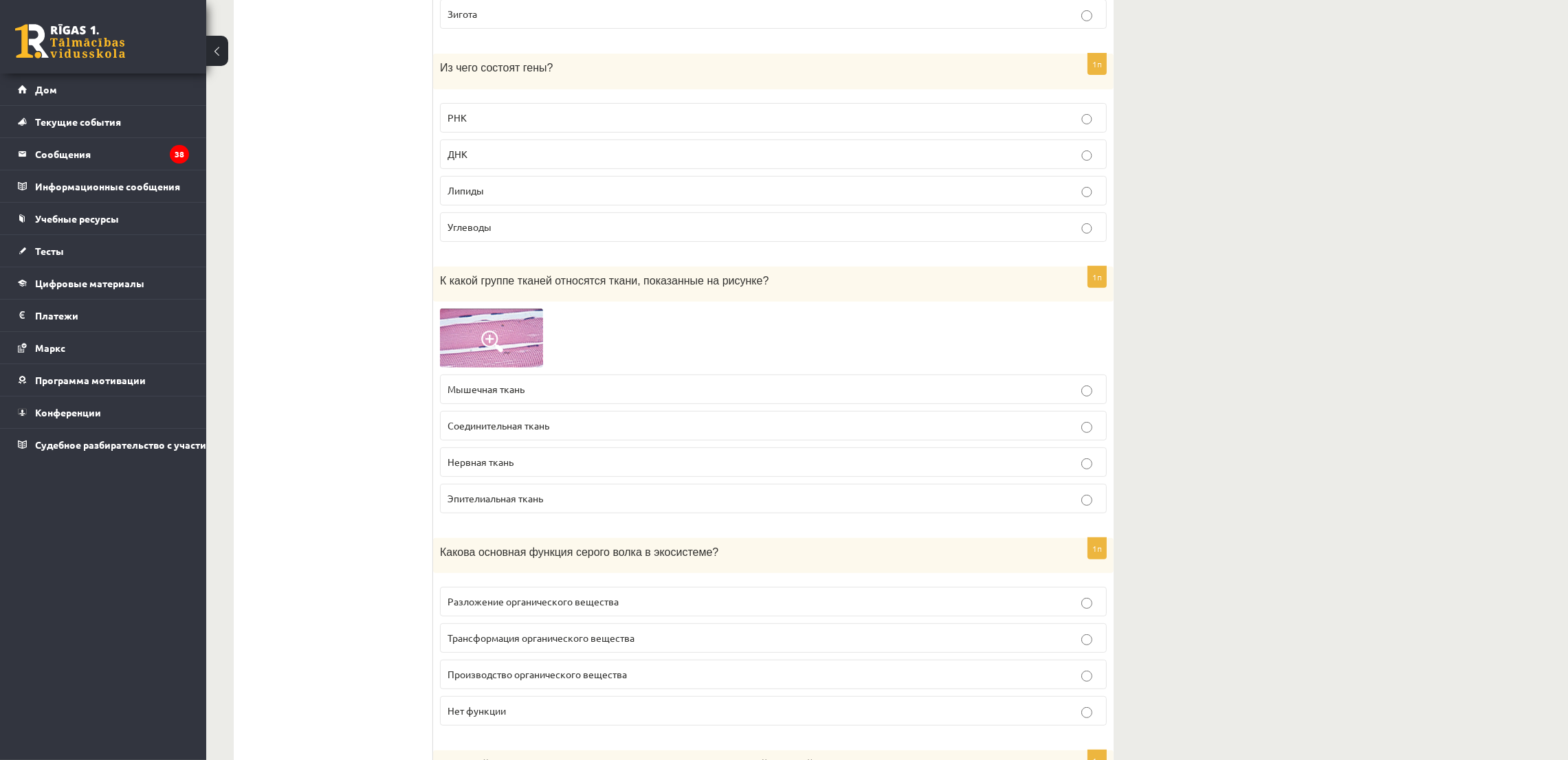
click at [548, 404] on label "Мышечная ткань" at bounding box center [774, 389] width 667 height 29
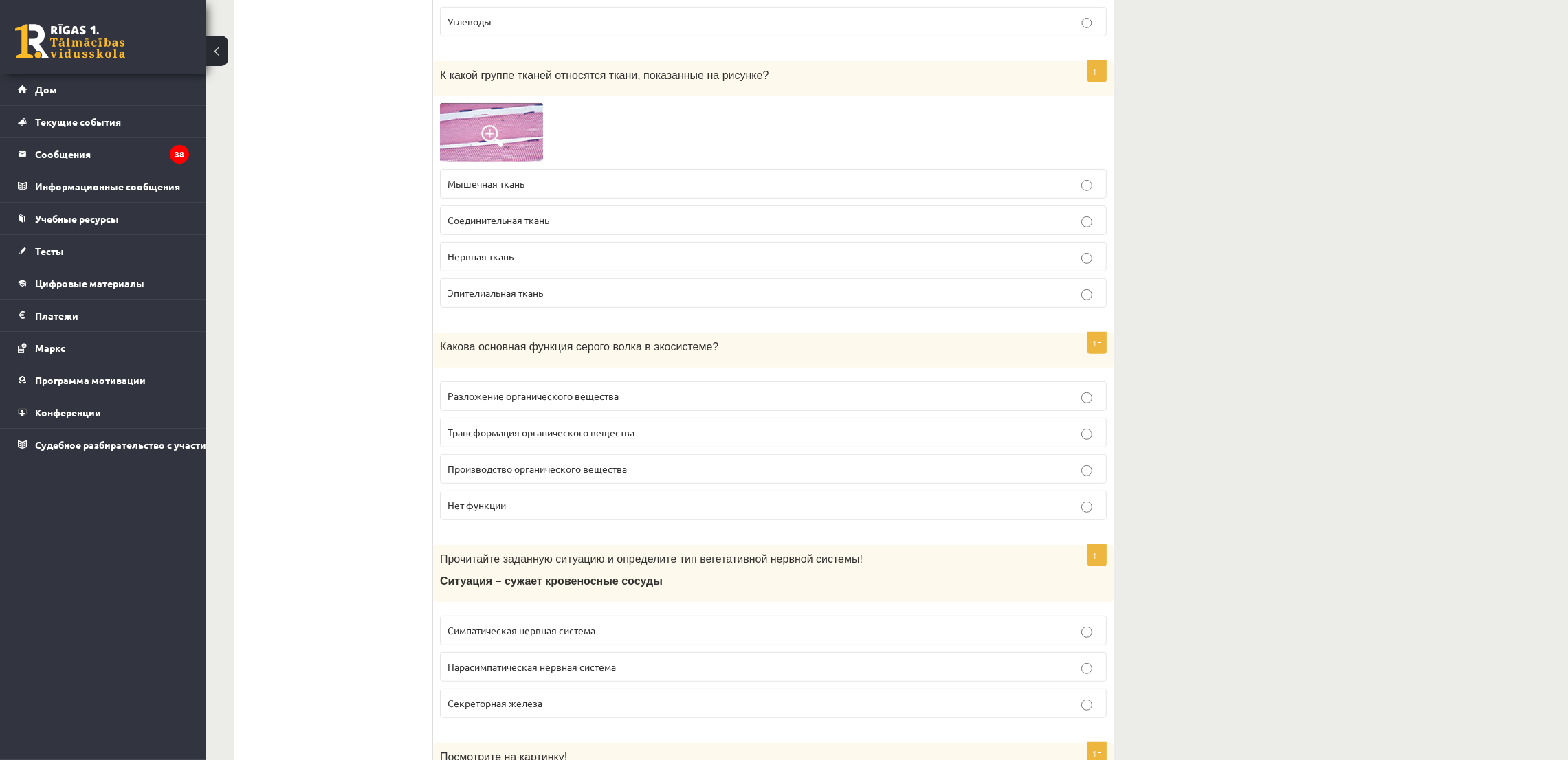
scroll to position [1031, 0]
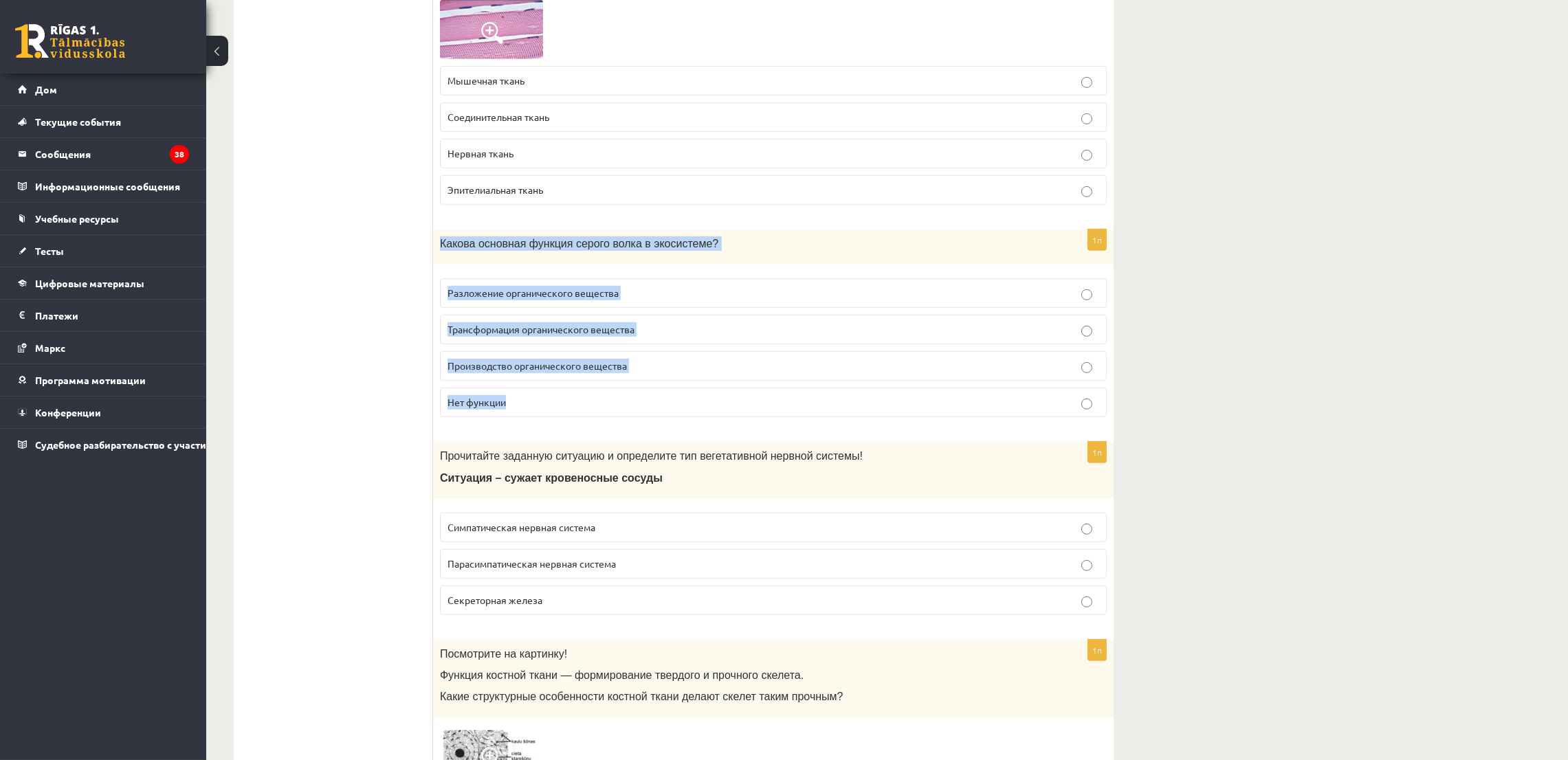
drag, startPoint x: 435, startPoint y: 248, endPoint x: 803, endPoint y: 406, distance: 400.5
click at [803, 406] on div "1п Какова основная функция серого волка в экосистеме? Разложение органического …" at bounding box center [774, 328] width 681 height 199
copy div "Какова основная функция серого волка в экосистеме? Разложение органического вещ…"
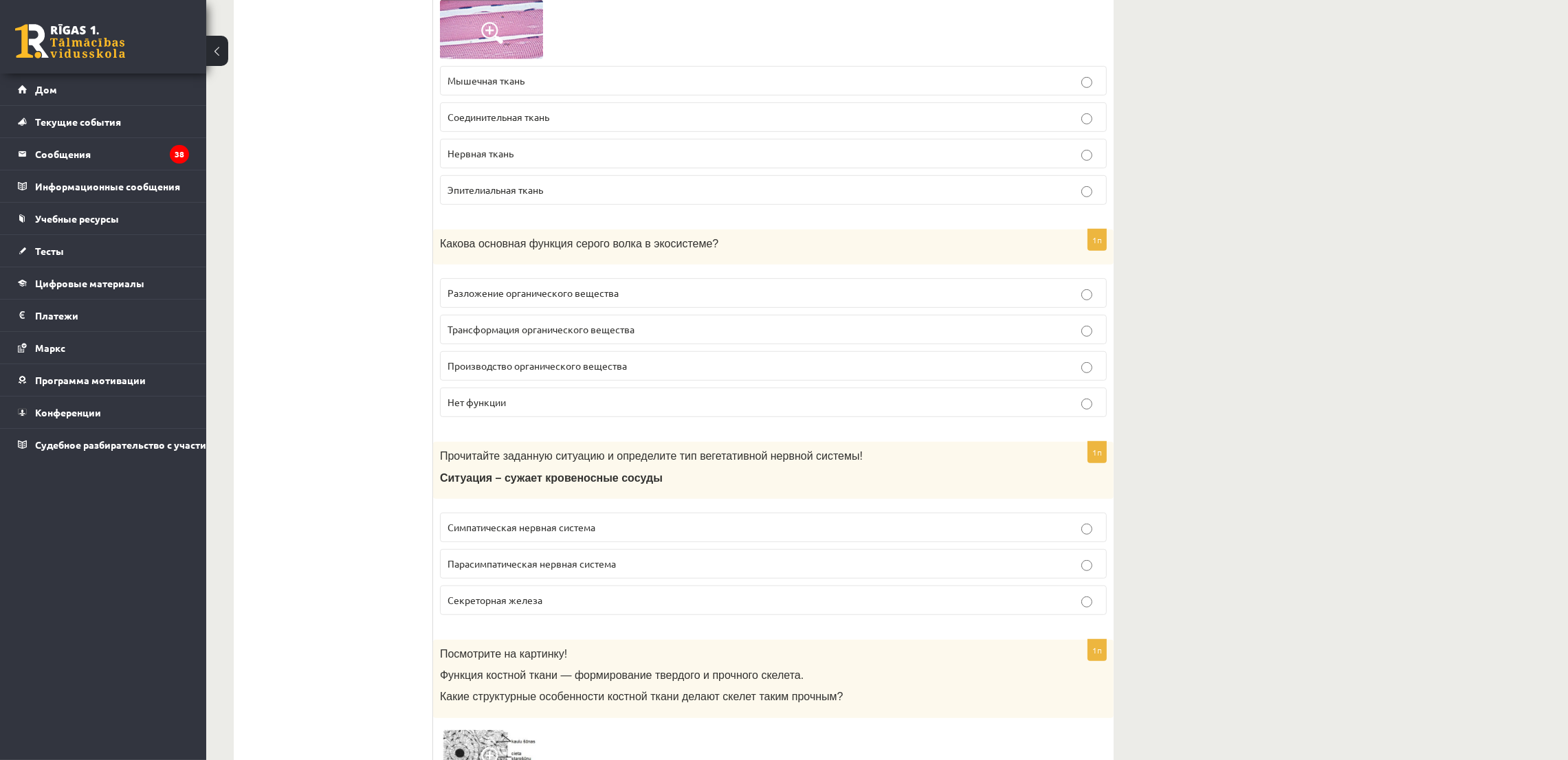
click at [520, 335] on font "Трансформация органического вещества" at bounding box center [540, 329] width 187 height 12
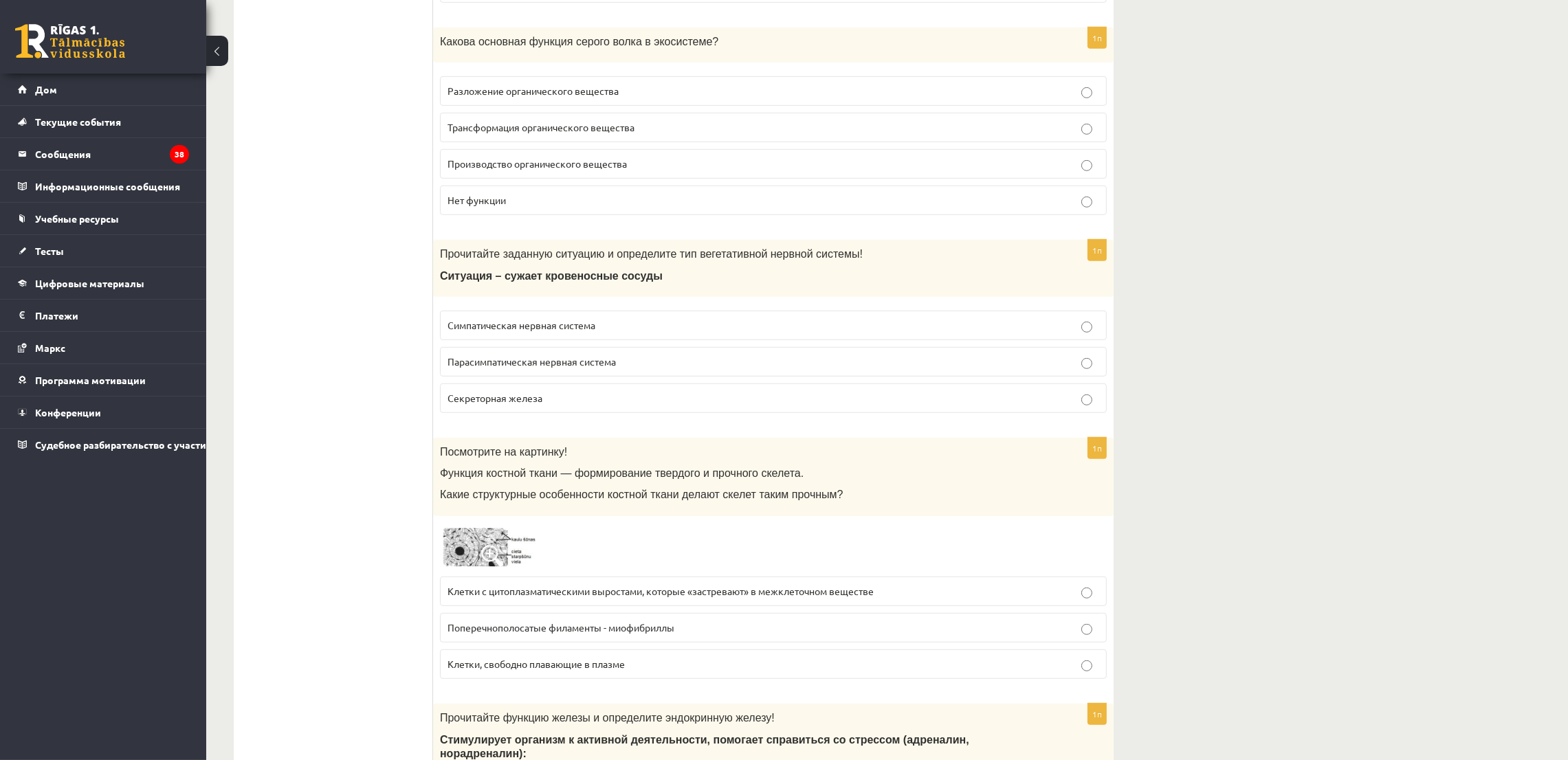
scroll to position [1237, 0]
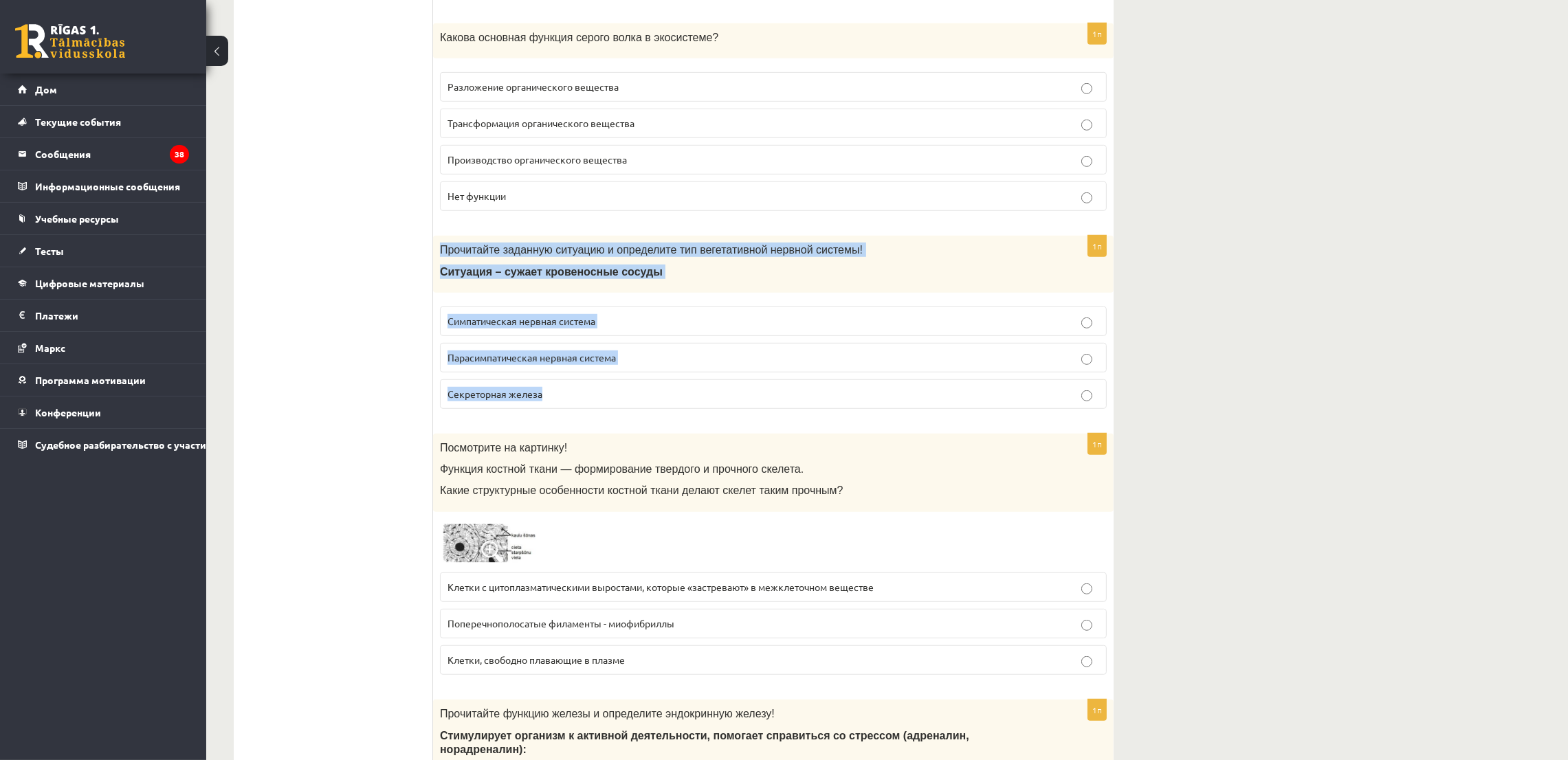
drag, startPoint x: 440, startPoint y: 250, endPoint x: 579, endPoint y: 410, distance: 211.9
click at [579, 410] on div "1п Прочитайте заданную ситуацию и определите тип вегетативной нервной системы! …" at bounding box center [774, 328] width 681 height 184
copy div "Прочитайте заданную ситуацию и определите тип вегетативной нервной системы! Сит…"
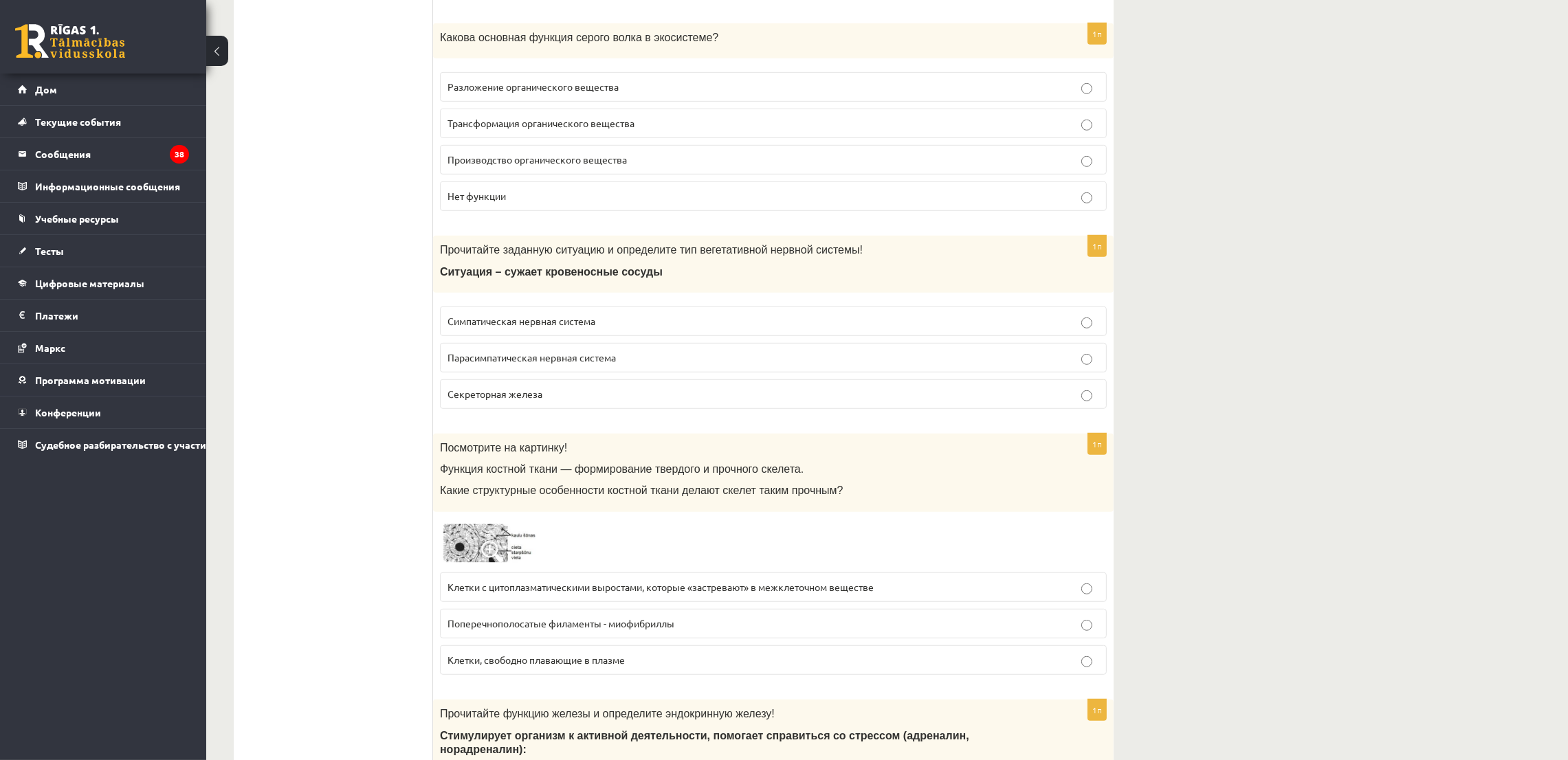
click at [459, 318] on label "Симпатическая нервная система" at bounding box center [774, 321] width 667 height 29
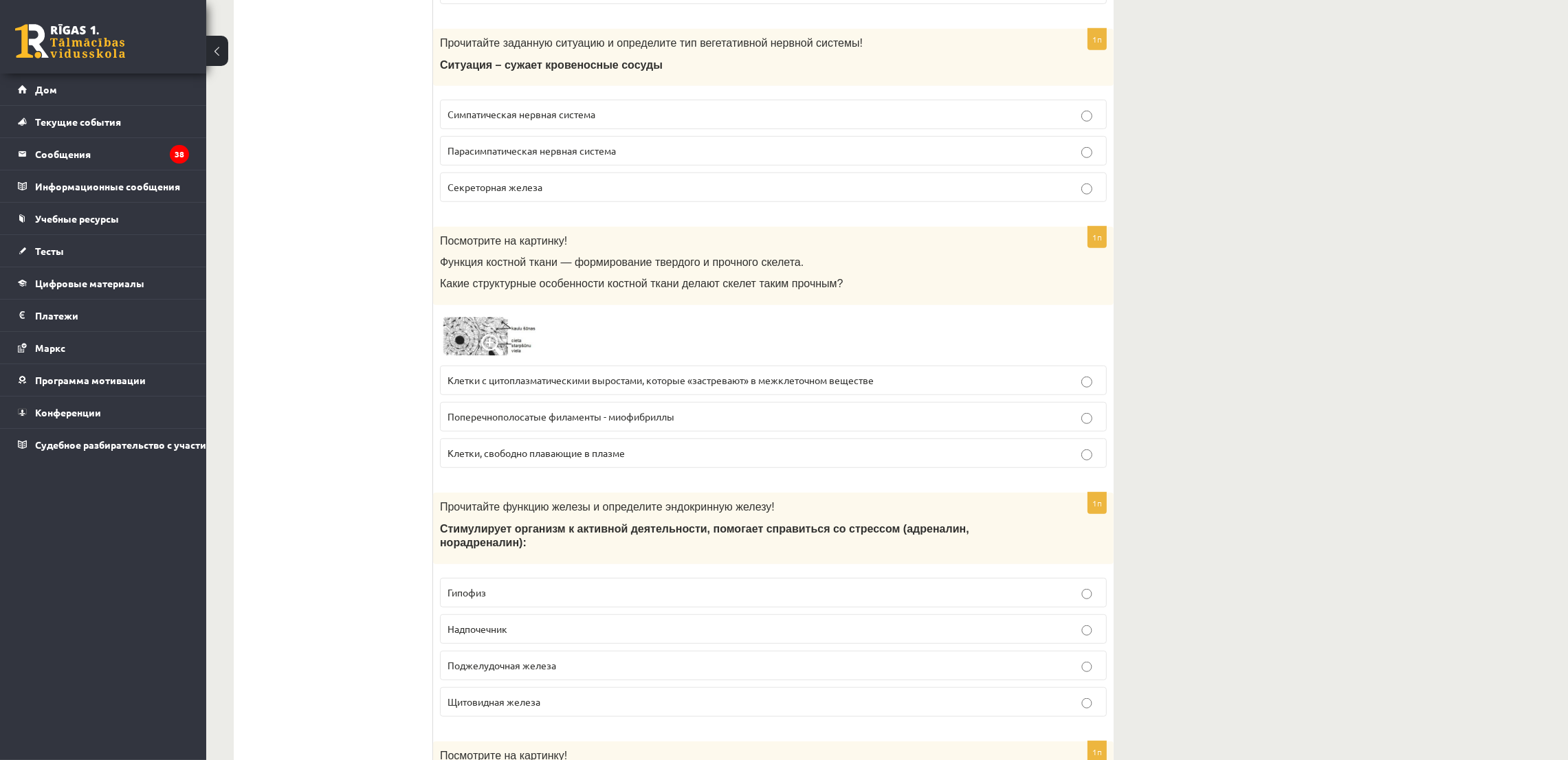
scroll to position [1547, 0]
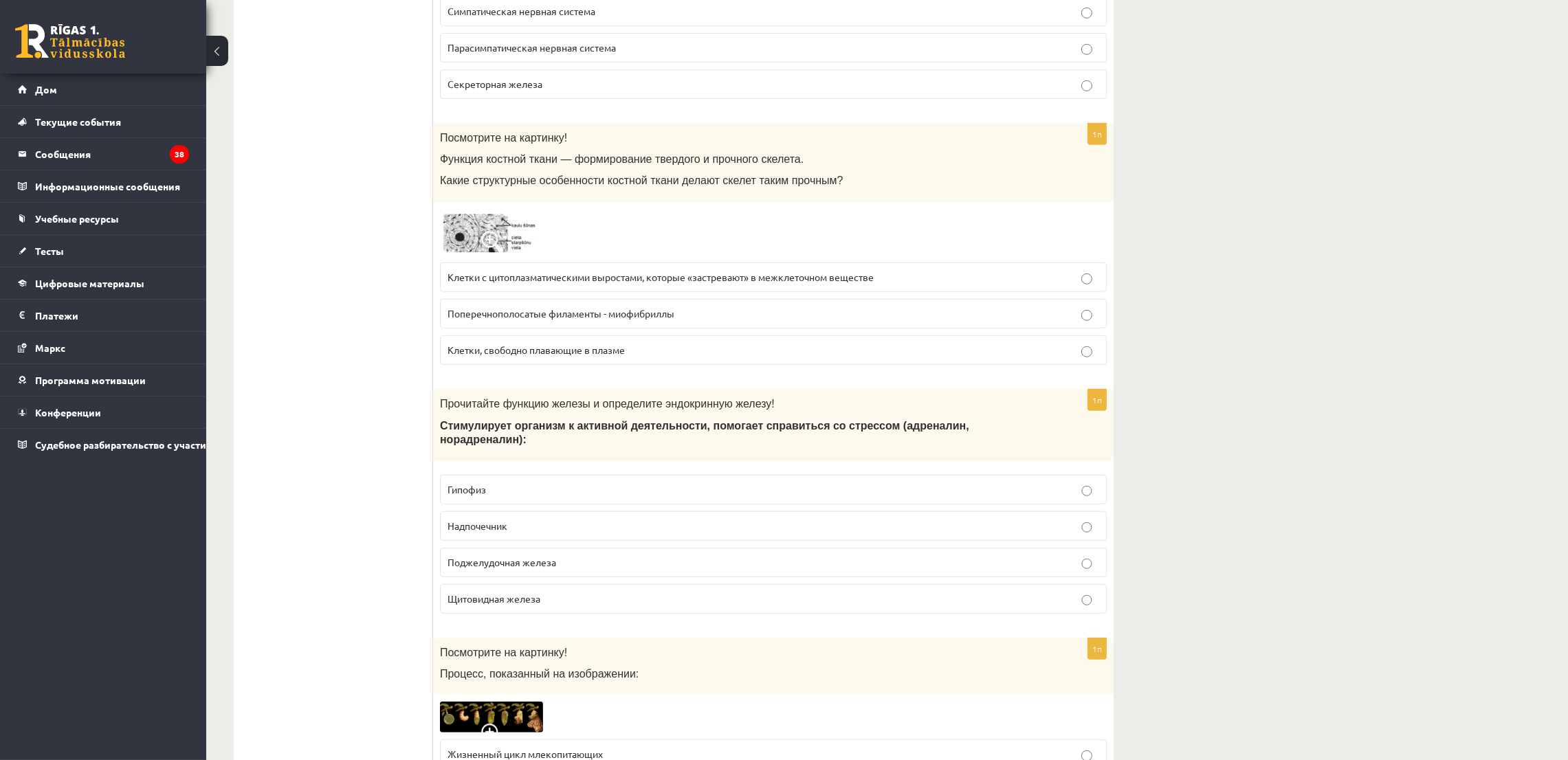
click at [467, 315] on p "Поперечнополосатые филаменты - миофибриллы" at bounding box center [773, 314] width 651 height 15
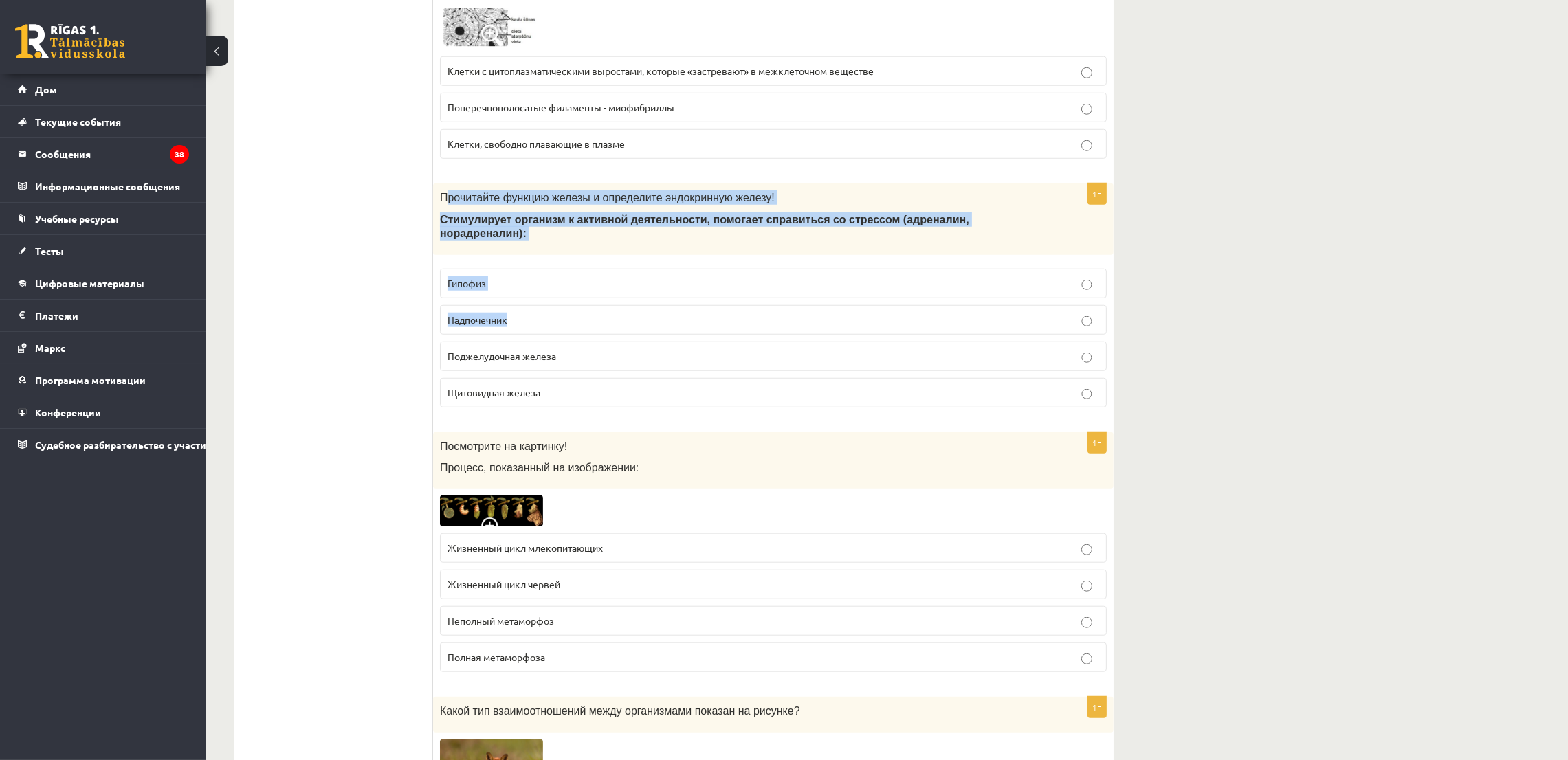
drag, startPoint x: 444, startPoint y: 202, endPoint x: 508, endPoint y: 314, distance: 129.0
click at [508, 314] on div "1п Прочитайте функцию железы и определите эндокринную железу! Стимулирует орган…" at bounding box center [774, 301] width 681 height 234
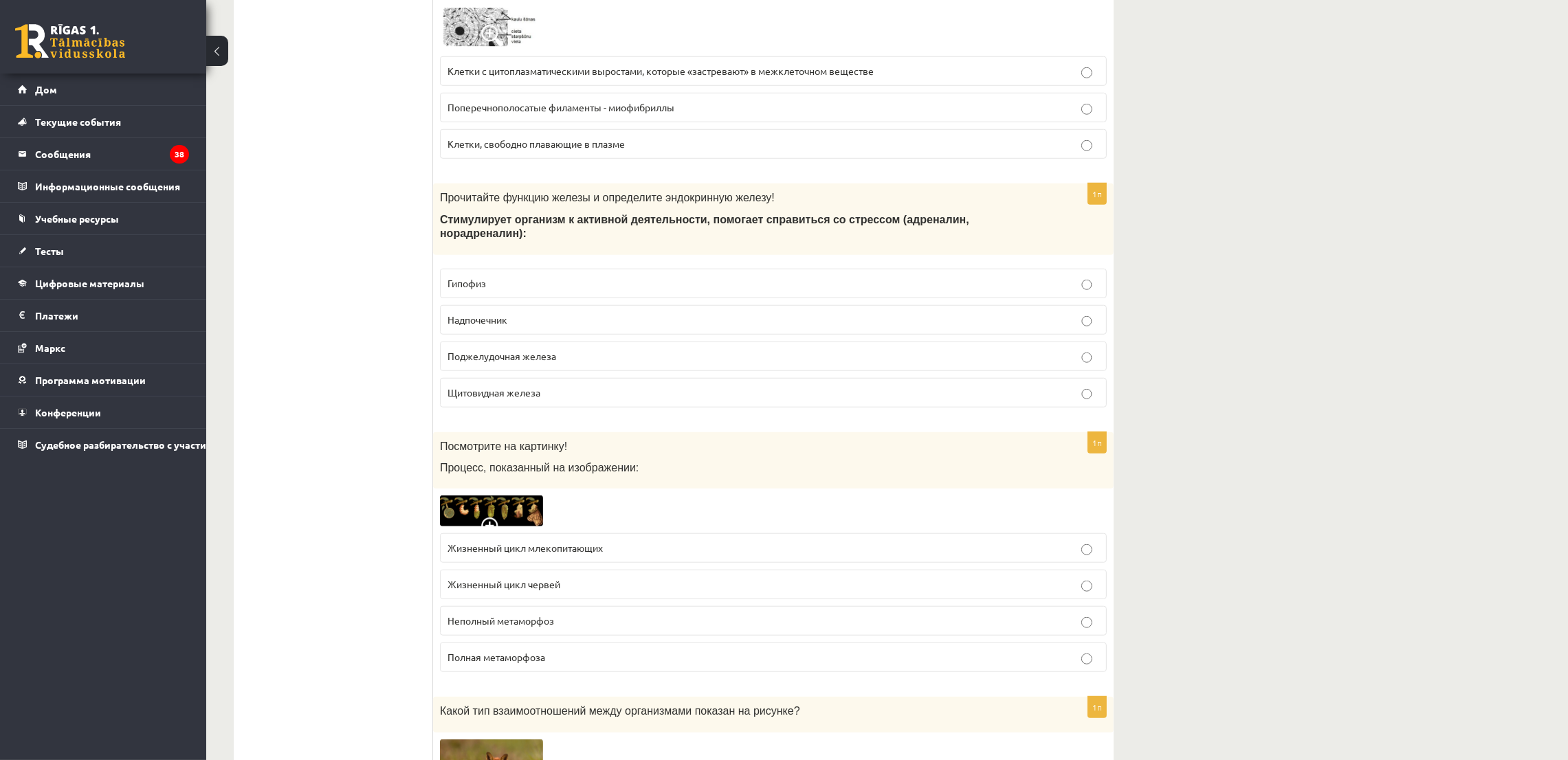
drag, startPoint x: 389, startPoint y: 191, endPoint x: 411, endPoint y: 192, distance: 22.0
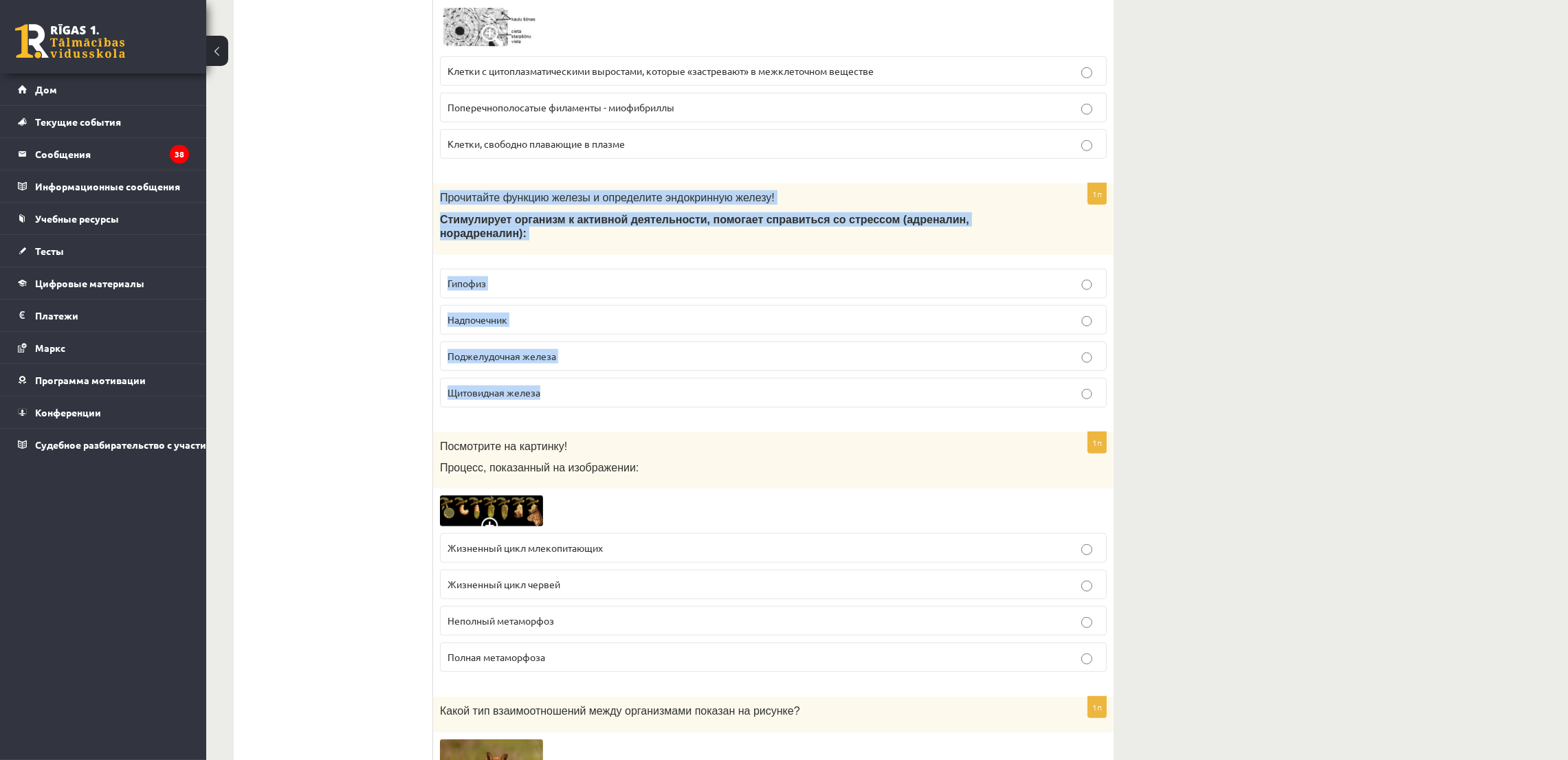
drag, startPoint x: 435, startPoint y: 199, endPoint x: 555, endPoint y: 368, distance: 207.3
click at [555, 368] on div "1п Прочитайте функцию железы и определите эндокринную железу! Стимулирует орган…" at bounding box center [774, 301] width 681 height 234
copy div "Прочитайте функцию железы и определите эндокринную железу! Стимулирует организм…"
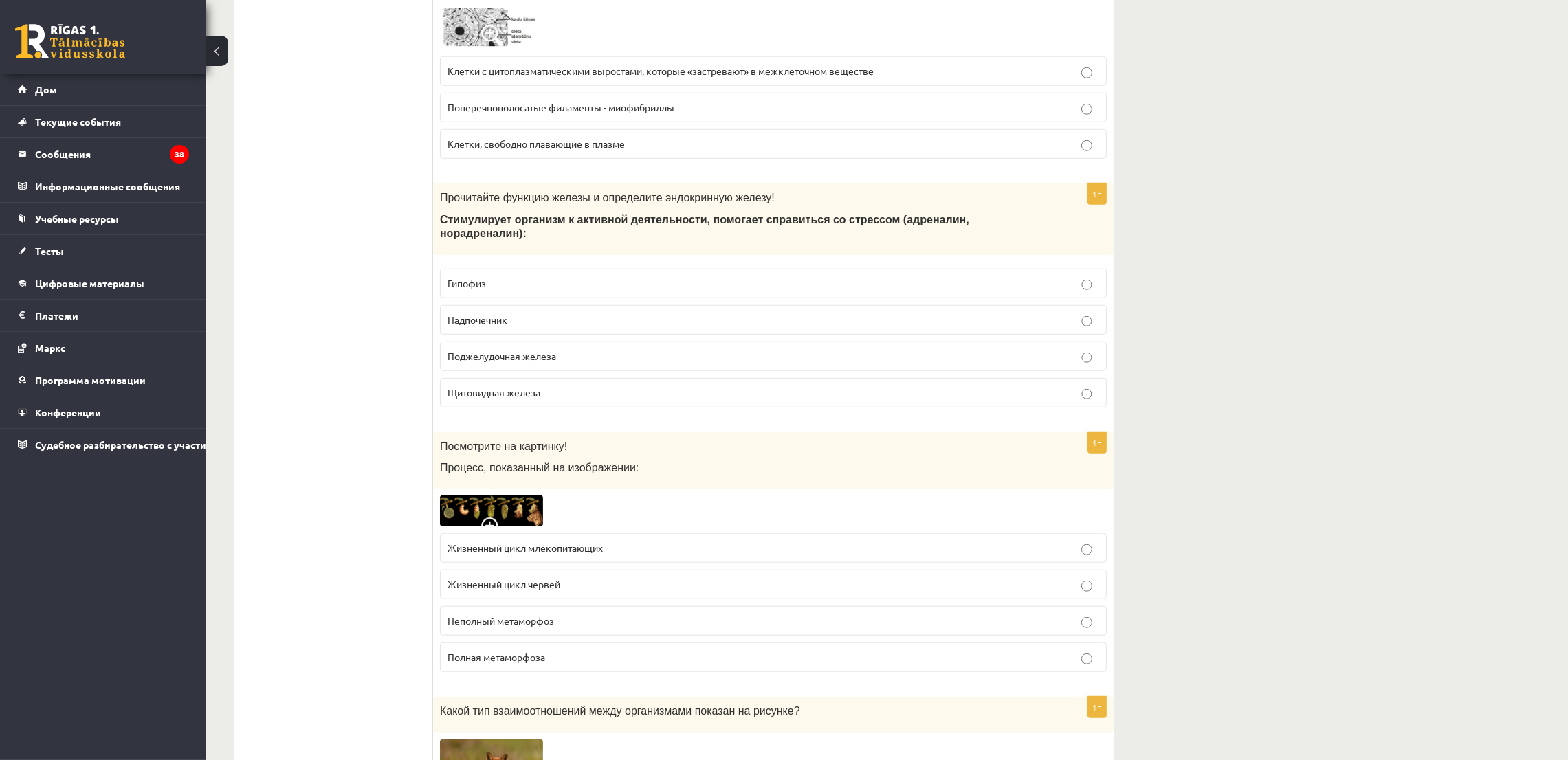
click at [480, 315] on font "Надпочечник" at bounding box center [476, 320] width 59 height 12
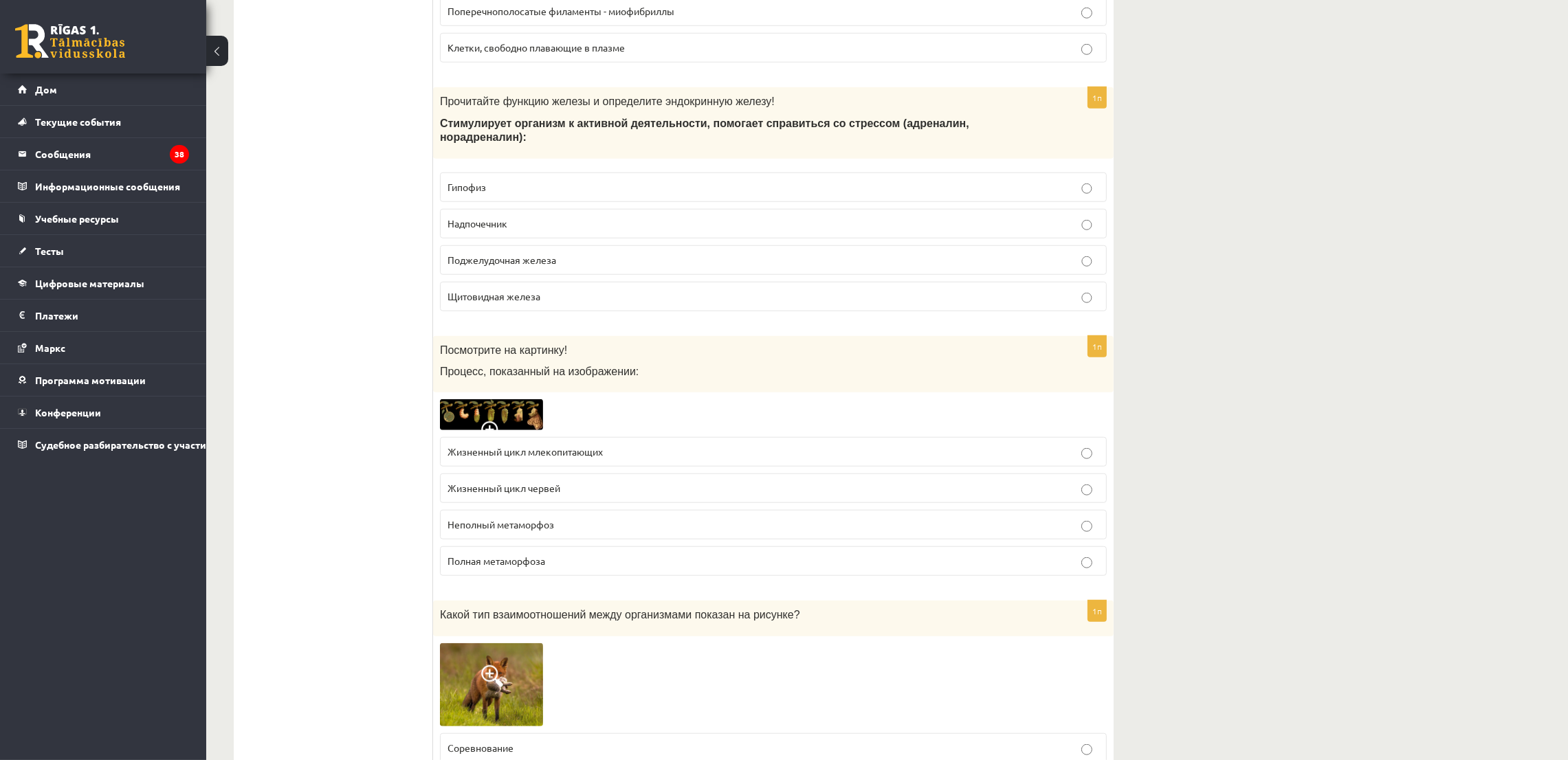
scroll to position [2062, 0]
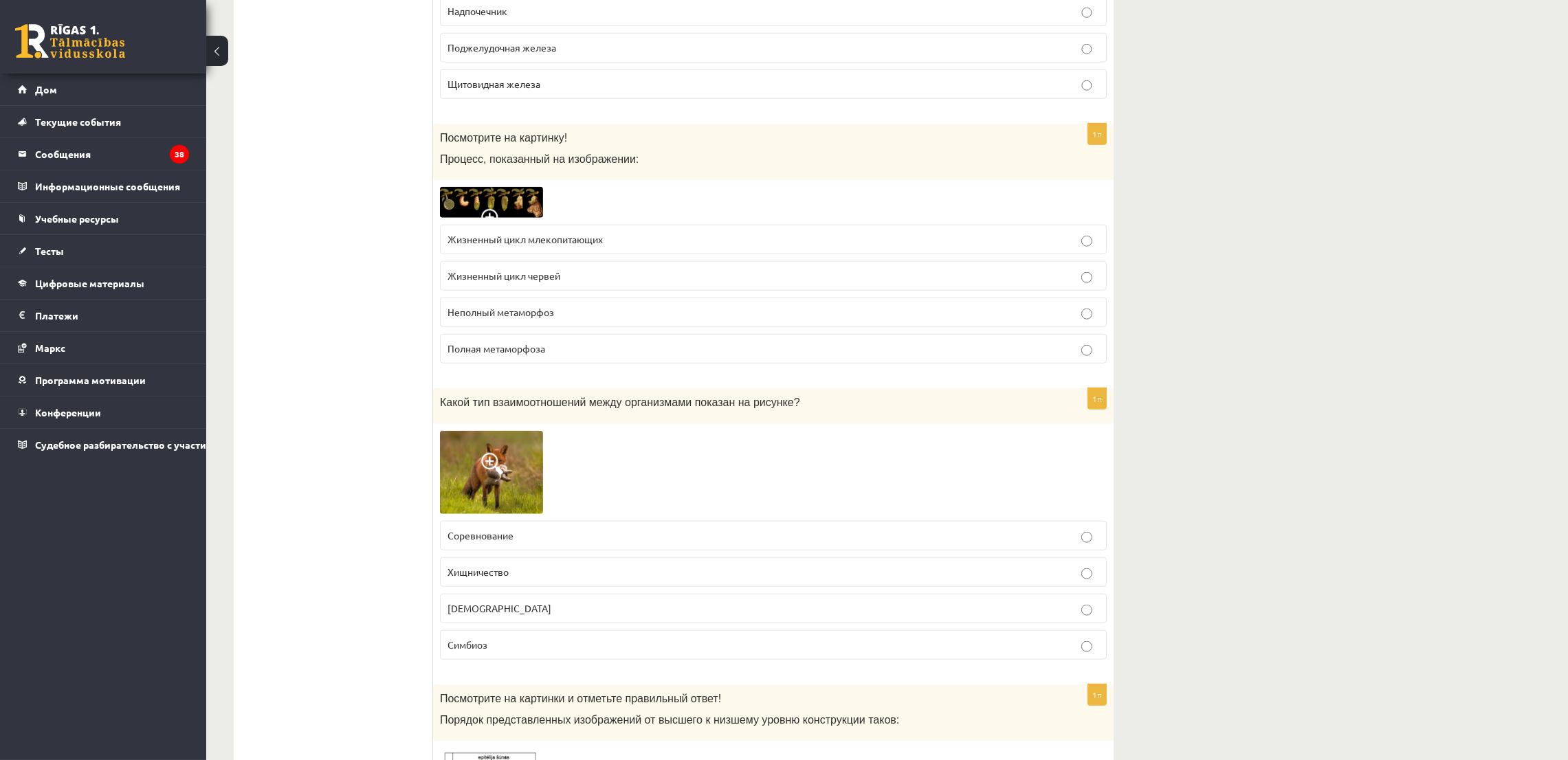
click at [501, 191] on img at bounding box center [492, 202] width 103 height 31
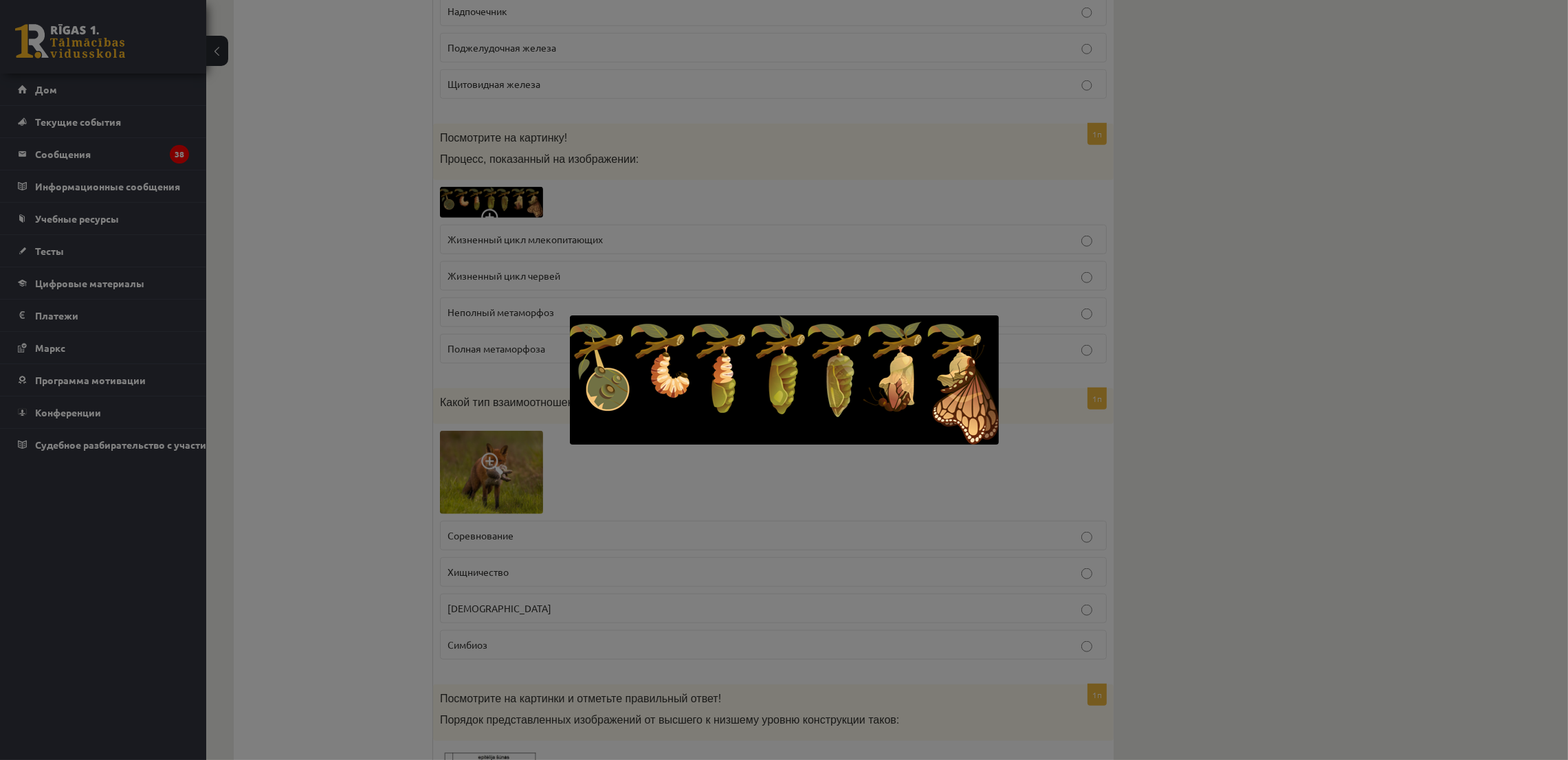
click at [418, 289] on div at bounding box center [784, 380] width 1568 height 760
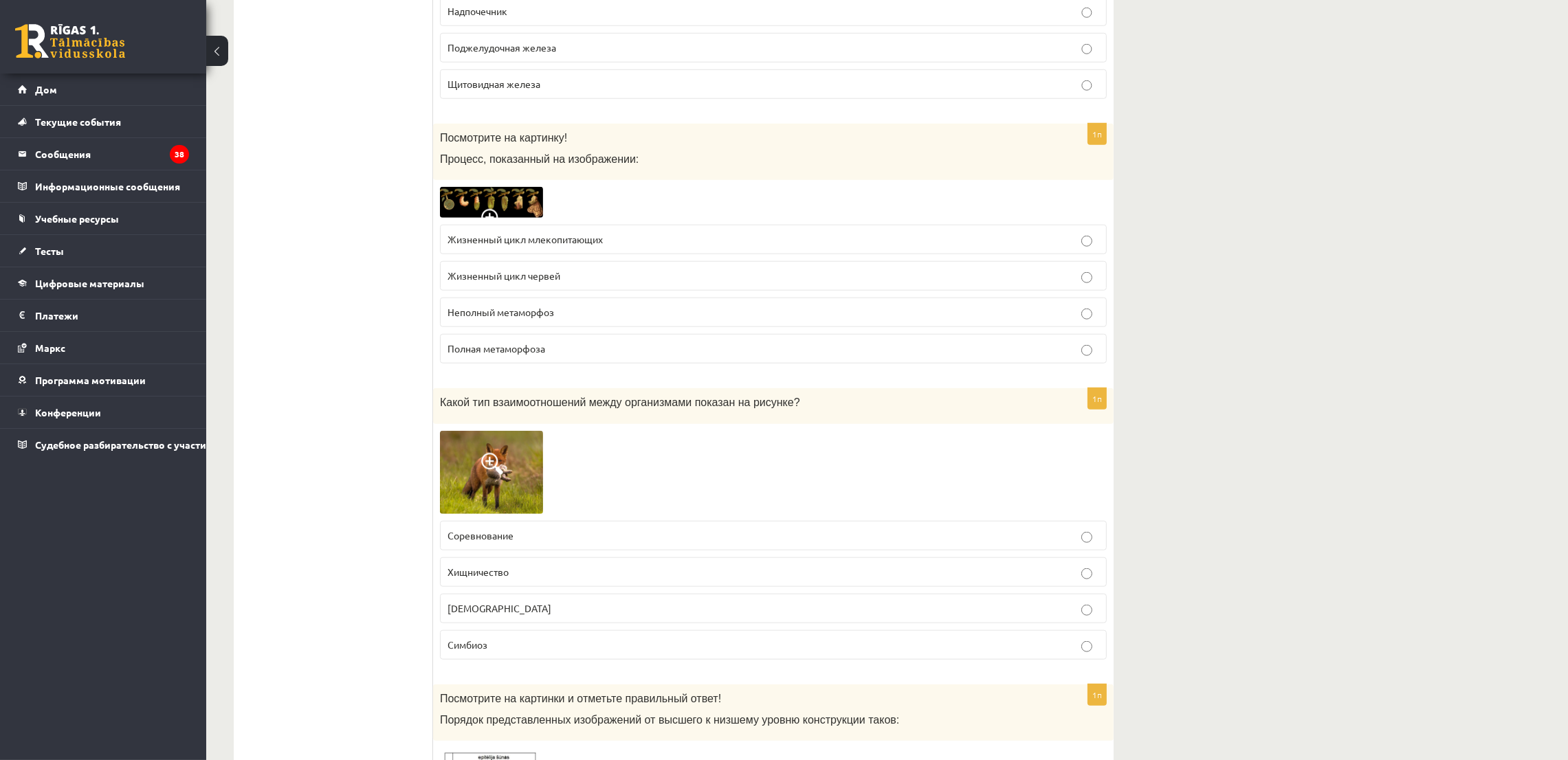
click at [537, 240] on p "Жизненный цикл млекопитающих" at bounding box center [773, 240] width 651 height 15
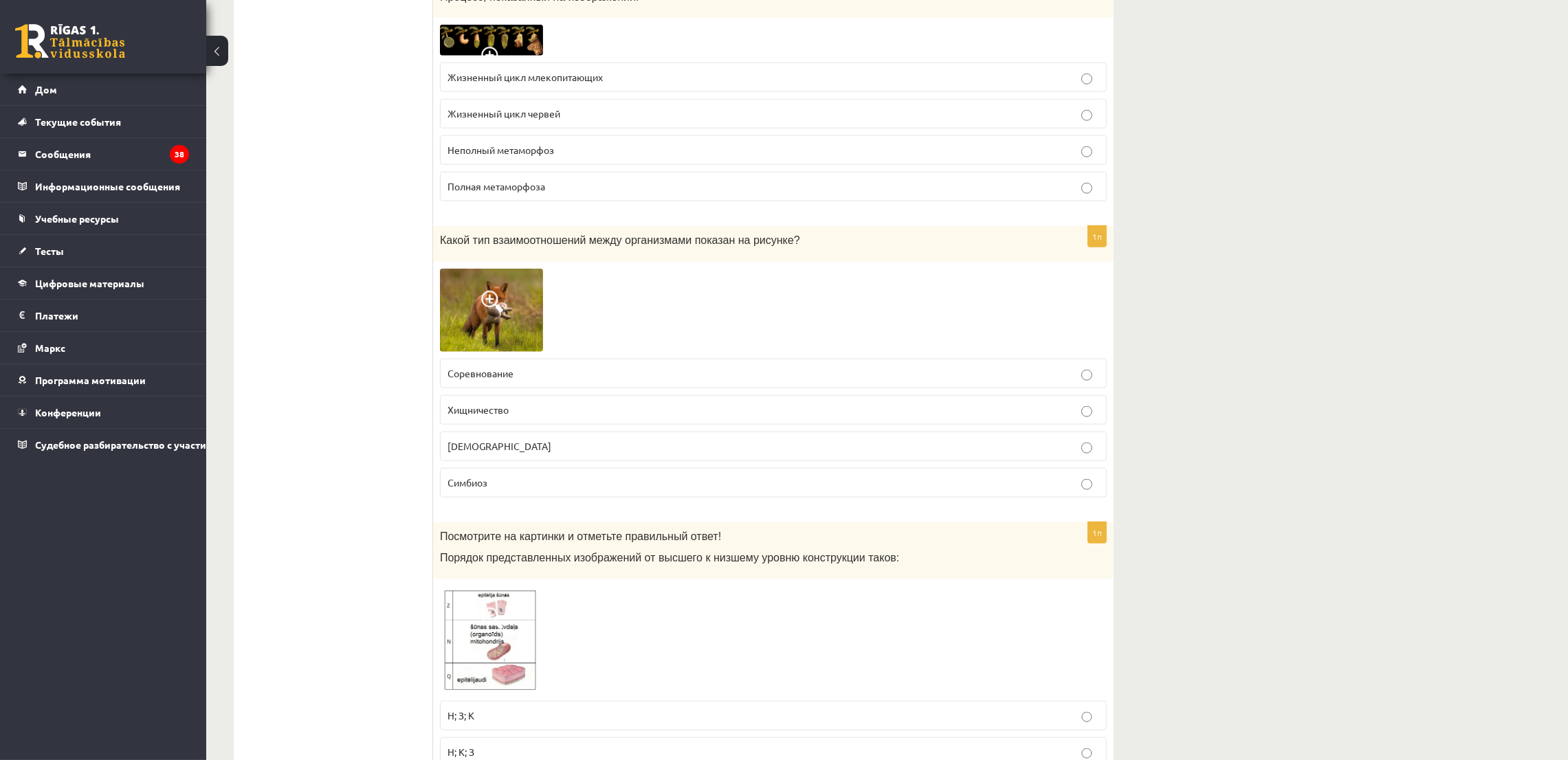
scroll to position [2268, 0]
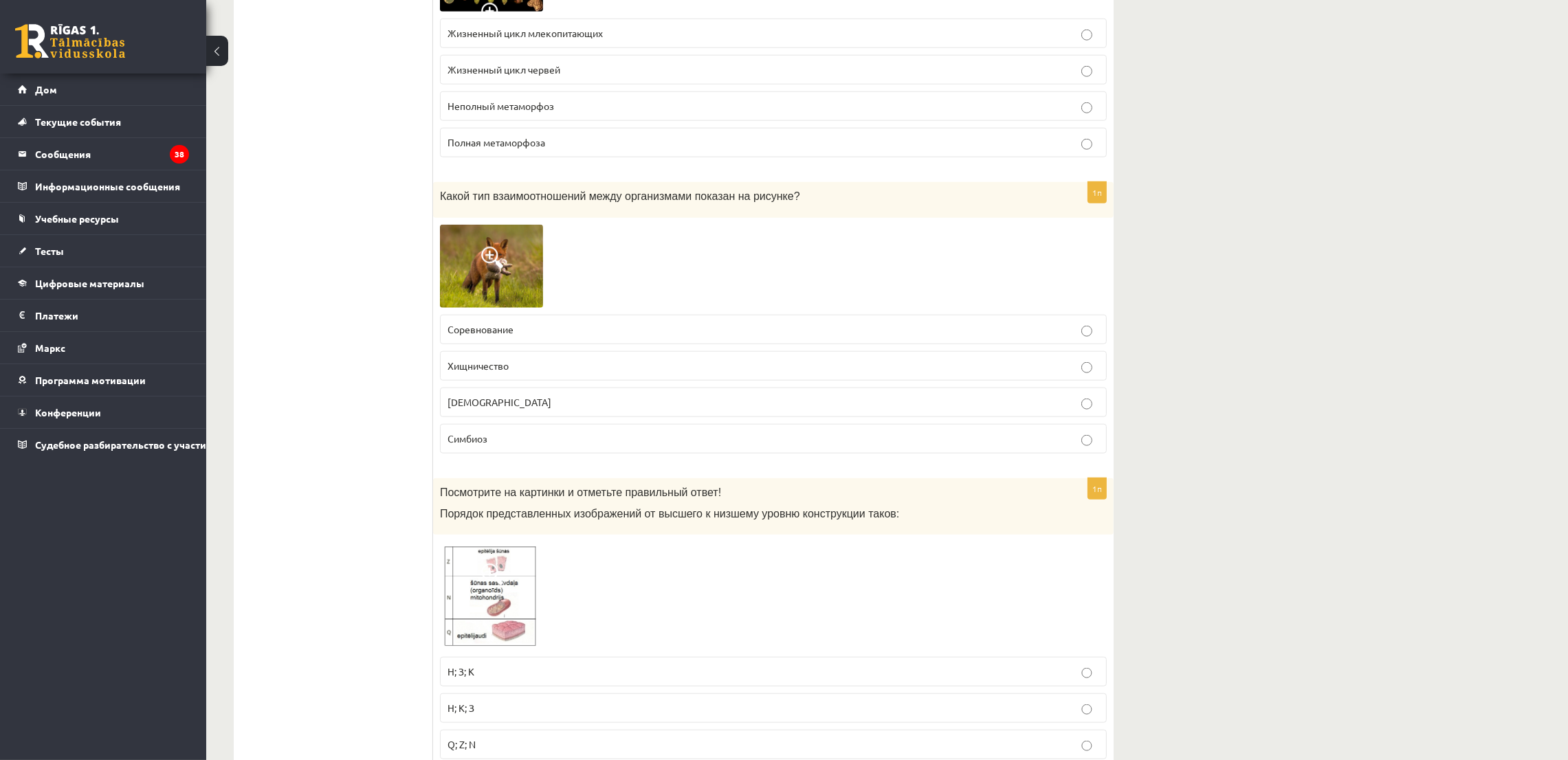
click at [475, 267] on img at bounding box center [492, 266] width 103 height 84
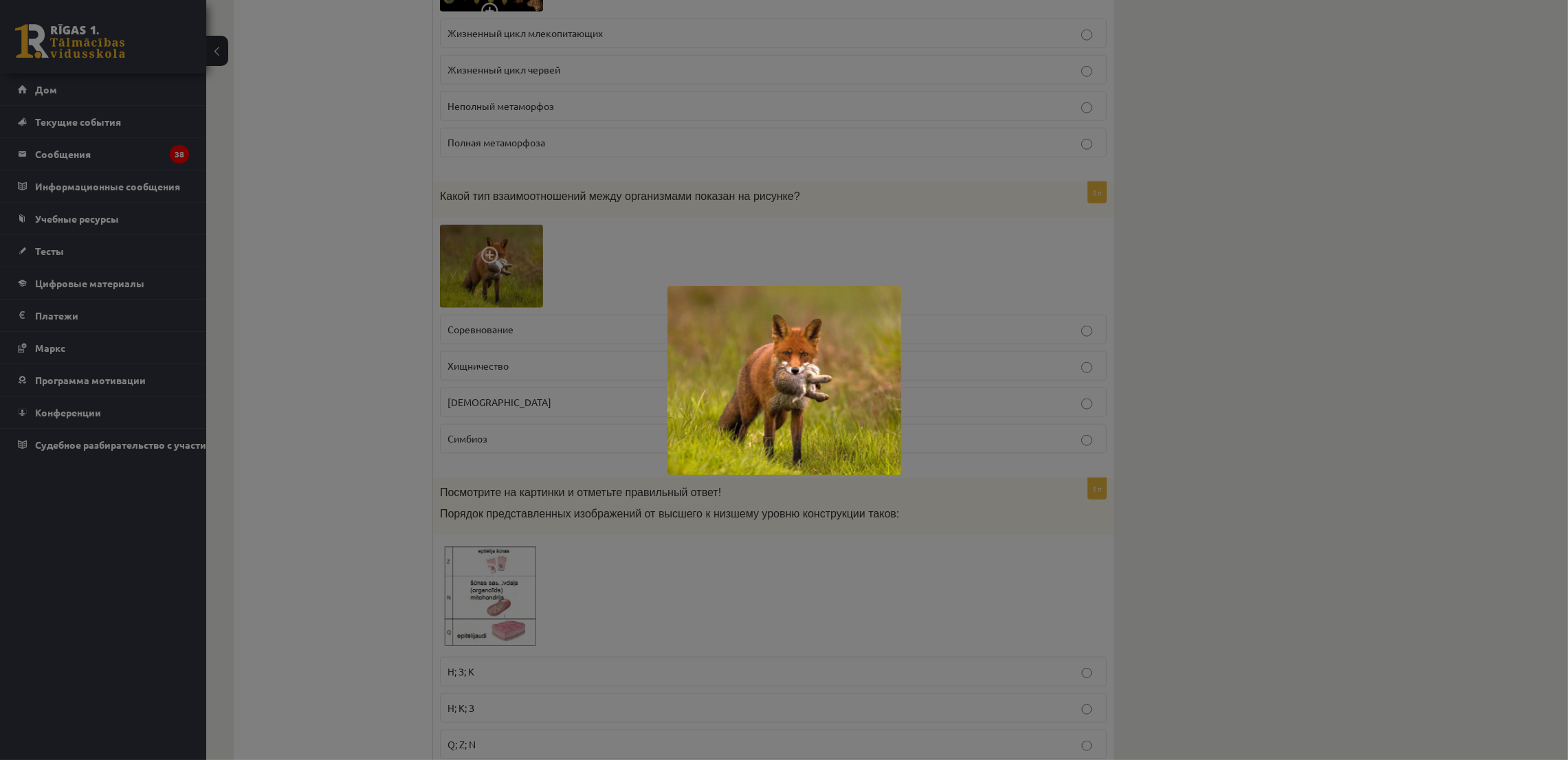
click at [475, 267] on div at bounding box center [784, 380] width 1568 height 760
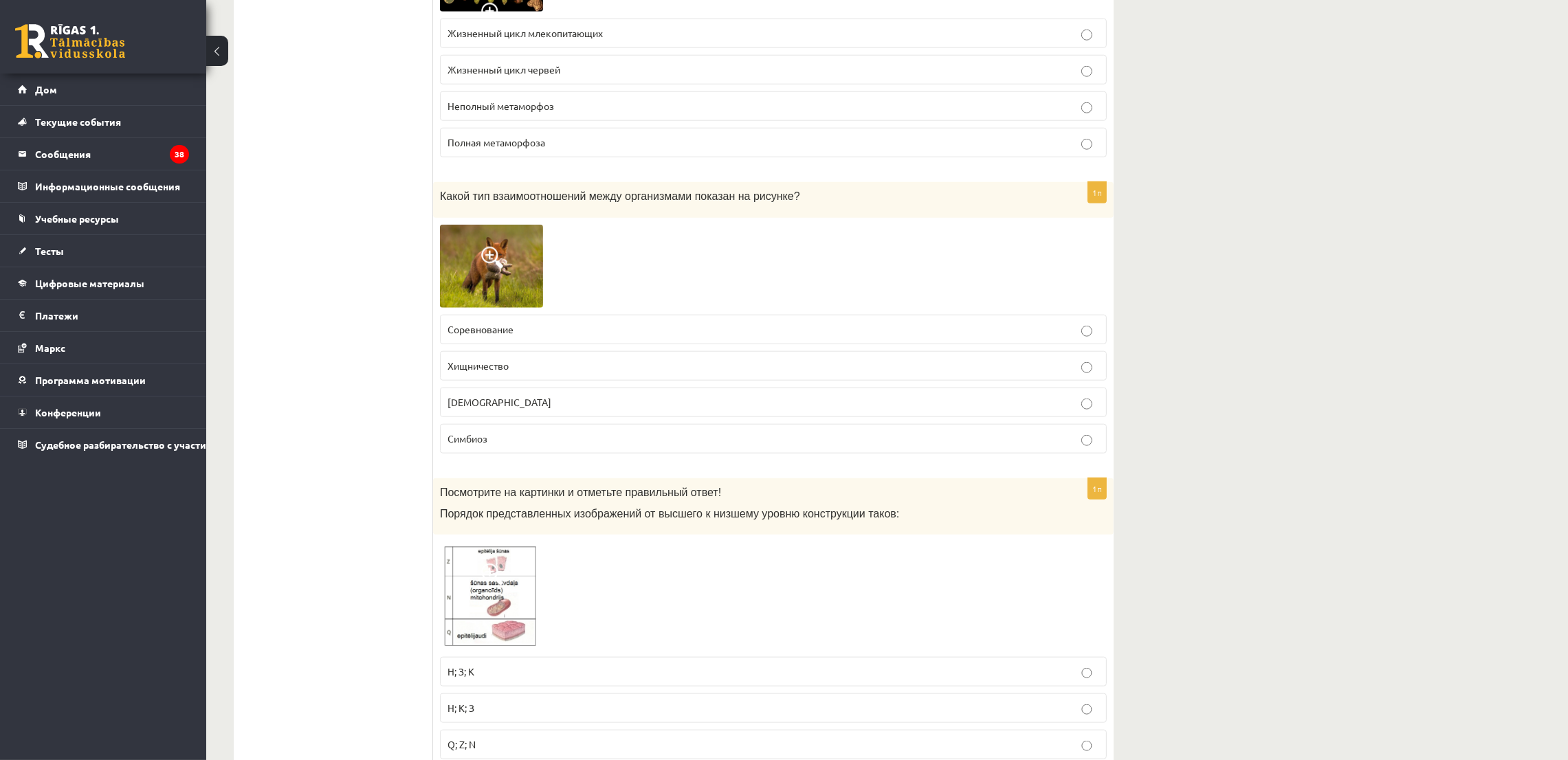
click at [508, 360] on font "Хищничество" at bounding box center [477, 365] width 61 height 12
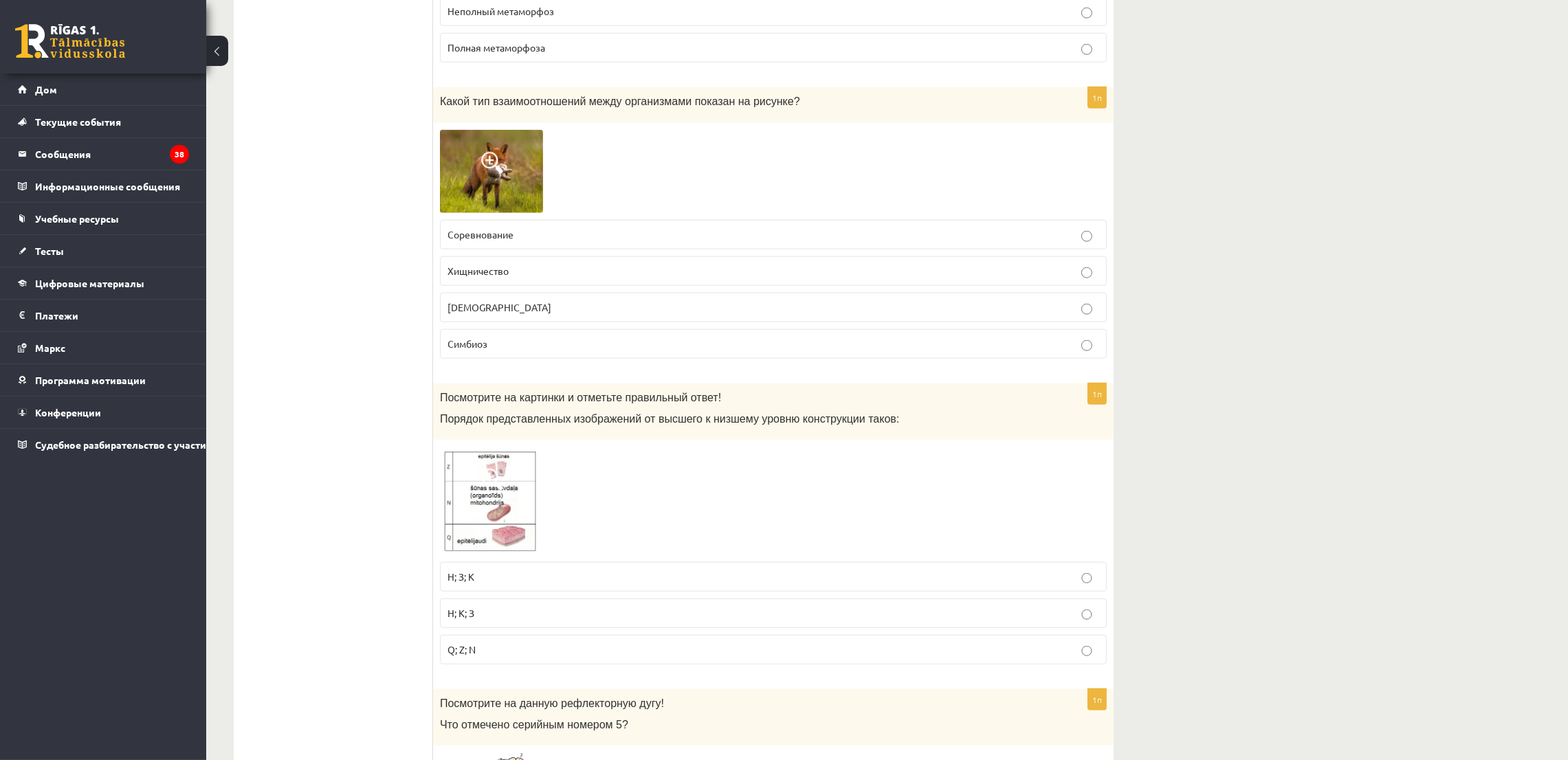
scroll to position [2474, 0]
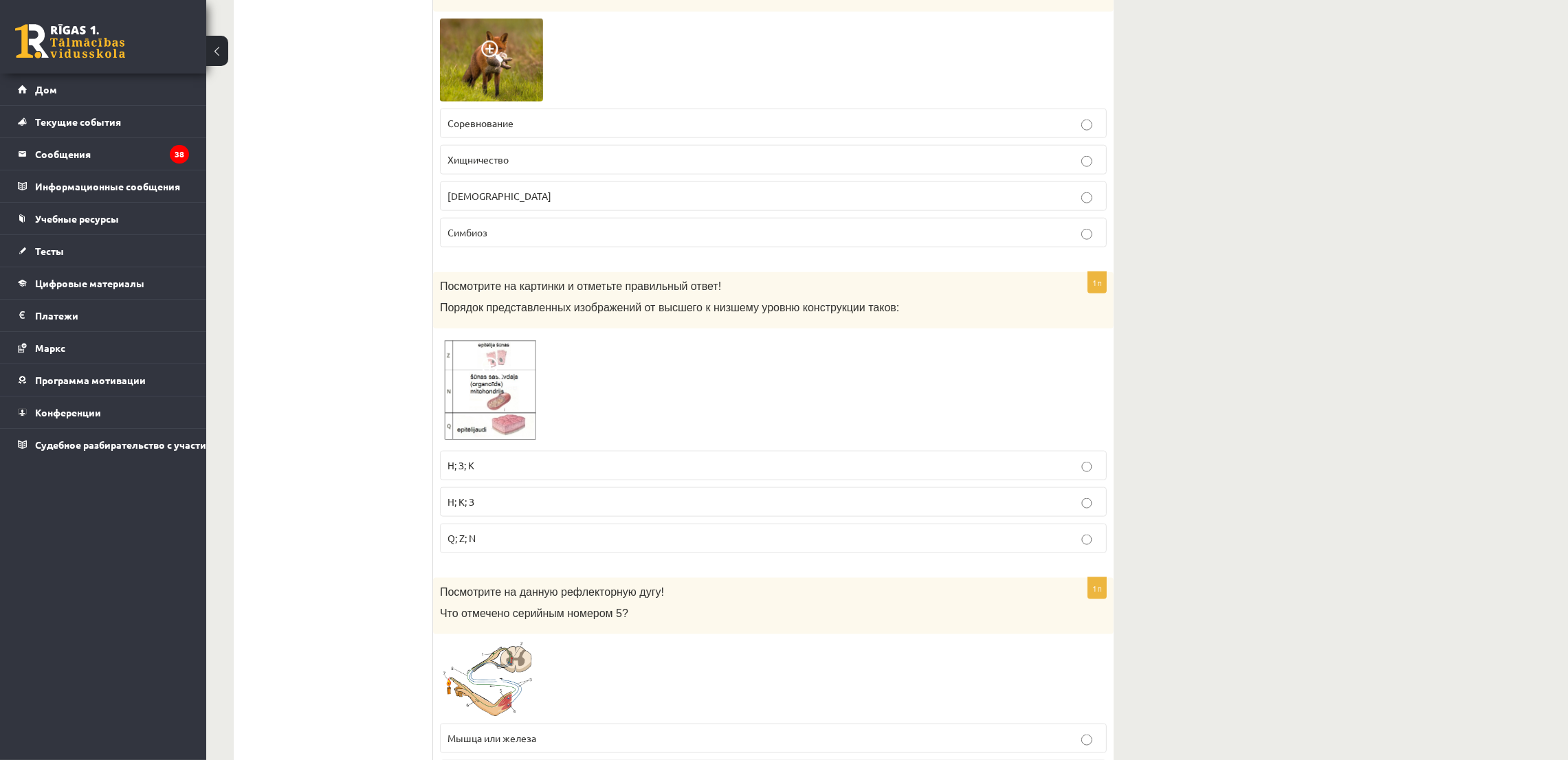
click at [456, 360] on img at bounding box center [492, 389] width 103 height 108
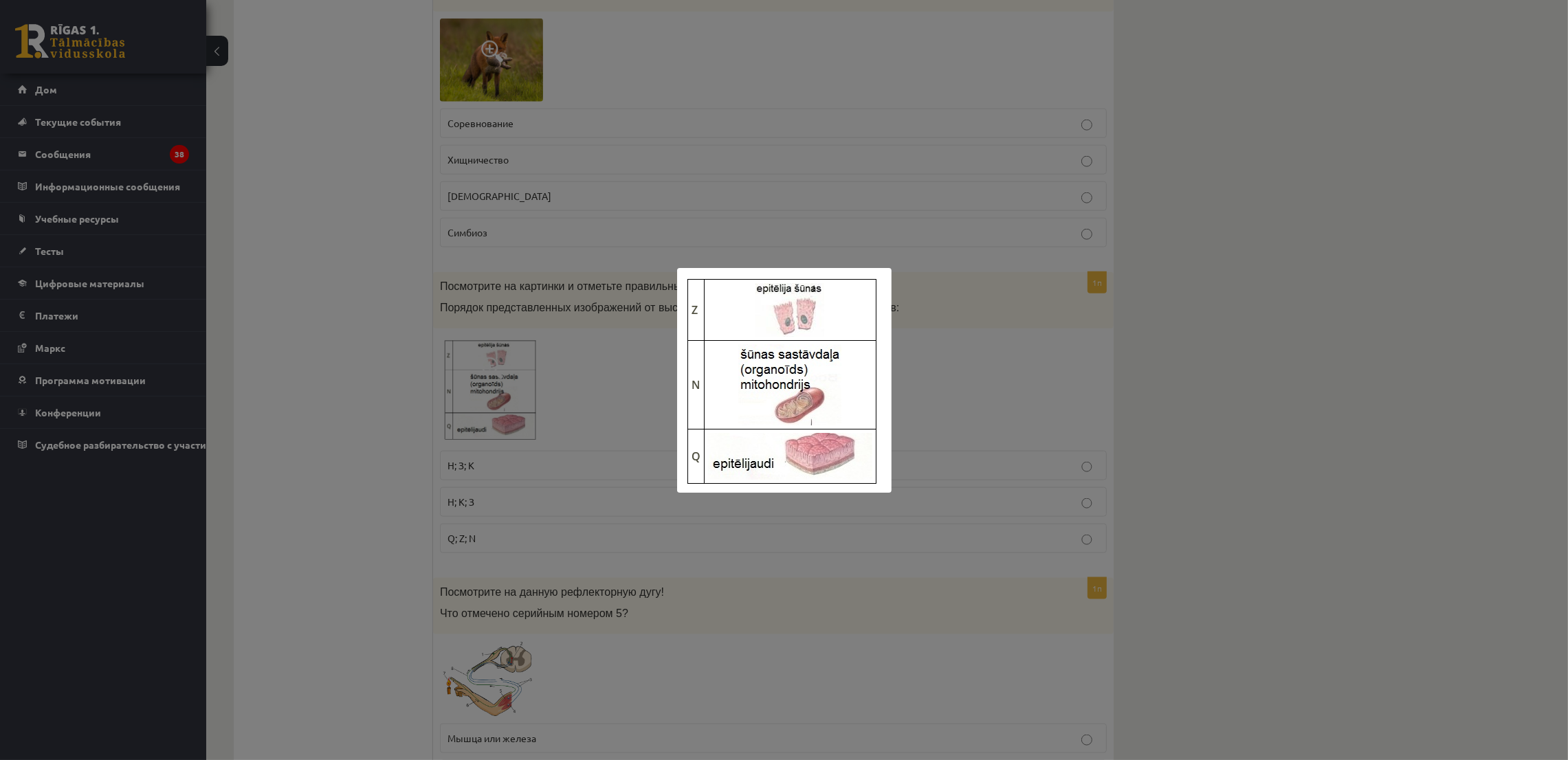
click at [510, 441] on div at bounding box center [784, 380] width 1568 height 760
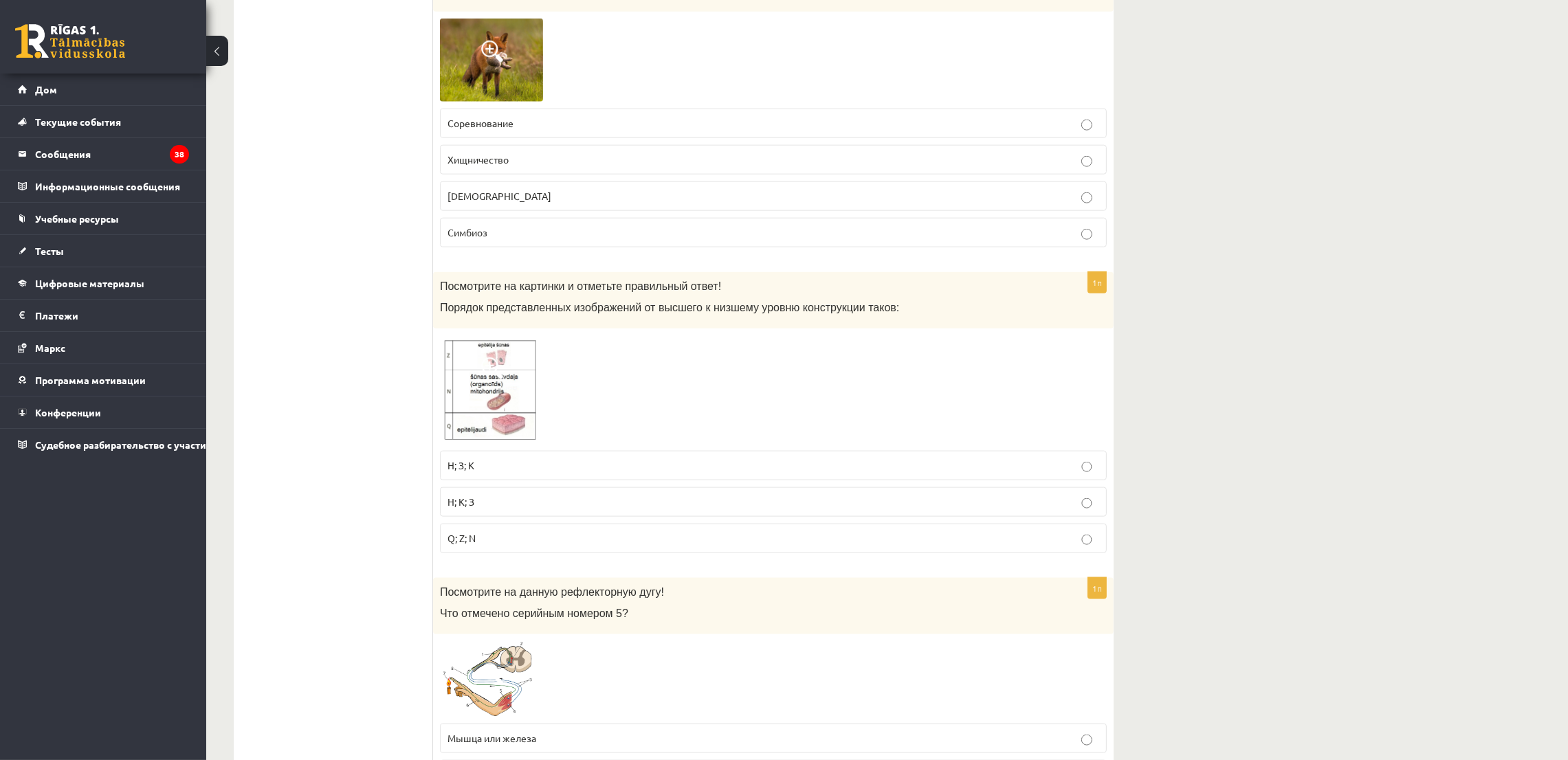
click at [562, 532] on p "Q; Z; N" at bounding box center [773, 539] width 651 height 15
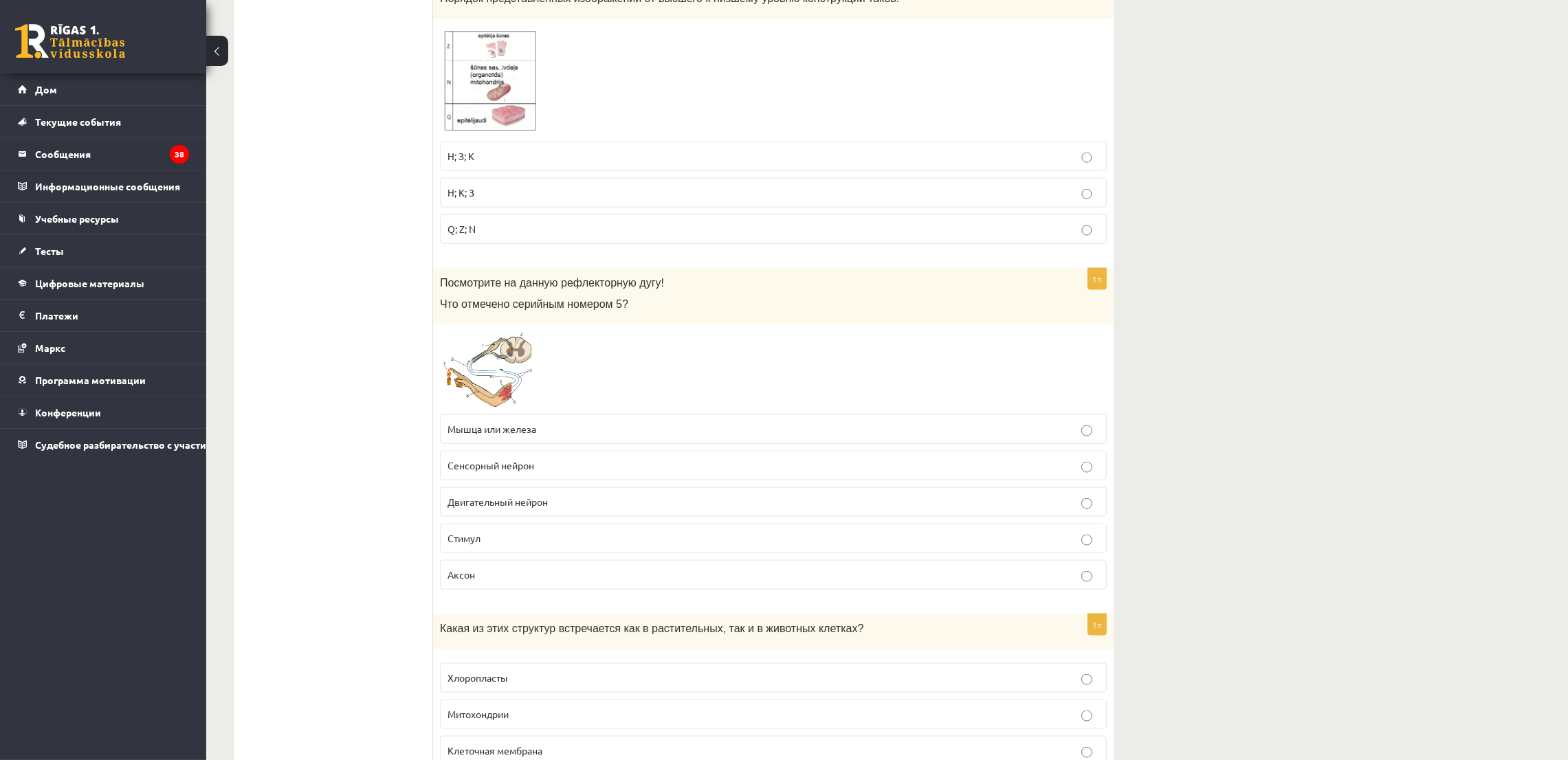
click at [480, 379] on img at bounding box center [492, 370] width 103 height 76
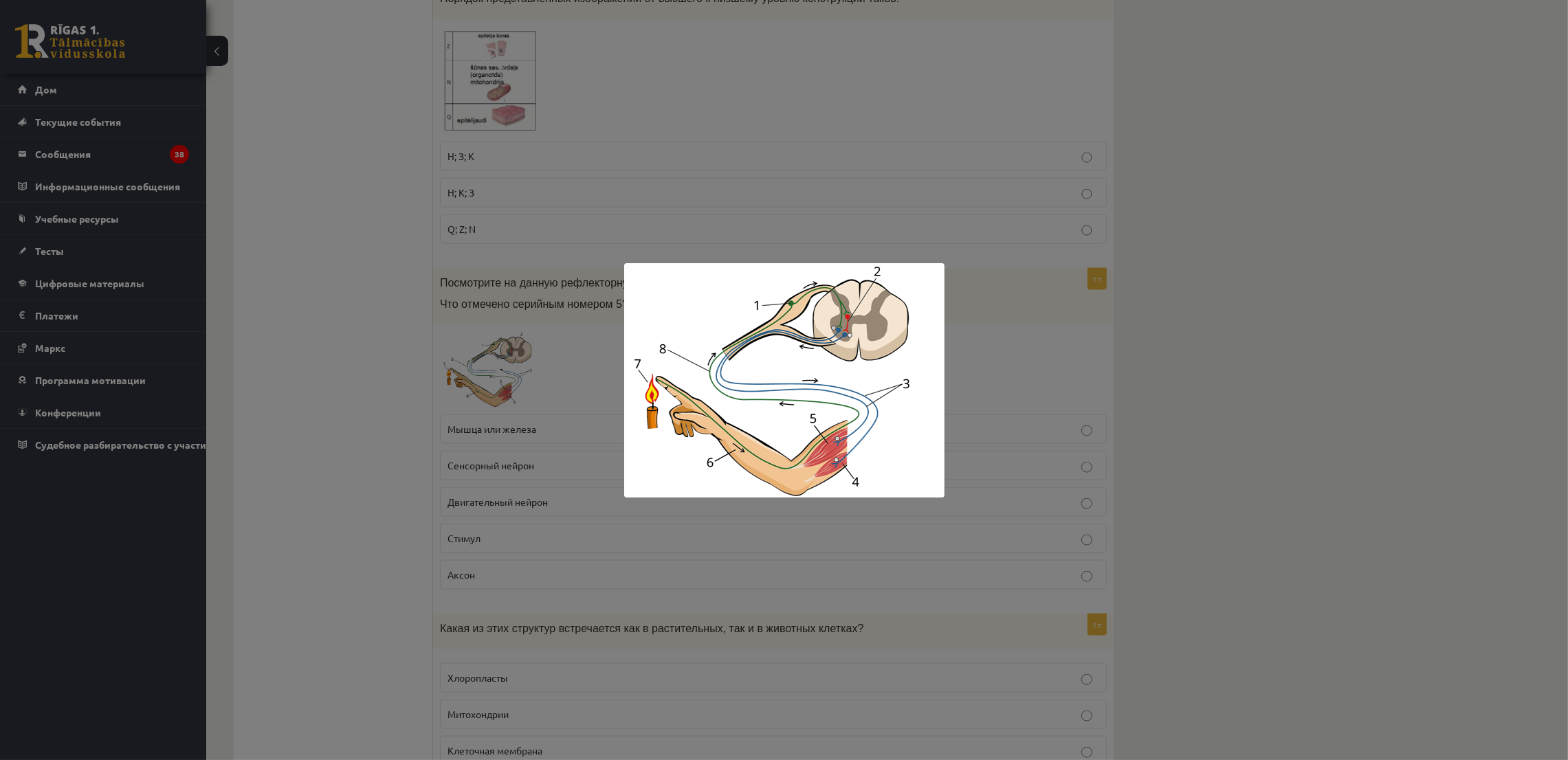
drag, startPoint x: 826, startPoint y: 527, endPoint x: 286, endPoint y: 404, distance: 553.8
click at [825, 527] on div at bounding box center [784, 380] width 1568 height 760
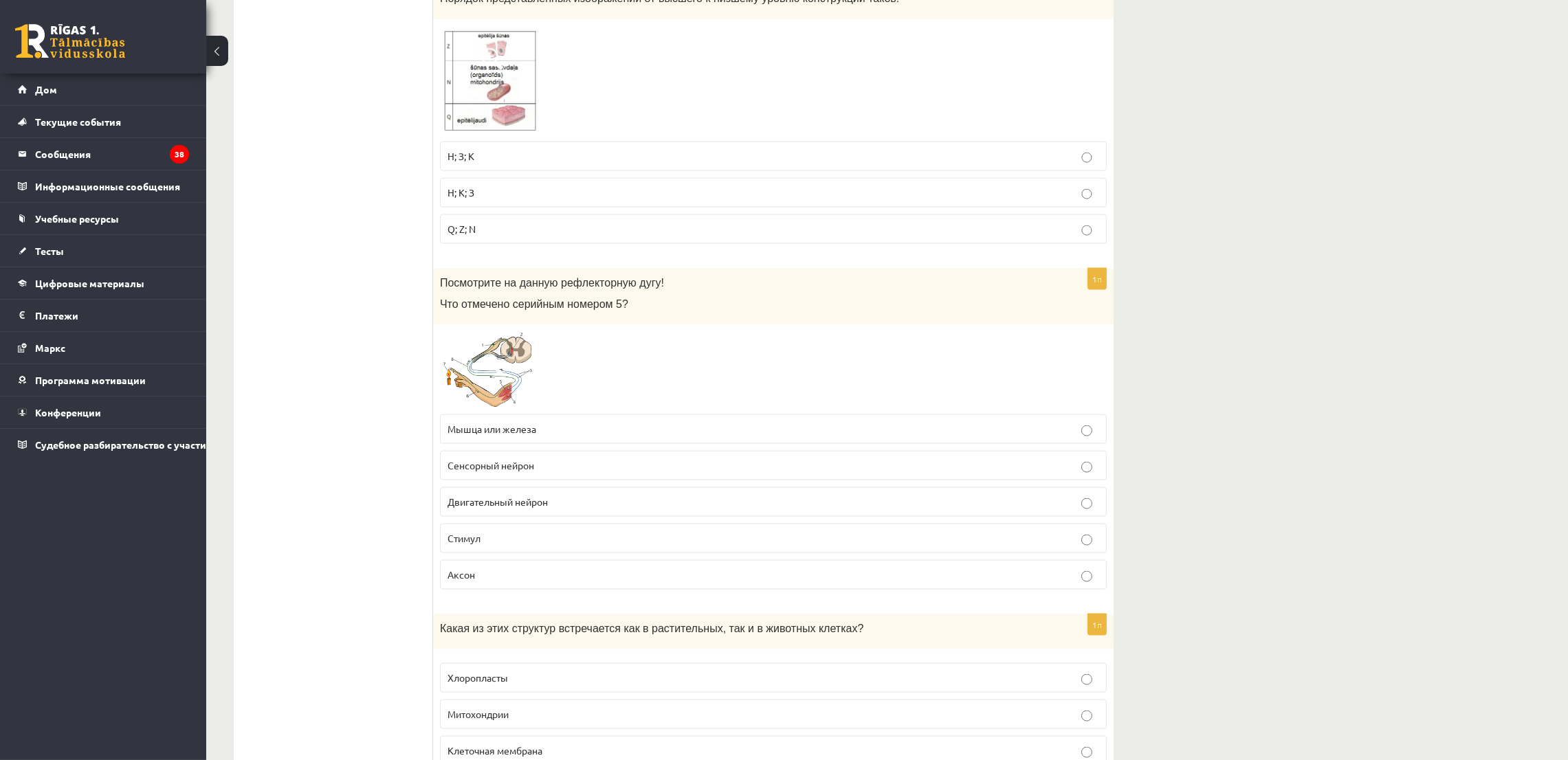
click at [468, 427] on font "Мышца или железа" at bounding box center [491, 429] width 89 height 12
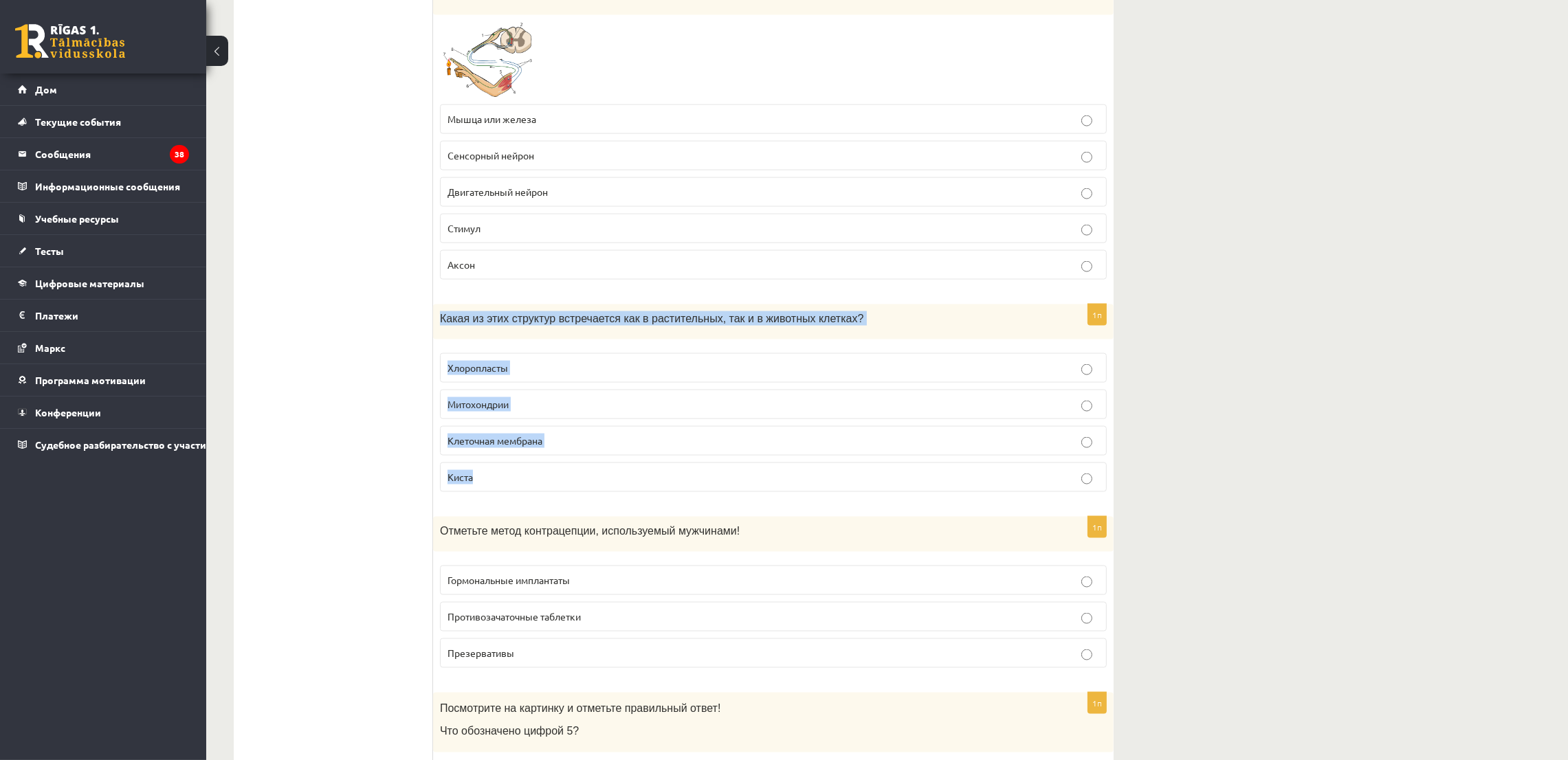
drag, startPoint x: 432, startPoint y: 311, endPoint x: 556, endPoint y: 474, distance: 204.8
click at [556, 474] on div "1п Какая из этих структур встречается как в растительных, так и в животных клет…" at bounding box center [774, 403] width 681 height 199
copy div "Какая из этих структур встречается как в растительных, так и в животных клетках…"
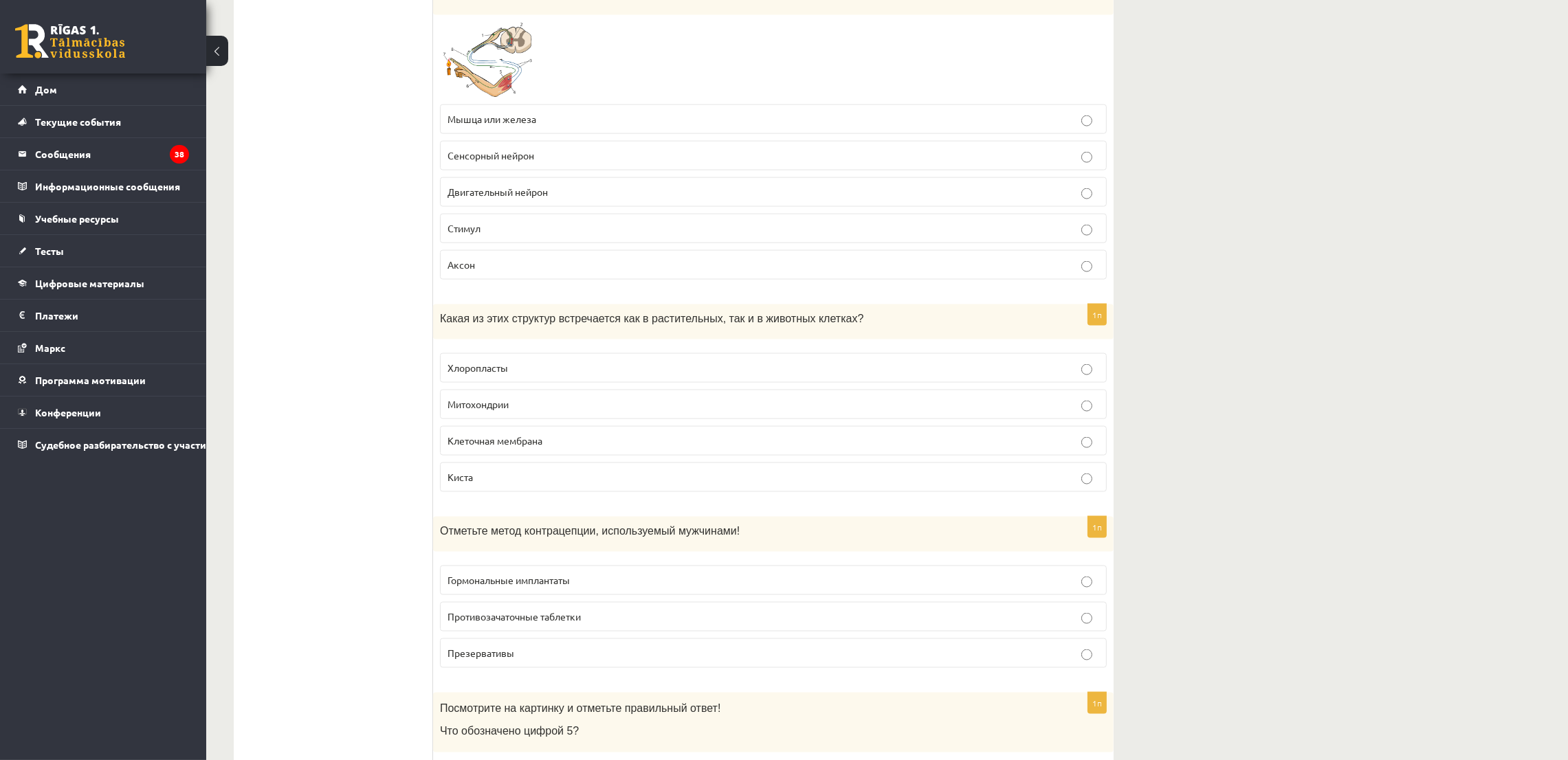
click at [325, 214] on ul "Тест Оценка!" at bounding box center [339, 182] width 185 height 6058
click at [452, 427] on label "Клеточная мембрана" at bounding box center [774, 441] width 667 height 29
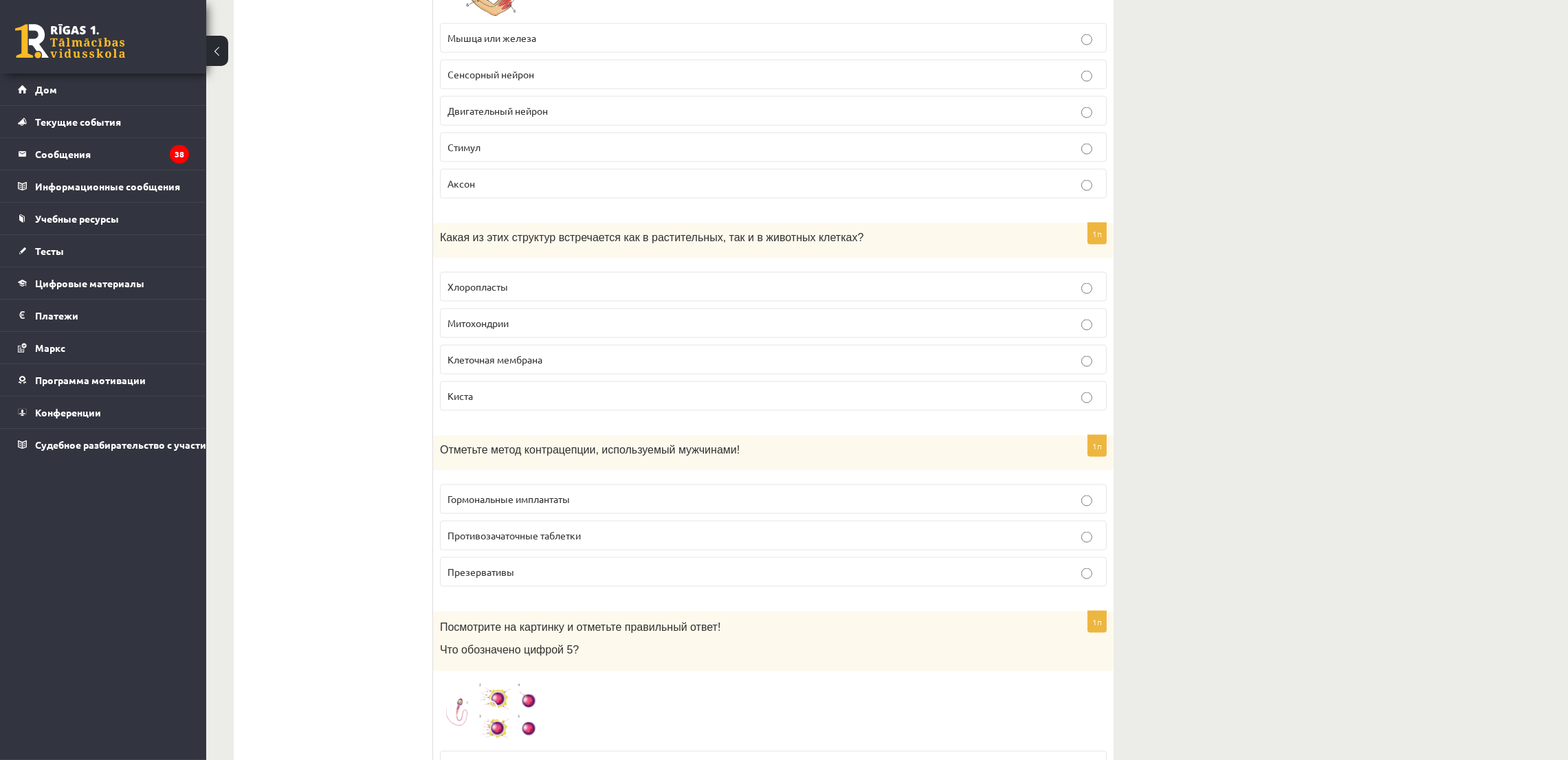
scroll to position [3299, 0]
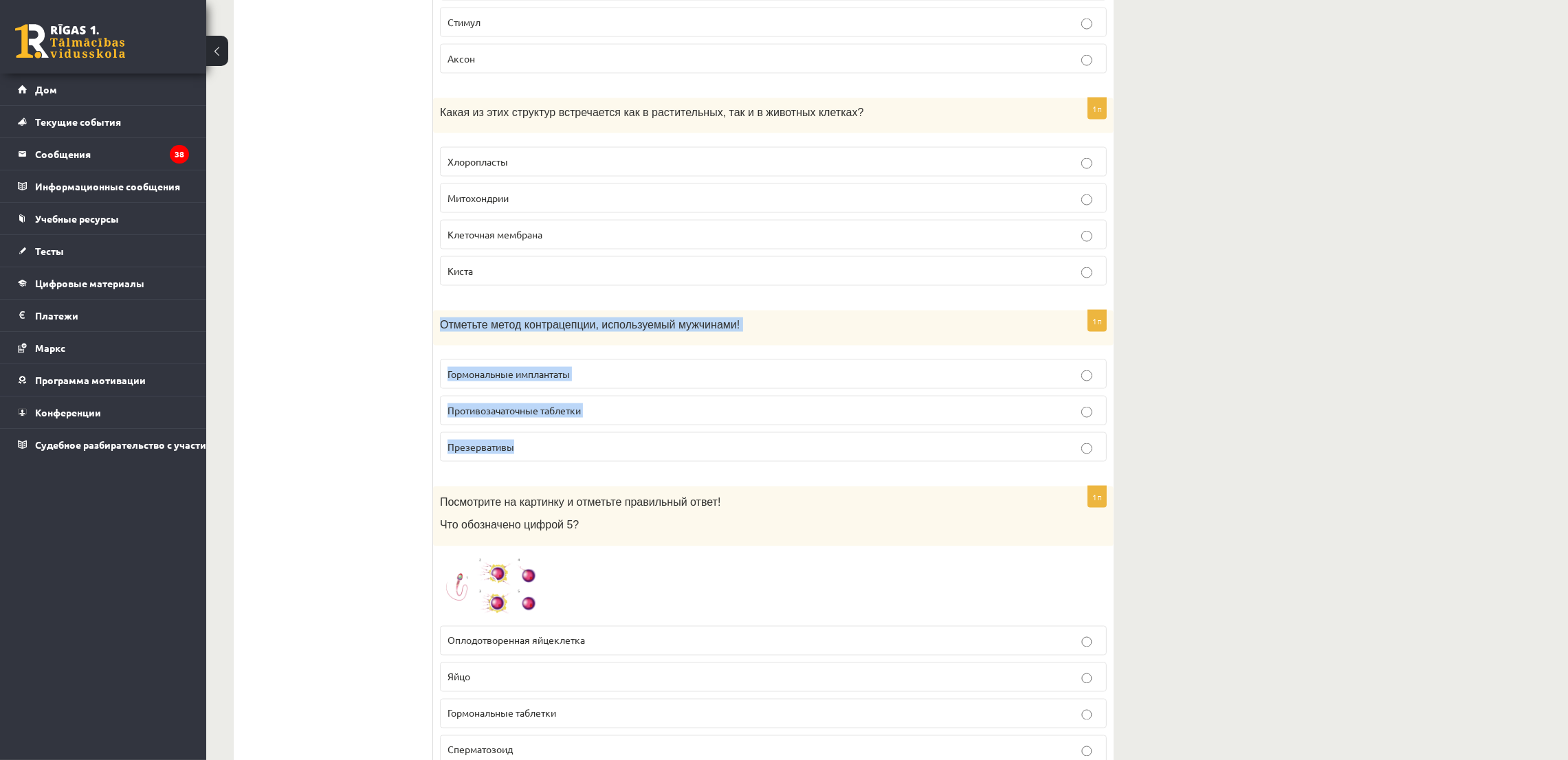
drag, startPoint x: 434, startPoint y: 327, endPoint x: 594, endPoint y: 467, distance: 212.6
click at [594, 467] on div "1п Отметьте метод контрацепции, используемый мужчинами! Гормональные имплантаты…" at bounding box center [774, 392] width 681 height 162
copy div "Отметьте метод контрацепции, используемый мужчинами! Гормональные имплантаты Пр…"
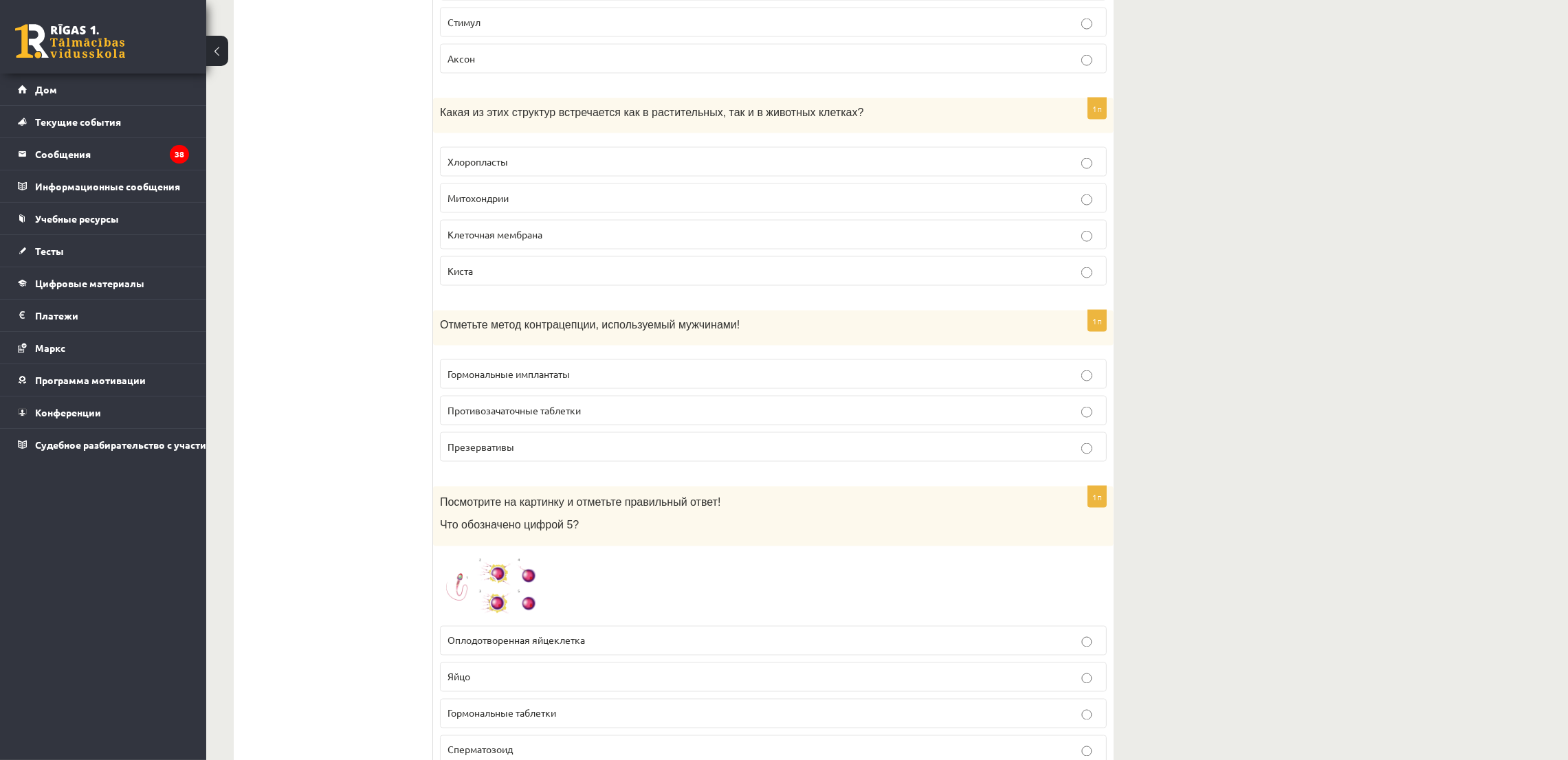
click at [479, 447] on font "Презервативы" at bounding box center [480, 446] width 66 height 12
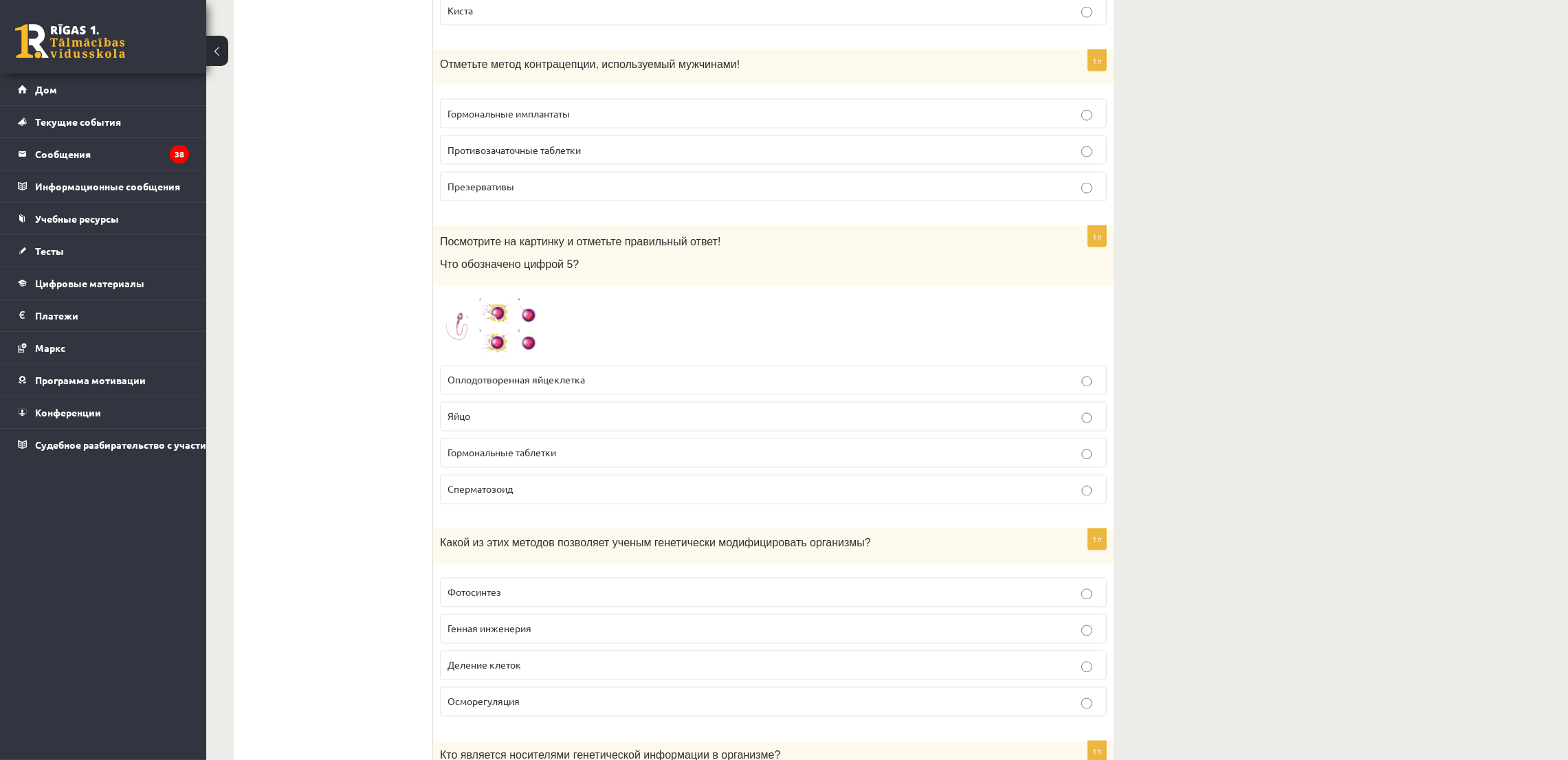
scroll to position [3609, 0]
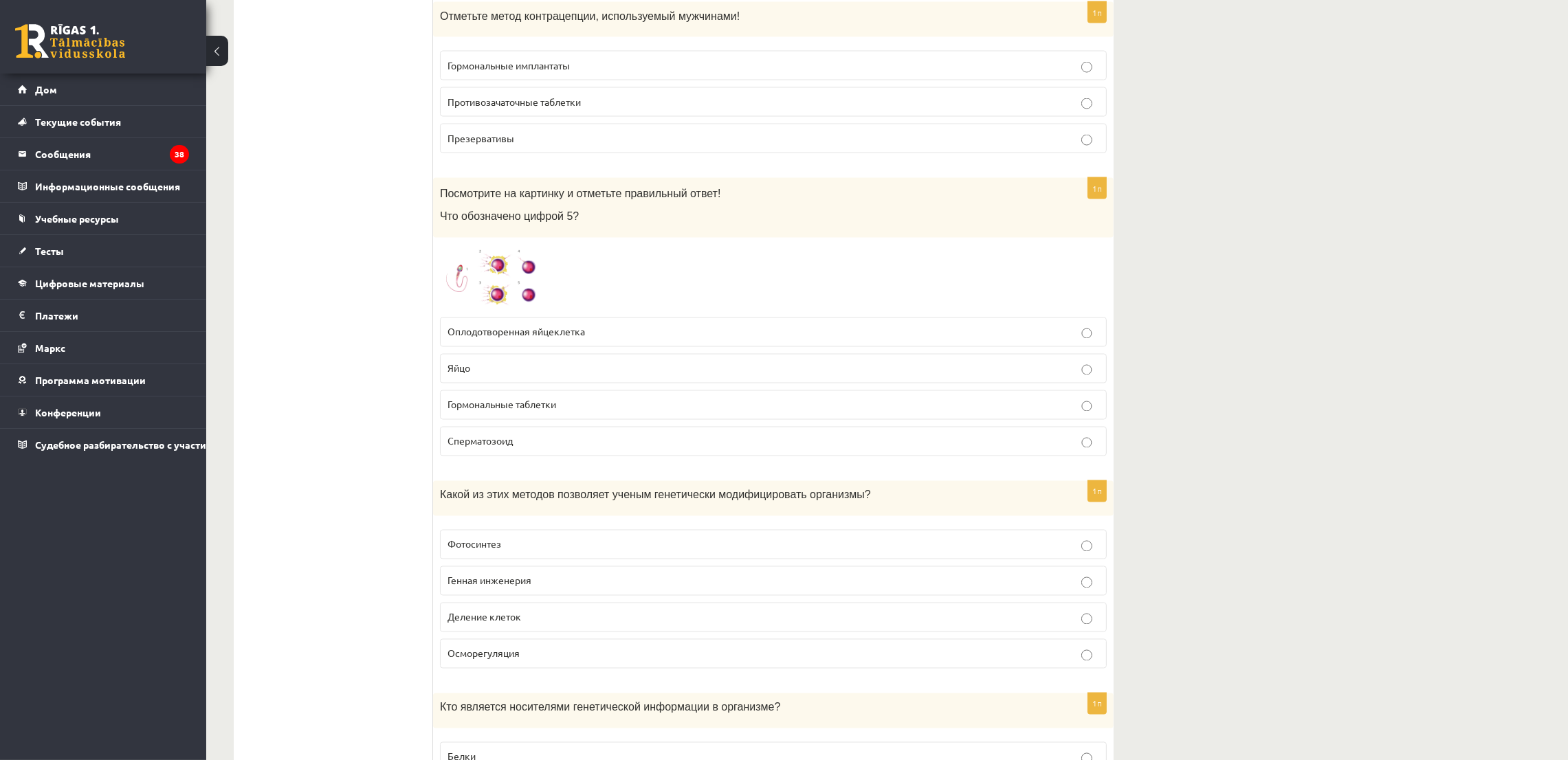
click at [526, 287] on img at bounding box center [492, 277] width 103 height 65
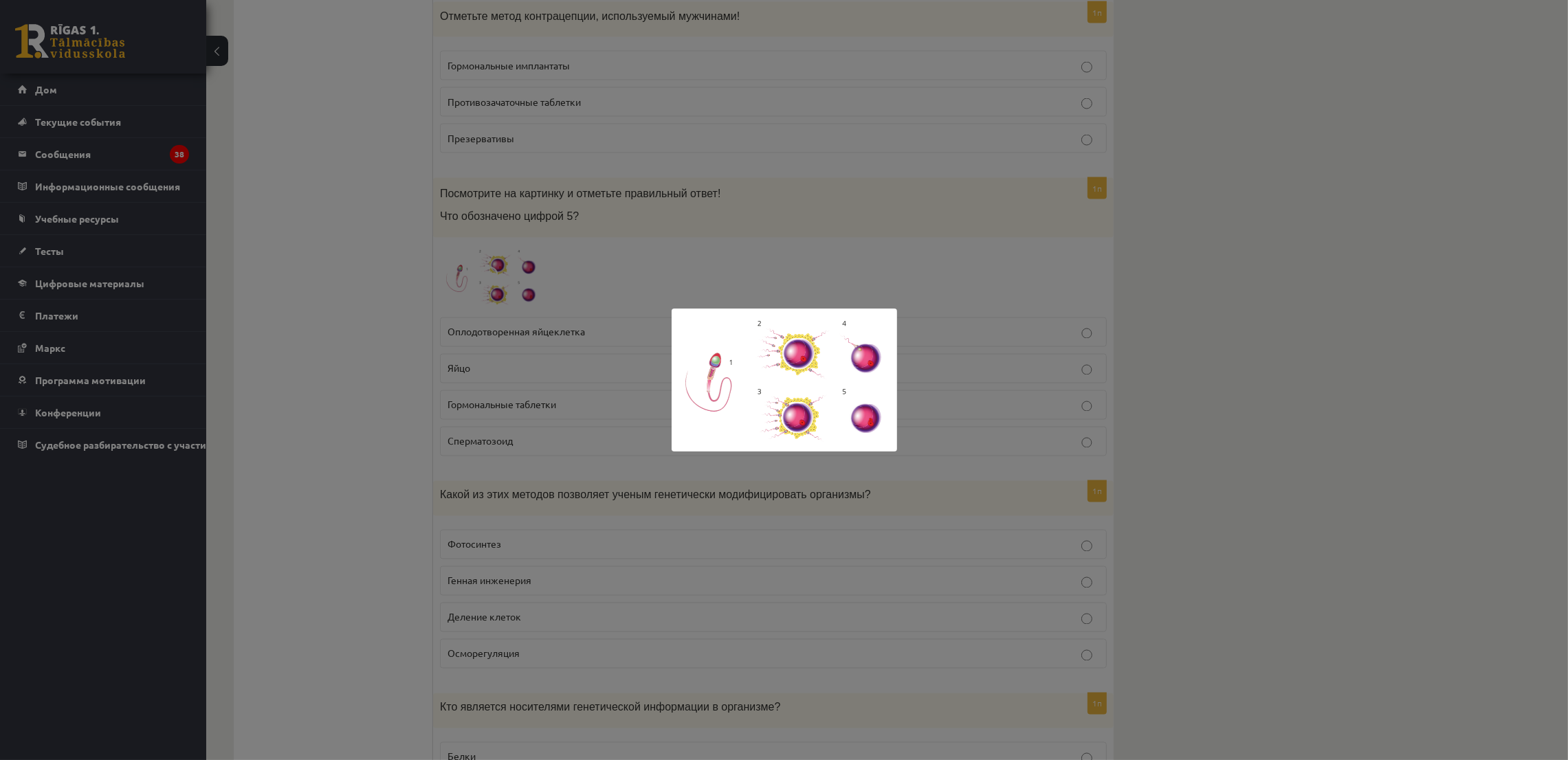
click at [567, 327] on div at bounding box center [784, 380] width 1568 height 760
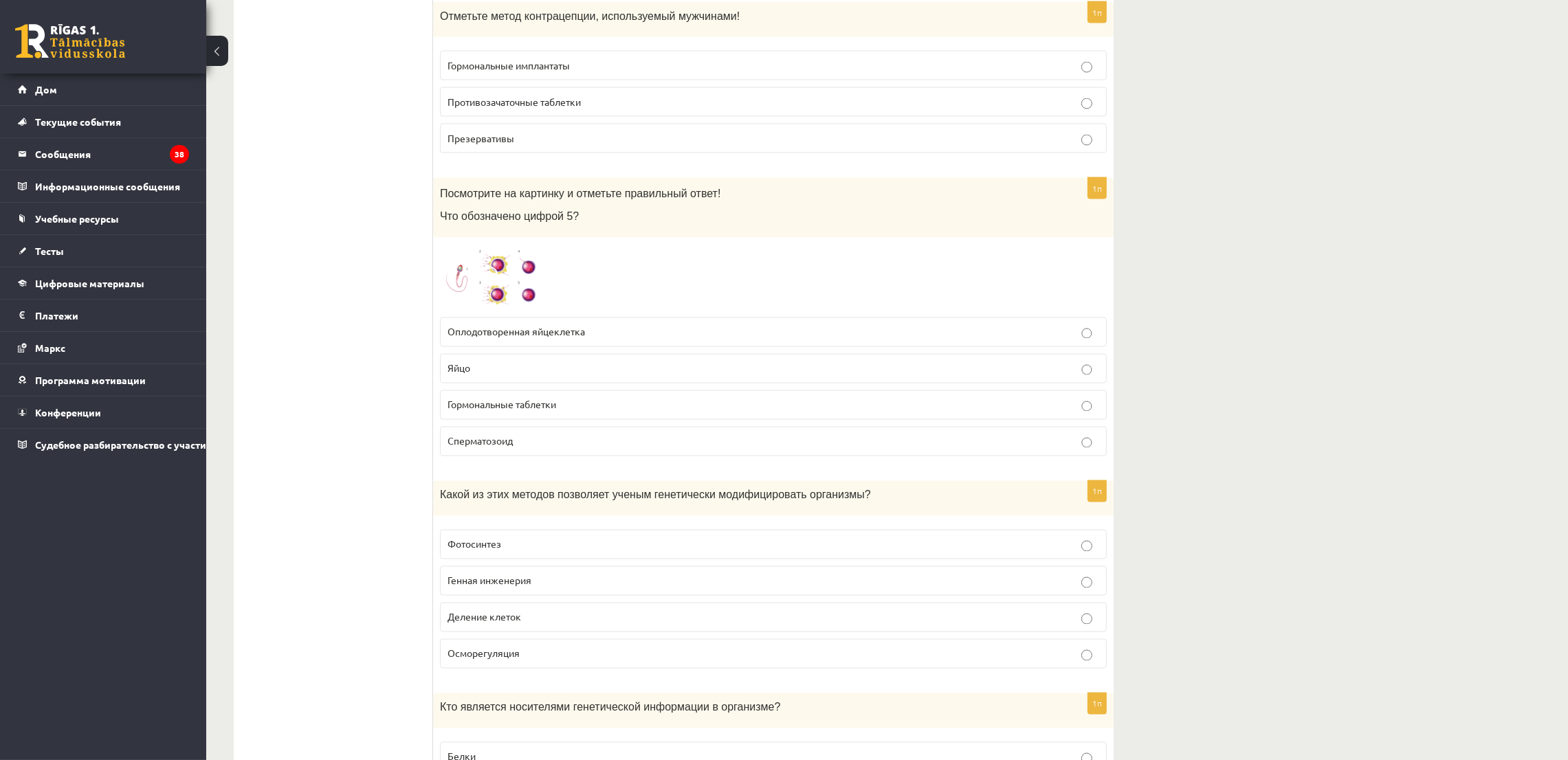
click at [552, 414] on label "Гормональные таблетки" at bounding box center [774, 405] width 667 height 29
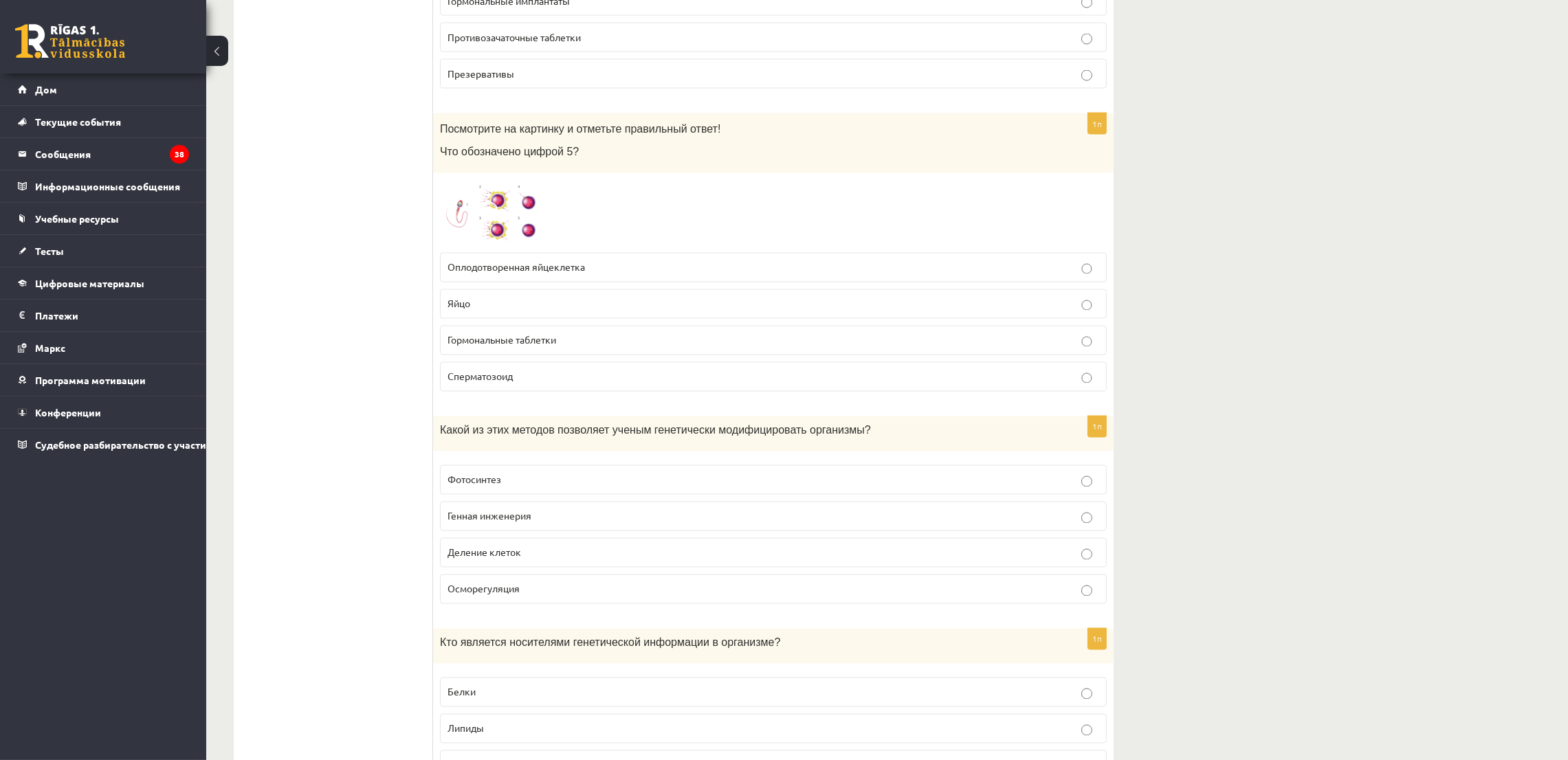
scroll to position [3815, 0]
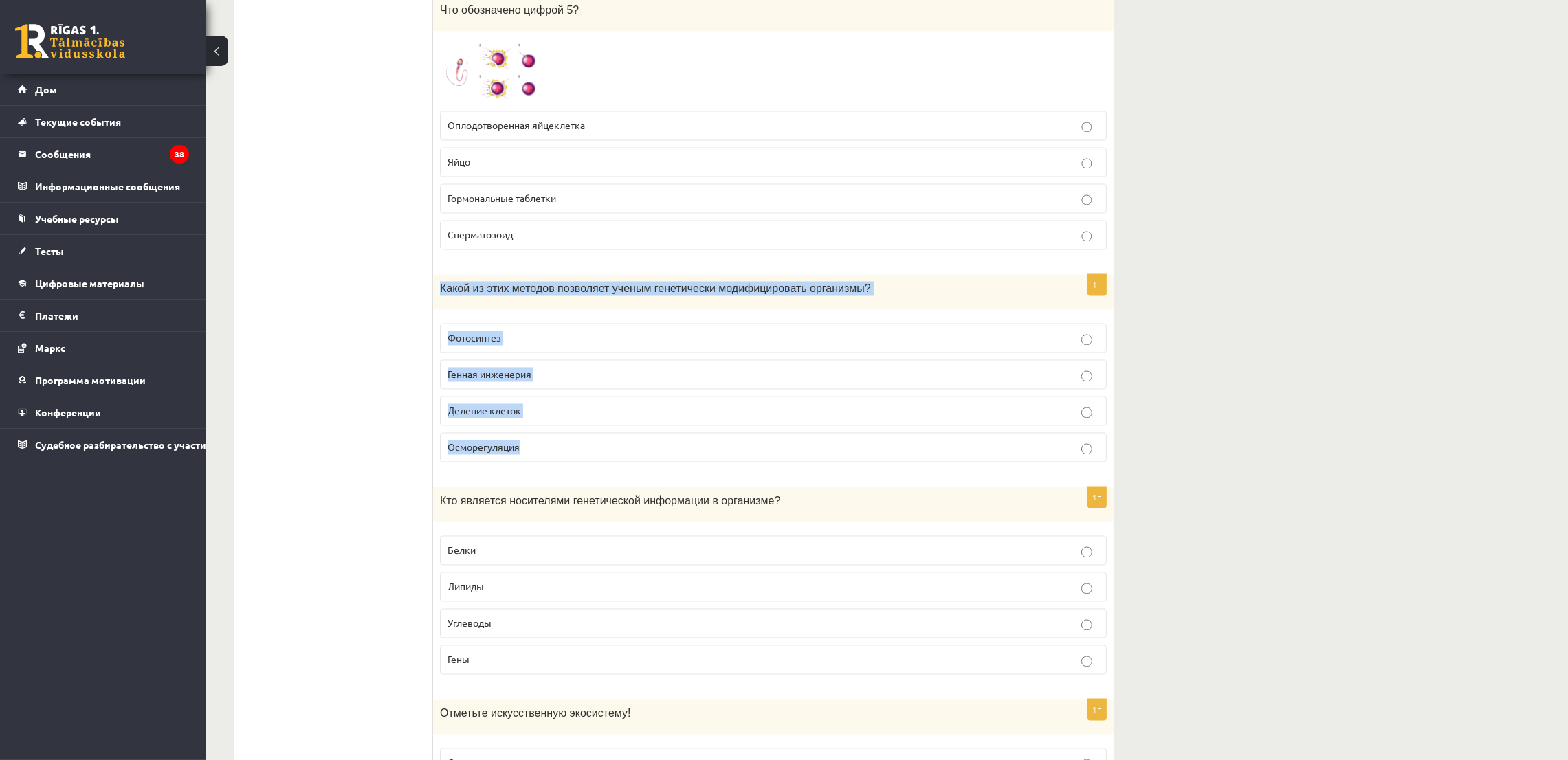
drag, startPoint x: 432, startPoint y: 294, endPoint x: 569, endPoint y: 461, distance: 216.0
click at [569, 461] on div "1п Какой из этих методов позволяет ученым генетически модифицировать организмы?…" at bounding box center [774, 374] width 681 height 199
copy div "Какой из этих методов позволяет ученым генетически модифицировать организмы? Фо…"
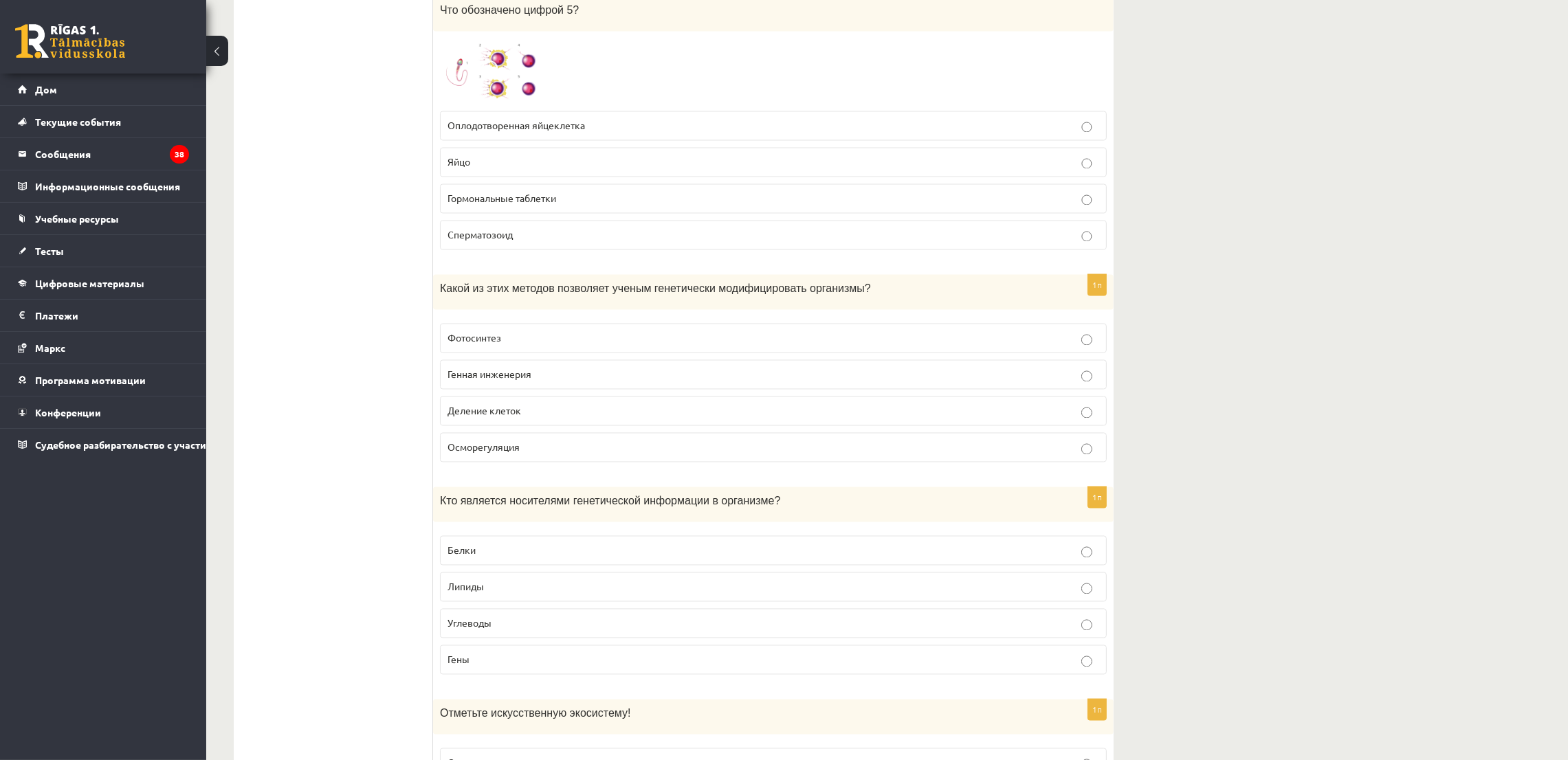
click at [483, 381] on font "Генная инженерия" at bounding box center [488, 375] width 84 height 12
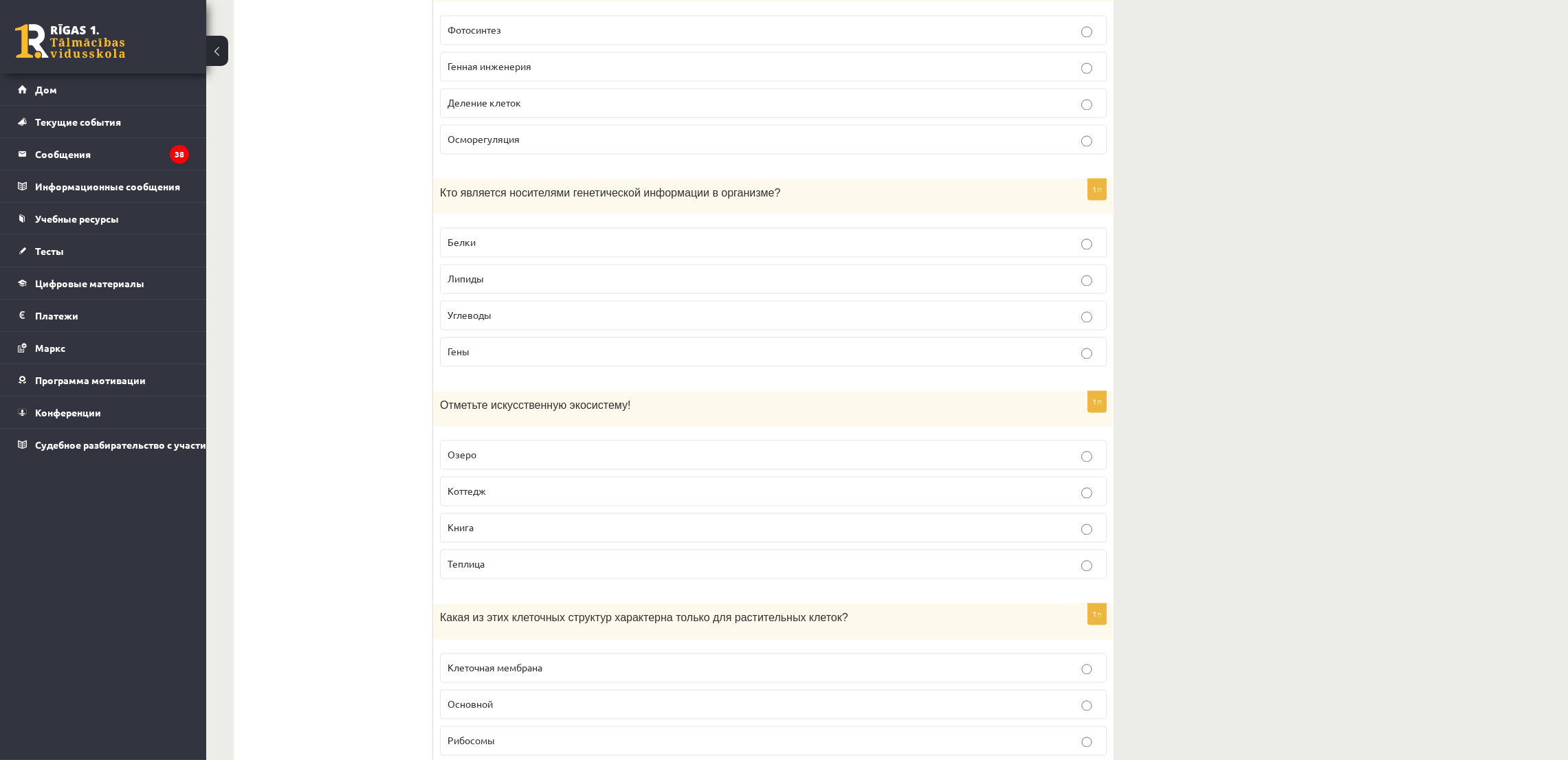
scroll to position [4124, 0]
drag, startPoint x: 432, startPoint y: 191, endPoint x: 488, endPoint y: 348, distance: 166.7
click at [488, 348] on div "1п Кто является носителями генетической информации в организме? Белки Липиды Уг…" at bounding box center [774, 277] width 681 height 199
copy div "Кто является носителями генетической информации в организме? Белки Липиды Углев…"
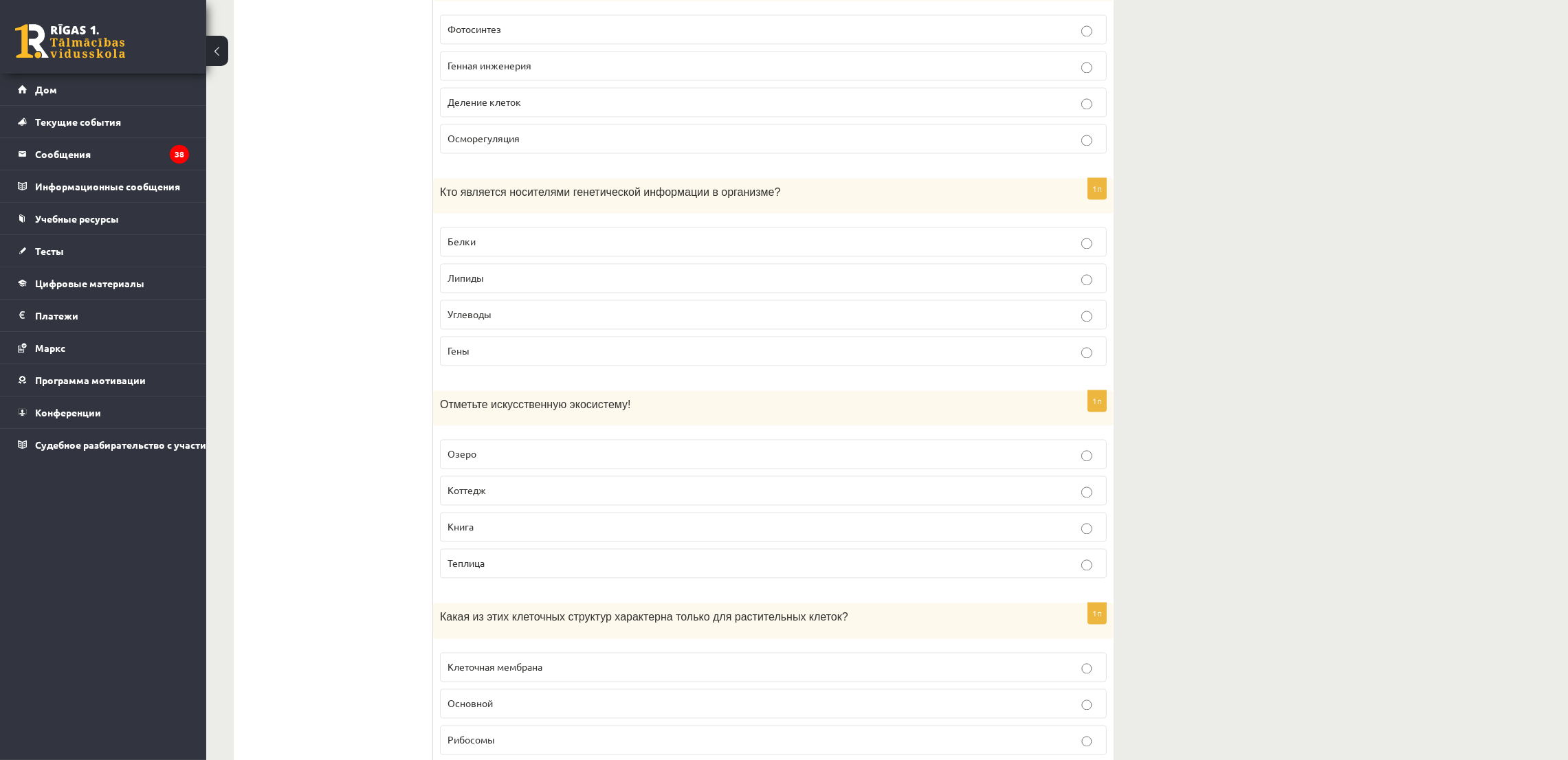
click at [535, 350] on p "Гены" at bounding box center [773, 351] width 651 height 15
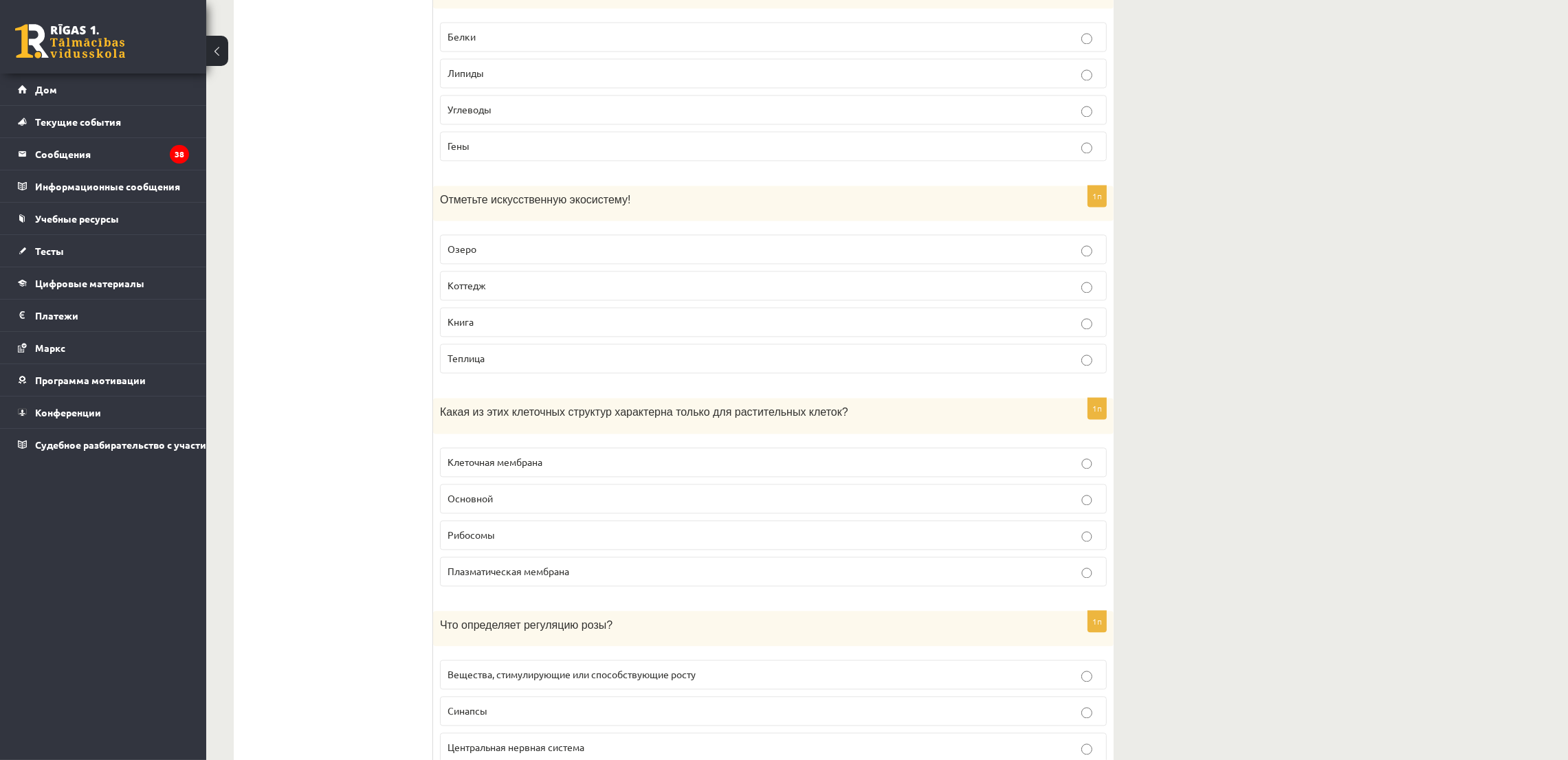
scroll to position [4330, 0]
drag, startPoint x: 442, startPoint y: 198, endPoint x: 593, endPoint y: 348, distance: 212.8
click at [593, 348] on div "1п Отметьте искусственную экосистему! Озеро Коттедж Книга Теплица" at bounding box center [774, 283] width 681 height 199
copy div "Отметьте искусственную экосистему! Озеро Коттедж Книга Теплица"
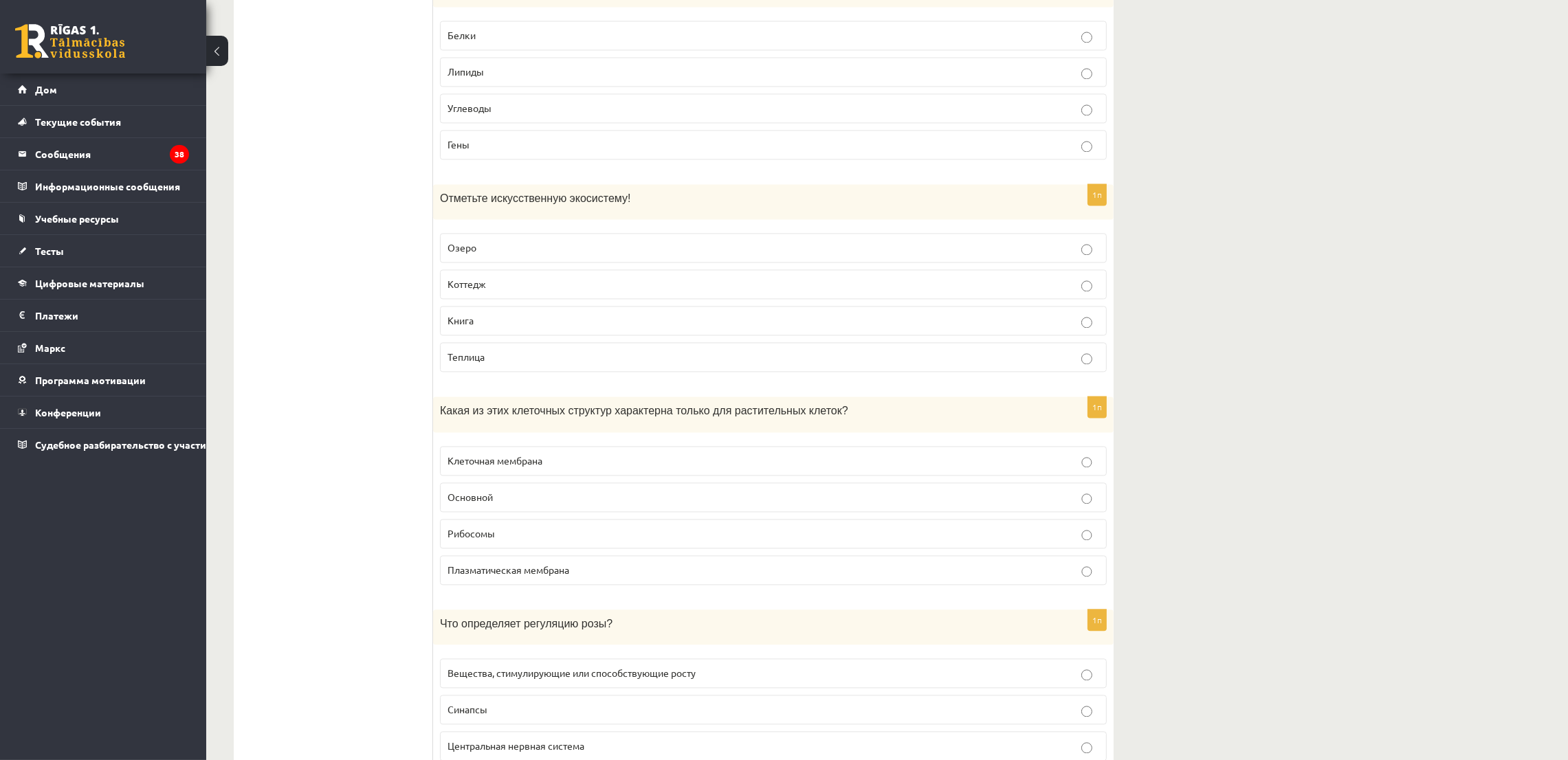
click at [458, 253] on font "Озеро" at bounding box center [462, 247] width 29 height 12
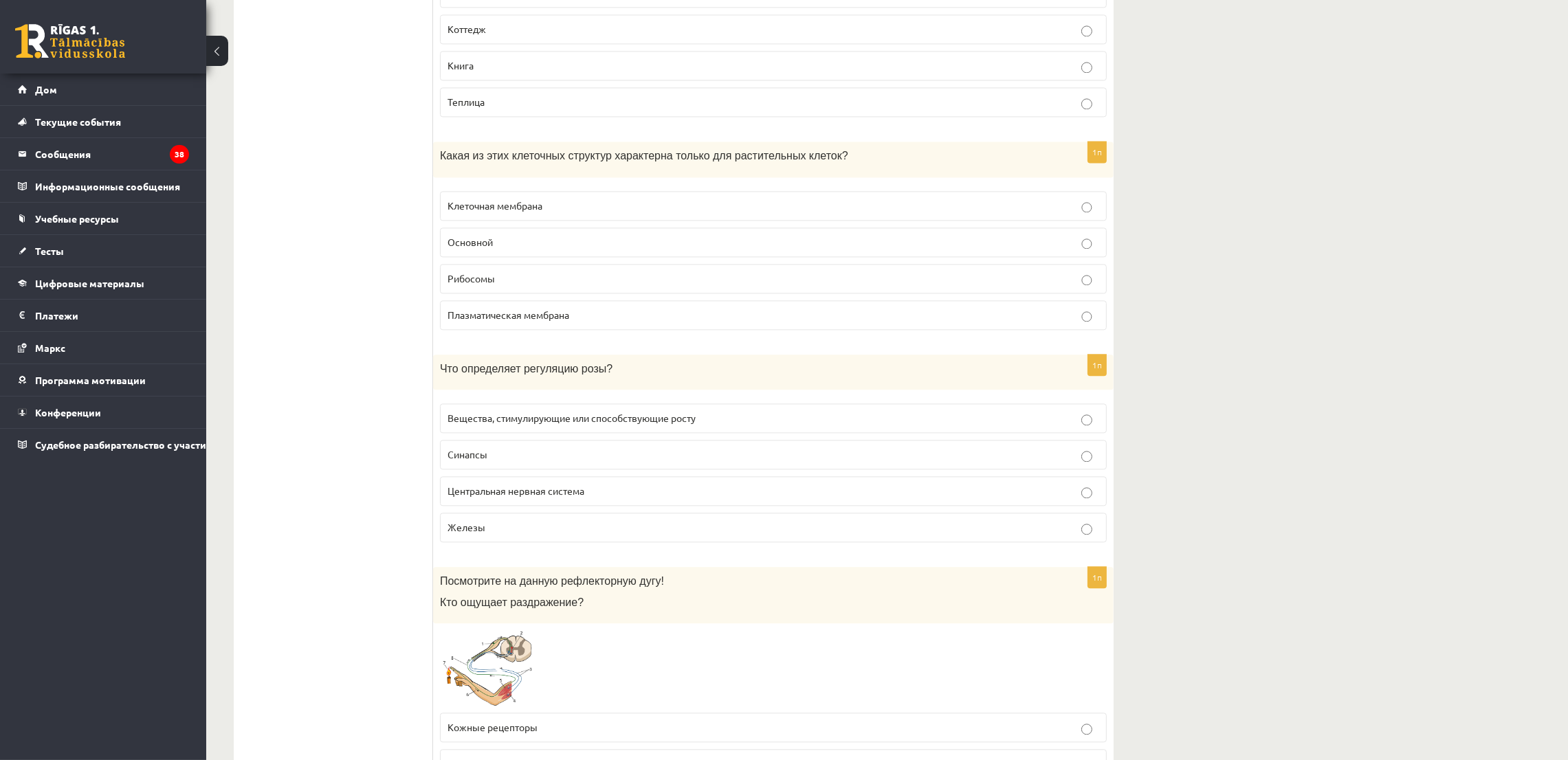
scroll to position [4639, 0]
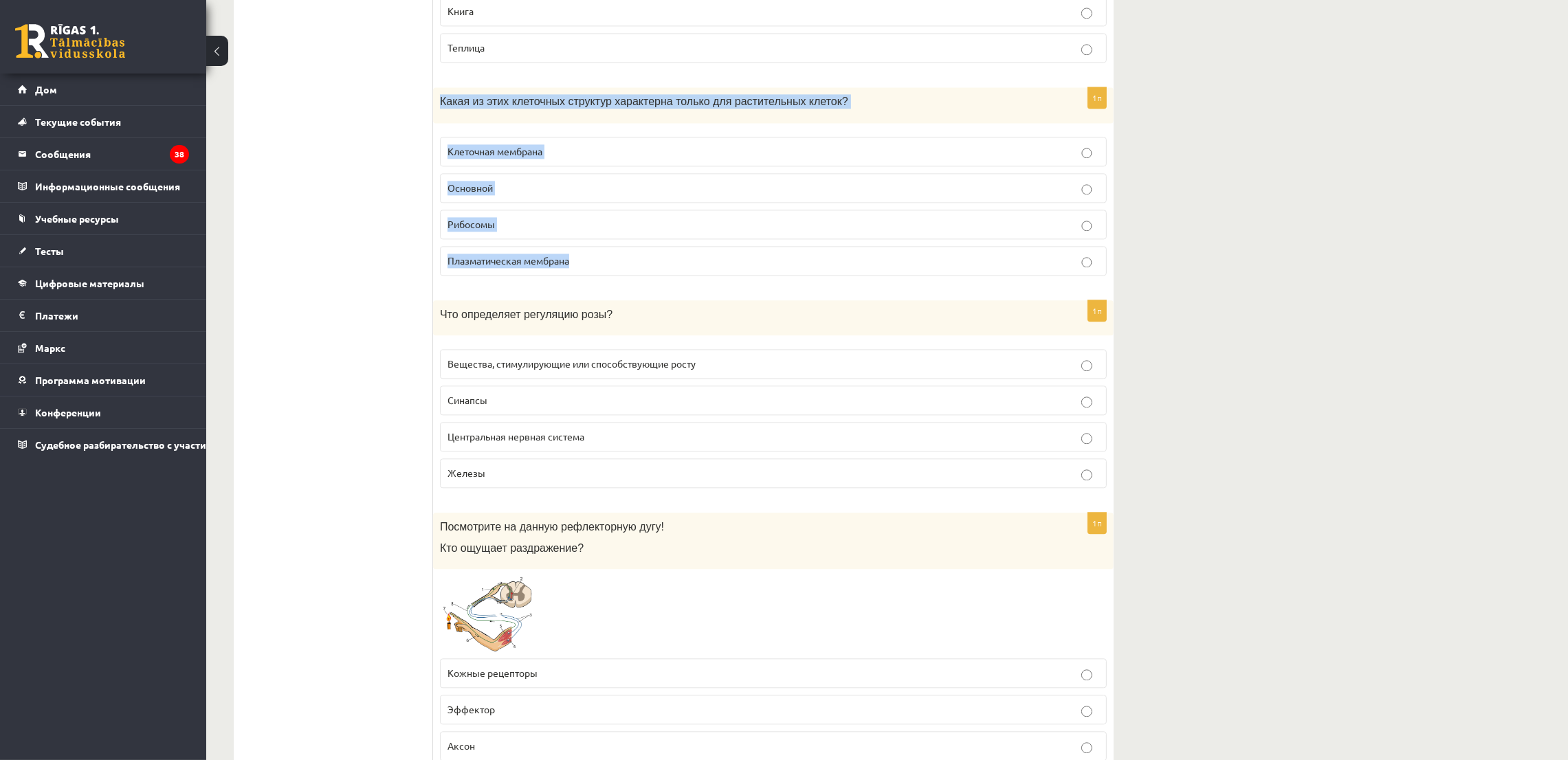
drag, startPoint x: 433, startPoint y: 100, endPoint x: 617, endPoint y: 272, distance: 251.9
click at [617, 272] on div "1п Какая из этих клеточных структур характерна только для растительных клеток? …" at bounding box center [774, 186] width 681 height 199
copy div "Какая из этих клеточных структур характерна только для растительных клеток? Кле…"
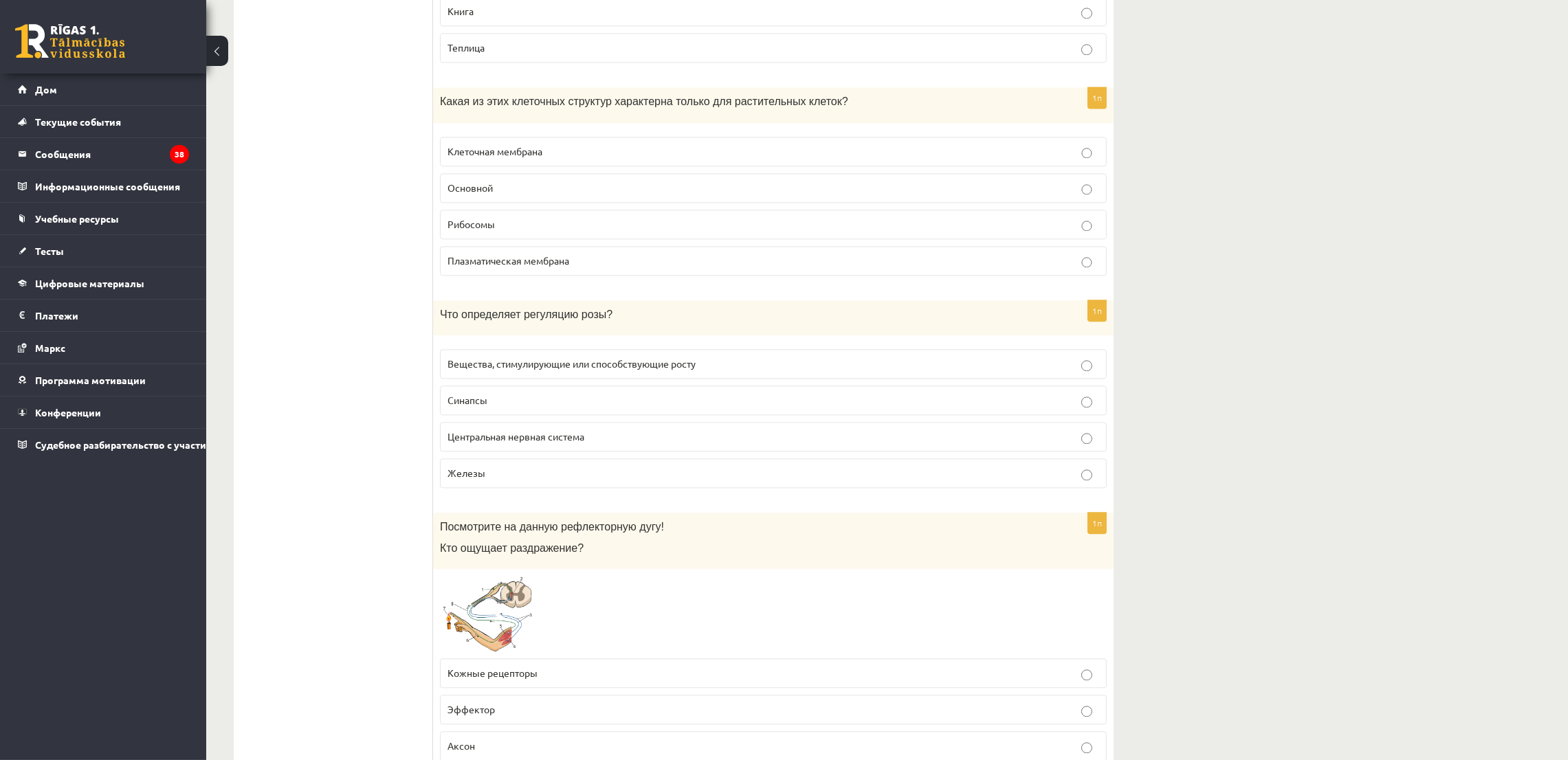
click at [574, 193] on p "Основной" at bounding box center [773, 188] width 651 height 15
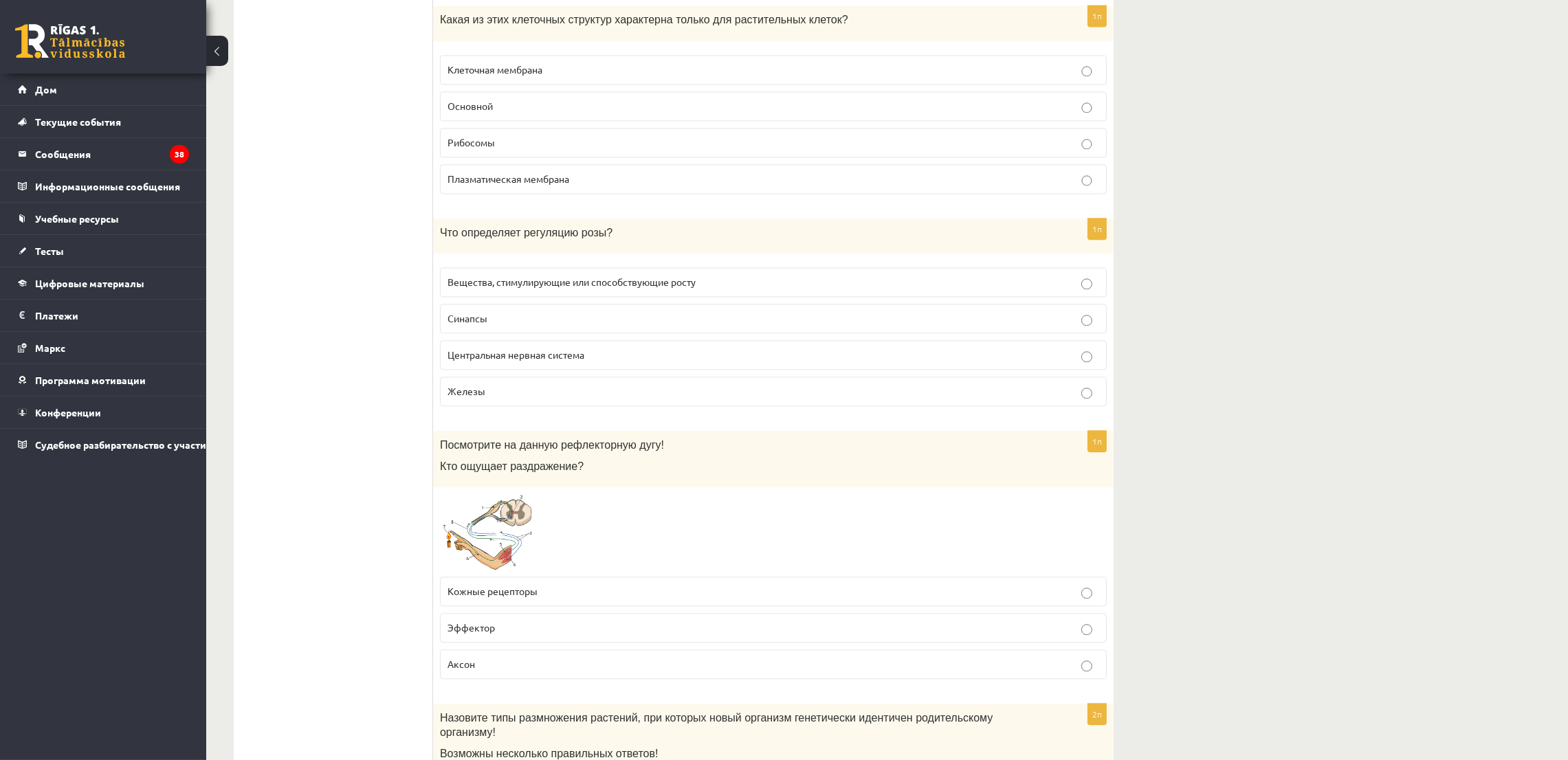
scroll to position [4846, 0]
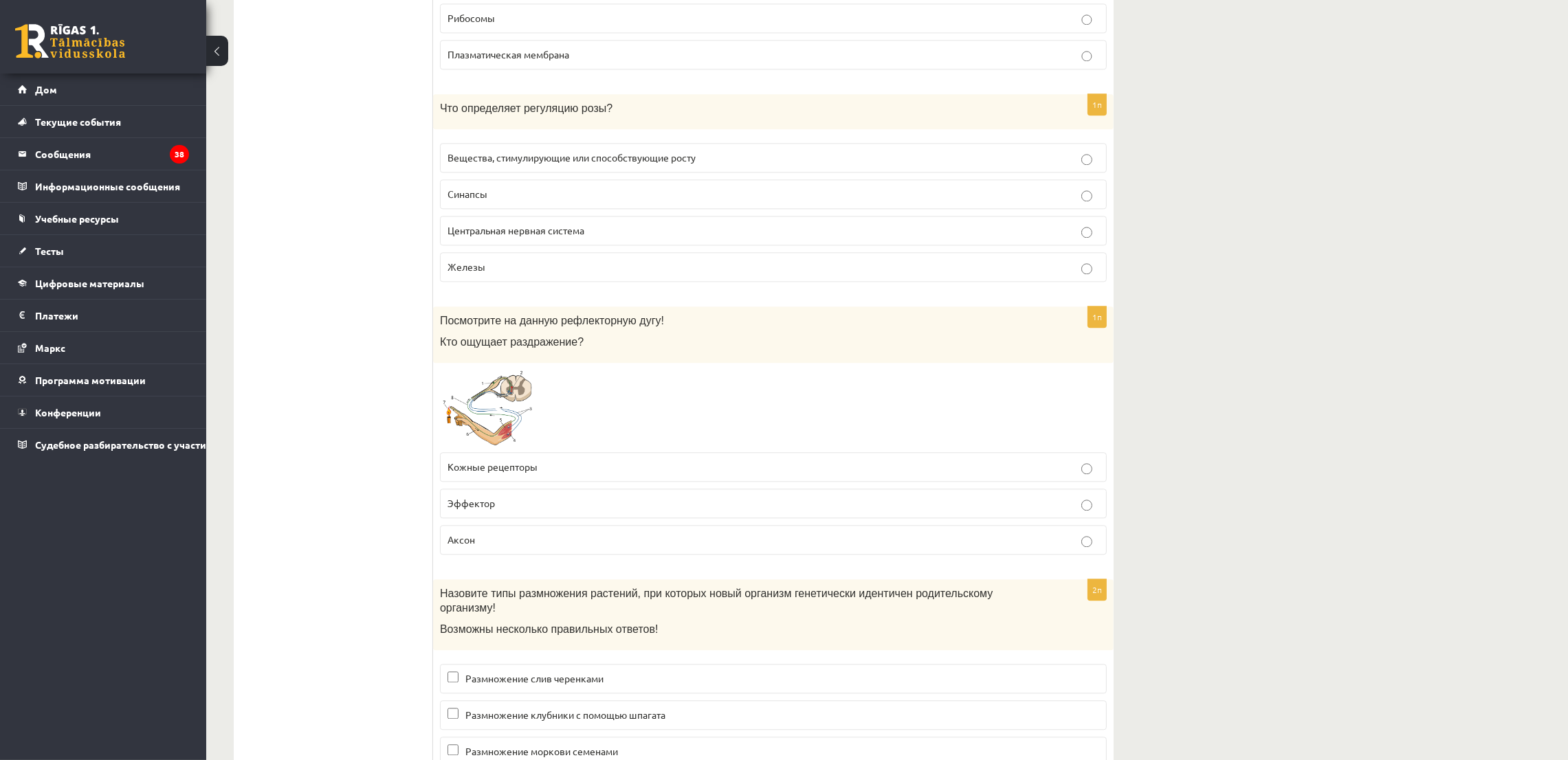
drag, startPoint x: 427, startPoint y: 109, endPoint x: 597, endPoint y: 214, distance: 199.8
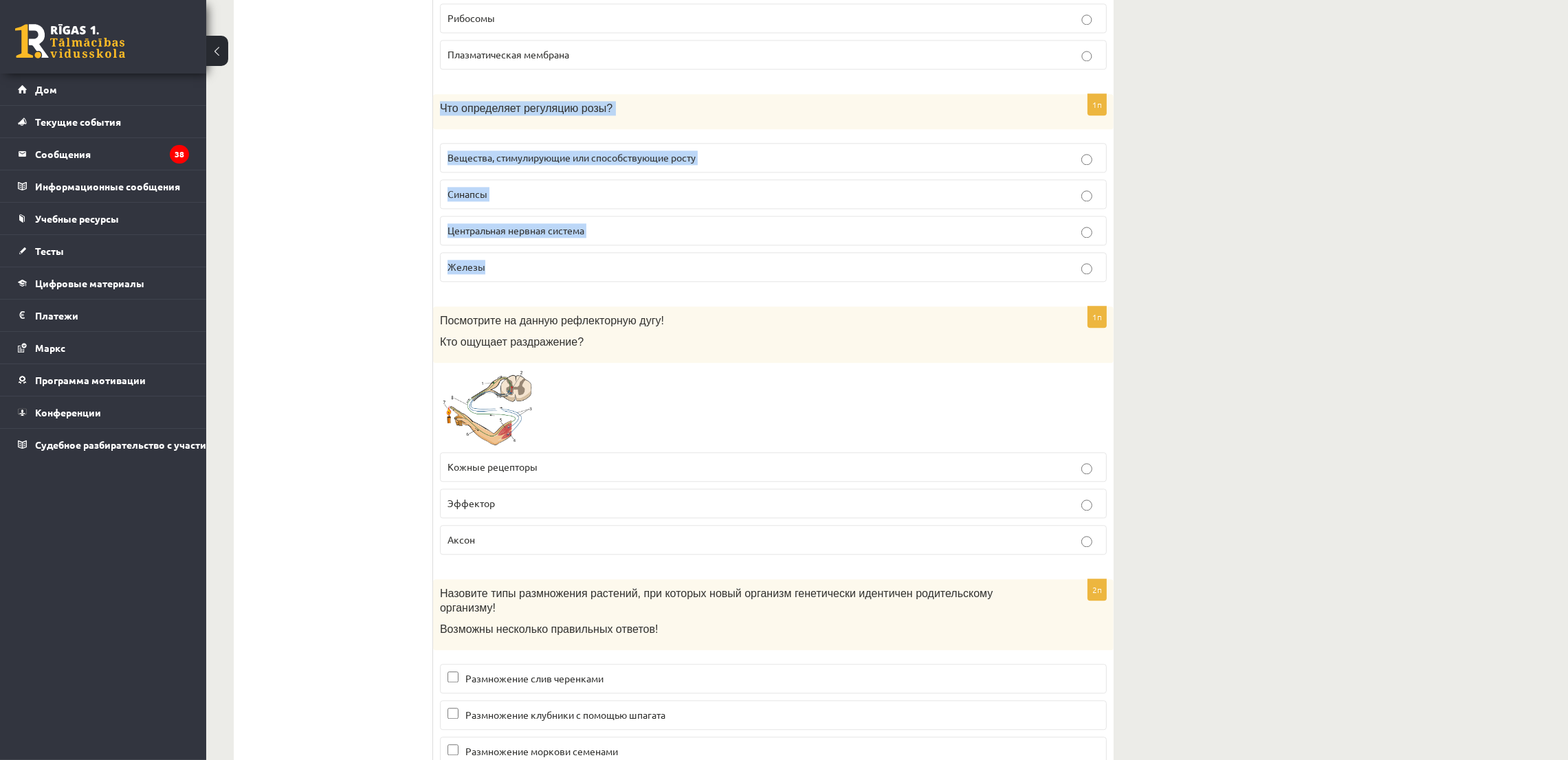
drag, startPoint x: 436, startPoint y: 107, endPoint x: 574, endPoint y: 266, distance: 210.5
click at [574, 266] on div "1п Что определяет регуляцию розы? Вещества, стимулирующие или способствующие ро…" at bounding box center [774, 193] width 681 height 199
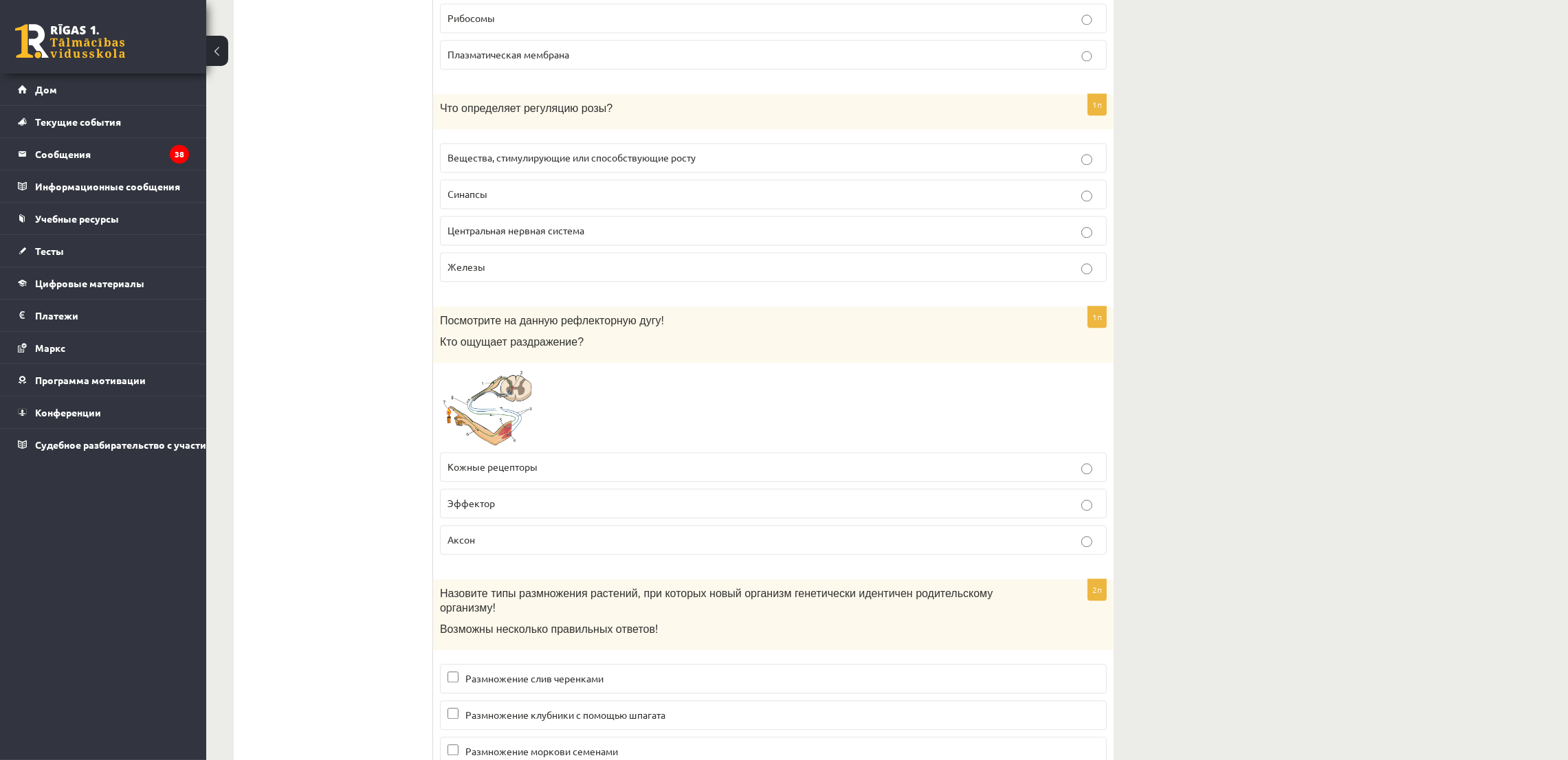
click at [501, 165] on p "Вещества, стимулирующие или способствующие росту" at bounding box center [773, 158] width 651 height 15
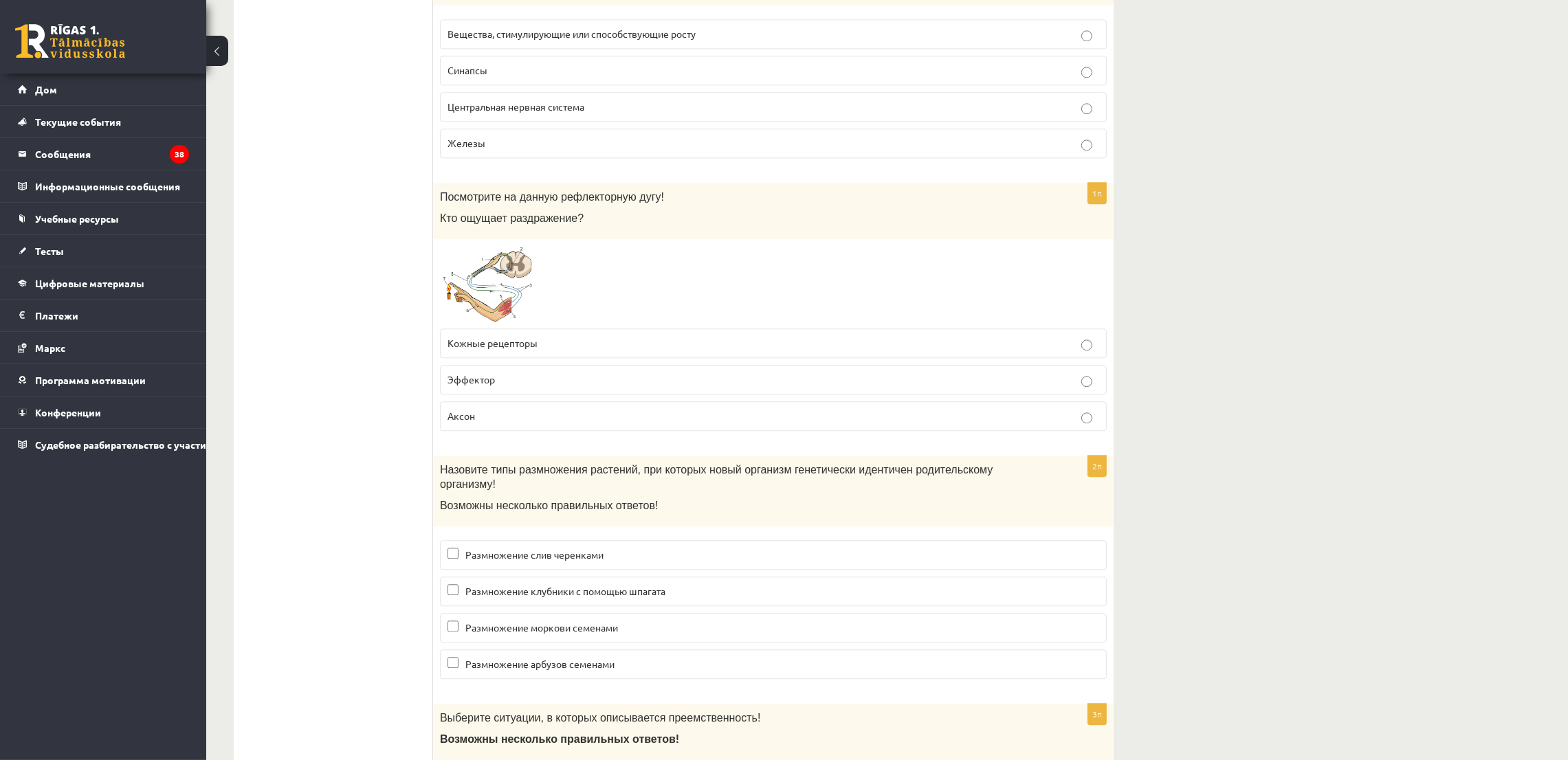
scroll to position [5052, 0]
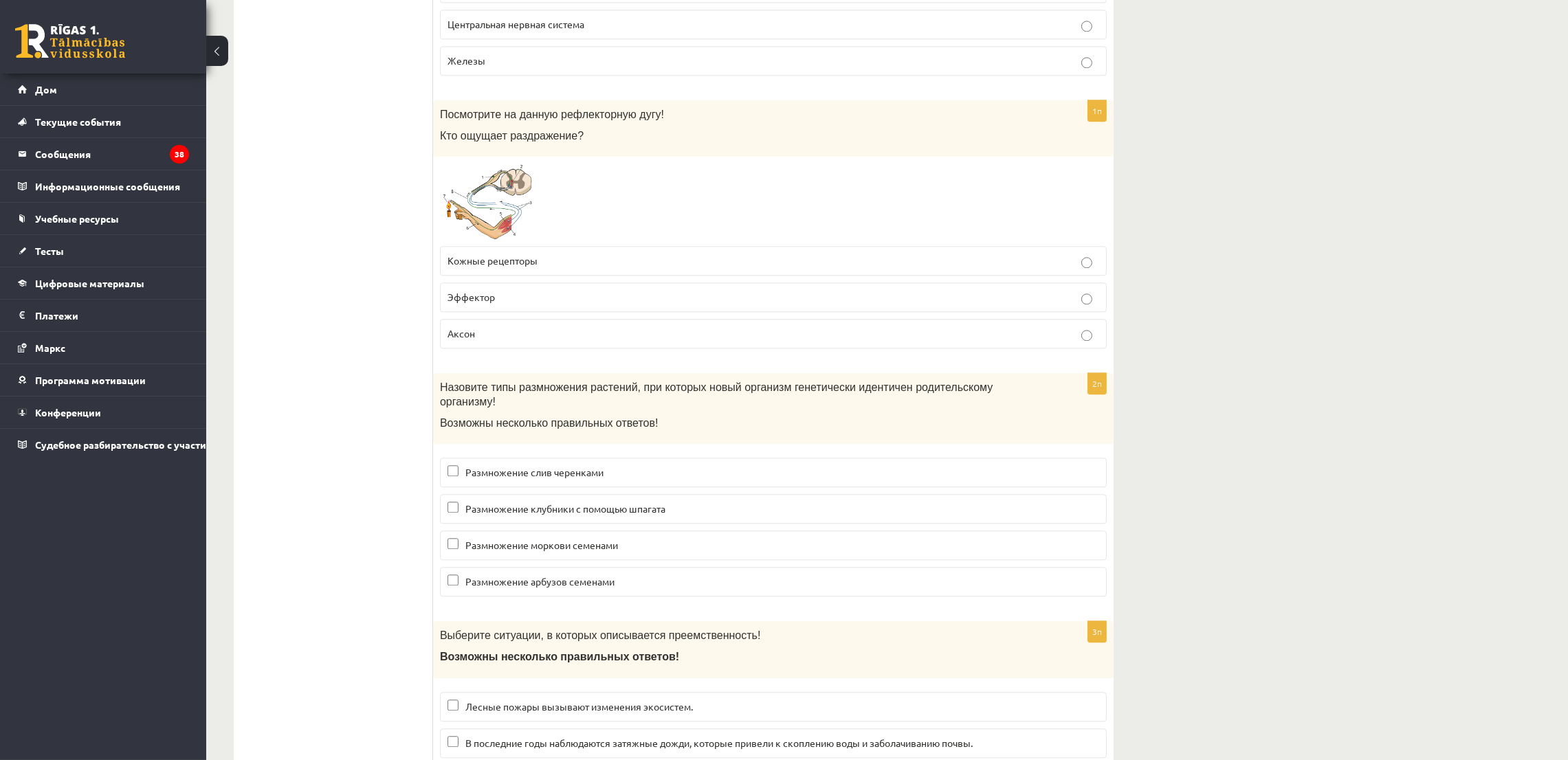
click at [534, 209] on img at bounding box center [492, 202] width 103 height 76
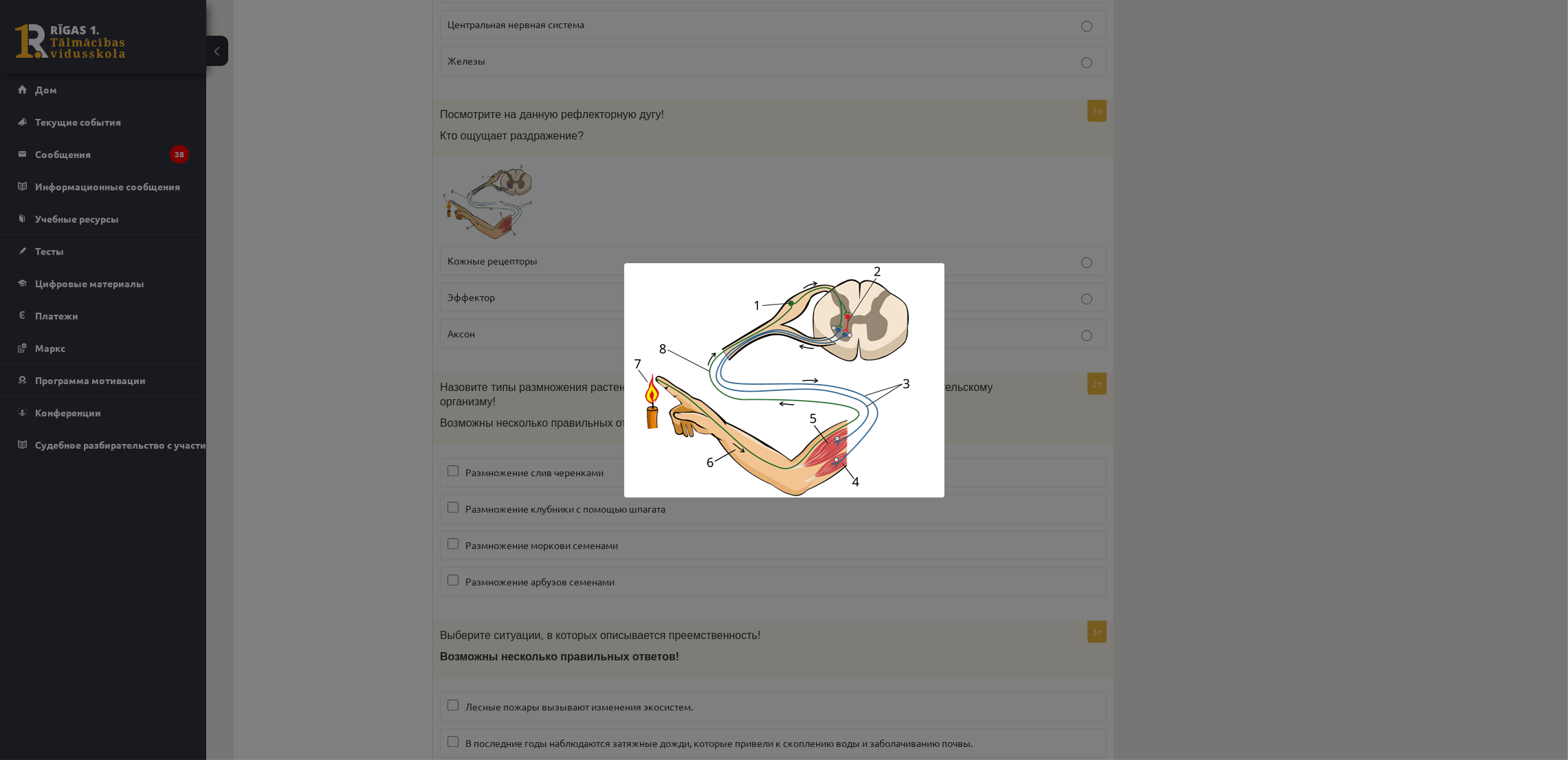
click at [534, 209] on div at bounding box center [784, 380] width 1568 height 760
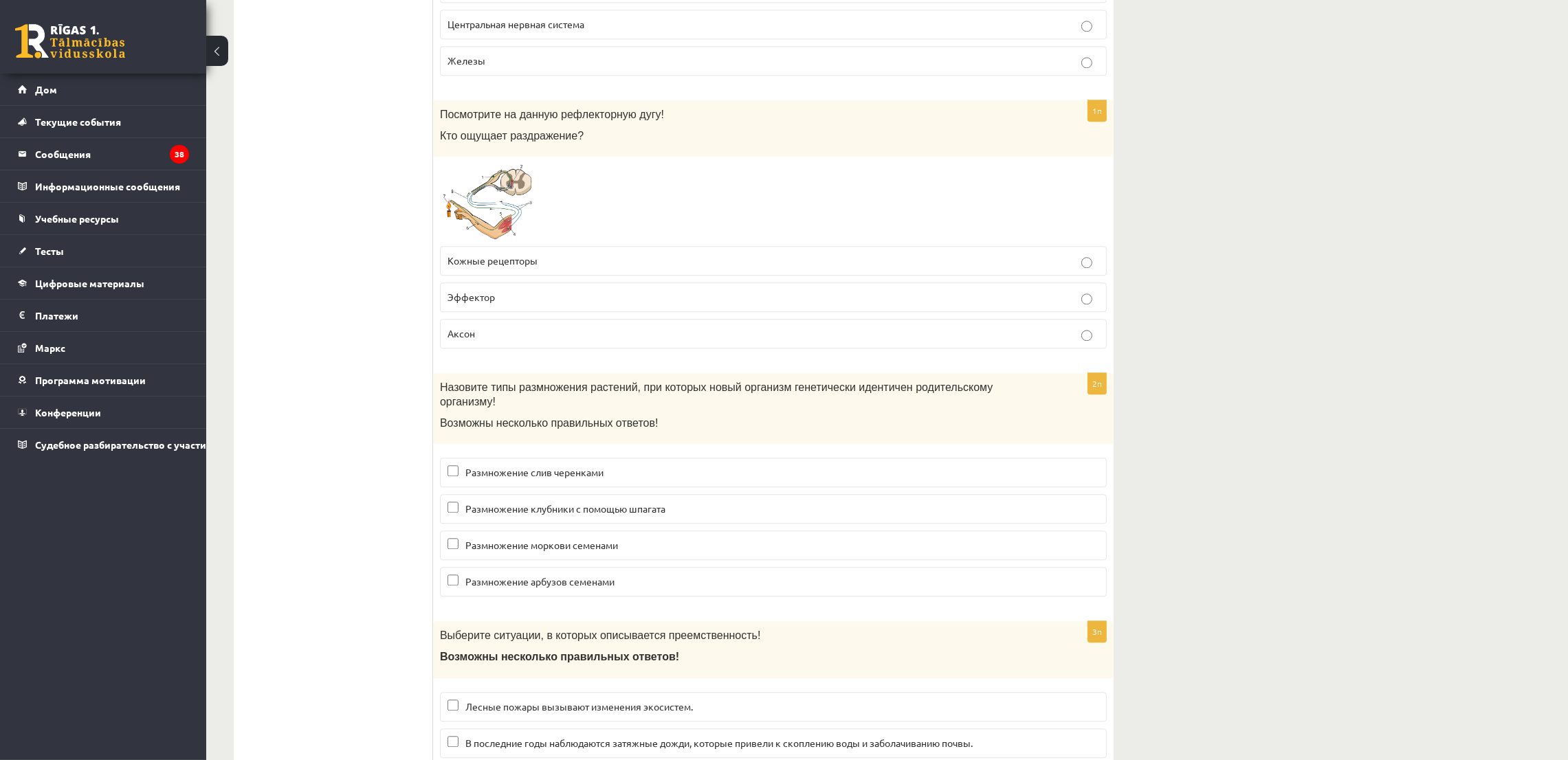
click at [469, 264] on font "Кожные рецепторы" at bounding box center [492, 260] width 90 height 12
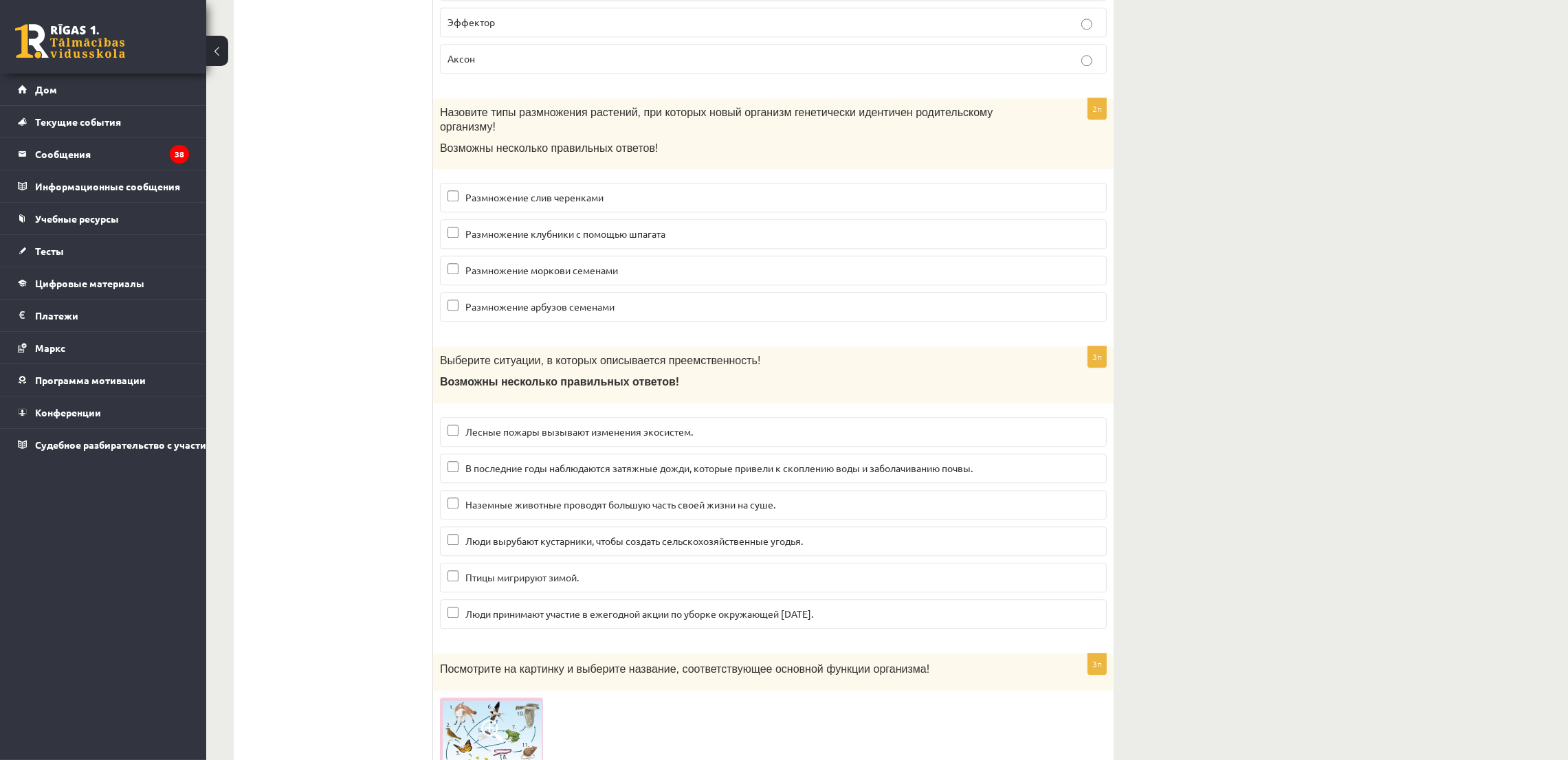
scroll to position [5361, 0]
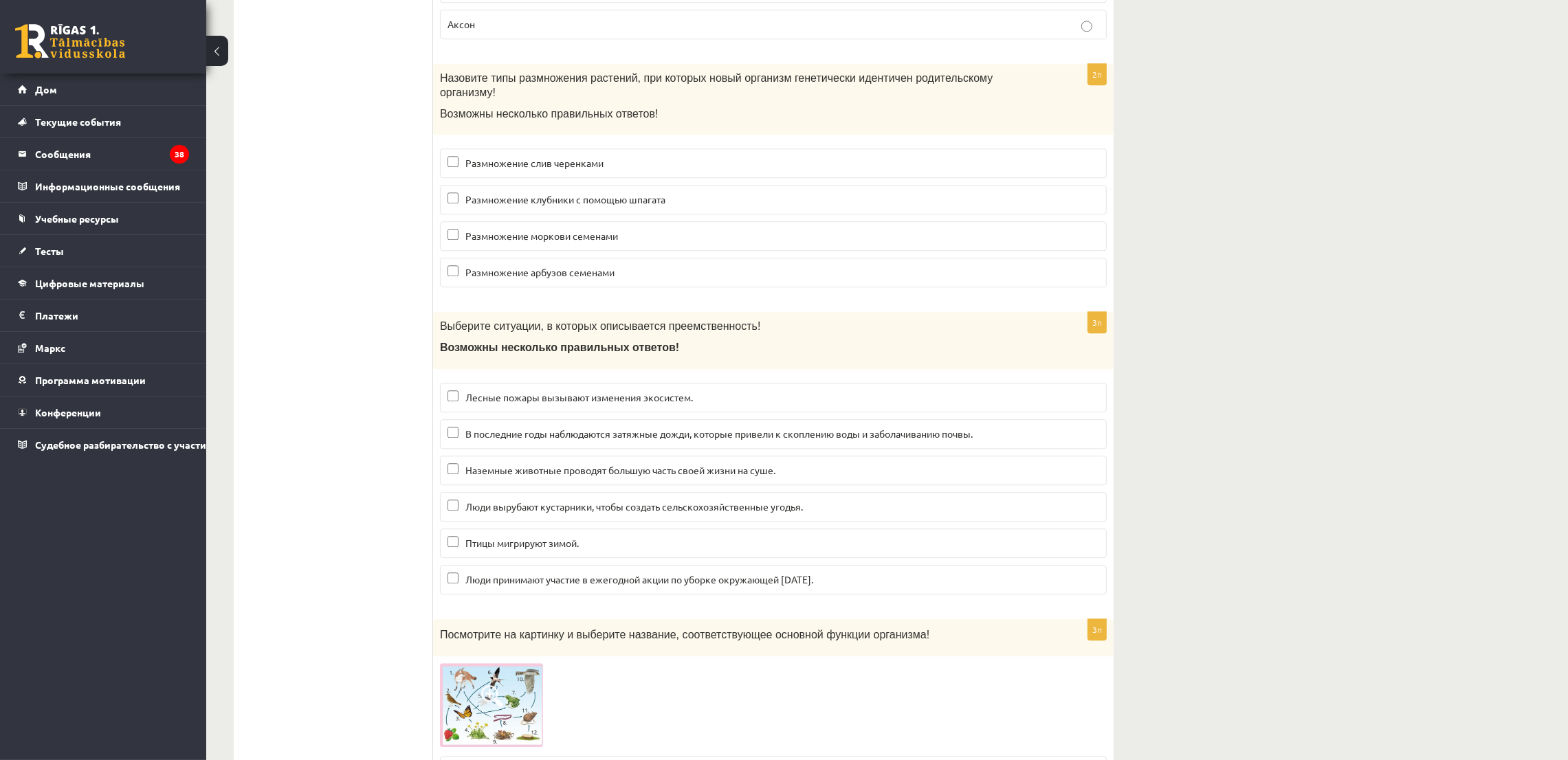
click at [530, 157] on font "Размножение слив черенками" at bounding box center [534, 163] width 138 height 12
click at [501, 193] on font "Размножение клубники с помощью шпагата" at bounding box center [565, 199] width 200 height 12
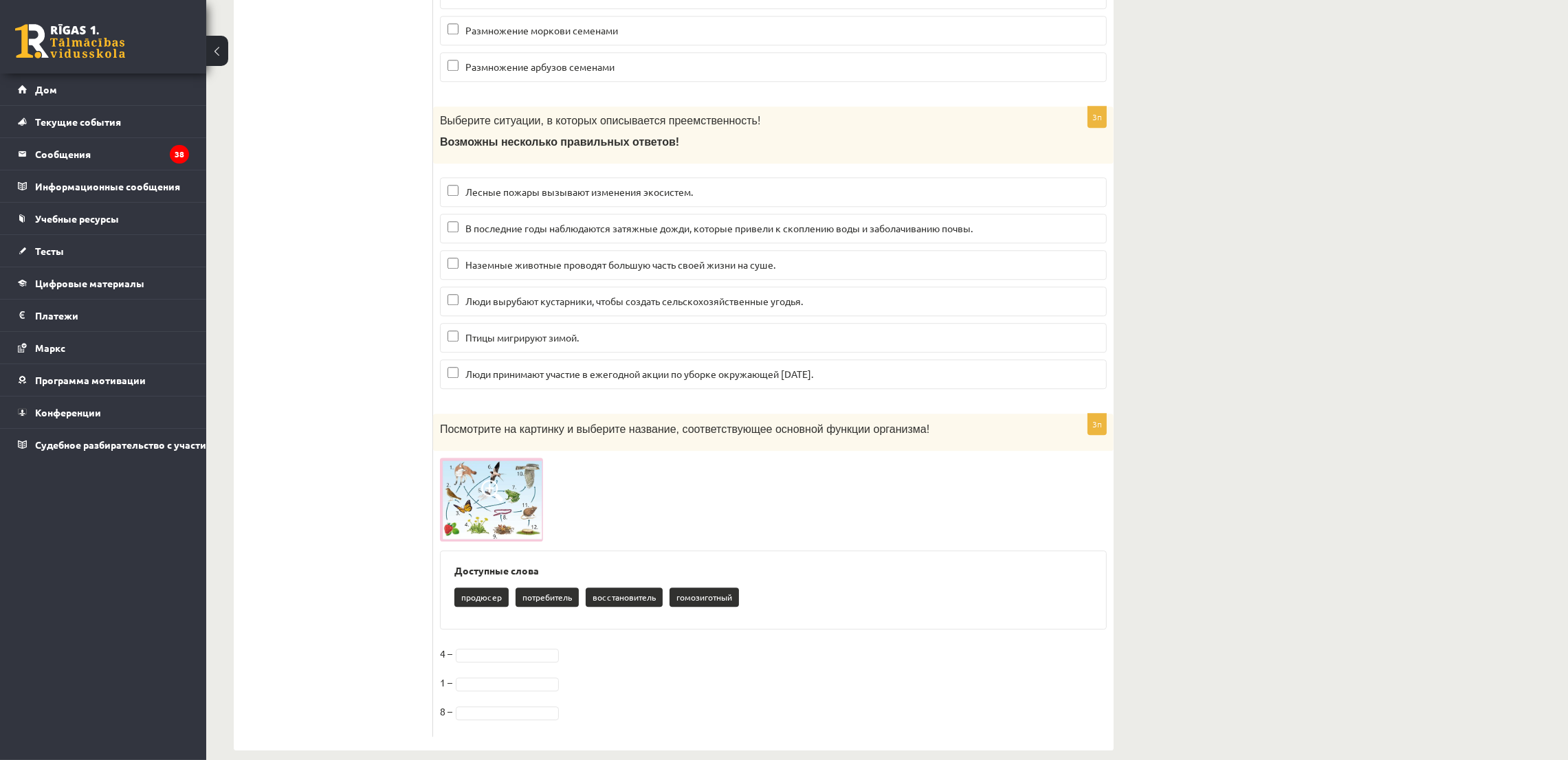
scroll to position [5567, 0]
click at [481, 184] on p "Лесные пожары вызывают изменения экосистем." at bounding box center [773, 191] width 651 height 15
click at [459, 227] on p "В последние годы наблюдаются затяжные дожди, которые привели к скоплению воды и…" at bounding box center [773, 227] width 651 height 15
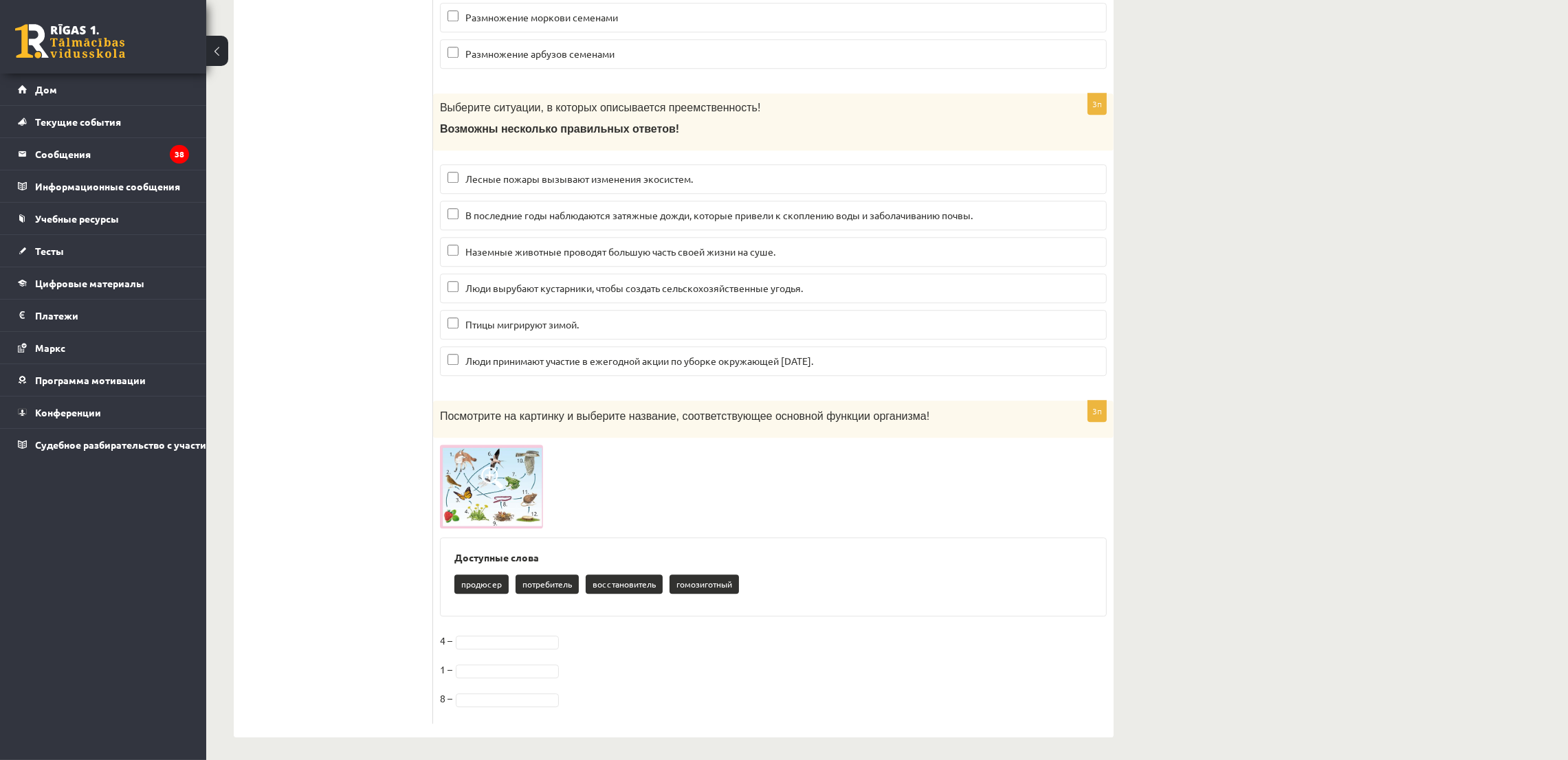
scroll to position [5584, 0]
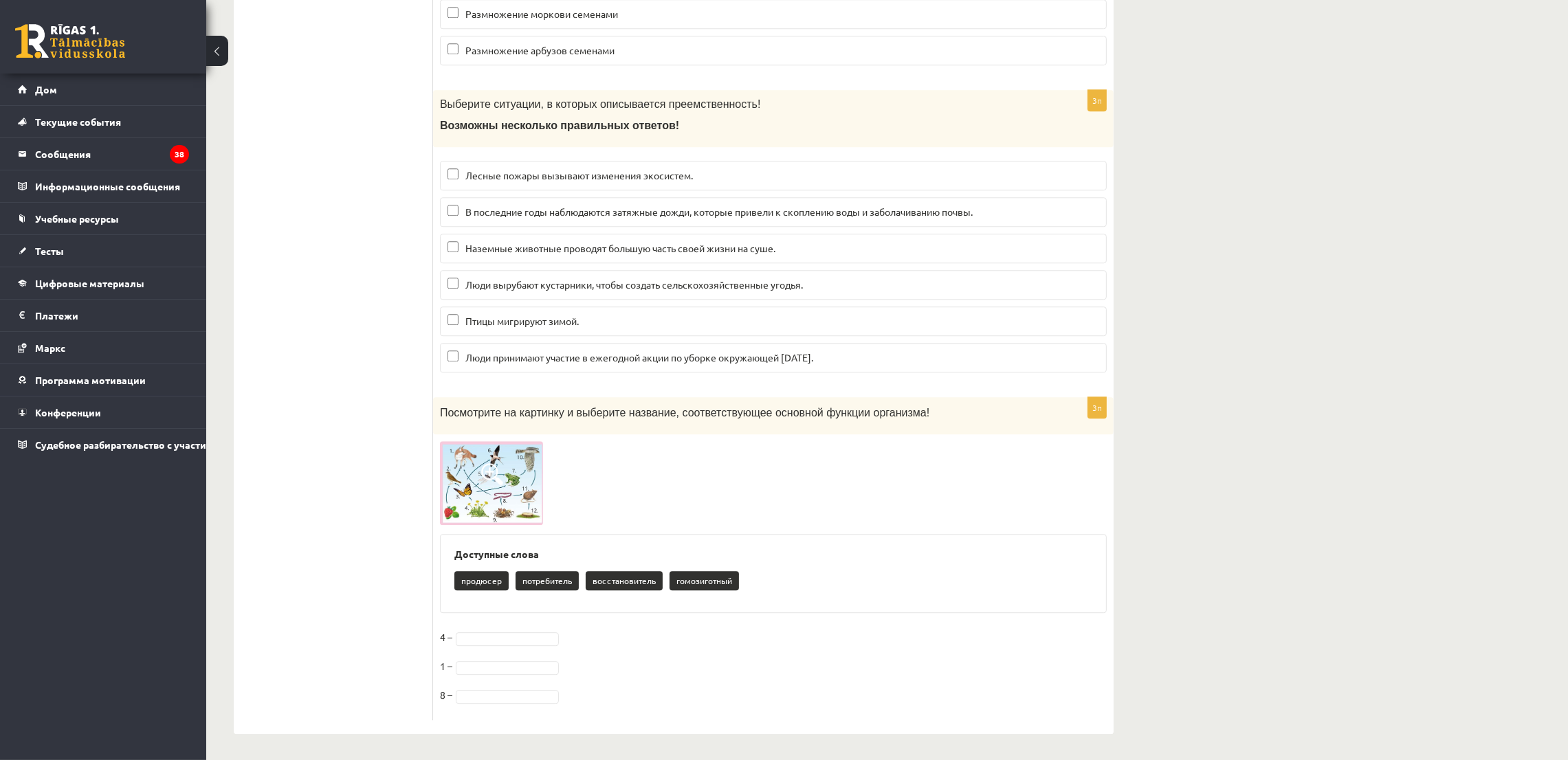
click at [533, 474] on img at bounding box center [492, 483] width 103 height 84
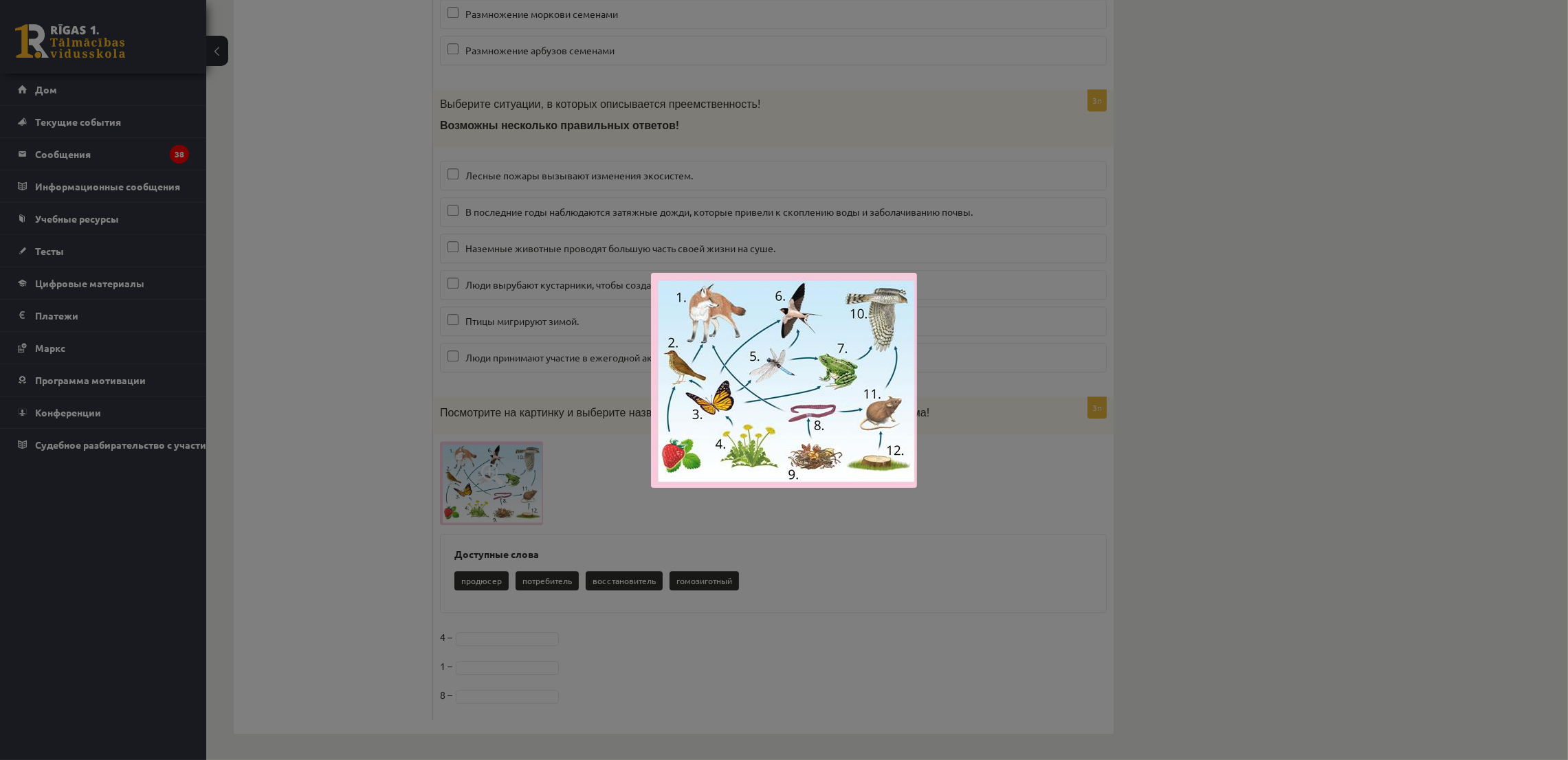
click at [377, 569] on div at bounding box center [784, 380] width 1568 height 760
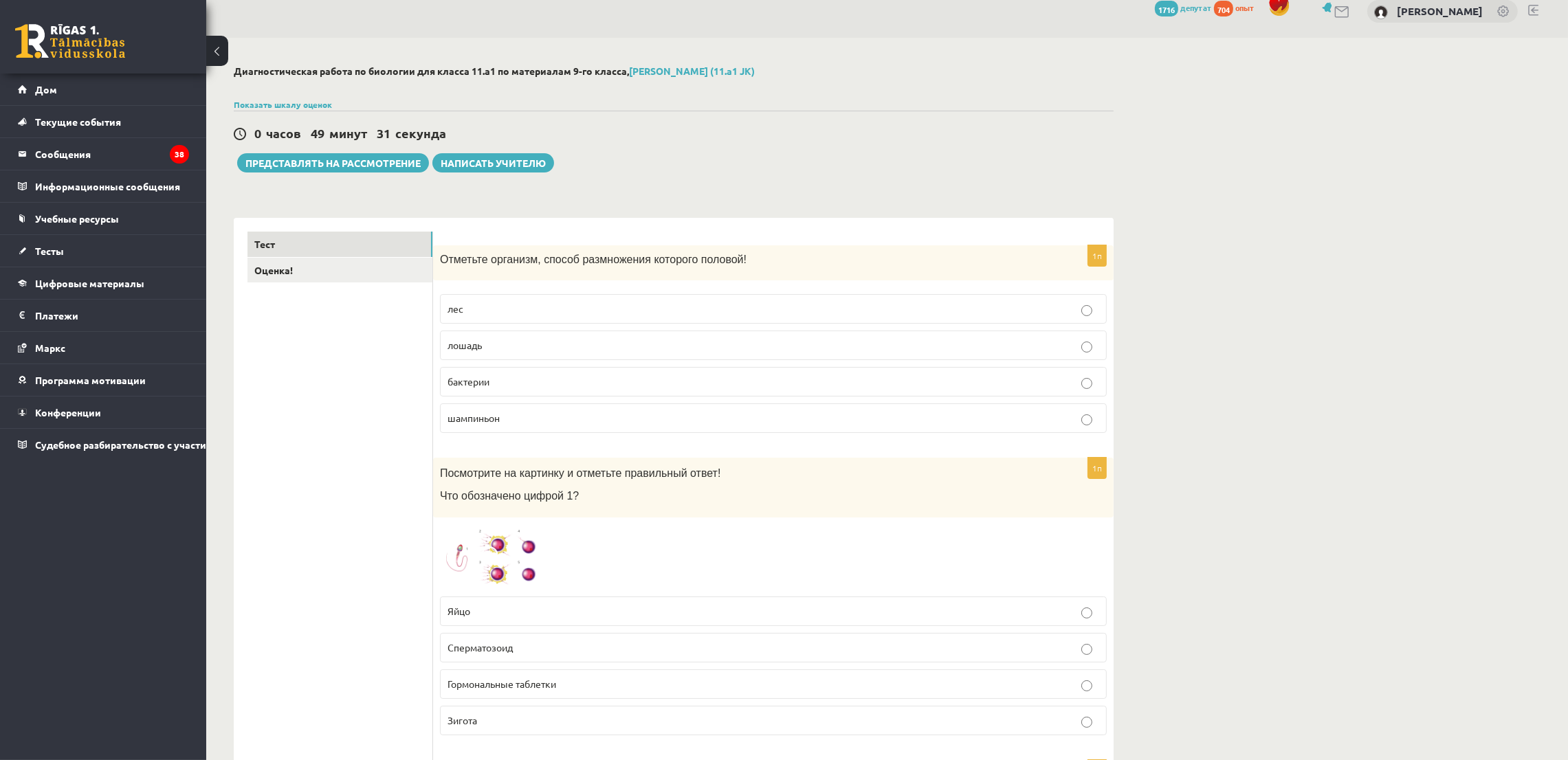
scroll to position [0, 0]
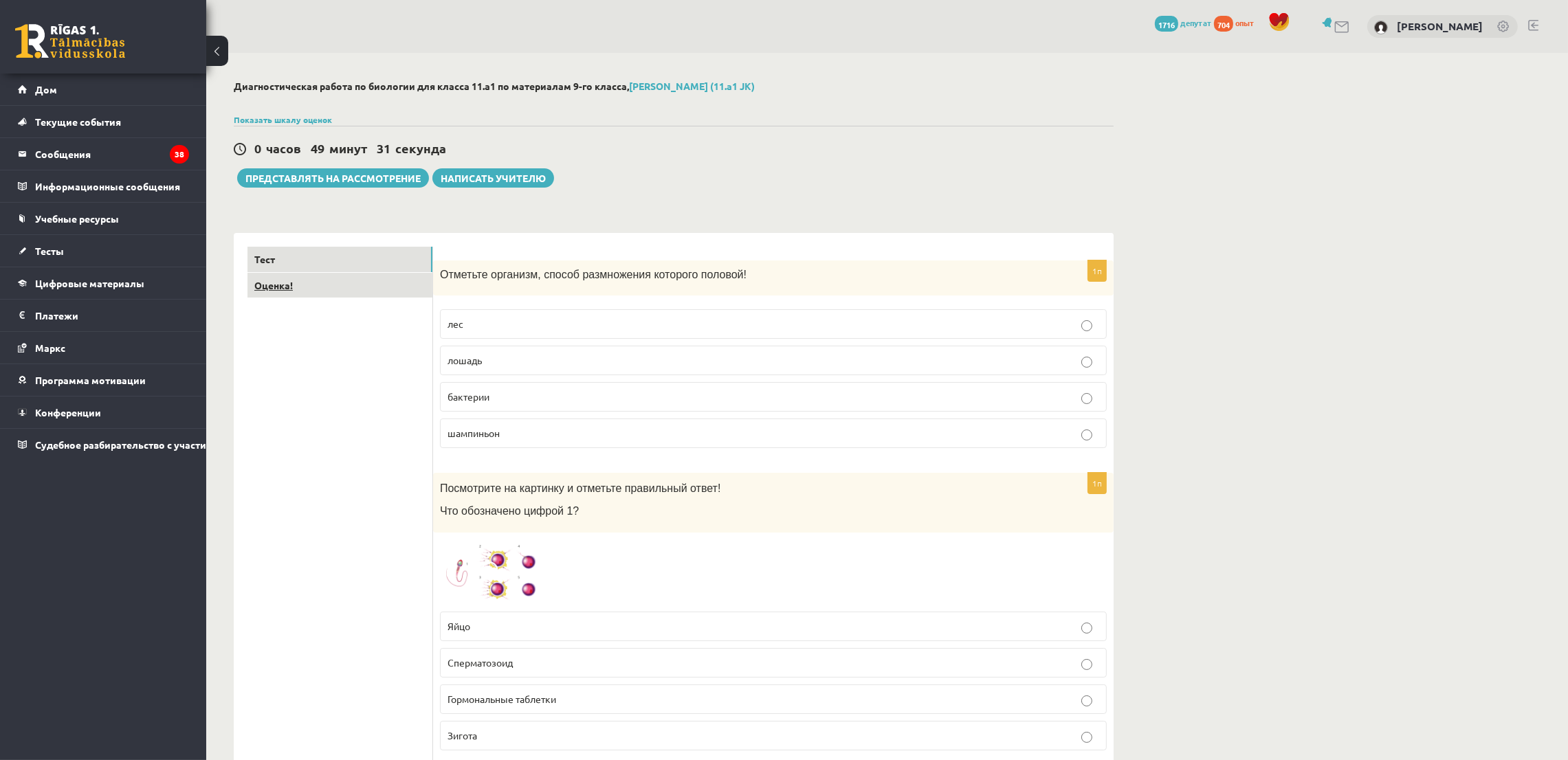
click at [360, 290] on link "Оценка!" at bounding box center [339, 286] width 185 height 26
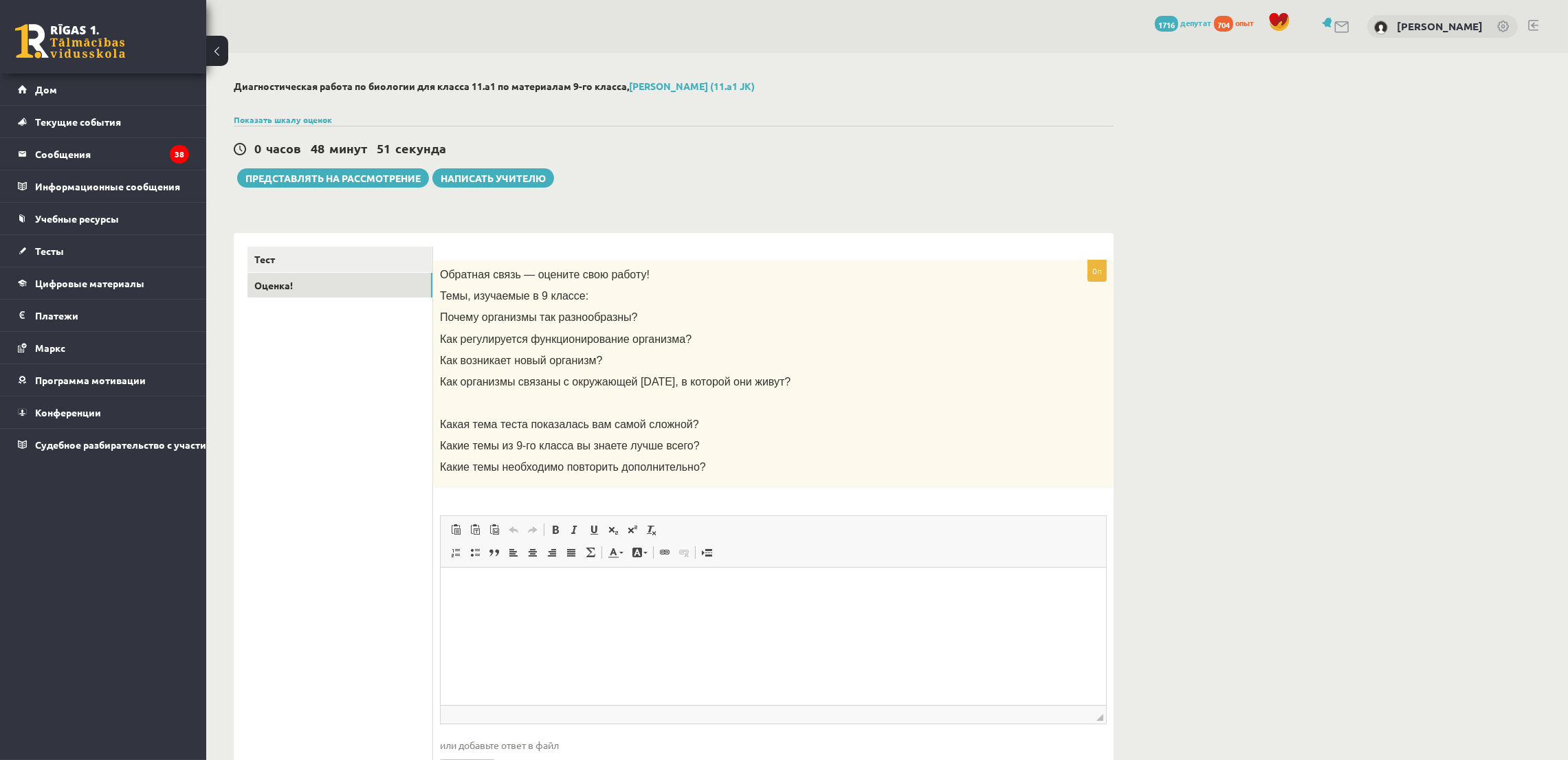
click at [582, 582] on p "Editor, wiswyg-editor-user-answer-47433953410720" at bounding box center [773, 589] width 638 height 15
click at [368, 178] on font "Представлять на рассмотрение" at bounding box center [333, 178] width 175 height 12
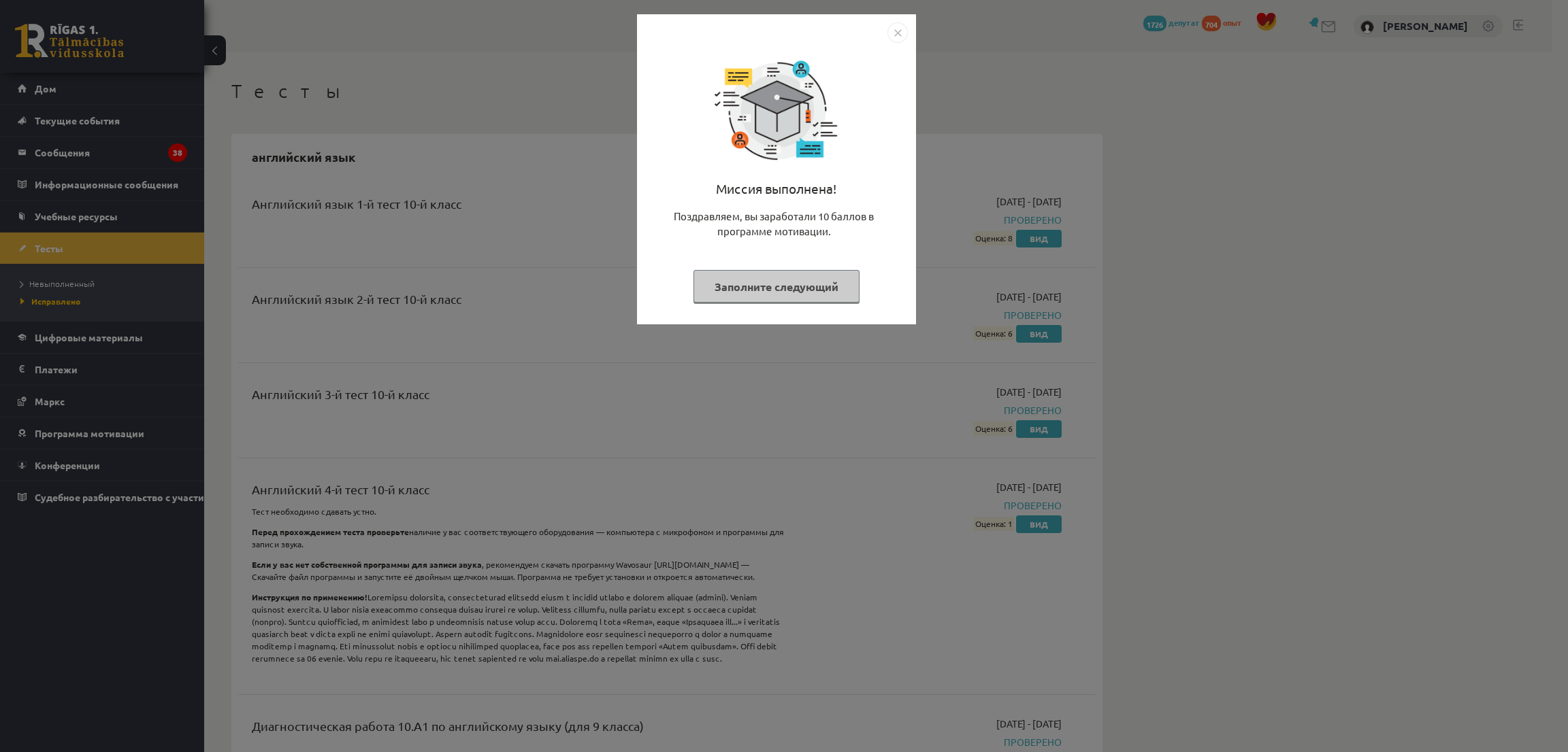
click at [776, 286] on font "Заполните следующий" at bounding box center [776, 286] width 124 height 14
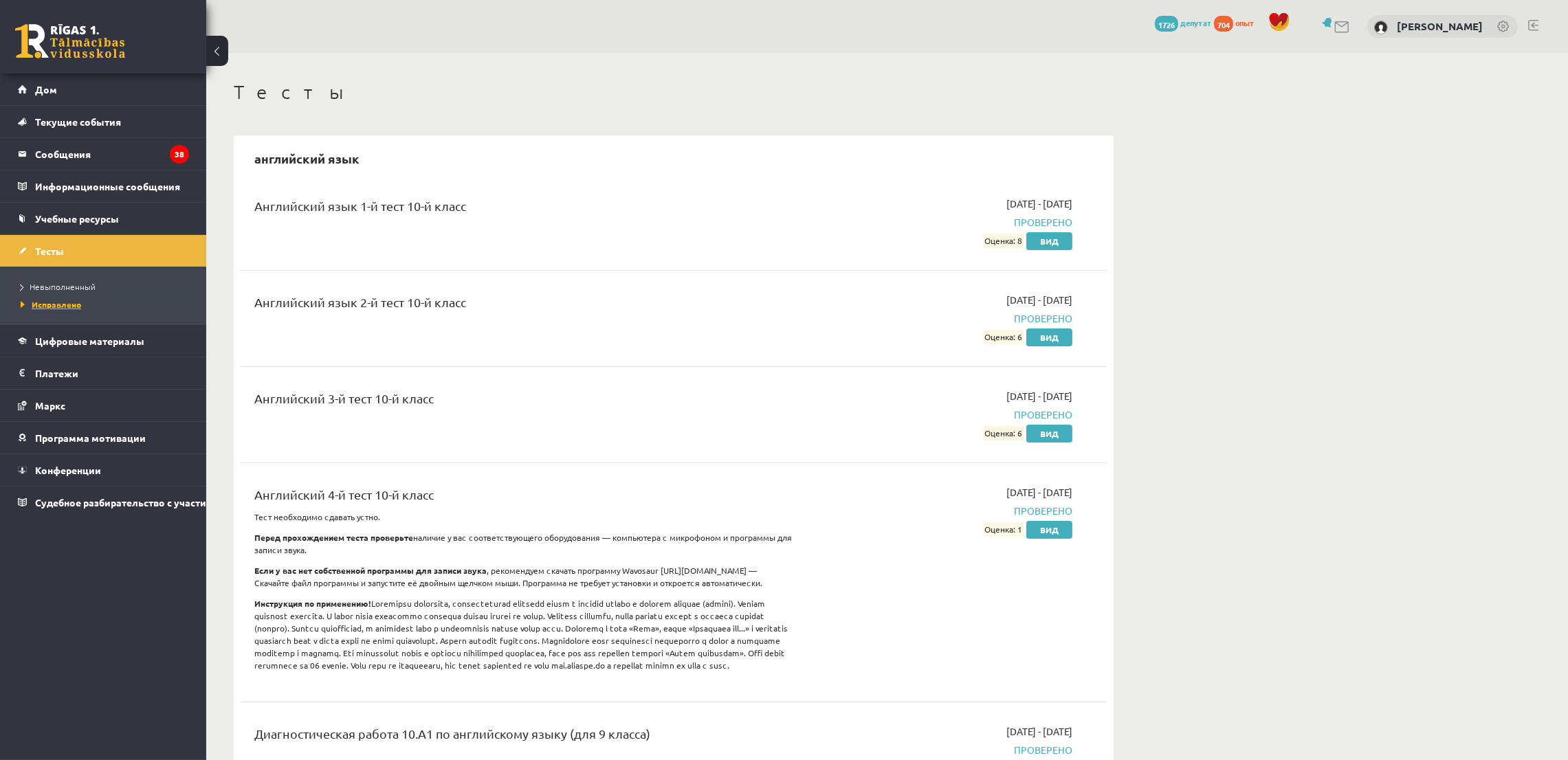
click at [51, 301] on font "Исправлено" at bounding box center [56, 304] width 49 height 11
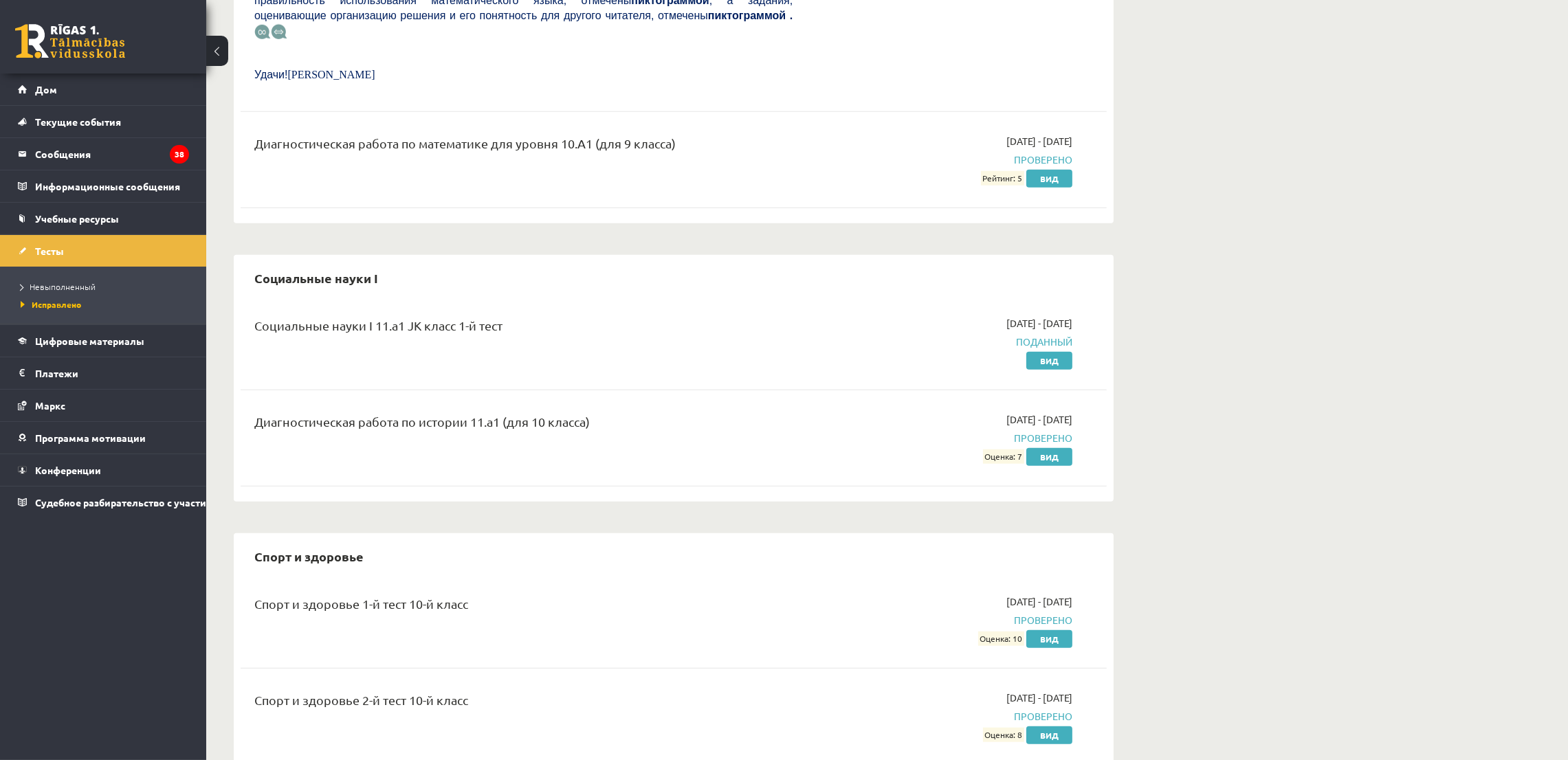
scroll to position [9325, 0]
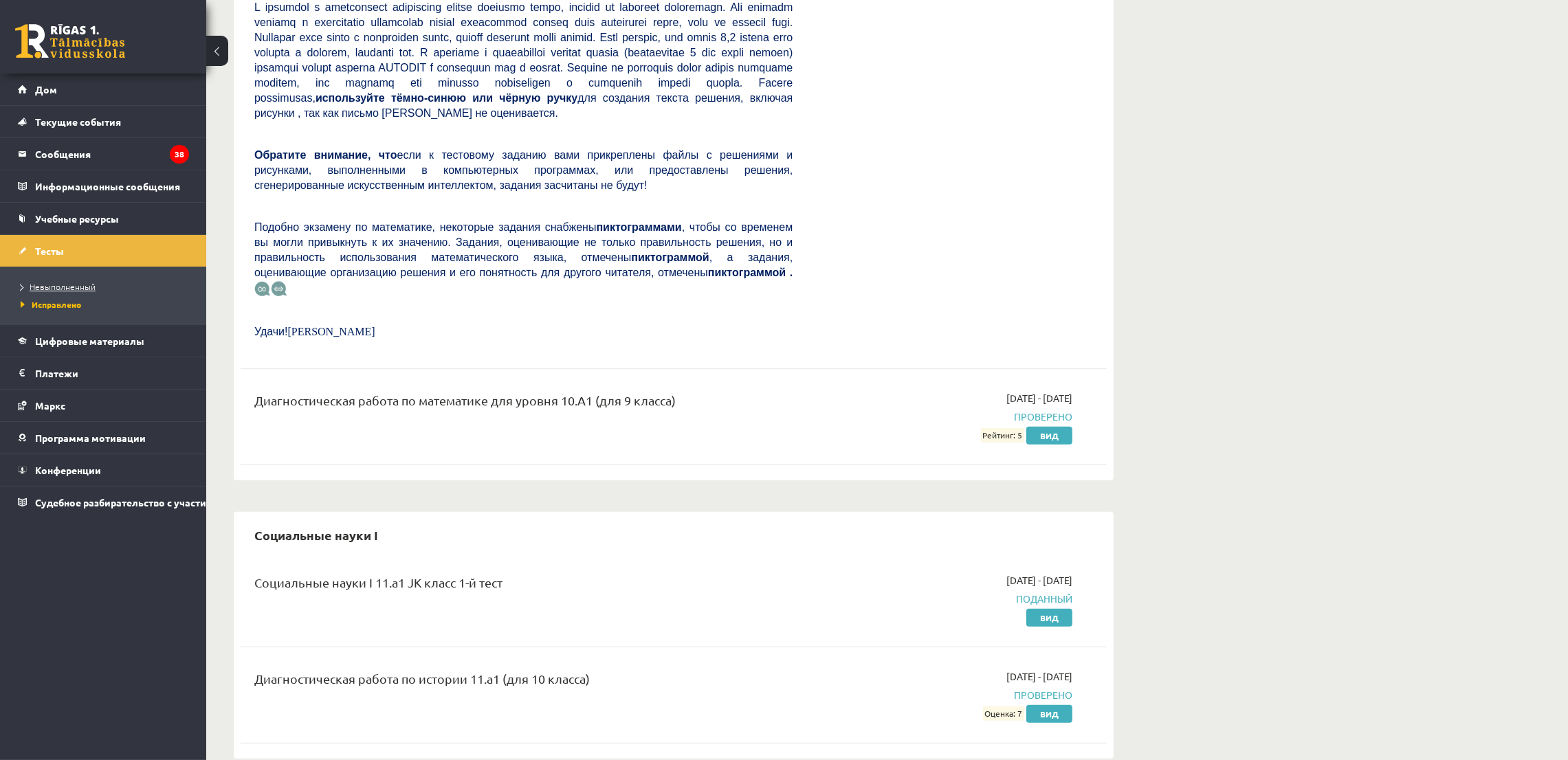
click at [89, 283] on font "Невыполненный" at bounding box center [62, 286] width 66 height 11
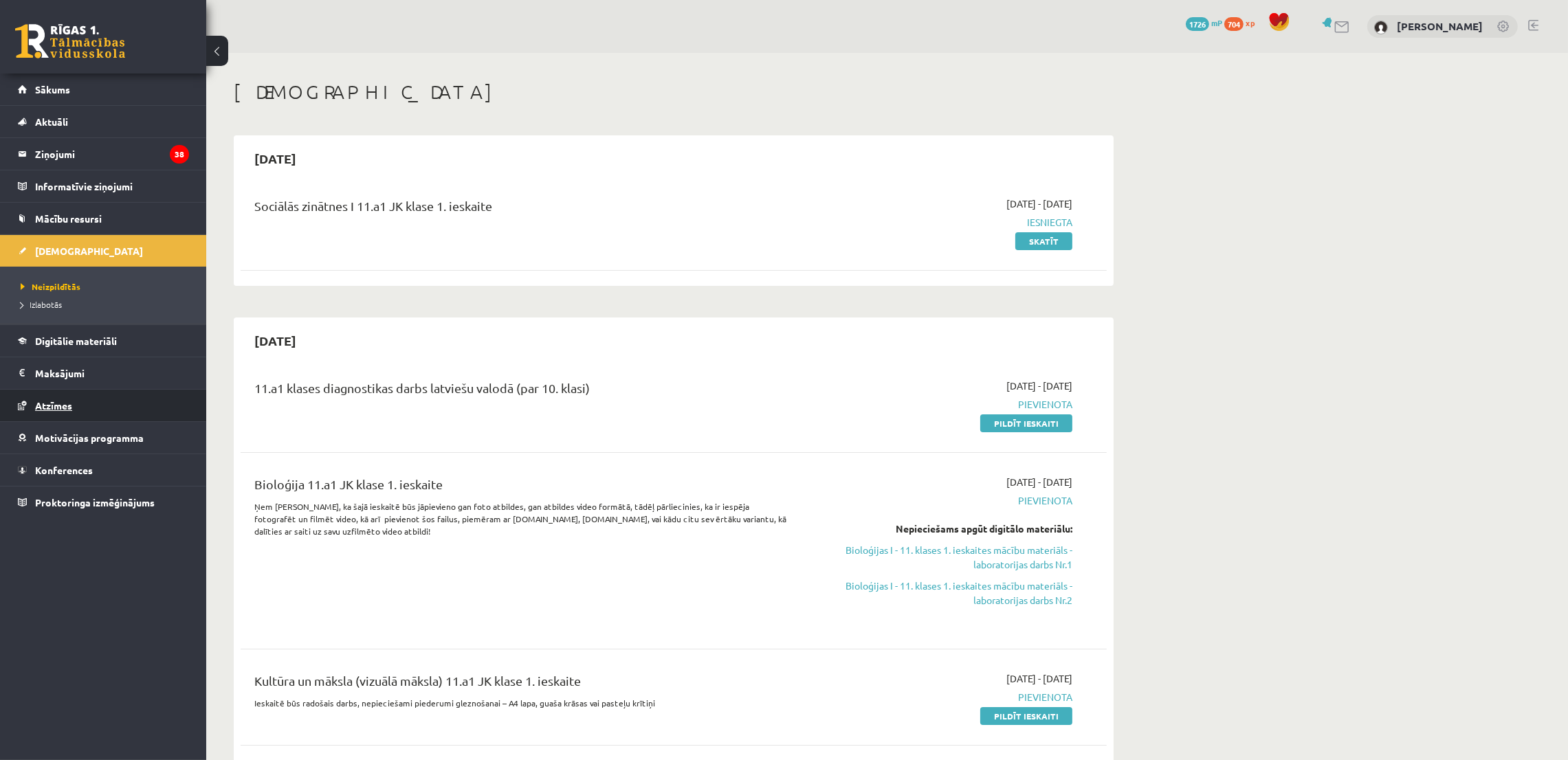
click at [90, 402] on link "Atzīmes" at bounding box center [103, 405] width 171 height 32
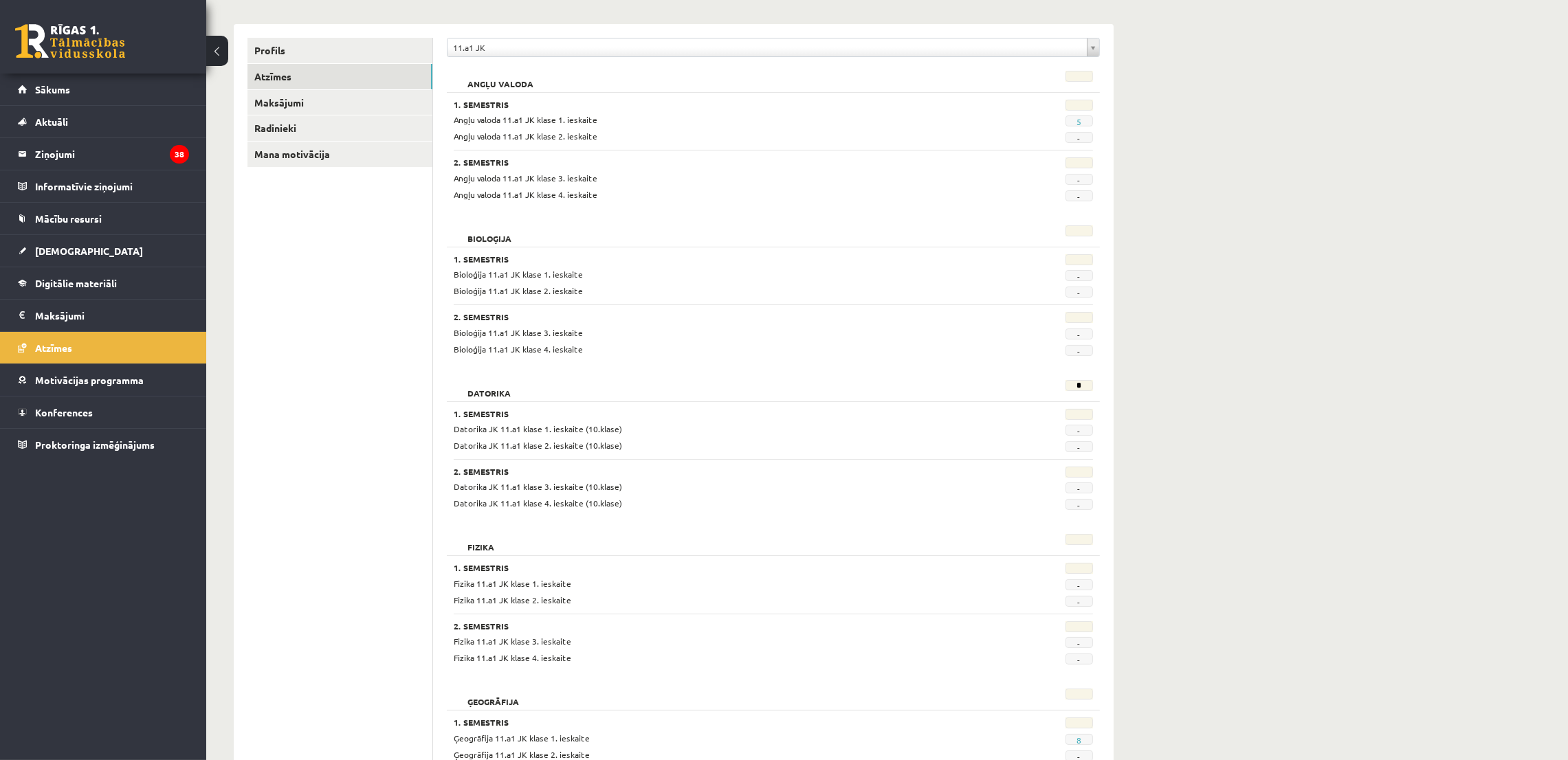
scroll to position [103, 0]
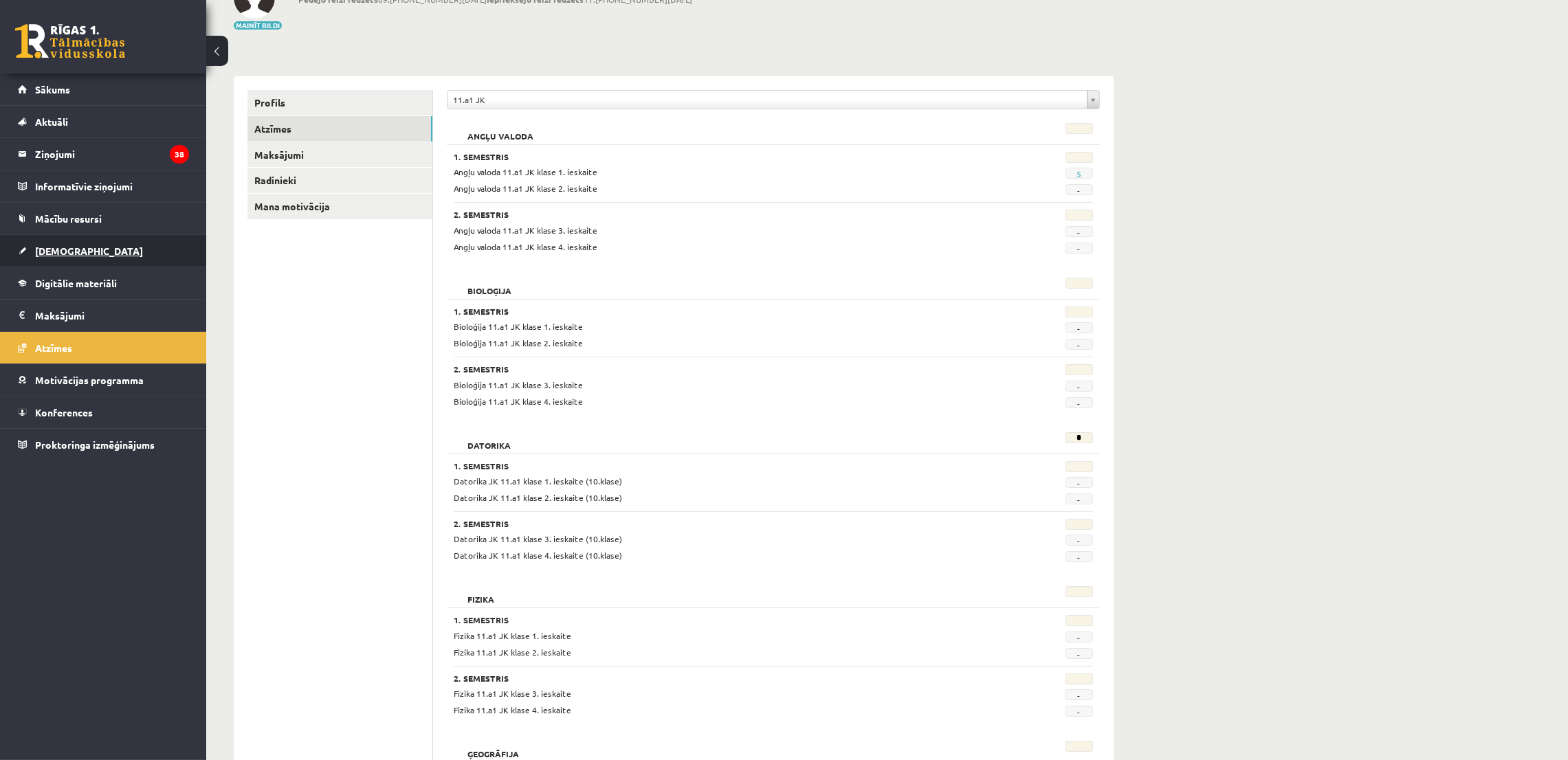
click at [59, 252] on span "[DEMOGRAPHIC_DATA]" at bounding box center [89, 251] width 108 height 12
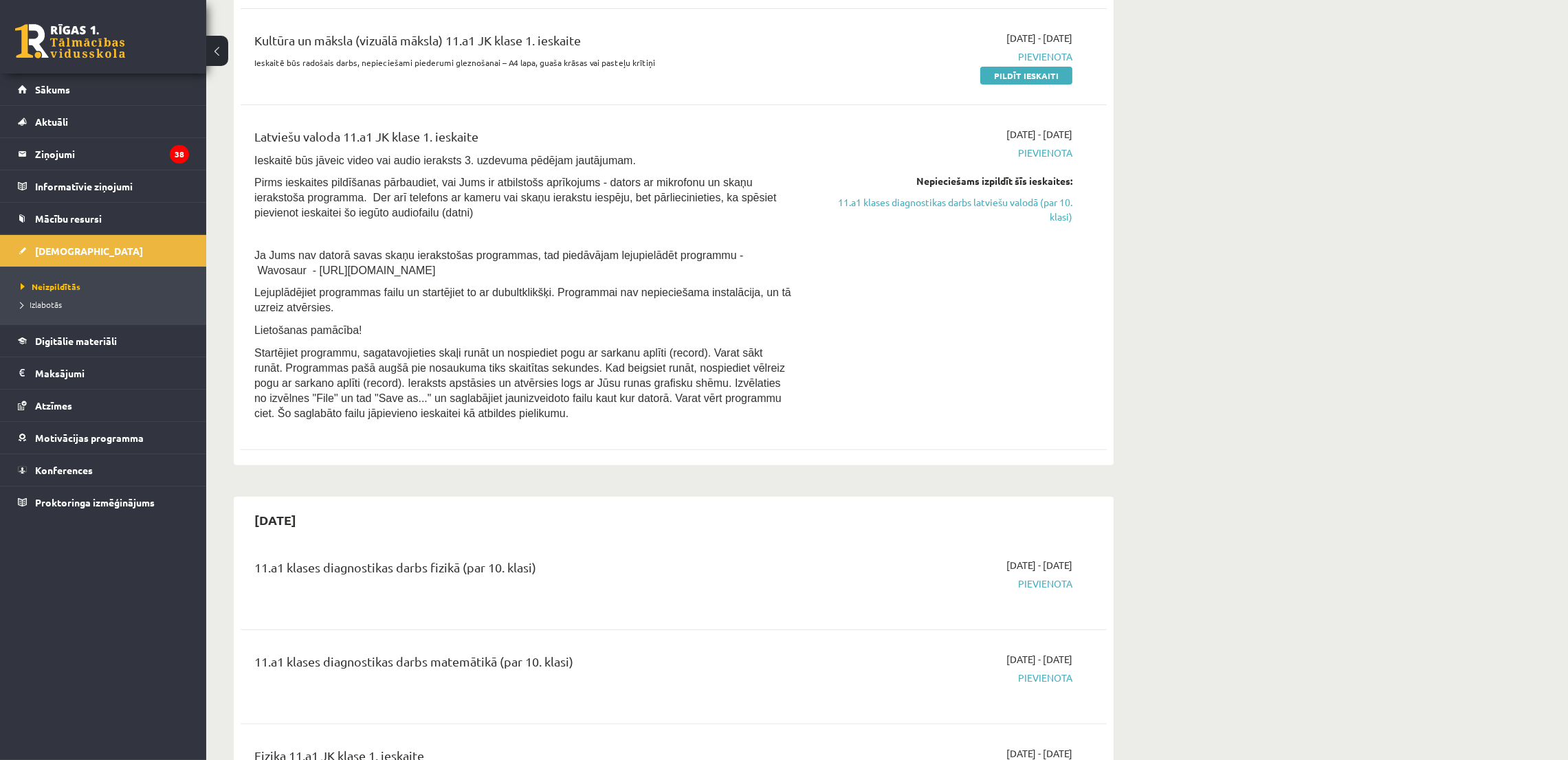
scroll to position [722, 0]
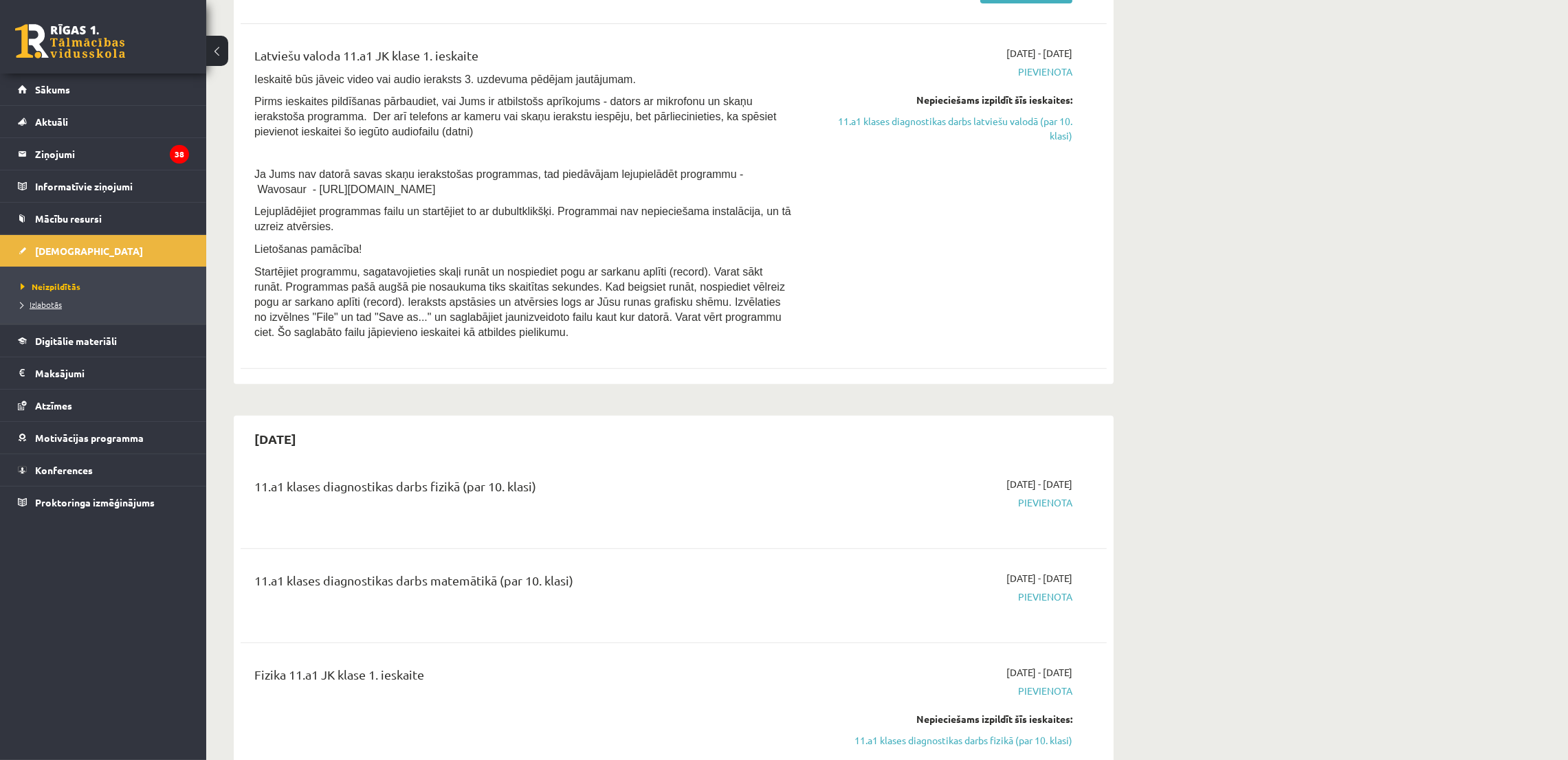
click at [53, 310] on link "Izlabotās" at bounding box center [106, 304] width 171 height 12
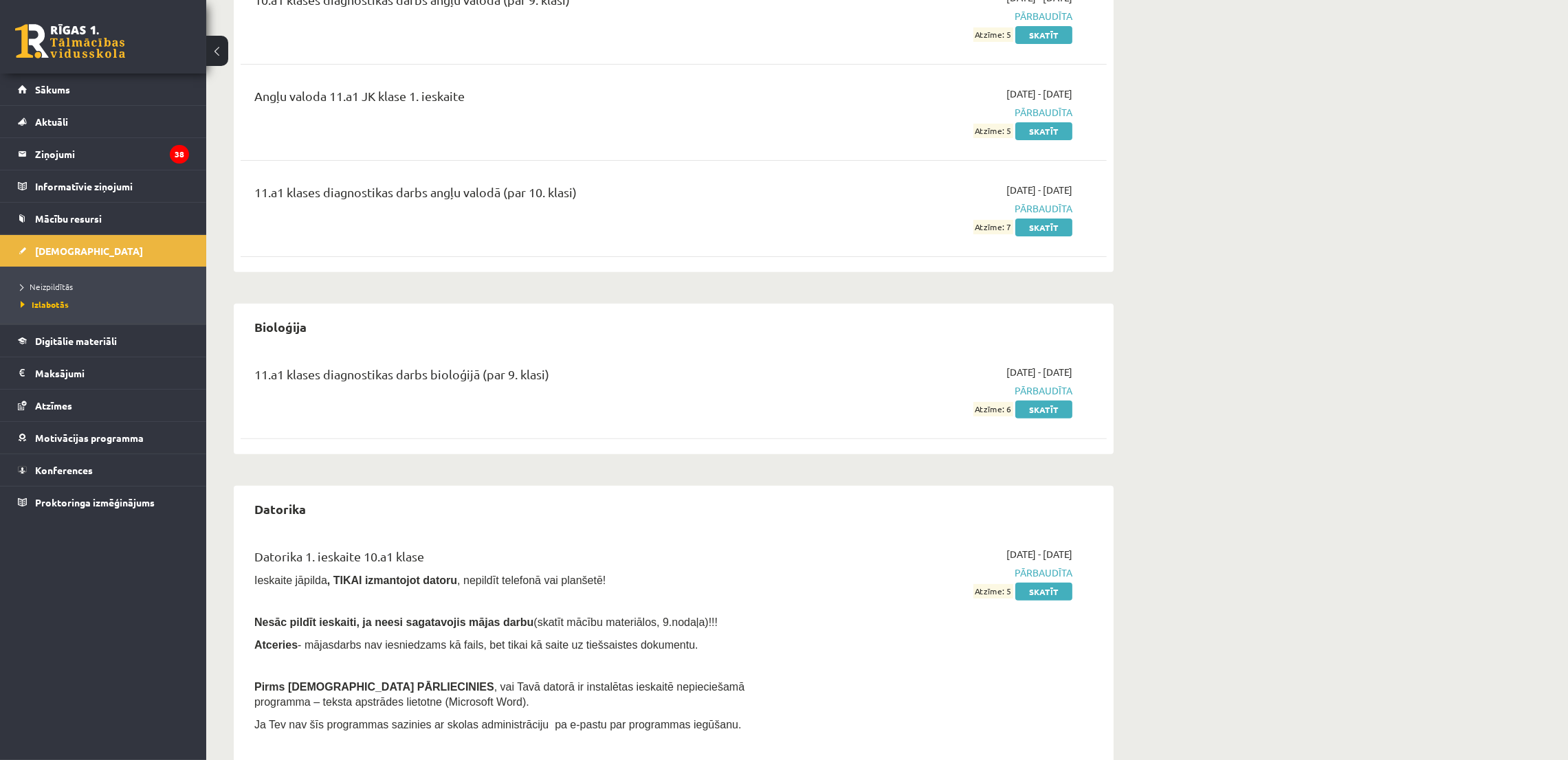
click at [73, 280] on li "Neizpildītās" at bounding box center [106, 286] width 171 height 18
click at [66, 286] on span "Neizpildītās" at bounding box center [50, 286] width 59 height 11
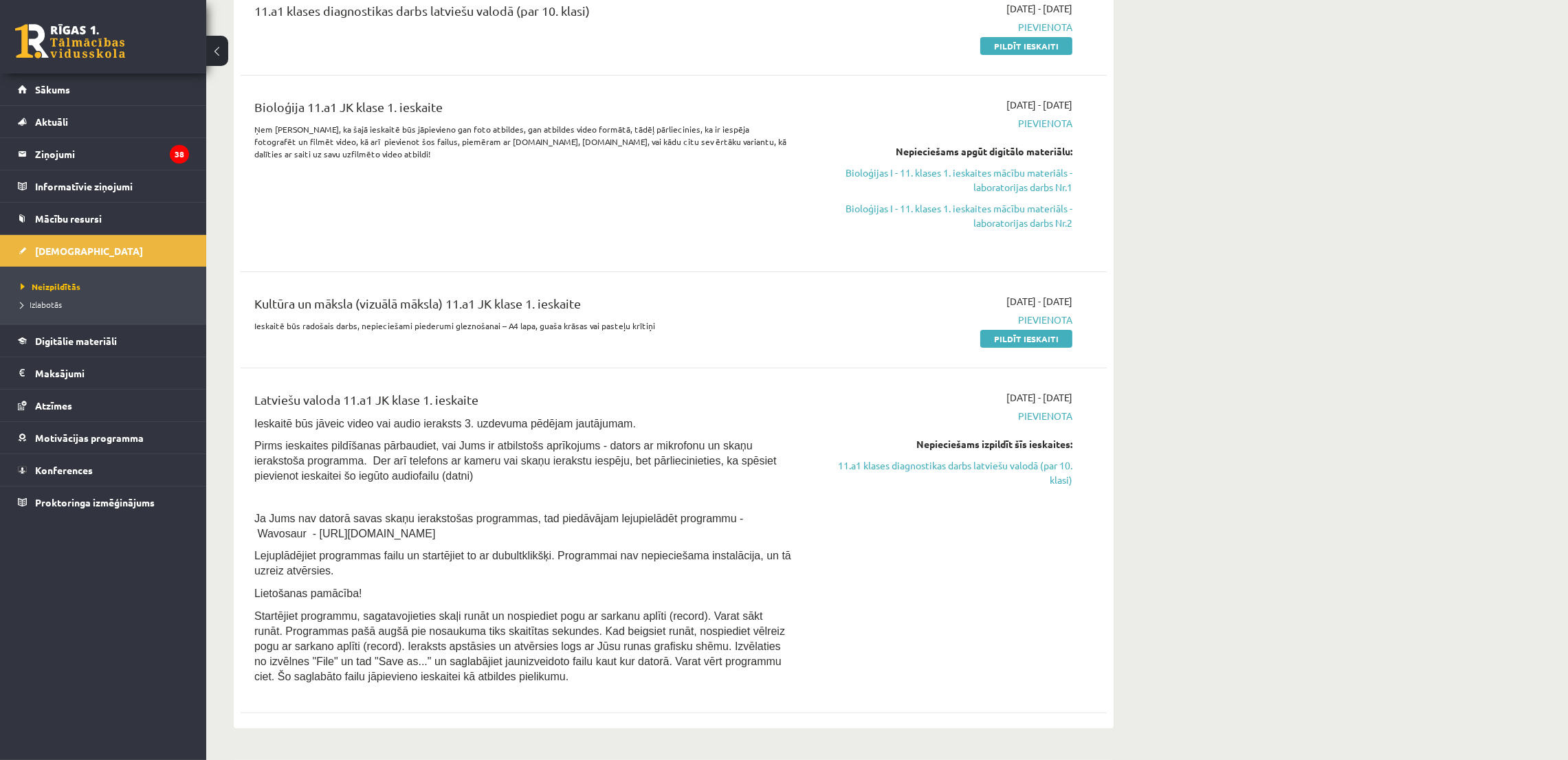
scroll to position [308, 0]
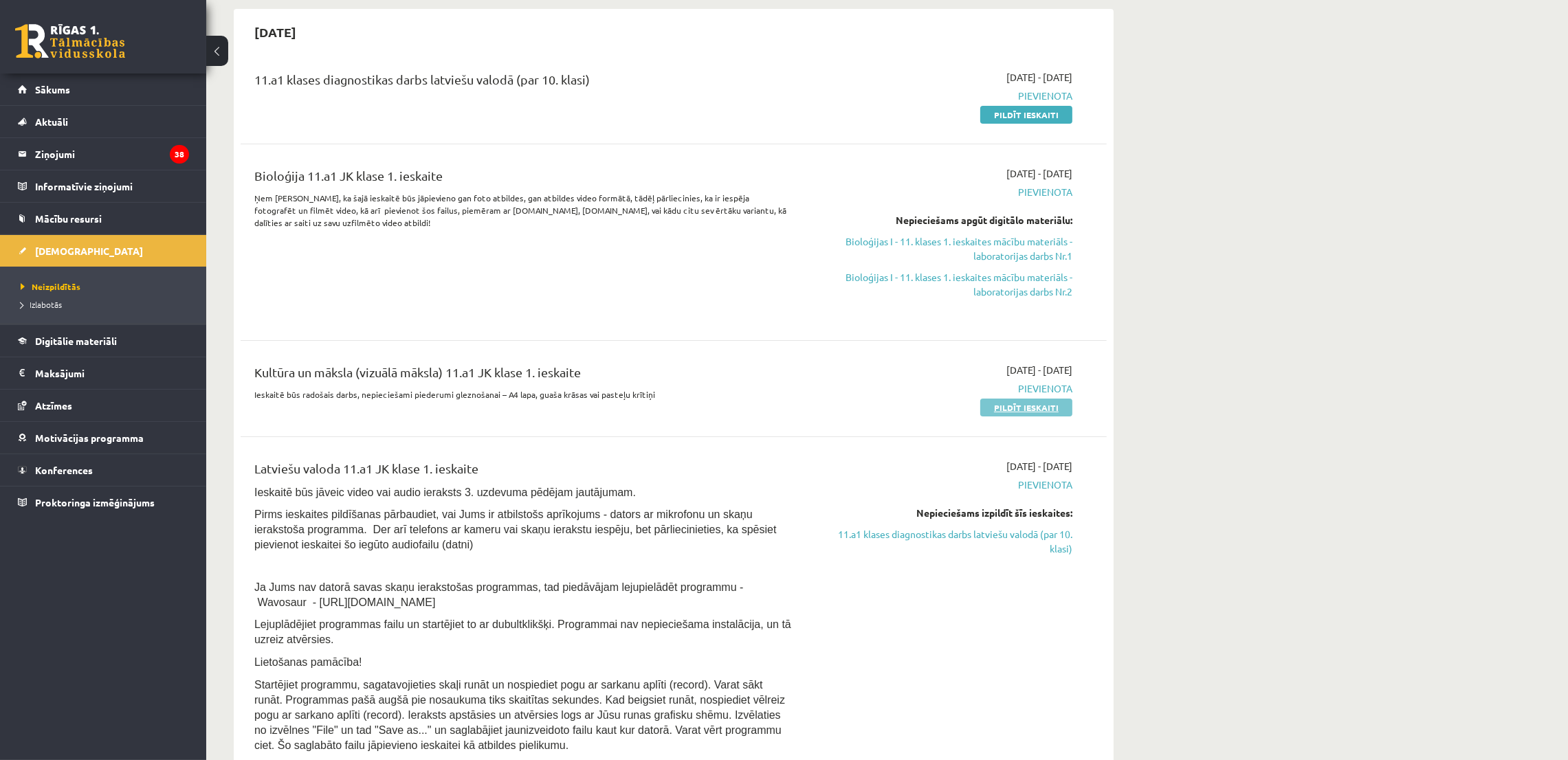
click at [1012, 404] on link "Pildīt ieskaiti" at bounding box center [1026, 408] width 92 height 18
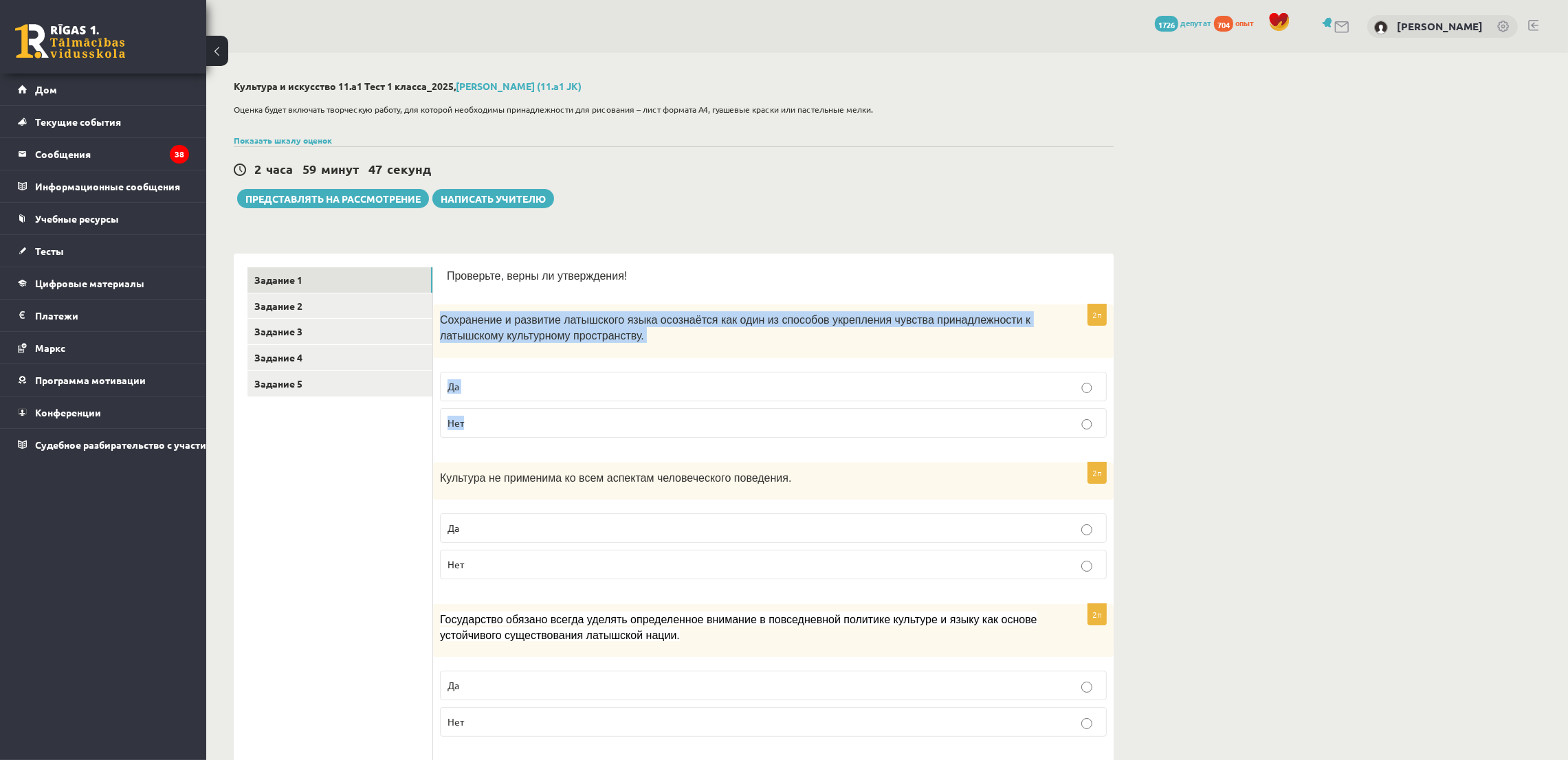
drag, startPoint x: 439, startPoint y: 320, endPoint x: 519, endPoint y: 422, distance: 129.6
click at [519, 422] on div "2п Сохранение и развитие латышского языка осознаётся как один из способов укреп…" at bounding box center [774, 376] width 681 height 144
copy div "Сохранение и развитие латышского языка осознаётся как один из способов укреплен…"
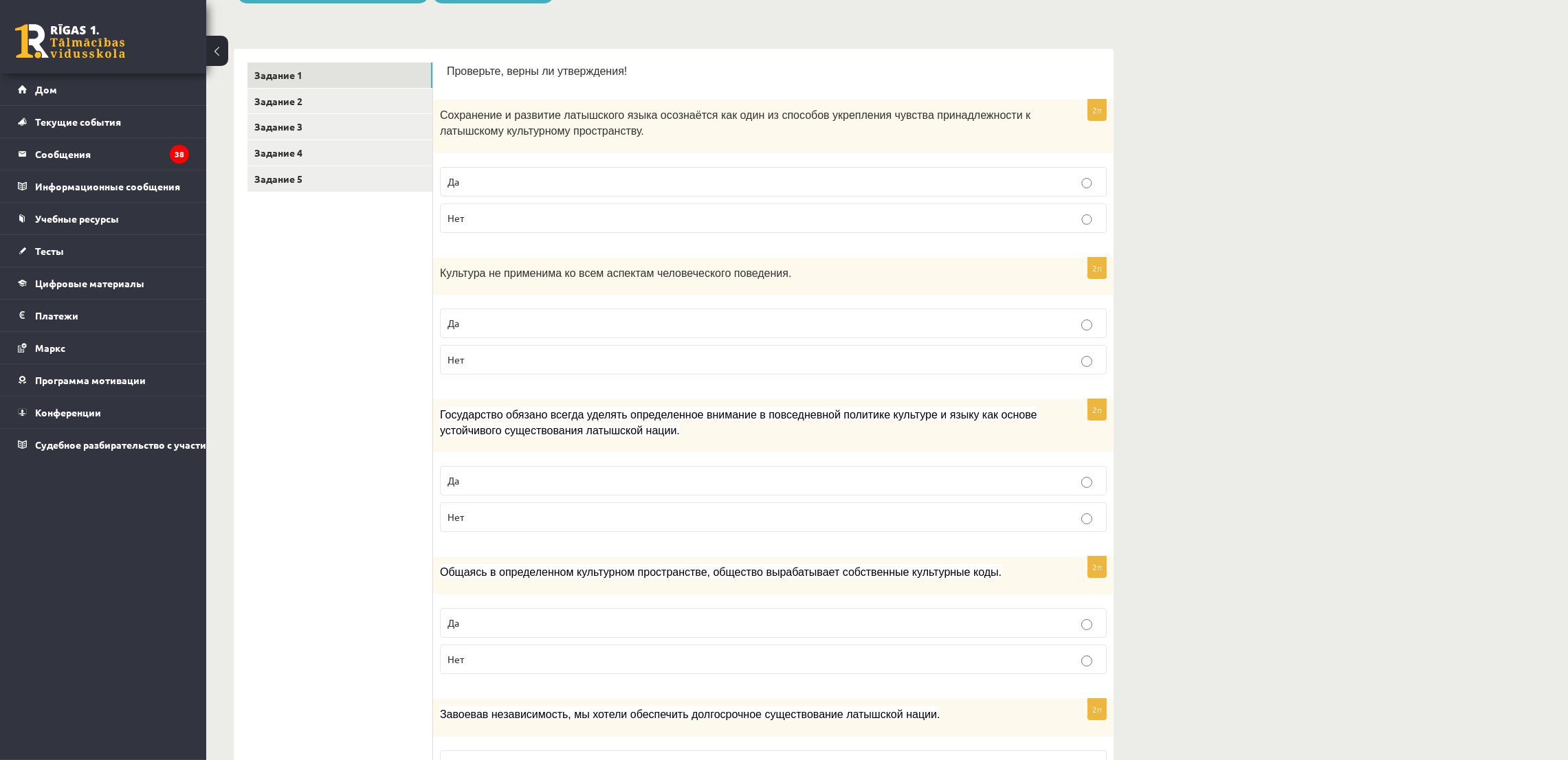
scroll to position [206, 0]
click at [447, 175] on font "Да" at bounding box center [453, 180] width 12 height 12
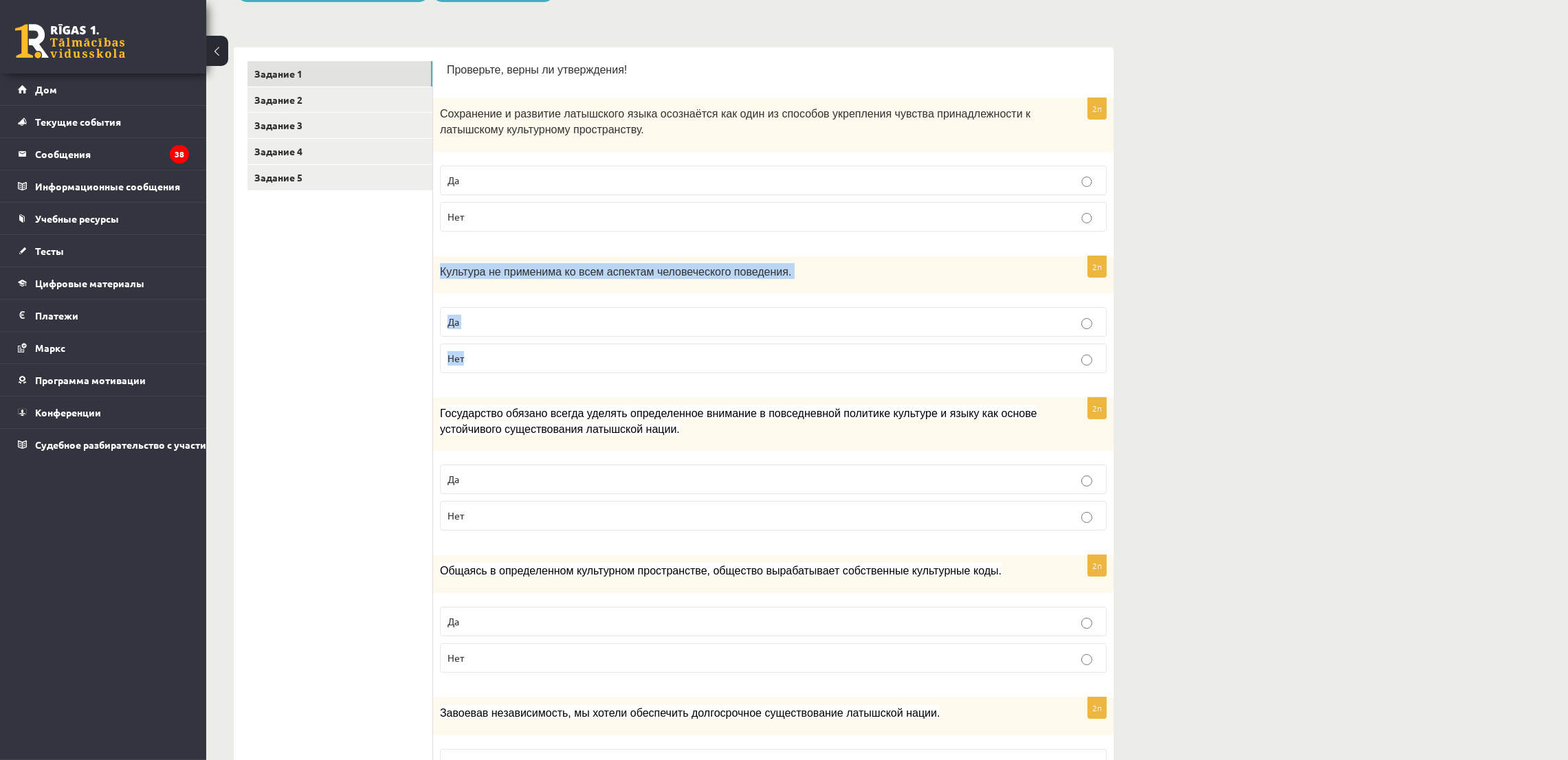
drag, startPoint x: 438, startPoint y: 262, endPoint x: 519, endPoint y: 362, distance: 128.7
click at [519, 362] on div "2п Культура не применима ко всем аспектам человеческого поведения. Да Нет" at bounding box center [774, 321] width 681 height 128
copy div "Культура не применима ко всем аспектам человеческого поведения. Да Нет"
click at [481, 351] on label "Нет" at bounding box center [774, 358] width 667 height 29
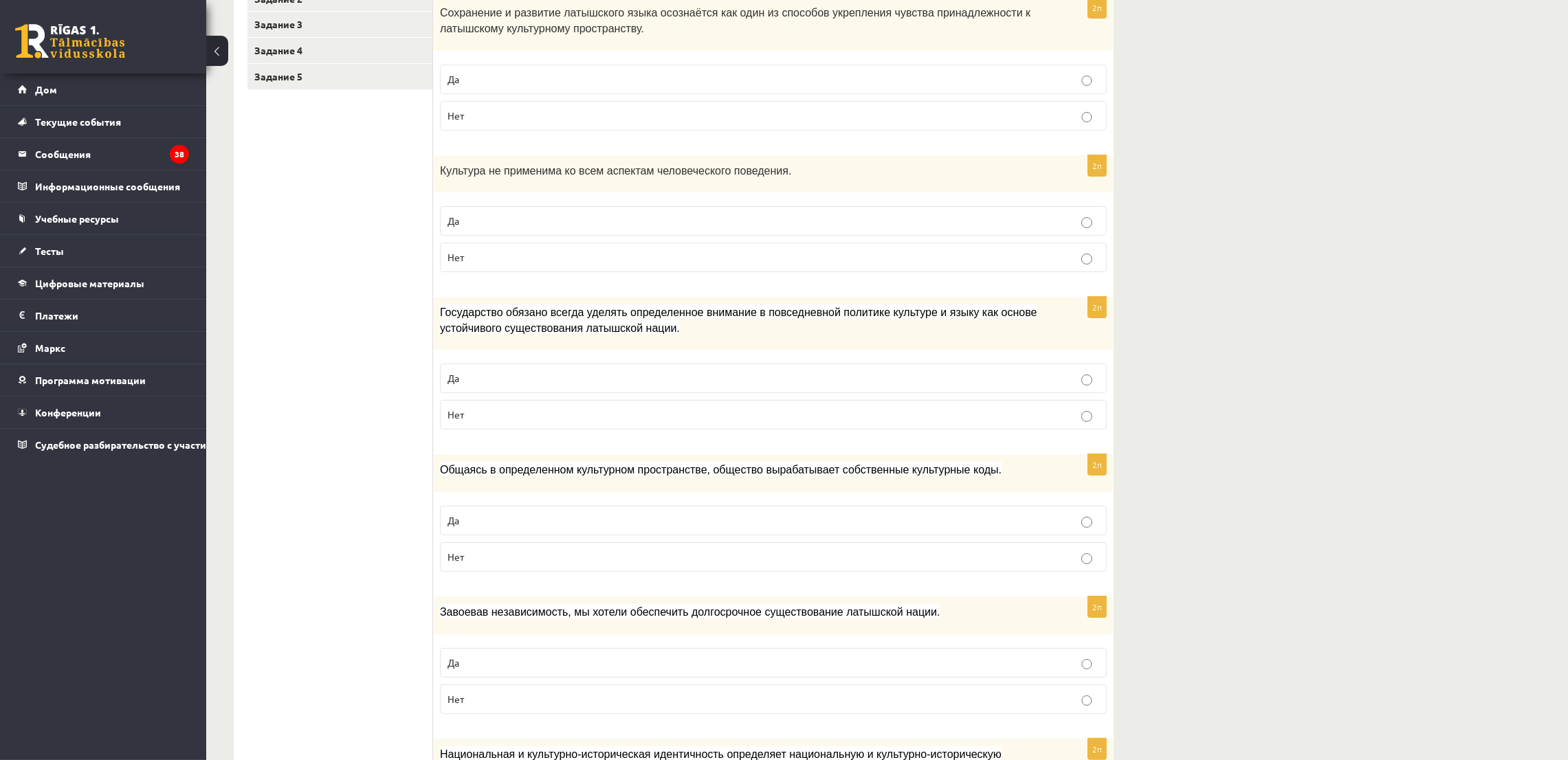
scroll to position [413, 0]
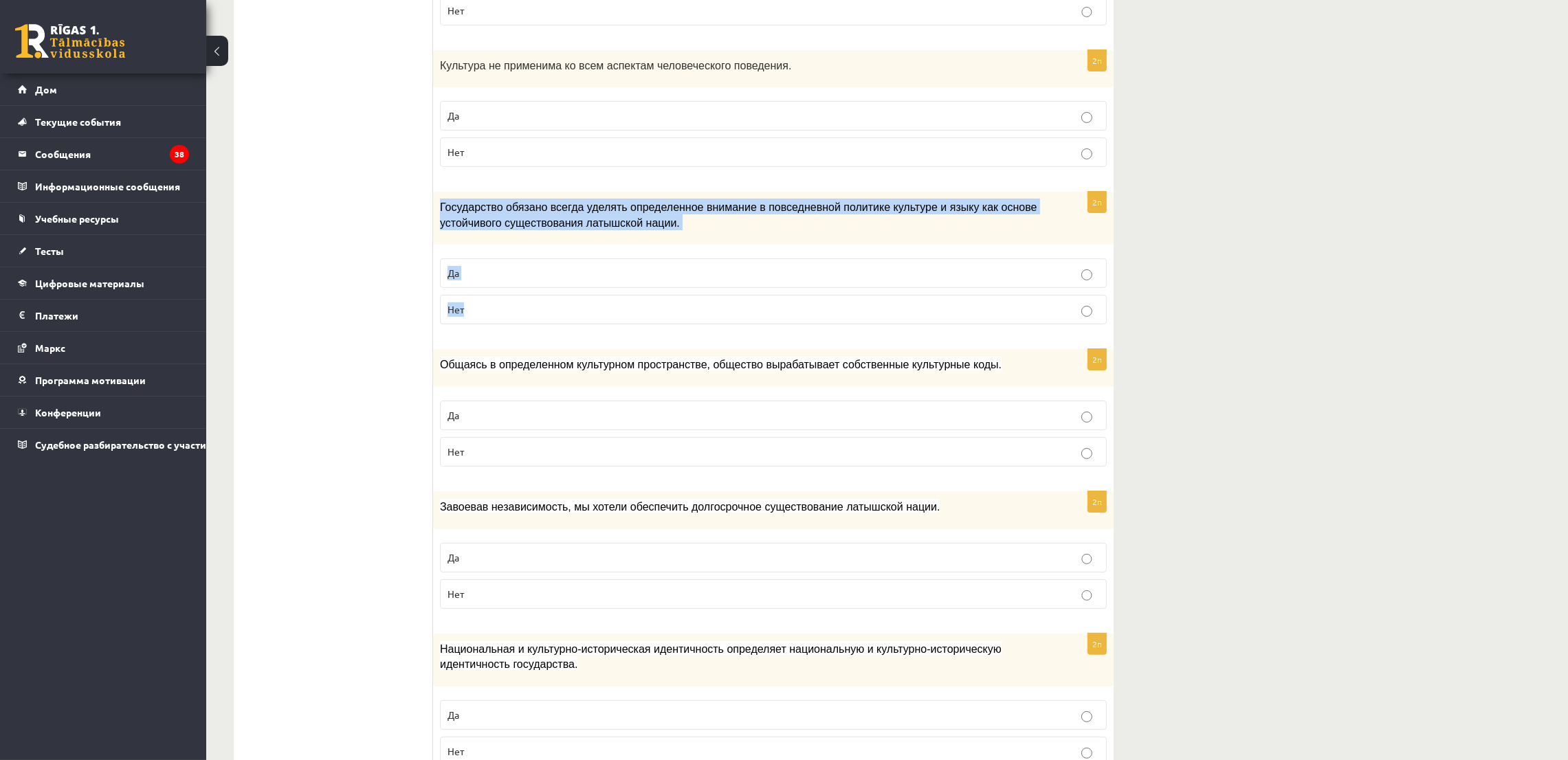
drag, startPoint x: 432, startPoint y: 202, endPoint x: 481, endPoint y: 290, distance: 100.7
click at [481, 290] on div "2п Государство обязано всегда уделять определенное внимание в повседневной поли…" at bounding box center [774, 264] width 681 height 144
copy div "Государство обязано всегда уделять определенное внимание в повседневной политик…"
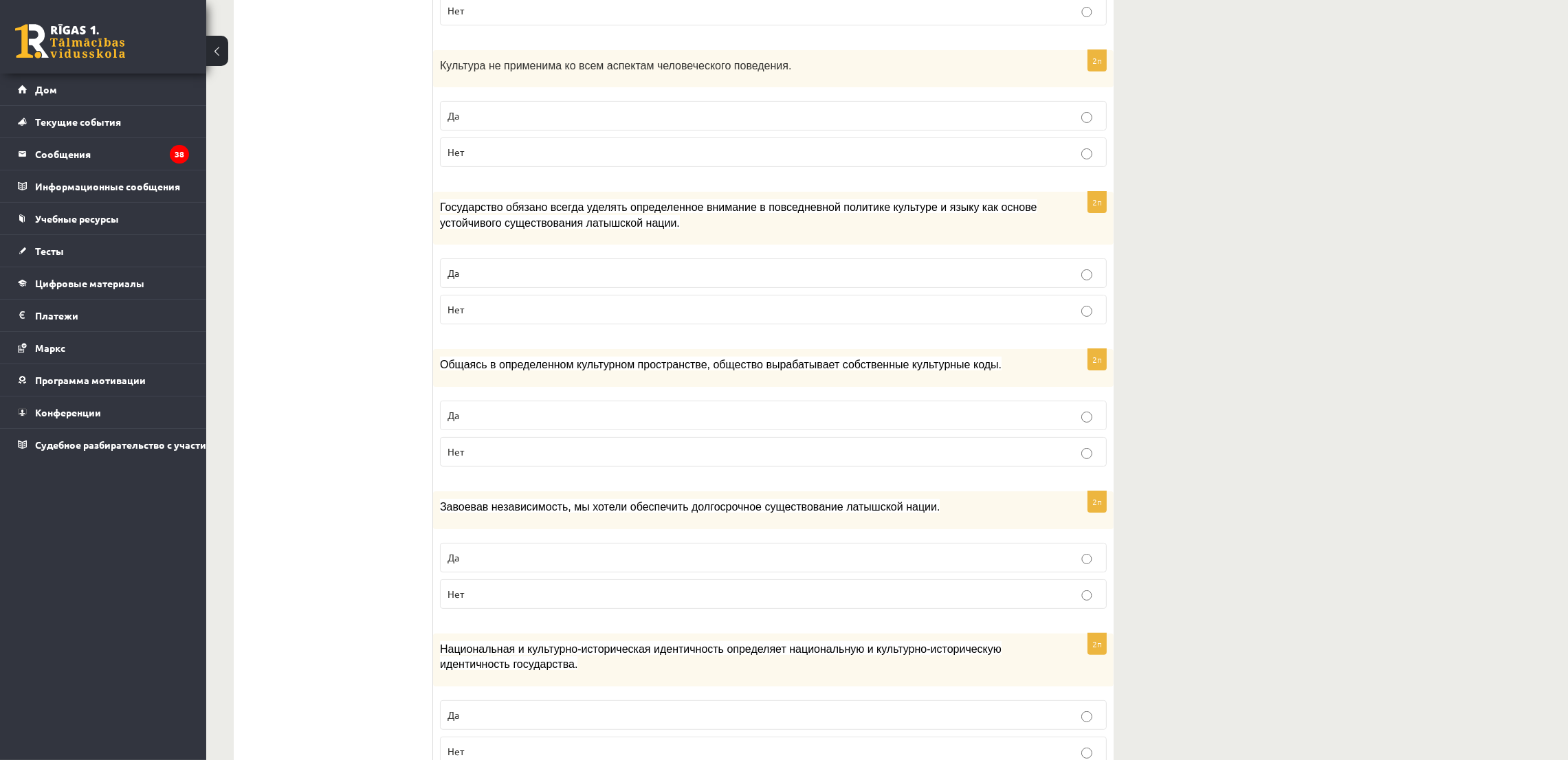
click at [464, 257] on fieldset "Да Нет" at bounding box center [774, 290] width 667 height 77
click at [464, 264] on label "Да" at bounding box center [774, 273] width 667 height 29
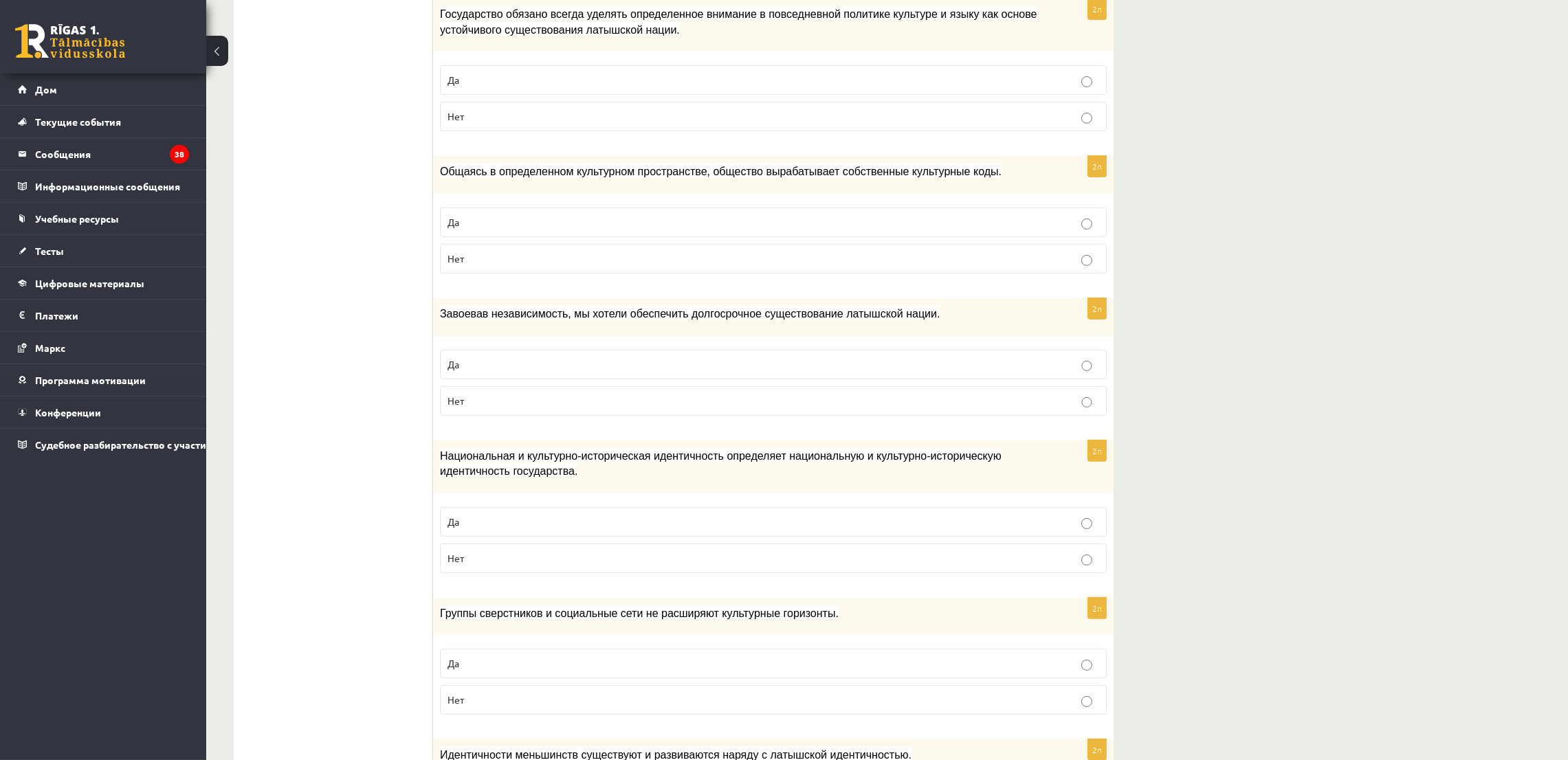
scroll to position [618, 0]
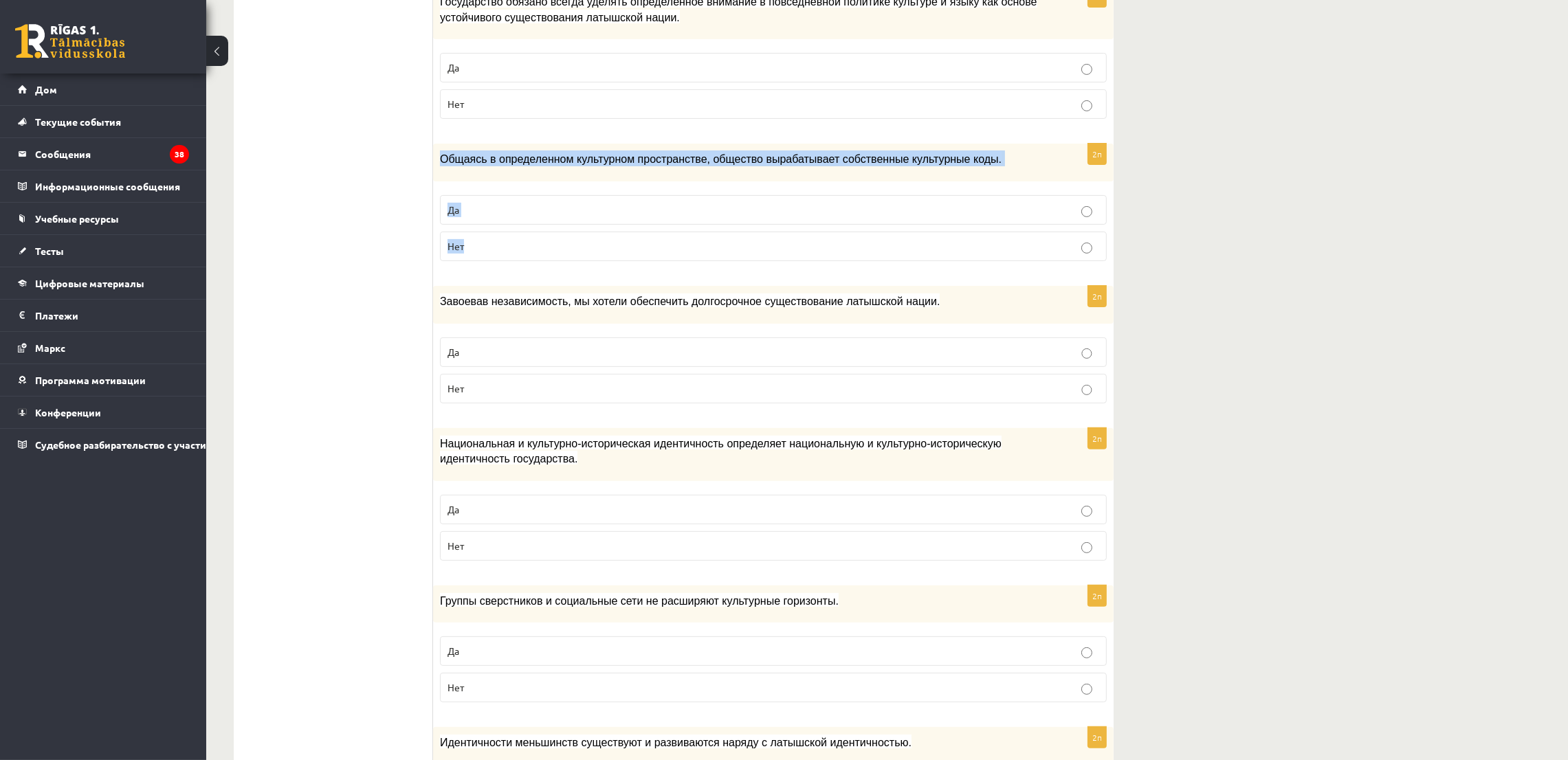
drag, startPoint x: 440, startPoint y: 156, endPoint x: 515, endPoint y: 239, distance: 111.9
click at [515, 239] on div "2п Общаясь в определенном культурном пространстве, общество вырабатывает собств…" at bounding box center [774, 208] width 681 height 128
copy div "Общаясь в определенном культурном пространстве, общество вырабатывает собственн…"
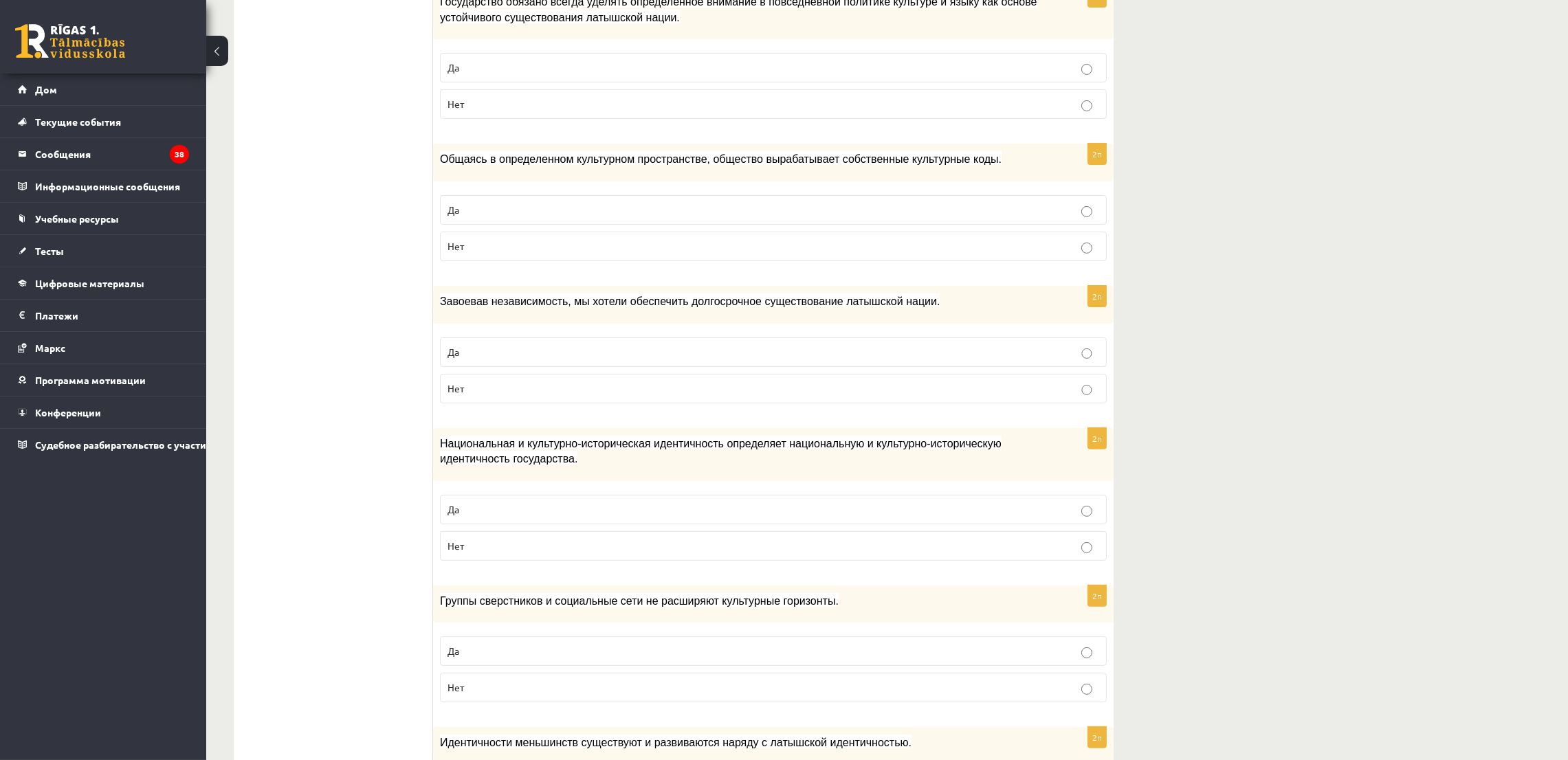
click at [311, 328] on ul "Задание 1 Задание 2 Задание 3 Задание 4 Задание 5" at bounding box center [339, 773] width 185 height 2247
click at [591, 197] on label "Да" at bounding box center [774, 210] width 667 height 29
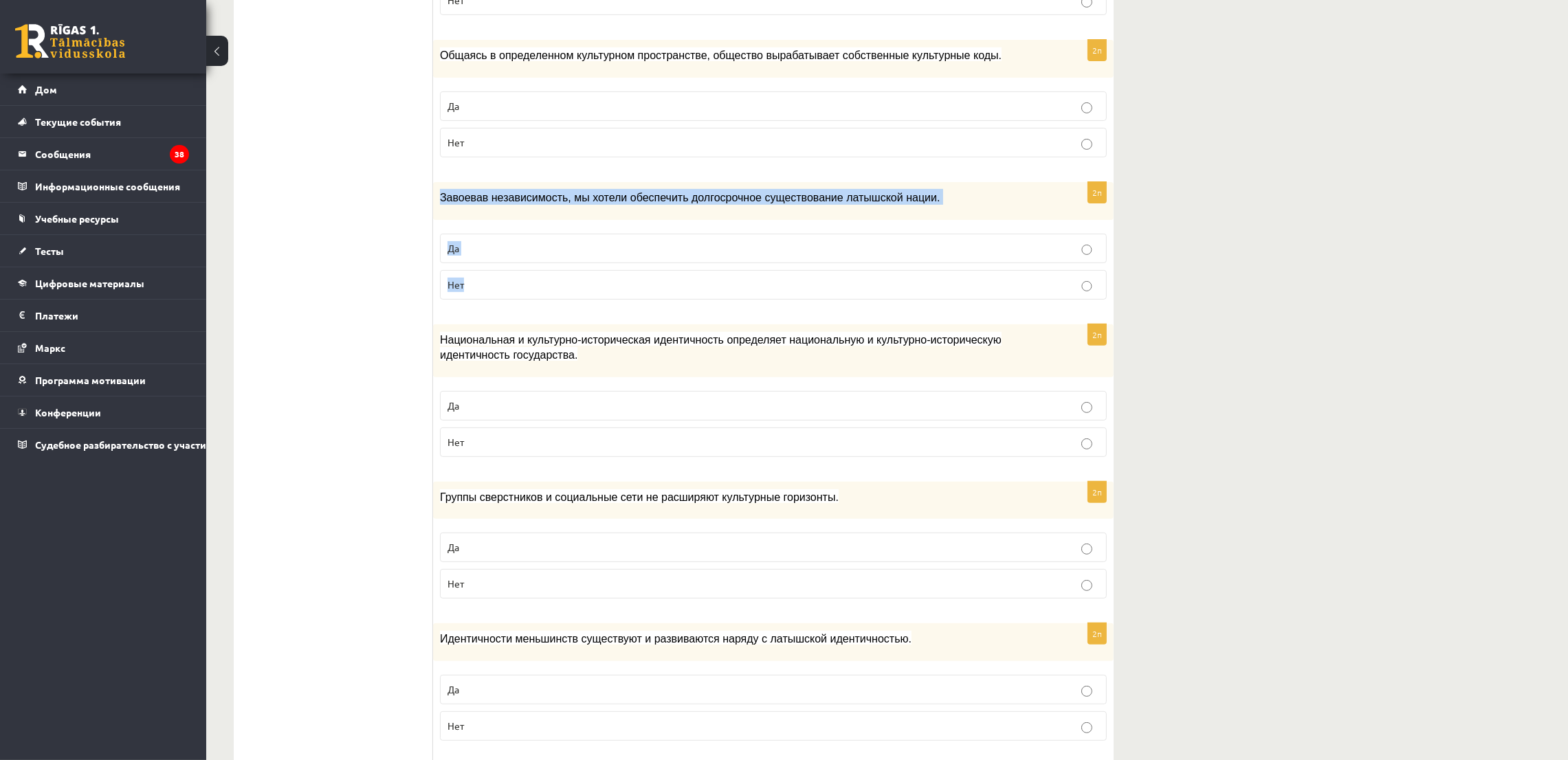
drag, startPoint x: 439, startPoint y: 192, endPoint x: 495, endPoint y: 285, distance: 108.6
click at [495, 285] on div "2п Завоевав независимость, мы хотели обеспечить долгосрочное существование латы…" at bounding box center [774, 246] width 681 height 128
copy div "Завоевав независимость, мы хотели обеспечить долгосрочное существование латышск…"
click at [406, 245] on ul "Задание 1 Задание 2 Задание 3 Задание 4 Задание 5" at bounding box center [339, 670] width 185 height 2247
click at [451, 284] on font "Нет" at bounding box center [455, 284] width 16 height 12
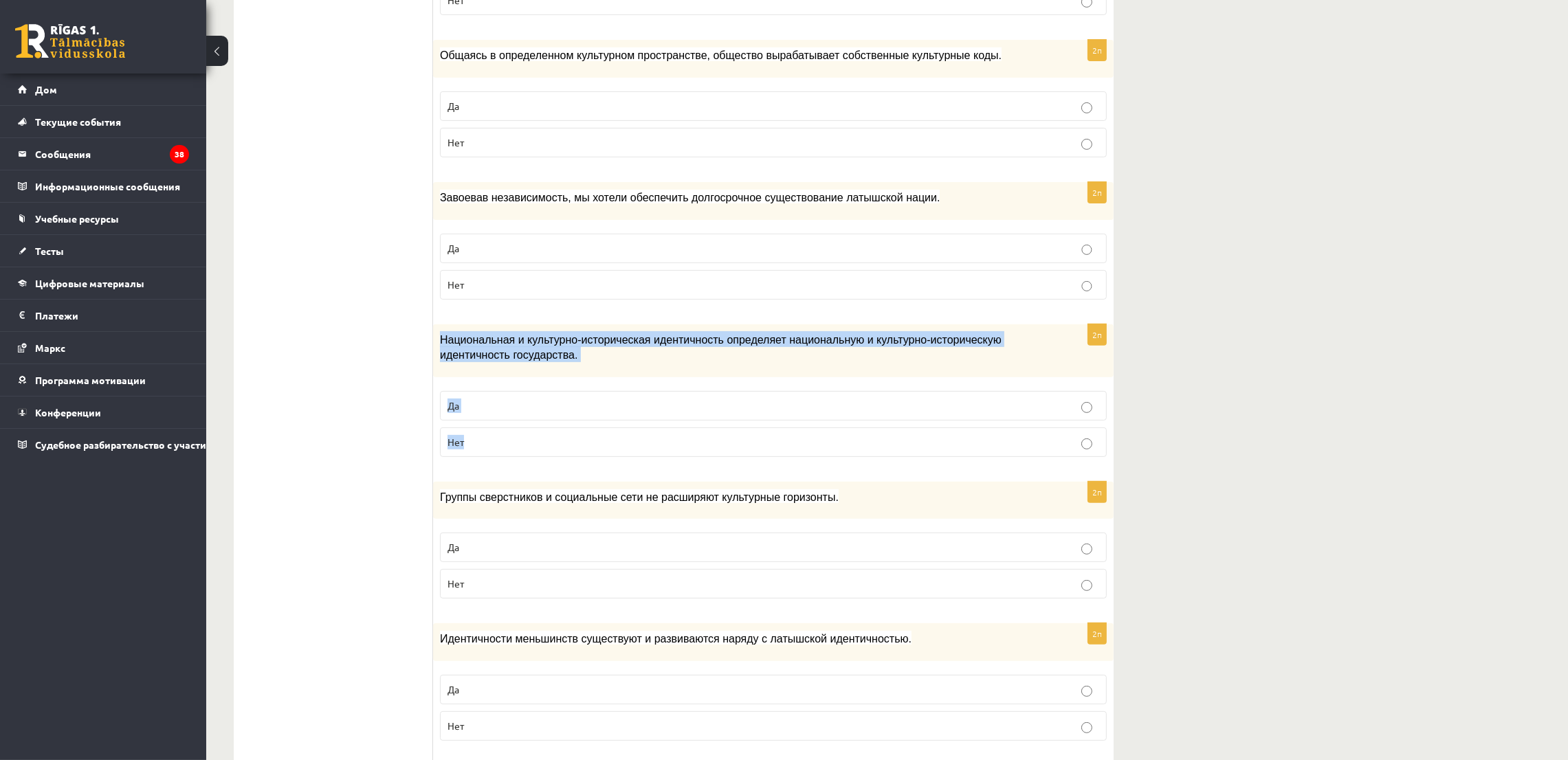
drag, startPoint x: 439, startPoint y: 332, endPoint x: 492, endPoint y: 439, distance: 119.4
click at [492, 439] on div "2п Национальная и культурно-историческая идентичность определяет национальную и…" at bounding box center [774, 396] width 681 height 144
copy div "Национальная и культурно-историческая идентичность определяет национальную и ку…"
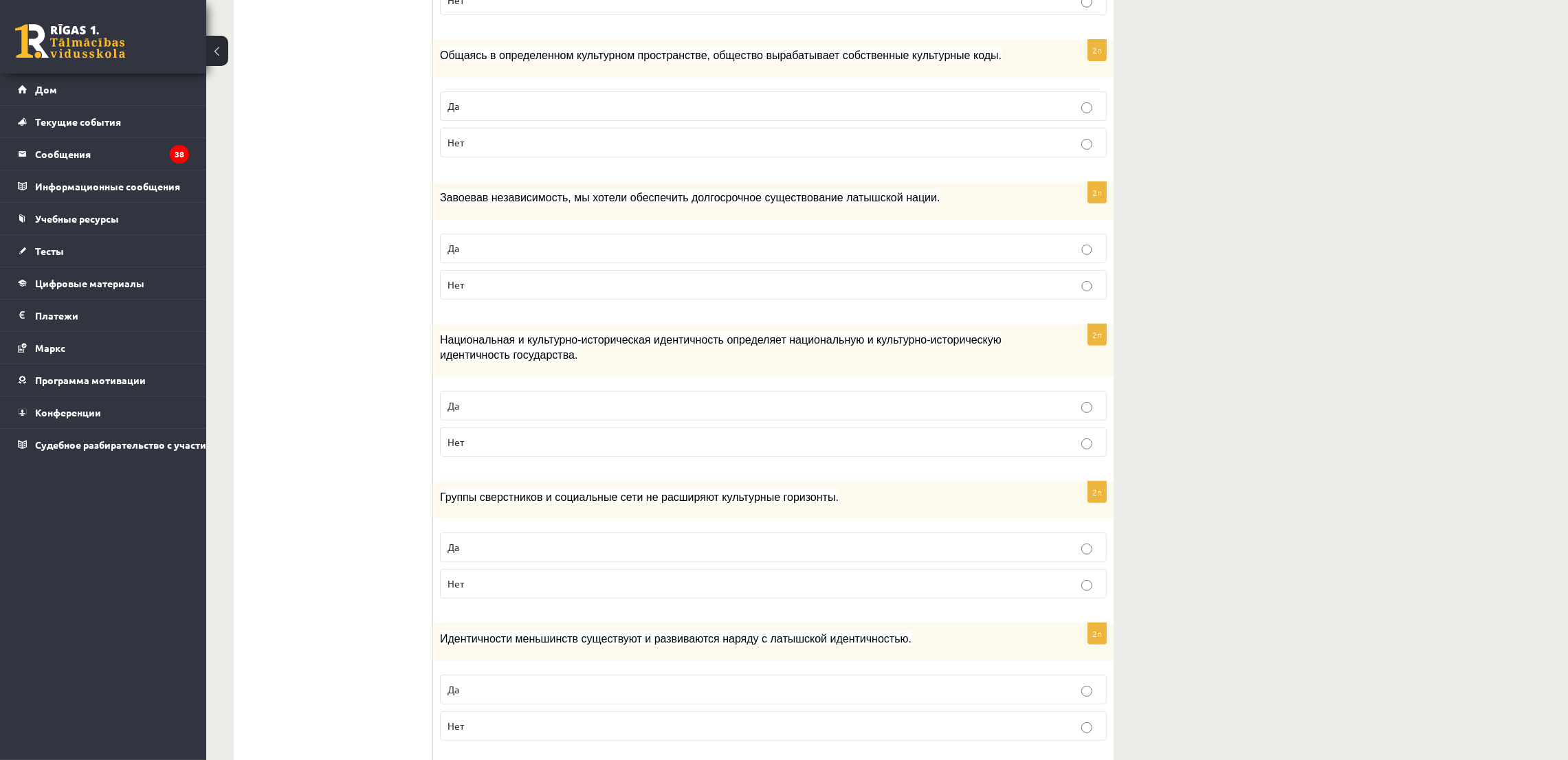
click at [288, 335] on ul "Задание 1 Задание 2 Задание 3 Задание 4 Задание 5" at bounding box center [339, 670] width 185 height 2247
click at [444, 447] on label "Нет" at bounding box center [774, 442] width 667 height 29
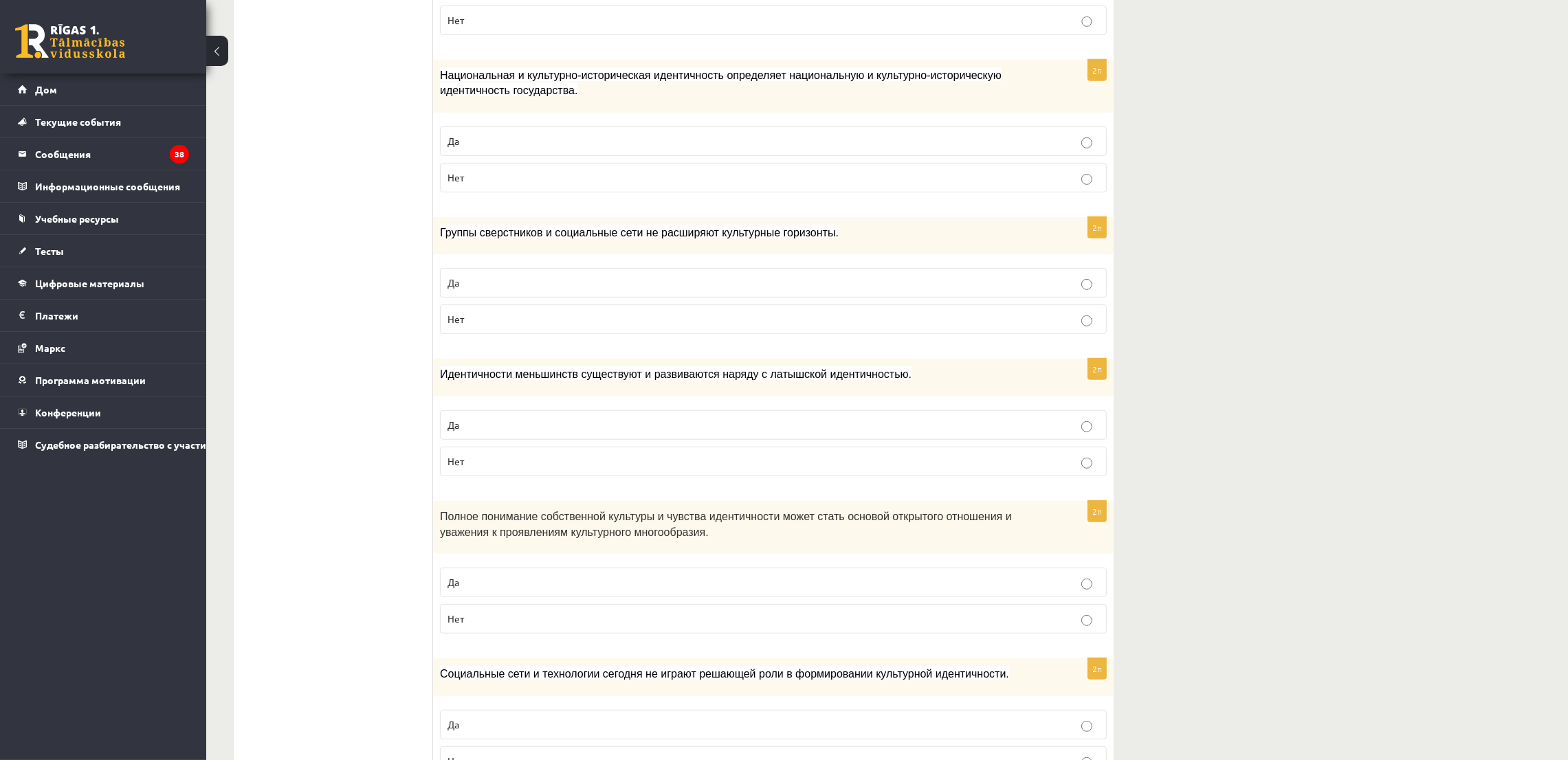
scroll to position [1031, 0]
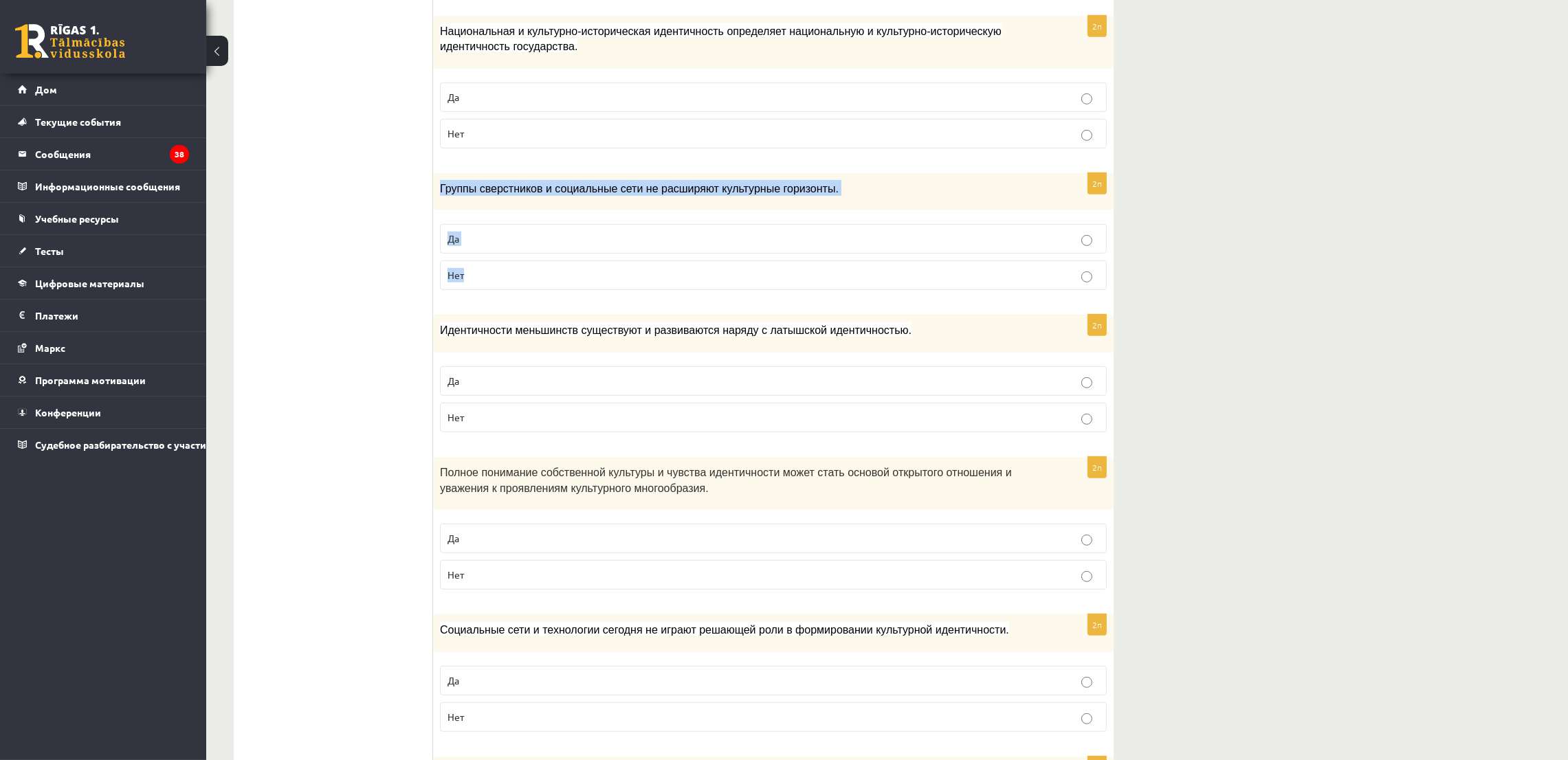
drag, startPoint x: 436, startPoint y: 183, endPoint x: 474, endPoint y: 293, distance: 116.4
click at [474, 293] on div "2п Группы сверстников и социальные сети не расширяют культурные горизонты. Да Н…" at bounding box center [774, 237] width 681 height 128
copy div "Группы сверстников и социальные сети не расширяют культурные горизонты. Да Нет"
click at [423, 315] on ul "Задание 1 Задание 2 Задание 3 Задание 4 Задание 5" at bounding box center [339, 360] width 185 height 2247
click at [537, 245] on p "Да" at bounding box center [773, 239] width 651 height 15
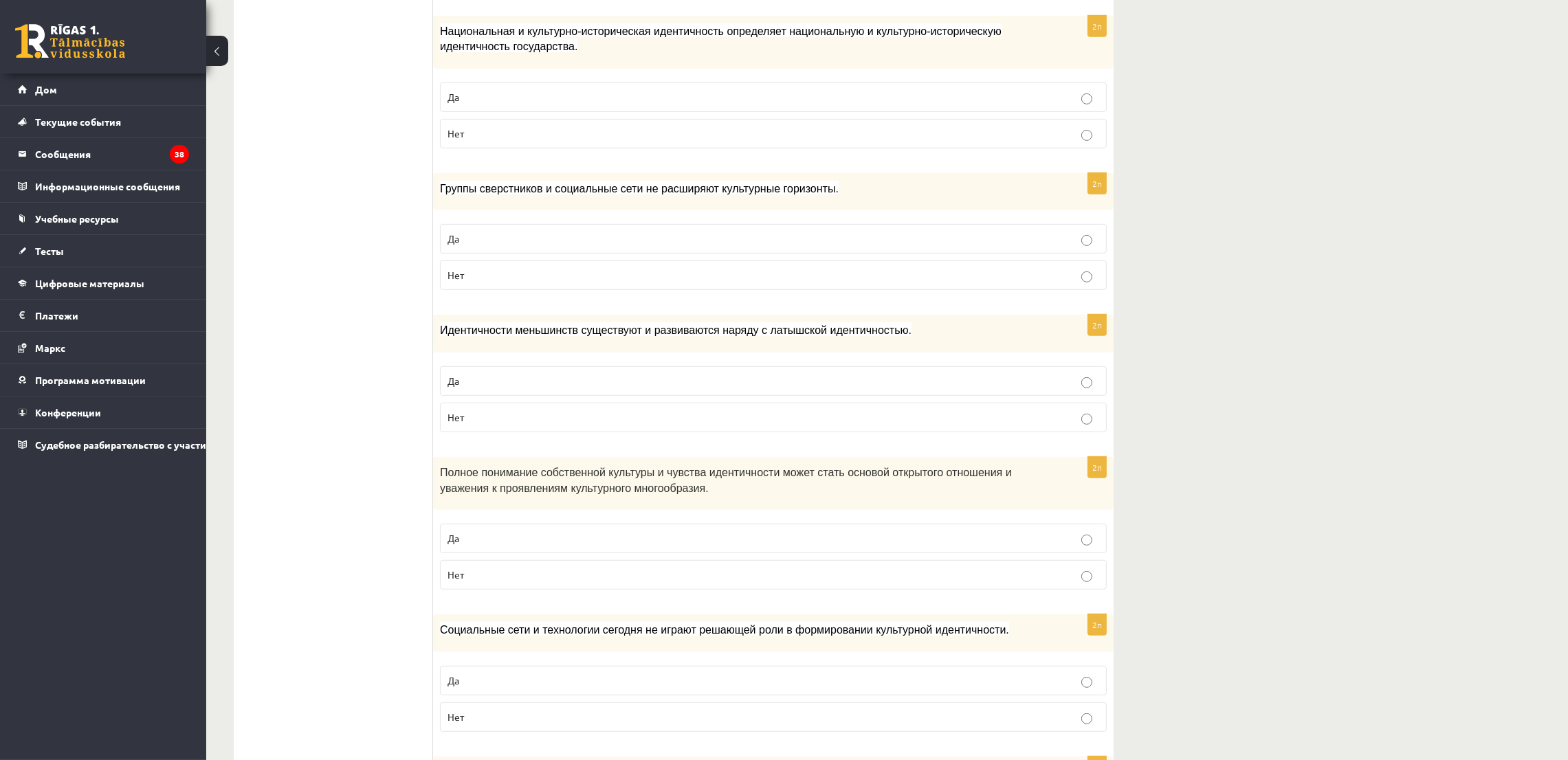
drag, startPoint x: 430, startPoint y: 324, endPoint x: 526, endPoint y: 396, distance: 120.0
click at [526, 396] on div "********* ********* ********* ********* ********* Задание 1 Задание 2 Задание 3…" at bounding box center [673, 360] width 880 height 2275
drag, startPoint x: 357, startPoint y: 292, endPoint x: 405, endPoint y: 311, distance: 51.6
click at [358, 292] on ul "Задание 1 Задание 2 Задание 3 Задание 4 Задание 5" at bounding box center [339, 360] width 185 height 2247
click at [421, 319] on ul "Задание 1 Задание 2 Задание 3 Задание 4 Задание 5" at bounding box center [339, 360] width 185 height 2247
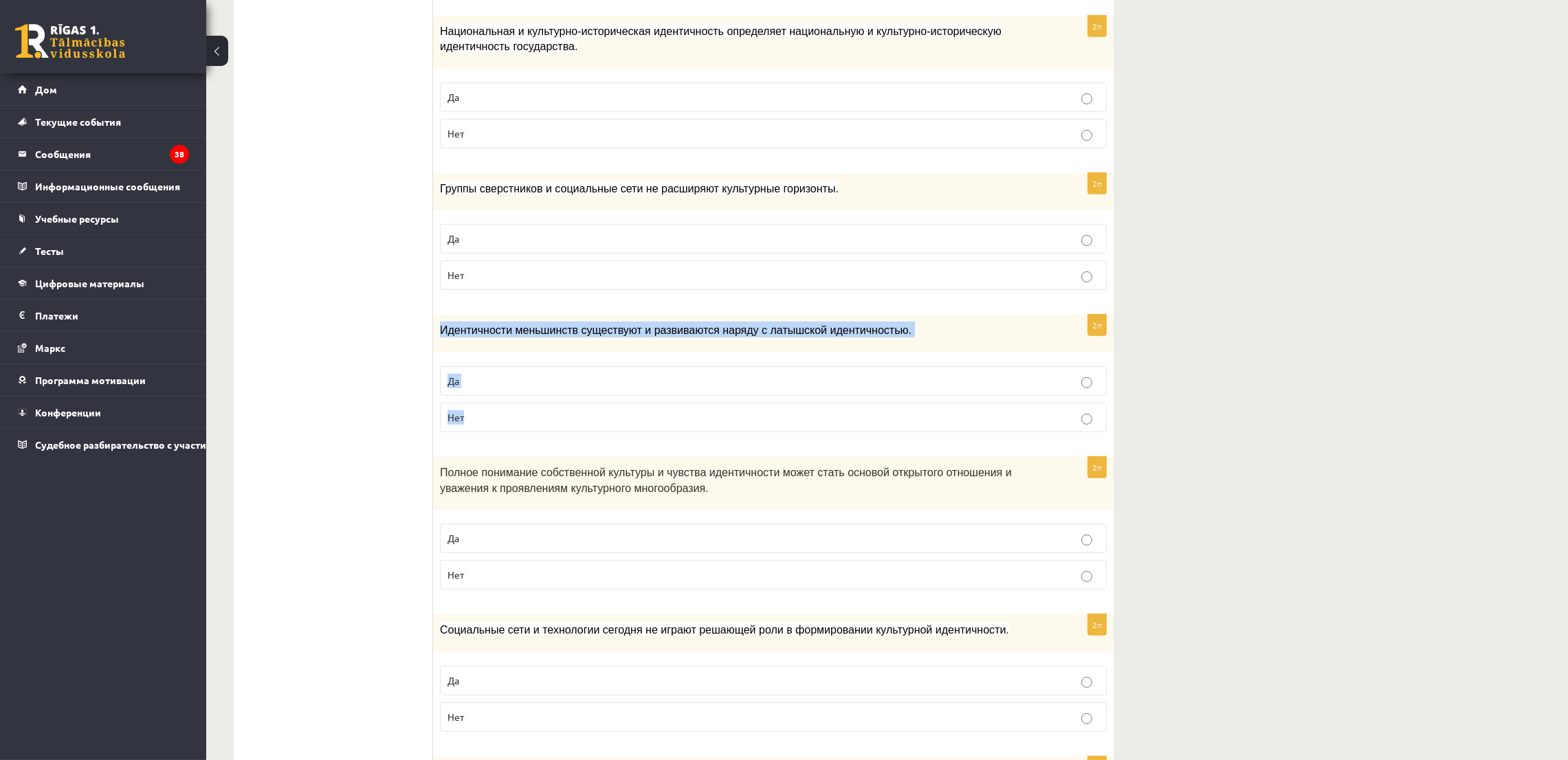
drag, startPoint x: 442, startPoint y: 327, endPoint x: 498, endPoint y: 402, distance: 93.6
click at [498, 402] on div "2п Идентичности меньшинств существуют и развиваются наряду с латышской идентичн…" at bounding box center [774, 378] width 681 height 128
copy div "Идентичности меньшинств существуют и развиваются наряду с латышской идентичност…"
click at [261, 268] on ul "Задание 1 Задание 2 Задание 3 Задание 4 Задание 5" at bounding box center [339, 360] width 185 height 2247
click at [504, 375] on p "Да" at bounding box center [773, 381] width 651 height 15
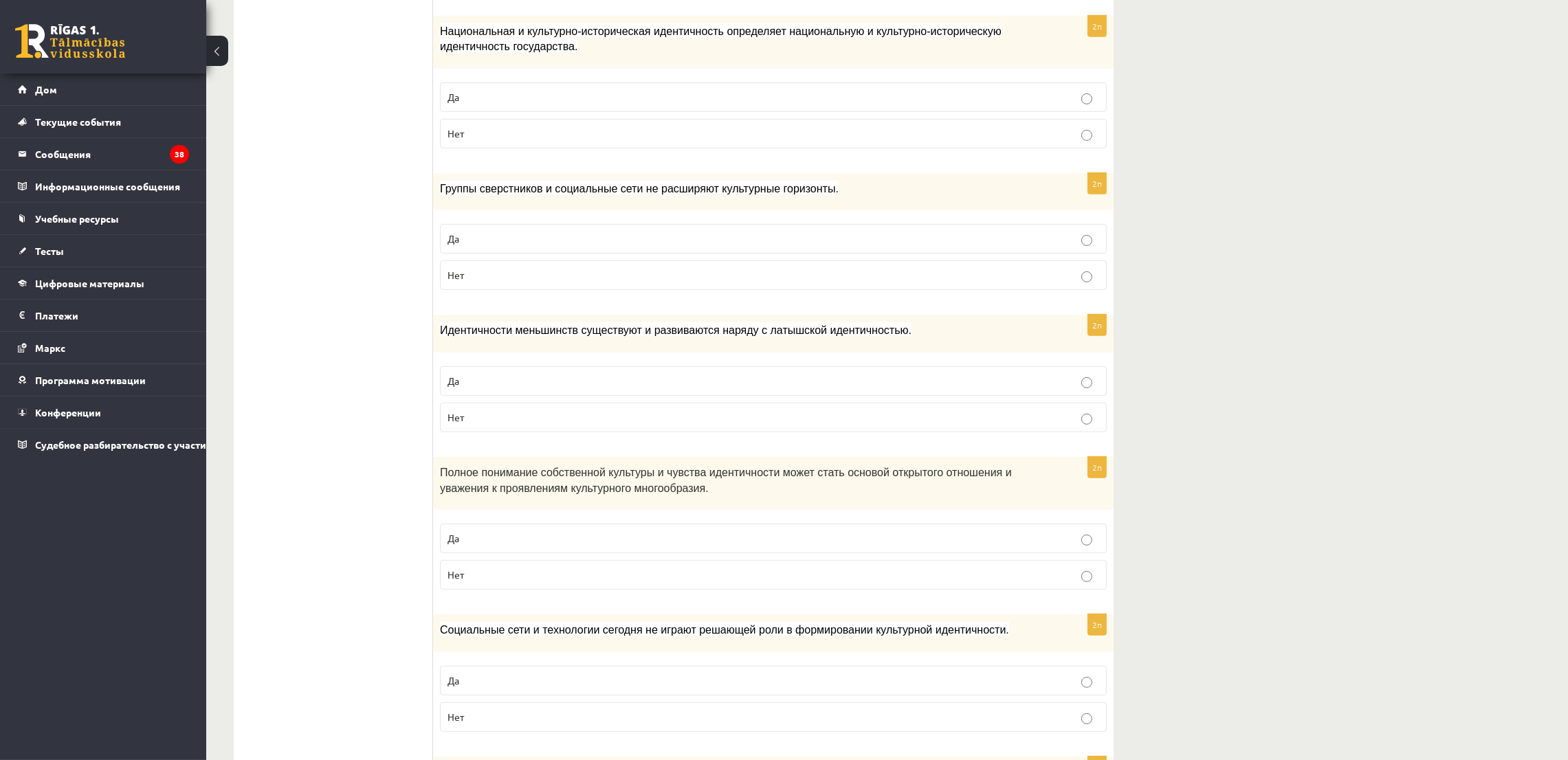
scroll to position [1237, 0]
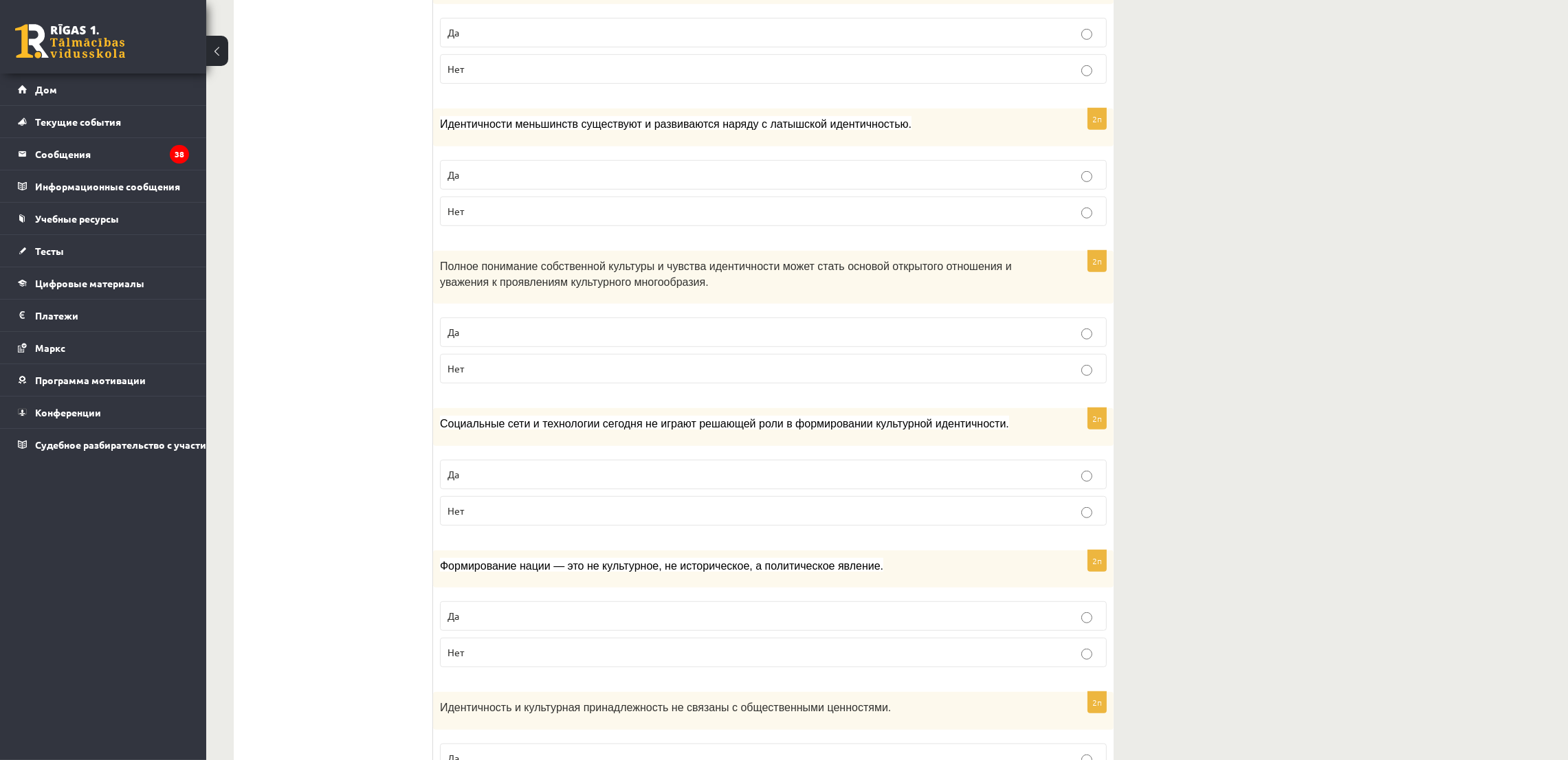
drag, startPoint x: 424, startPoint y: 261, endPoint x: 522, endPoint y: 375, distance: 150.3
click at [522, 375] on div "********* ********* ********* ********* ********* Задание 1 Задание 2 Задание 3…" at bounding box center [673, 154] width 880 height 2275
click at [419, 295] on ul "Задание 1 Задание 2 Задание 3 Задание 4 Задание 5" at bounding box center [339, 154] width 185 height 2247
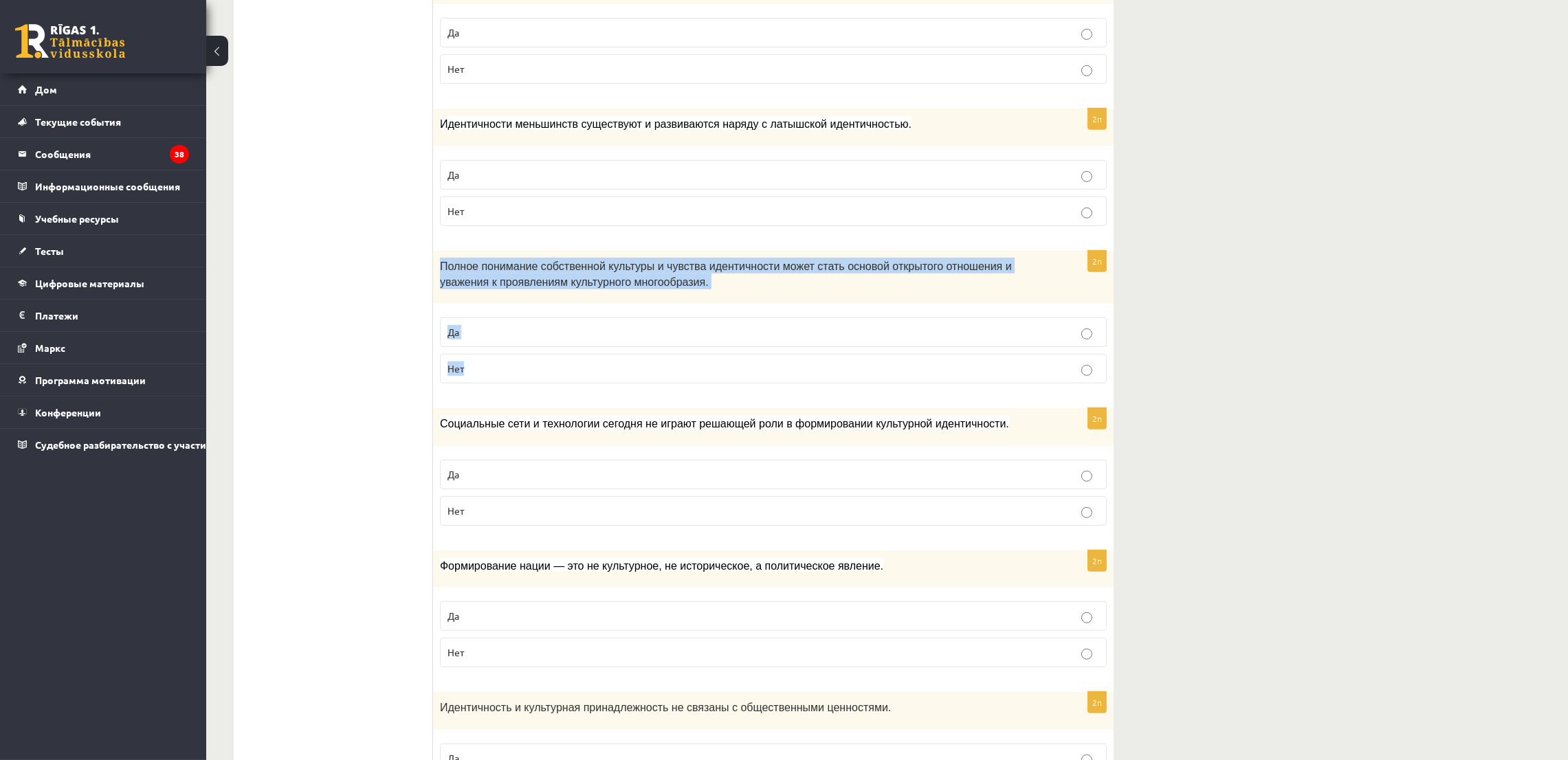
drag, startPoint x: 439, startPoint y: 261, endPoint x: 485, endPoint y: 364, distance: 112.8
click at [485, 364] on div "2п Полное понимание собственной культуры и чувства идентичности может стать осн…" at bounding box center [774, 322] width 681 height 144
copy div "Полное понимание собственной культуры и чувства идентичности может стать осново…"
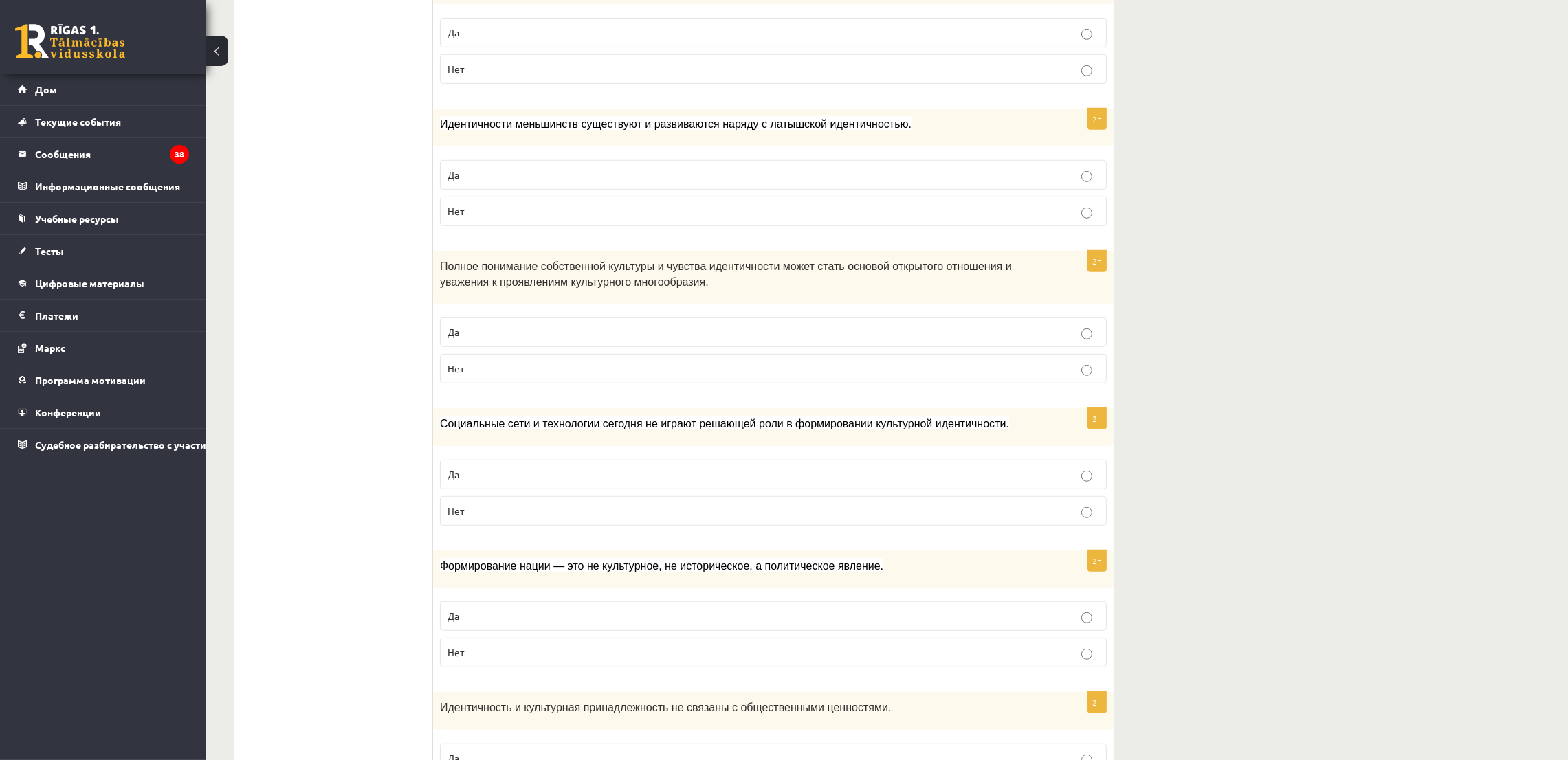
click at [374, 188] on ul "Задание 1 Задание 2 Задание 3 Задание 4 Задание 5" at bounding box center [339, 154] width 185 height 2247
click at [495, 328] on p "Да" at bounding box center [773, 332] width 651 height 15
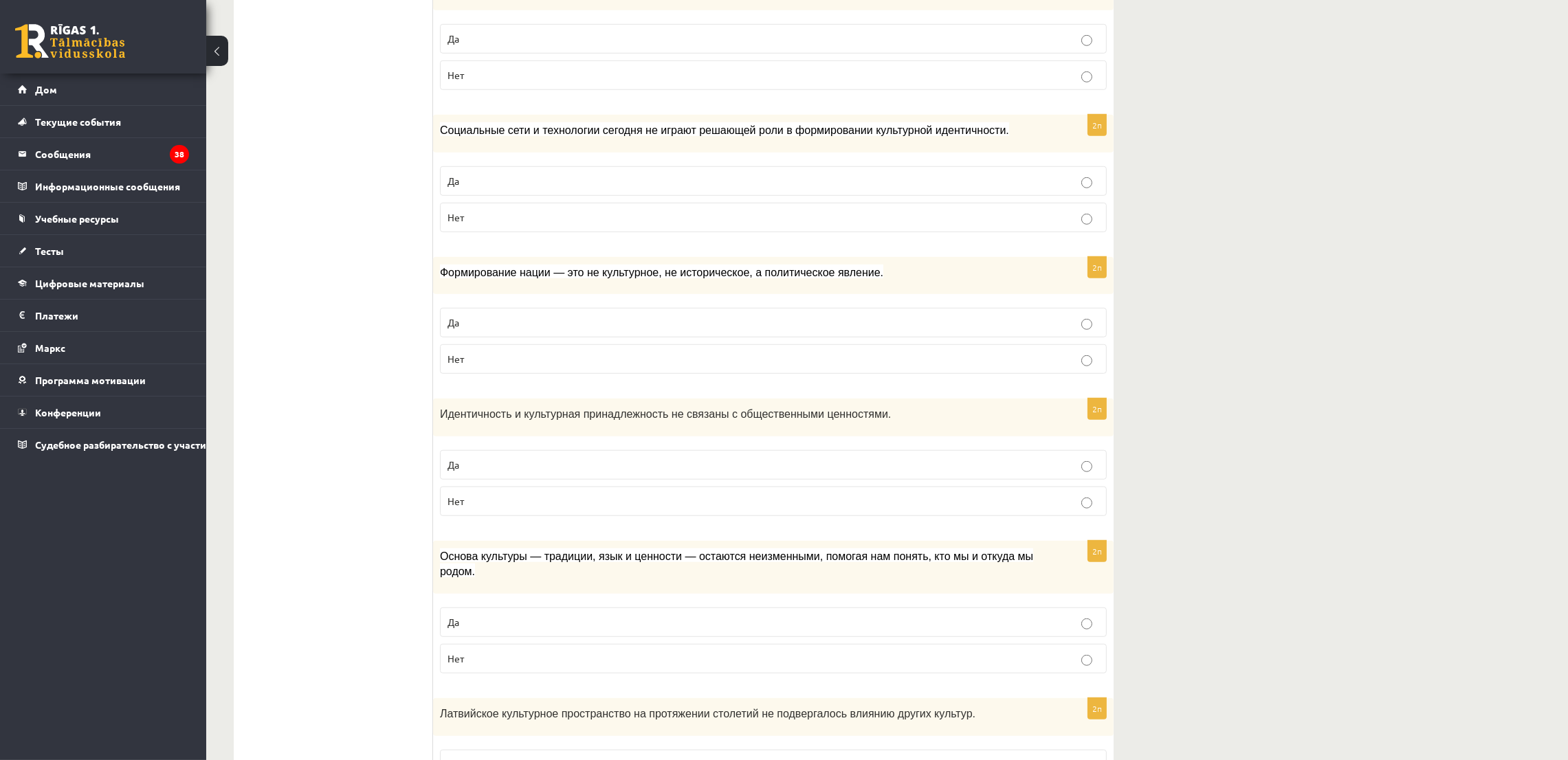
scroll to position [1547, 0]
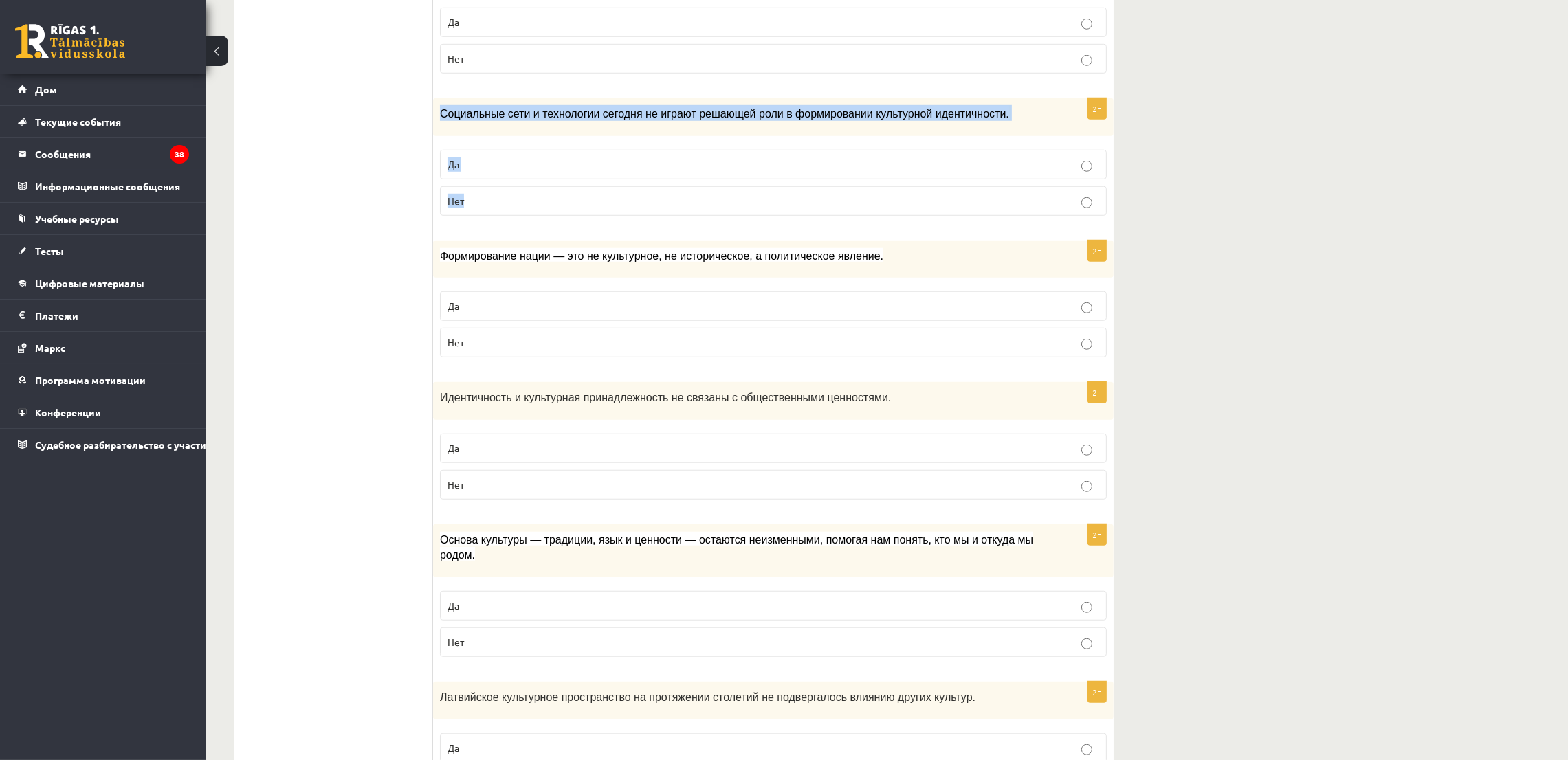
drag, startPoint x: 436, startPoint y: 109, endPoint x: 498, endPoint y: 202, distance: 111.8
click at [498, 202] on div "2п Социальные сети и технологии сегодня не играют решающей роли в формировании …" at bounding box center [774, 162] width 681 height 128
copy div "Социальные сети и технологии сегодня не играют решающей роли в формировании кул…"
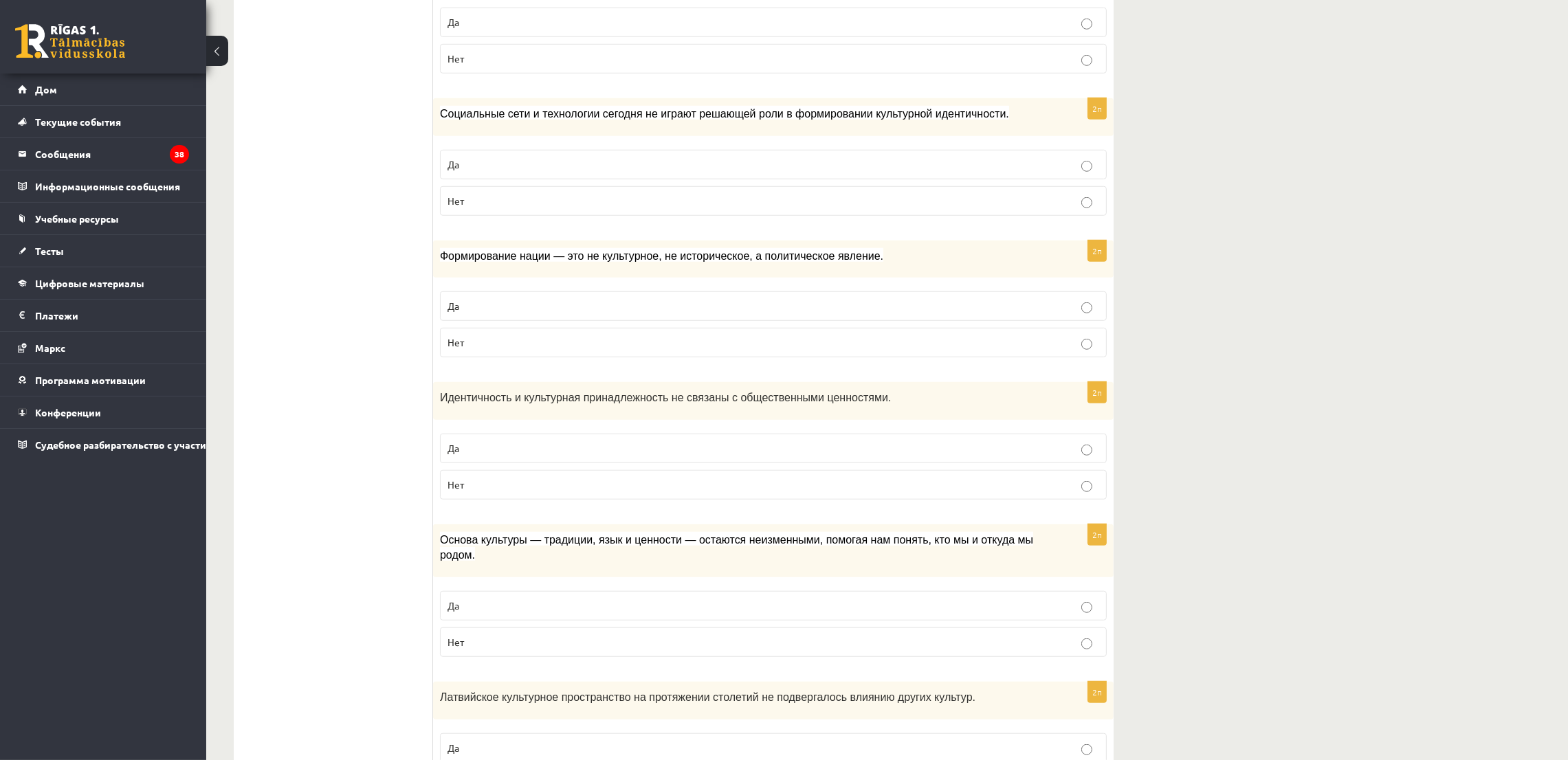
click at [451, 207] on font "Нет" at bounding box center [455, 201] width 16 height 12
drag, startPoint x: 415, startPoint y: 252, endPoint x: 509, endPoint y: 265, distance: 94.9
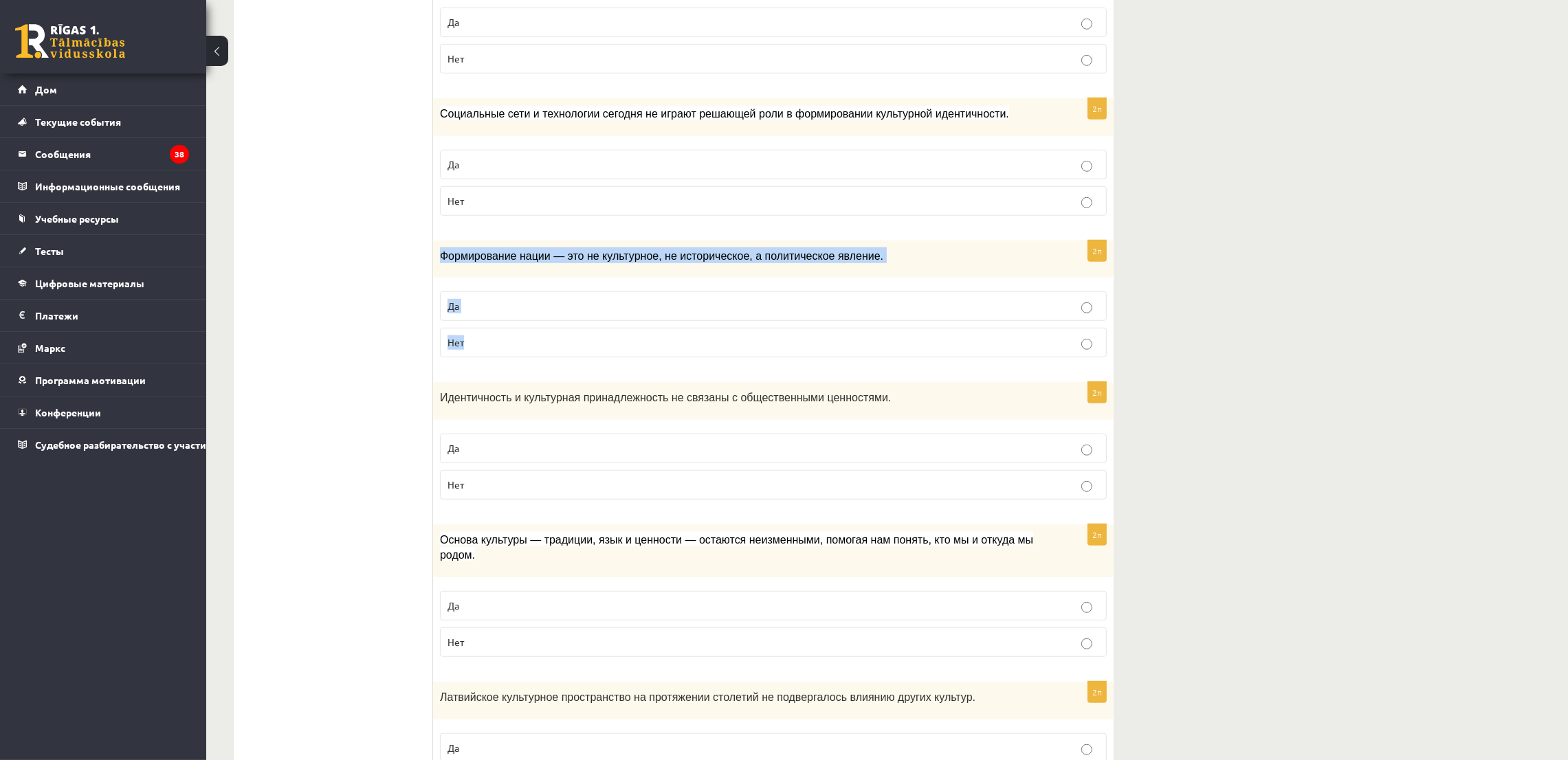
drag, startPoint x: 439, startPoint y: 252, endPoint x: 495, endPoint y: 333, distance: 98.5
click at [495, 333] on div "2п Формирование нации — это не культурное, не историческое, а политическое явле…" at bounding box center [774, 304] width 681 height 128
click at [464, 358] on label "Нет" at bounding box center [774, 343] width 667 height 29
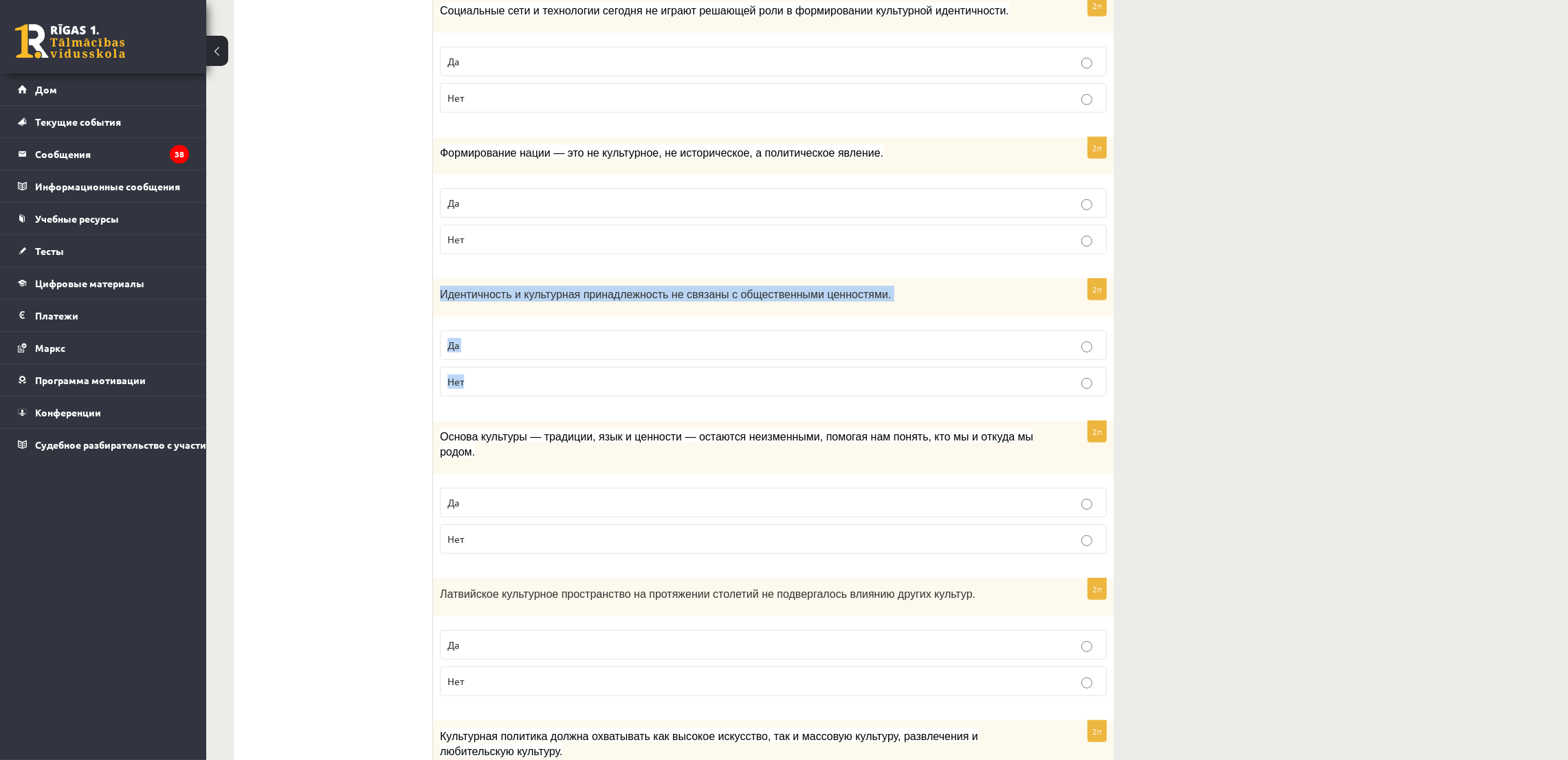
drag, startPoint x: 438, startPoint y: 295, endPoint x: 538, endPoint y: 377, distance: 129.3
click at [538, 377] on div "2п Идентичность и культурная принадлежность не связаны с общественными ценностя…" at bounding box center [774, 343] width 681 height 128
click at [464, 386] on font "Нет" at bounding box center [455, 382] width 16 height 12
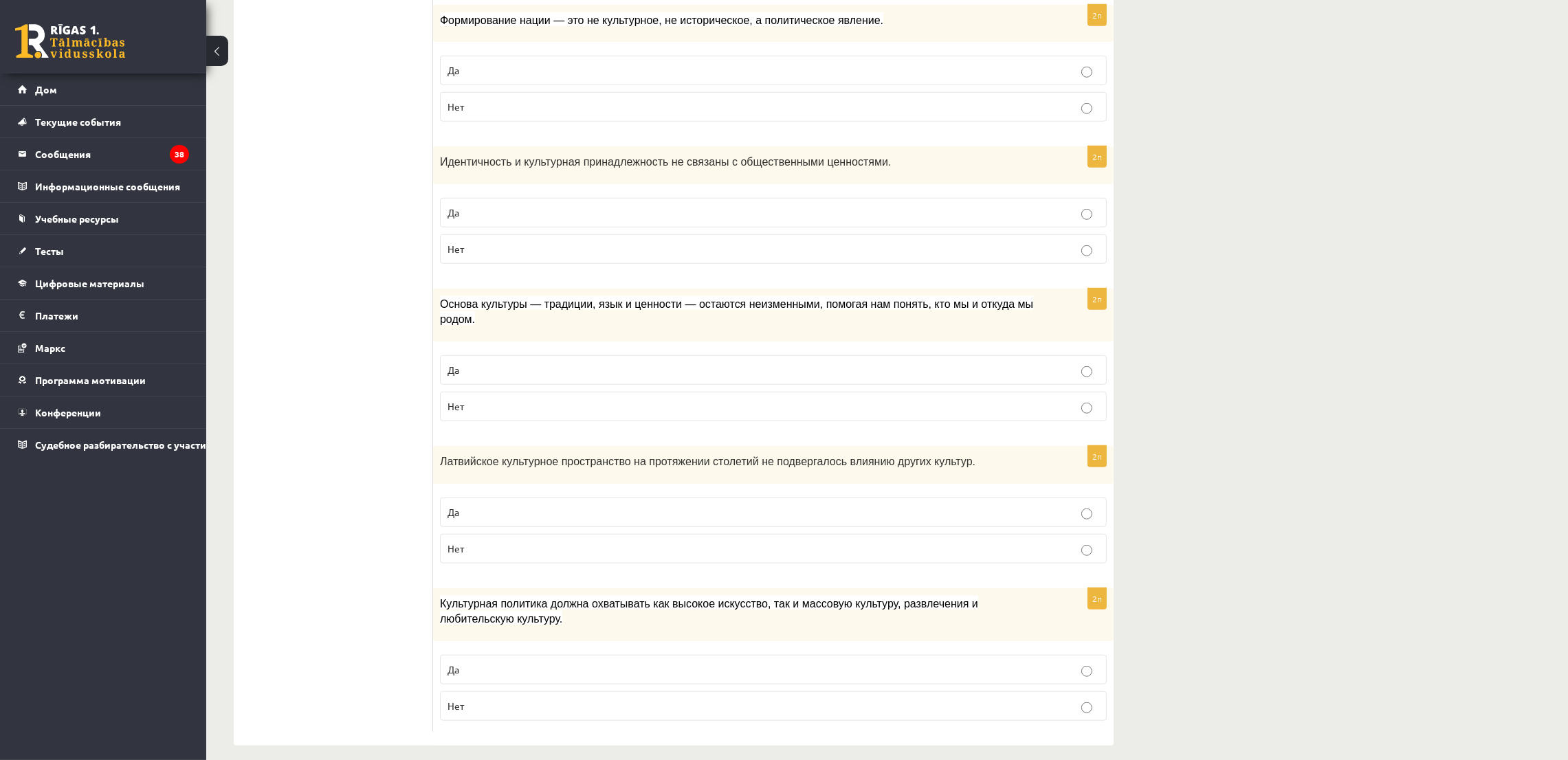
scroll to position [1784, 0]
drag, startPoint x: 432, startPoint y: 305, endPoint x: 541, endPoint y: 380, distance: 132.3
click at [541, 380] on div "2п Основа культуры — традиции, язык и ценности — остаются неизменными, помогая …" at bounding box center [774, 358] width 681 height 144
click at [532, 362] on p "Да" at bounding box center [773, 369] width 651 height 15
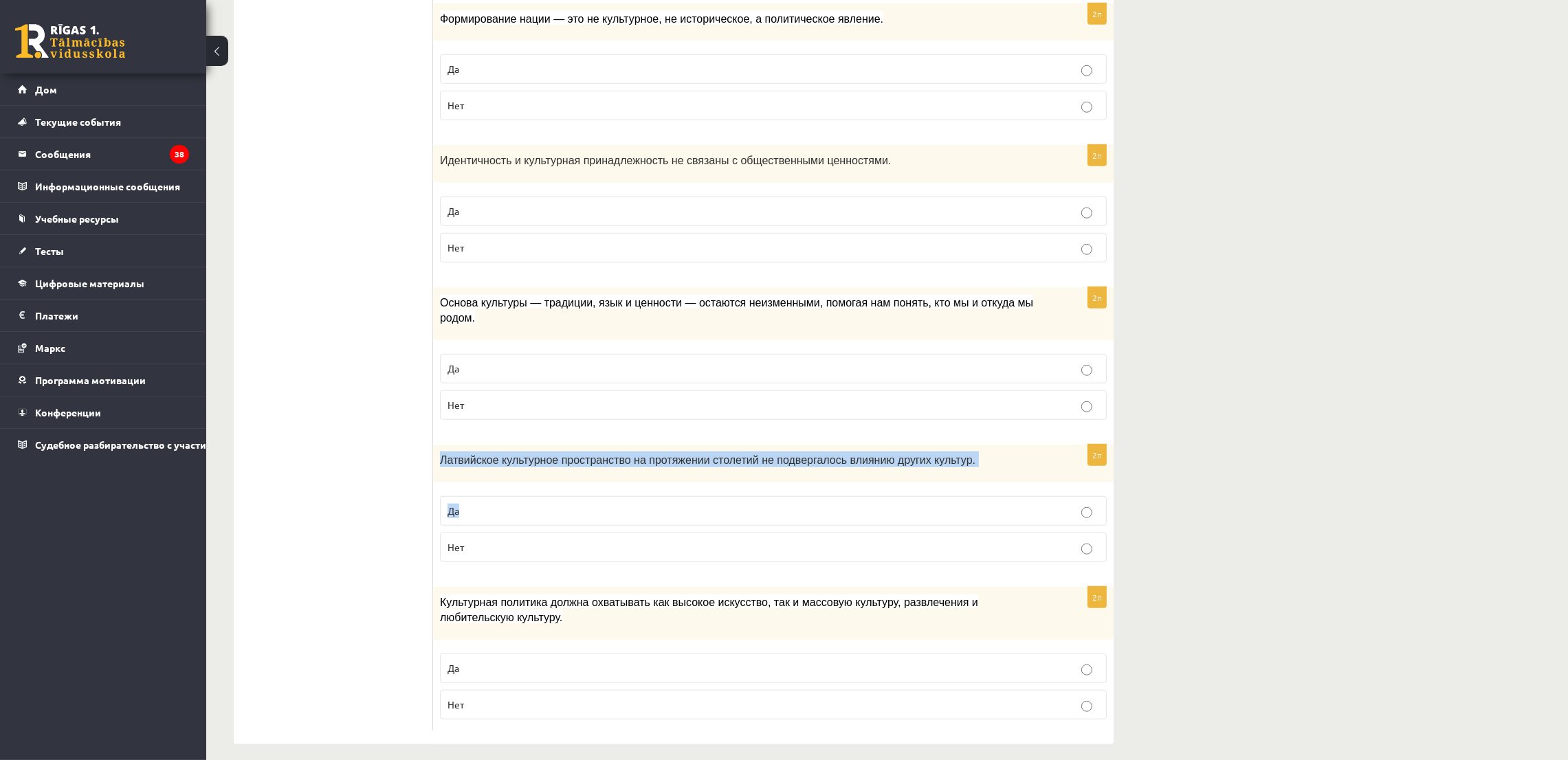
drag, startPoint x: 433, startPoint y: 447, endPoint x: 501, endPoint y: 501, distance: 86.8
click at [498, 491] on div "2п Латвийское культурное пространство на протяжении столетий не подвергалось вл…" at bounding box center [774, 508] width 681 height 128
click at [508, 516] on fieldset "Да Нет" at bounding box center [774, 527] width 667 height 77
drag, startPoint x: 438, startPoint y: 441, endPoint x: 498, endPoint y: 532, distance: 109.0
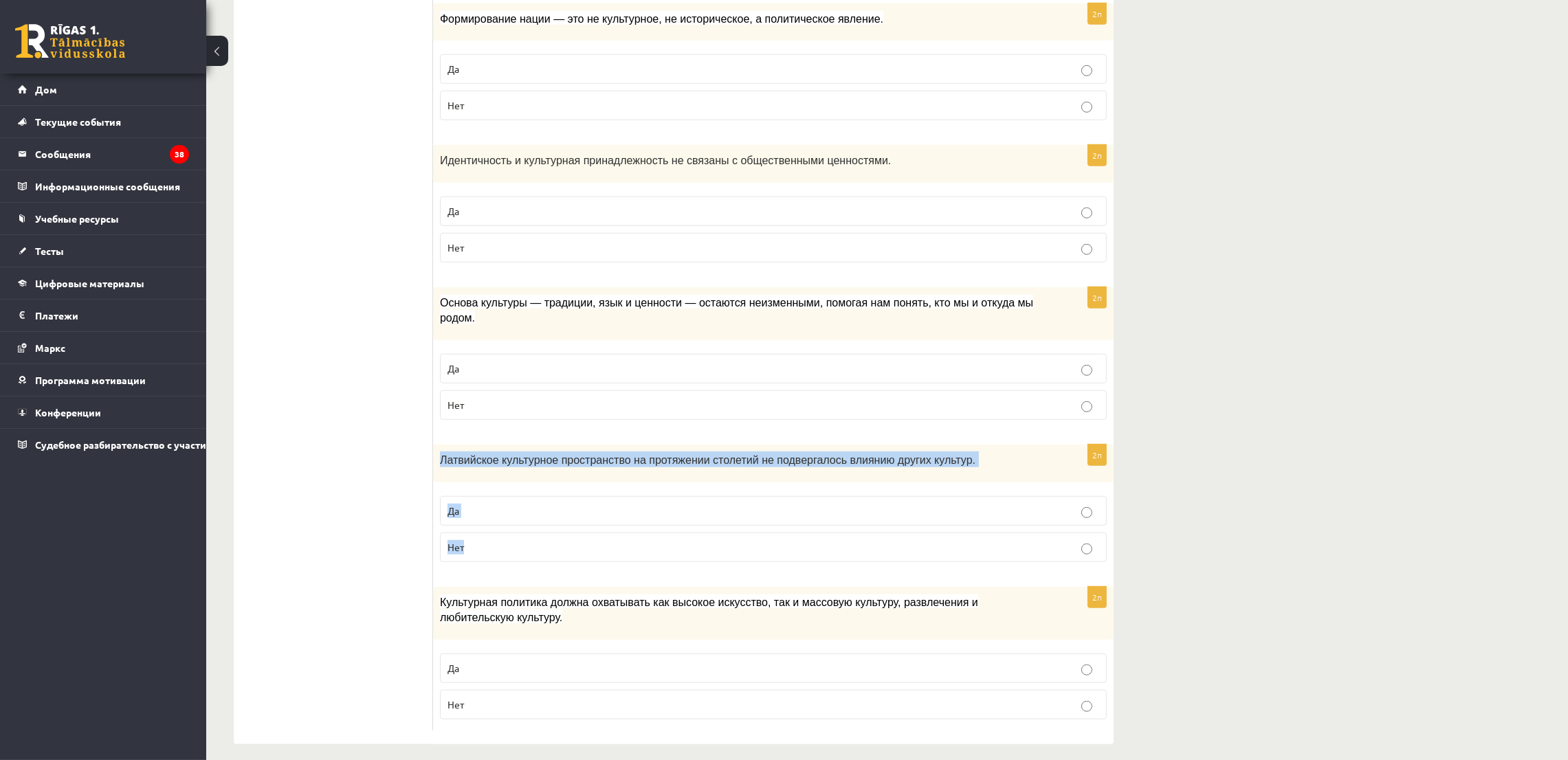
click at [498, 532] on div "2п Латвийское культурное пространство на протяжении столетий не подвергалось вл…" at bounding box center [774, 508] width 681 height 128
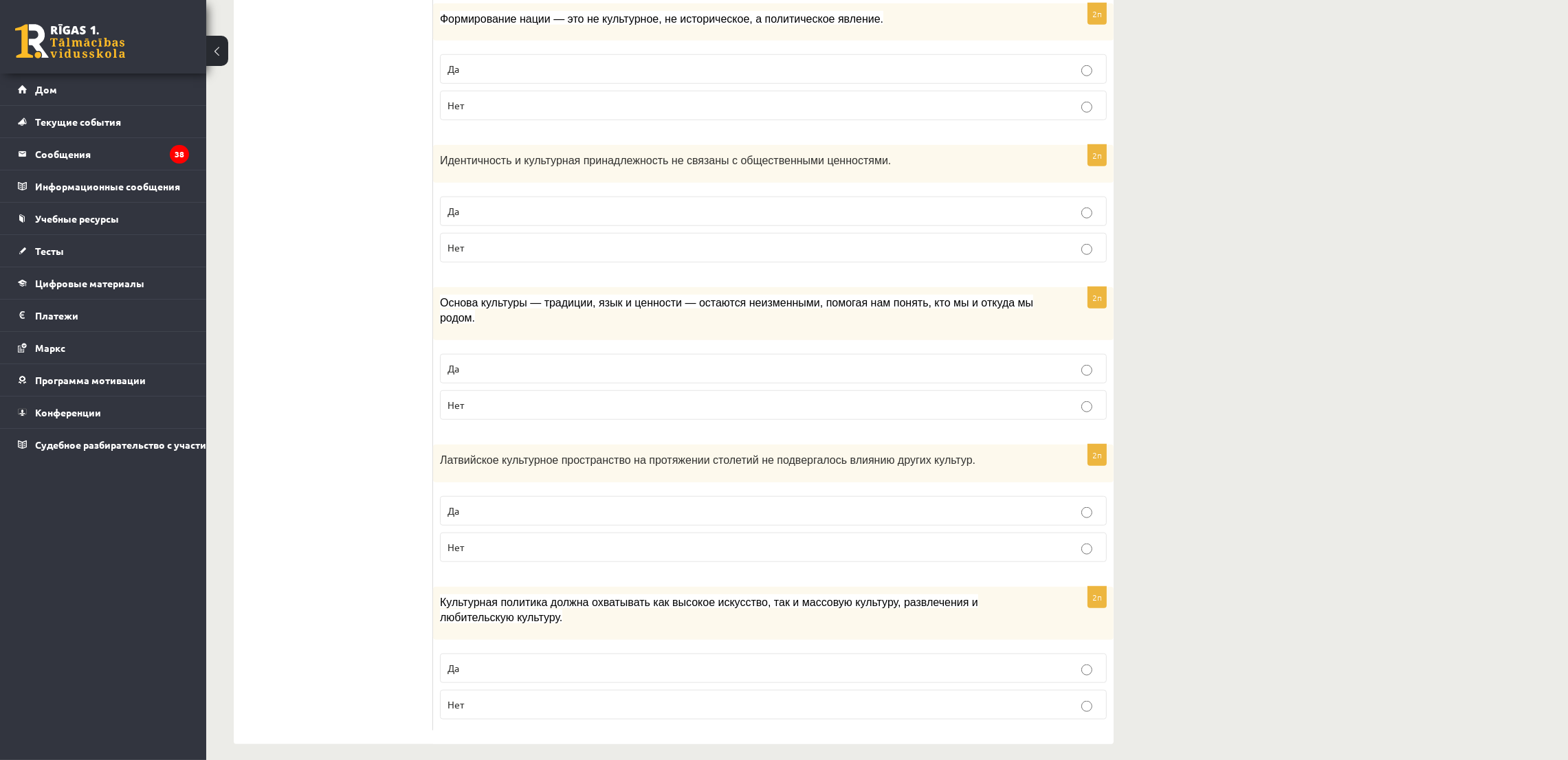
click at [477, 504] on p "Да" at bounding box center [773, 511] width 651 height 15
click at [443, 539] on label "Нет" at bounding box center [774, 547] width 667 height 29
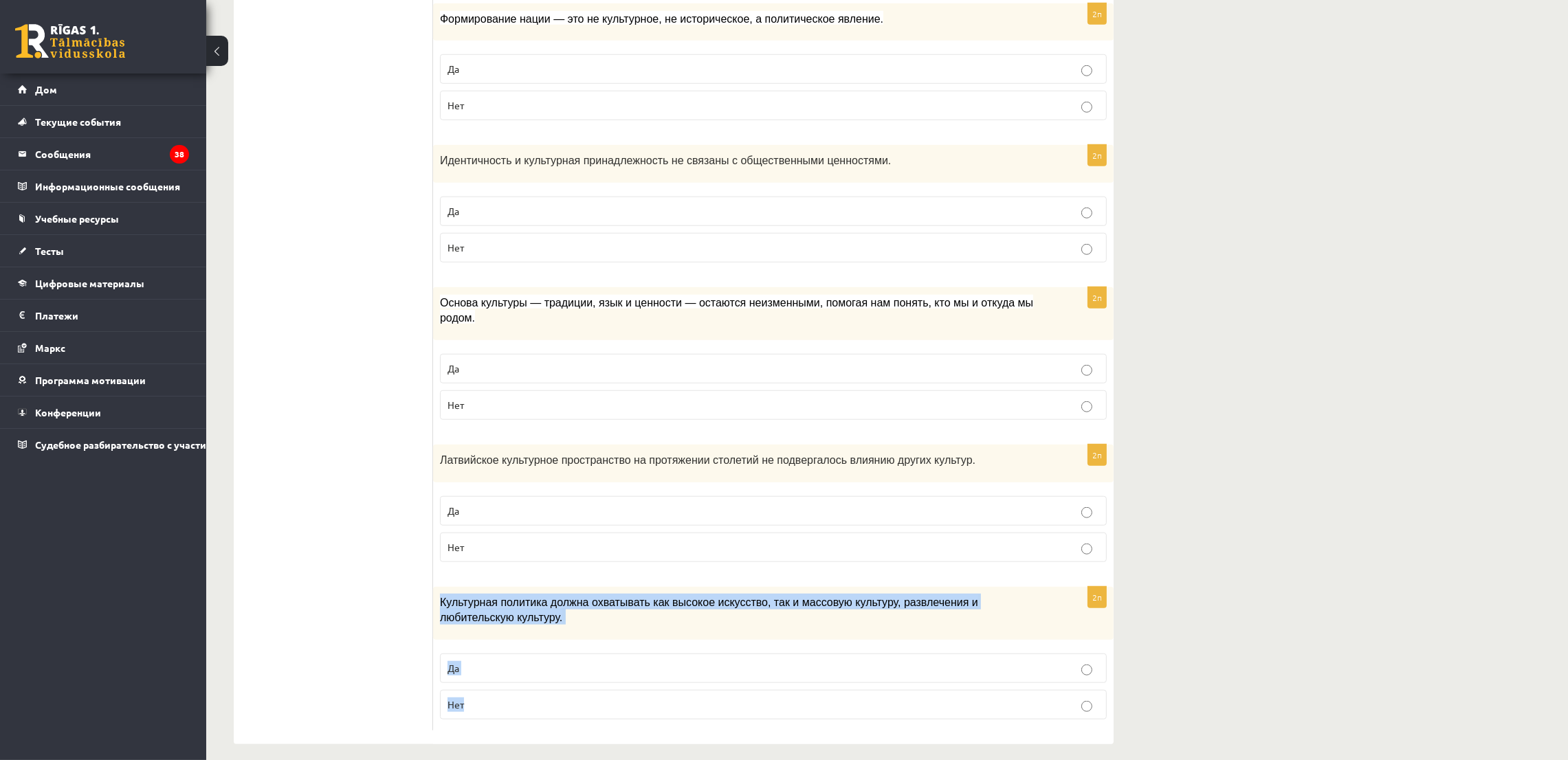
drag, startPoint x: 432, startPoint y: 583, endPoint x: 519, endPoint y: 699, distance: 145.0
click at [519, 699] on div "2п Культурная политика должна охватывать как высокое искусство, так и массовую …" at bounding box center [774, 658] width 681 height 144
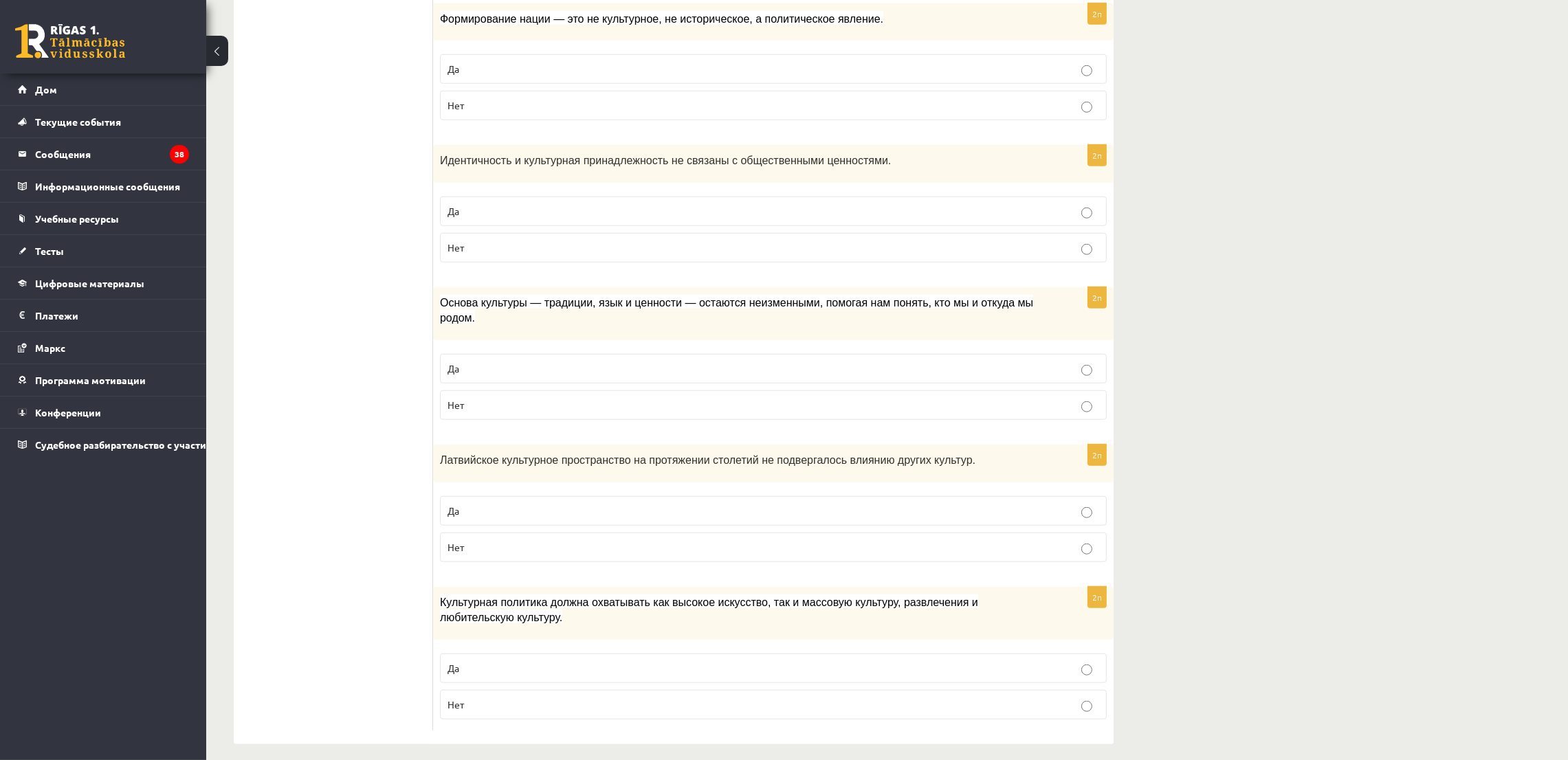
click at [461, 661] on p "Да" at bounding box center [773, 668] width 651 height 15
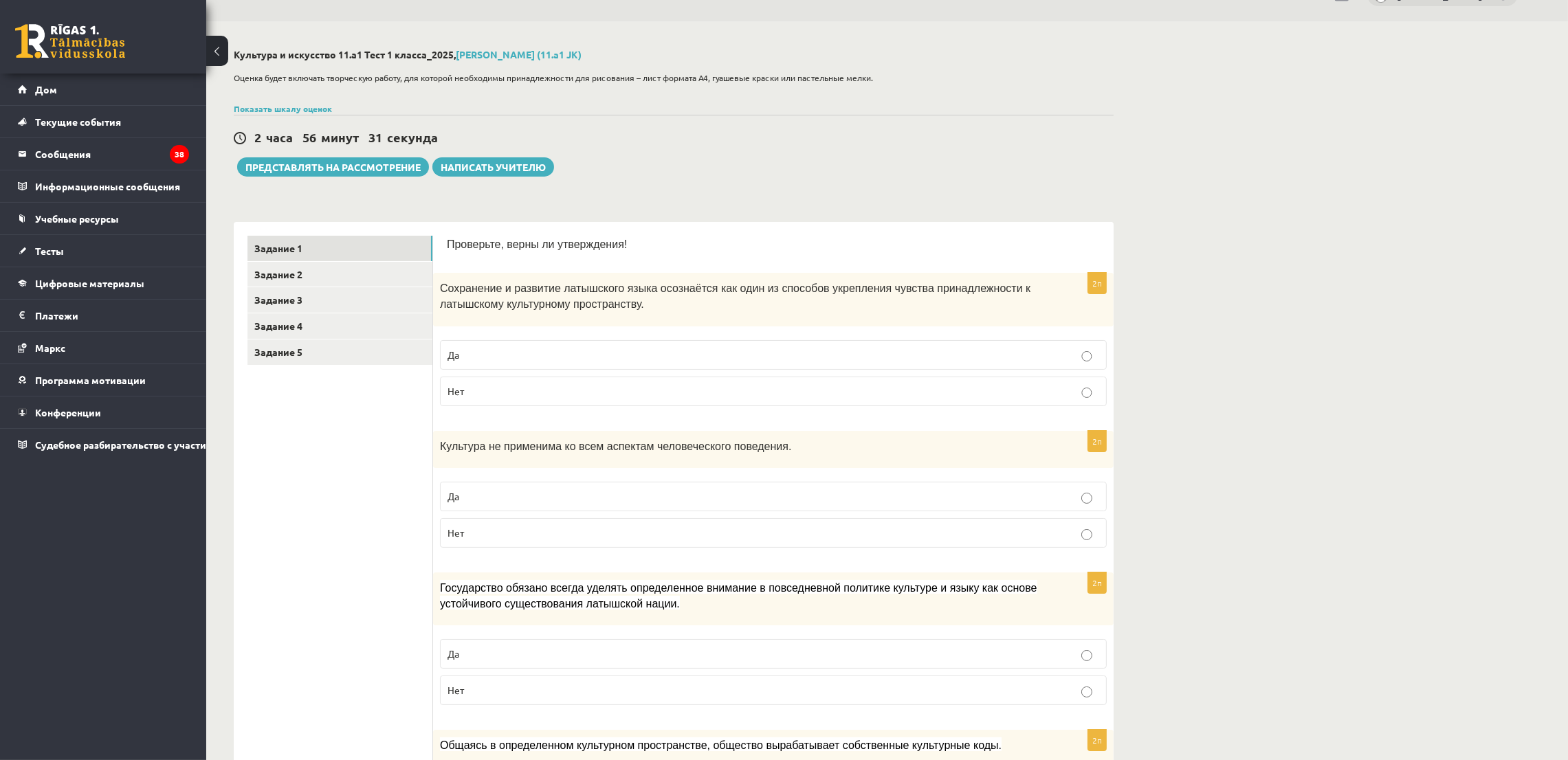
scroll to position [0, 0]
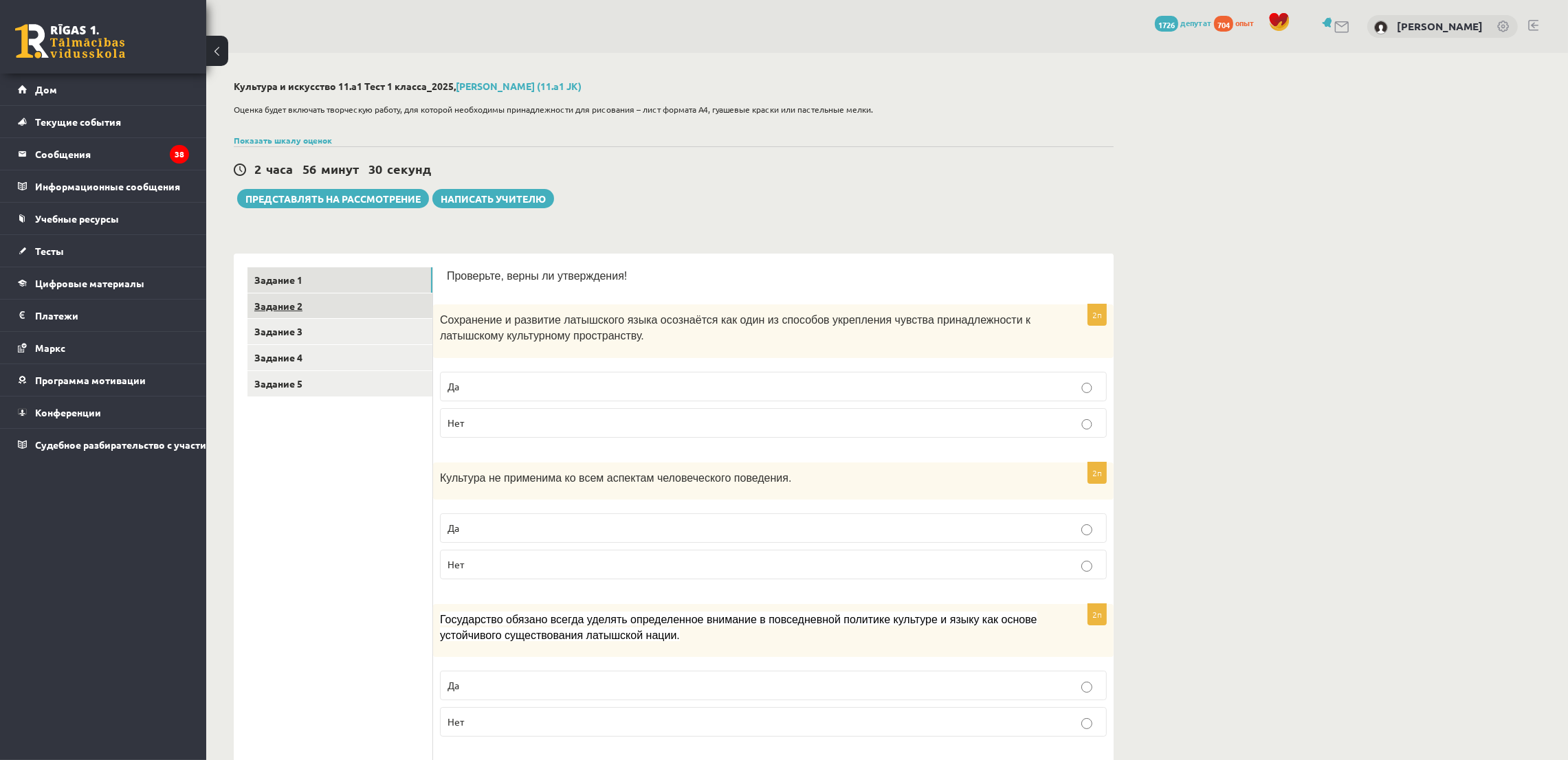
click at [327, 311] on link "Задание 2" at bounding box center [339, 307] width 185 height 26
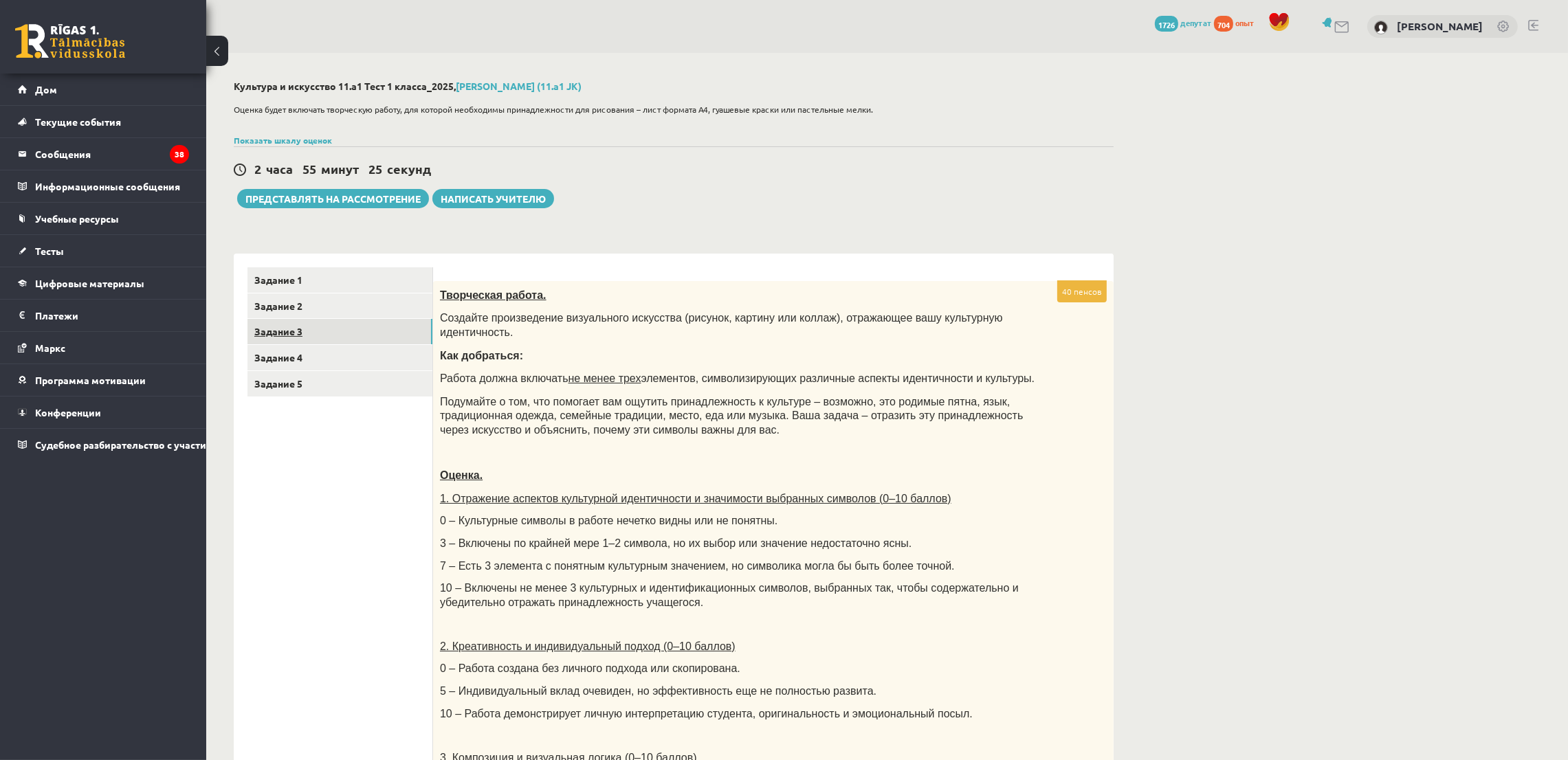
click at [278, 332] on font "Задание 3" at bounding box center [278, 331] width 48 height 12
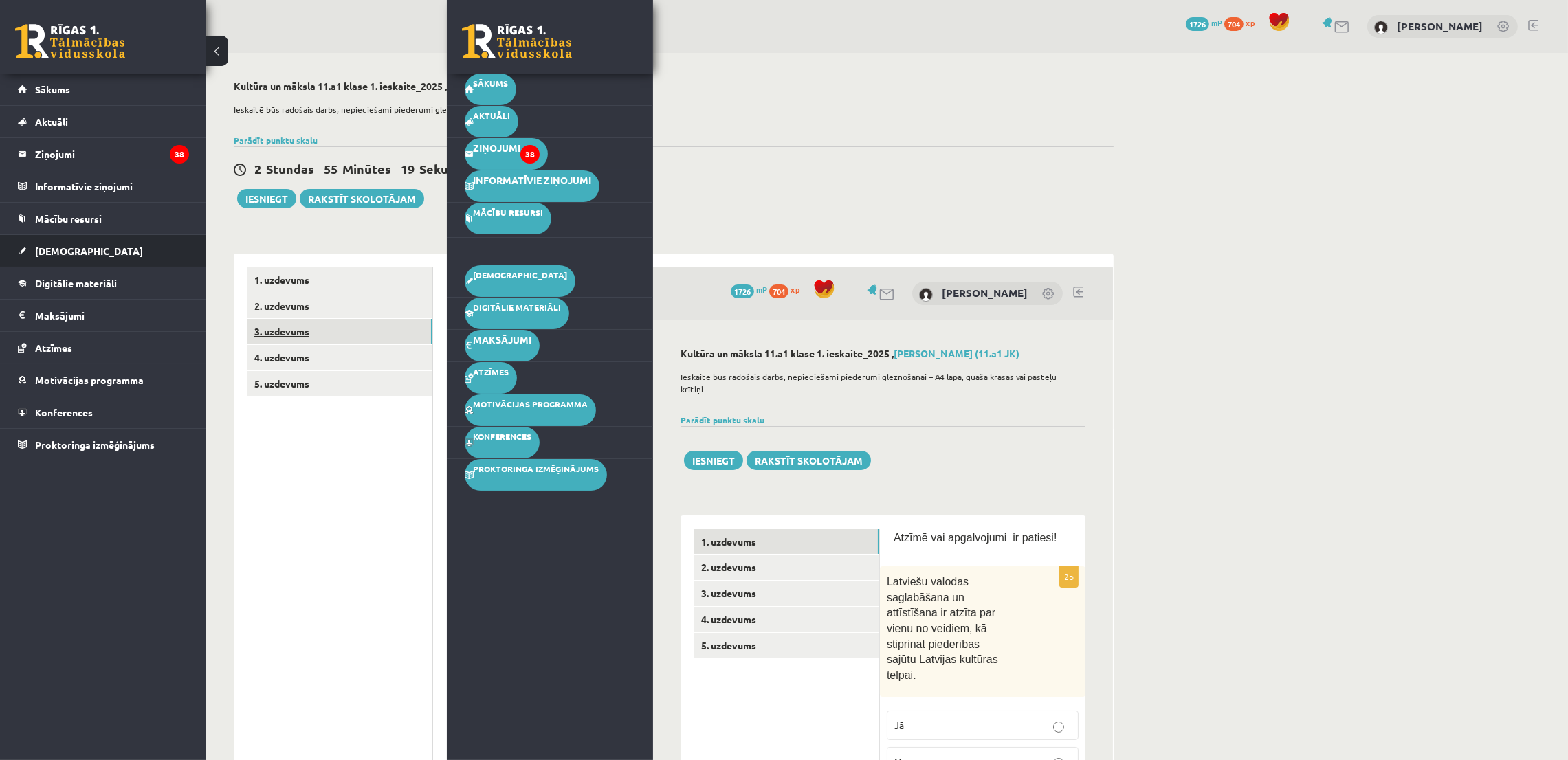
click at [63, 262] on link "[DEMOGRAPHIC_DATA]" at bounding box center [103, 251] width 171 height 32
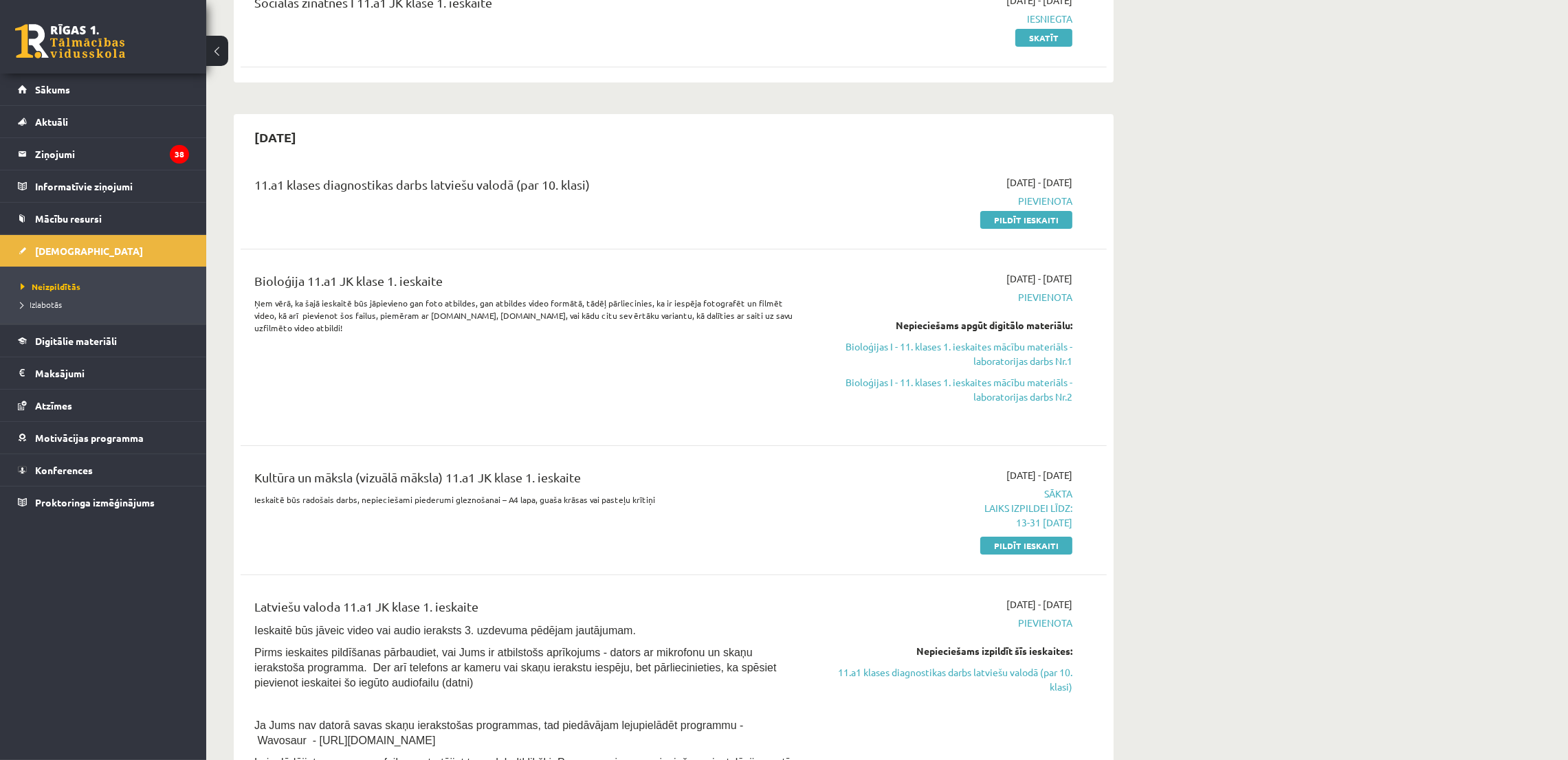
scroll to position [206, 0]
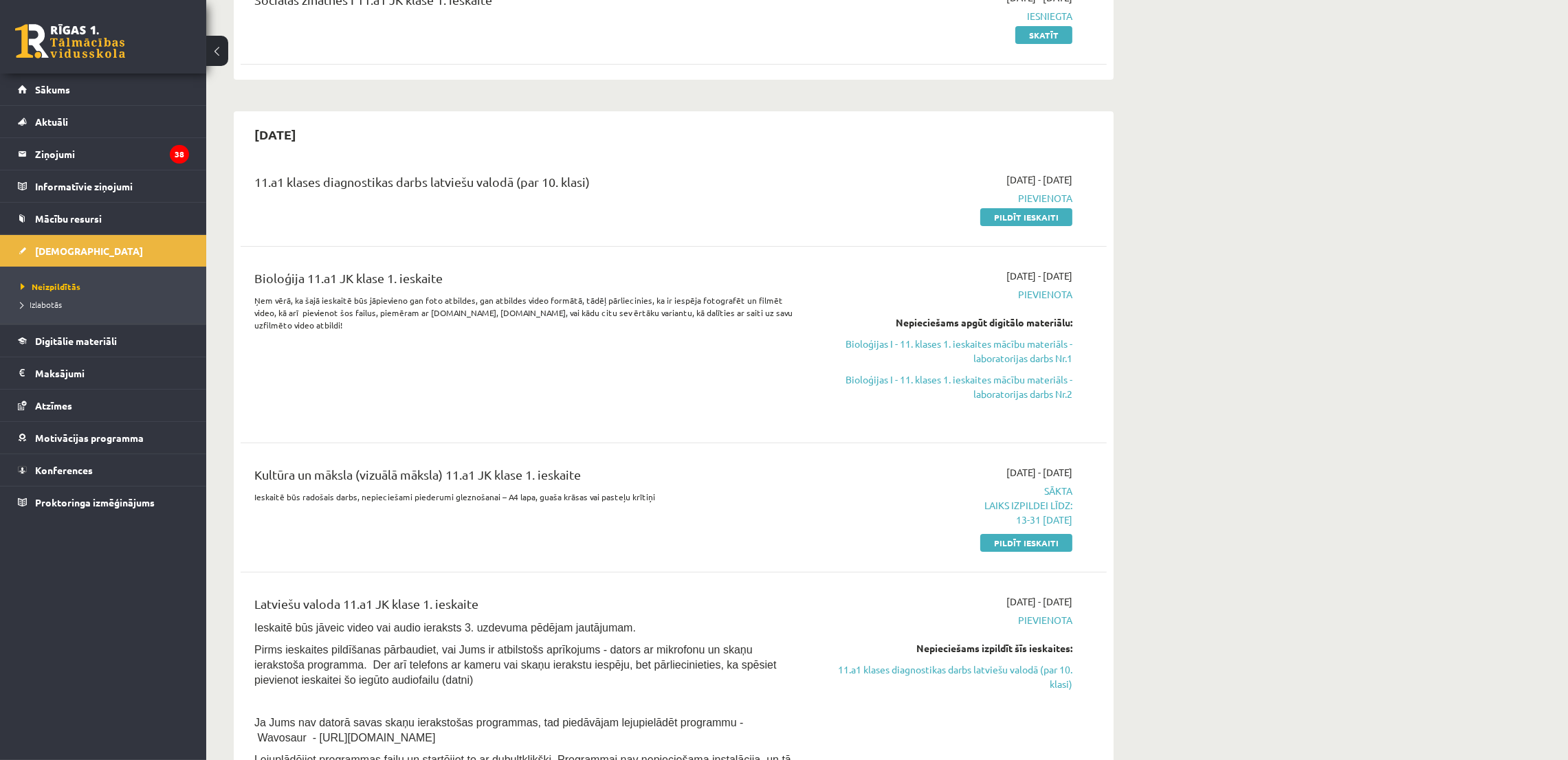
drag, startPoint x: 1019, startPoint y: 545, endPoint x: 864, endPoint y: 109, distance: 462.7
click at [1017, 545] on link "Pildīt ieskaiti" at bounding box center [1026, 543] width 92 height 18
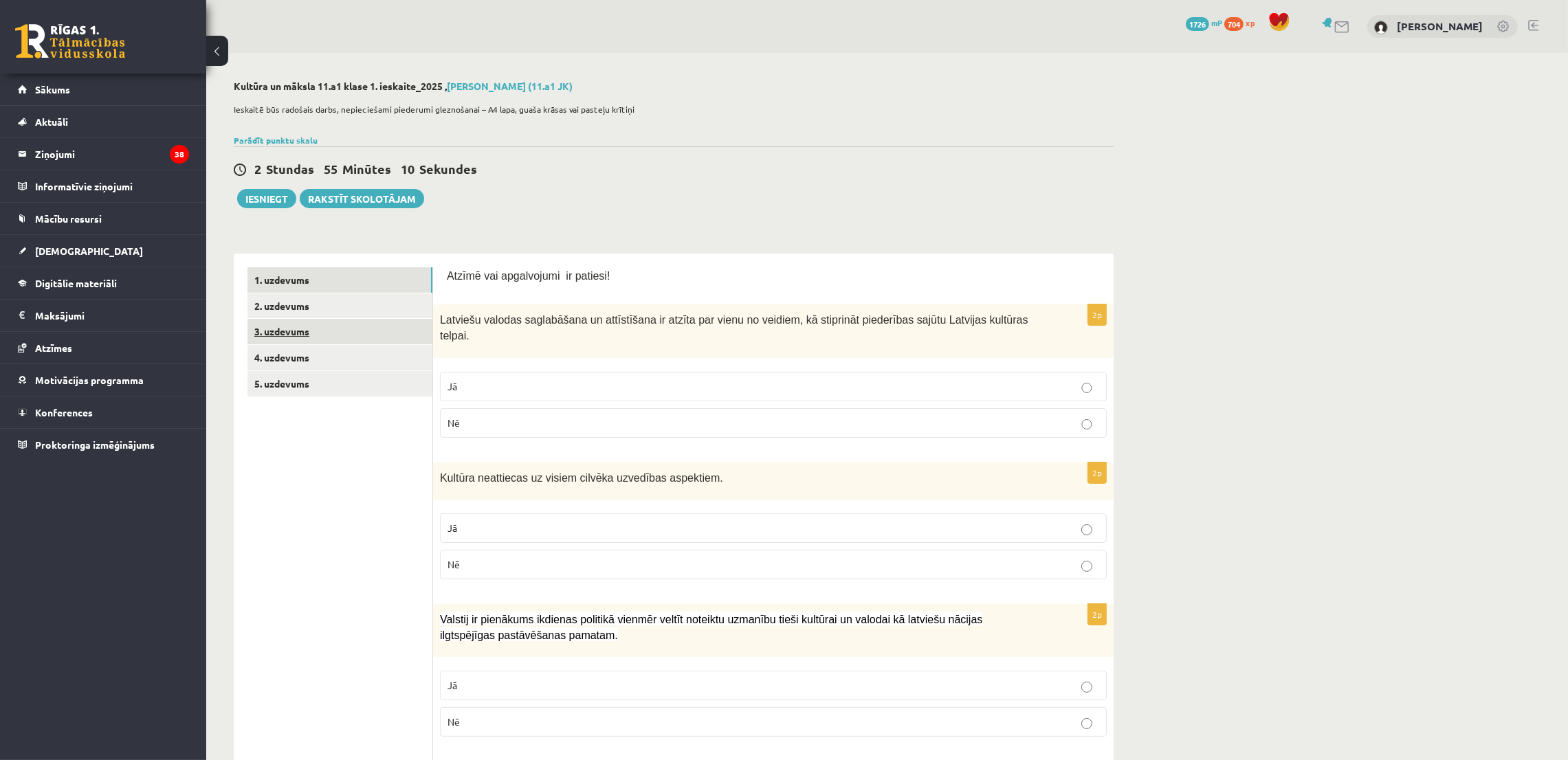
click at [322, 340] on link "3. uzdevums" at bounding box center [339, 332] width 185 height 26
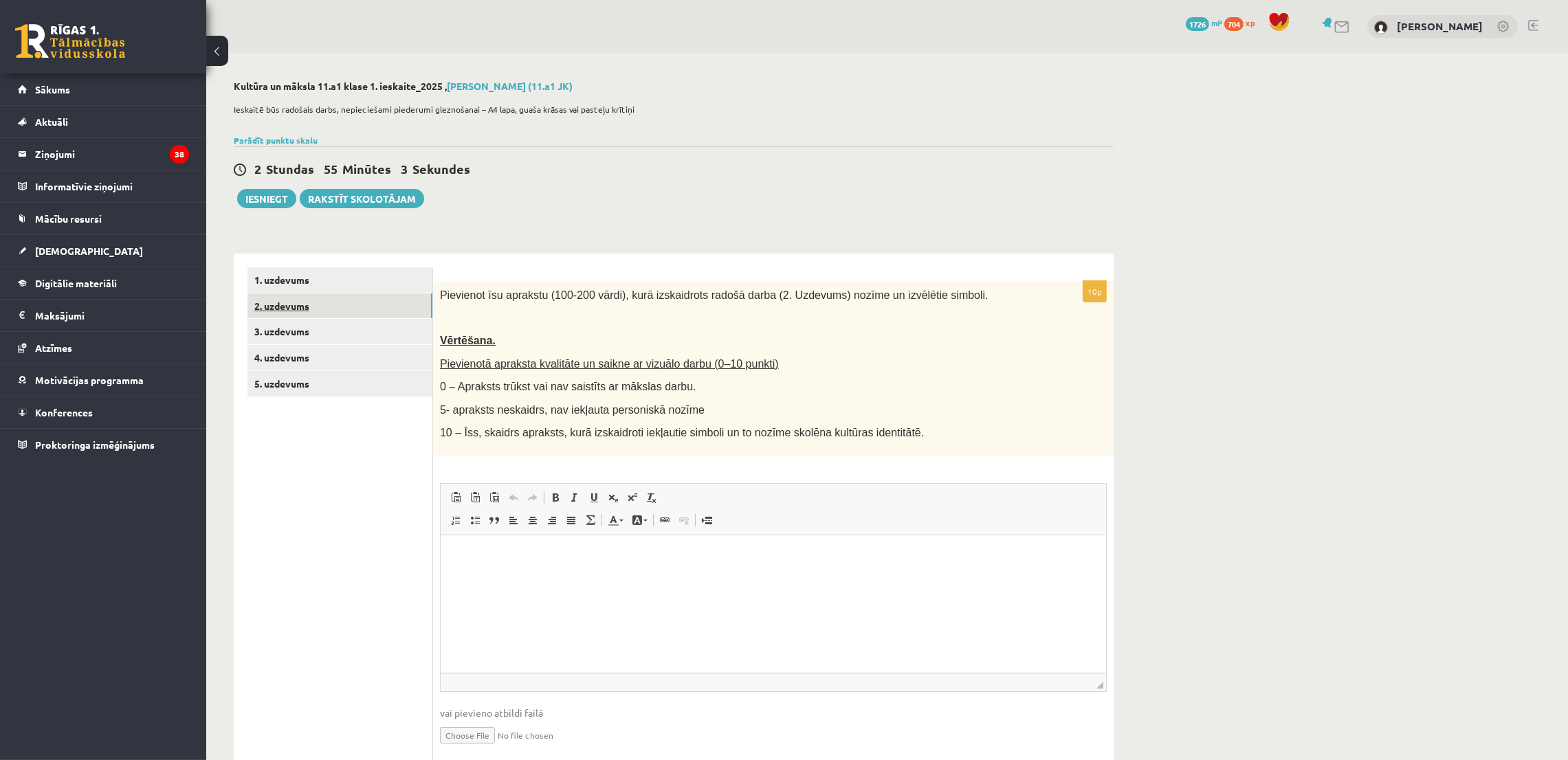
click at [294, 305] on link "2. uzdevums" at bounding box center [339, 307] width 185 height 26
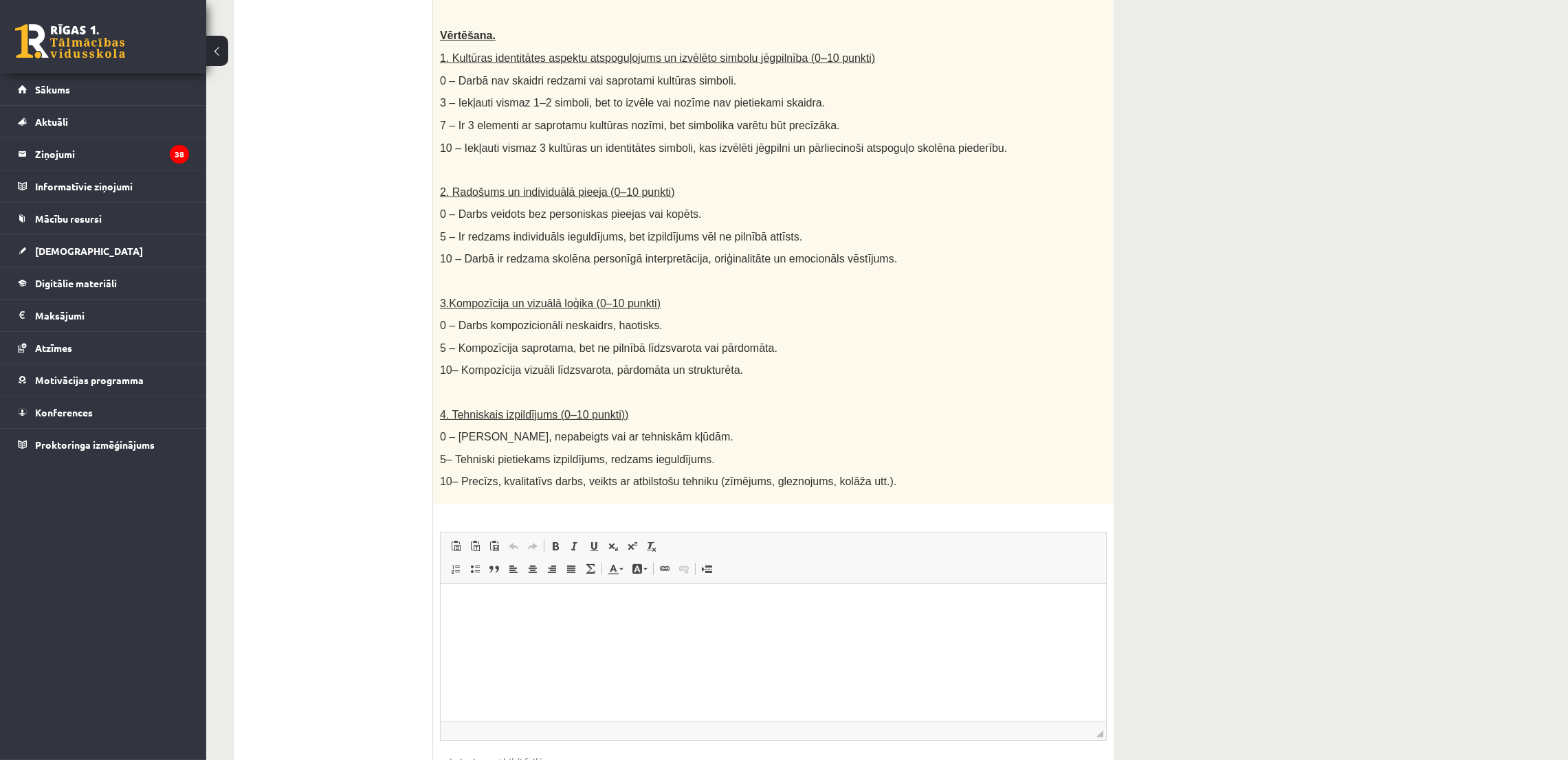
scroll to position [514, 0]
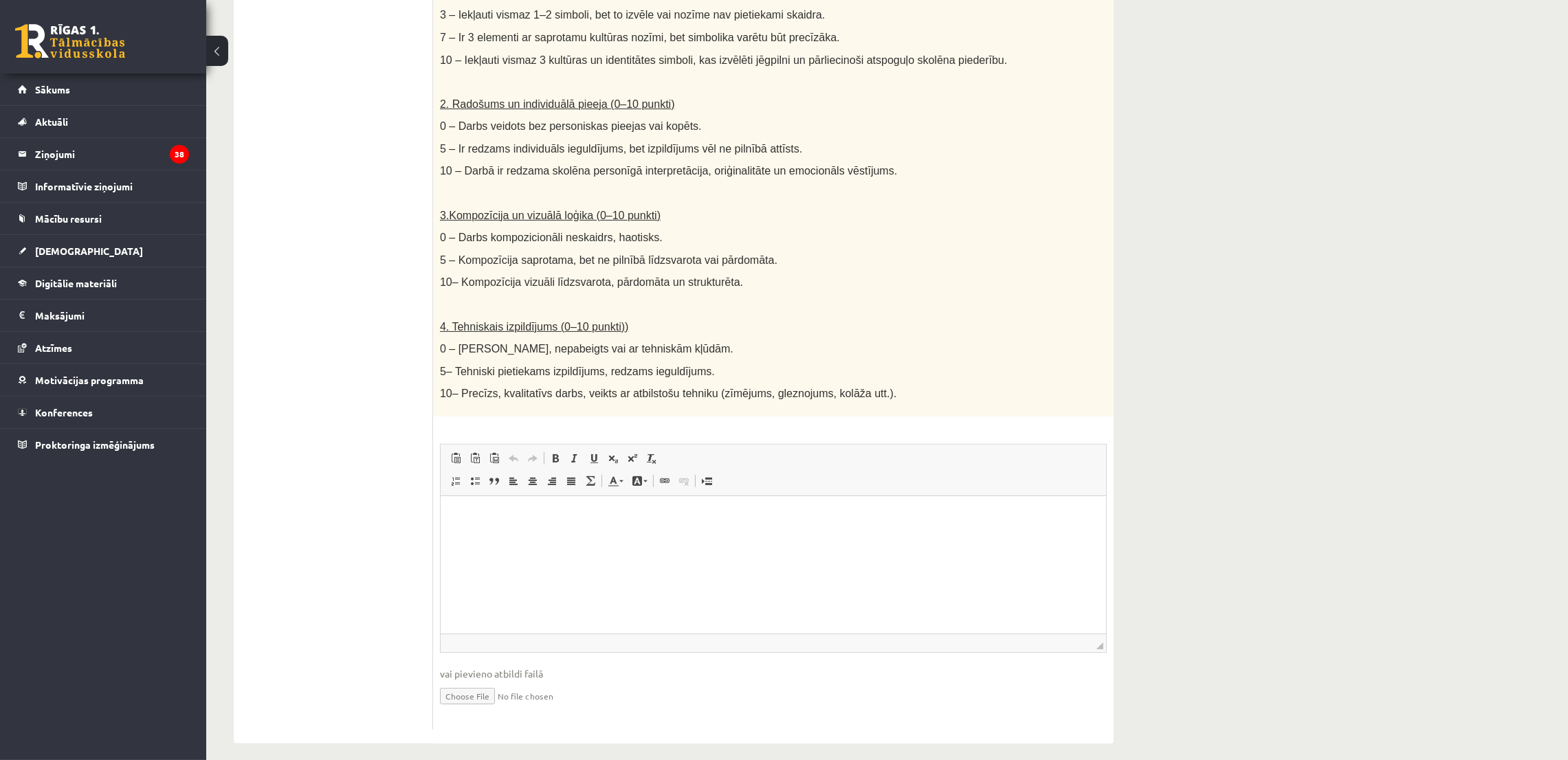
click at [454, 687] on input "file" at bounding box center [774, 695] width 667 height 28
type input "**********"
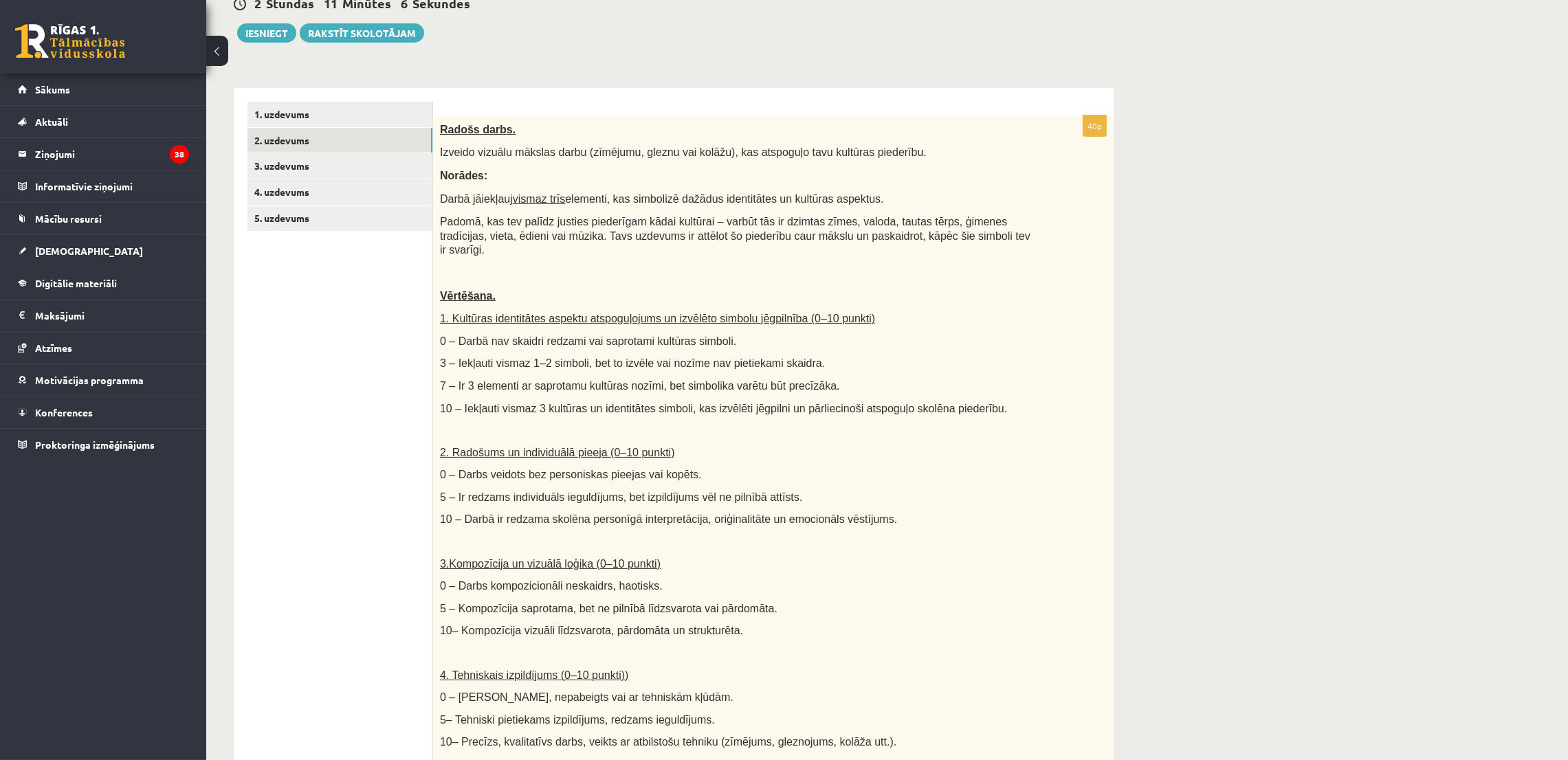
scroll to position [0, 0]
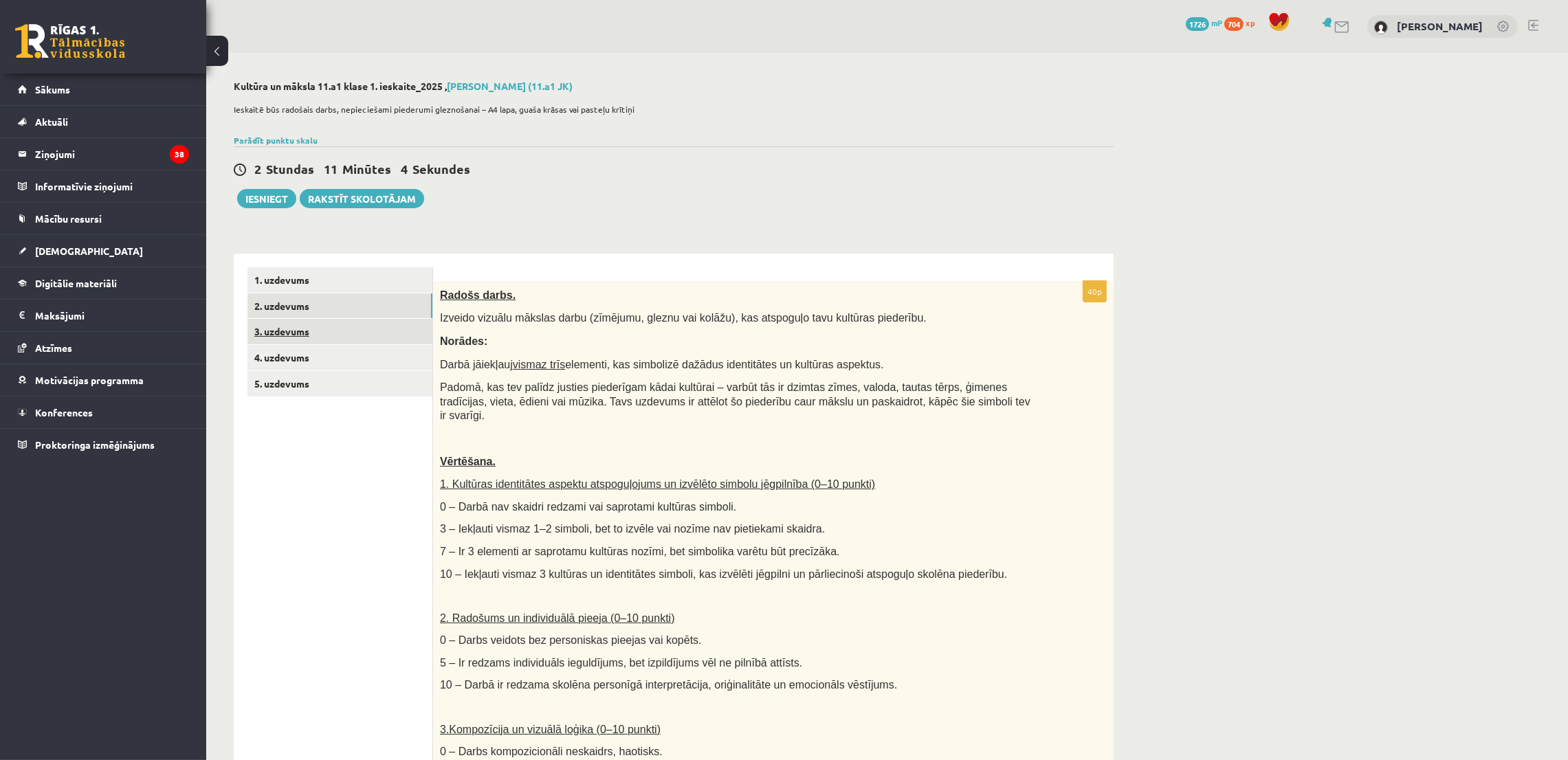
click at [257, 329] on link "3. uzdevums" at bounding box center [339, 332] width 185 height 26
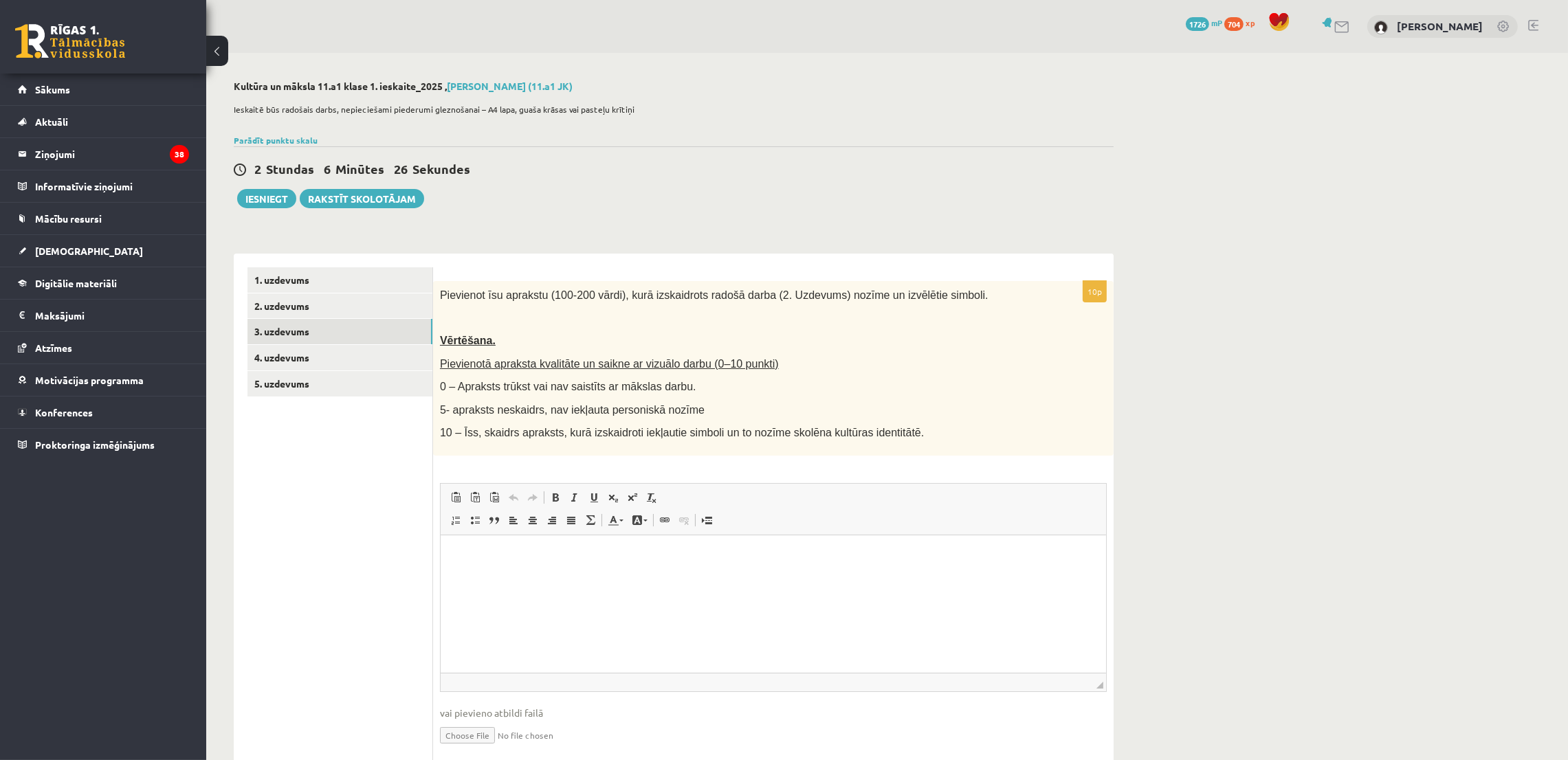
click at [1208, 529] on div "**********" at bounding box center [887, 431] width 1361 height 757
click at [544, 576] on html at bounding box center [773, 556] width 665 height 42
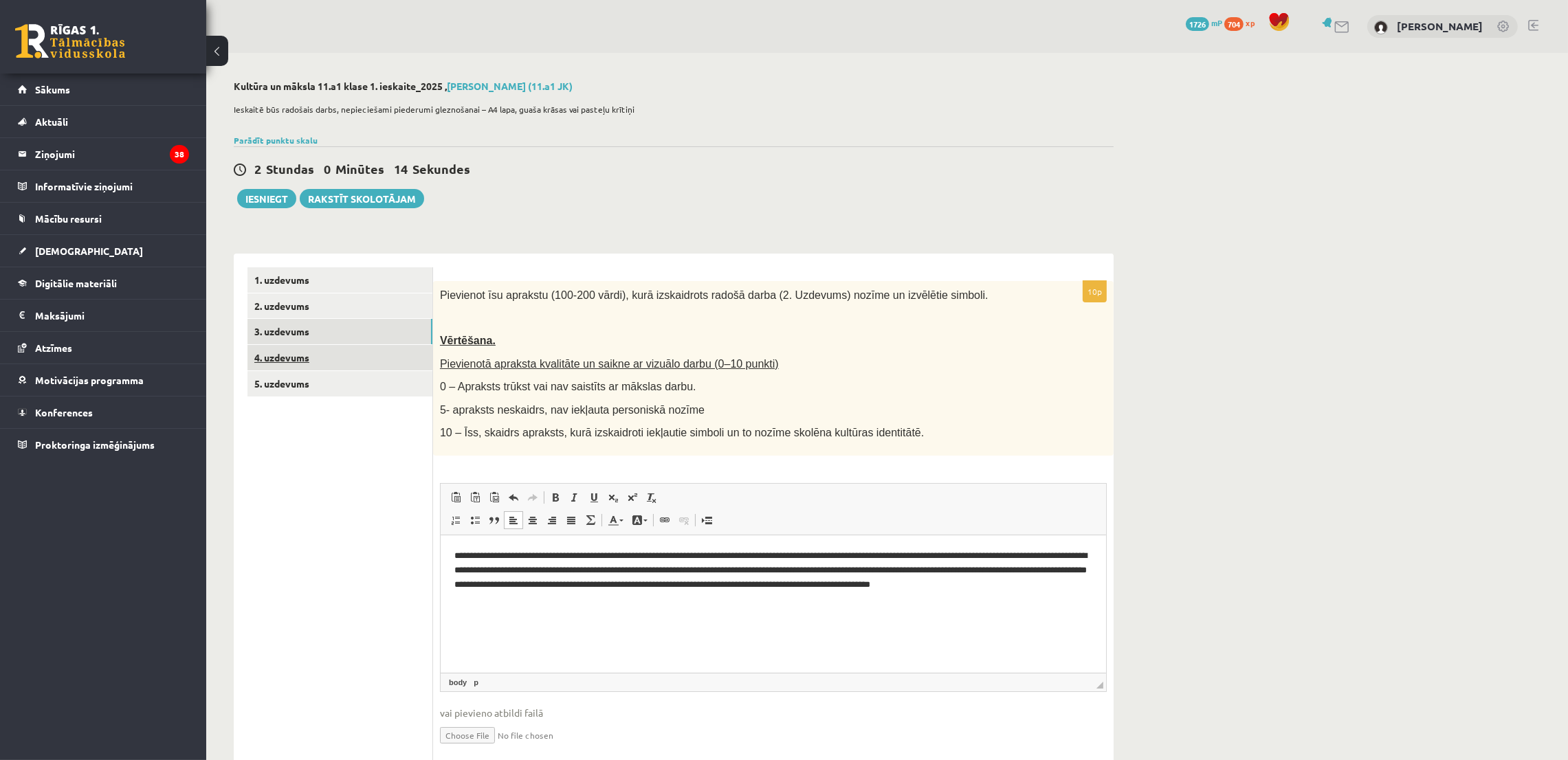
click at [290, 362] on link "4. uzdevums" at bounding box center [339, 358] width 185 height 26
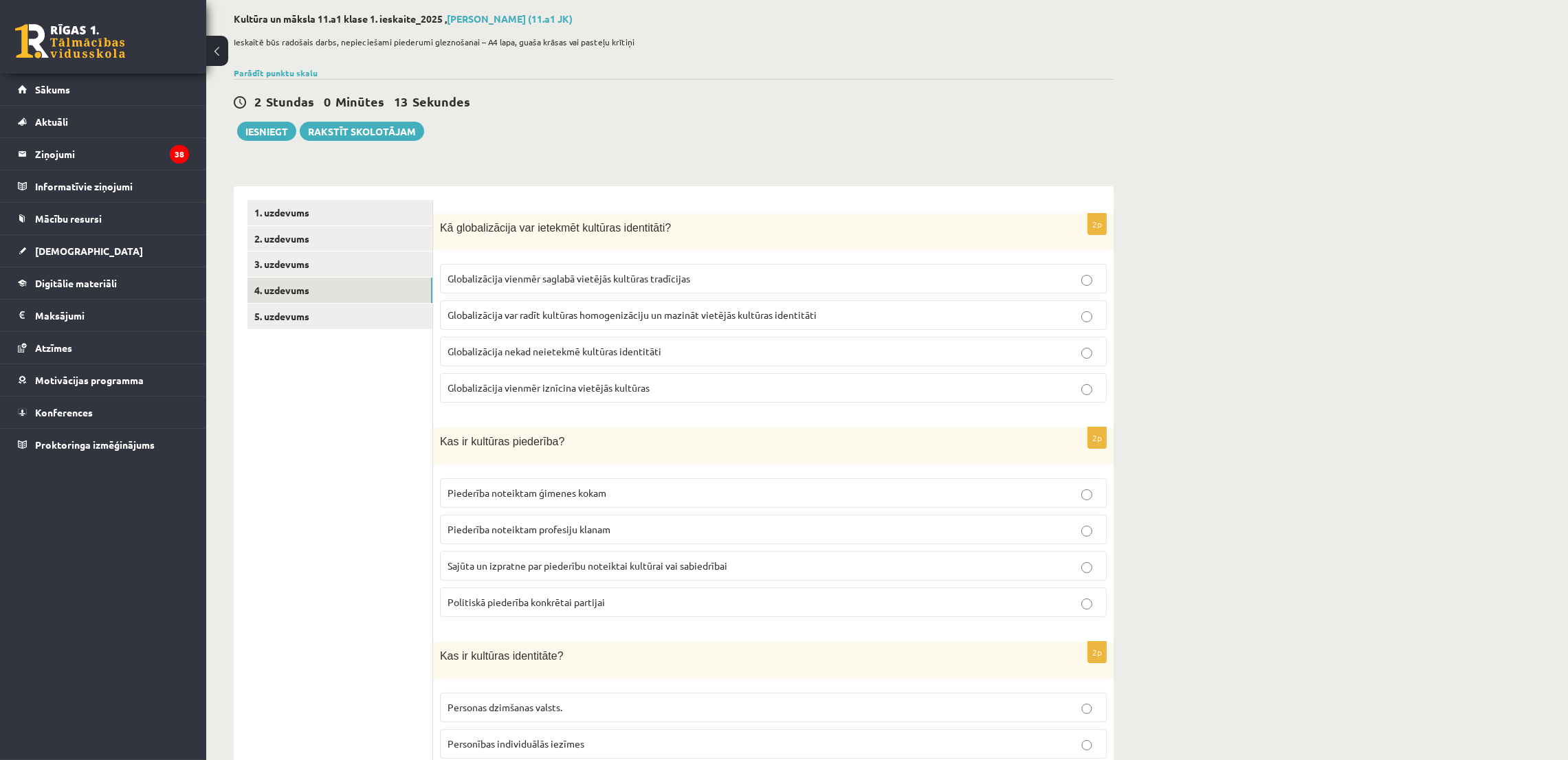
scroll to position [103, 0]
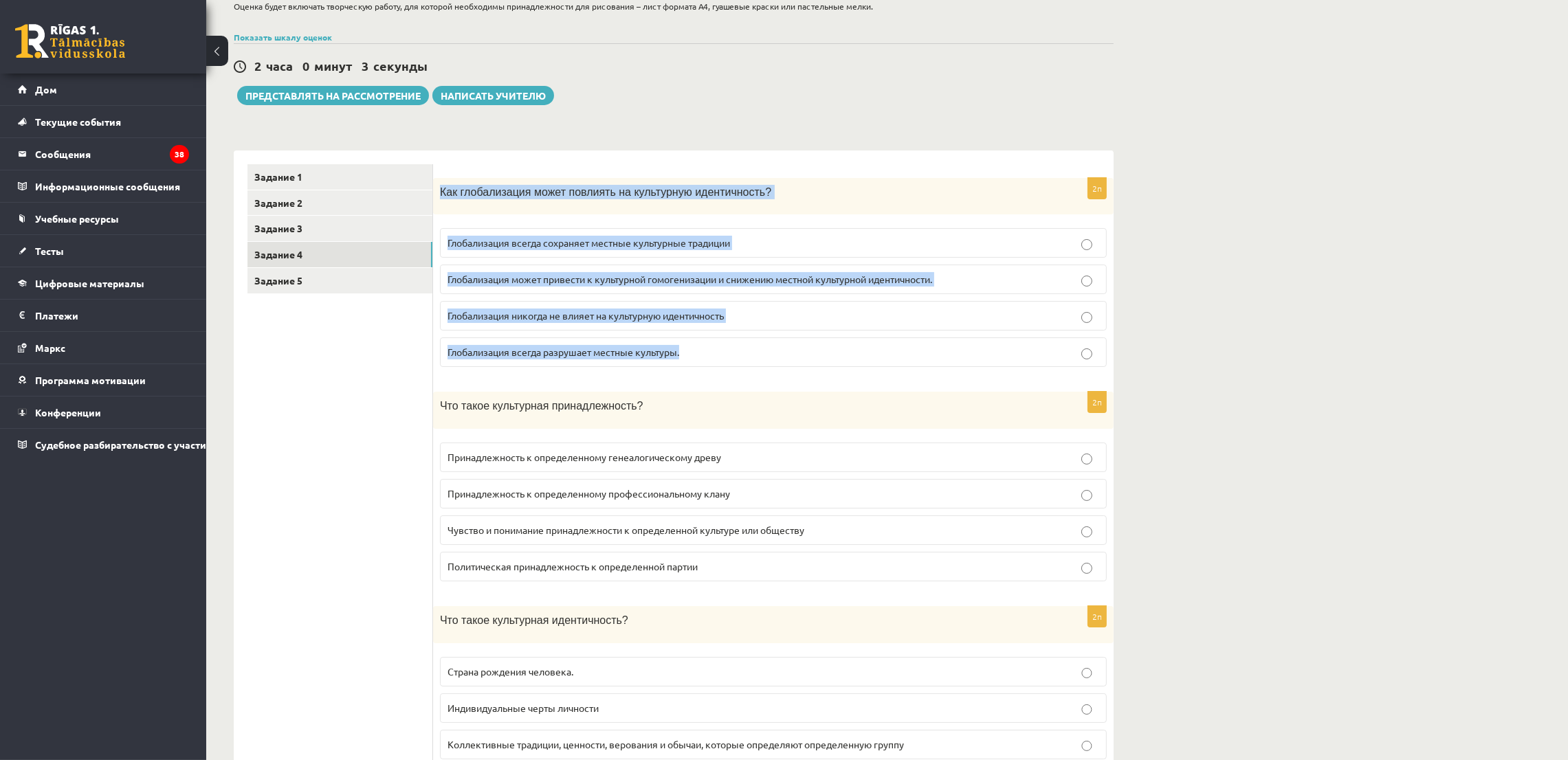
drag, startPoint x: 439, startPoint y: 194, endPoint x: 669, endPoint y: 256, distance: 238.2
click at [733, 359] on div "2п Как глобализация может повлиять на культурную идентичность? Глобализация все…" at bounding box center [774, 278] width 681 height 201
copy div "Как глобализация может повлиять на культурную идентичность? Глобализация всегда…"
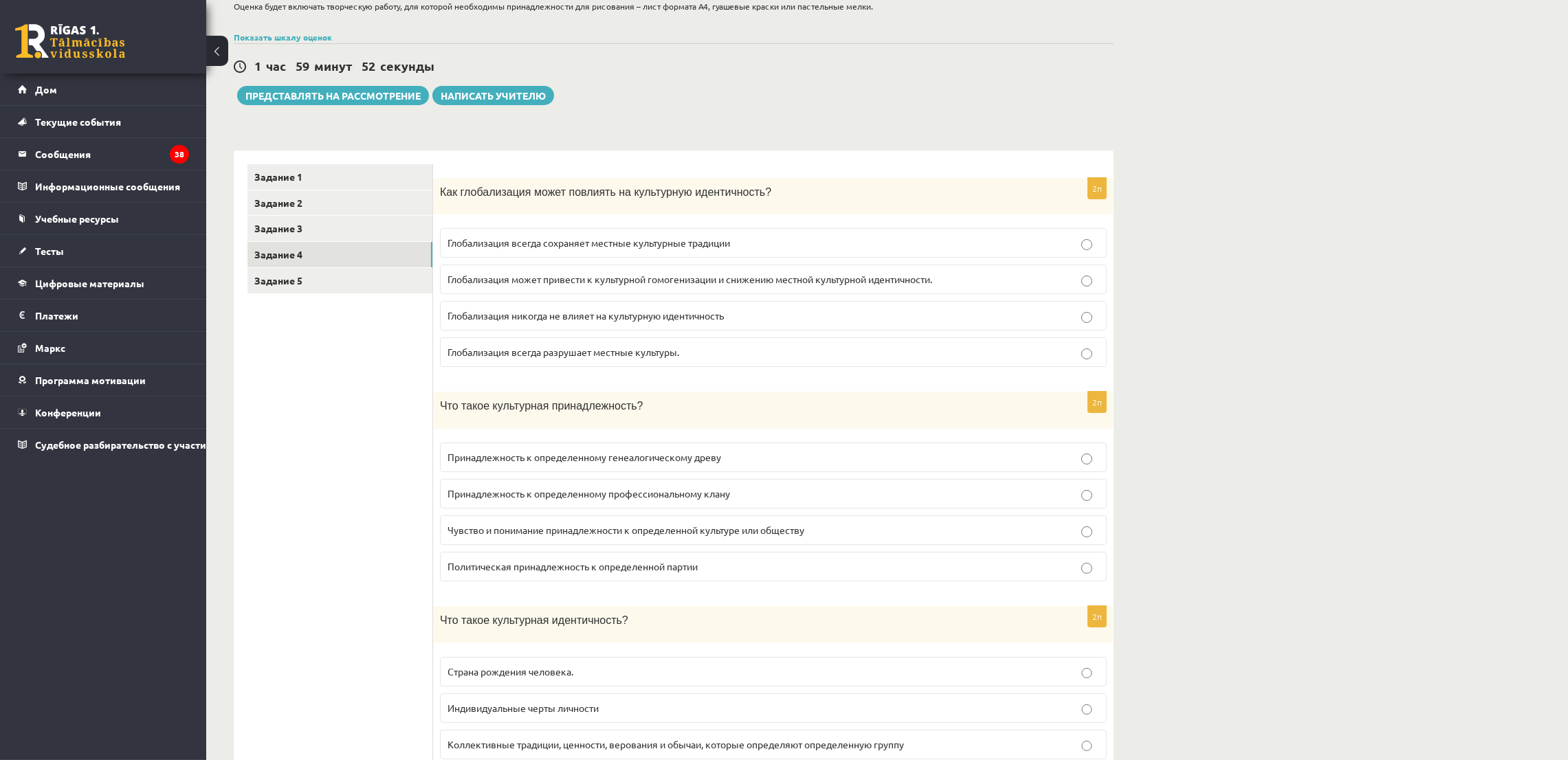
click at [834, 277] on font "Глобализация может привести к культурной гомогенизации и снижению местной культ…" at bounding box center [689, 279] width 484 height 12
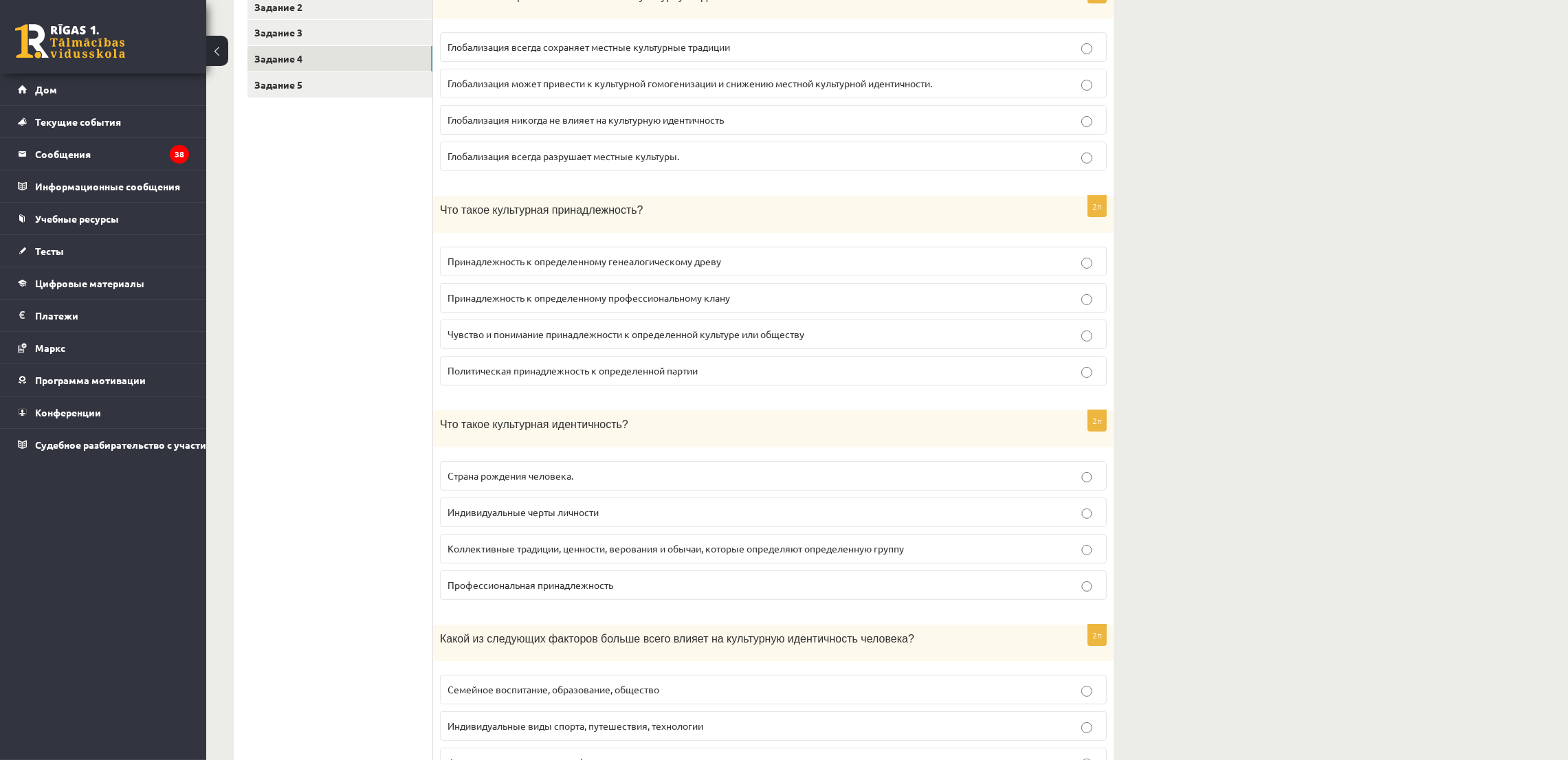
scroll to position [308, 0]
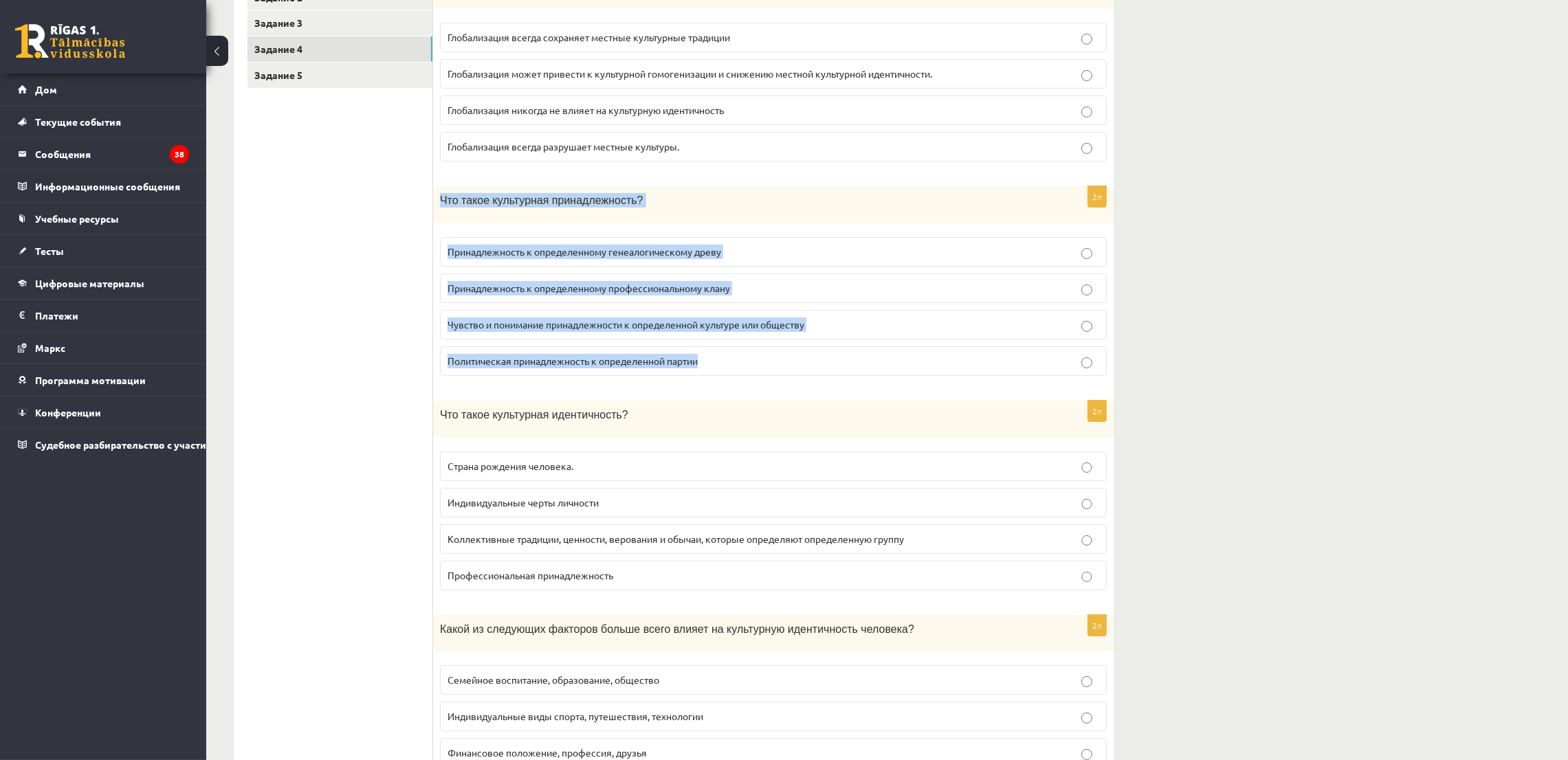
drag, startPoint x: 435, startPoint y: 198, endPoint x: 731, endPoint y: 366, distance: 340.4
click at [731, 366] on div "2п Что такое культурная принадлежность? Принадлежность к определенному генеалог…" at bounding box center [774, 286] width 681 height 201
copy div "Что такое культурная принадлежность? Принадлежность к определенному генеалогиче…"
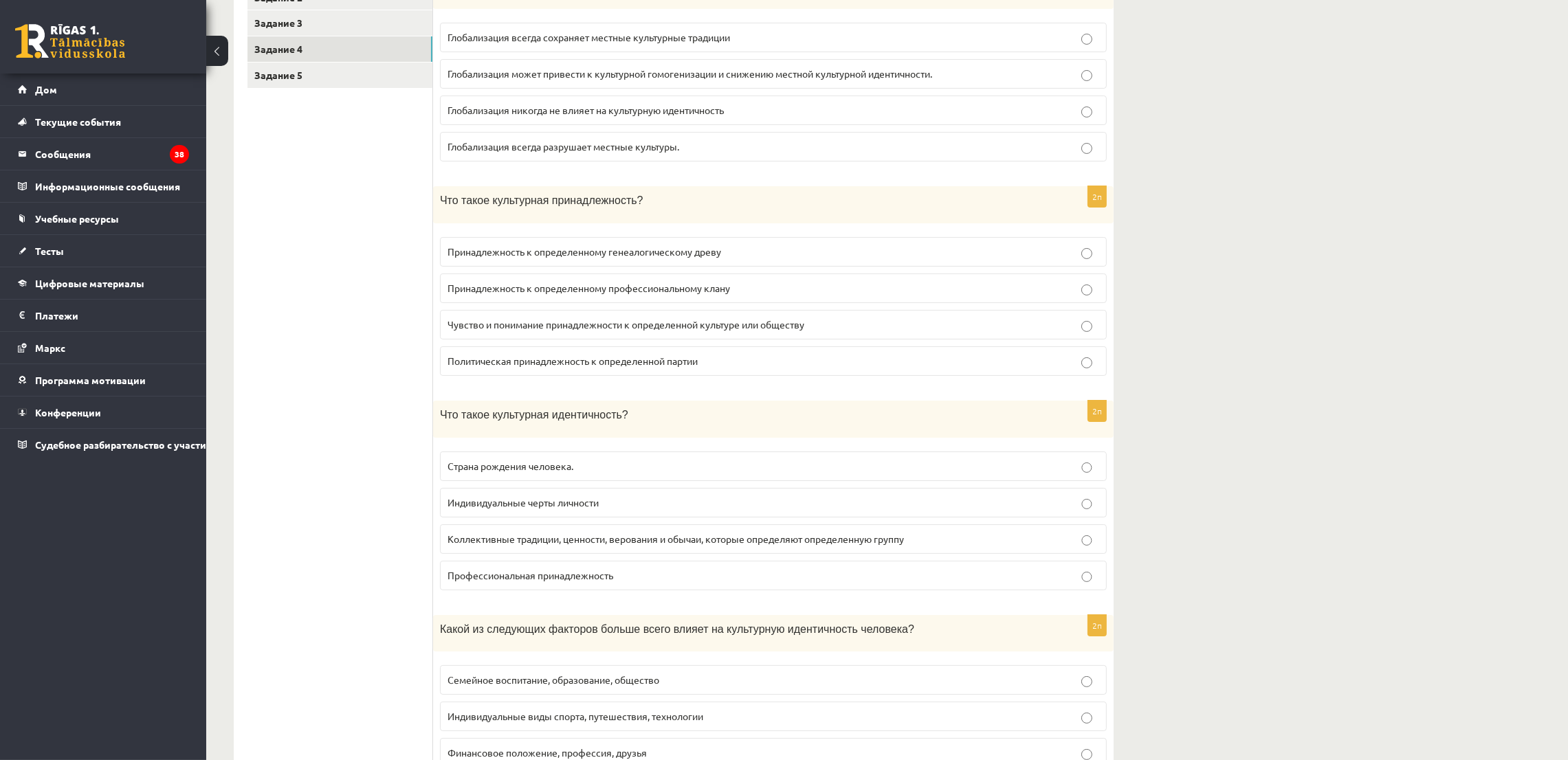
click at [464, 318] on p "Чувство и понимание принадлежности к определенной культуре или обществу" at bounding box center [773, 325] width 651 height 15
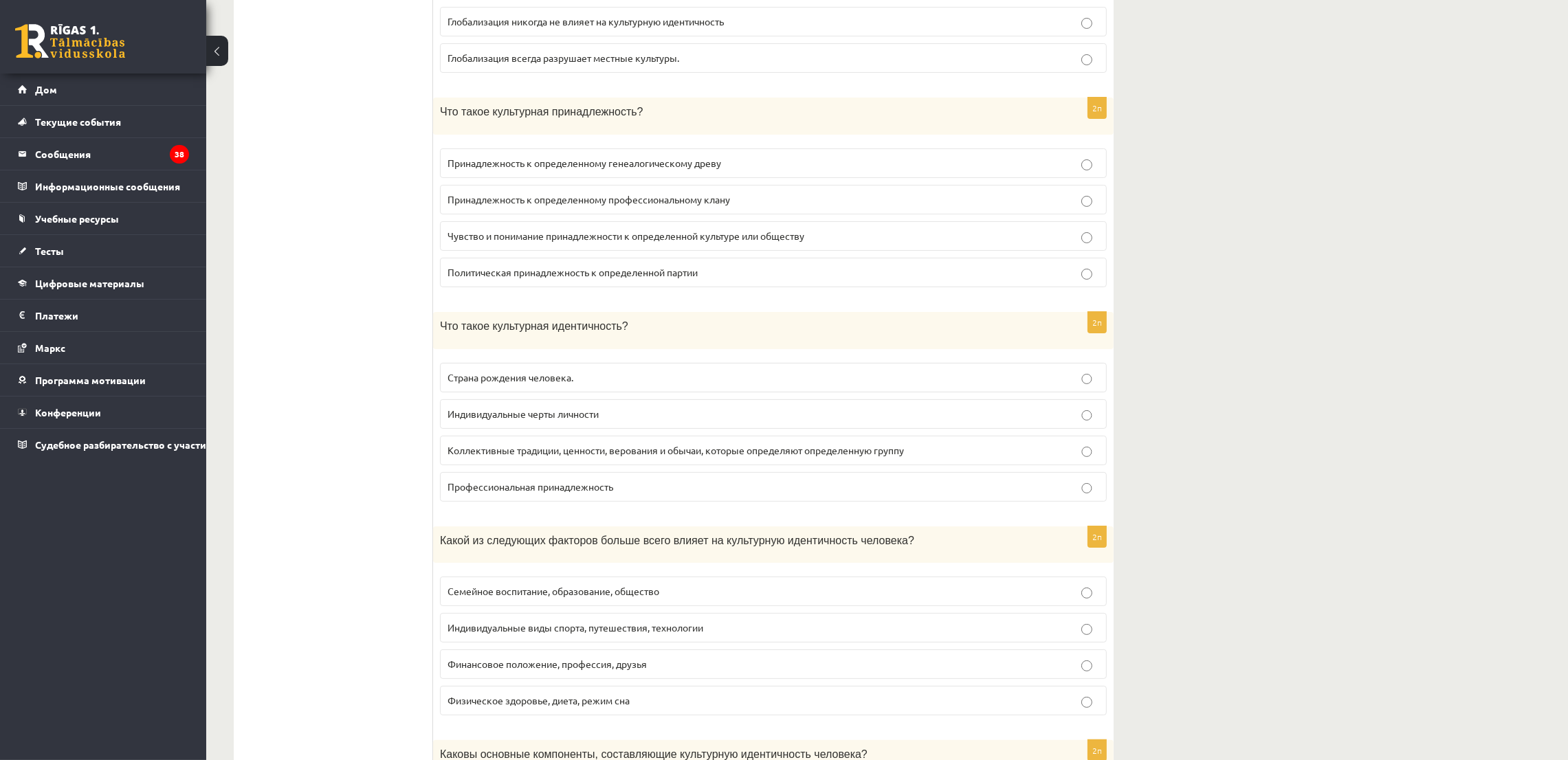
scroll to position [515, 0]
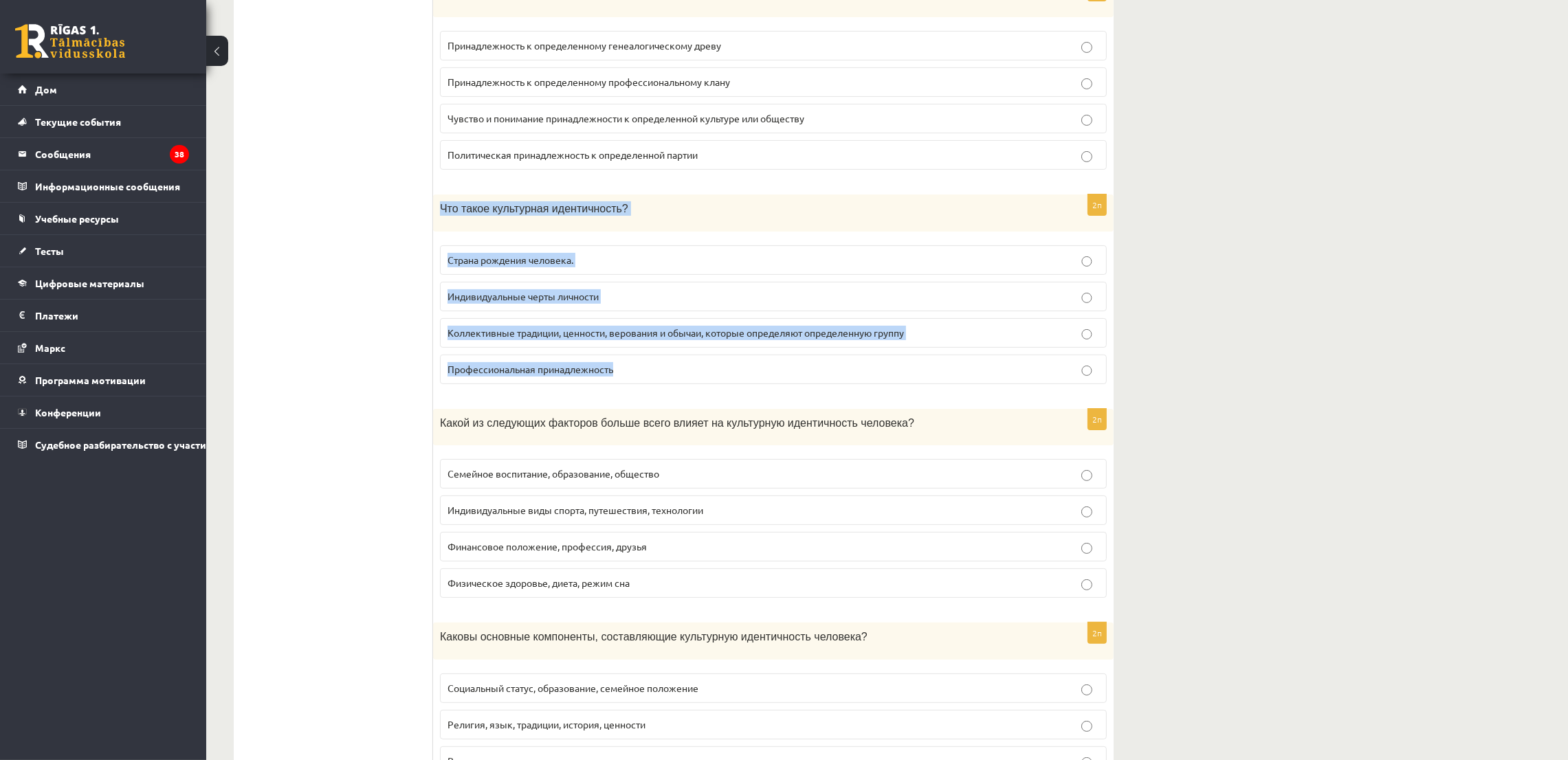
drag, startPoint x: 432, startPoint y: 207, endPoint x: 657, endPoint y: 364, distance: 274.4
click at [657, 364] on div "2п Что такое культурная идентичность? Страна рождения человека. Индивидуальные …" at bounding box center [774, 295] width 681 height 201
copy div "Что такое культурная идентичность? Страна рождения человека. Индивидуальные чер…"
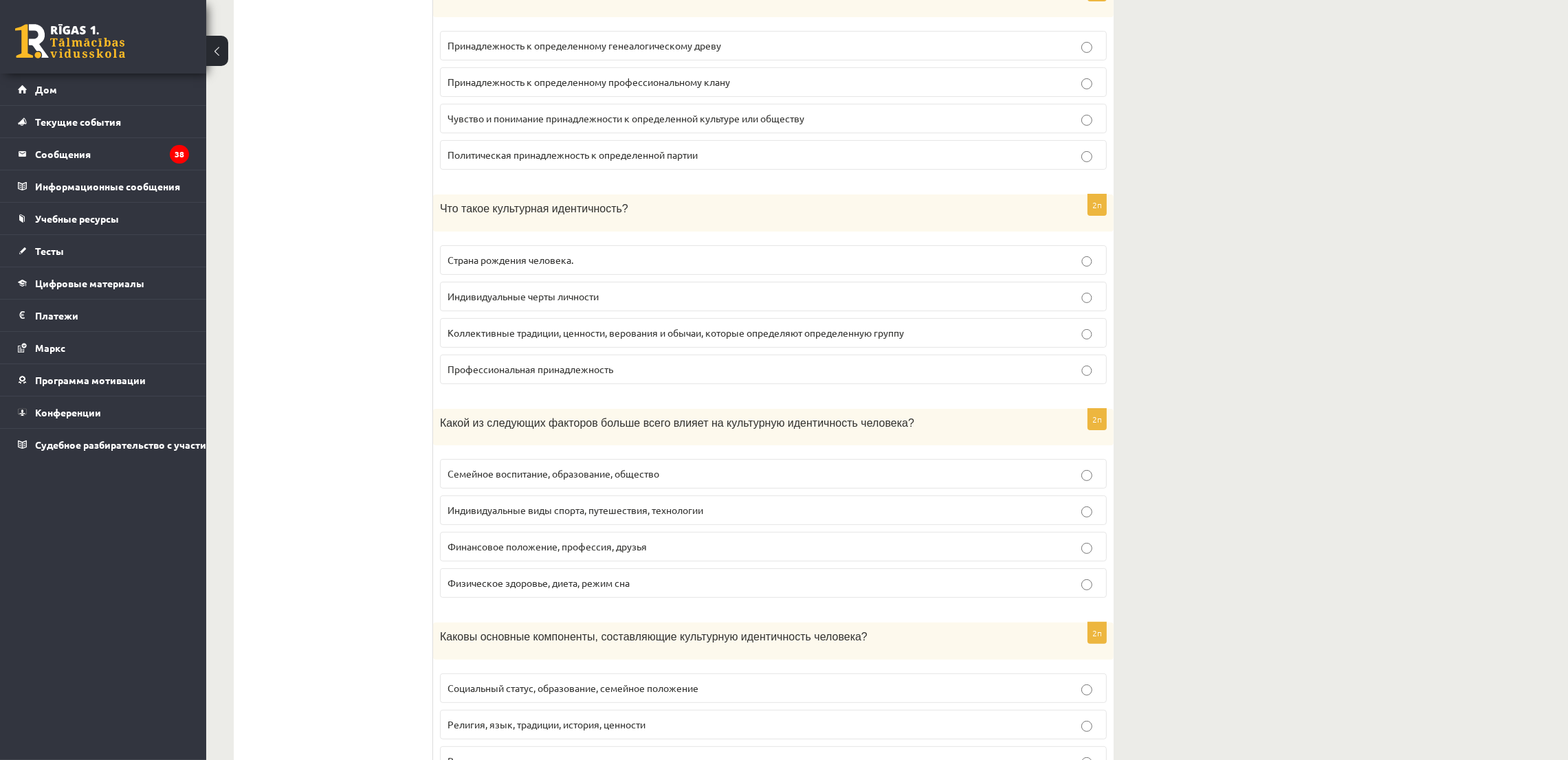
click at [517, 328] on p "Коллективные традиции, ценности, верования и обычаи, которые определяют определ…" at bounding box center [773, 333] width 651 height 15
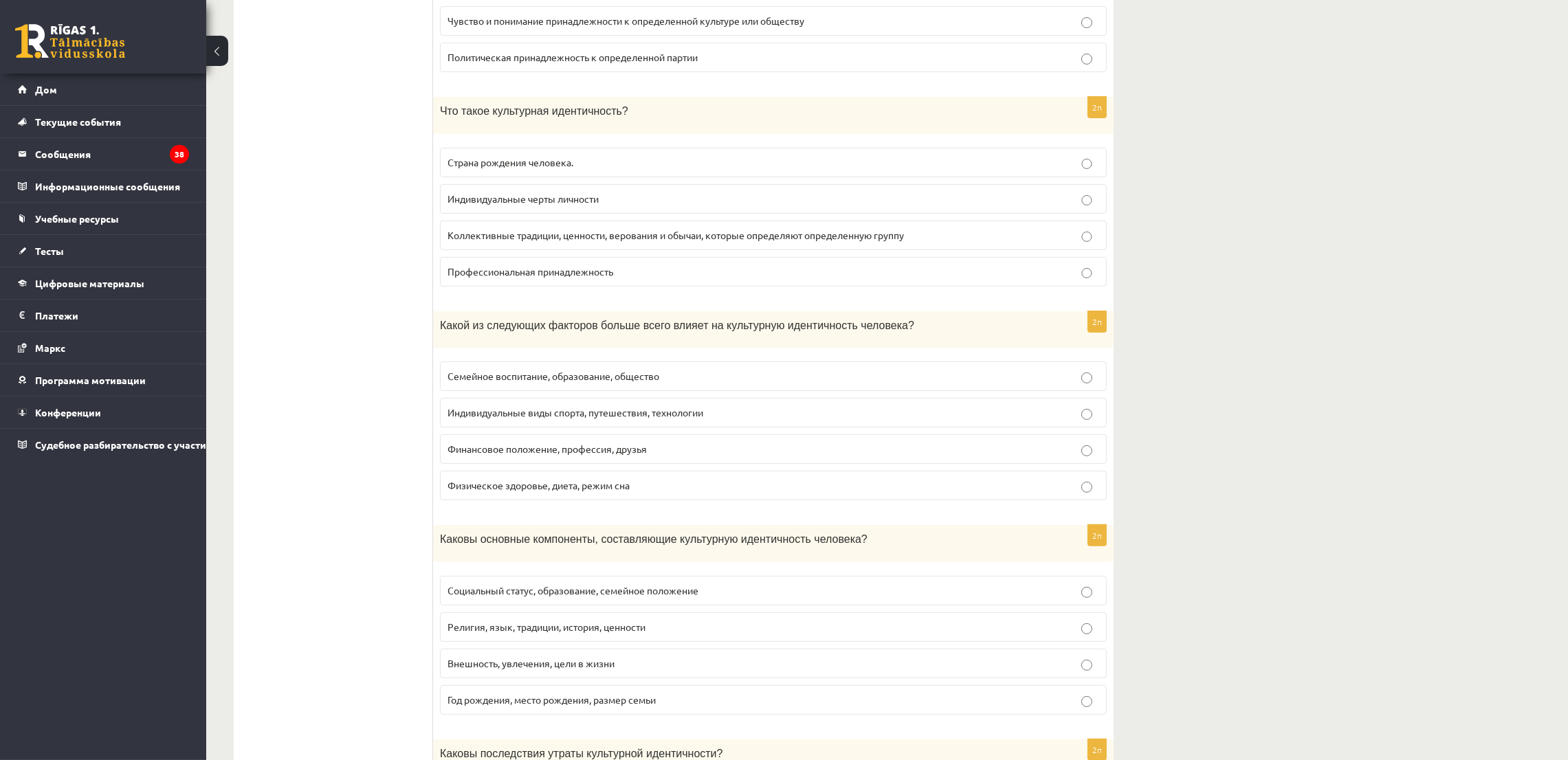
scroll to position [722, 0]
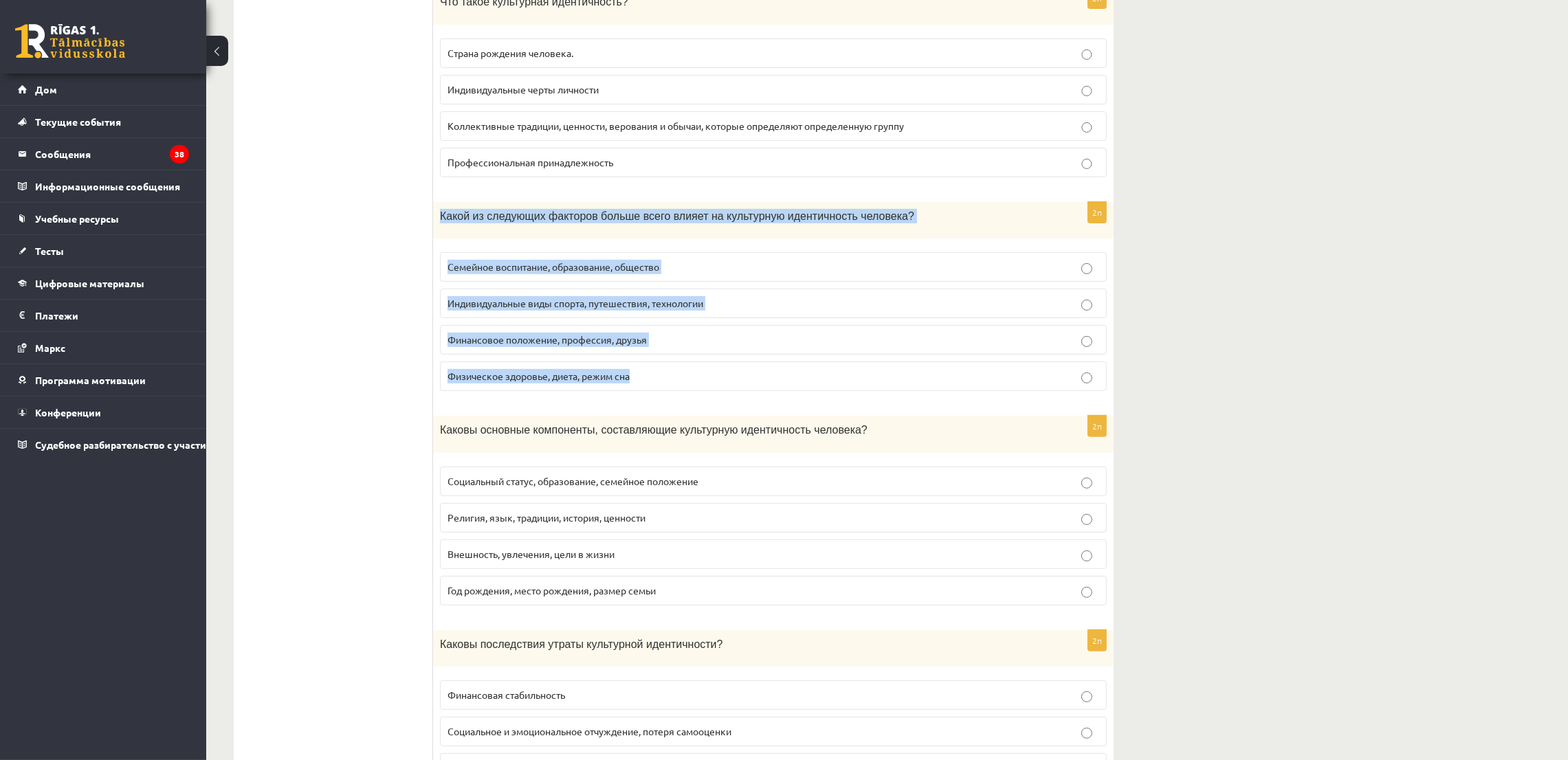
drag, startPoint x: 432, startPoint y: 216, endPoint x: 694, endPoint y: 392, distance: 315.6
click at [694, 392] on div "2п Какой из следующих факторов больше всего влияет на культурную идентичность ч…" at bounding box center [774, 302] width 681 height 201
copy div "Какой из следующих факторов больше всего влияет на культурную идентичность чело…"
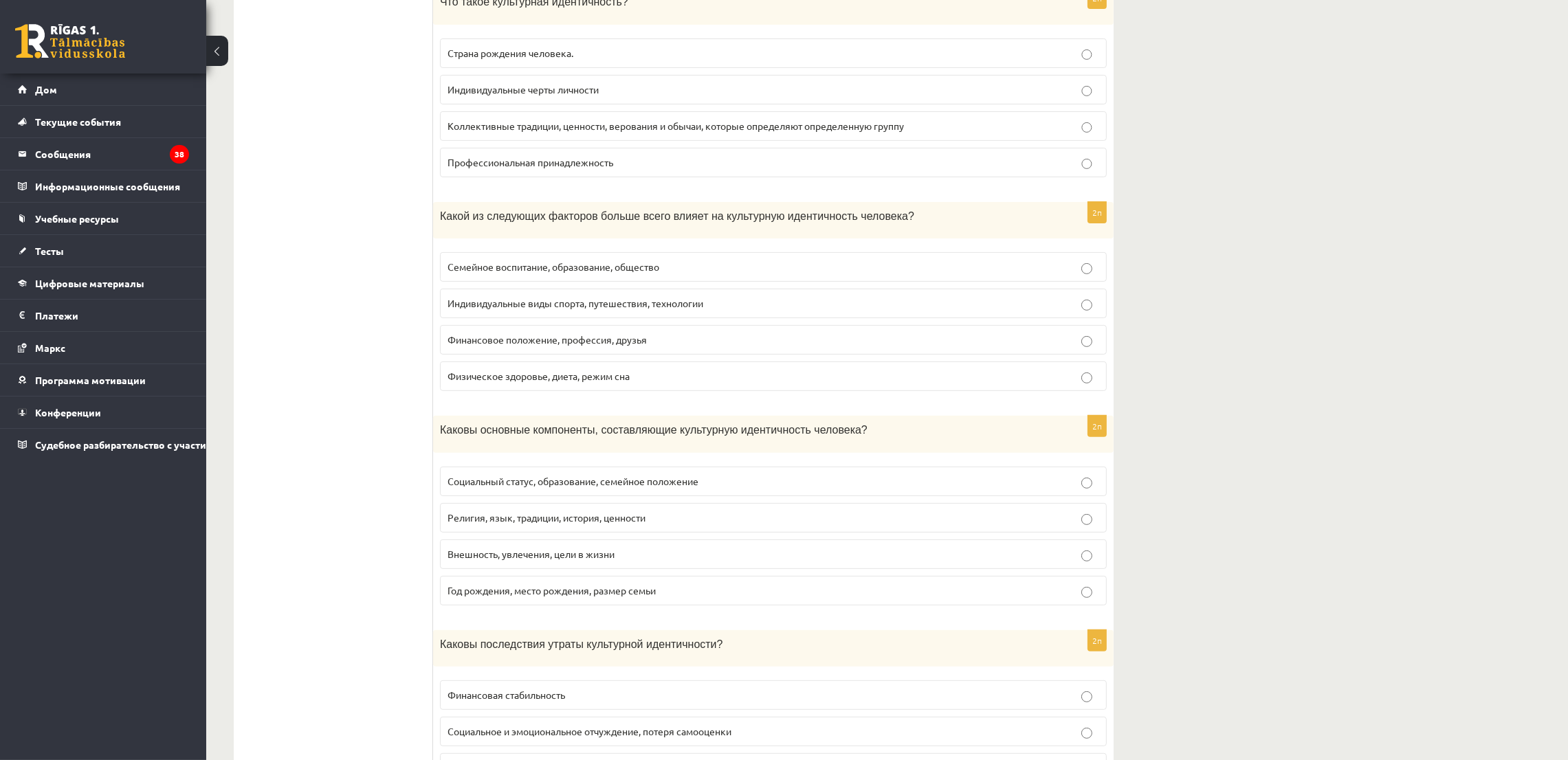
click at [383, 215] on ul "Задание 1 Задание 2 Задание 3 Задание 4 Задание 5" at bounding box center [339, 625] width 185 height 2159
click at [470, 272] on font "Семейное воспитание, образование, общество" at bounding box center [553, 266] width 212 height 12
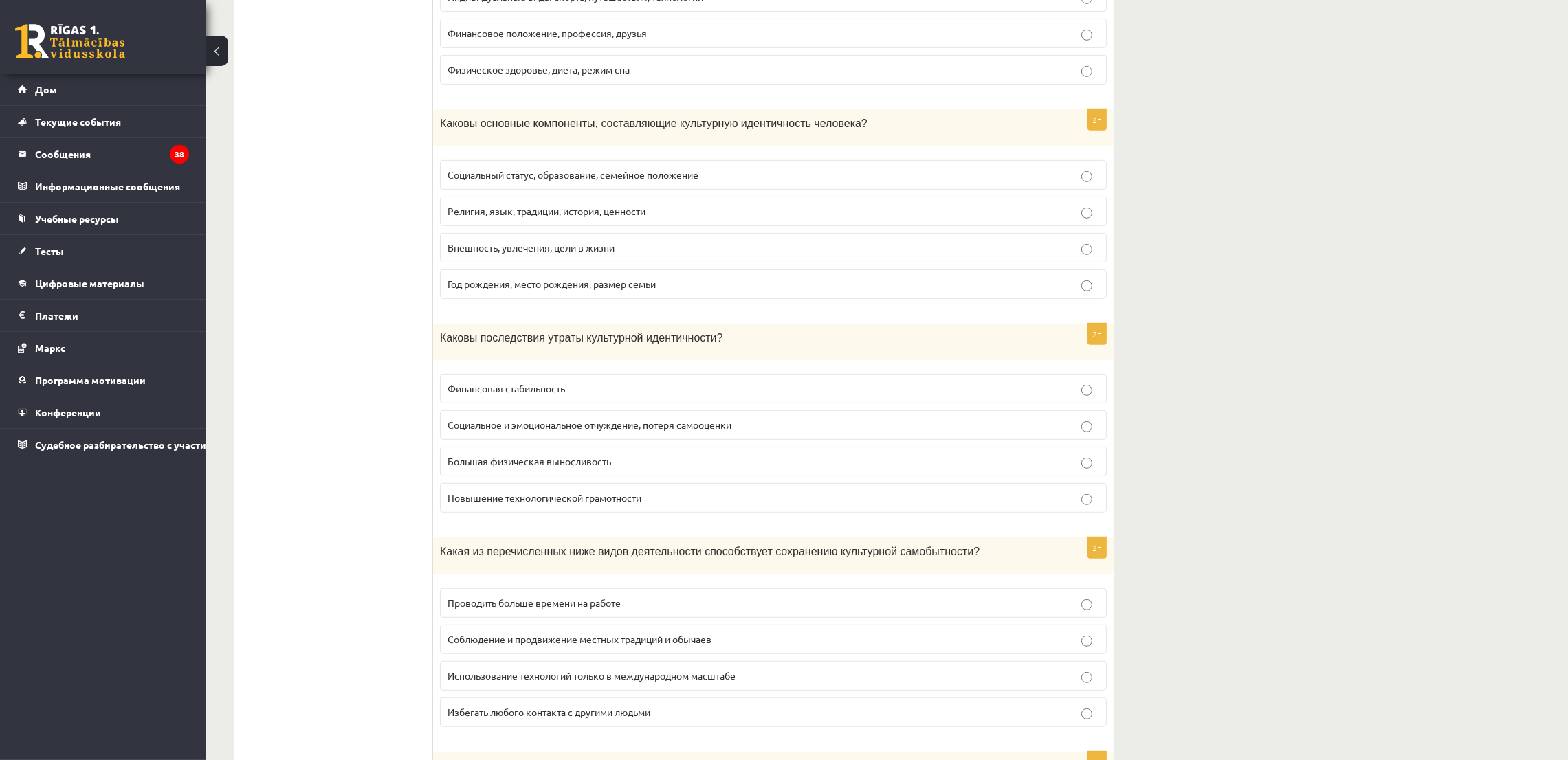
scroll to position [1031, 0]
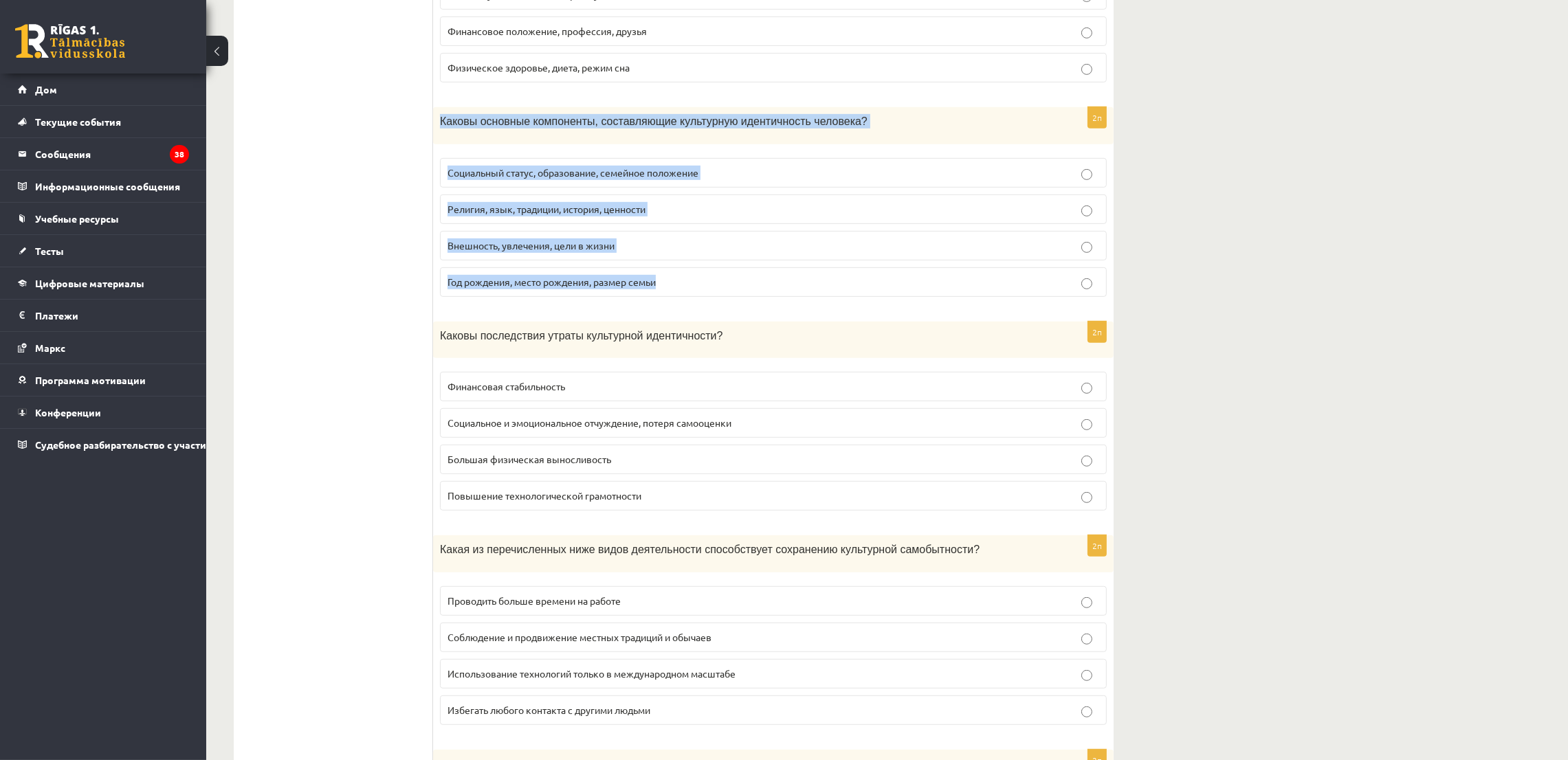
drag, startPoint x: 436, startPoint y: 126, endPoint x: 689, endPoint y: 277, distance: 294.6
click at [689, 277] on div "2п Каковы основные компоненты, составляющие культурную идентичность человека? С…" at bounding box center [774, 207] width 681 height 201
copy div "Каковы основные компоненты, составляющие культурную идентичность человека? Соци…"
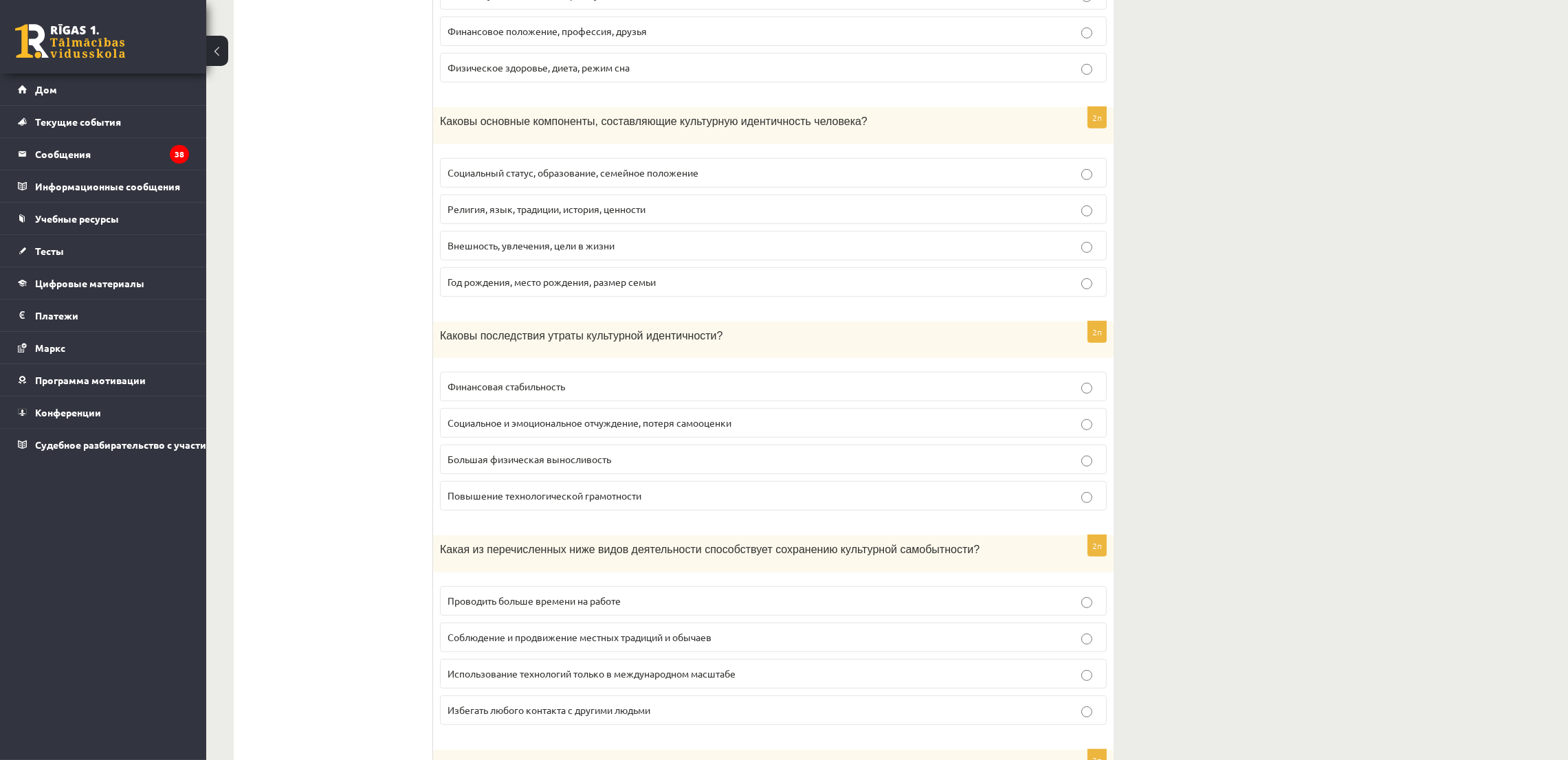
click at [345, 196] on ul "Задание 1 Задание 2 Задание 3 Задание 4 Задание 5" at bounding box center [339, 315] width 185 height 2159
click at [544, 212] on font "Религия, язык, традиции, история, ценности" at bounding box center [546, 209] width 198 height 12
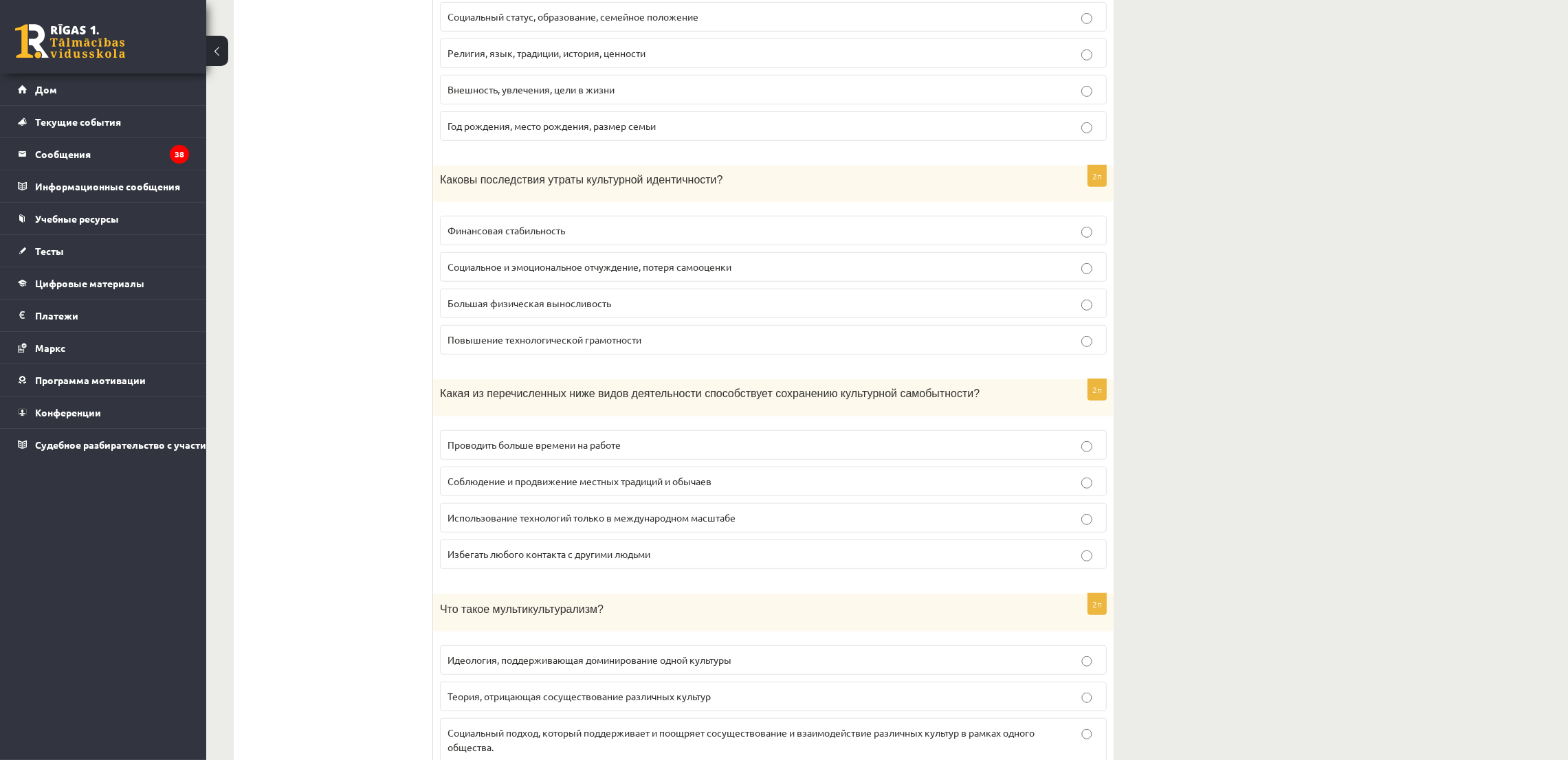
scroll to position [1237, 0]
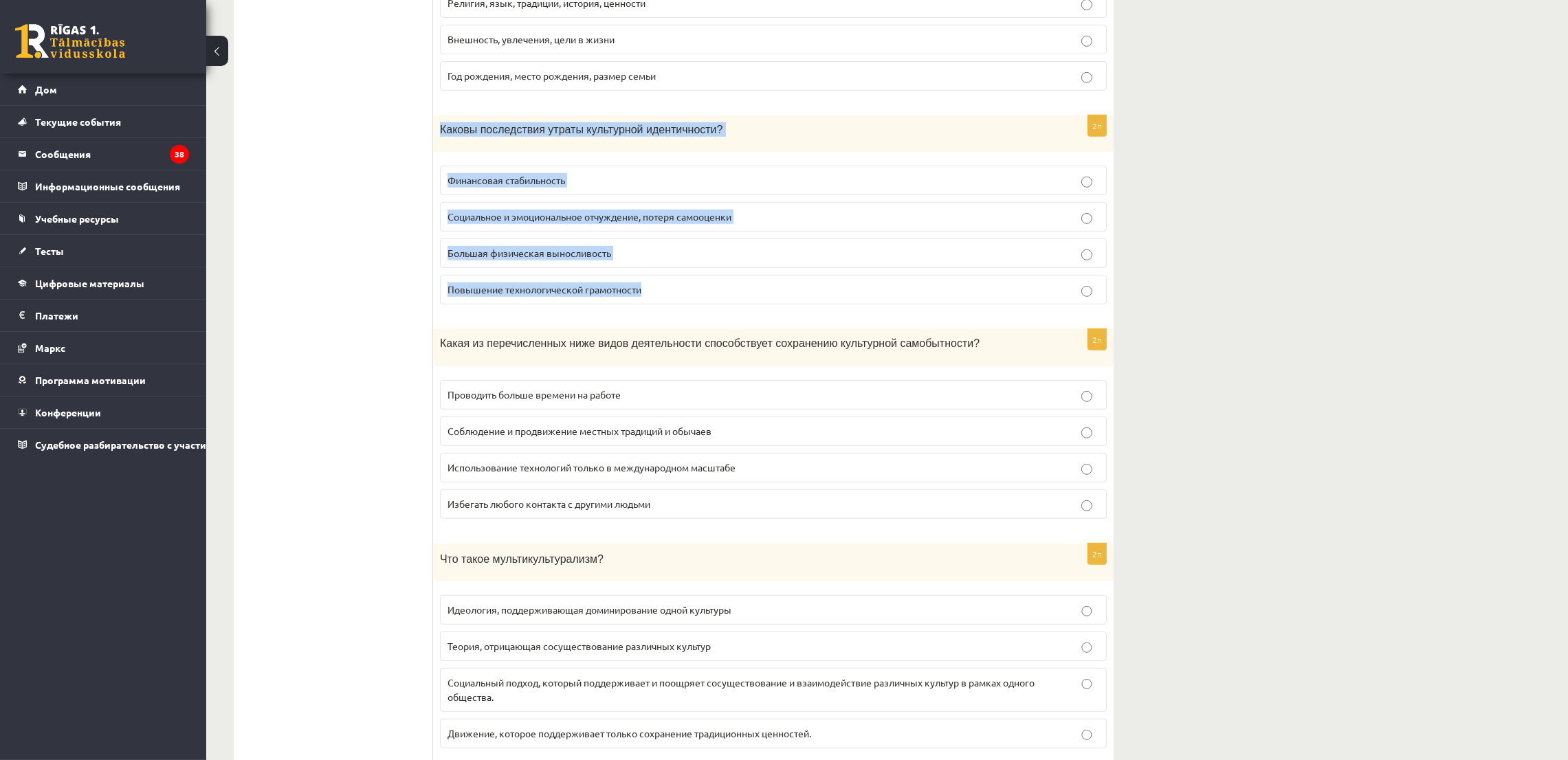
drag, startPoint x: 432, startPoint y: 133, endPoint x: 659, endPoint y: 307, distance: 286.0
click at [659, 307] on div "2п Каковы последствия утраты культурной идентичности? Финансовая стабильность С…" at bounding box center [774, 215] width 681 height 201
copy div "Каковы последствия утраты культурной идентичности? Финансовая стабильность Соци…"
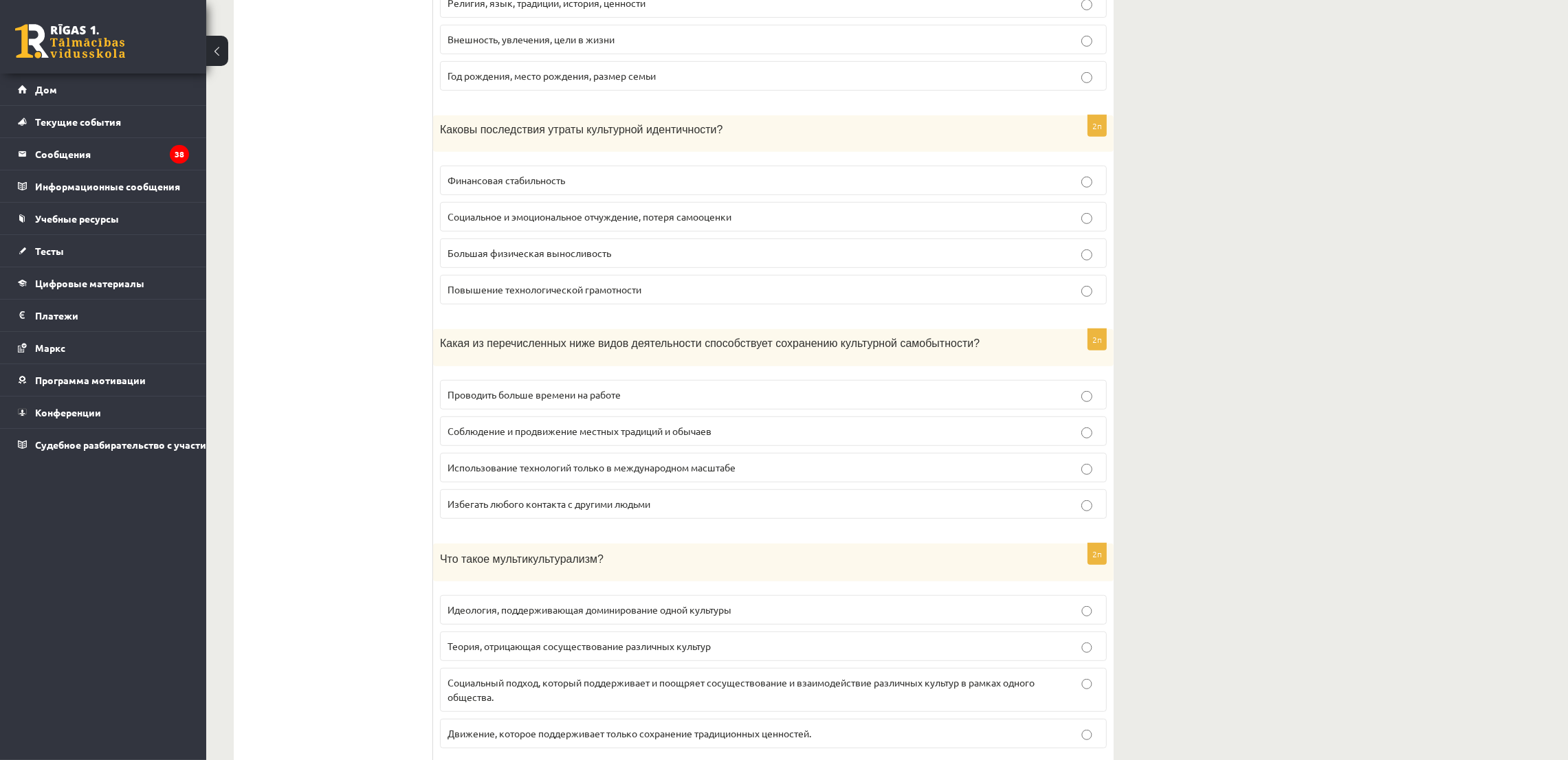
click at [370, 161] on ul "Задание 1 Задание 2 Задание 3 Задание 4 Задание 5" at bounding box center [339, 109] width 185 height 2159
click at [495, 218] on font "Социальное и эмоциональное отчуждение, потеря самооценки" at bounding box center [588, 216] width 283 height 12
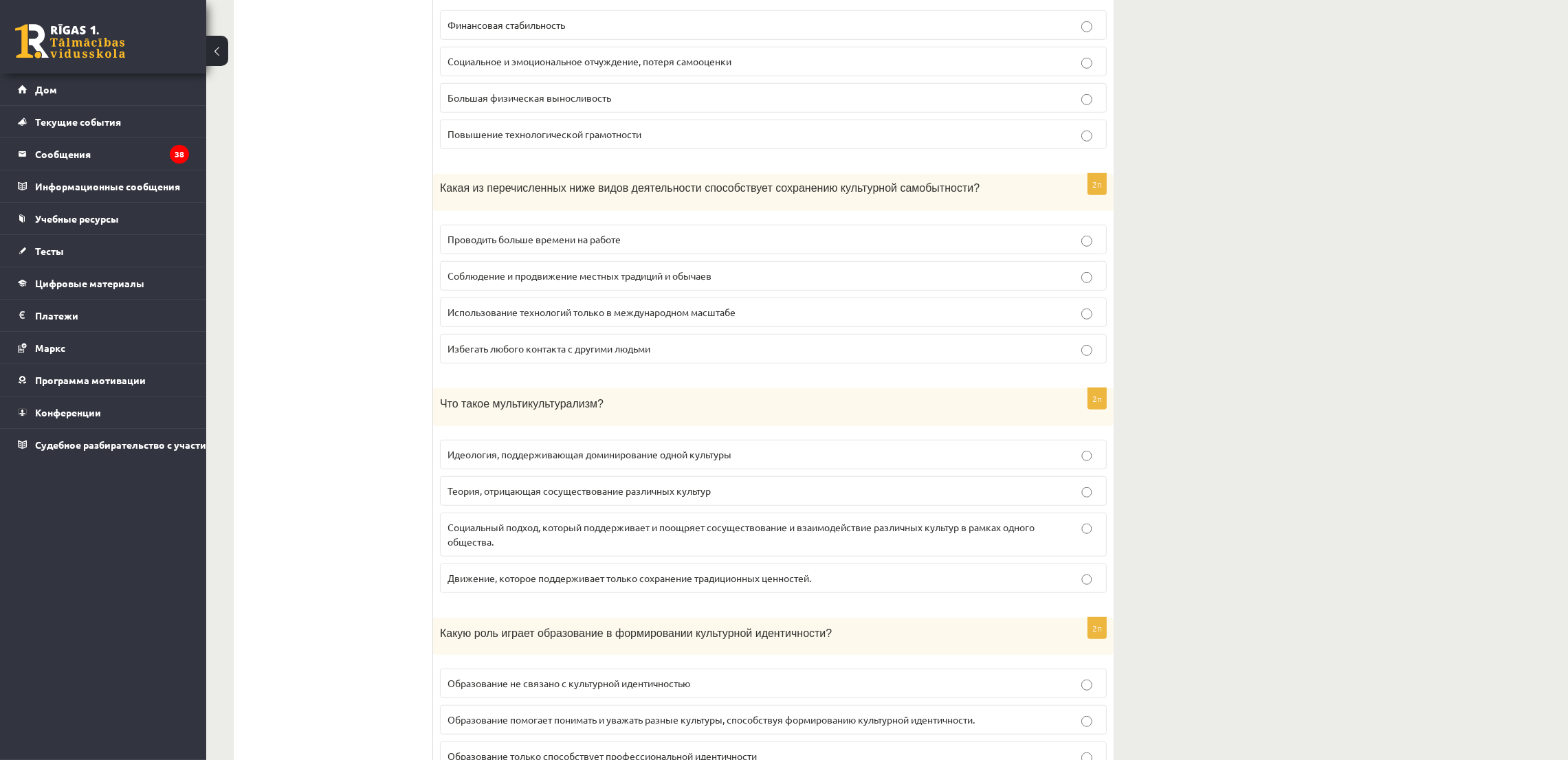
scroll to position [1443, 0]
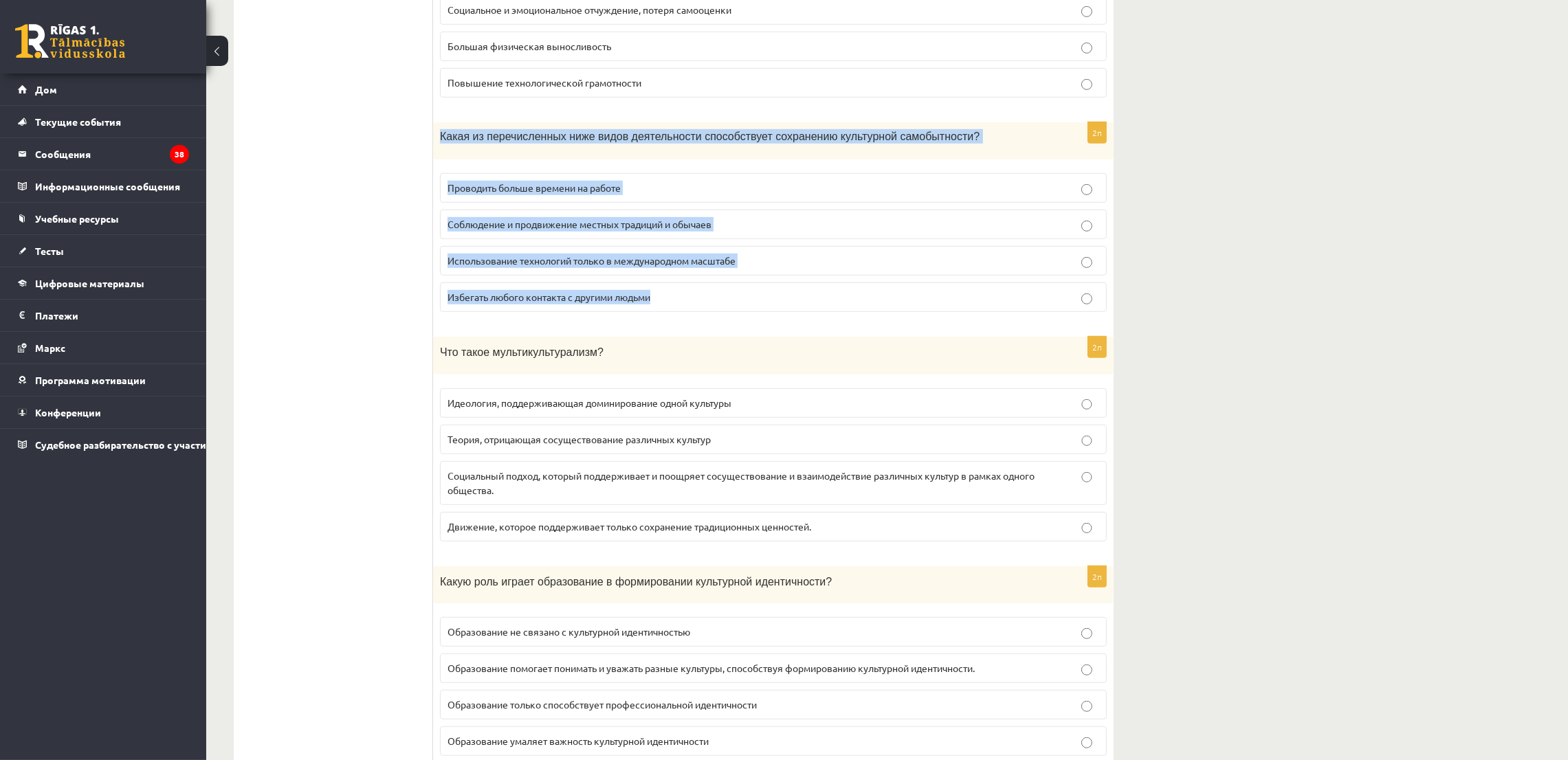
drag, startPoint x: 435, startPoint y: 140, endPoint x: 679, endPoint y: 297, distance: 290.1
click at [679, 297] on div "2п Какая из перечисленных ниже видов деятельности способствует сохранению культ…" at bounding box center [774, 222] width 681 height 201
copy div "Какая из перечисленных ниже видов деятельности способствует сохранению культурн…"
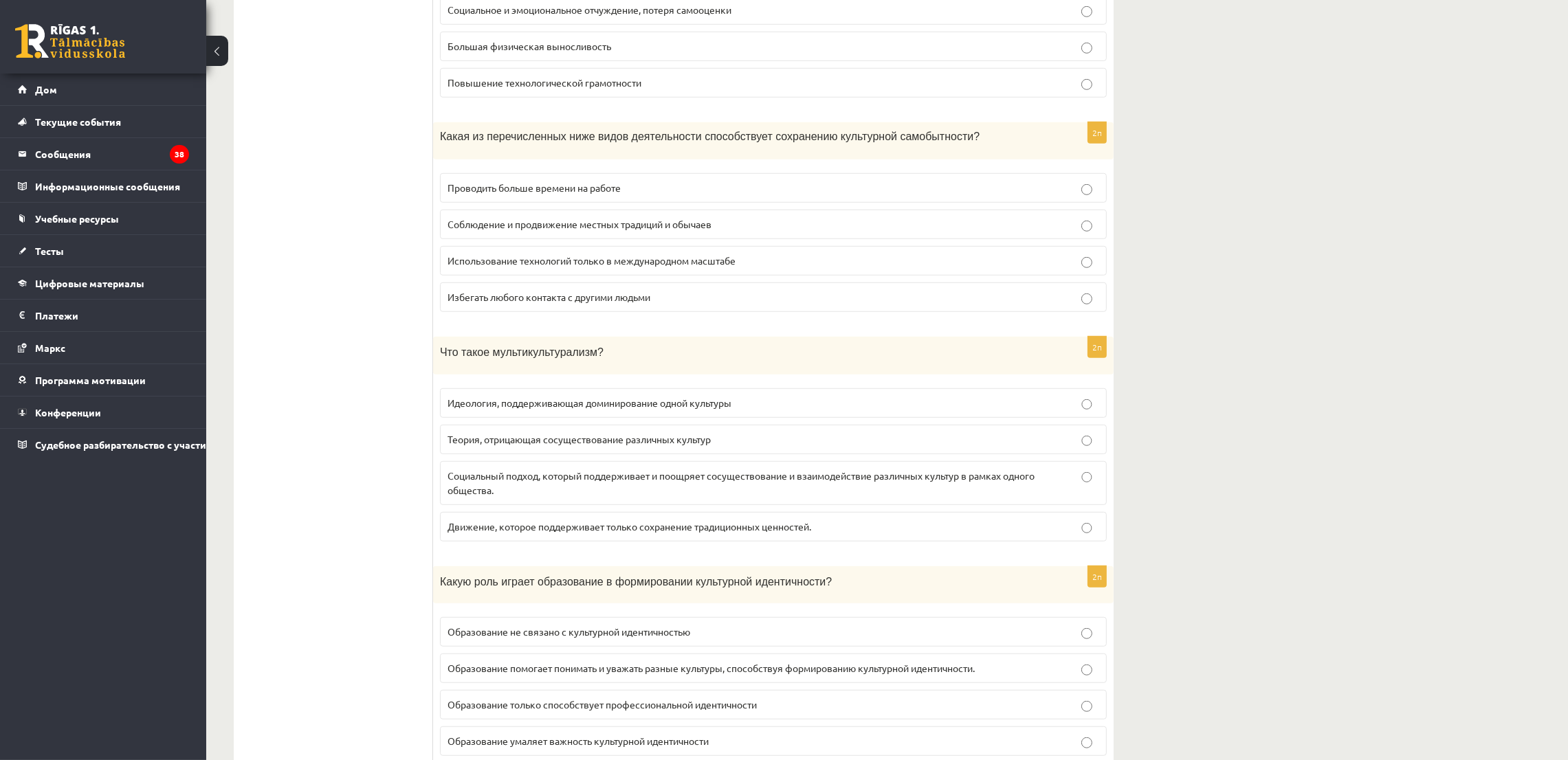
click at [471, 223] on label "Соблюдение и продвижение местных традиций и обычаев" at bounding box center [774, 224] width 667 height 29
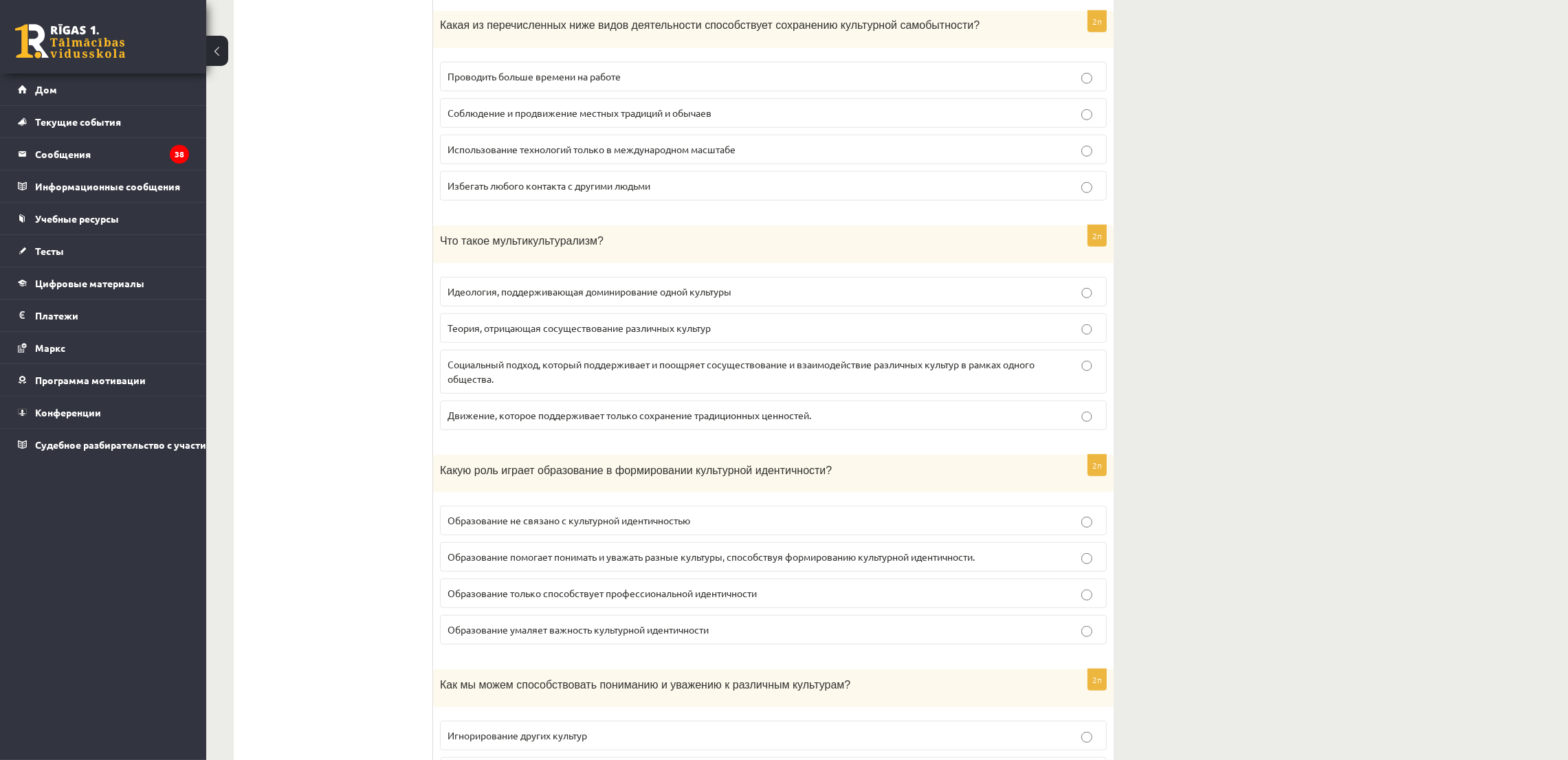
scroll to position [1650, 0]
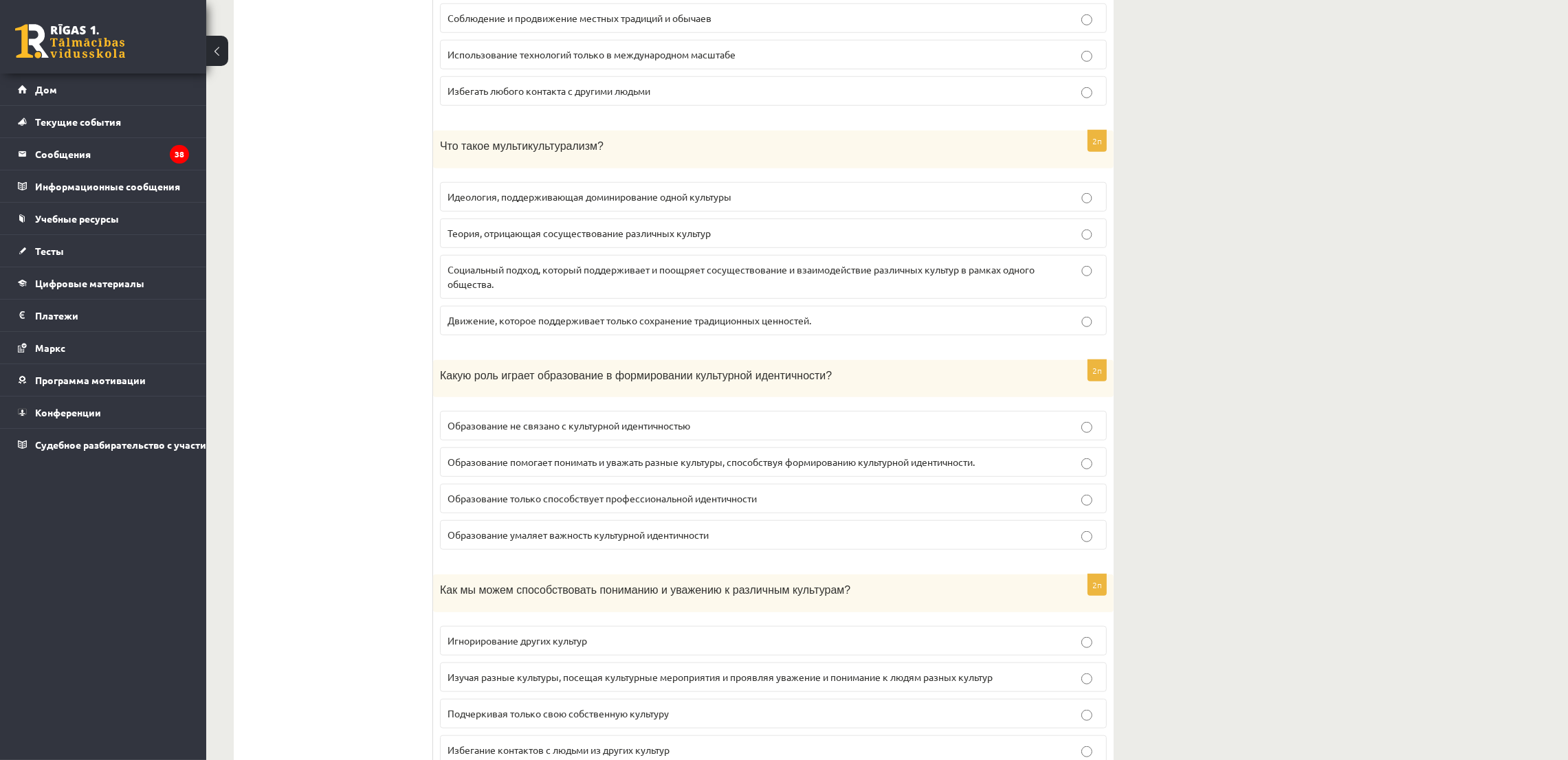
drag, startPoint x: 427, startPoint y: 154, endPoint x: 865, endPoint y: 306, distance: 463.6
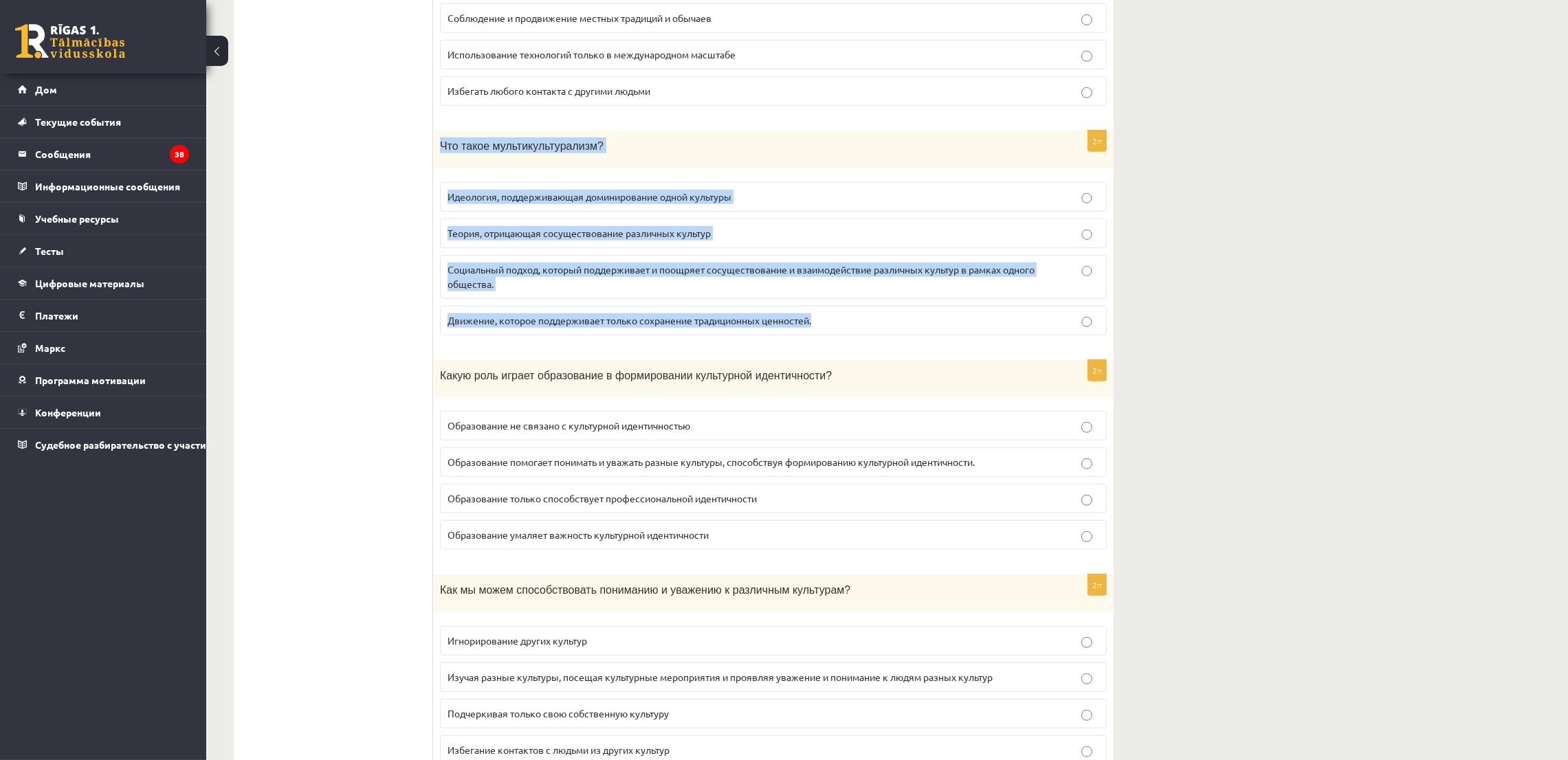
drag, startPoint x: 437, startPoint y: 142, endPoint x: 840, endPoint y: 318, distance: 439.8
click at [840, 318] on div "2п Что такое мультикультурализм? Идеология, поддерживающая доминирование одной …" at bounding box center [774, 239] width 681 height 216
copy div "Что такое мультикультурализм? Идеология, поддерживающая доминирование одной кул…"
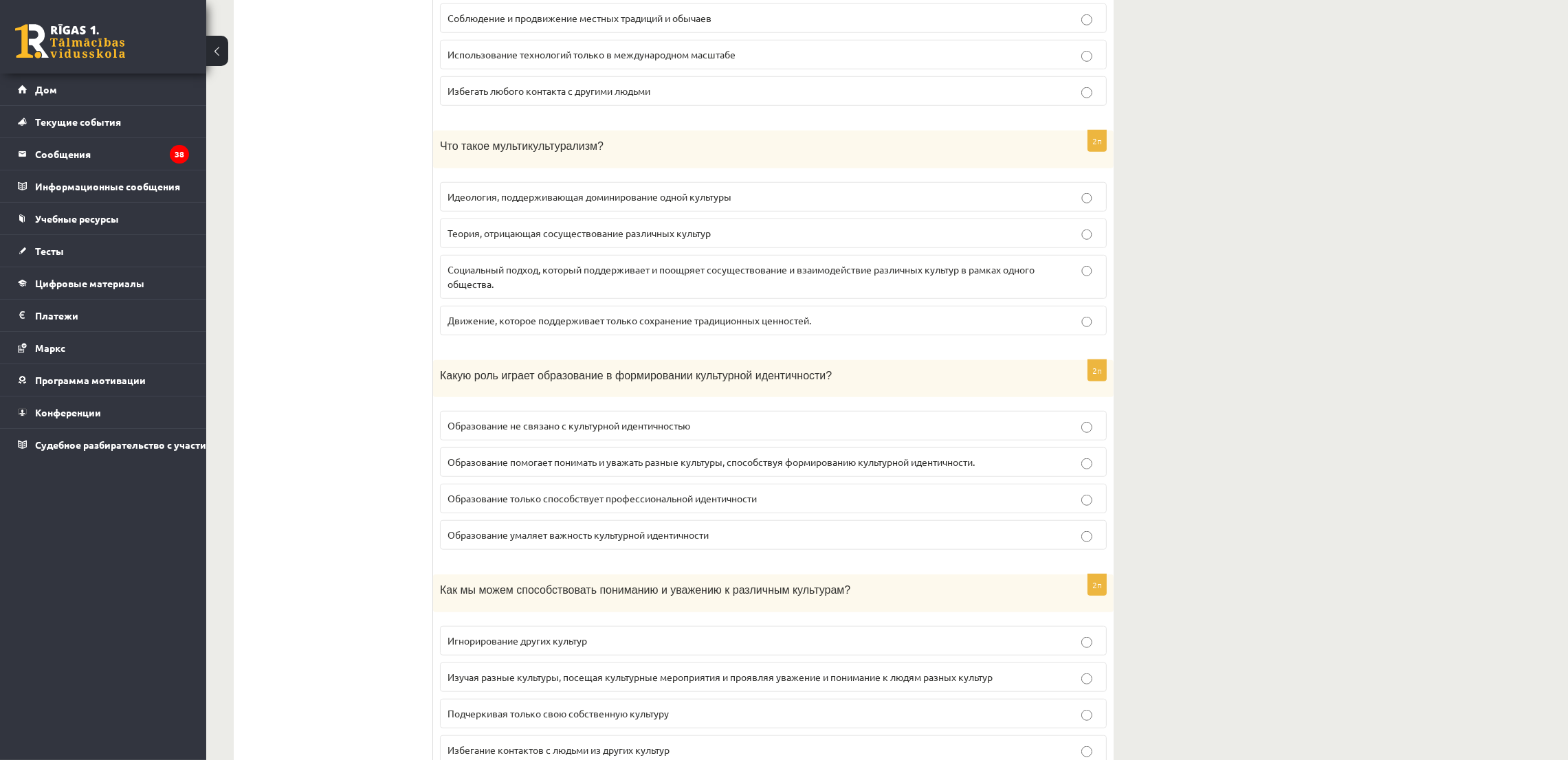
click at [474, 282] on font "Социальный подход, который поддерживает и поощряет сосуществование и взаимодейс…" at bounding box center [740, 277] width 587 height 27
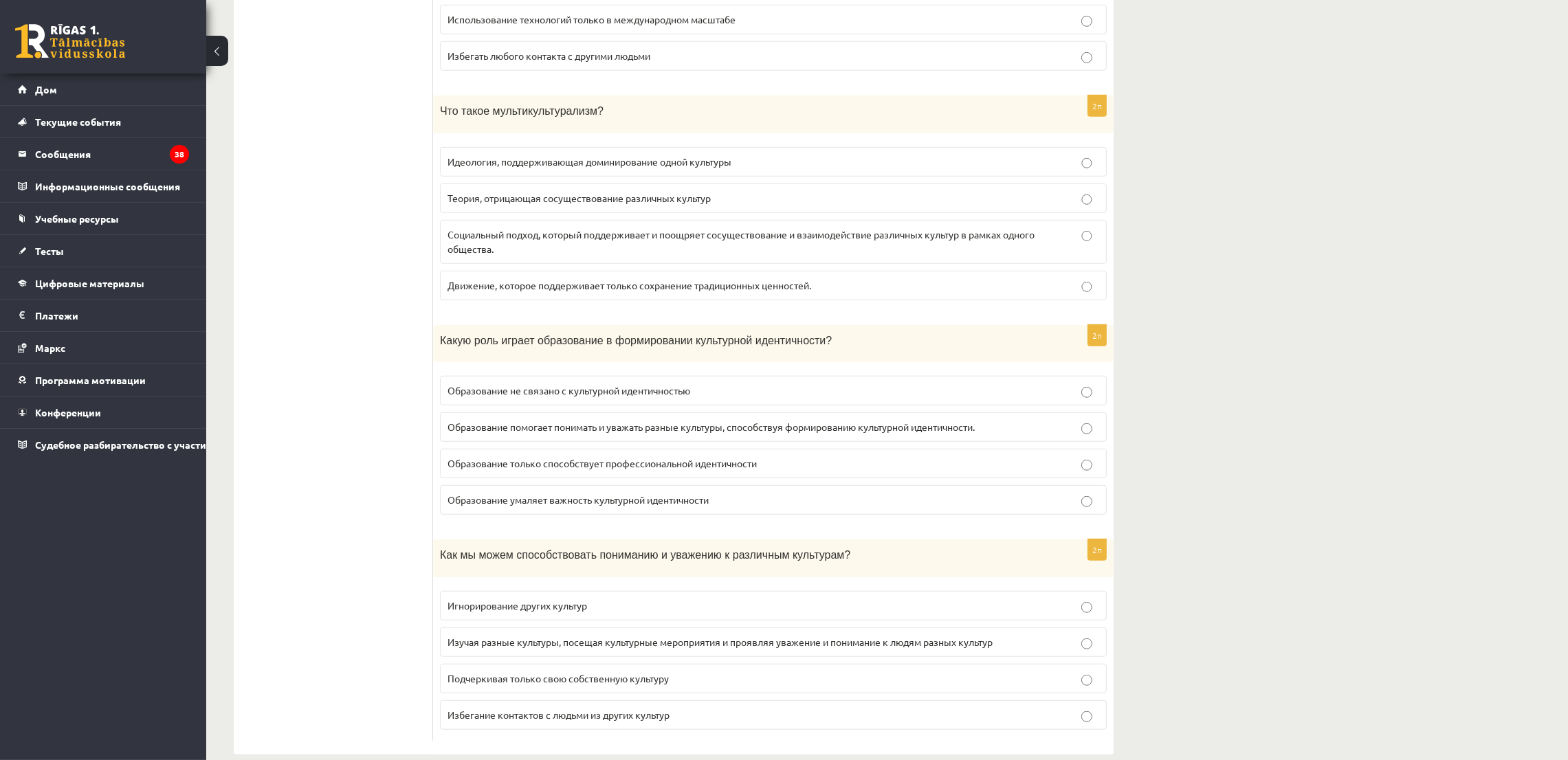
scroll to position [1718, 0]
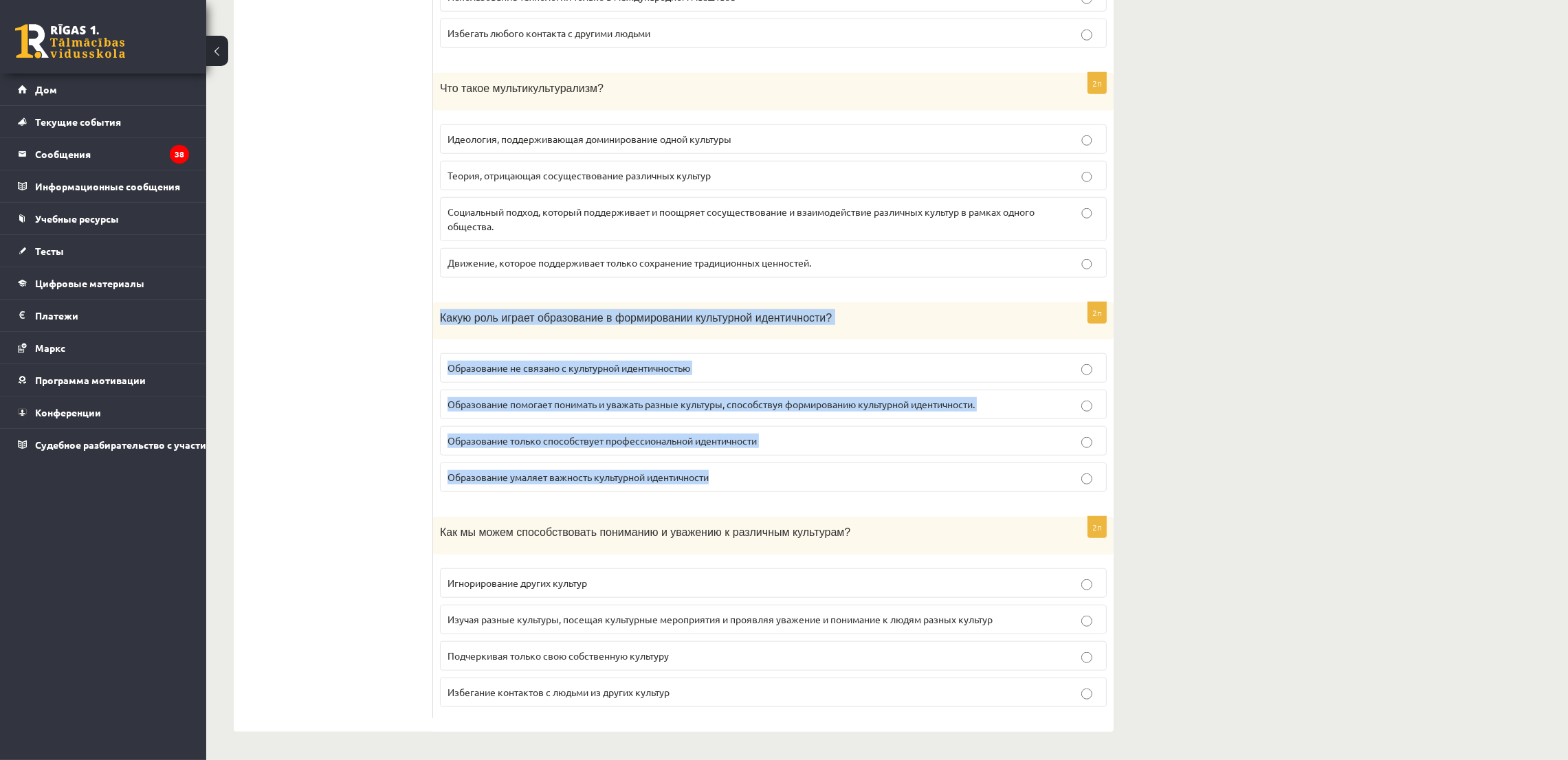
drag, startPoint x: 438, startPoint y: 311, endPoint x: 632, endPoint y: 347, distance: 197.3
click at [748, 474] on div "2п Какую роль играет образование в формировании культурной идентичности? Образо…" at bounding box center [774, 403] width 681 height 202
copy div "Какую роль играет образование в формировании культурной идентичности? Образован…"
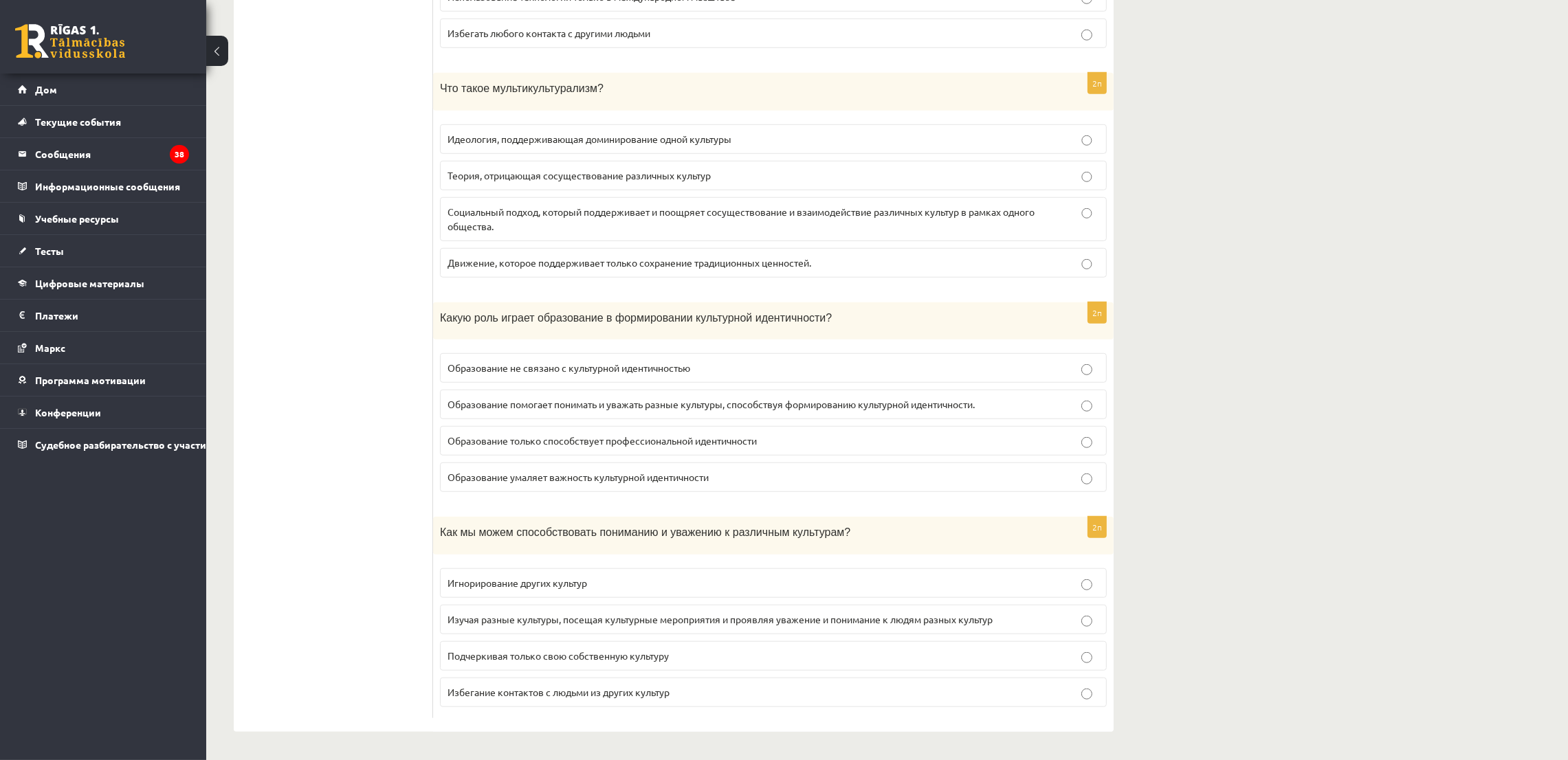
click at [527, 406] on font "Образование помогает понимать и уважать разные культуры, способствуя формирован…" at bounding box center [711, 404] width 527 height 12
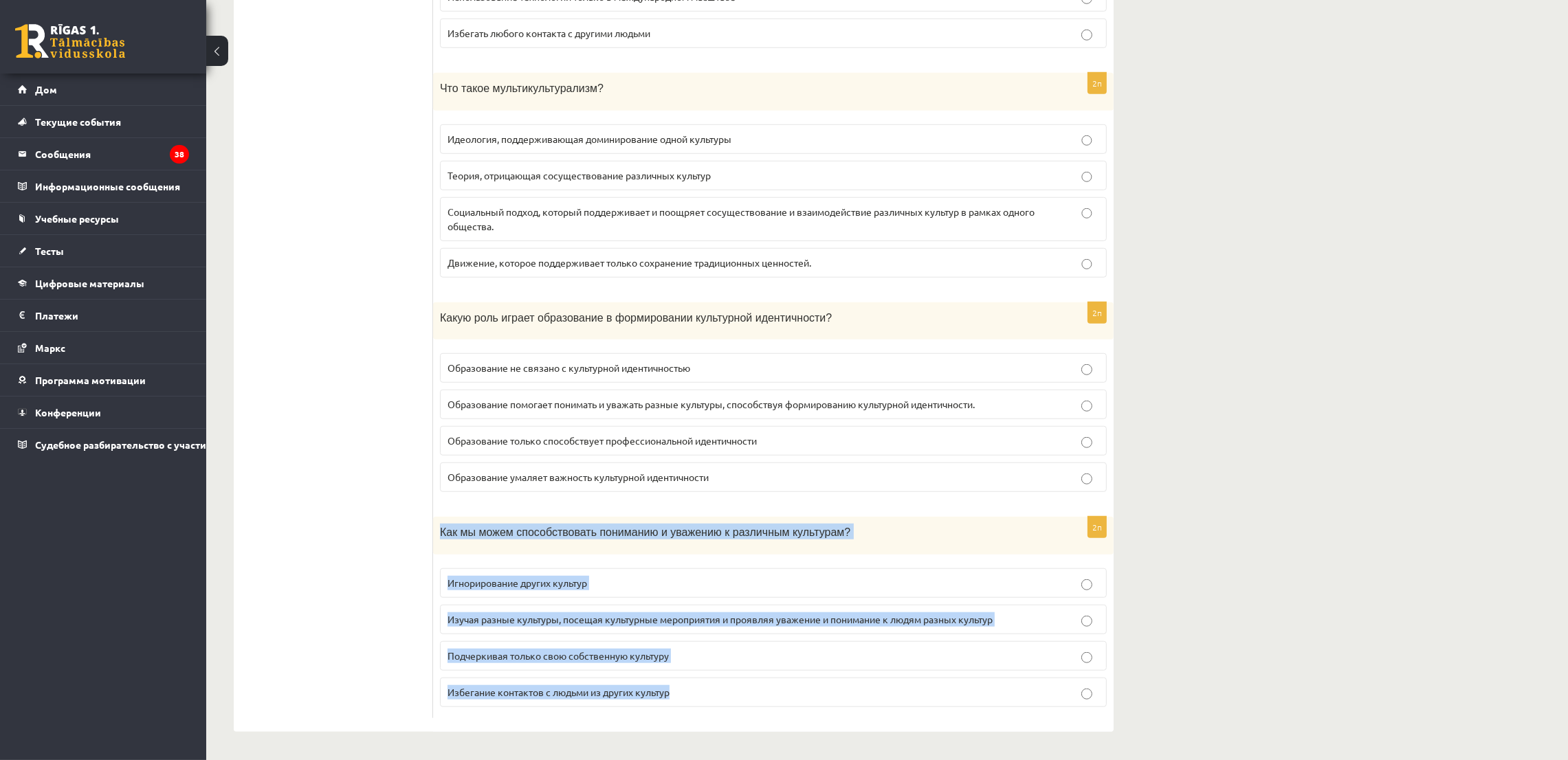
drag, startPoint x: 436, startPoint y: 524, endPoint x: 686, endPoint y: 696, distance: 303.5
click at [686, 696] on div "2п Как мы можем способствовать пониманию и уважению к различным культурам? Игно…" at bounding box center [774, 618] width 681 height 202
copy div "Как мы можем способствовать пониманию и уважению к различным культурам? Игнорир…"
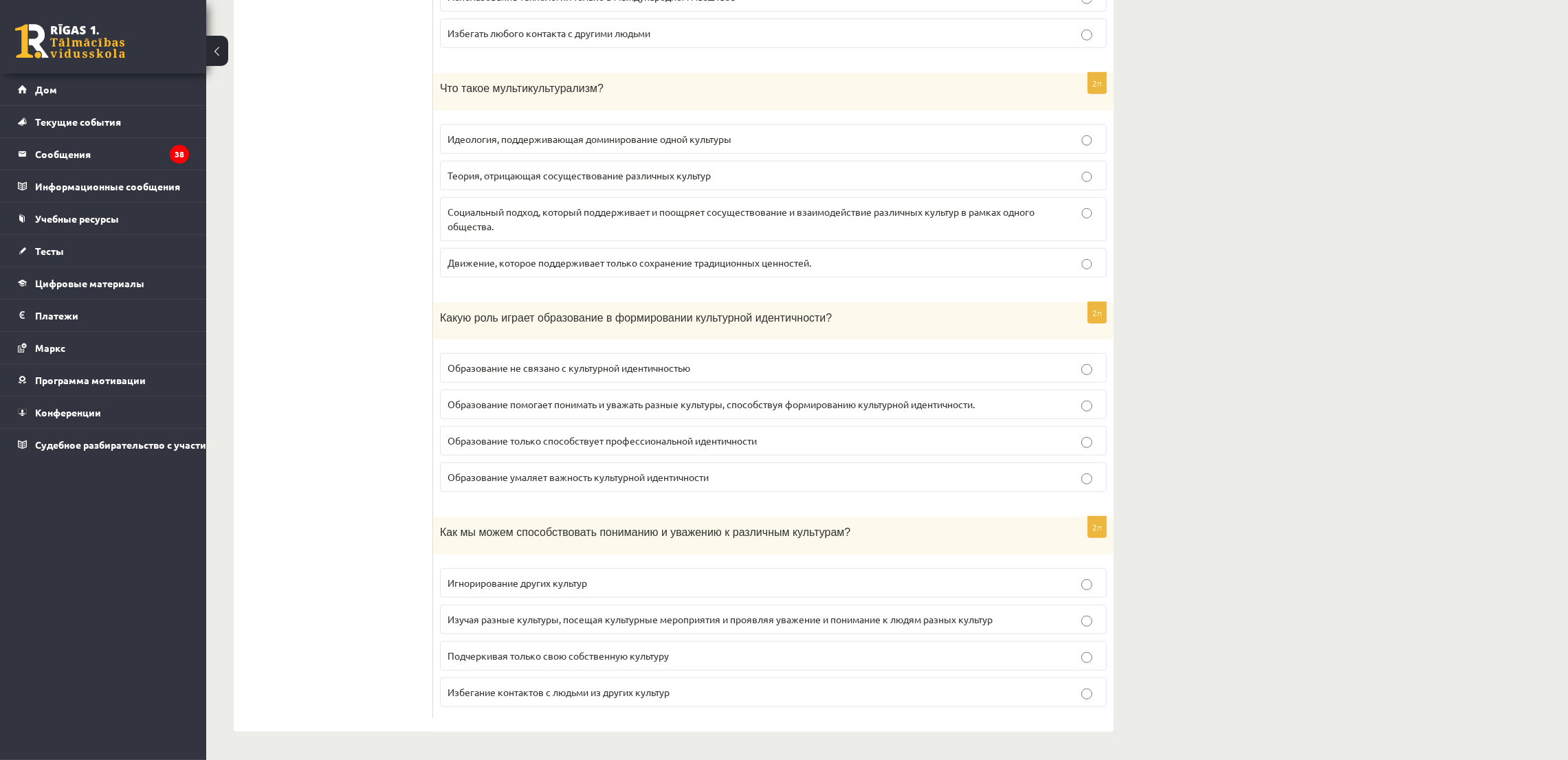
click at [484, 629] on label "Изучая разные культуры, посещая культурные мероприятия и проявляя уважение и по…" at bounding box center [774, 620] width 667 height 29
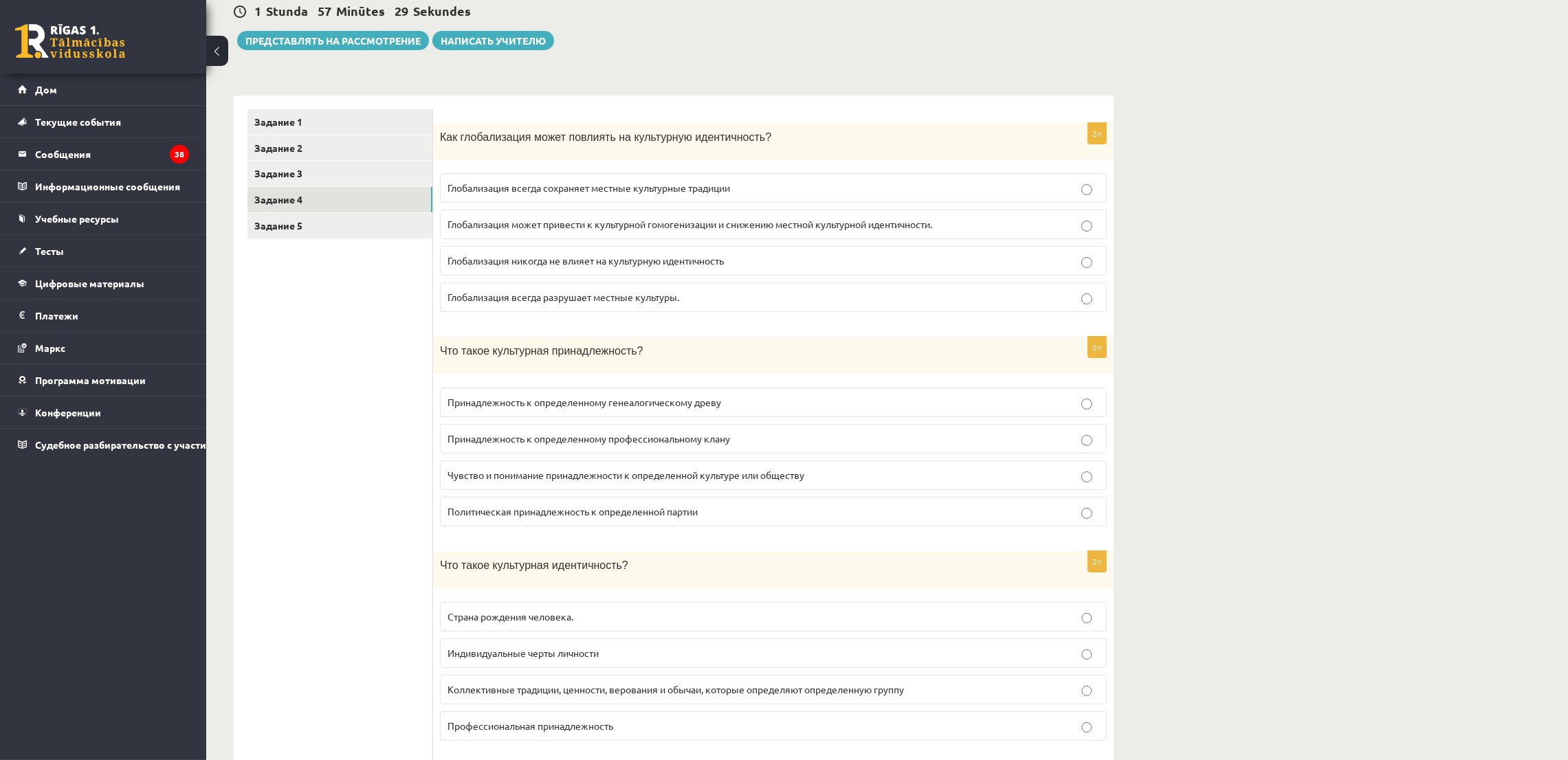
scroll to position [68, 0]
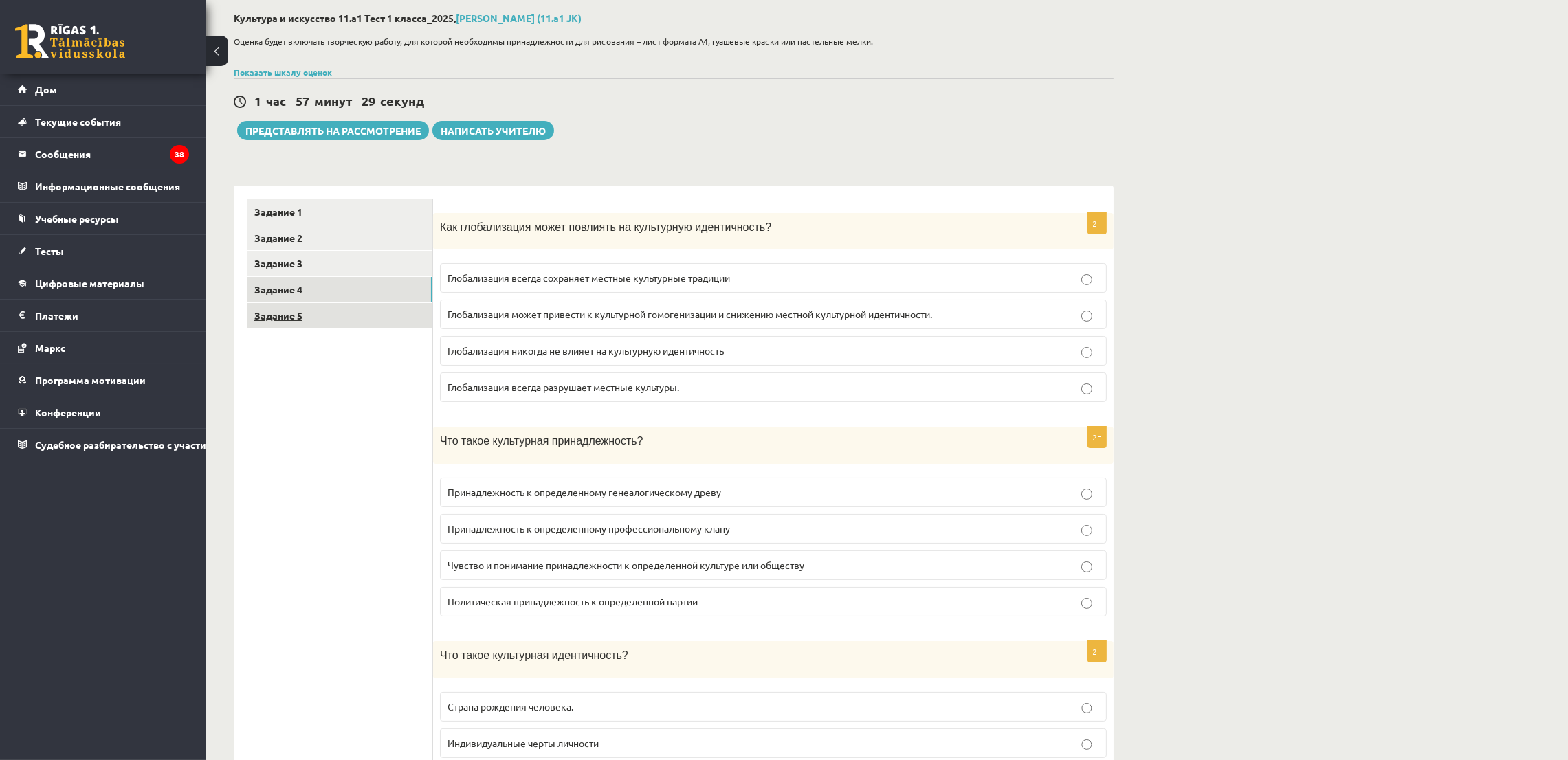
click at [307, 321] on link "Задание 5" at bounding box center [339, 316] width 185 height 26
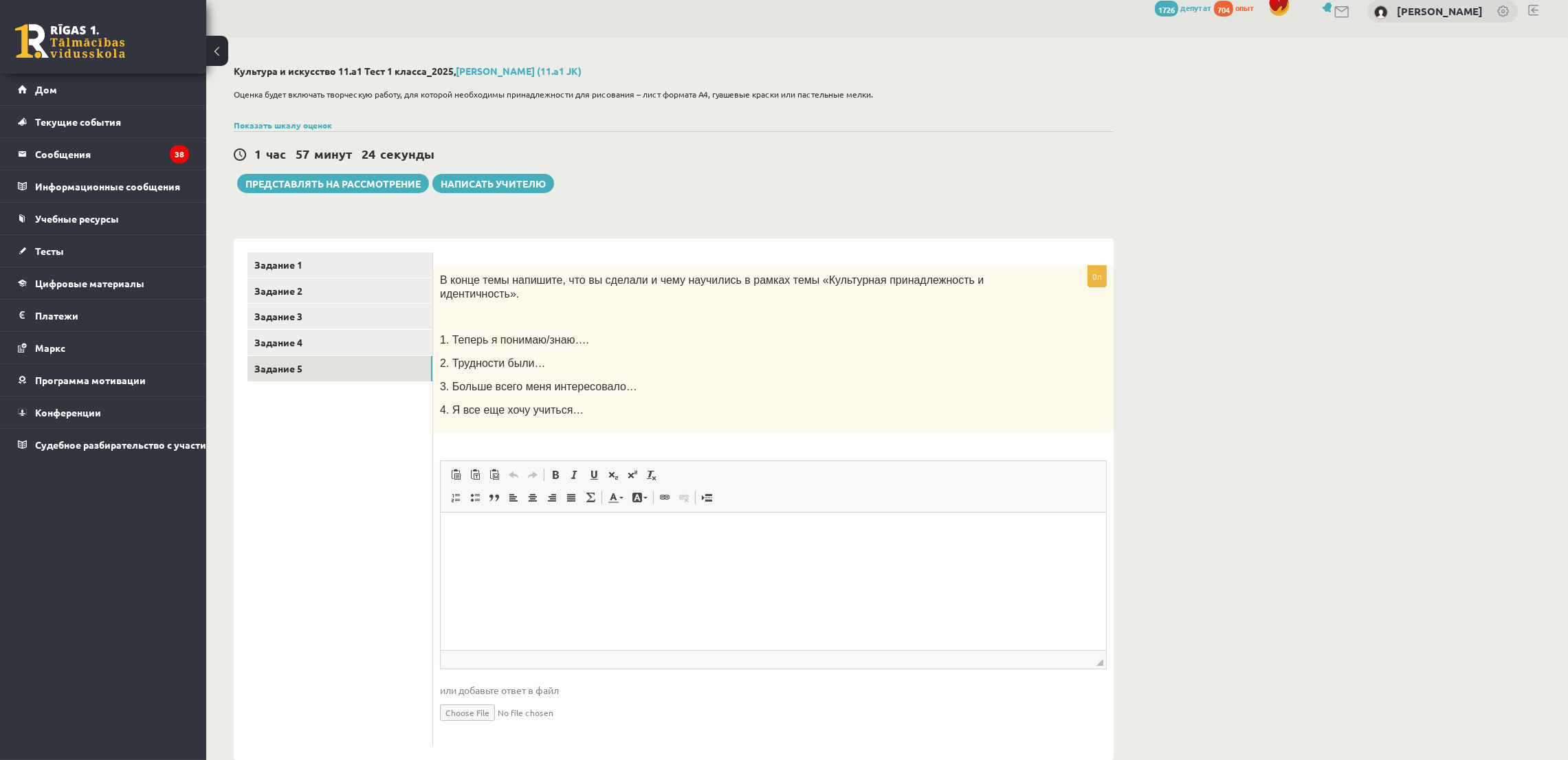
scroll to position [28, 0]
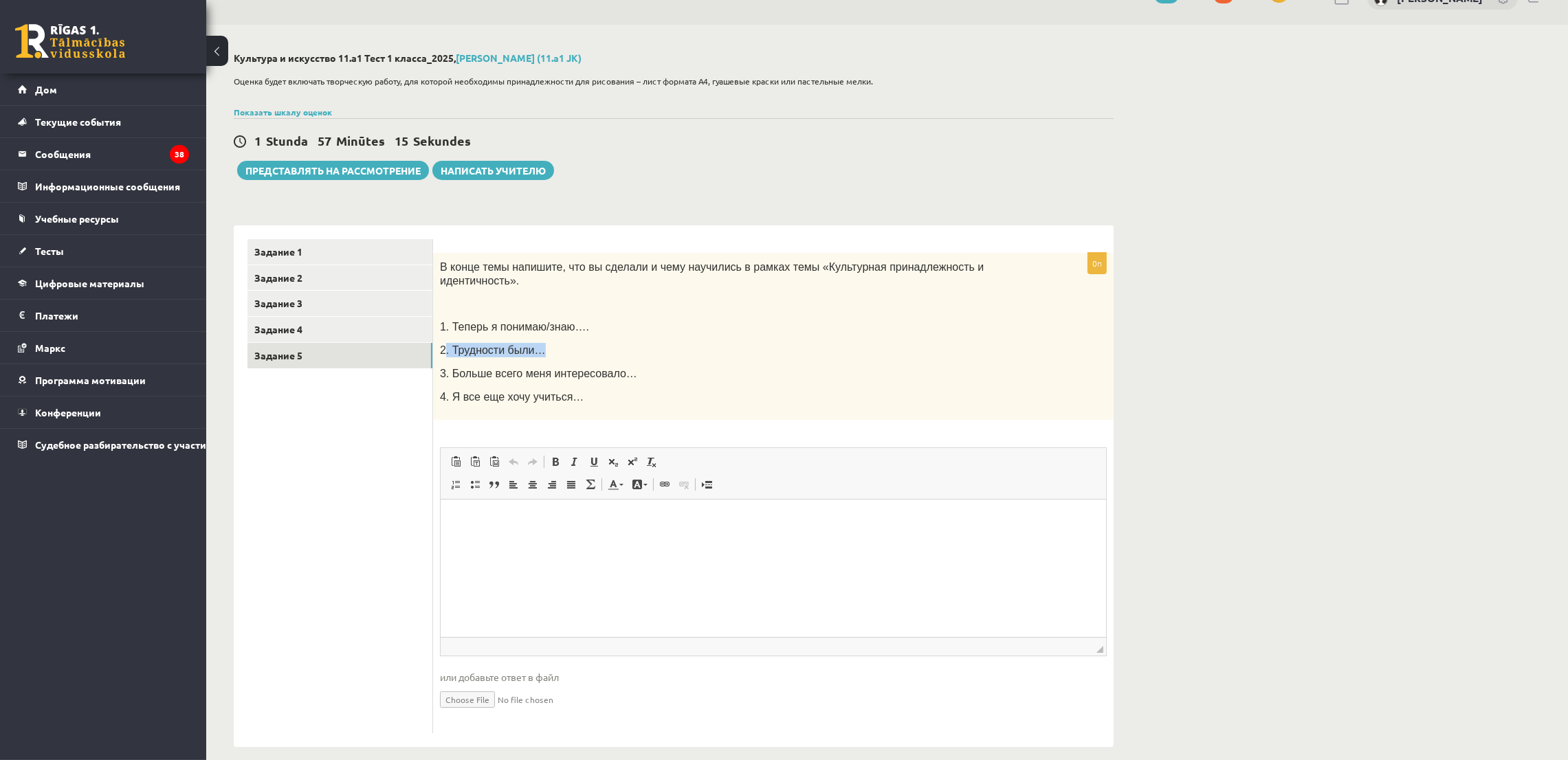
drag, startPoint x: 443, startPoint y: 339, endPoint x: 545, endPoint y: 338, distance: 102.0
click at [545, 343] on p "2. Трудности были…" at bounding box center [739, 350] width 598 height 15
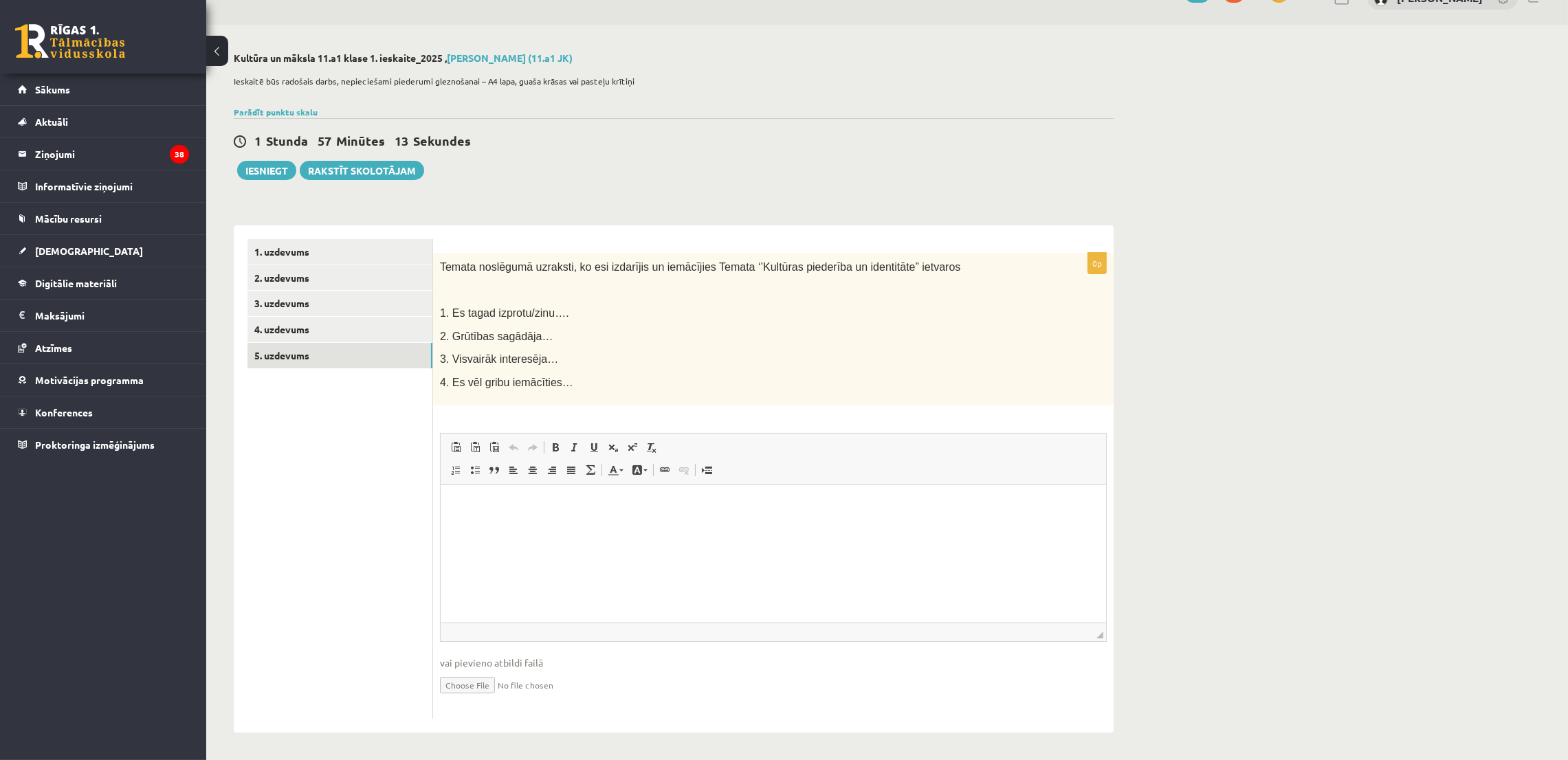
click at [529, 526] on html at bounding box center [773, 506] width 665 height 42
click at [236, 174] on div "Iesniegt Rakstīt skolotājam" at bounding box center [328, 170] width 190 height 19
click at [250, 167] on button "Iesniegt" at bounding box center [266, 170] width 59 height 19
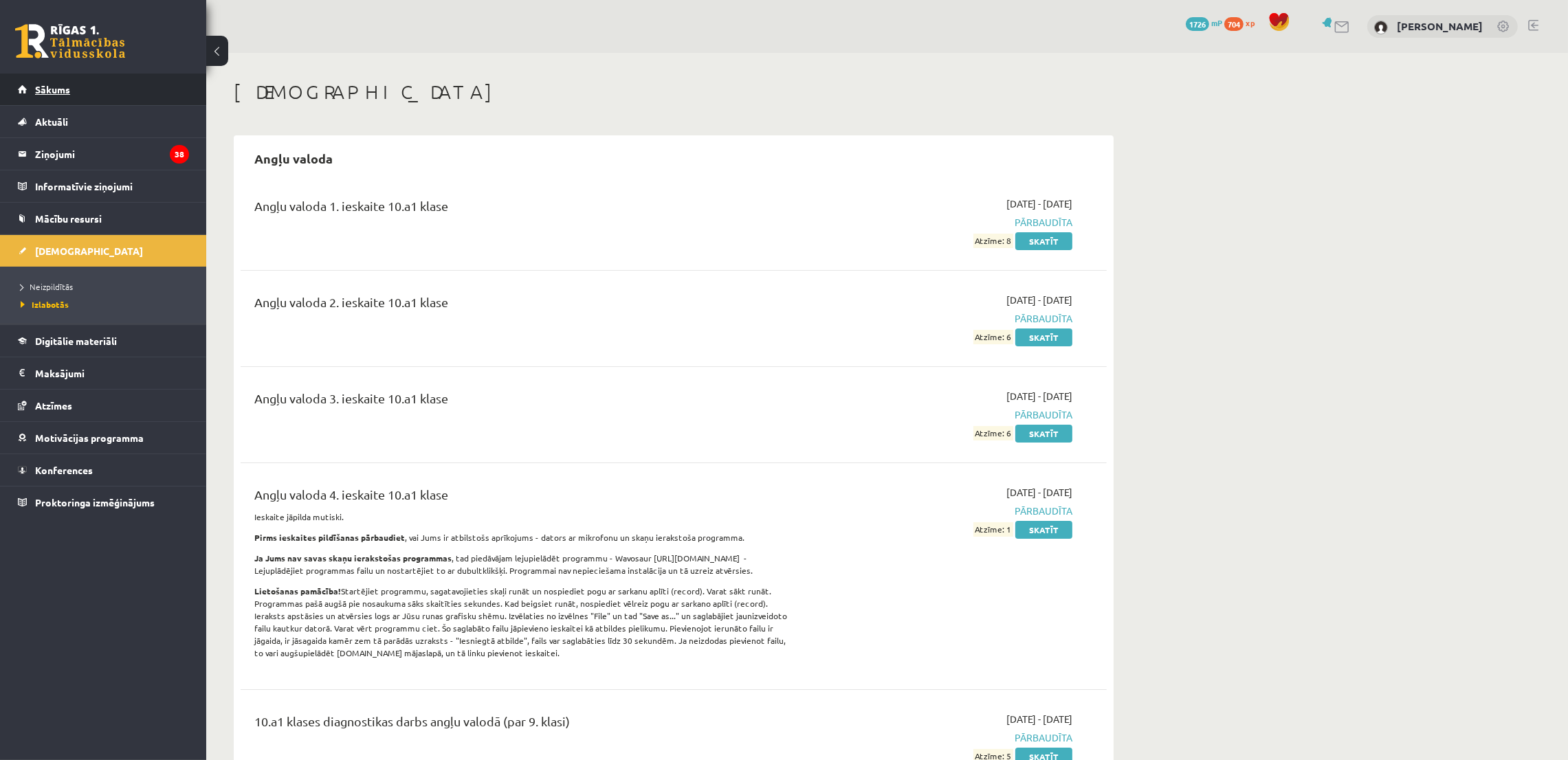
click at [121, 84] on link "Sākums" at bounding box center [103, 89] width 171 height 32
